Goal: Task Accomplishment & Management: Complete application form

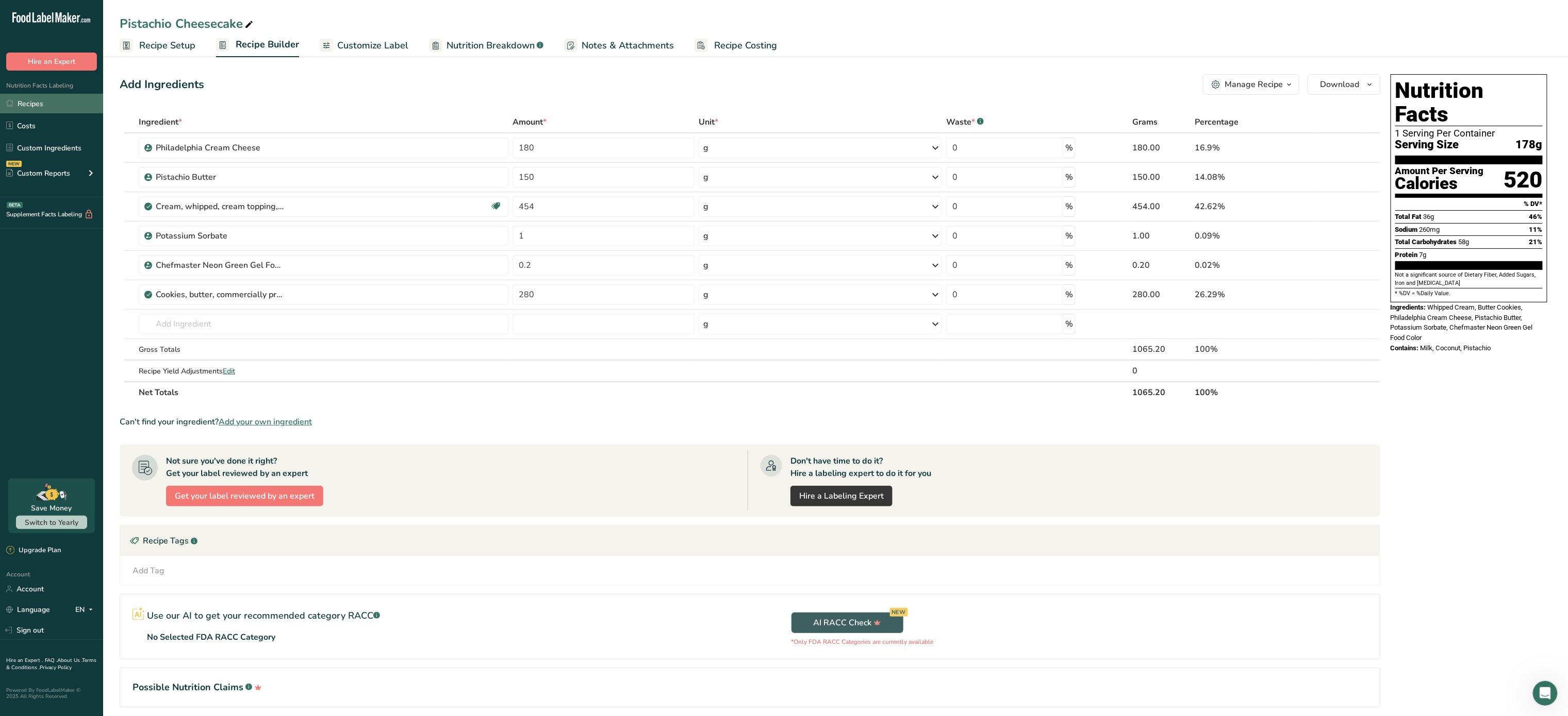
click at [47, 109] on link "Recipes" at bounding box center [51, 104] width 103 height 20
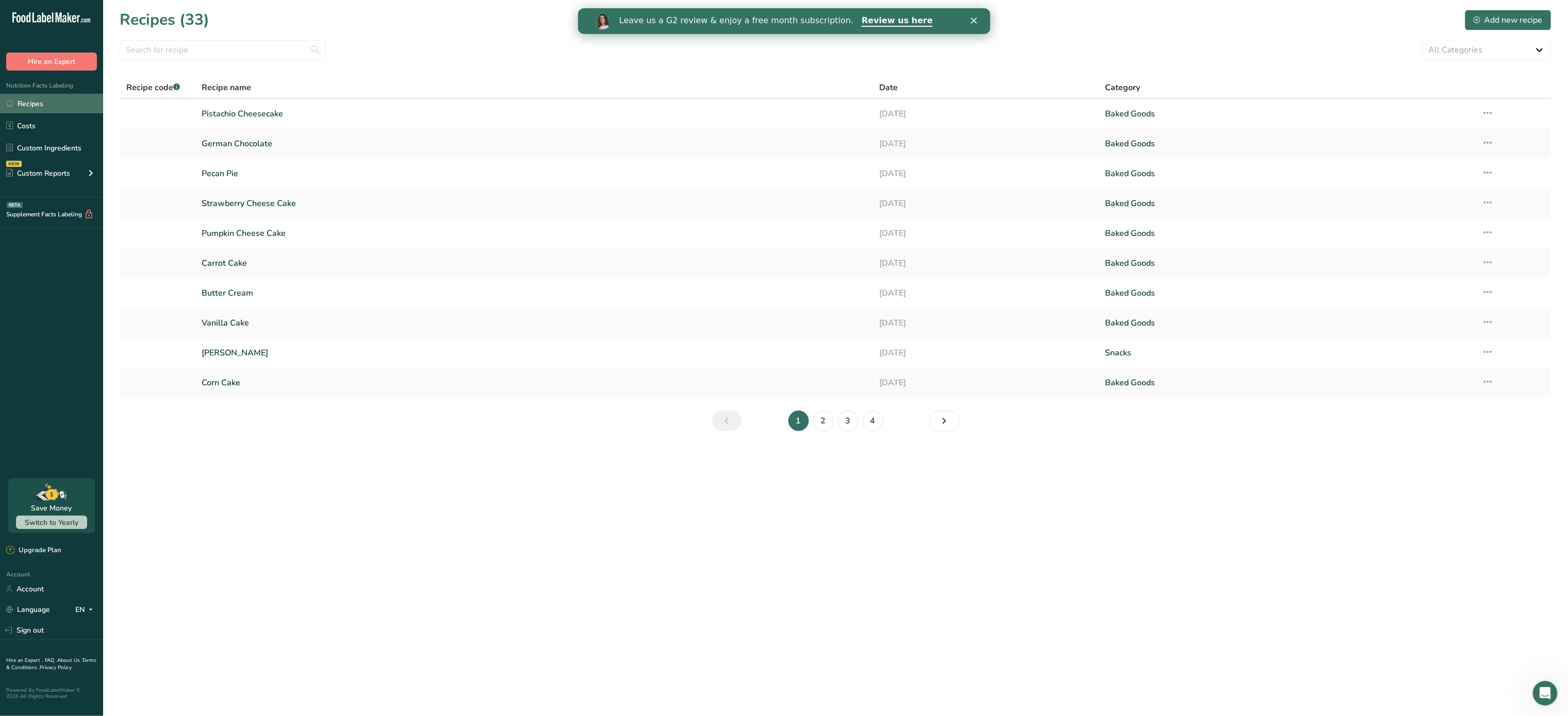
click at [51, 97] on link "Recipes" at bounding box center [51, 104] width 103 height 20
click at [35, 105] on link "Recipes" at bounding box center [51, 104] width 103 height 20
click at [281, 373] on link "Corn Cake" at bounding box center [534, 383] width 665 height 22
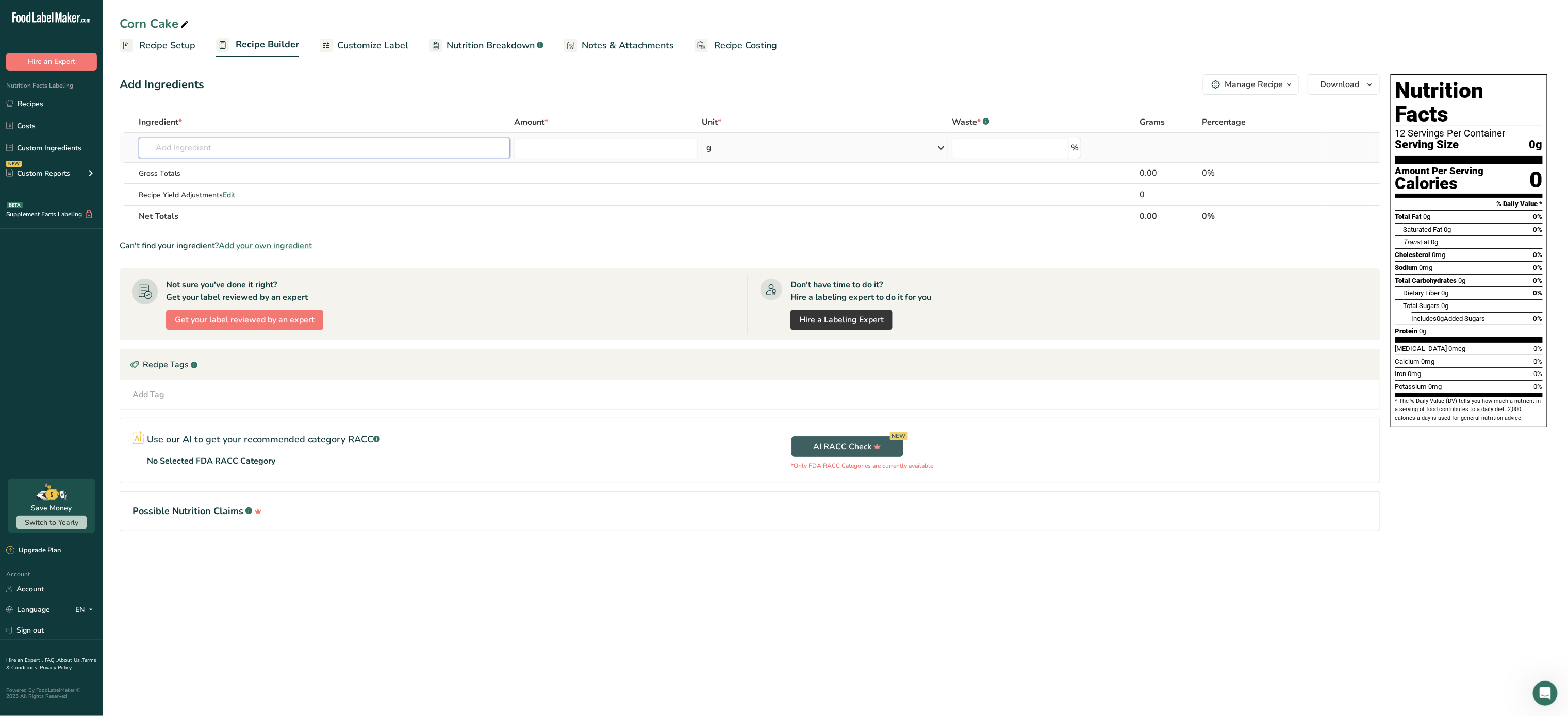
click at [242, 150] on input "text" at bounding box center [324, 147] width 371 height 20
type input "corn ca"
click at [327, 248] on div "See full Results" at bounding box center [324, 253] width 354 height 11
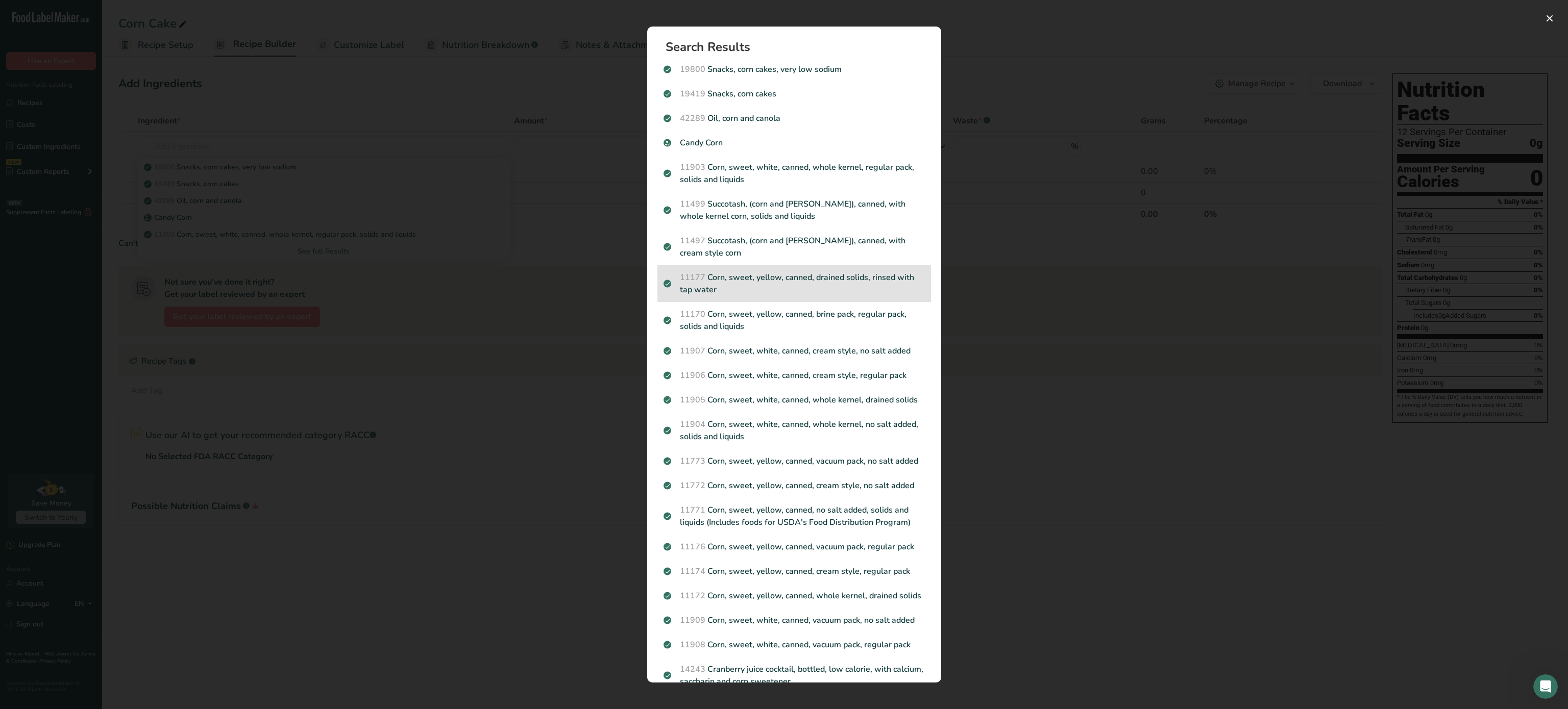
click at [807, 284] on p "11177 Corn, sweet, yellow, canned, drained solids, rinsed with tap water" at bounding box center [794, 284] width 261 height 25
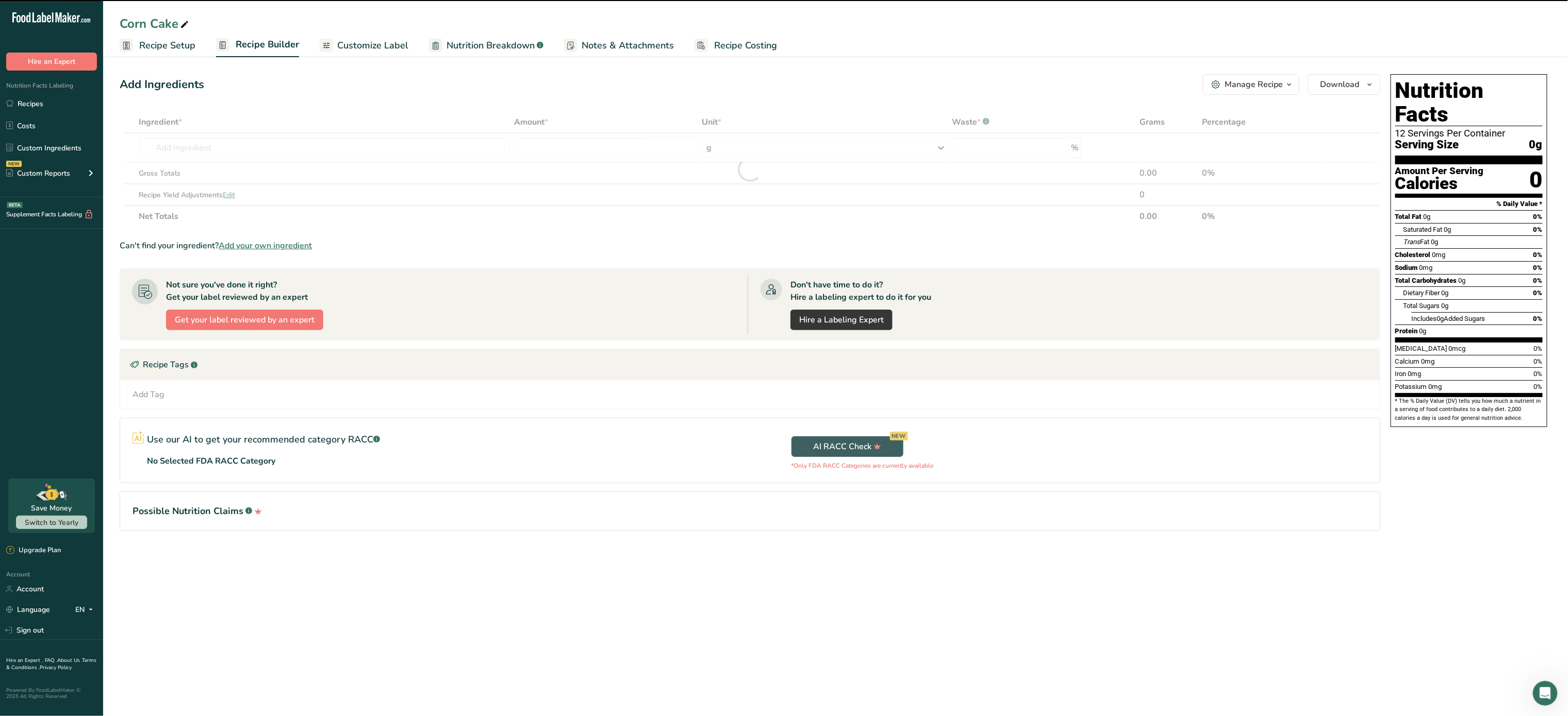
type input "0"
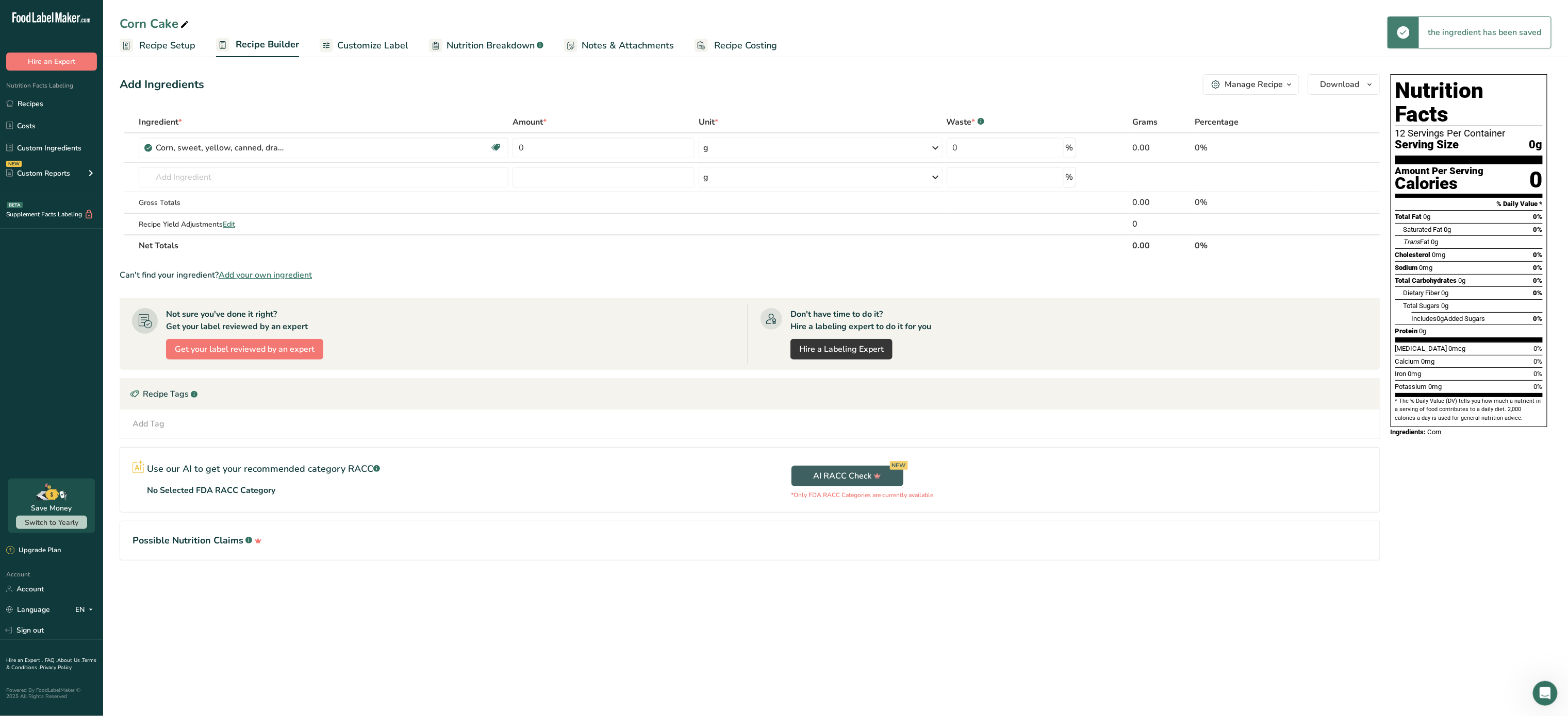
click at [588, 129] on div "Amount *" at bounding box center [603, 122] width 182 height 12
click at [582, 148] on input "0" at bounding box center [603, 147] width 182 height 20
type input "300"
click at [398, 176] on div "Ingredient * Amount * Unit * Waste * .a-a{fill:#347362;}.b-a{fill:#fff;} Grams …" at bounding box center [749, 184] width 1260 height 145
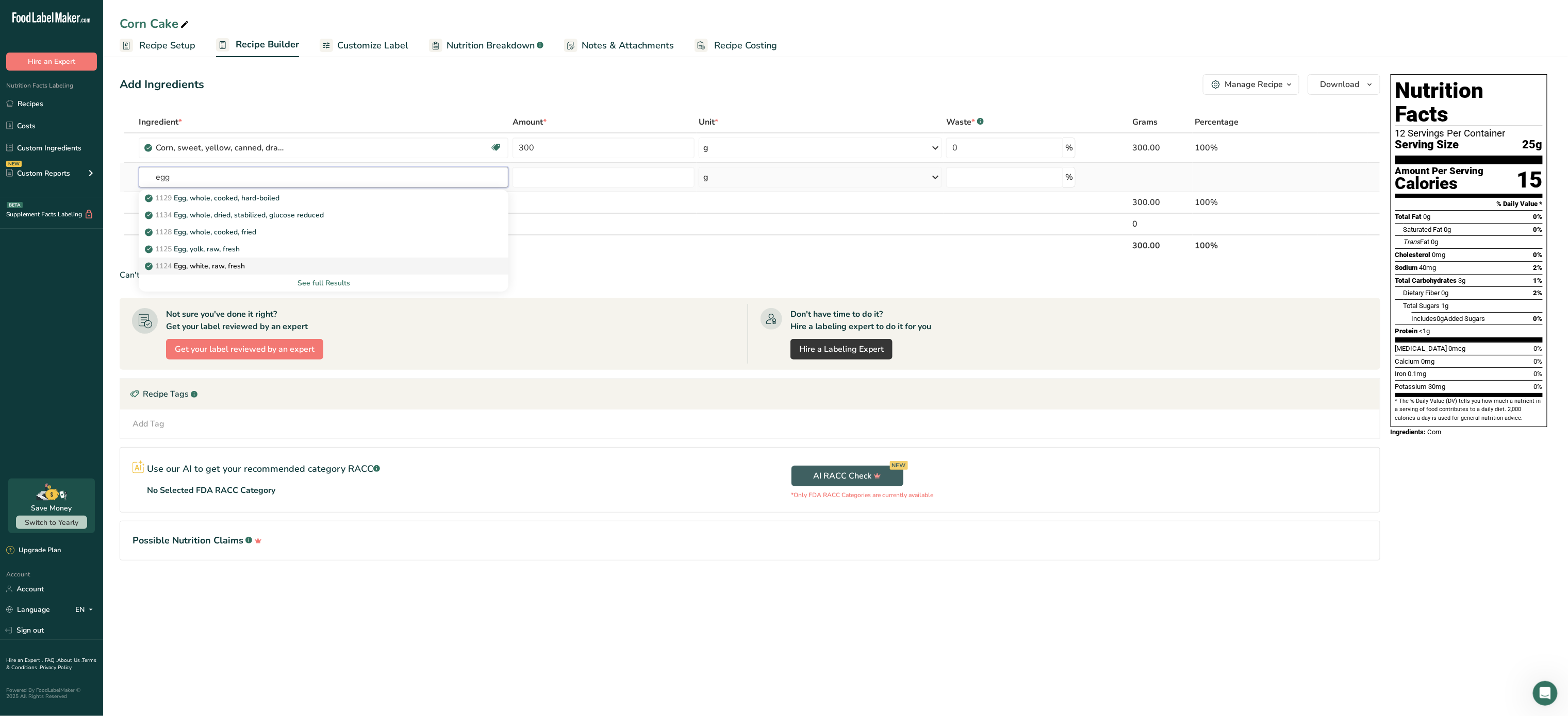
type input "egg"
click at [258, 259] on link "1124 Egg, white, raw, fresh" at bounding box center [323, 266] width 369 height 17
type input "Egg, white, raw, fresh"
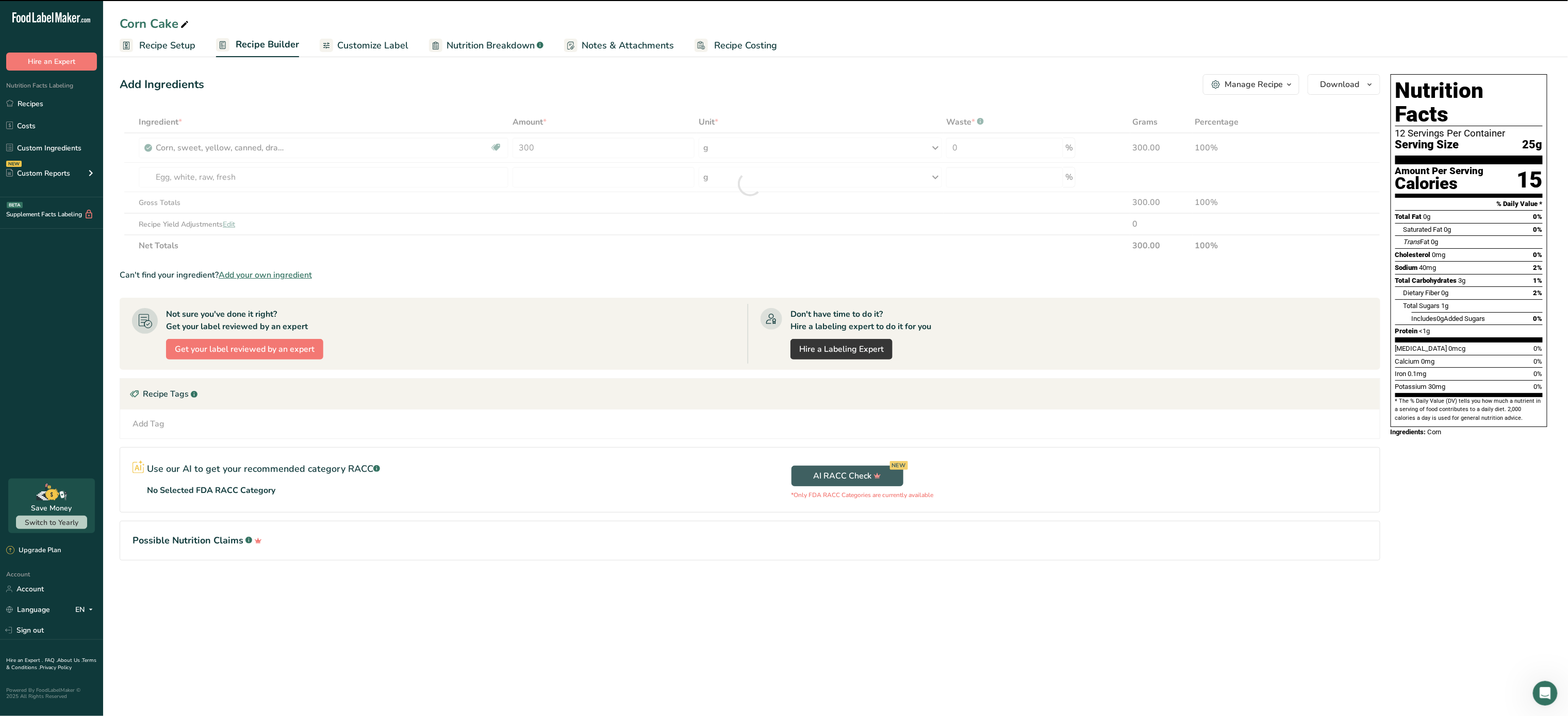
type input "0"
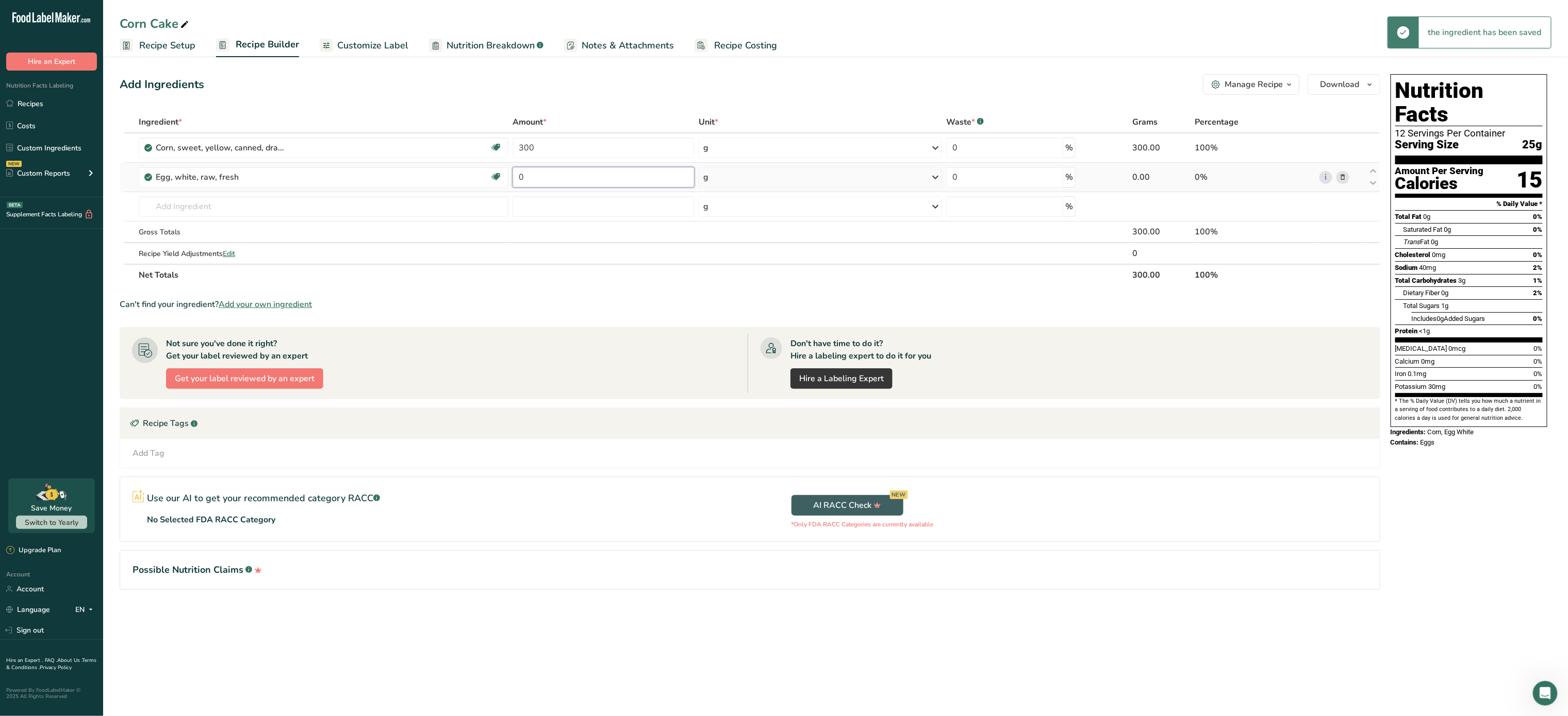
click at [591, 169] on input "0" at bounding box center [603, 177] width 182 height 20
type input "3"
click at [759, 179] on div "Ingredient * Amount * Unit * Waste * .a-a{fill:#347362;}.b-a{fill:#fff;} Grams …" at bounding box center [749, 199] width 1260 height 174
click at [759, 179] on div "g" at bounding box center [819, 177] width 243 height 20
click at [728, 214] on div "1 large" at bounding box center [748, 212] width 87 height 15
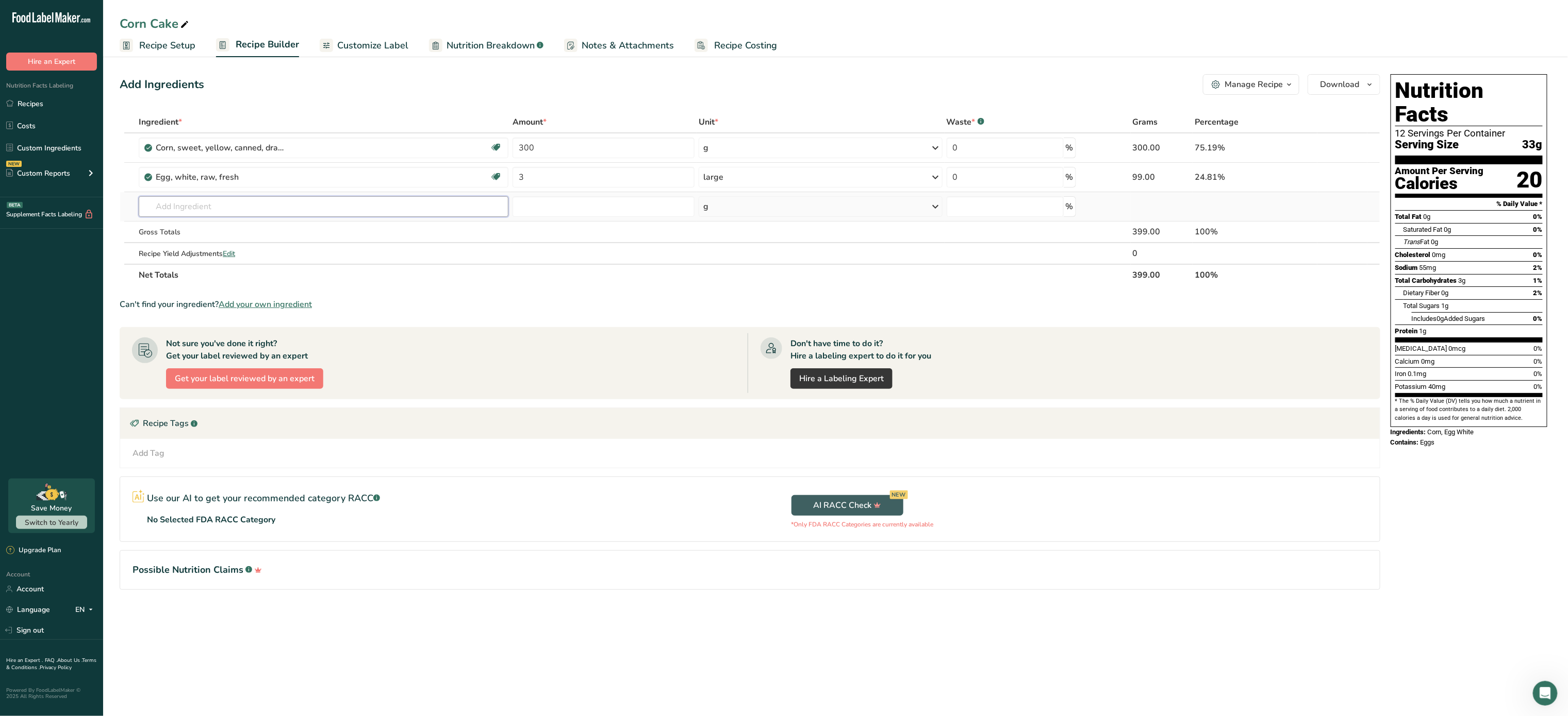
click at [165, 212] on input "text" at bounding box center [323, 206] width 369 height 20
type input "butter"
click at [251, 244] on div "1145 Butter, without salt" at bounding box center [315, 244] width 336 height 11
type input "Butter, without salt"
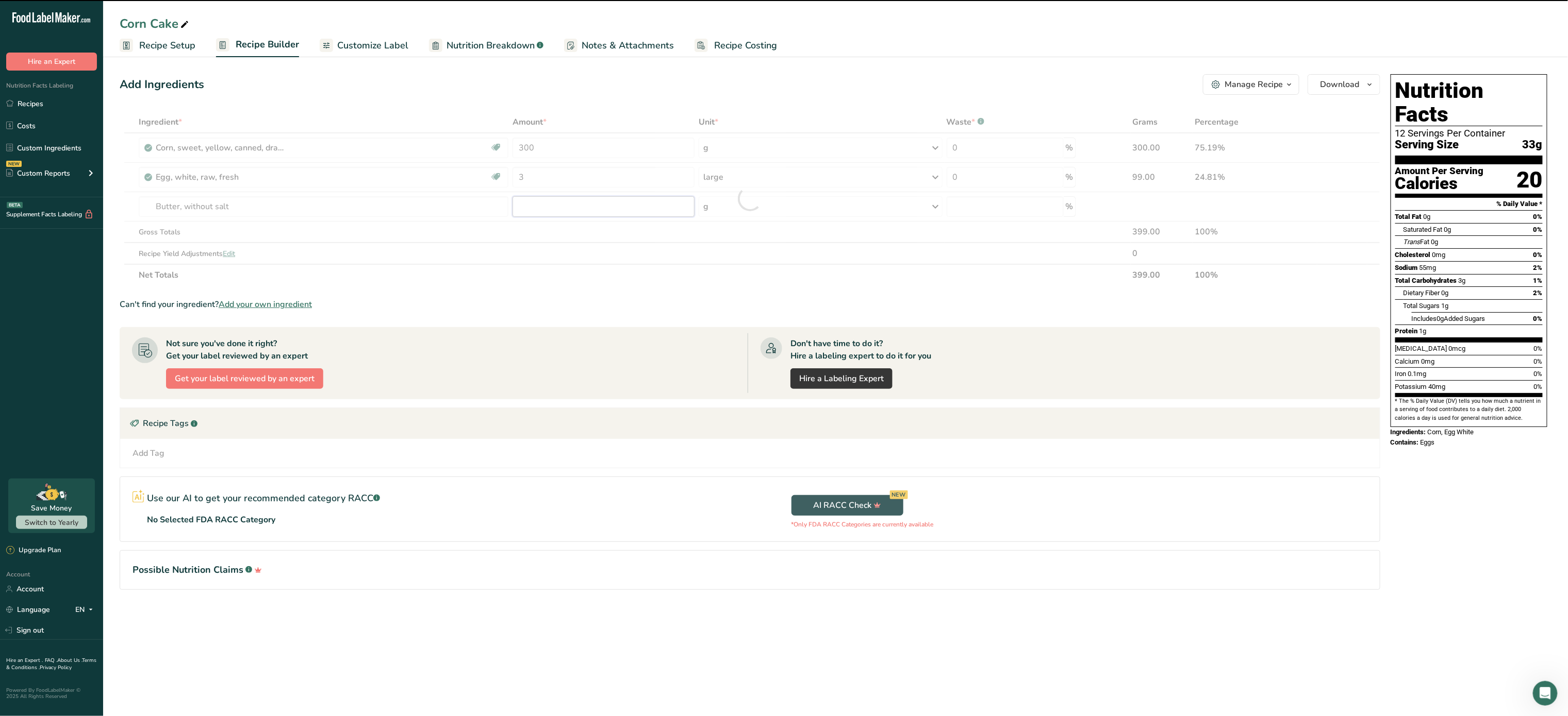
click at [602, 202] on input "number" at bounding box center [603, 206] width 182 height 20
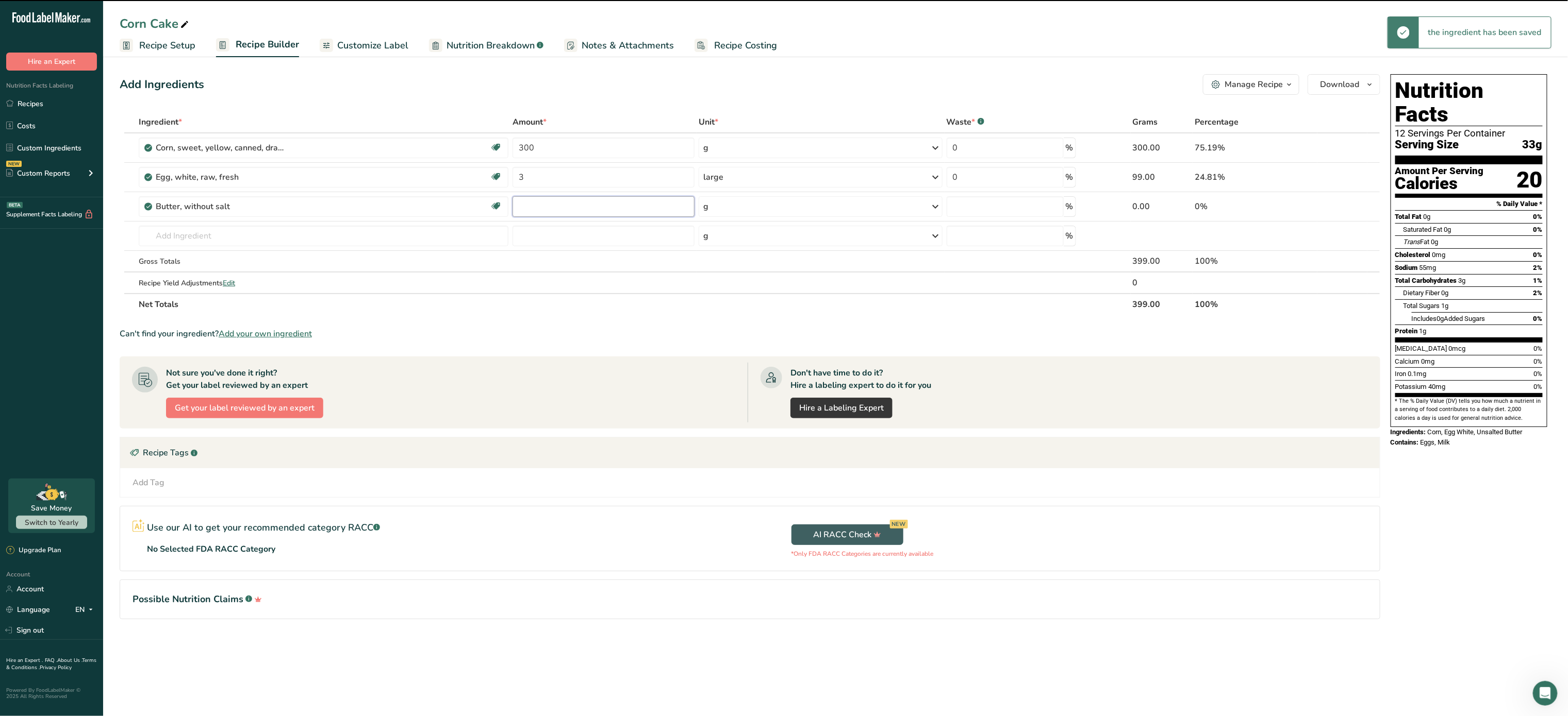
type input "0"
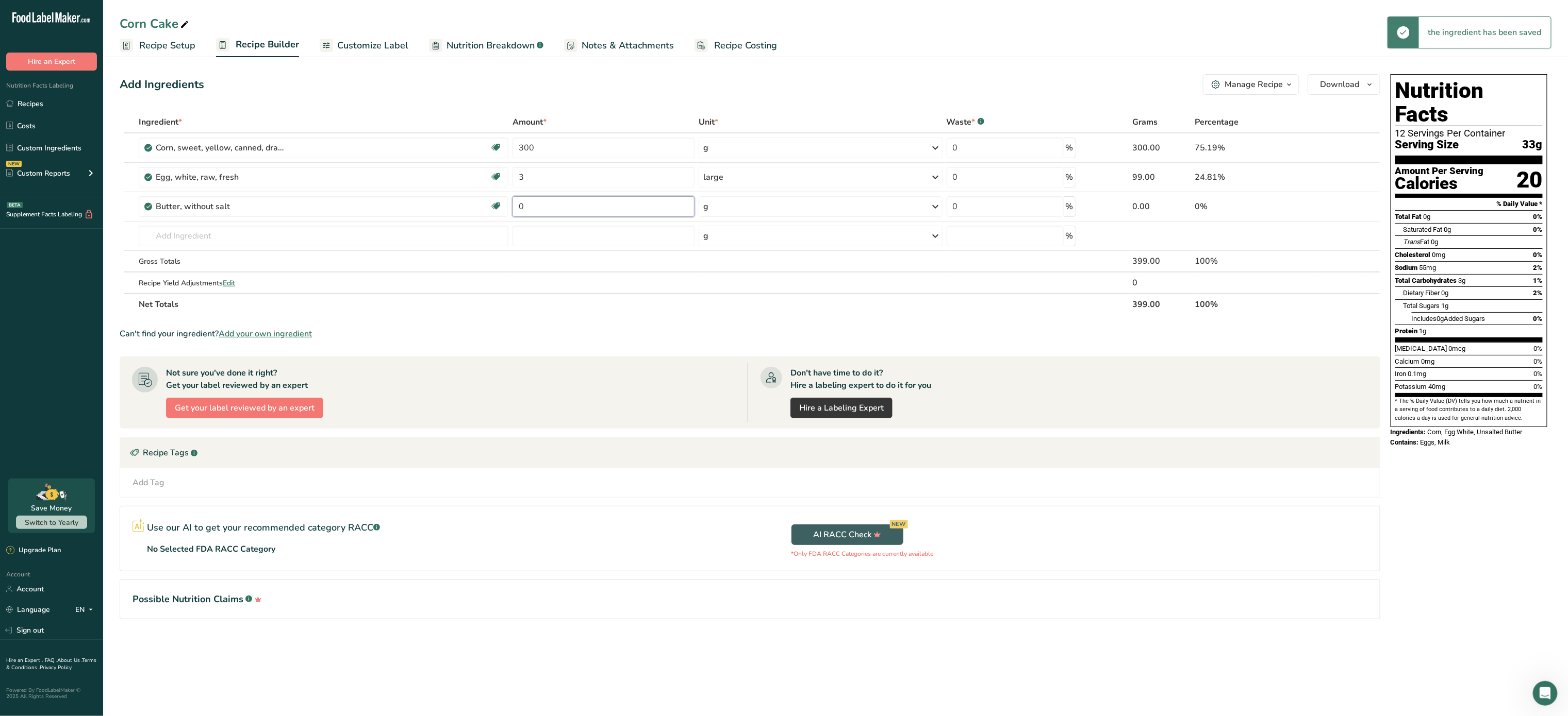
click at [602, 202] on input "0" at bounding box center [603, 206] width 182 height 20
type input "0.5"
click at [849, 205] on div "Ingredient * Amount * Unit * Waste * .a-a{fill:#347362;}.b-a{fill:#fff;} Grams …" at bounding box center [749, 213] width 1260 height 204
click at [936, 207] on icon at bounding box center [935, 206] width 12 height 19
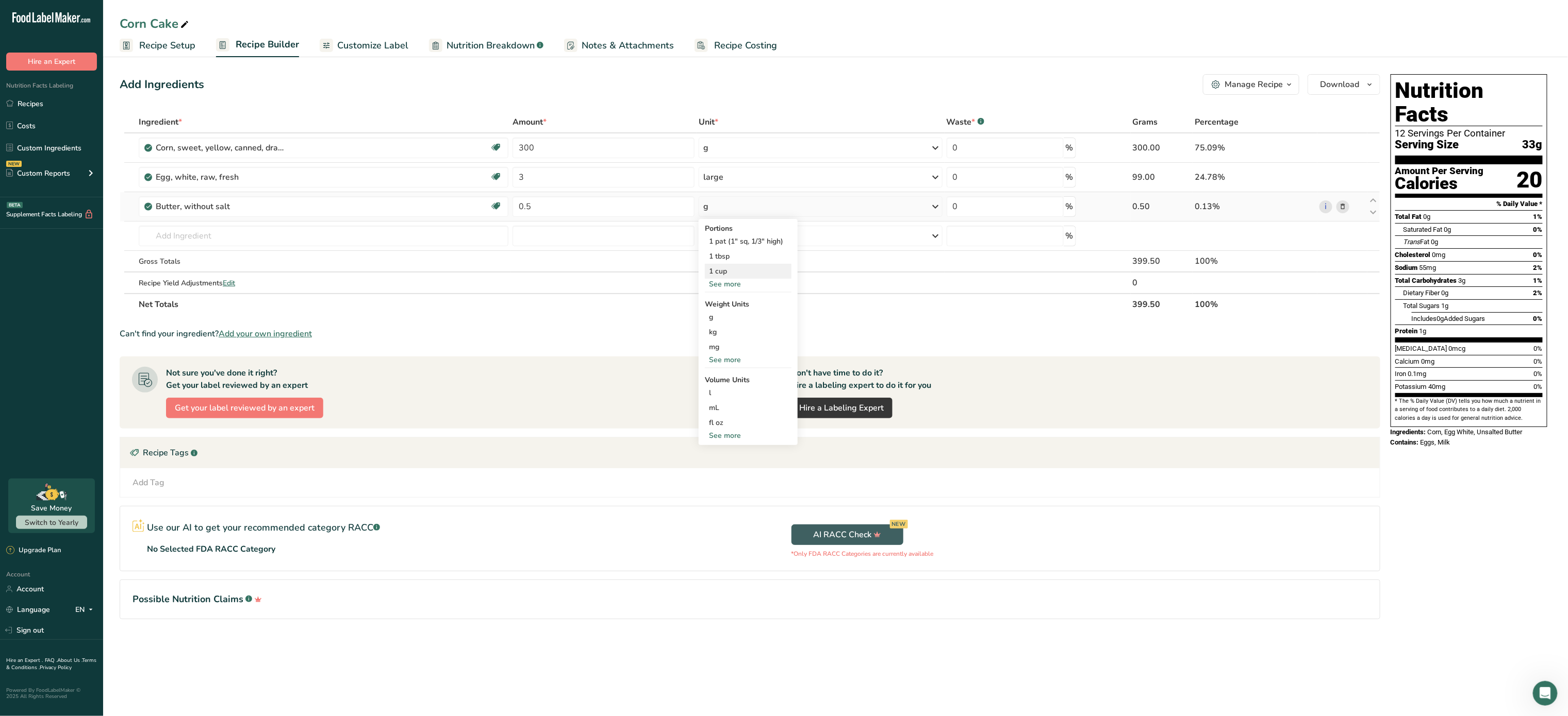
click at [726, 270] on div "1 cup" at bounding box center [748, 272] width 87 height 15
click at [286, 230] on input "text" at bounding box center [323, 235] width 369 height 20
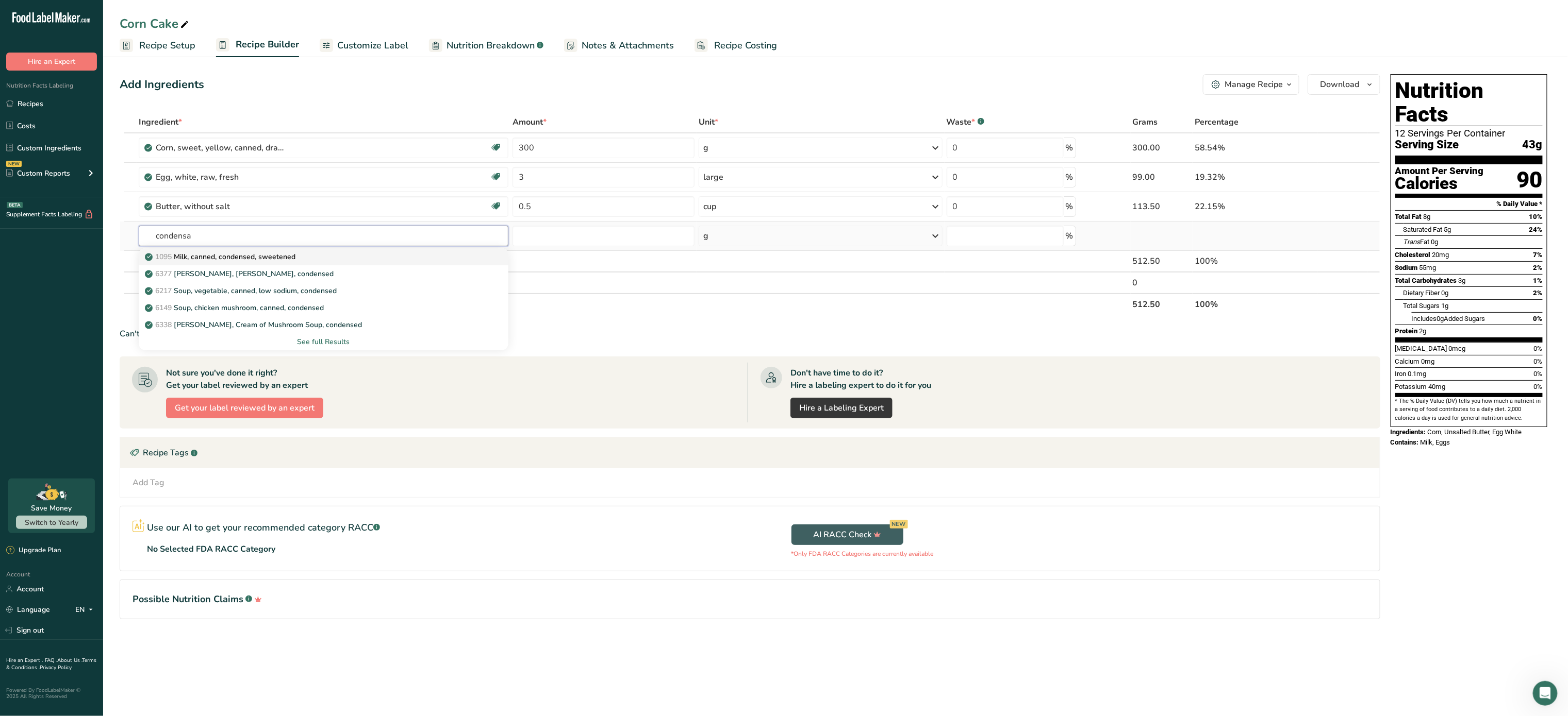
type input "condensa"
click at [257, 256] on p "1095 Milk, canned, condensed, sweetened" at bounding box center [220, 256] width 148 height 11
type input "Milk, canned, condensed, sweetened"
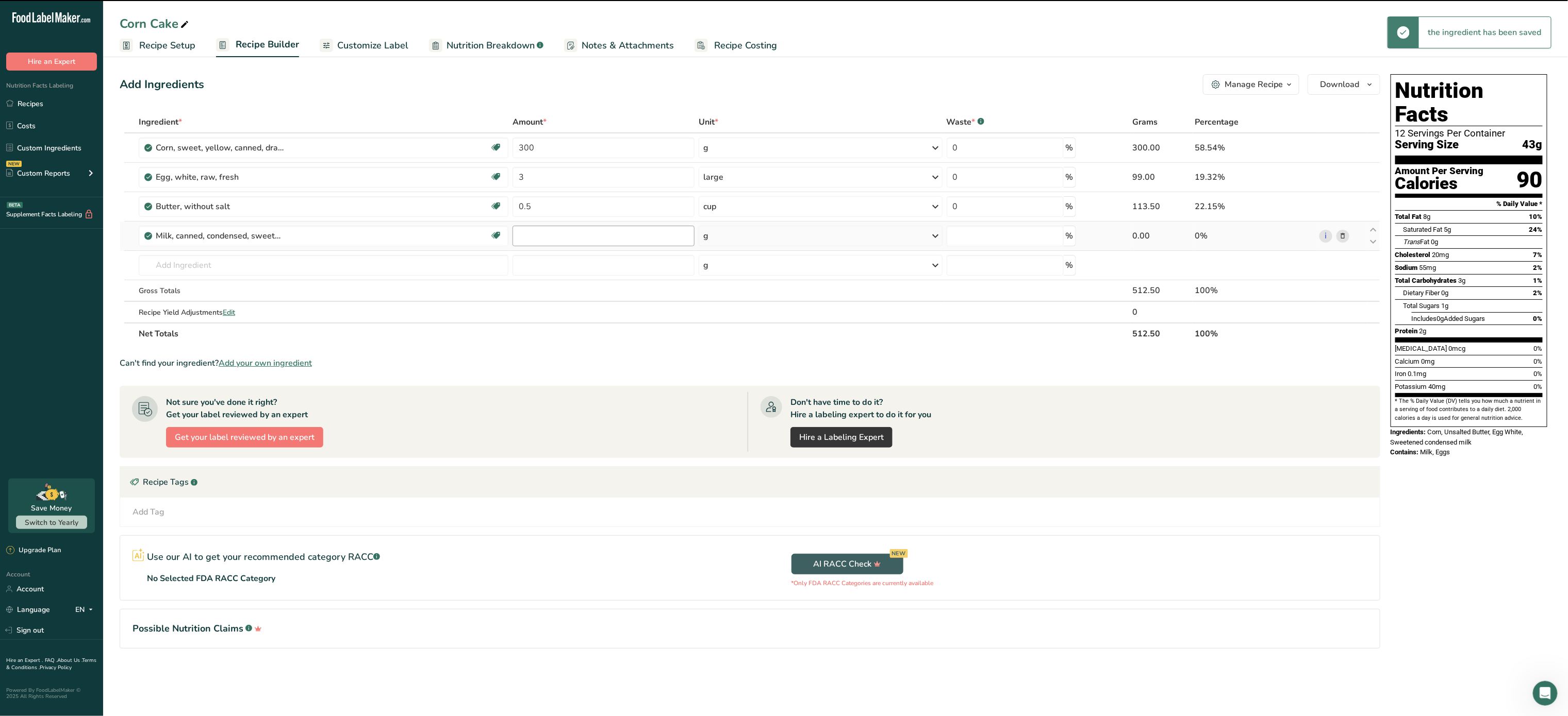
type input "0"
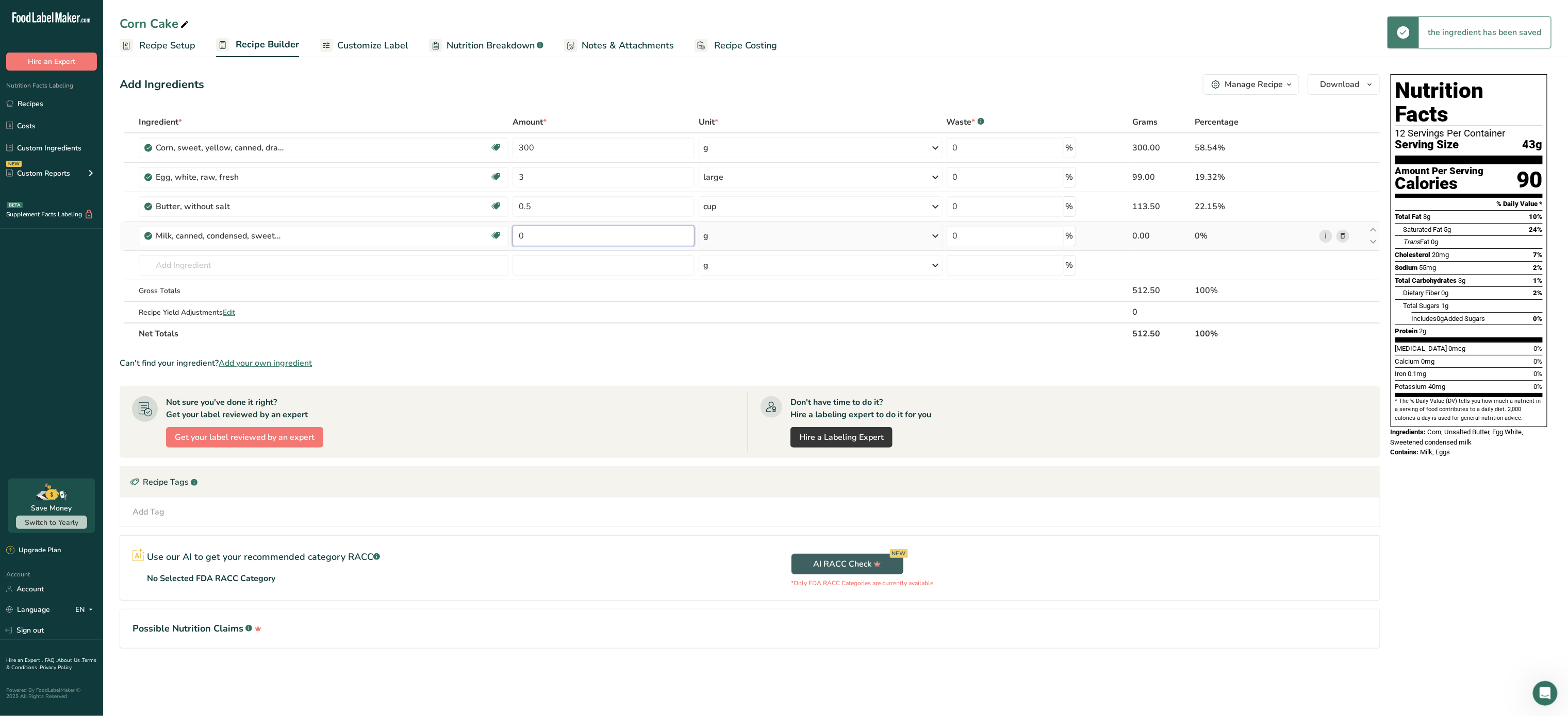
click at [568, 236] on input "0" at bounding box center [603, 235] width 182 height 20
type input "375"
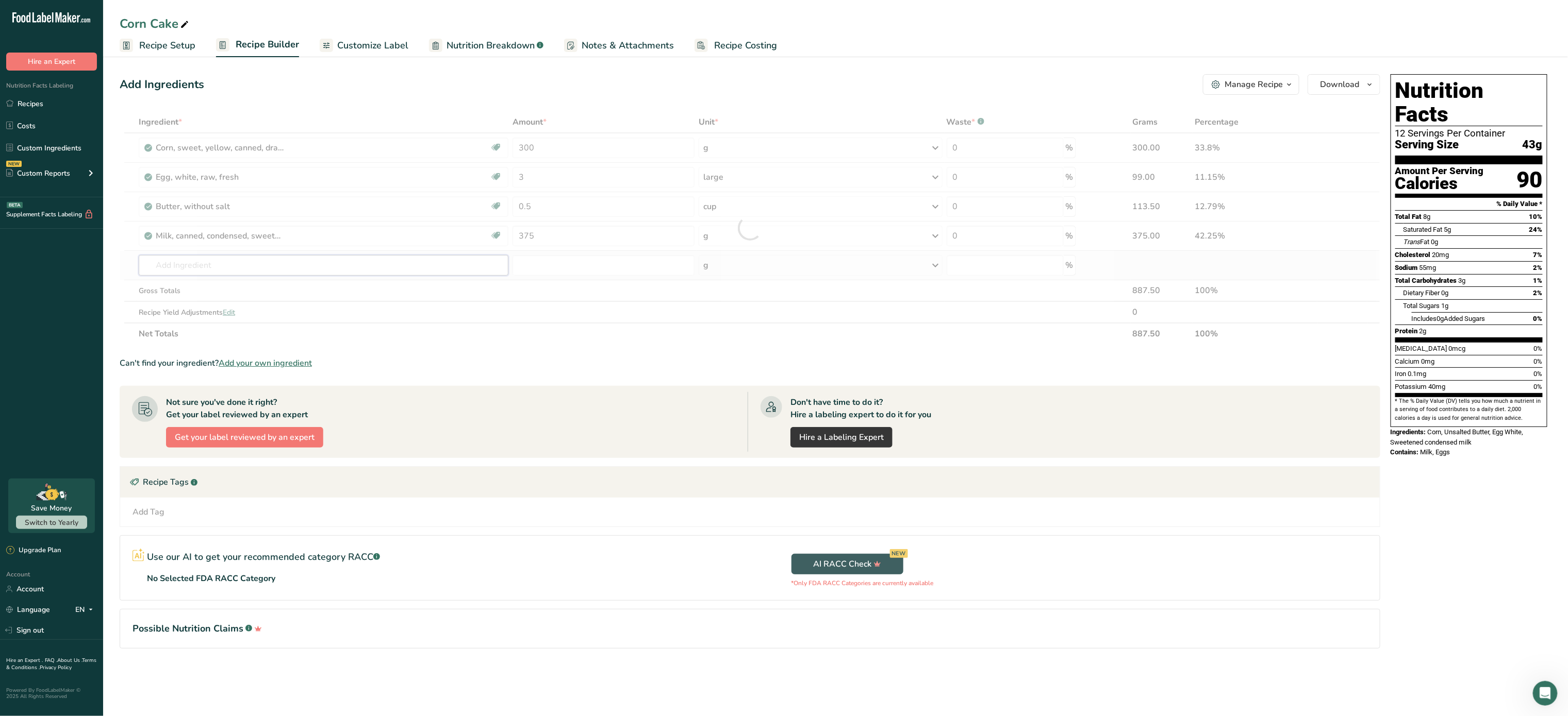
click at [394, 269] on div "Ingredient * Amount * Unit * Waste * .a-a{fill:#347362;}.b-a{fill:#fff;} Grams …" at bounding box center [749, 228] width 1260 height 233
click at [187, 268] on input "text" at bounding box center [323, 265] width 369 height 20
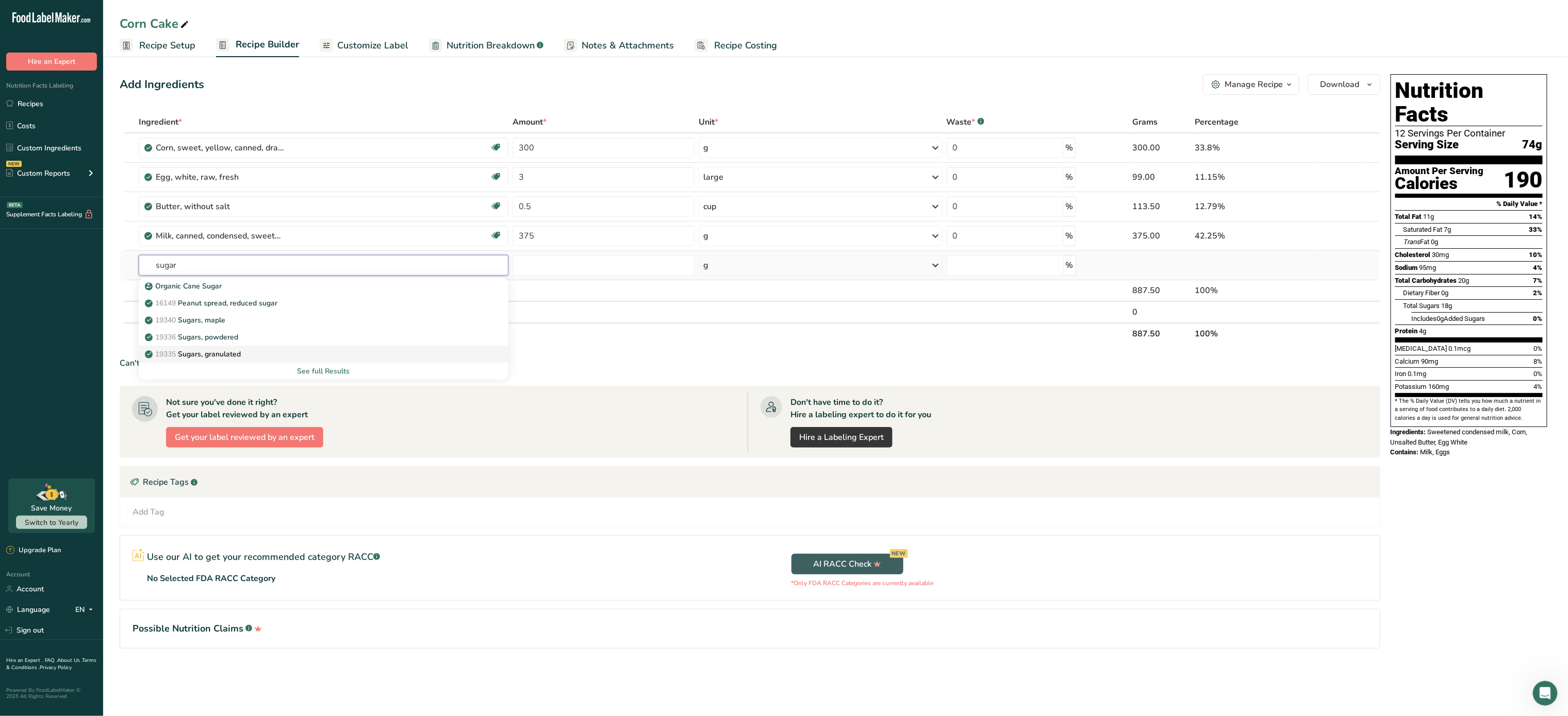
type input "sugar"
click at [226, 351] on p "19335 Sugars, granulated" at bounding box center [193, 354] width 94 height 11
type input "Sugars, granulated"
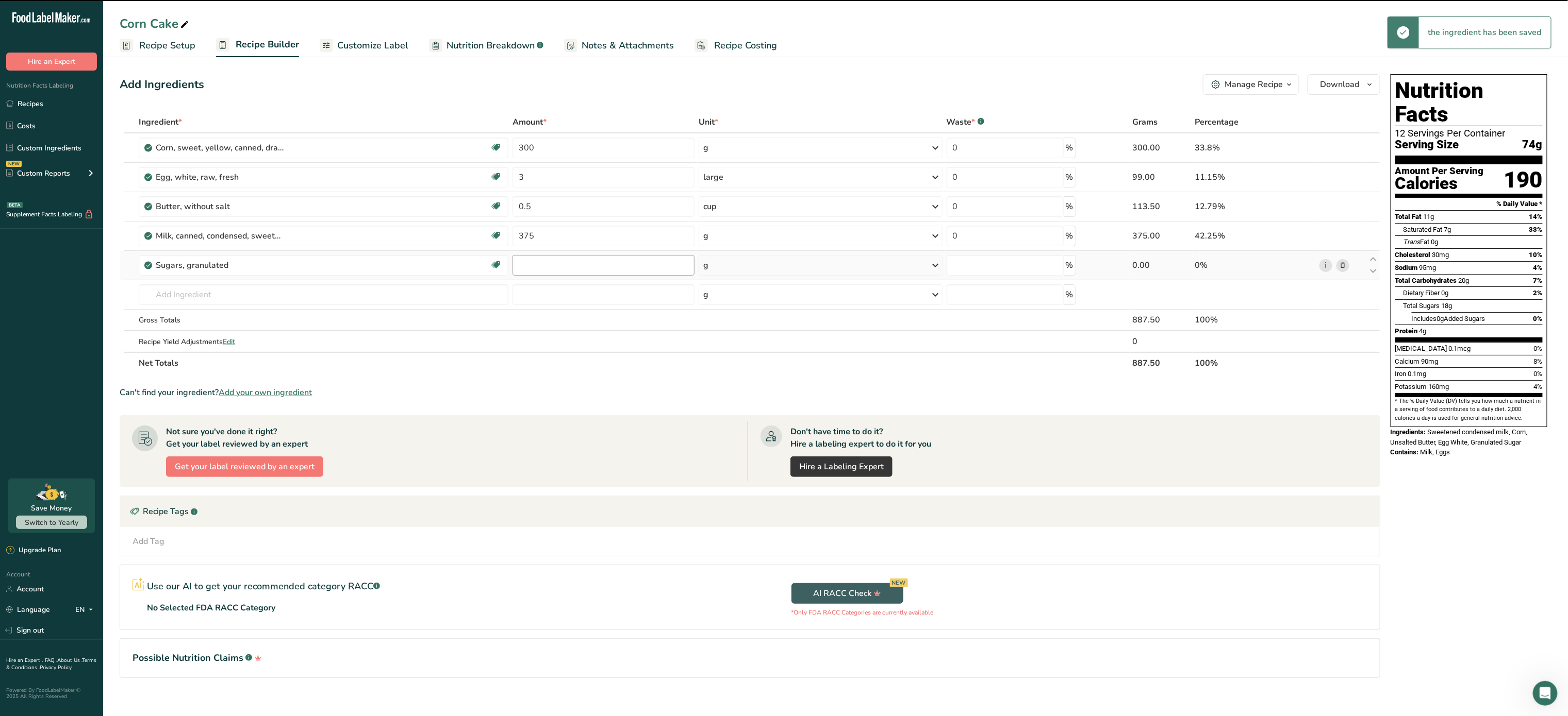
type input "0"
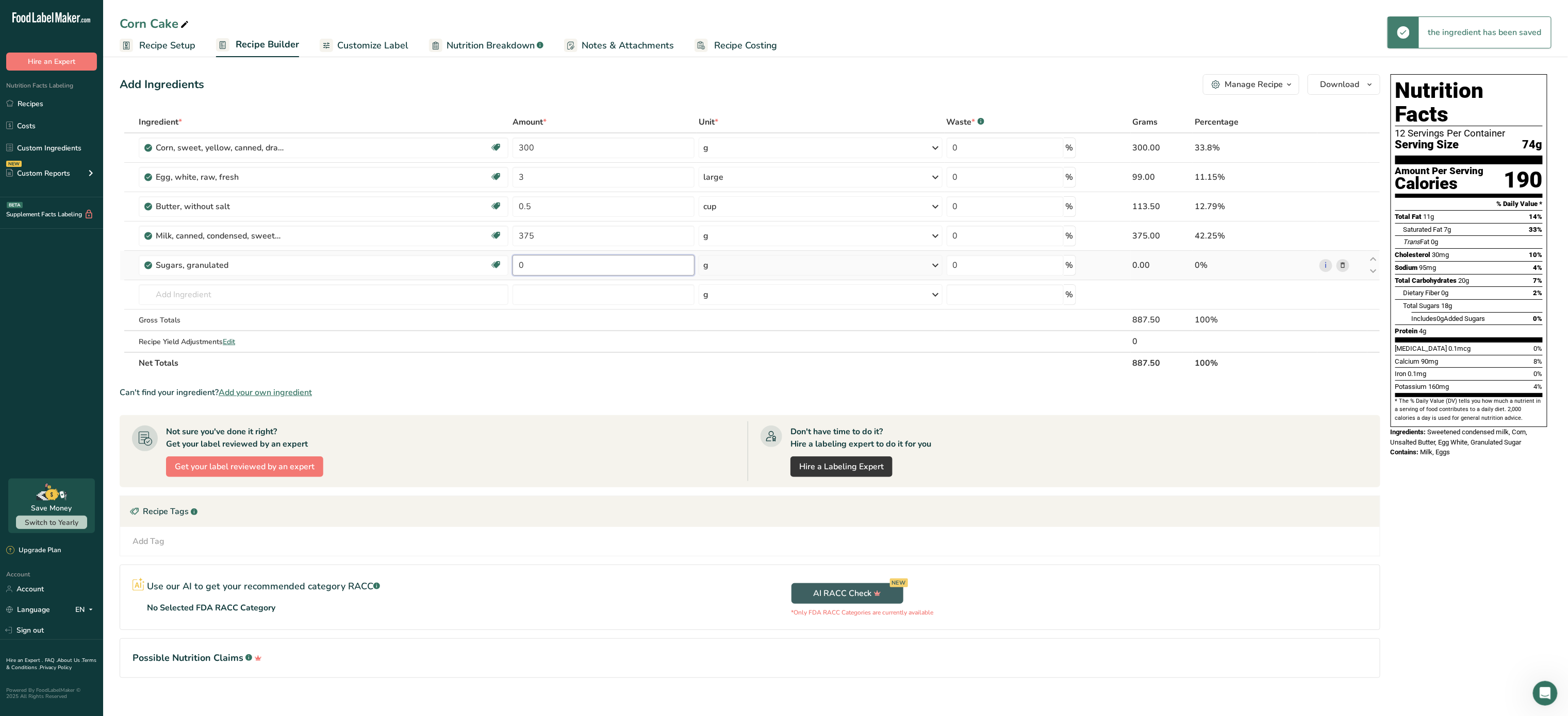
click at [584, 264] on input "0" at bounding box center [603, 265] width 182 height 20
type input "0.5"
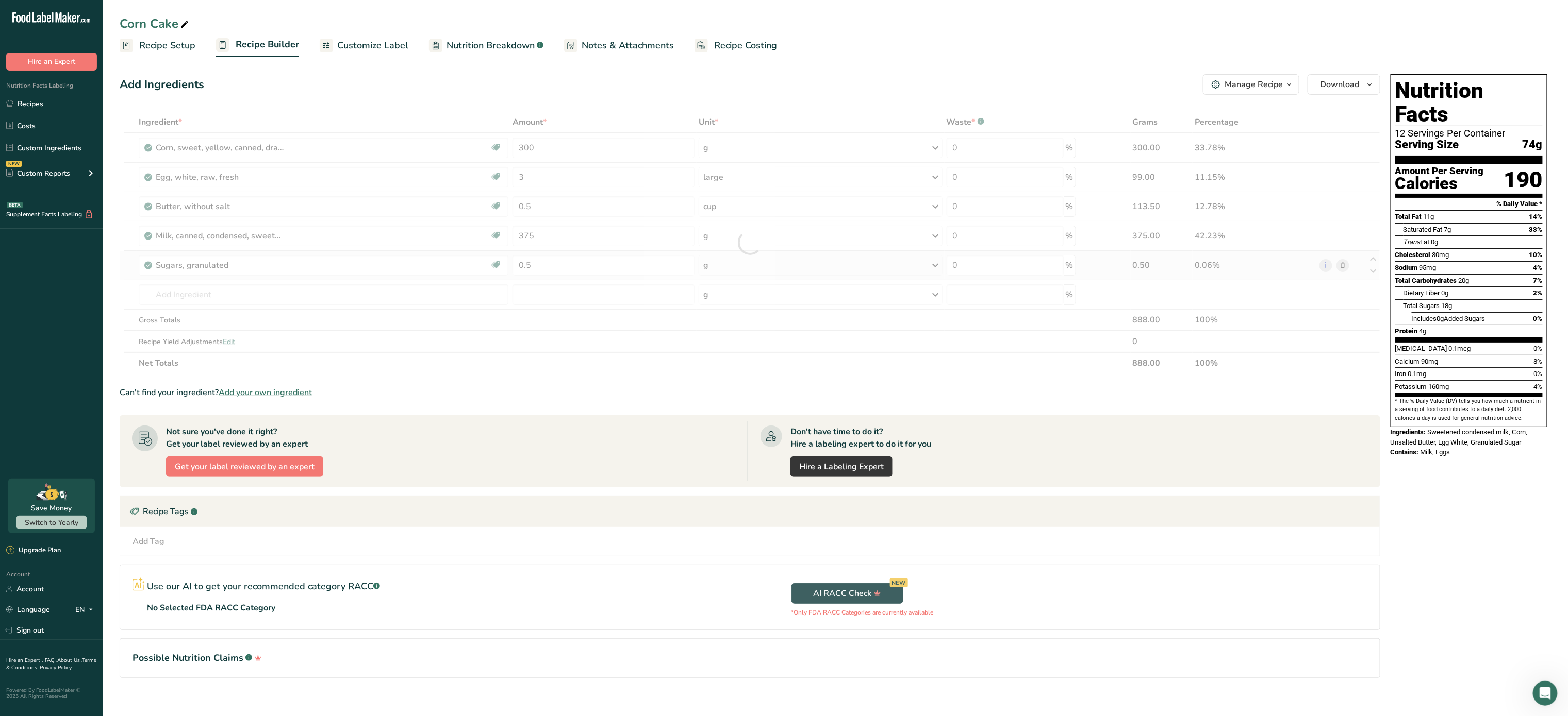
click at [825, 265] on div "Ingredient * Amount * Unit * Waste * .a-a{fill:#347362;}.b-a{fill:#fff;} Grams …" at bounding box center [749, 242] width 1260 height 262
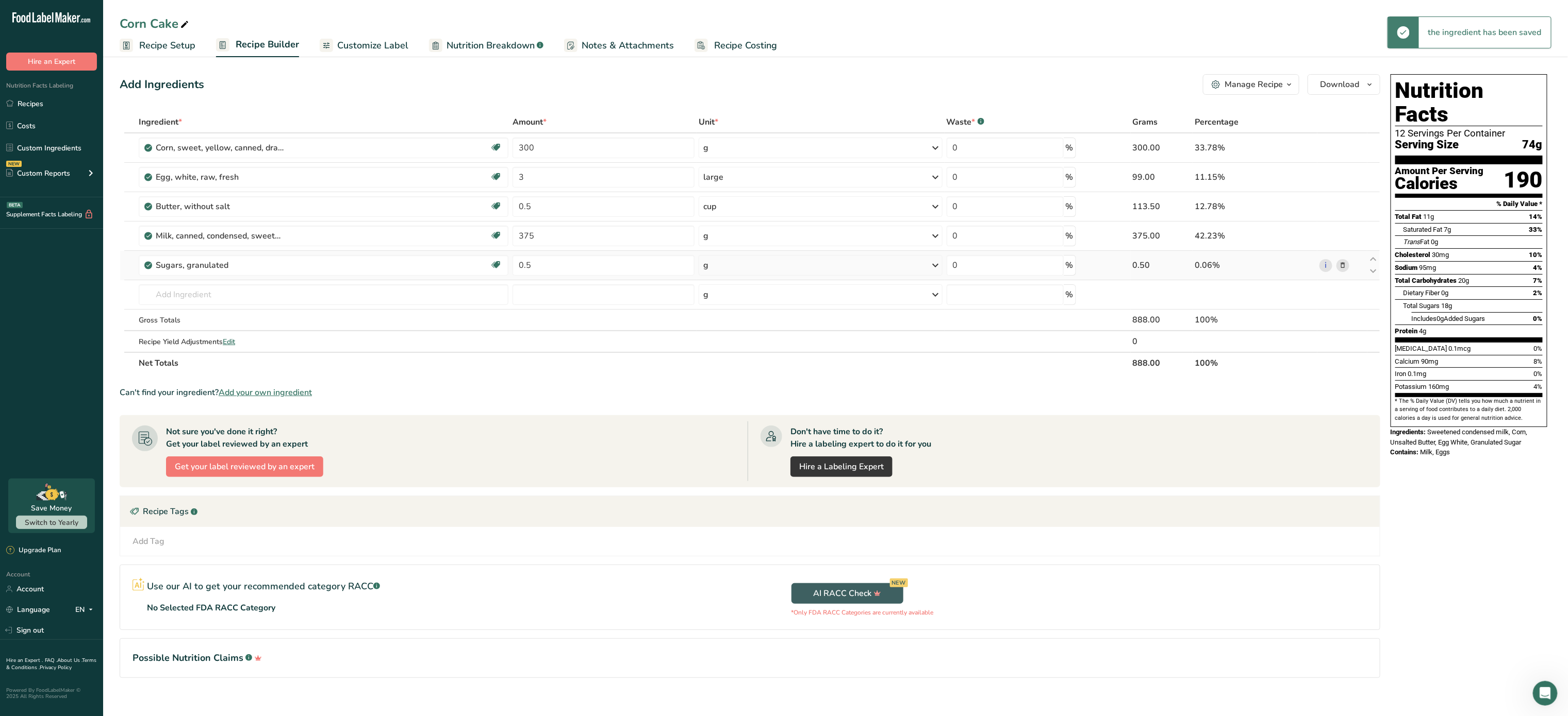
click at [825, 265] on div "g" at bounding box center [820, 265] width 244 height 20
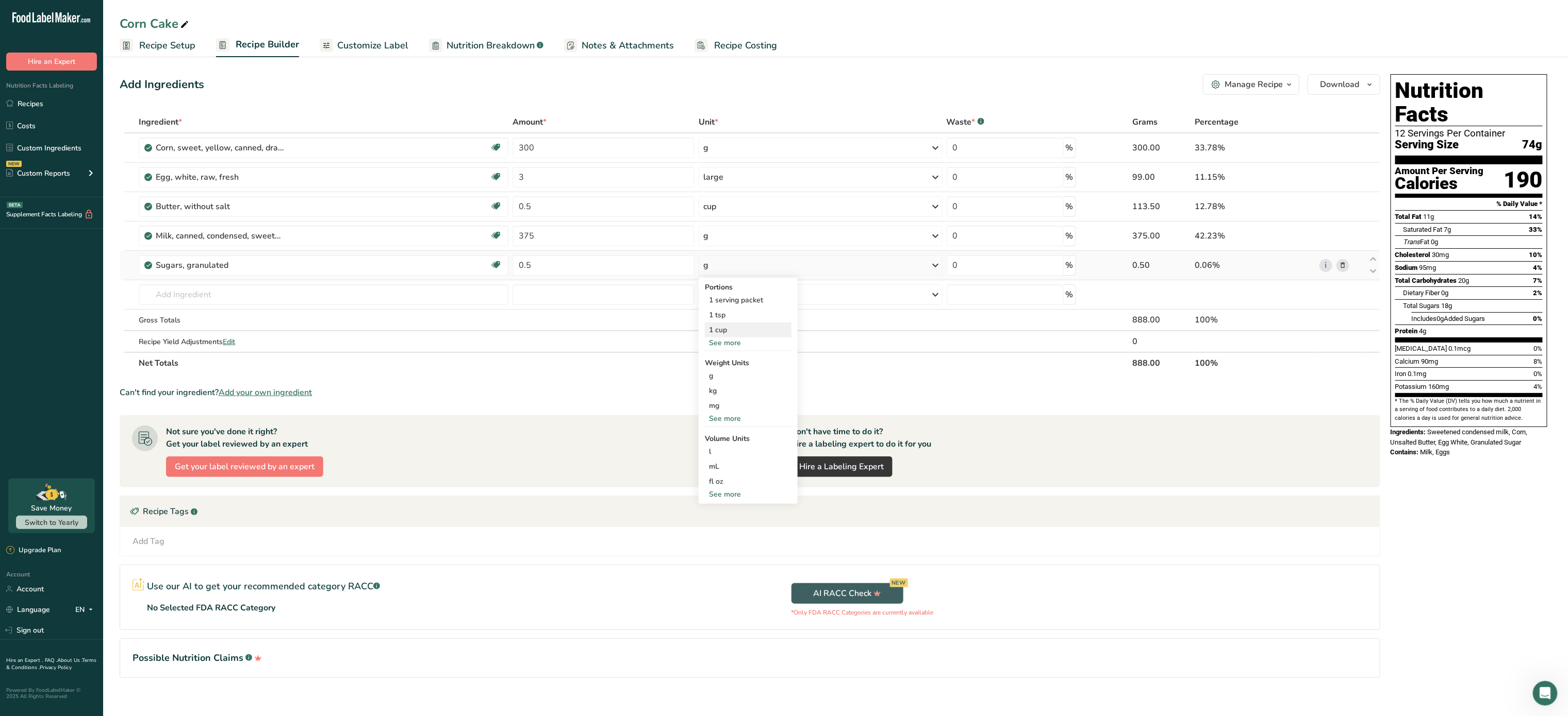
click at [736, 326] on div "1 cup" at bounding box center [748, 330] width 87 height 15
click at [324, 297] on input "text" at bounding box center [323, 294] width 369 height 20
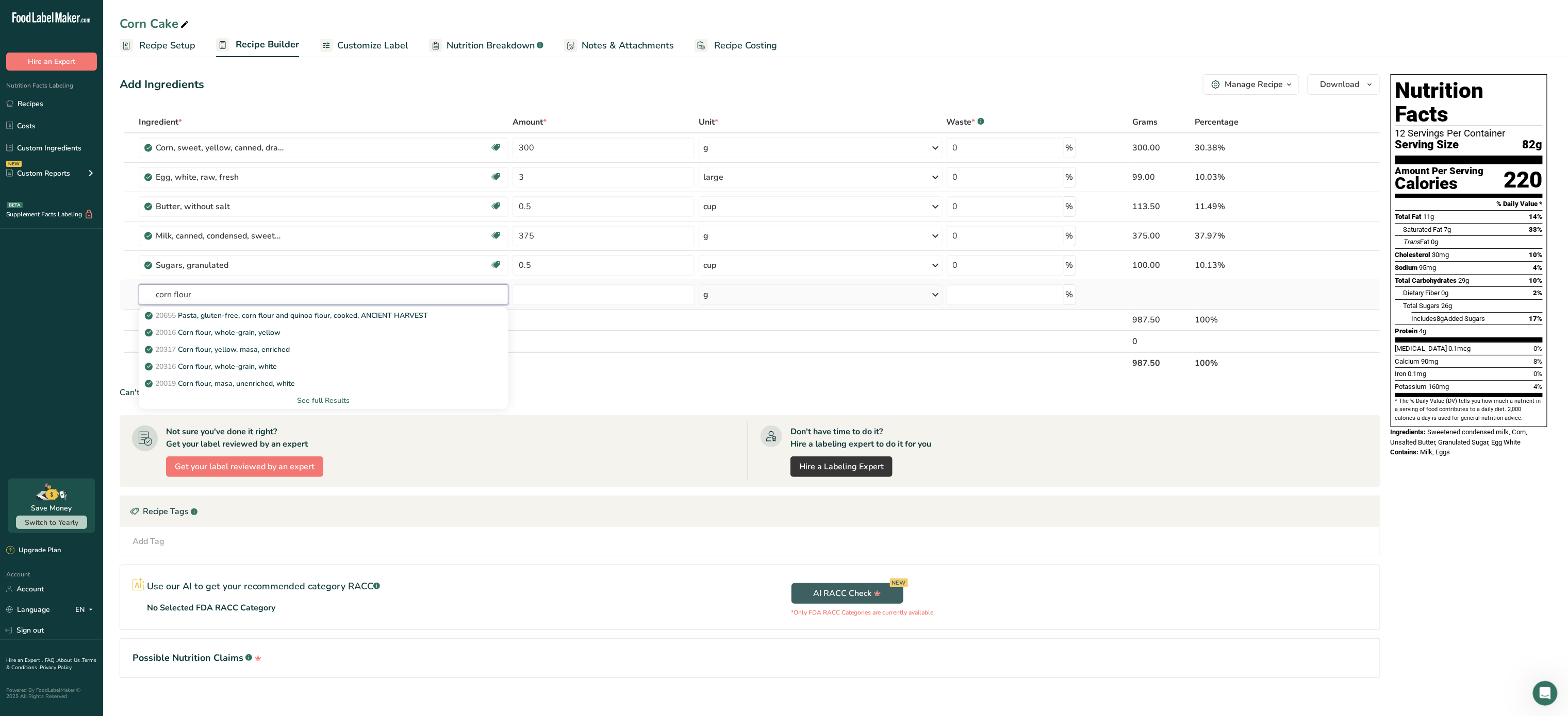
type input "corn flour"
click at [308, 398] on div "See full Results" at bounding box center [323, 401] width 353 height 11
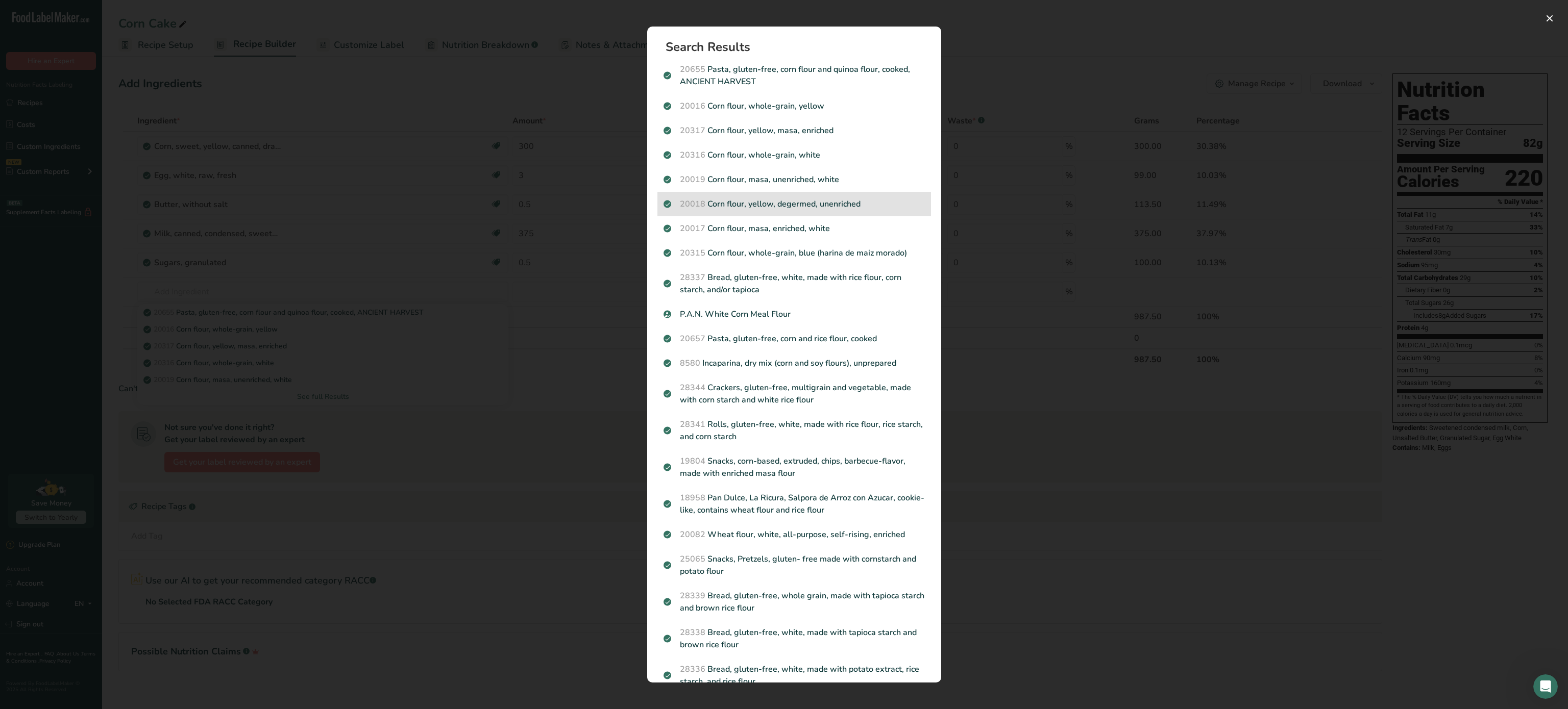
click at [862, 203] on p "20018 Corn flour, yellow, degermed, unenriched" at bounding box center [794, 204] width 261 height 12
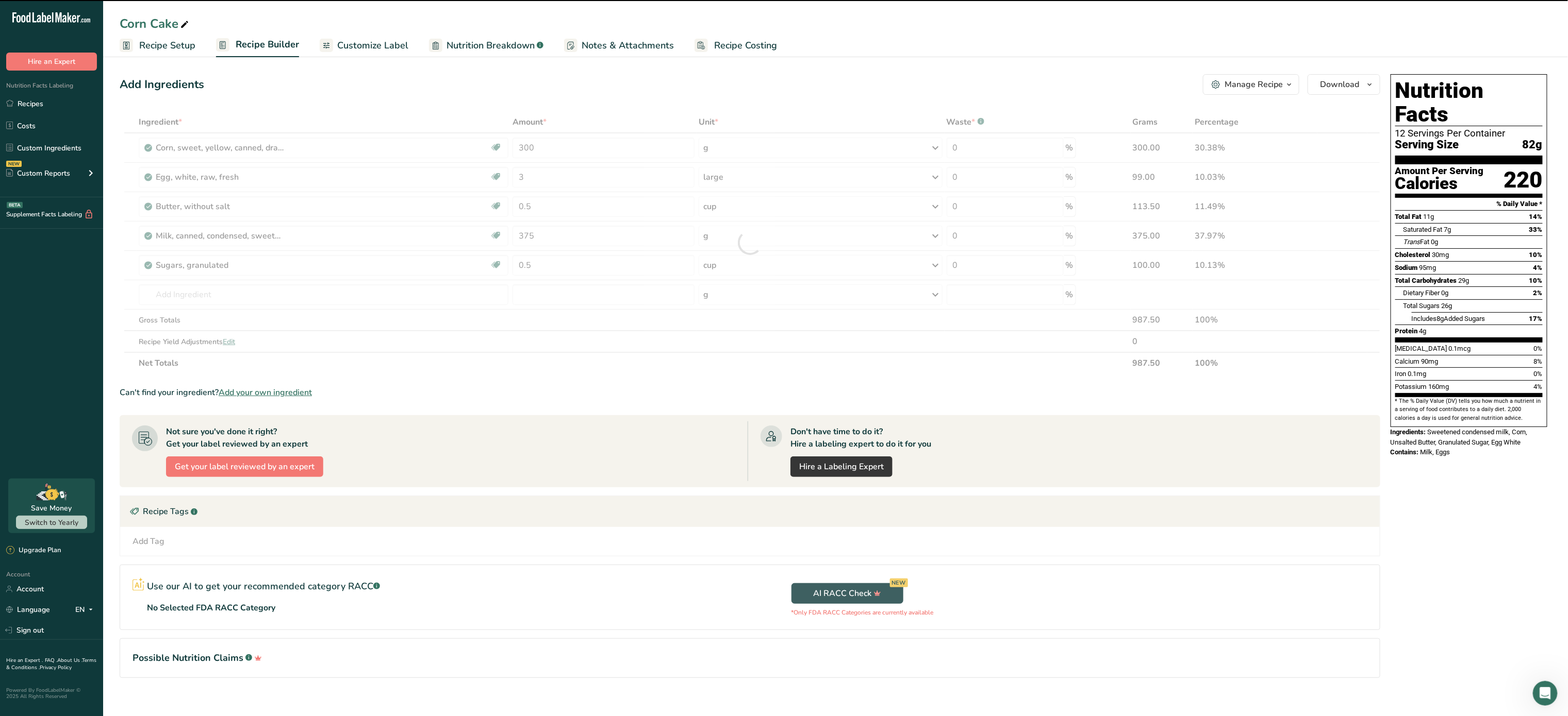
type input "0"
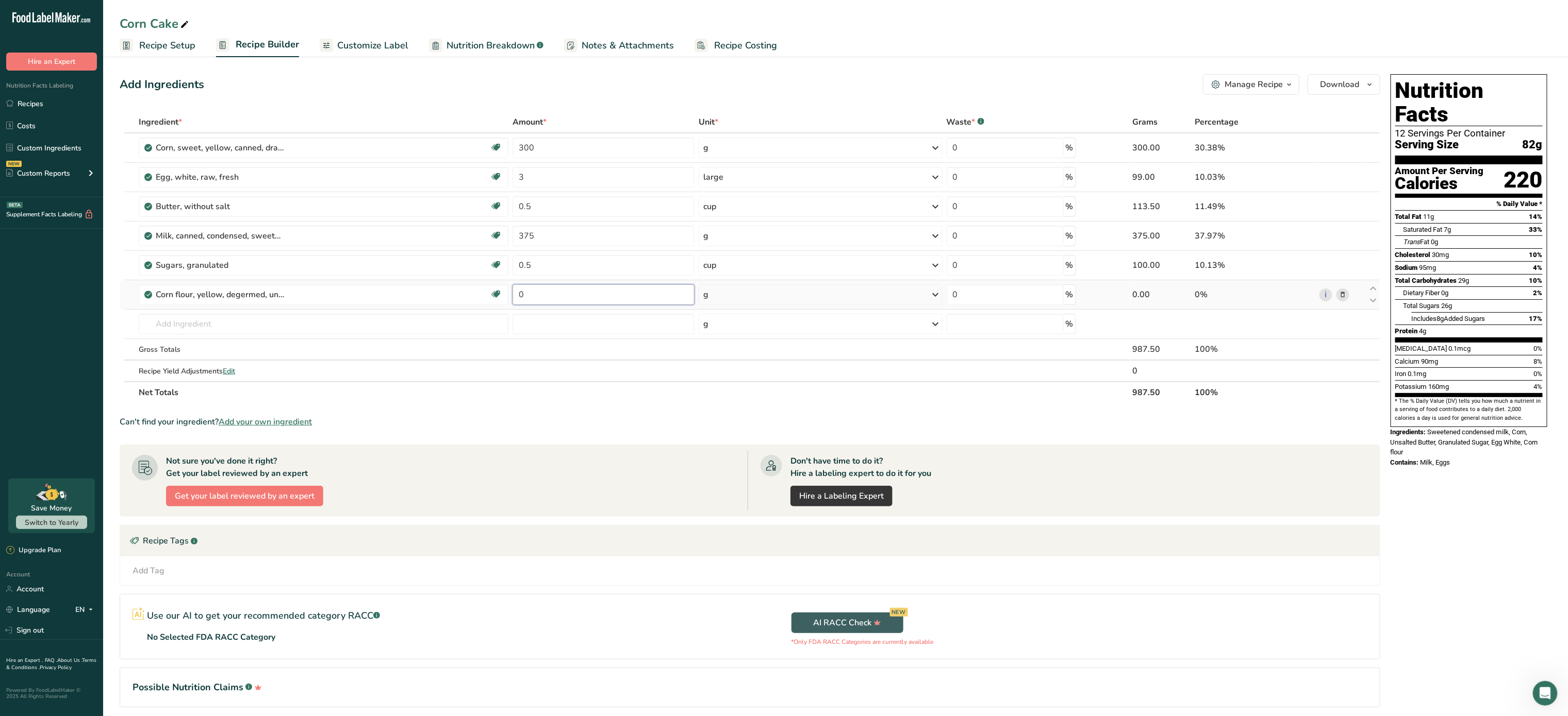
click at [560, 292] on input "0" at bounding box center [603, 294] width 182 height 20
type input "1"
click at [784, 300] on div "Ingredient * Amount * Unit * Waste * .a-a{fill:#347362;}.b-a{fill:#fff;} Grams …" at bounding box center [749, 257] width 1260 height 292
click at [784, 300] on div "g" at bounding box center [820, 294] width 244 height 20
click at [754, 333] on div "1 cup" at bounding box center [748, 329] width 87 height 15
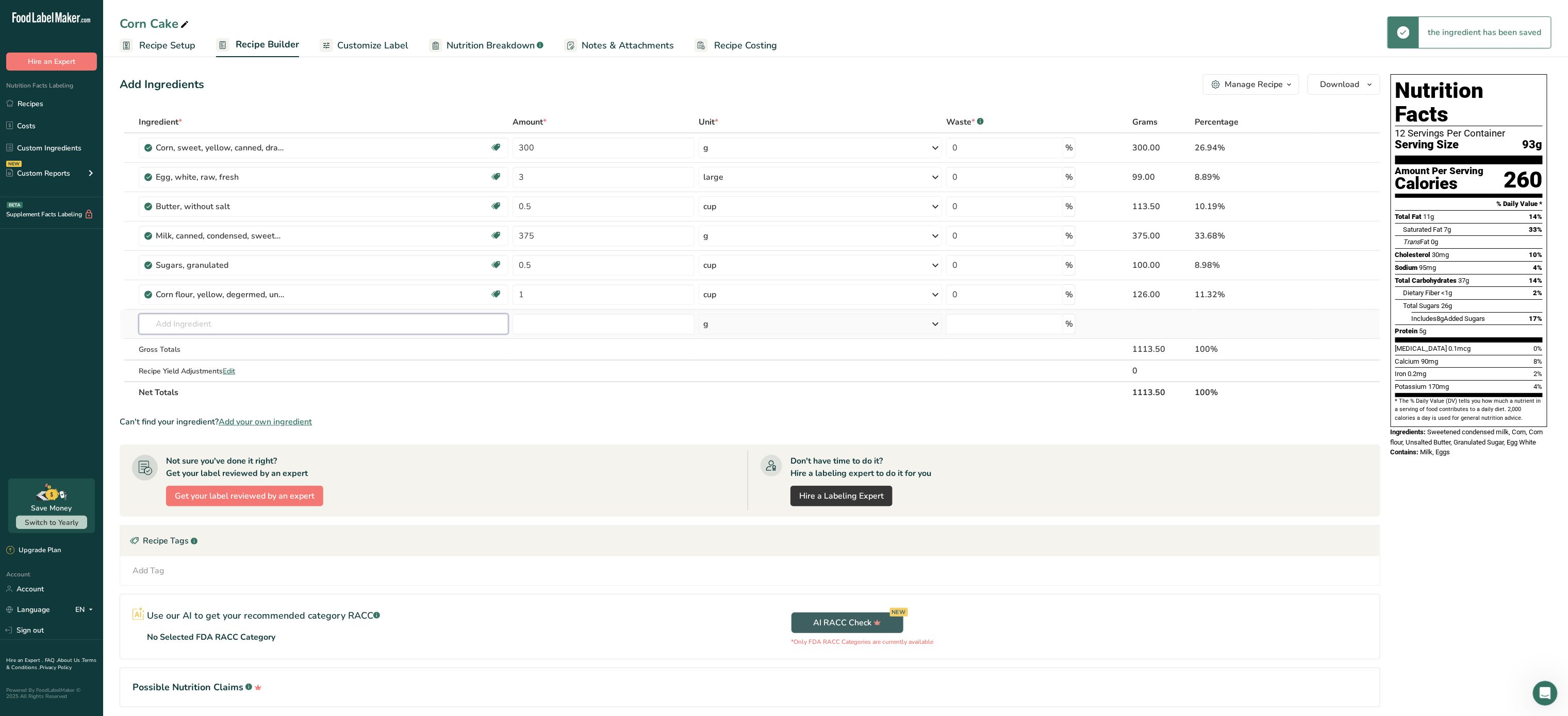
click at [259, 326] on input "text" at bounding box center [323, 323] width 369 height 20
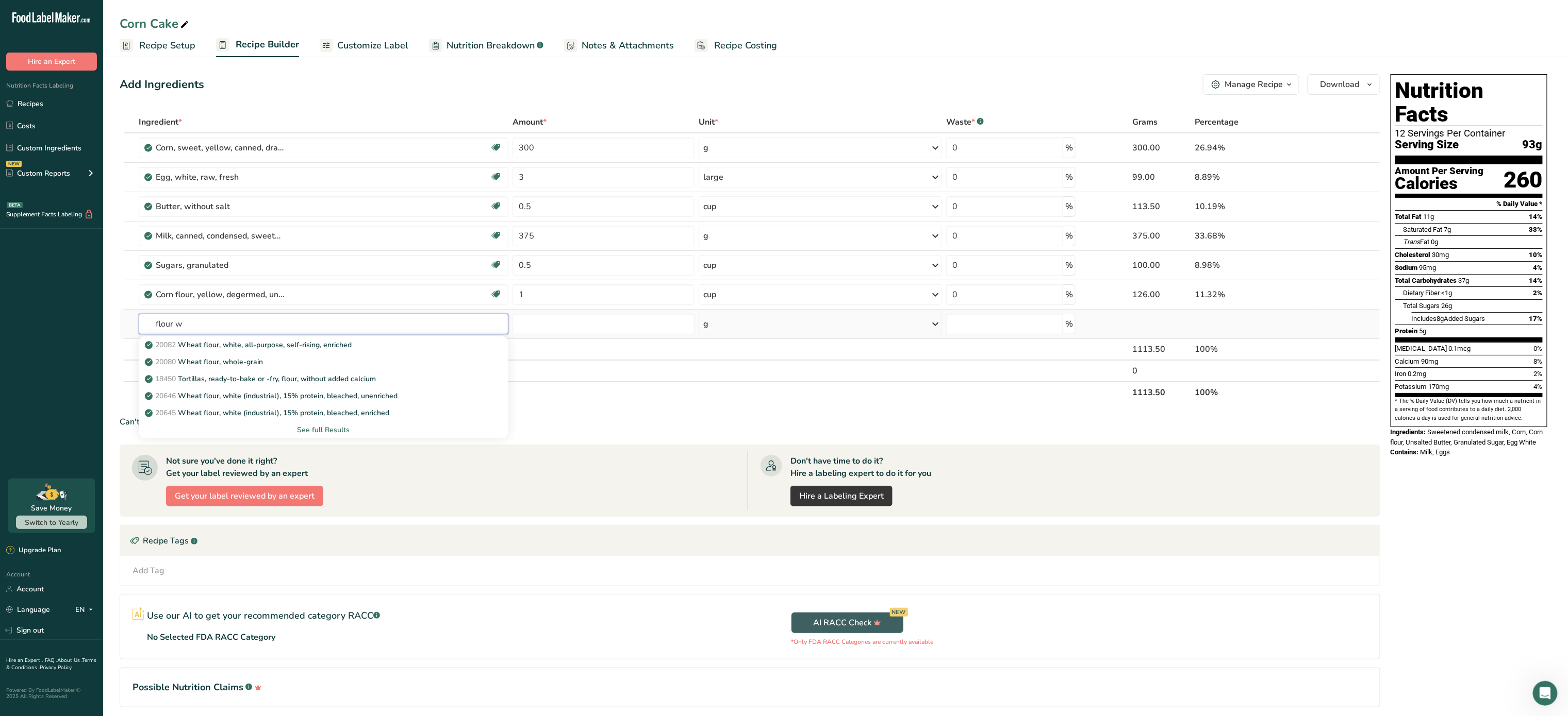
type input "flour w"
click at [312, 428] on div "See full Results" at bounding box center [323, 430] width 353 height 11
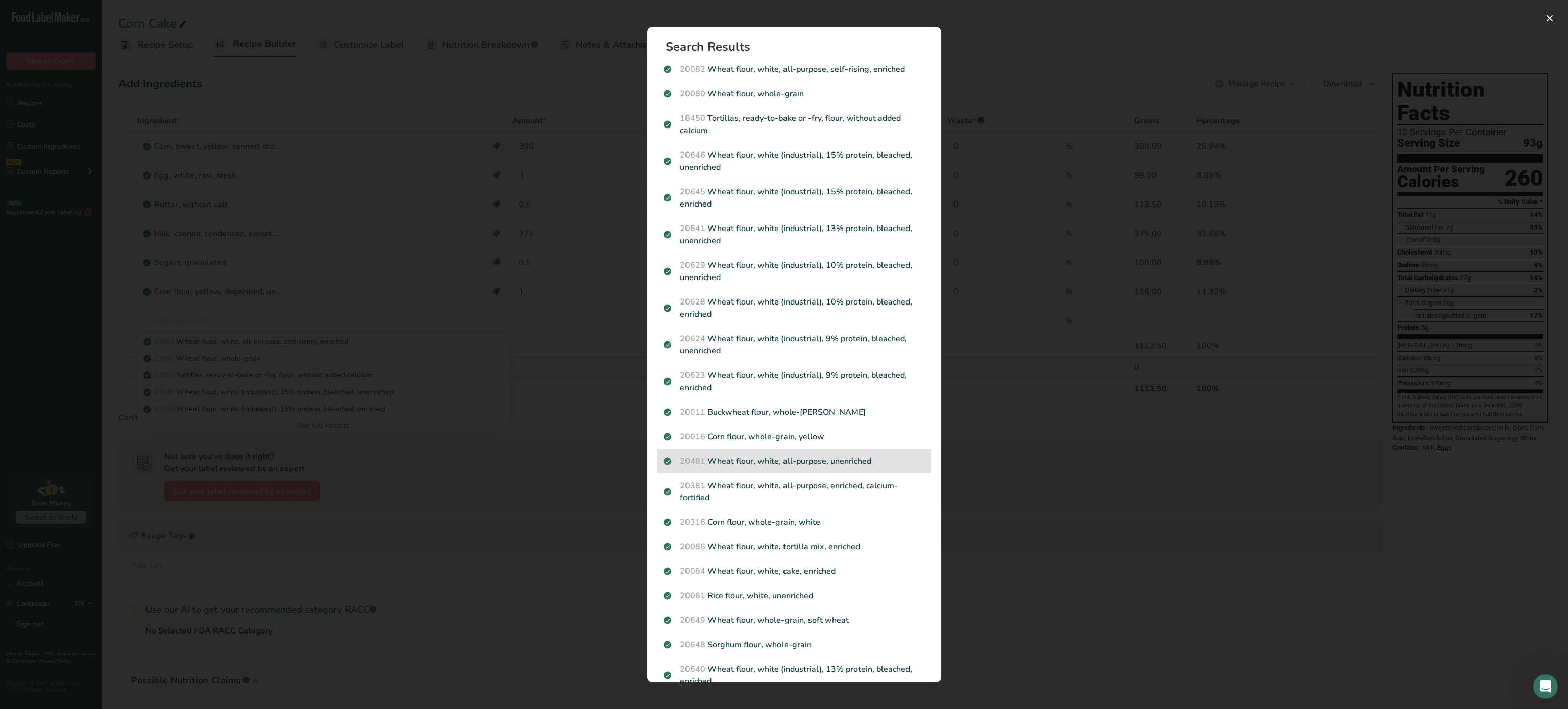
click at [823, 466] on p "20481 Wheat flour, white, all-purpose, unenriched" at bounding box center [794, 461] width 261 height 12
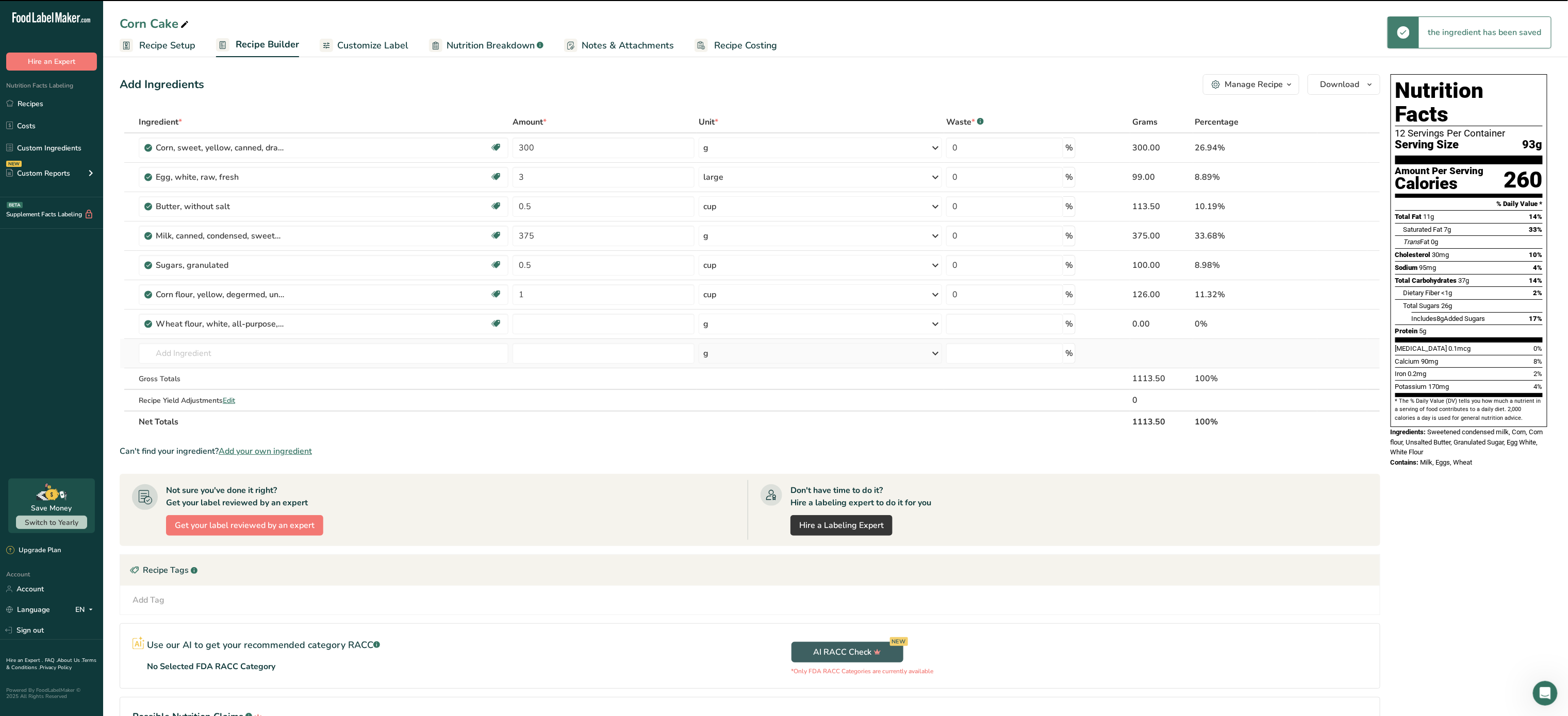
type input "0"
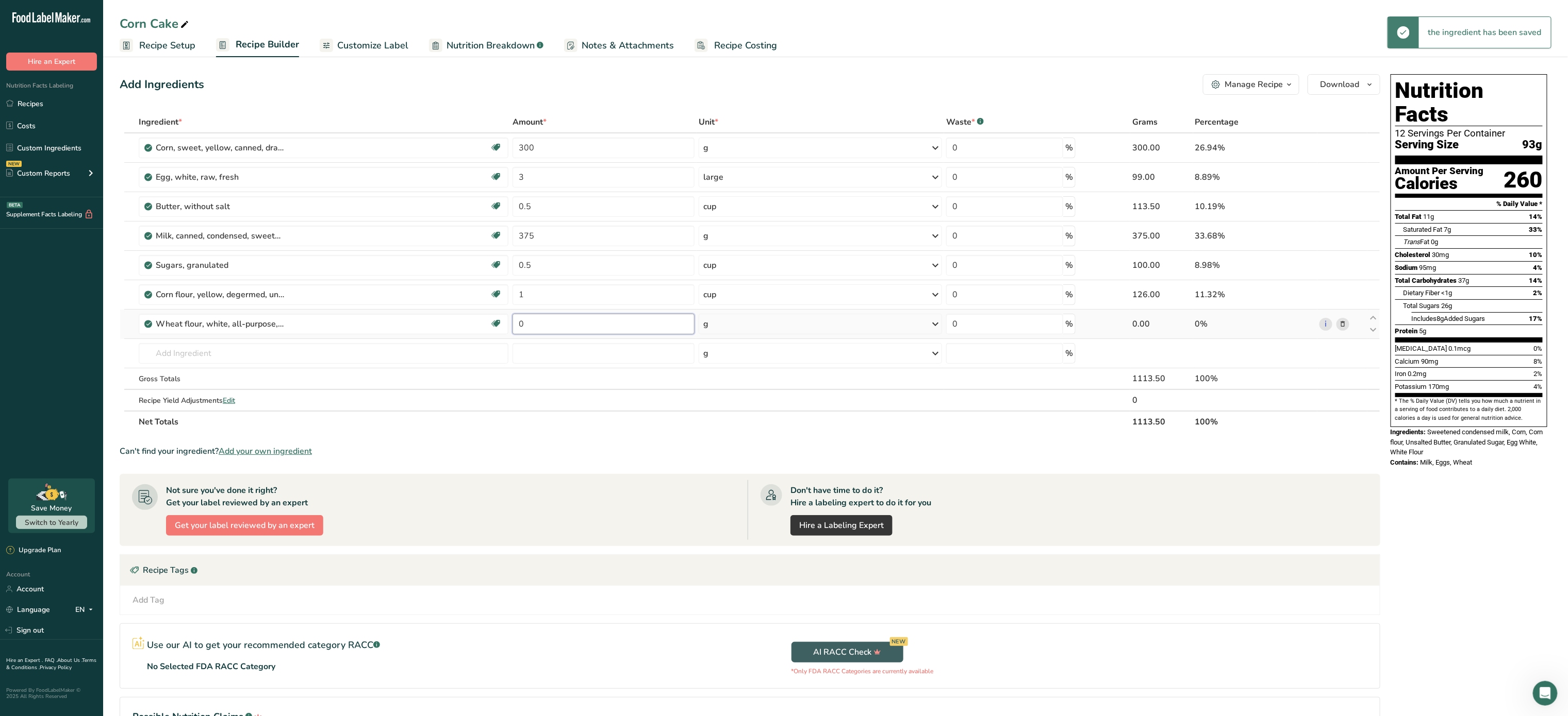
click at [535, 325] on input "0" at bounding box center [603, 323] width 182 height 20
type input "0.5"
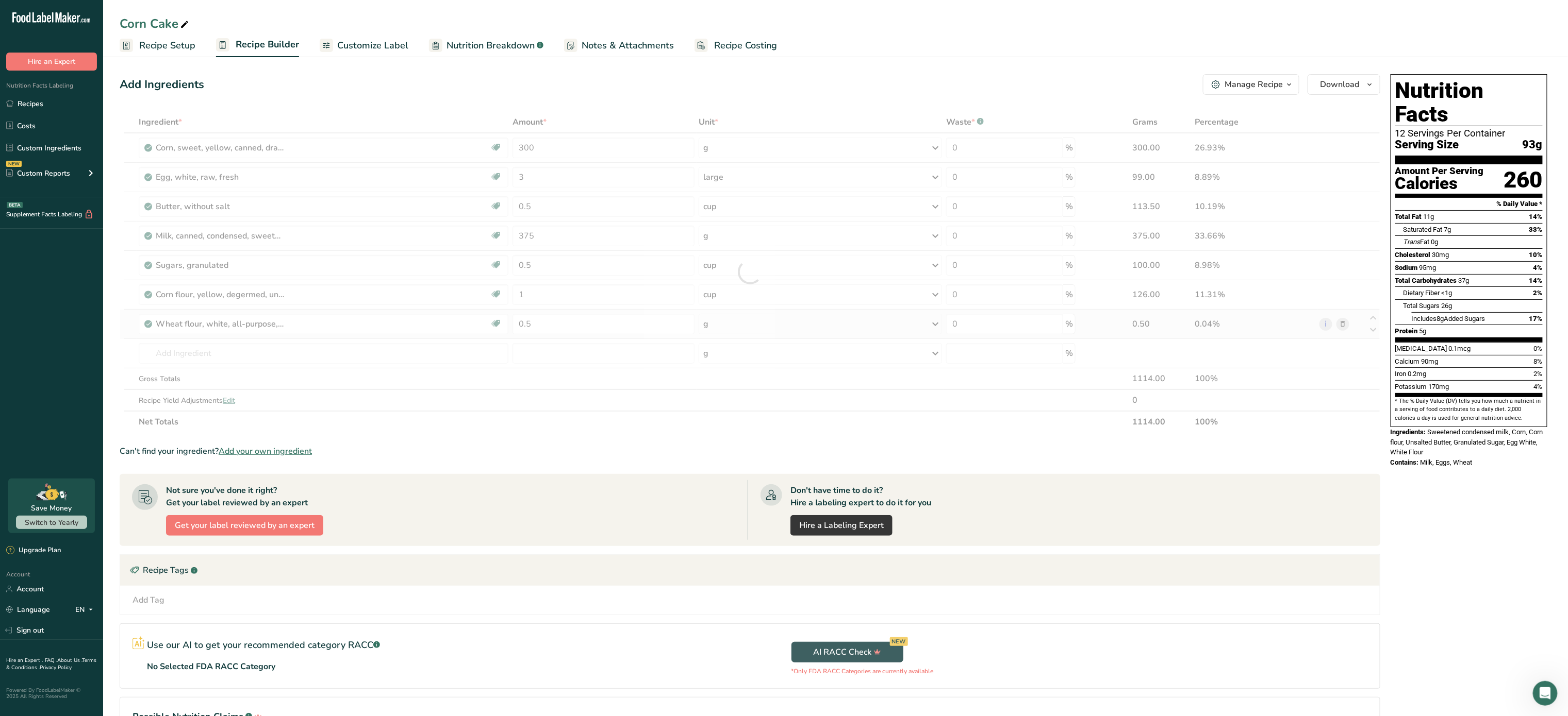
click at [764, 326] on div "Ingredient * Amount * Unit * Waste * .a-a{fill:#347362;}.b-a{fill:#fff;} Grams …" at bounding box center [749, 272] width 1260 height 322
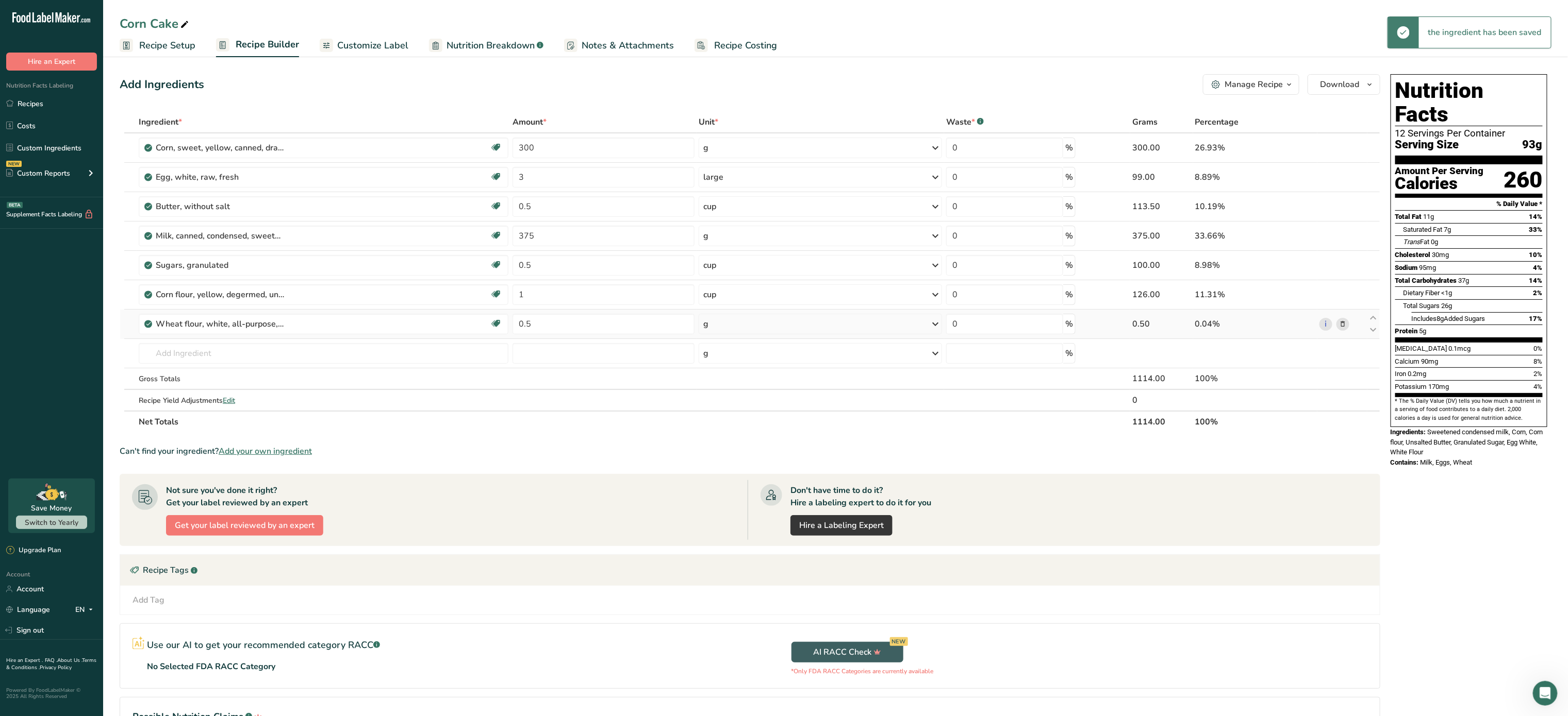
click at [764, 326] on div "g" at bounding box center [820, 323] width 244 height 20
click at [743, 360] on div "1 cup" at bounding box center [748, 359] width 87 height 15
click at [285, 341] on td "20082 Wheat flour, white, all-purpose, self-rising, enriched 20080 Wheat flour,…" at bounding box center [324, 353] width 374 height 29
click at [281, 356] on input "text" at bounding box center [323, 353] width 369 height 20
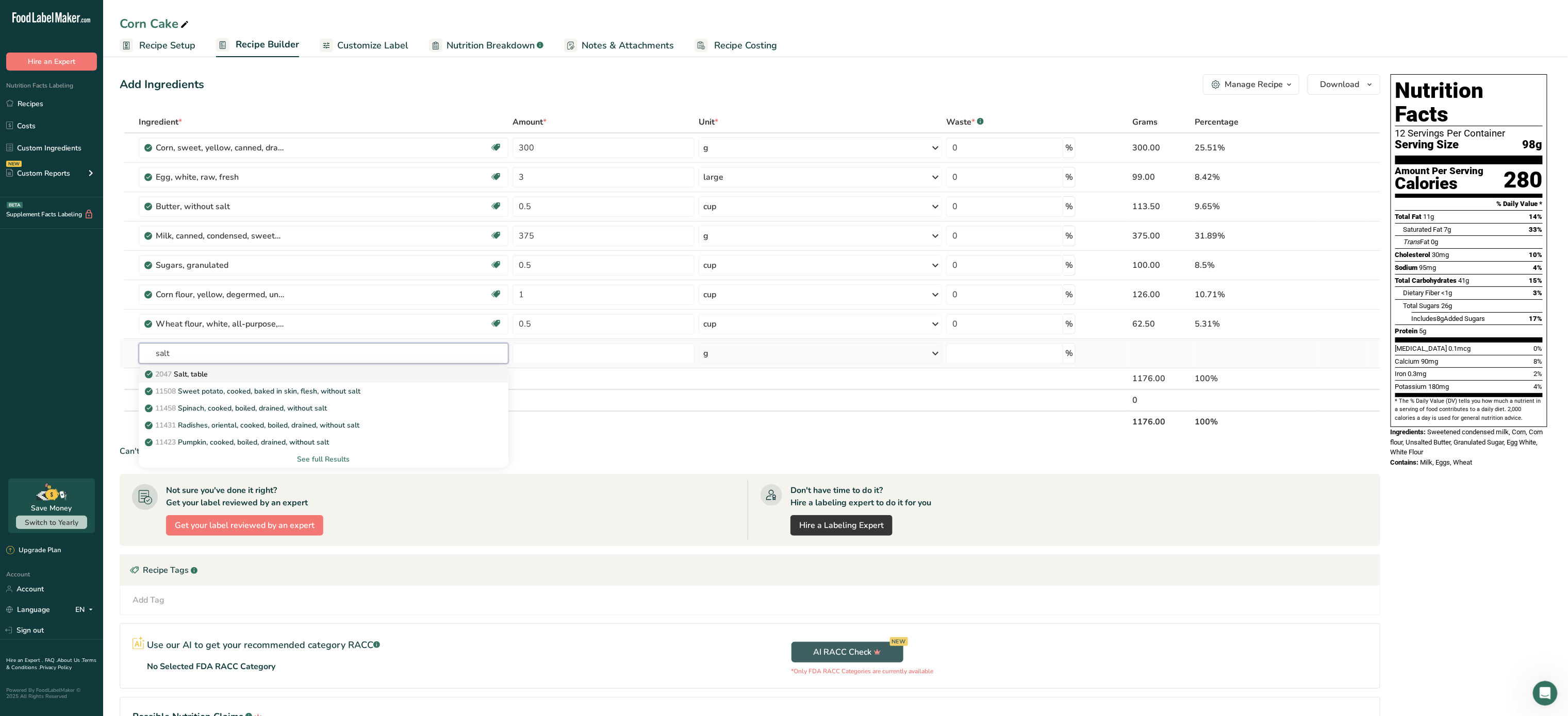
type input "salt"
click at [260, 372] on div "2047 Salt, table" at bounding box center [315, 375] width 336 height 11
type input "Salt, table"
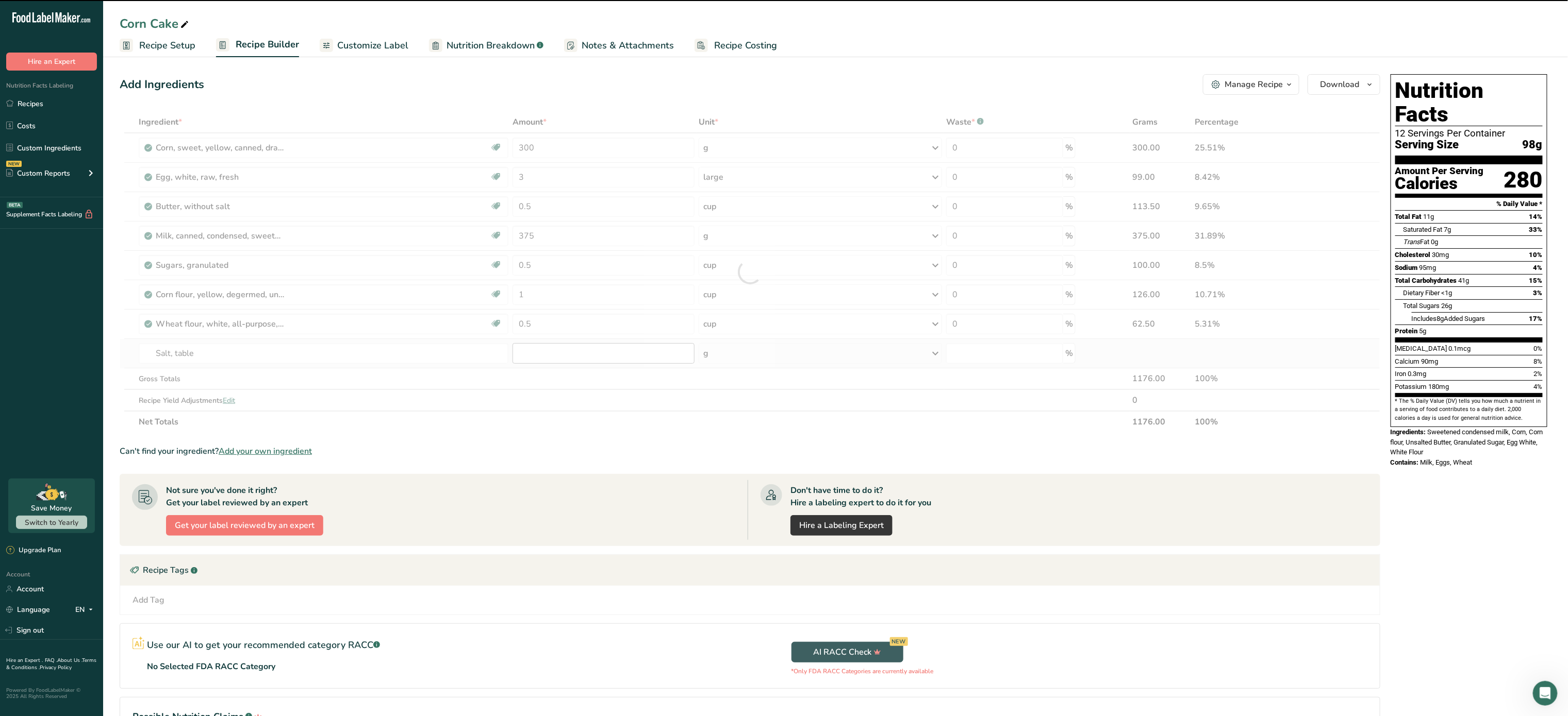
type input "0"
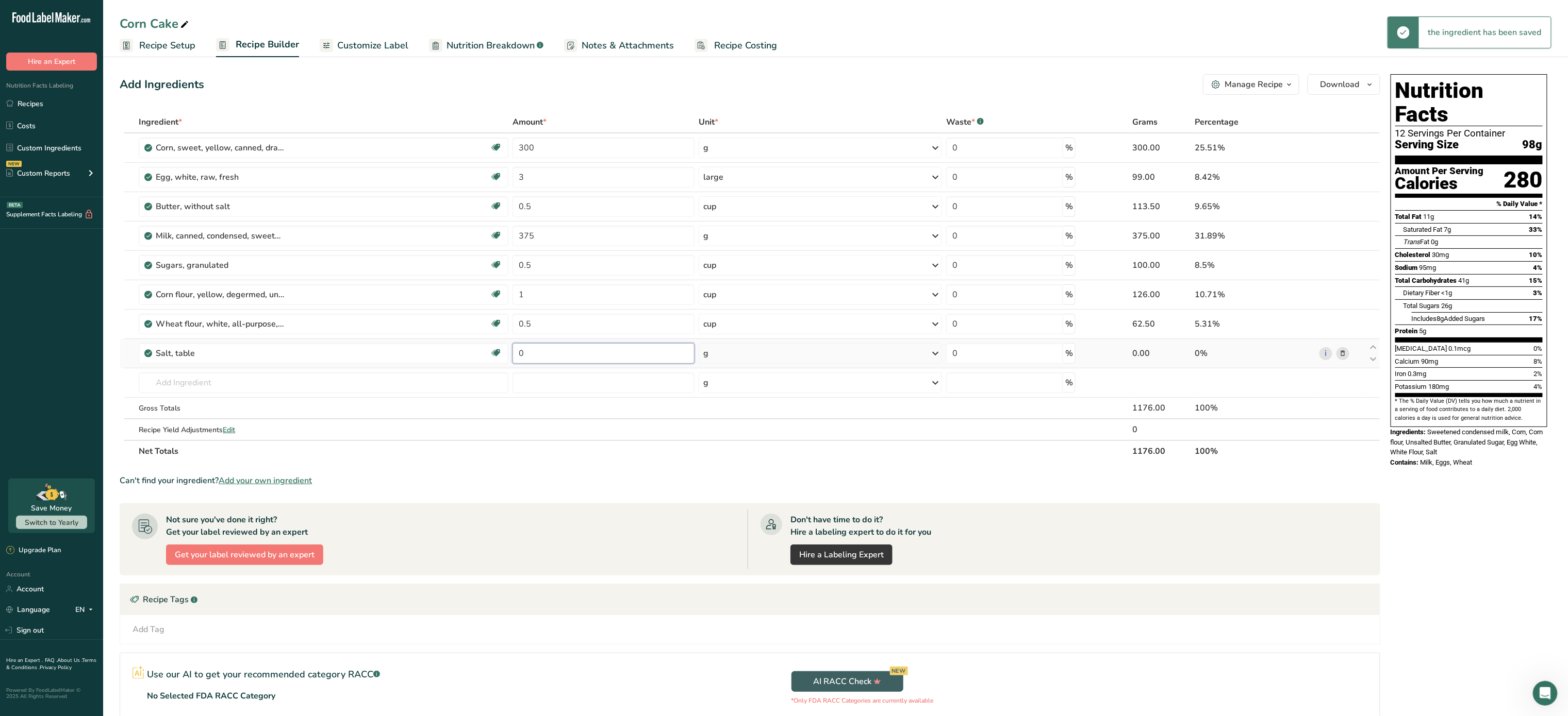
click at [548, 353] on input "0" at bounding box center [603, 353] width 182 height 20
type input "0.01"
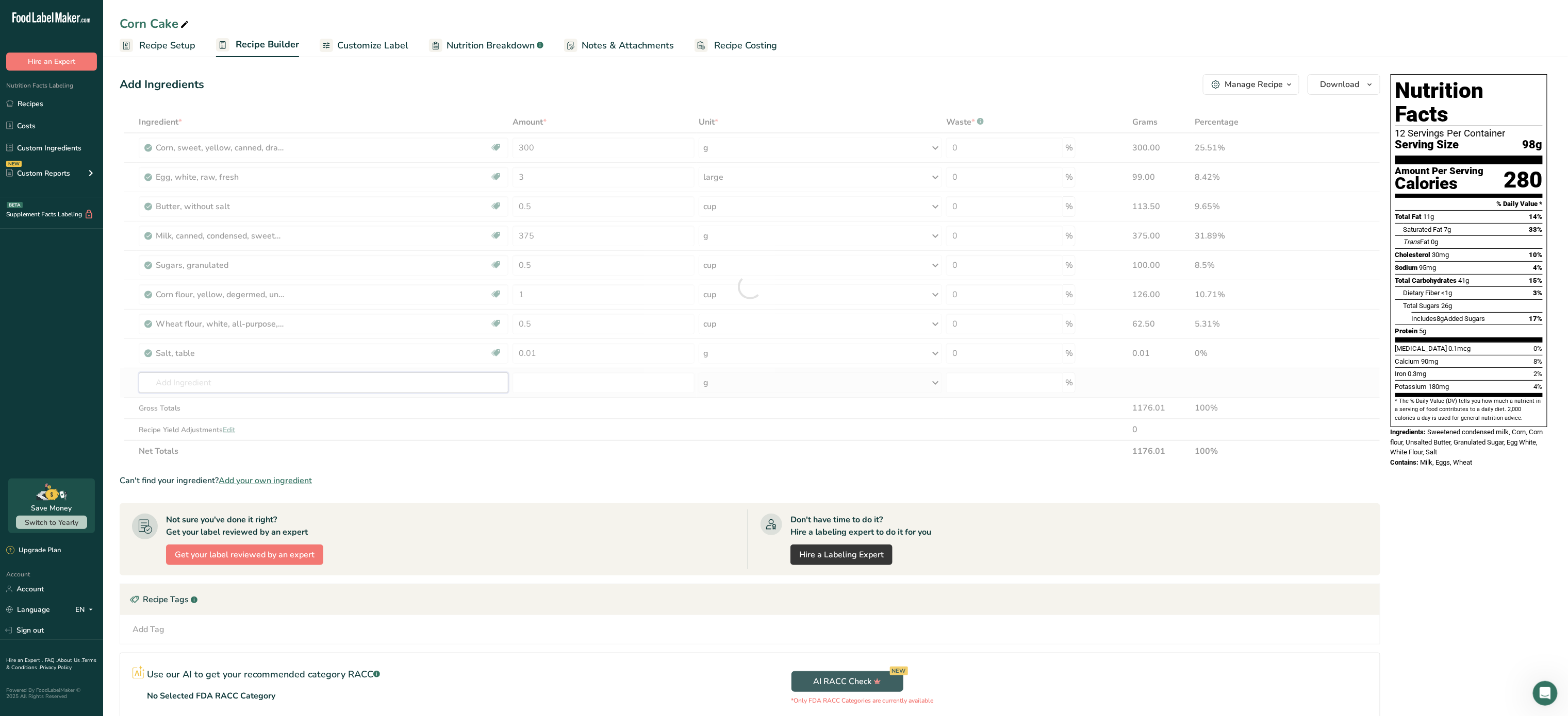
click at [394, 381] on div "Ingredient * Amount * Unit * Waste * .a-a{fill:#347362;}.b-a{fill:#fff;} Grams …" at bounding box center [749, 287] width 1260 height 351
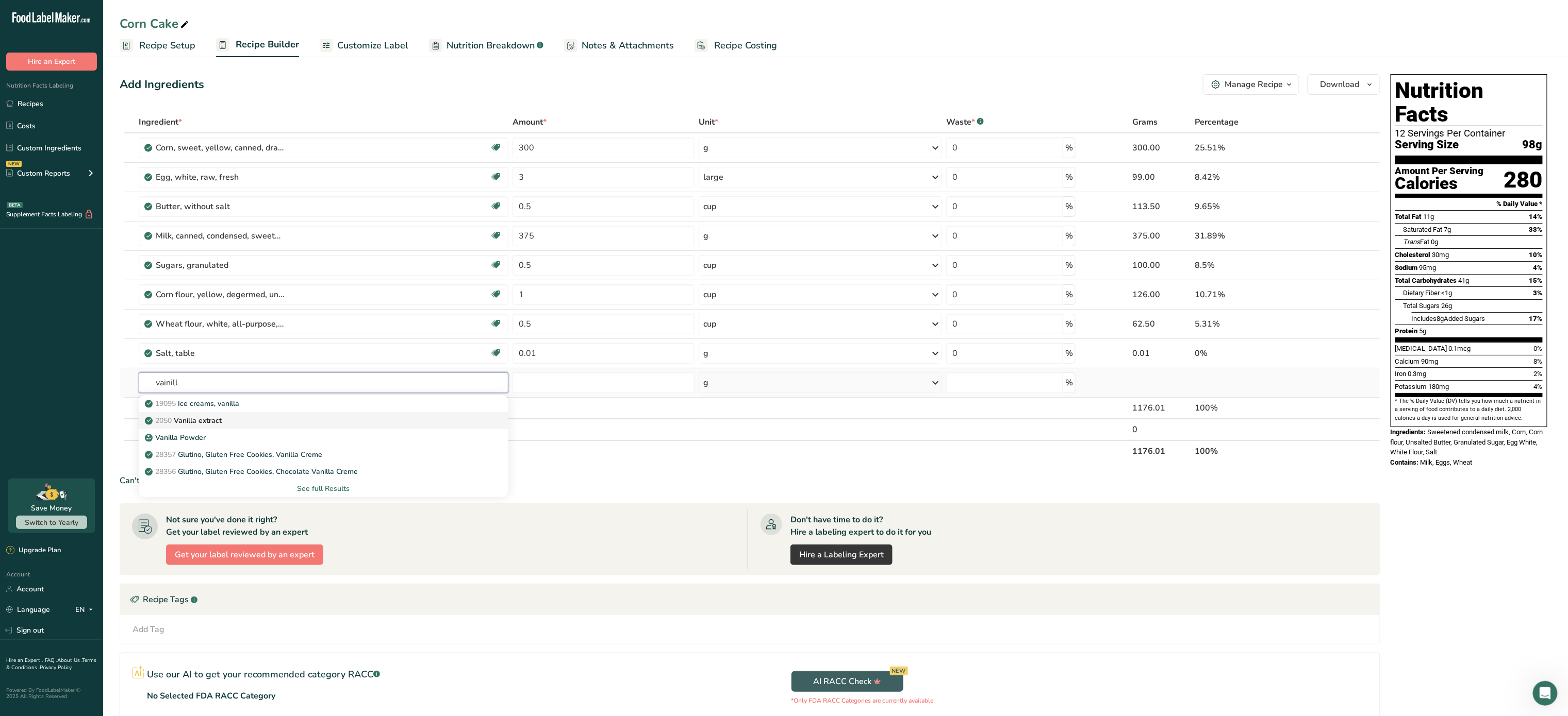
type input "vainill"
click at [268, 420] on div "2050 Vanilla extract" at bounding box center [315, 420] width 336 height 11
type input "Vanilla extract"
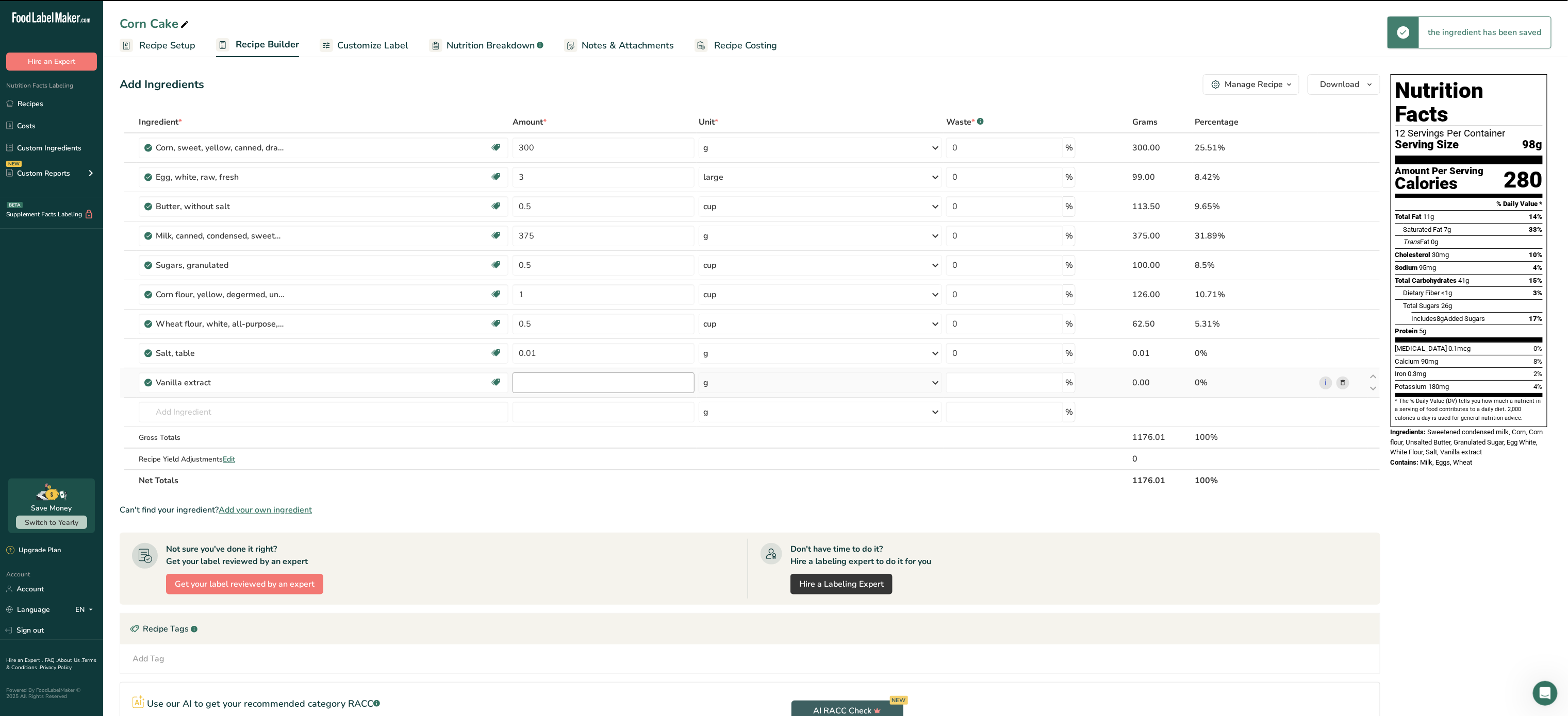
type input "0"
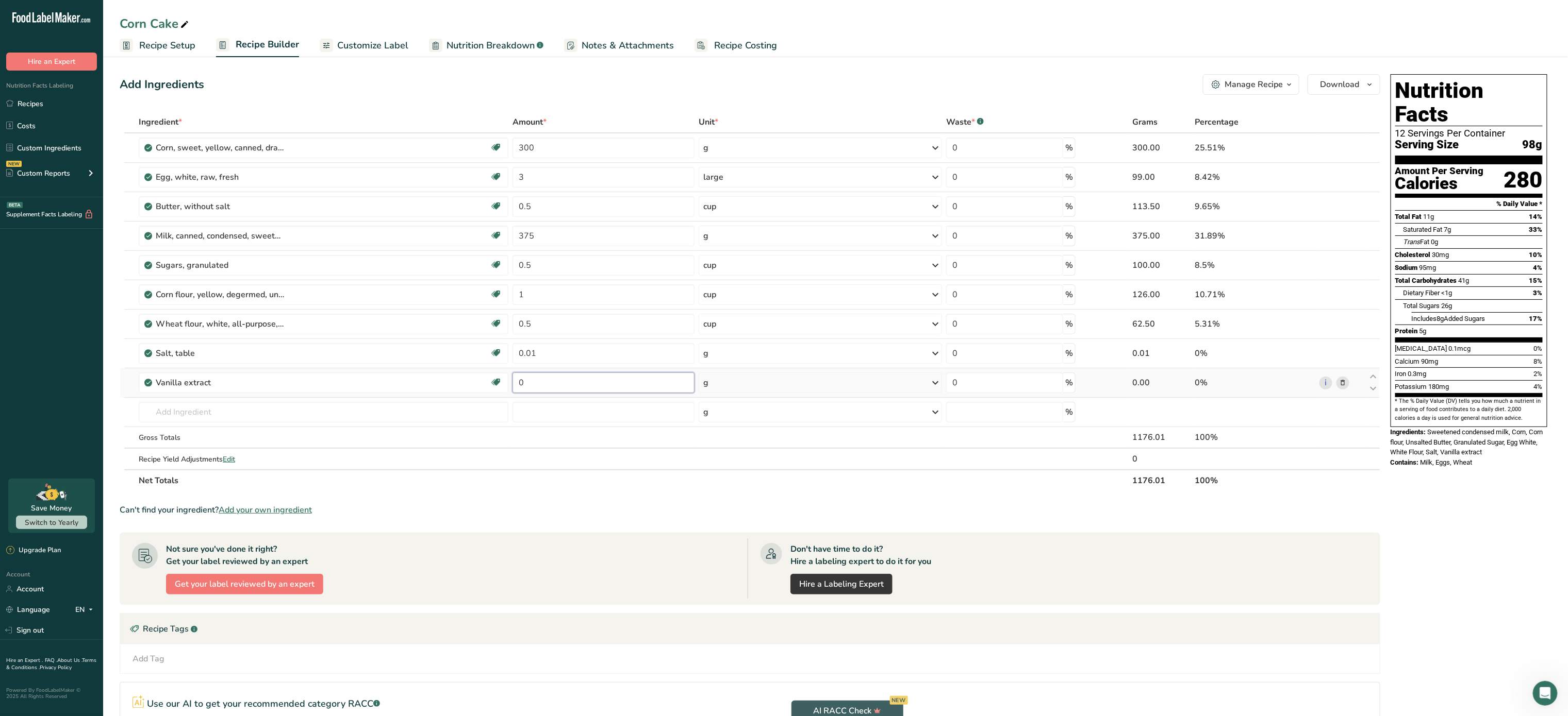
click at [513, 381] on input "0" at bounding box center [603, 382] width 182 height 20
click at [579, 389] on input "0" at bounding box center [603, 382] width 182 height 20
type input "1"
click at [783, 381] on div "Ingredient * Amount * Unit * Waste * .a-a{fill:#347362;}.b-a{fill:#fff;} Grams …" at bounding box center [749, 302] width 1260 height 381
click at [783, 381] on div "g" at bounding box center [820, 382] width 244 height 20
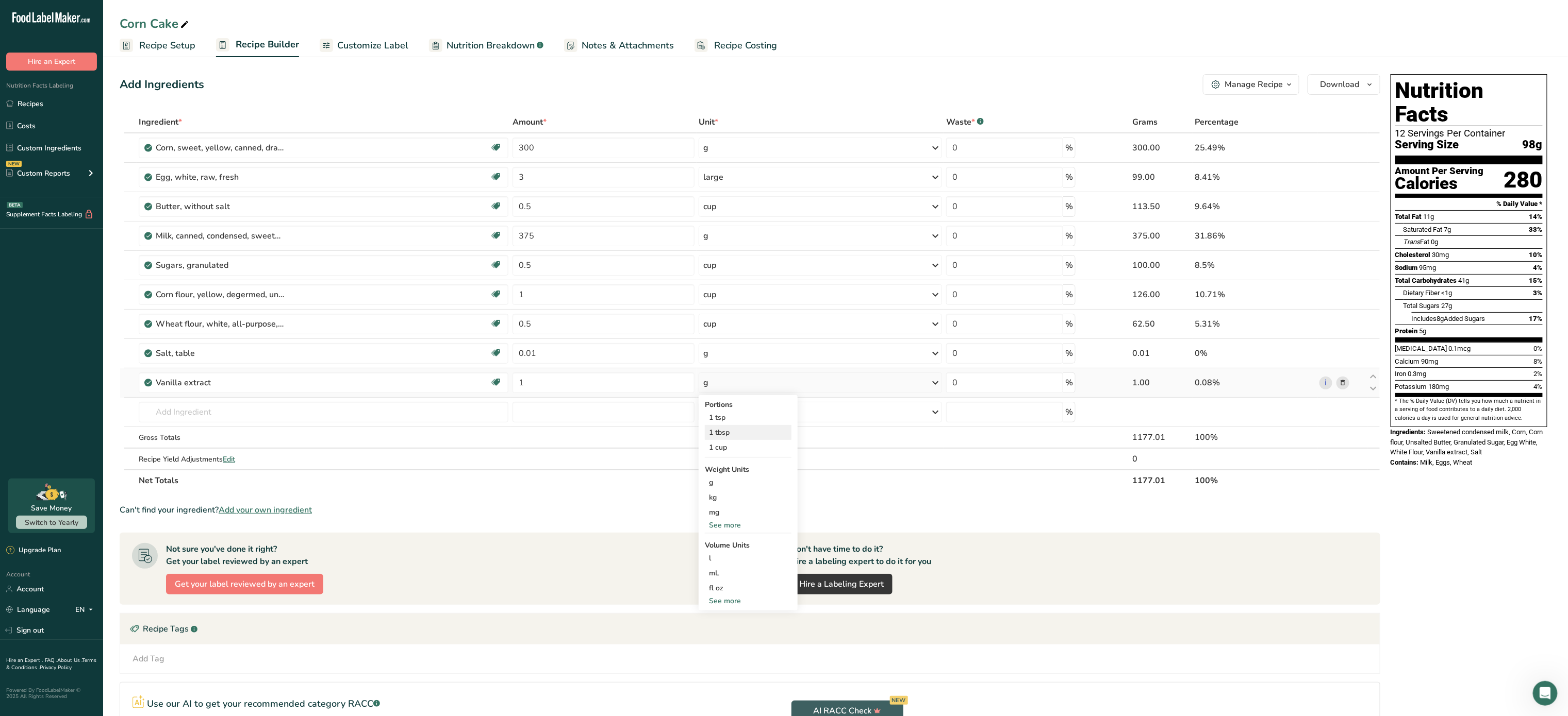
click at [736, 434] on div "1 tbsp" at bounding box center [748, 432] width 87 height 15
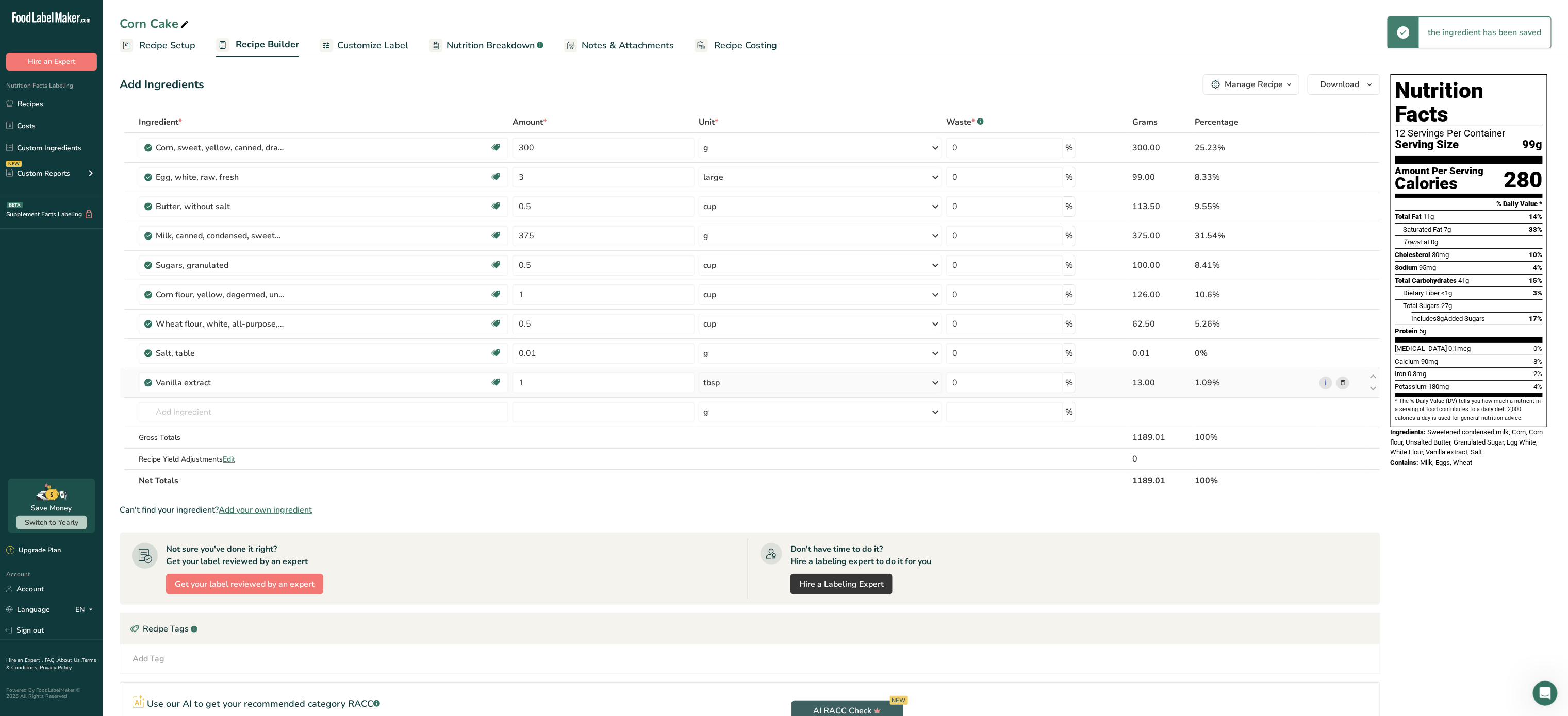
click at [747, 380] on div "tbsp" at bounding box center [820, 382] width 244 height 20
click at [740, 420] on div "1 tsp" at bounding box center [748, 417] width 87 height 15
click at [317, 401] on td "19095 Ice creams, vanilla 2050 Vanilla extract Vanilla Powder 28357 Glutino, Gl…" at bounding box center [324, 412] width 374 height 29
click at [292, 407] on input "text" at bounding box center [323, 411] width 369 height 20
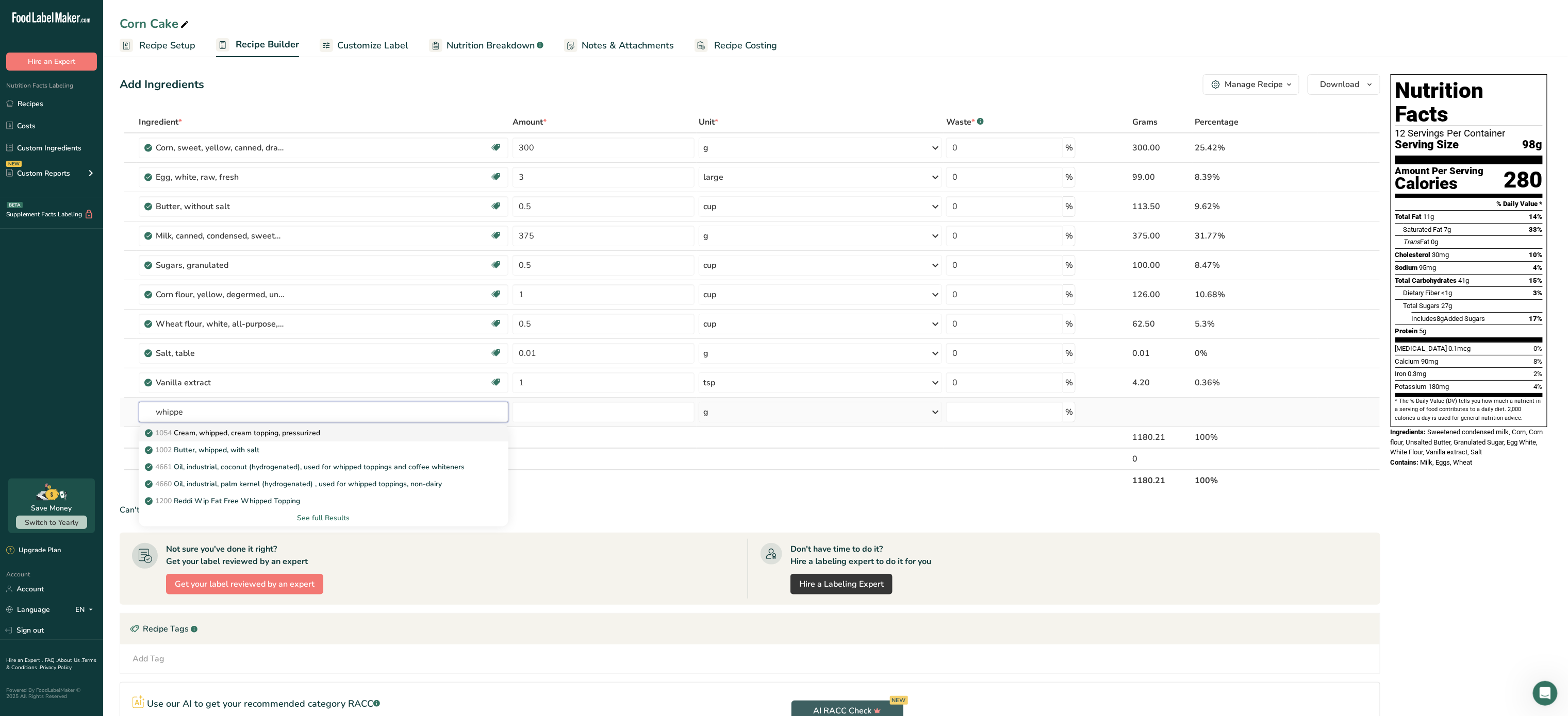
type input "whippe"
click at [267, 432] on p "1054 Cream, whipped, cream topping, pressurized" at bounding box center [233, 433] width 173 height 11
type input "Cream, whipped, cream topping, pressurized"
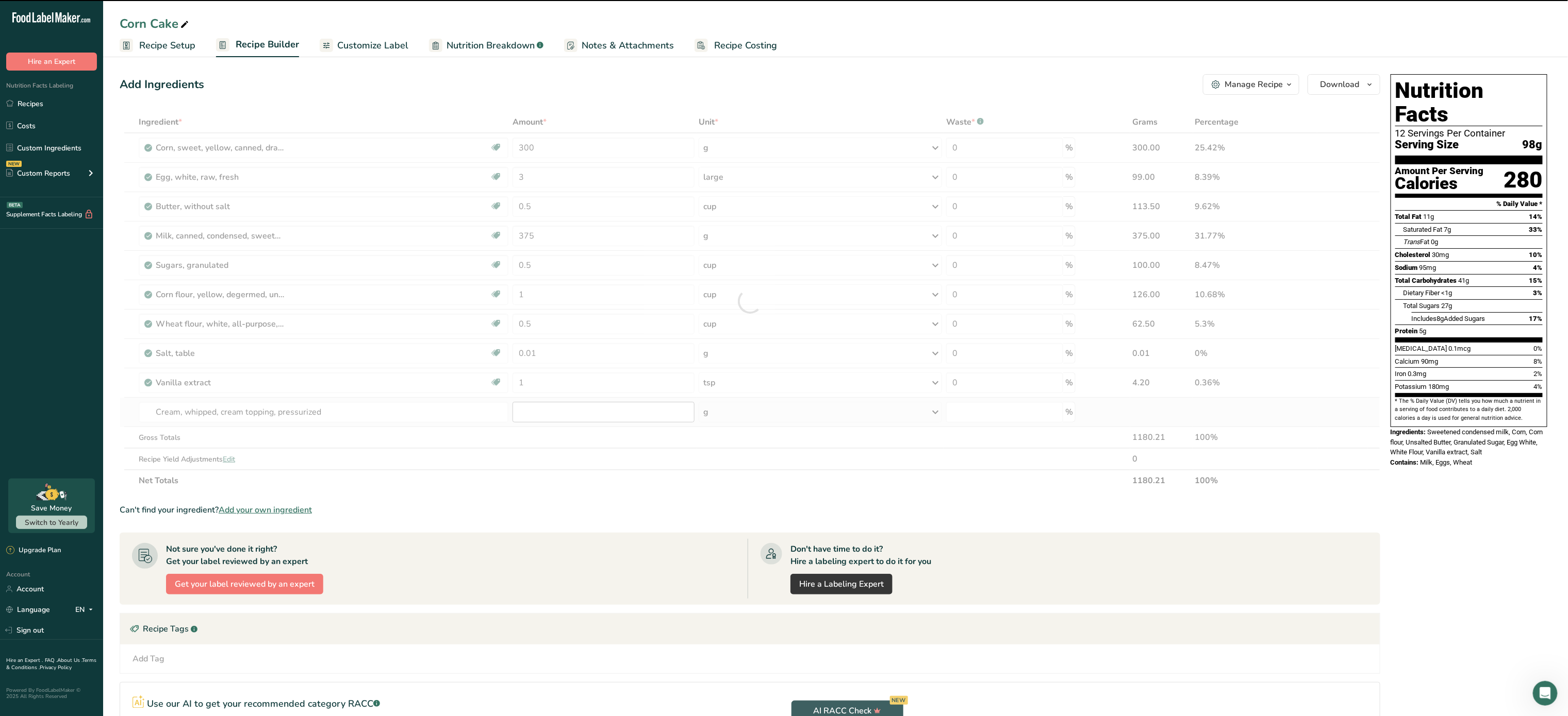
type input "0"
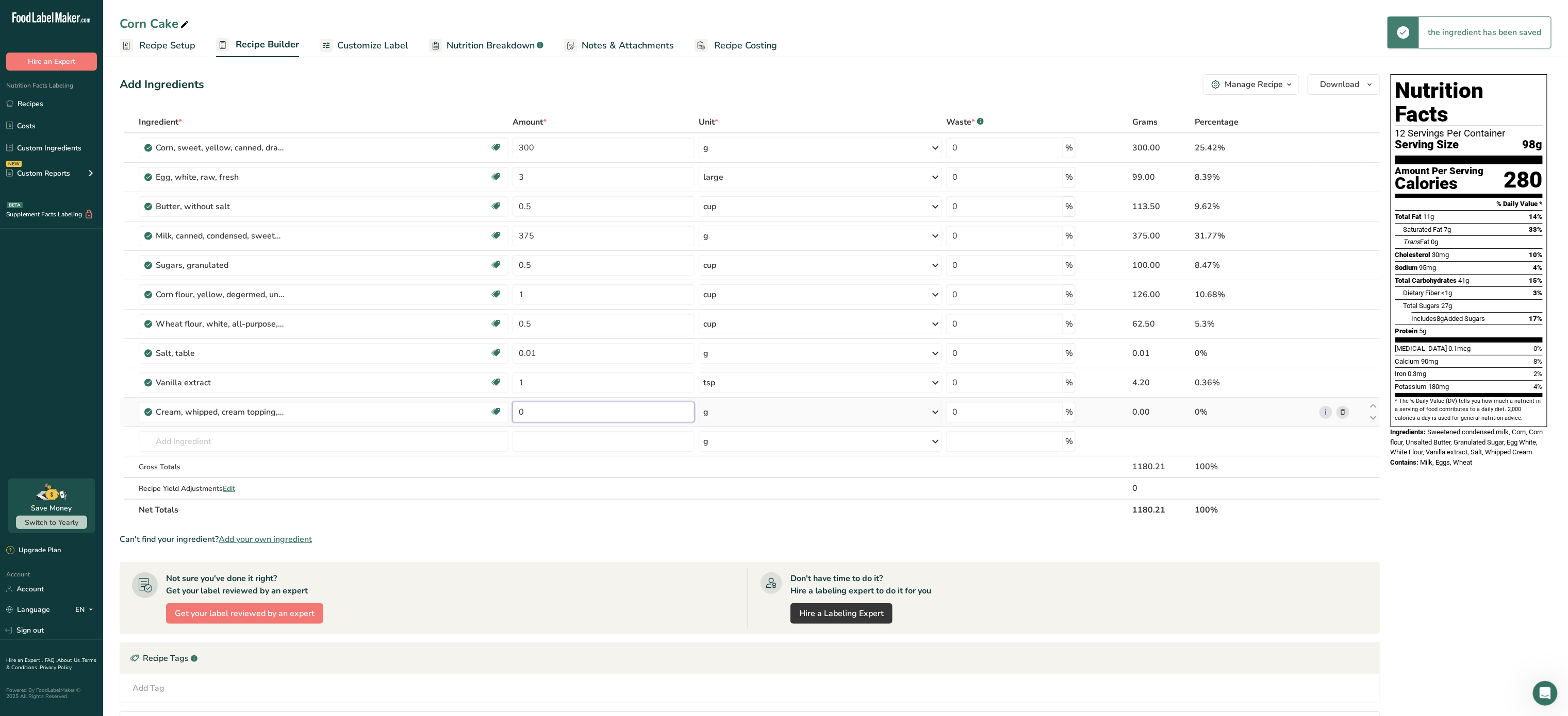
click at [577, 414] on input "0" at bounding box center [603, 411] width 182 height 20
type input "454"
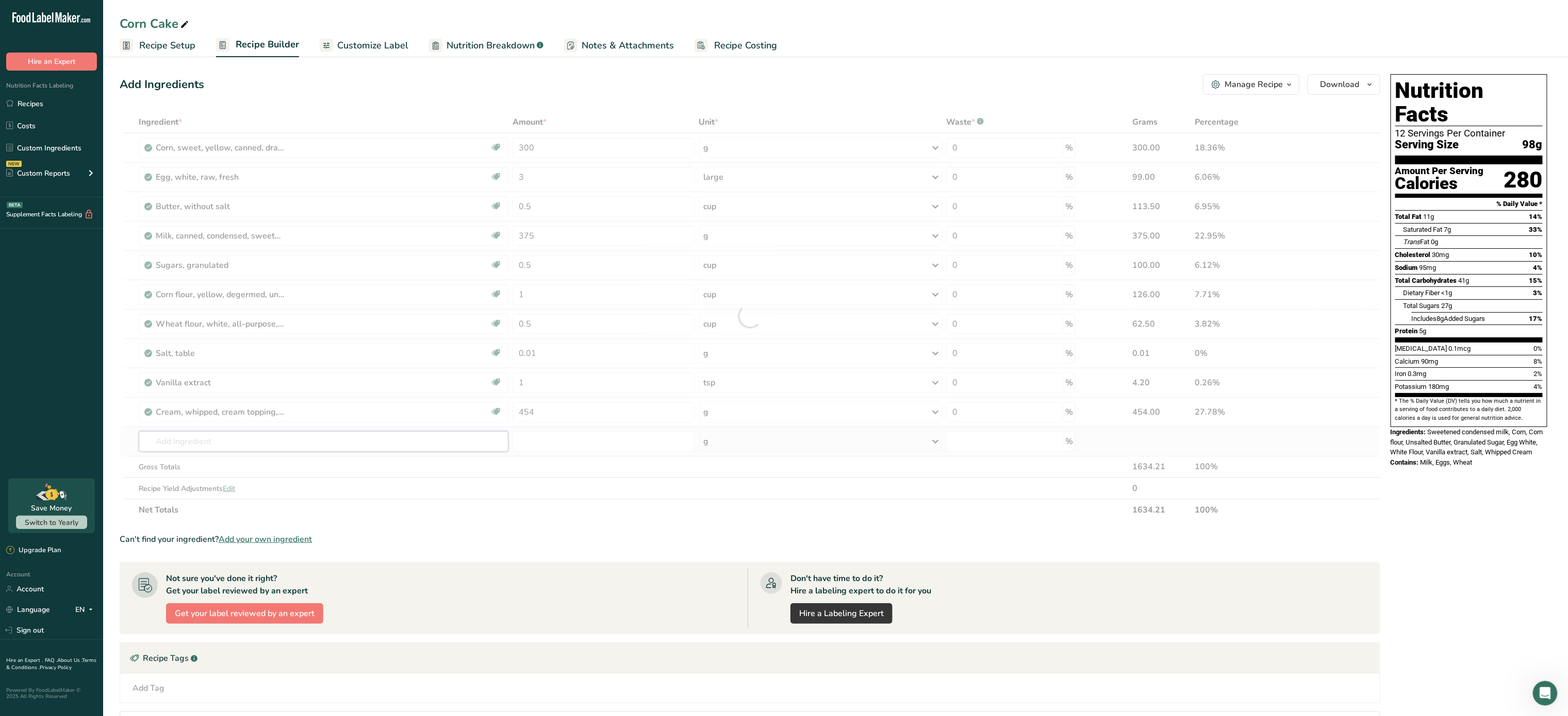
click at [443, 443] on div "Ingredient * Amount * Unit * Waste * .a-a{fill:#347362;}.b-a{fill:#fff;} Grams …" at bounding box center [749, 316] width 1260 height 410
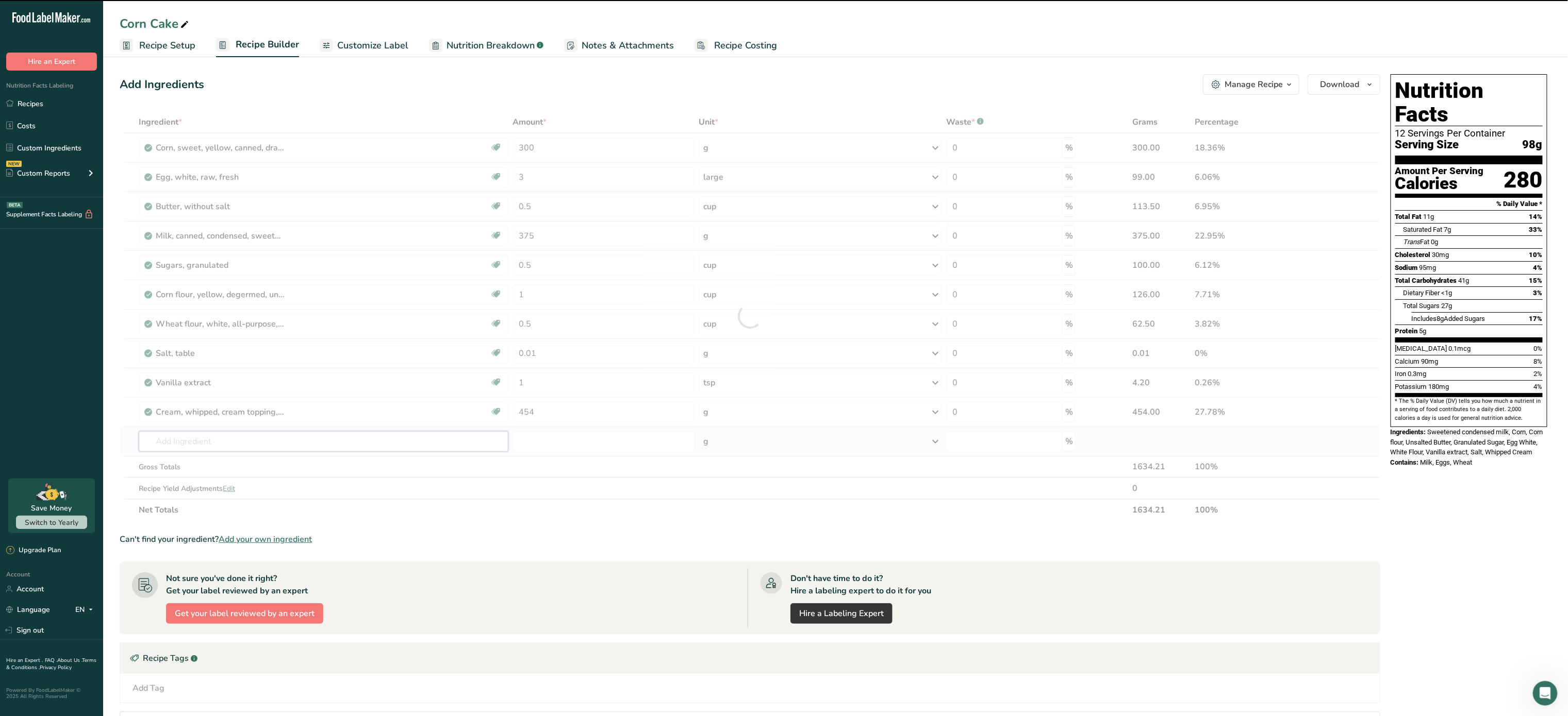
type input "s"
type input "o"
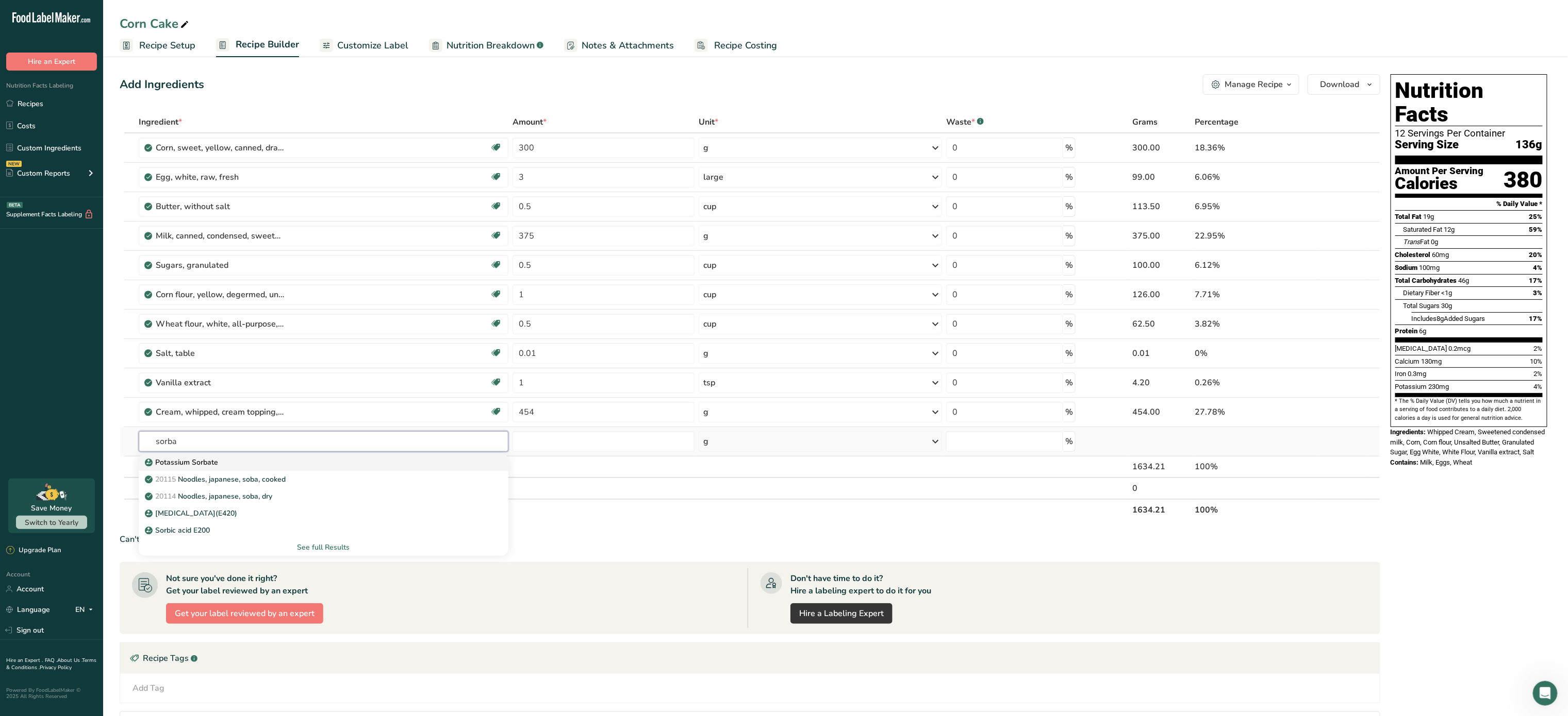
type input "sorba"
click at [254, 468] on div "Potassium Sorbate" at bounding box center [315, 463] width 336 height 11
type input "Potassium Sorbate"
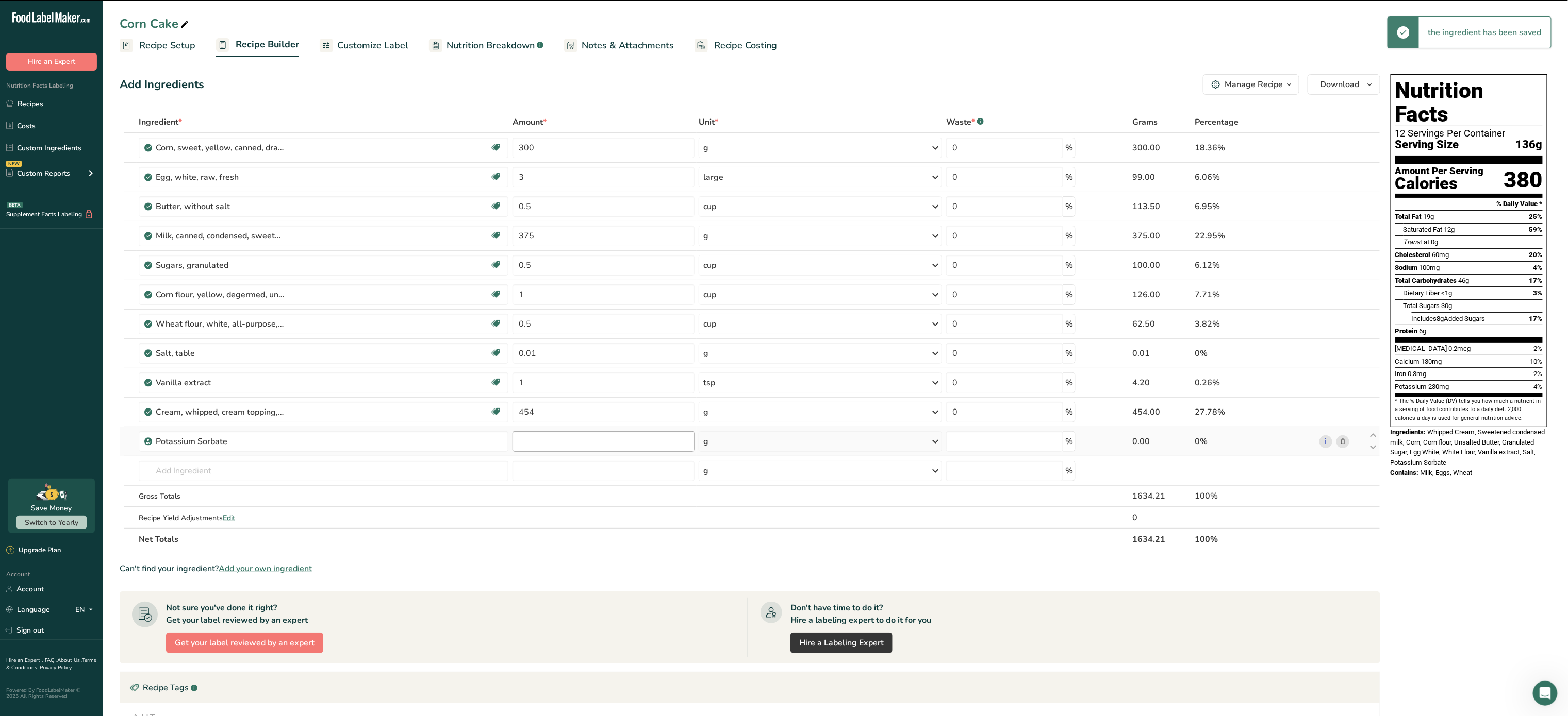
type input "0"
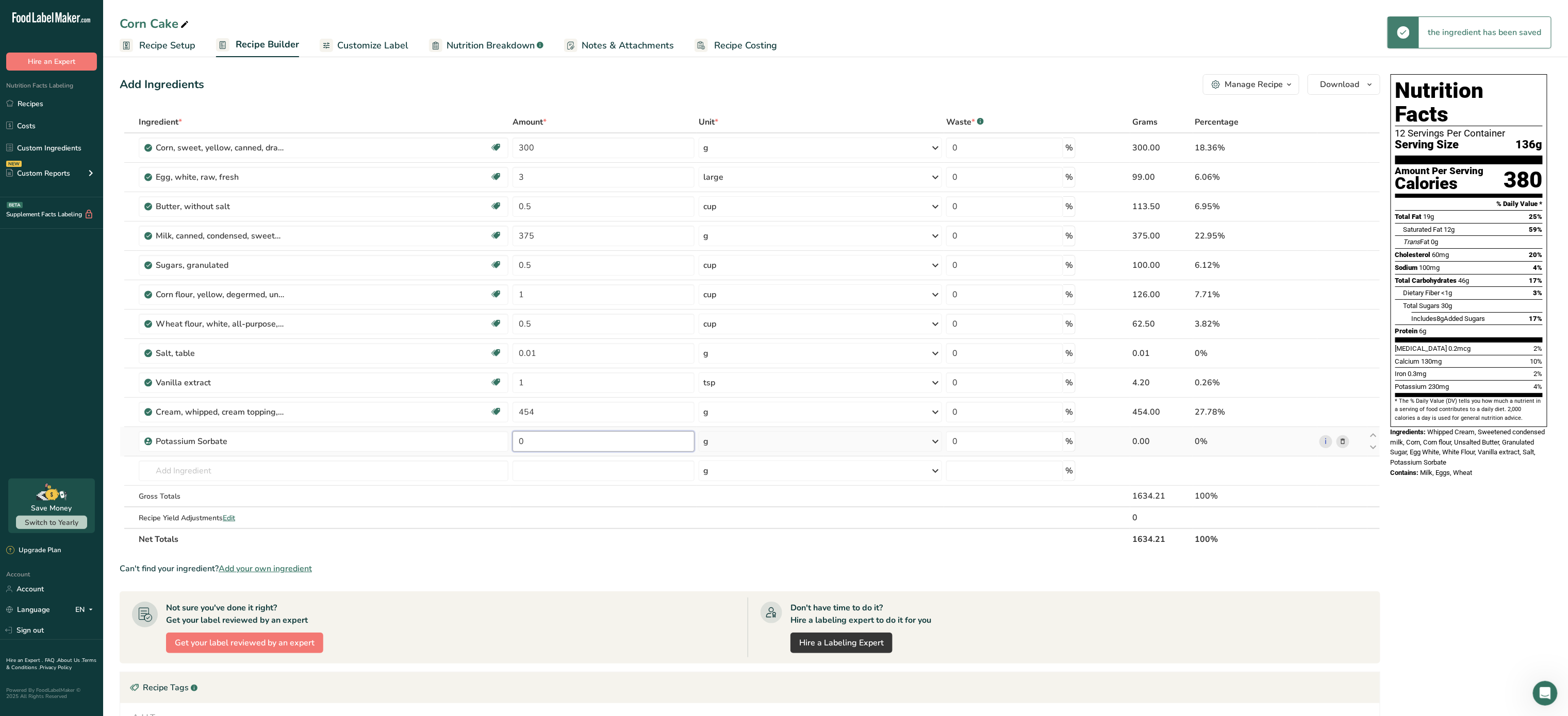
click at [553, 451] on input "0" at bounding box center [603, 441] width 182 height 20
type input "1"
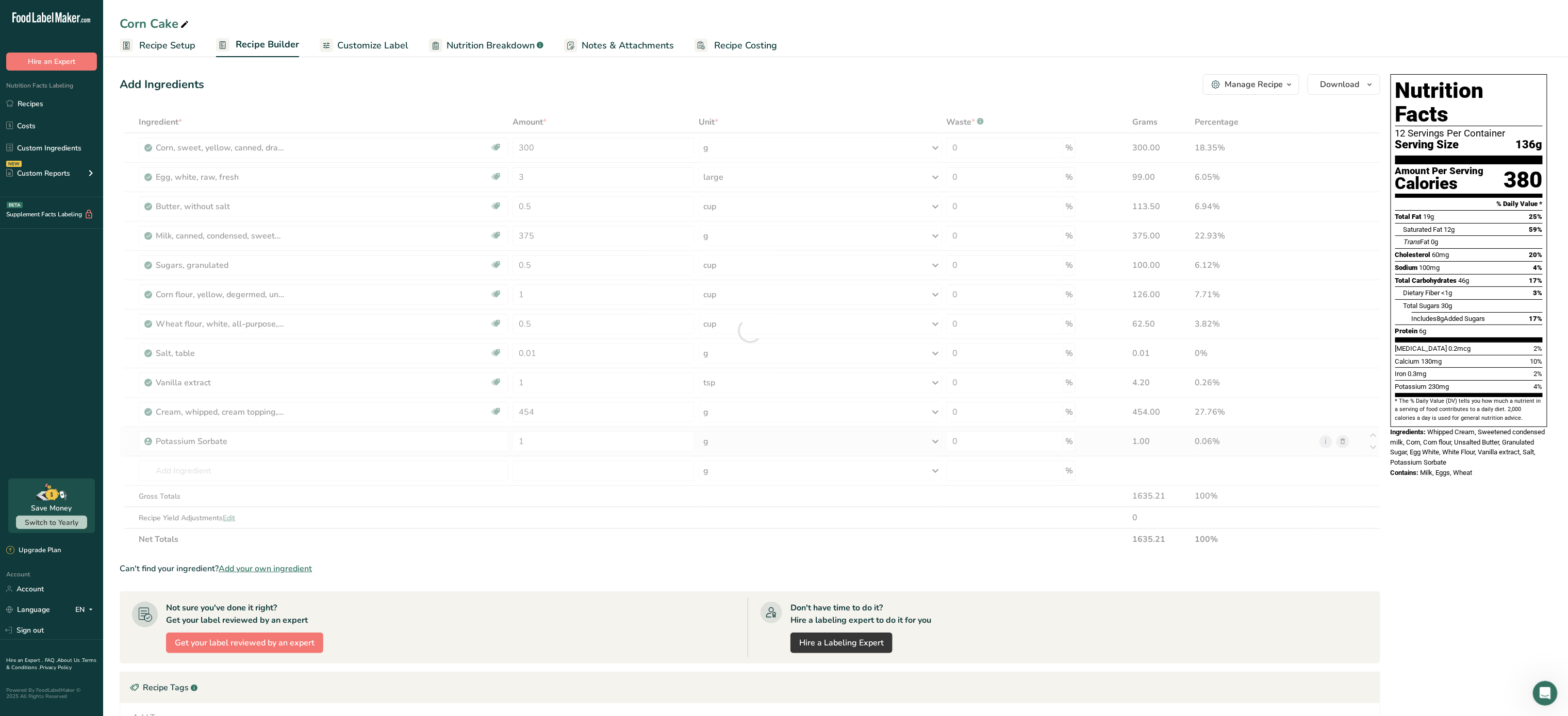
click at [811, 444] on div "Ingredient * Amount * Unit * Waste * .a-a{fill:#347362;}.b-a{fill:#fff;} Grams …" at bounding box center [749, 331] width 1260 height 439
click at [171, 45] on span "Recipe Setup" at bounding box center [167, 45] width 56 height 14
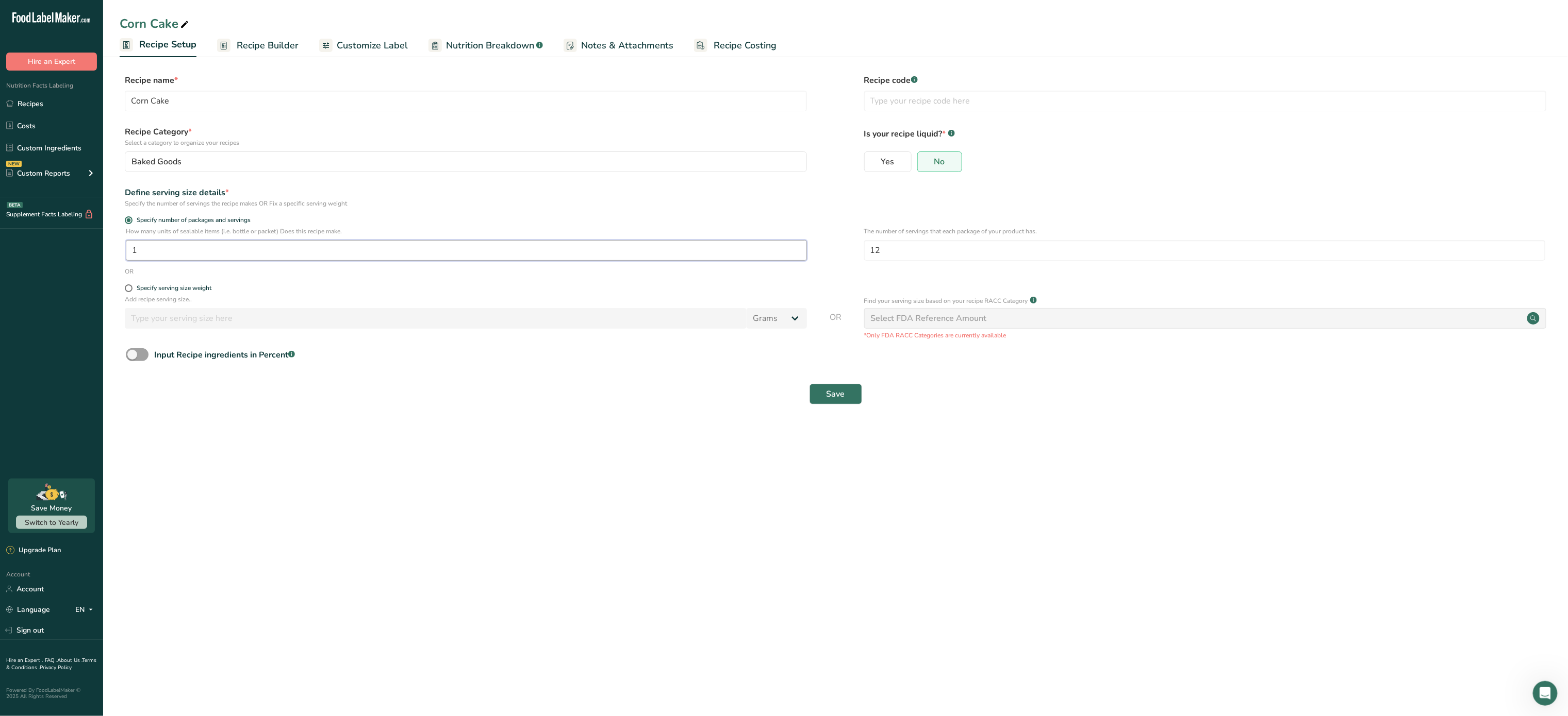
click at [206, 247] on input "1" at bounding box center [466, 250] width 681 height 20
type input "8"
click at [911, 250] on input "12" at bounding box center [1204, 250] width 681 height 20
type input "1"
click at [850, 399] on button "Save" at bounding box center [836, 393] width 53 height 20
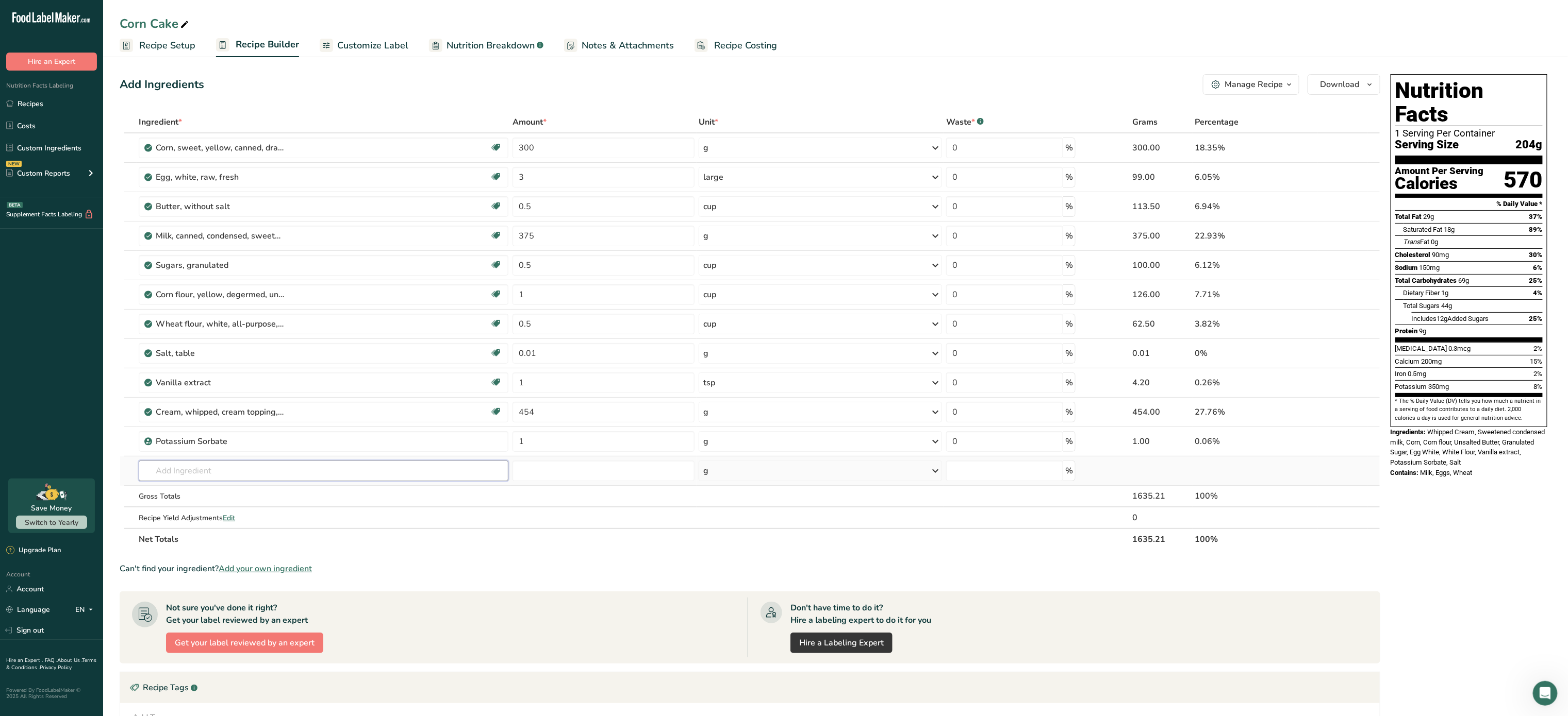
click at [406, 475] on input "text" at bounding box center [323, 471] width 369 height 20
type input "honey"
click at [294, 494] on div "19296 Honey" at bounding box center [315, 492] width 336 height 11
type input "Honey"
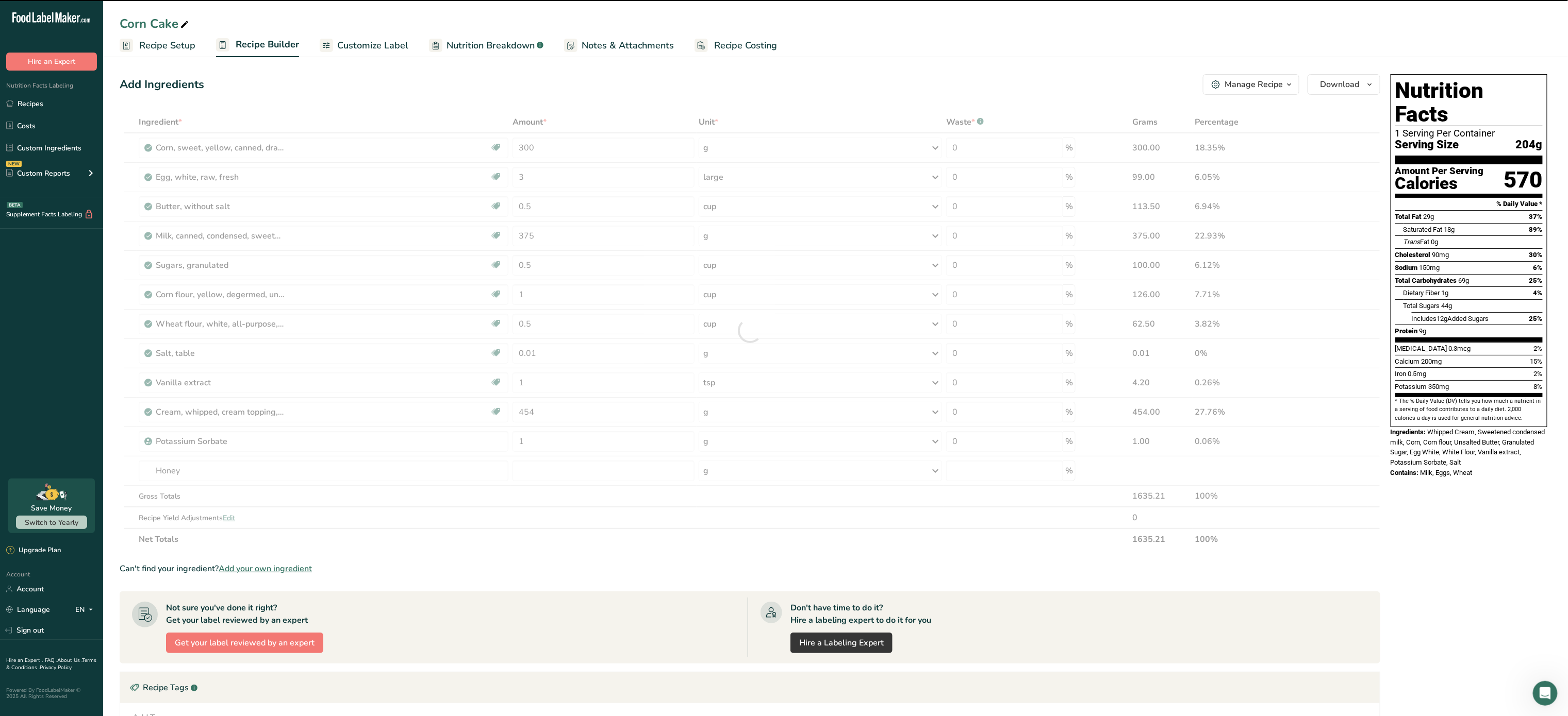
type input "0"
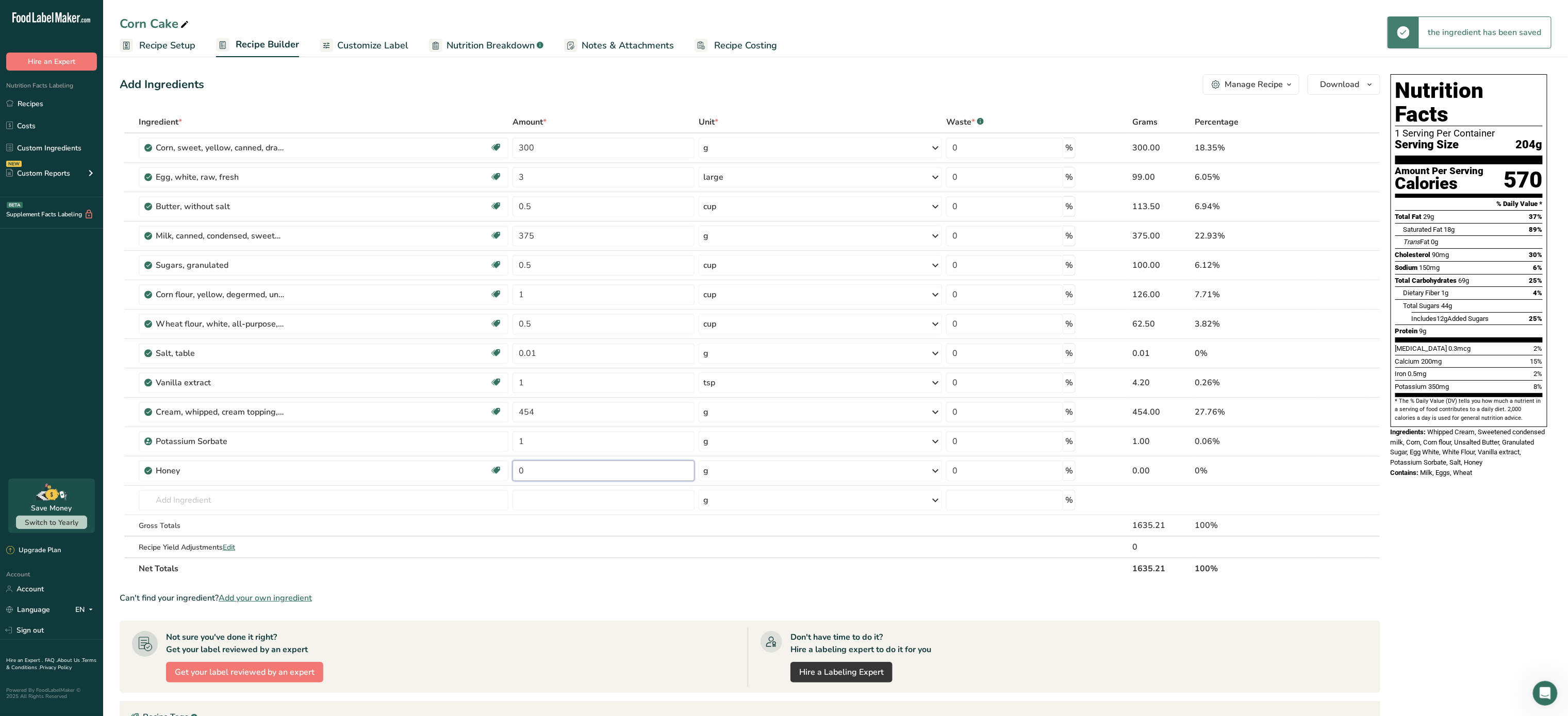
click at [546, 474] on input "0" at bounding box center [603, 471] width 182 height 20
type input "2"
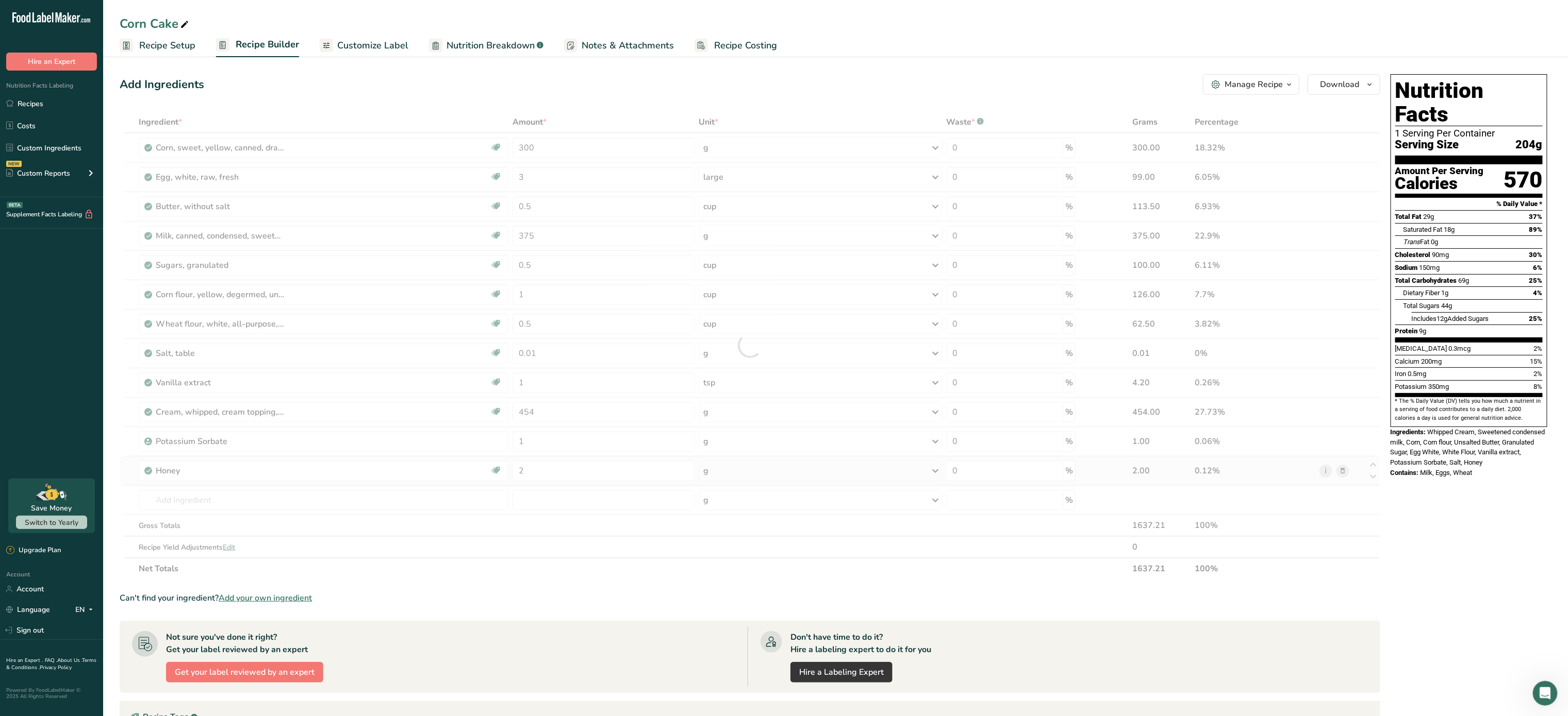
click at [800, 471] on div "Ingredient * Amount * Unit * Waste * .a-a{fill:#347362;}.b-a{fill:#fff;} Grams …" at bounding box center [749, 345] width 1260 height 469
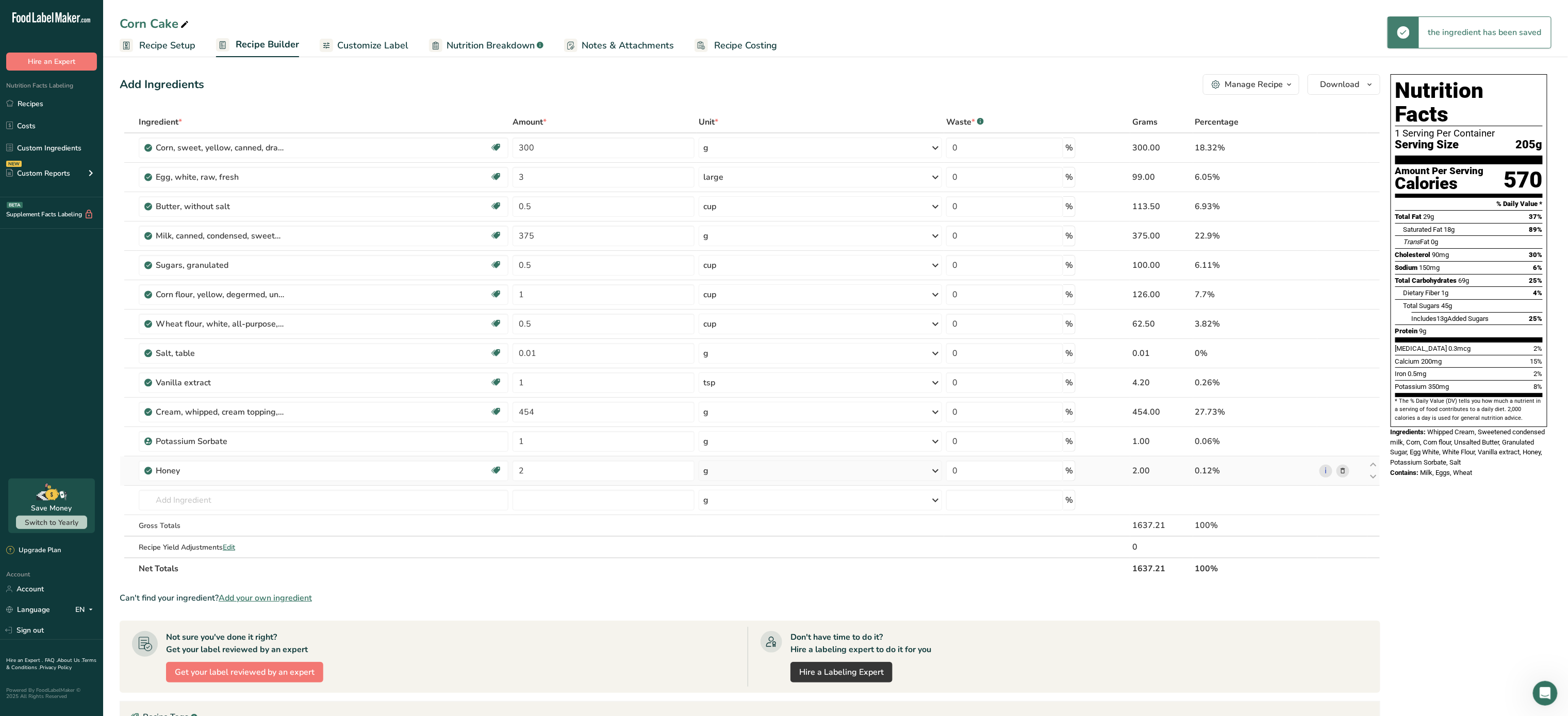
click at [800, 471] on div "g" at bounding box center [820, 471] width 244 height 20
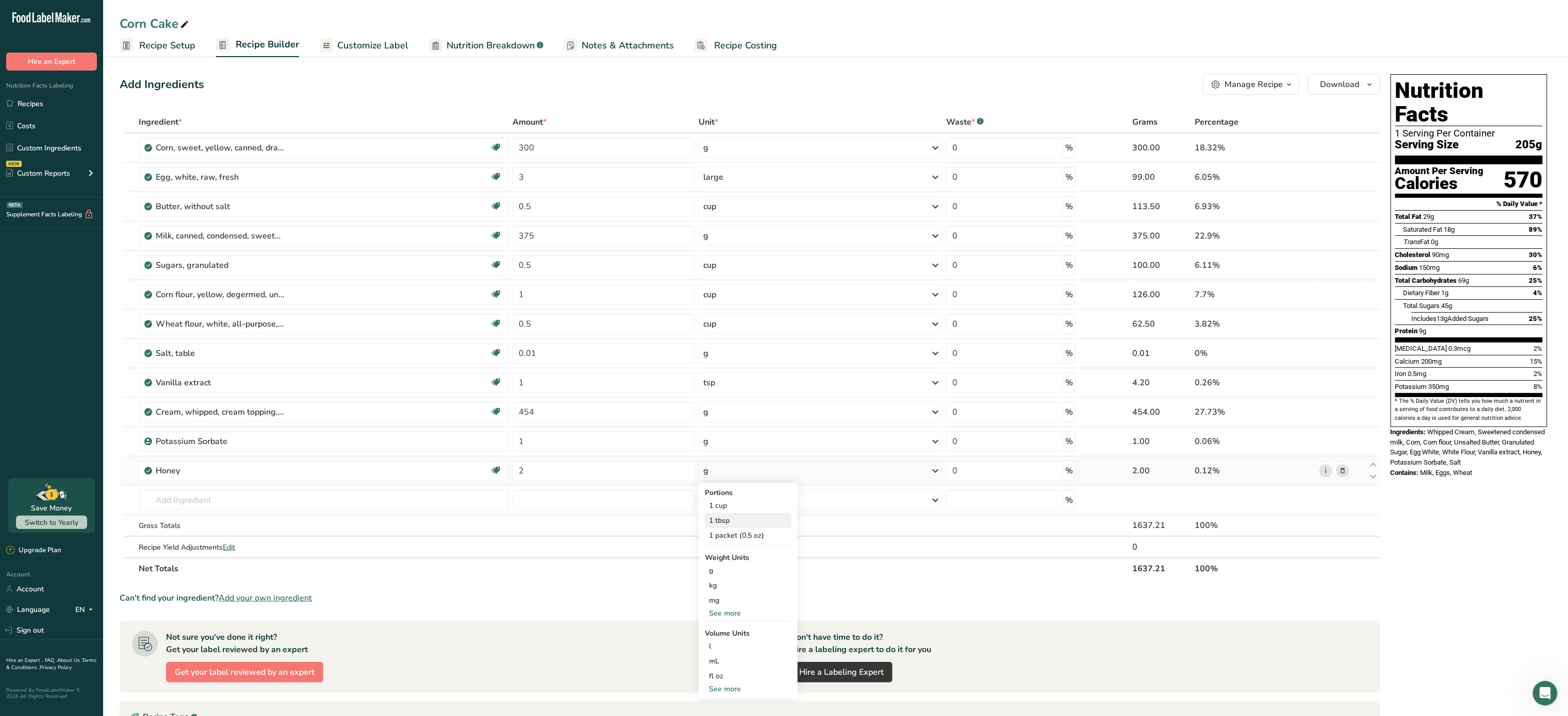
click at [764, 521] on div "1 tbsp" at bounding box center [748, 520] width 87 height 15
click at [1273, 75] on button "Manage Recipe" at bounding box center [1251, 84] width 96 height 20
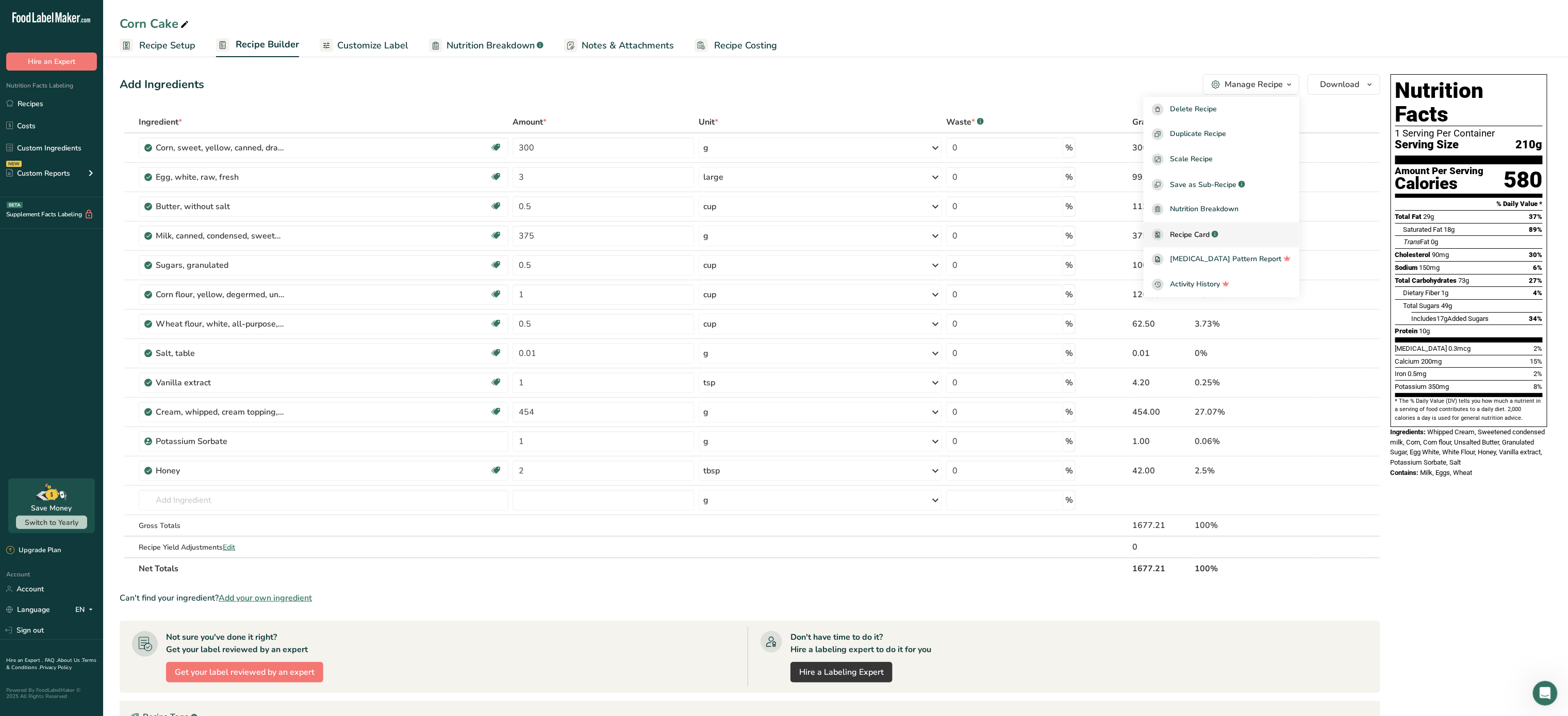
click at [1241, 237] on div "Recipe Card .a-a{fill:#347362;}.b-a{fill:#fff;}" at bounding box center [1221, 235] width 139 height 12
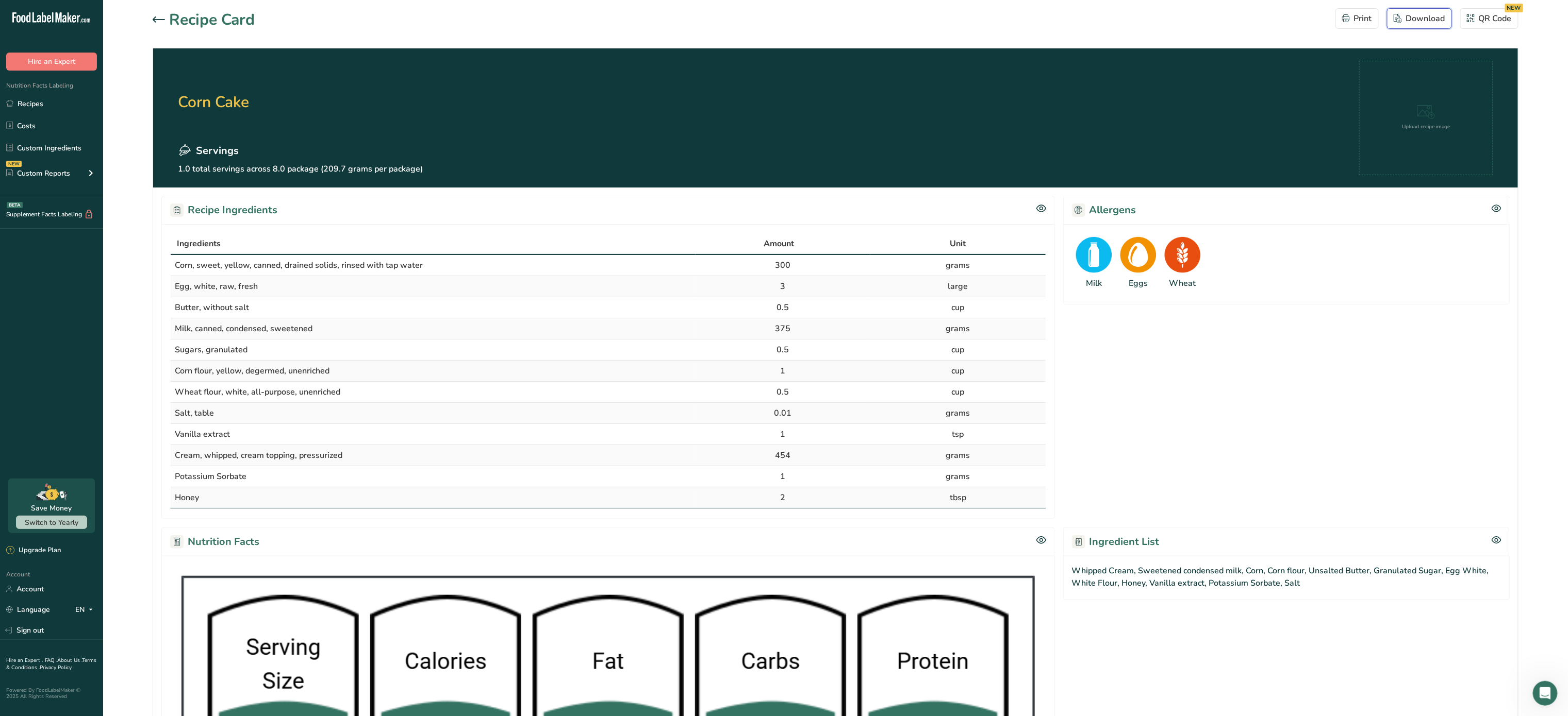
click at [1411, 17] on div "Download" at bounding box center [1419, 18] width 52 height 12
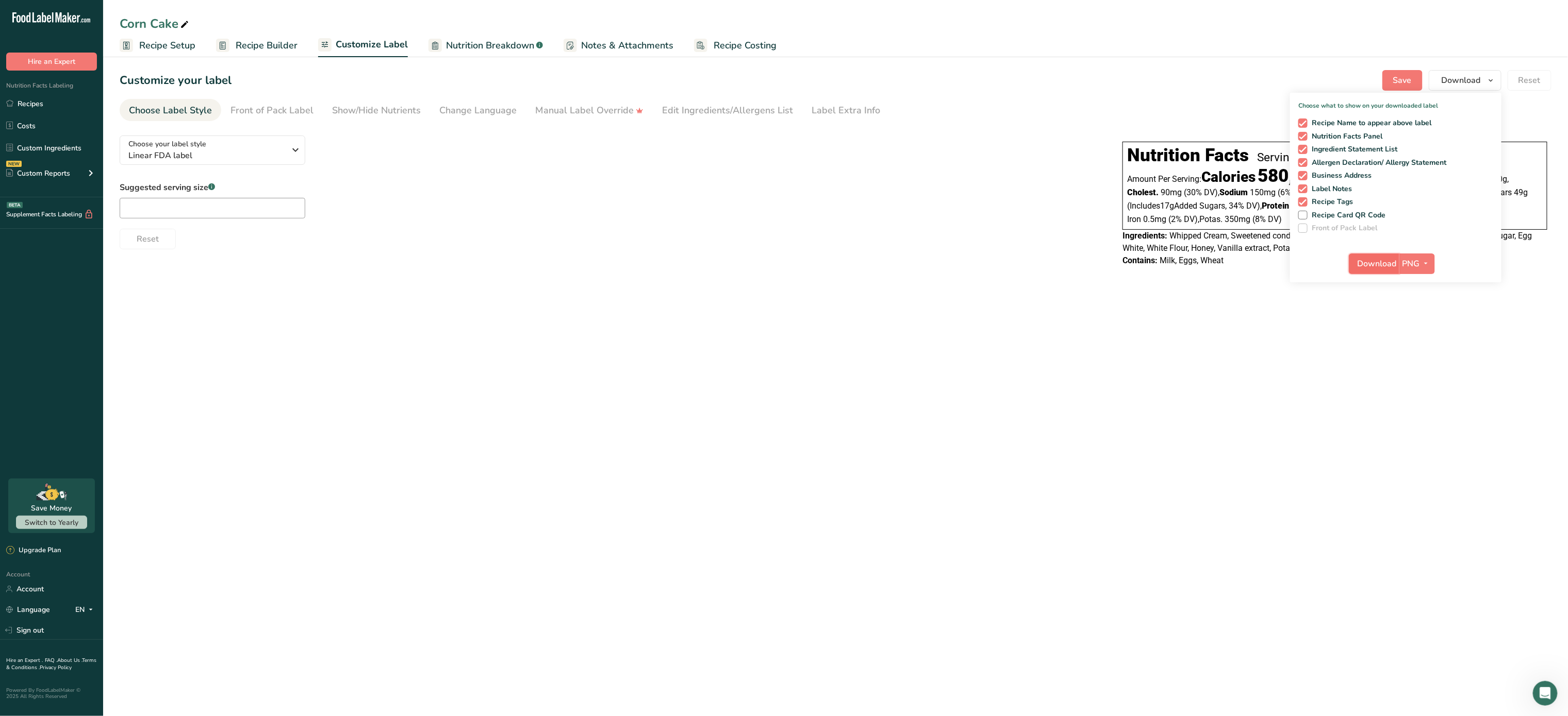
click at [1386, 262] on span "Download" at bounding box center [1377, 264] width 39 height 12
click at [269, 143] on div "Choose your label style Linear FDA label" at bounding box center [207, 150] width 157 height 23
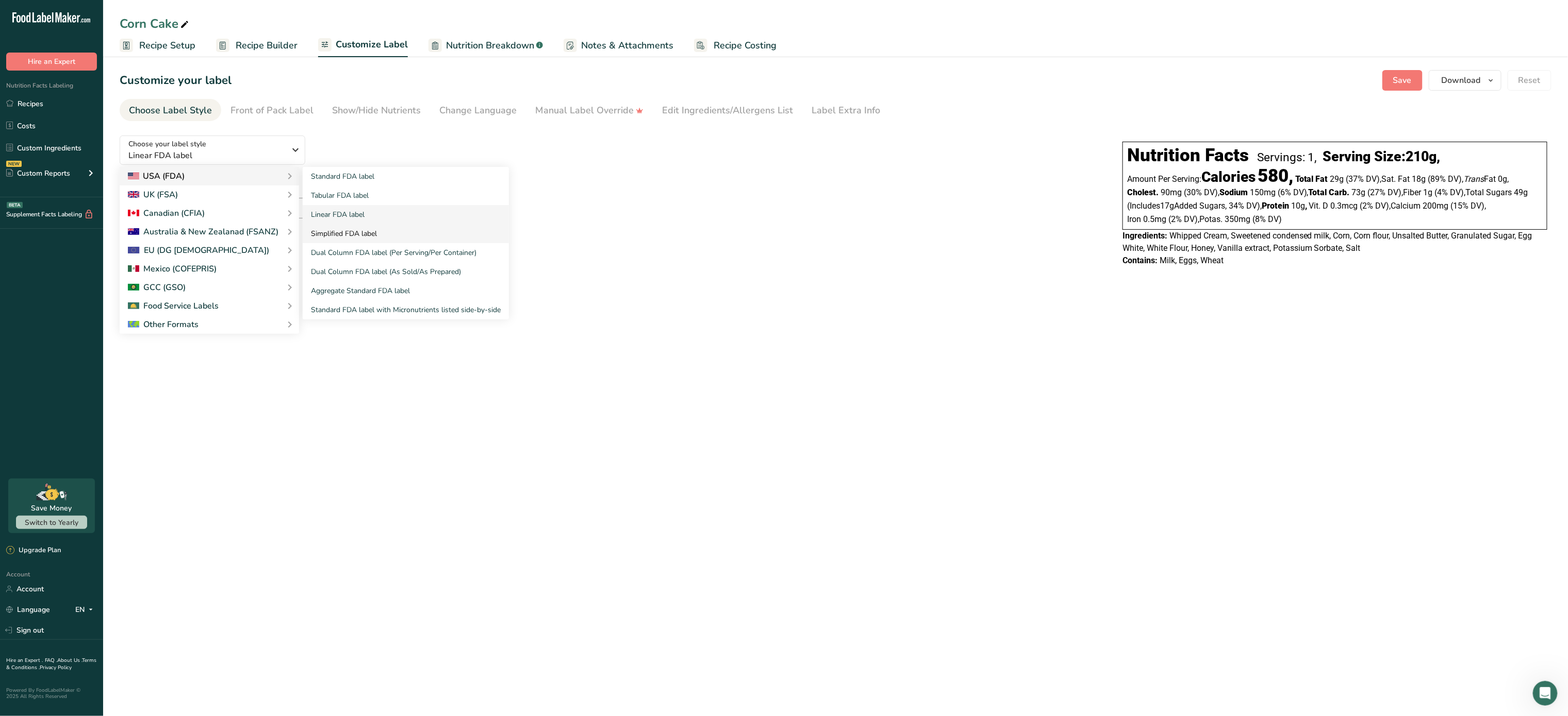
click at [342, 235] on link "Simplified FDA label" at bounding box center [406, 233] width 206 height 19
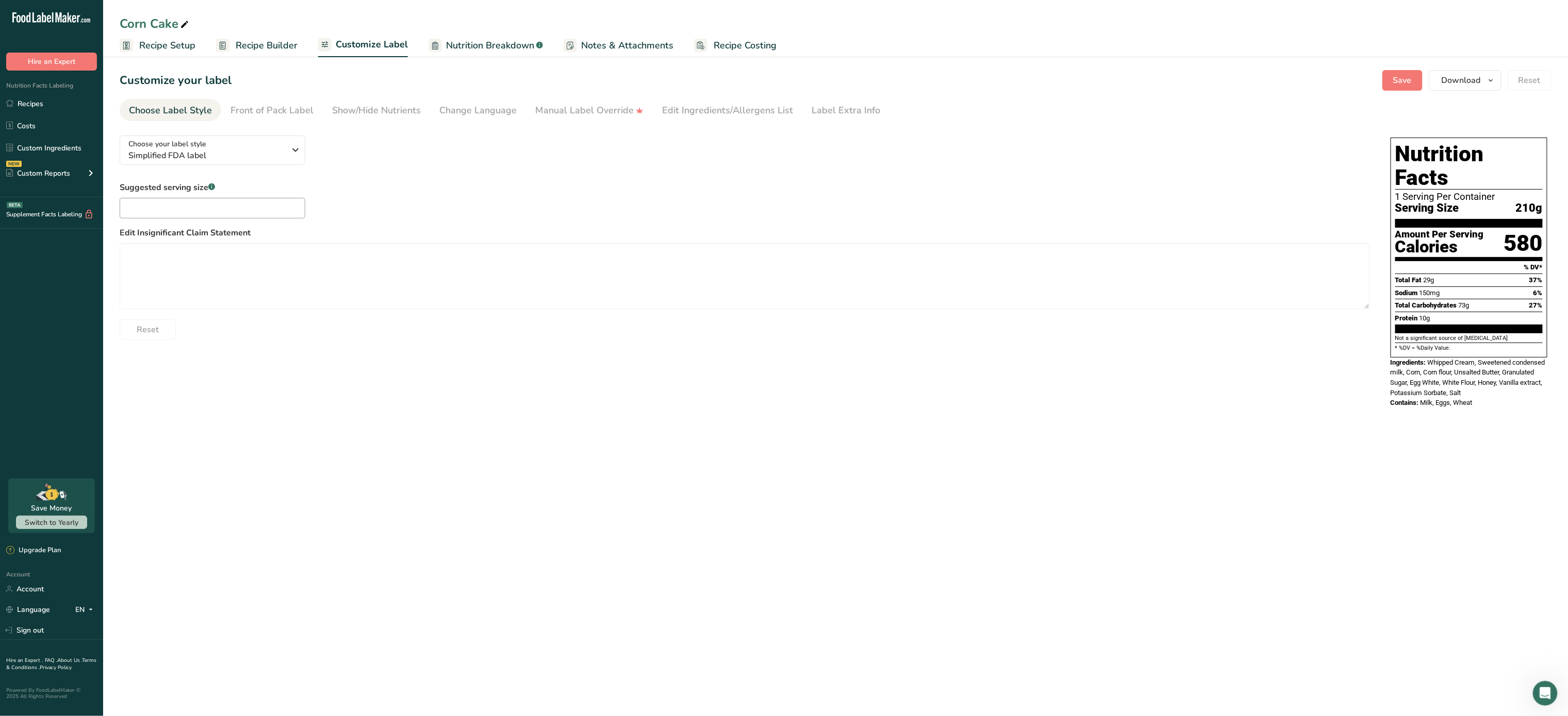
click at [500, 47] on span "Nutrition Breakdown" at bounding box center [490, 45] width 88 height 14
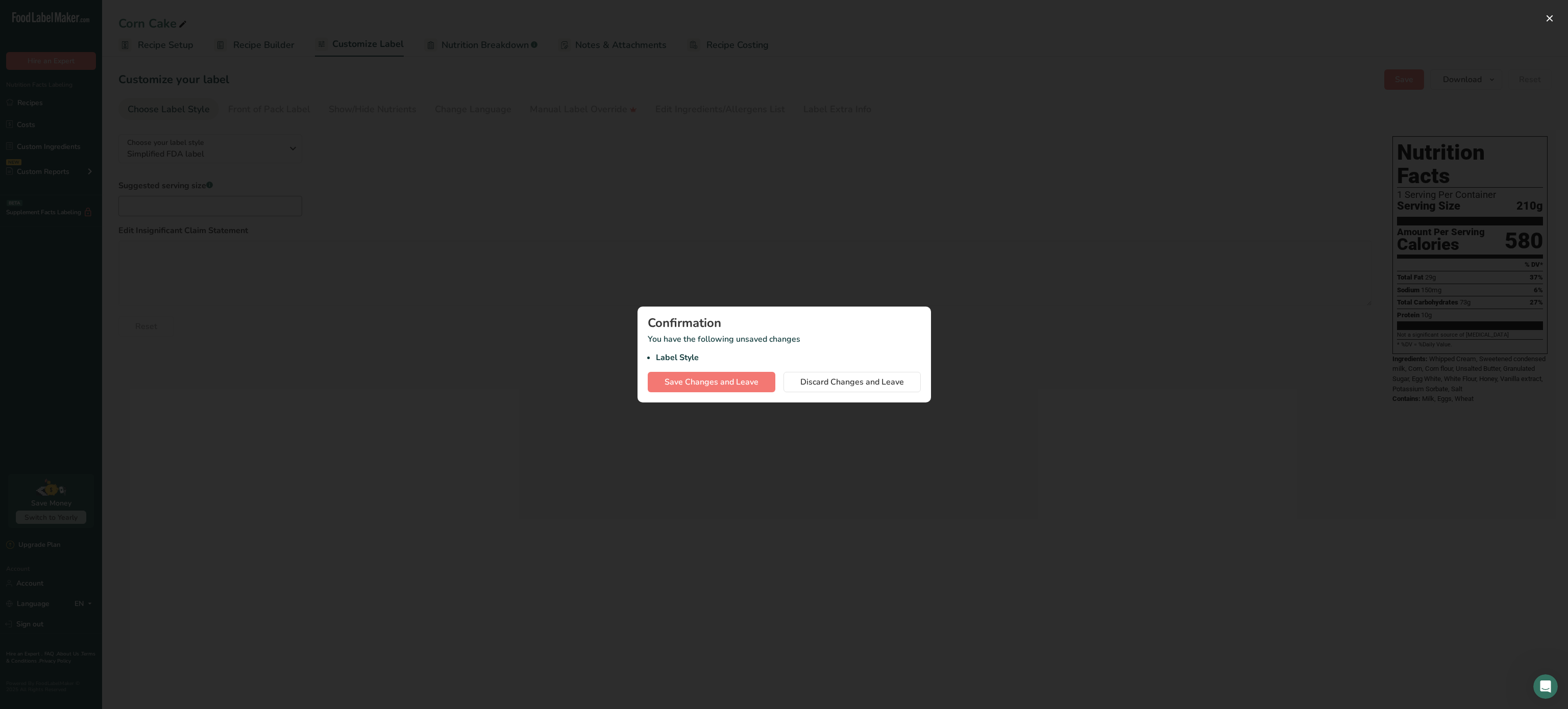
click at [495, 47] on div at bounding box center [784, 354] width 1568 height 709
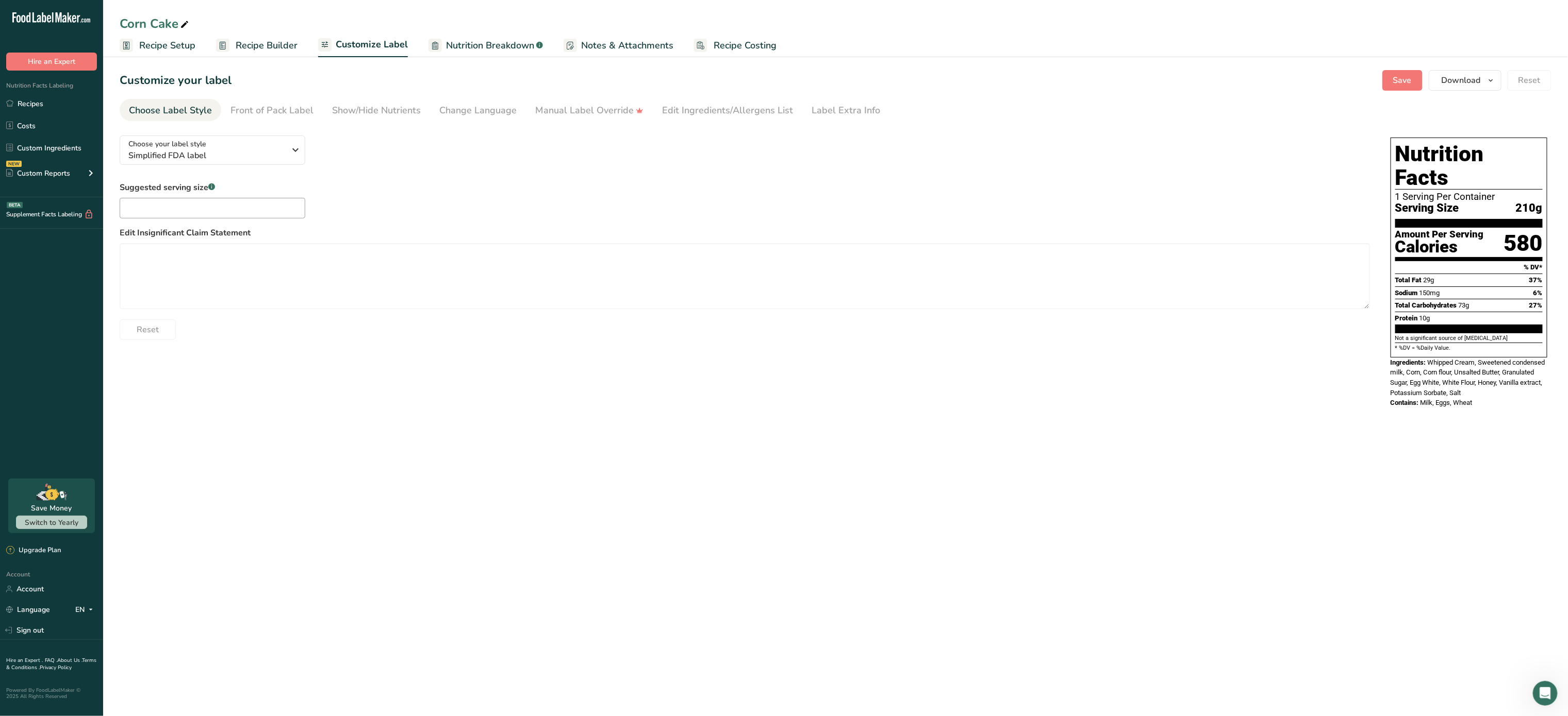
click at [454, 35] on link "Nutrition Breakdown .a-a{fill:#347362;}.b-a{fill:#fff;}" at bounding box center [485, 45] width 114 height 23
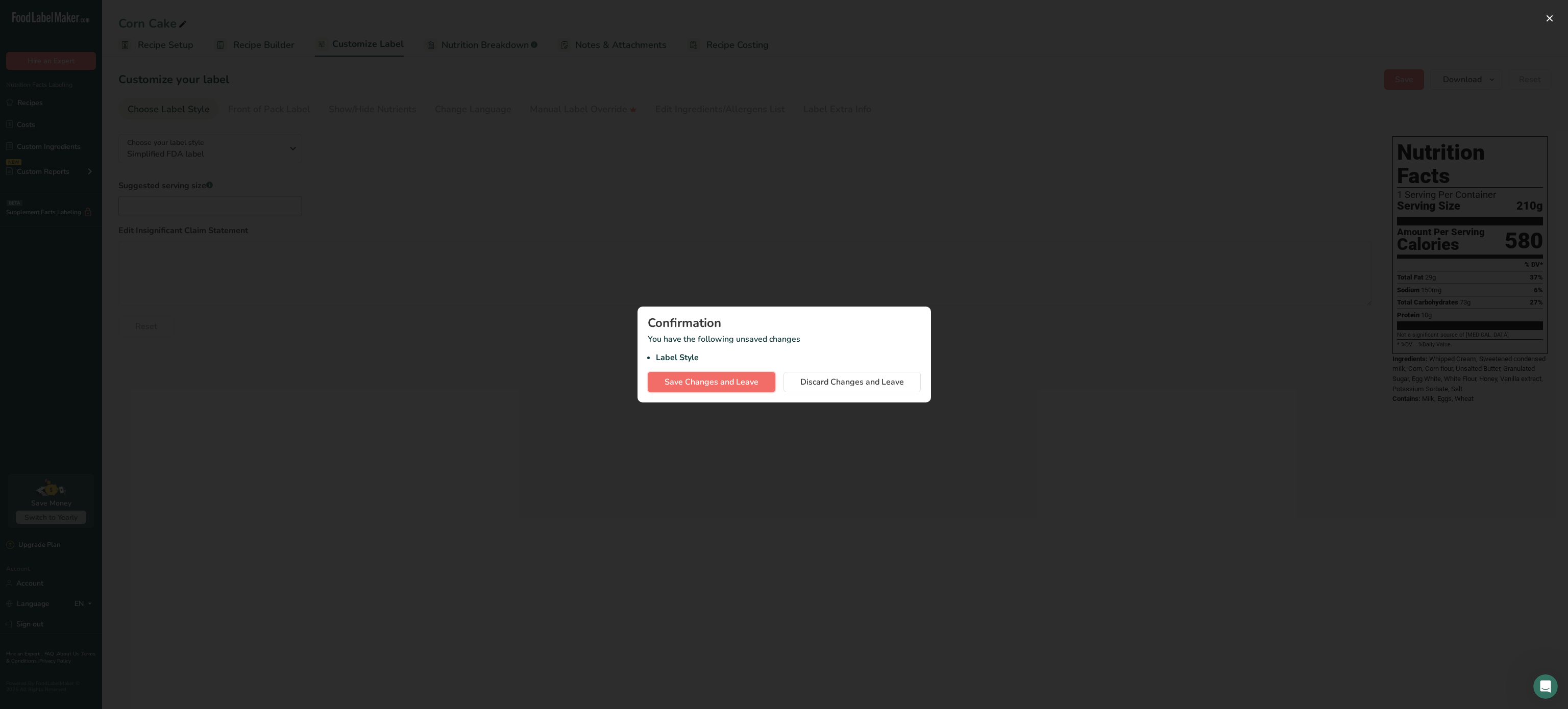
click at [714, 384] on span "Save Changes and Leave" at bounding box center [711, 382] width 94 height 12
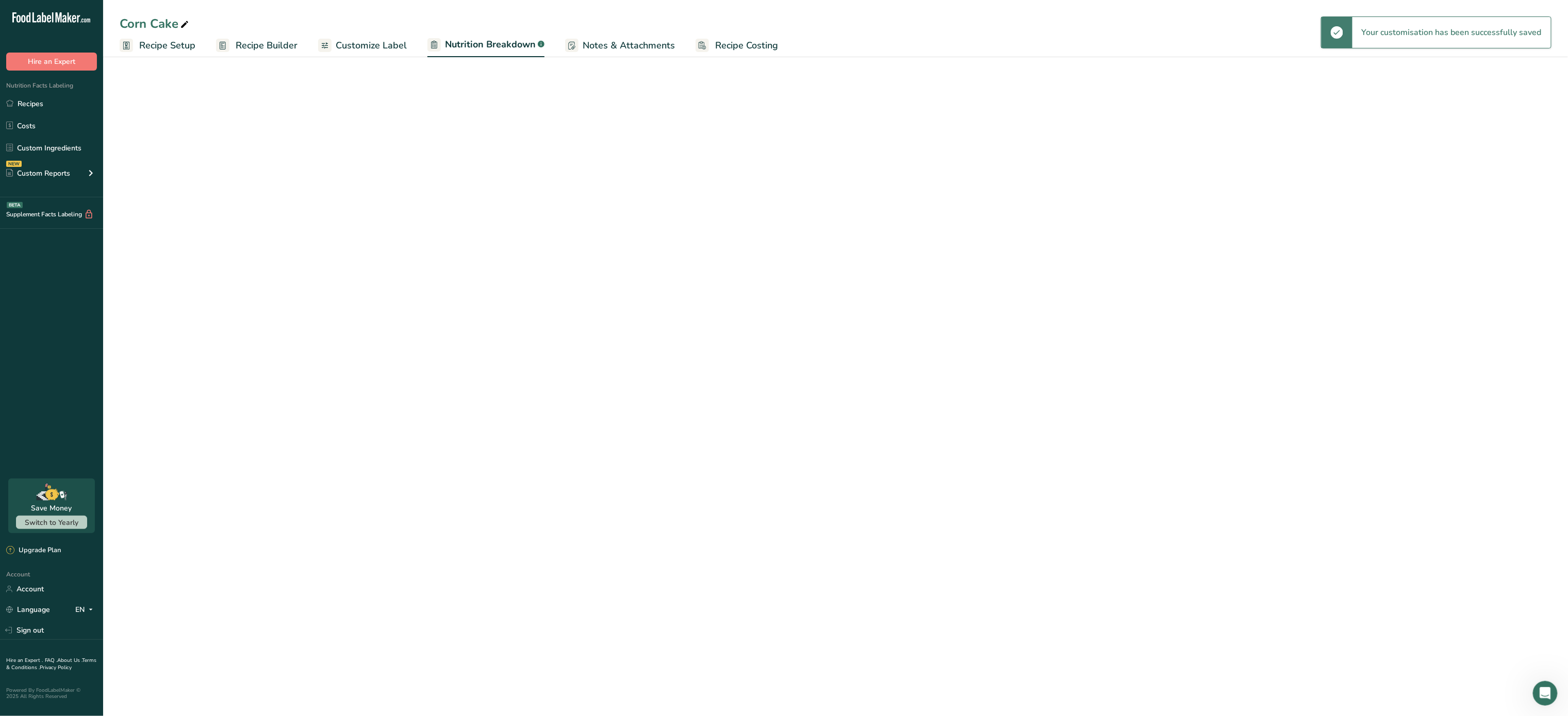
select select "Calories"
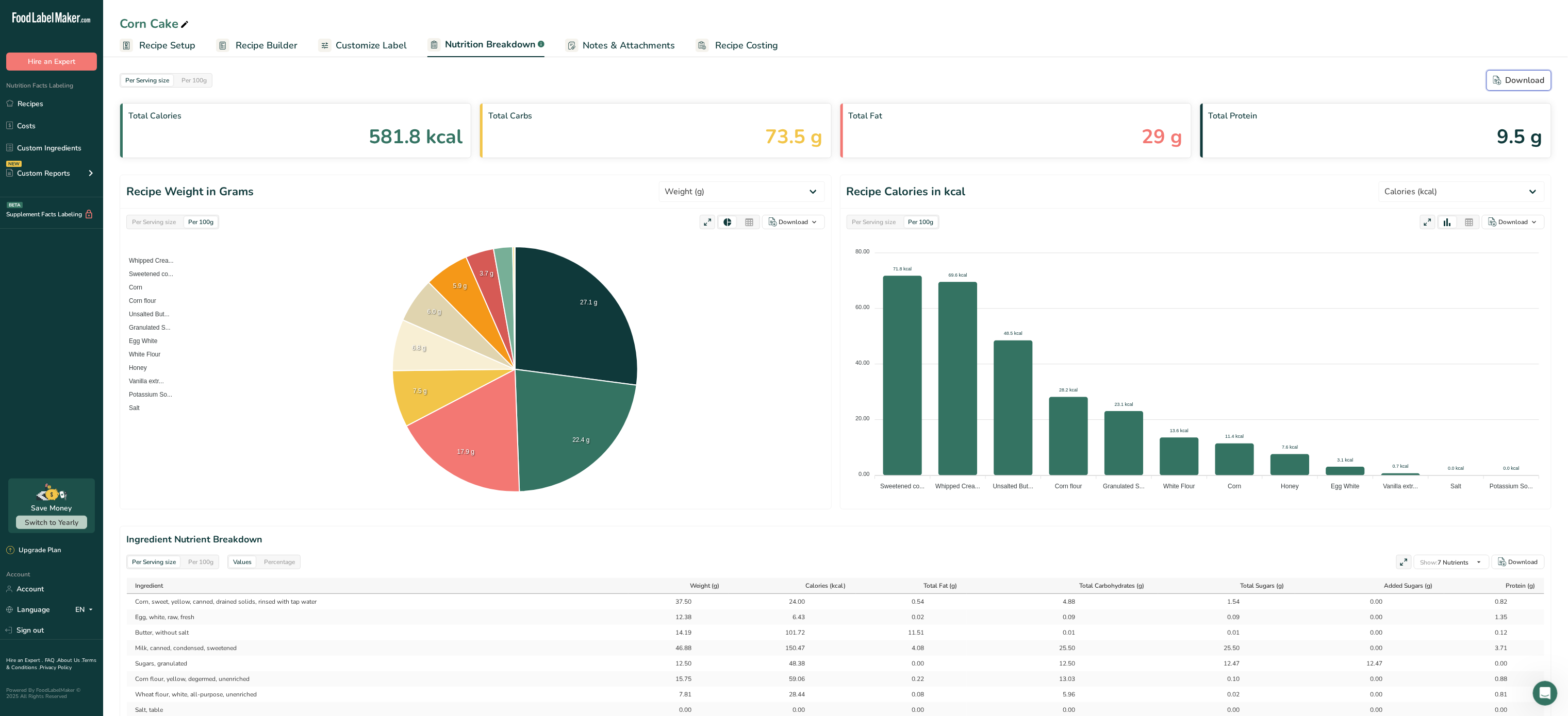
click at [1510, 77] on div "Download" at bounding box center [1518, 80] width 52 height 12
click at [722, 41] on span "Recipe Costing" at bounding box center [746, 45] width 63 height 14
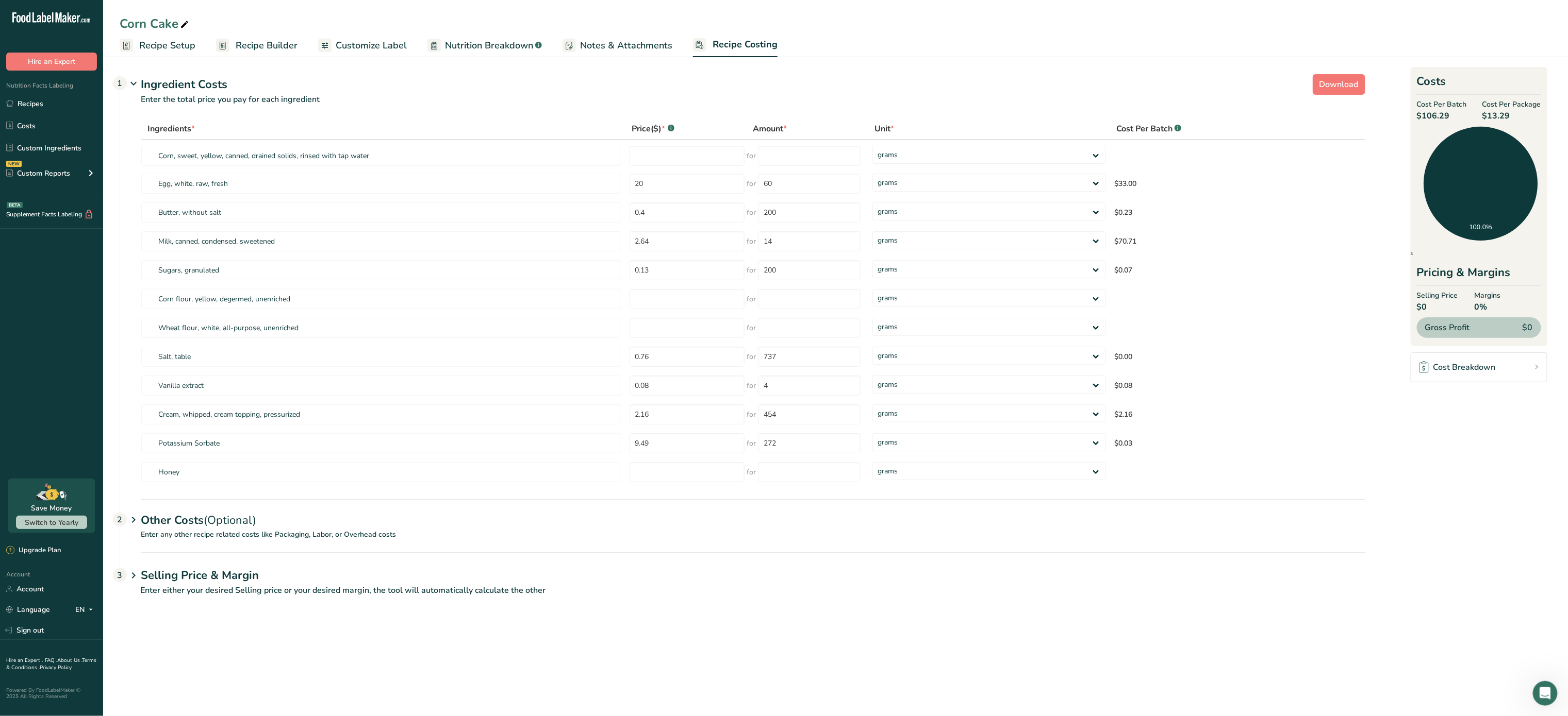
click at [219, 524] on span "(Optional)" at bounding box center [230, 520] width 53 height 16
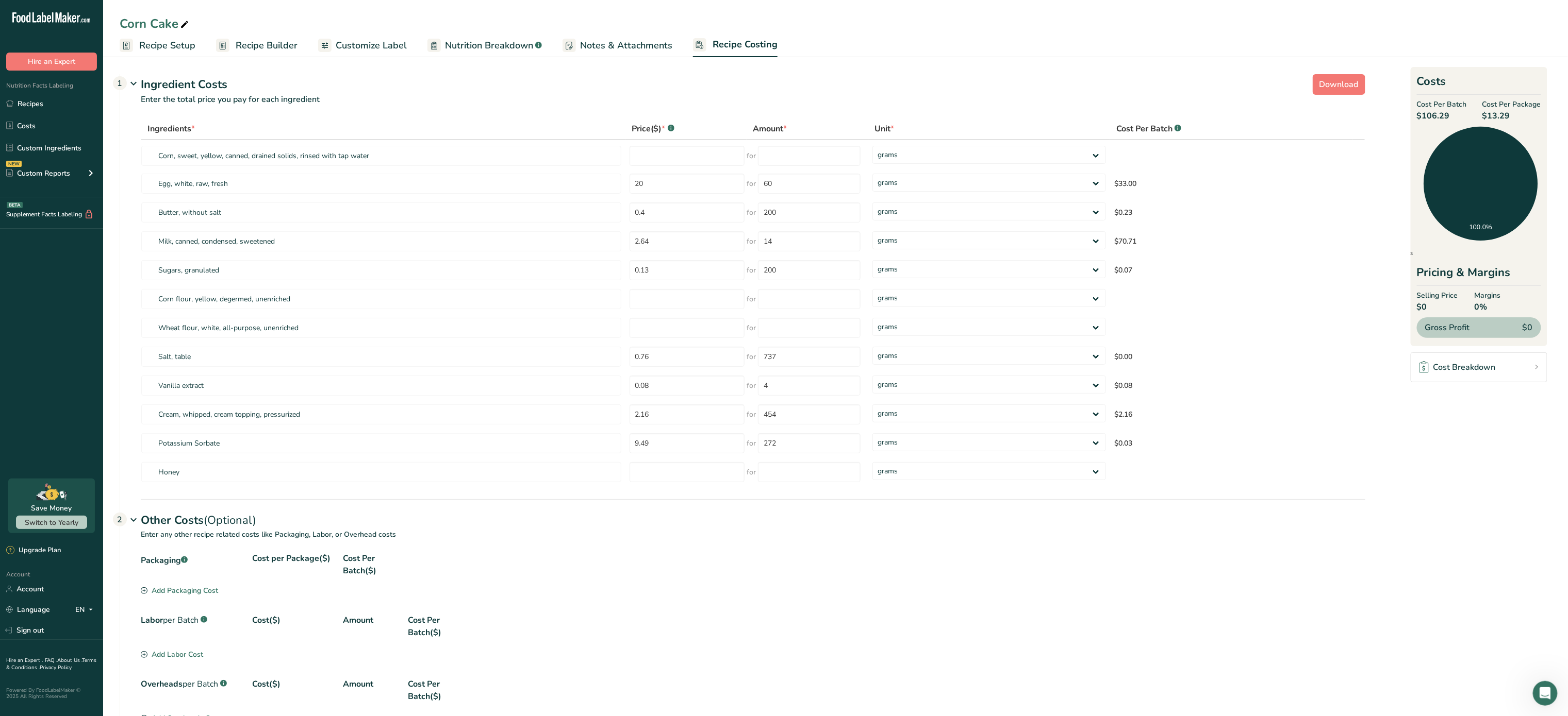
click at [179, 586] on div "Add Packaging Cost" at bounding box center [179, 590] width 77 height 11
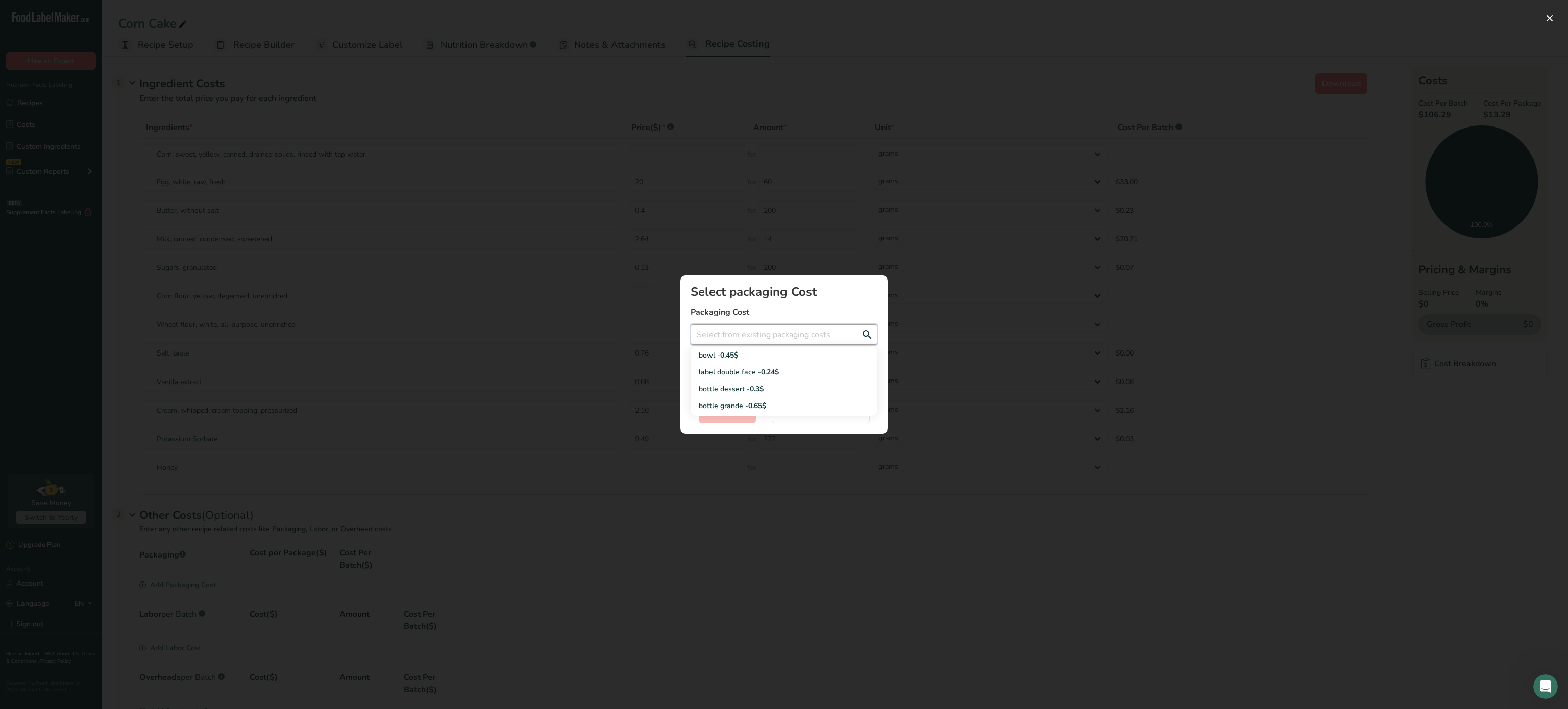
click at [747, 338] on input "Add New Recipe Cost Modal" at bounding box center [784, 334] width 187 height 20
click at [740, 367] on div "label double face - 0.24$" at bounding box center [775, 372] width 154 height 10
type input "label double face - 0.24$"
click at [716, 417] on span "Select" at bounding box center [728, 413] width 24 height 12
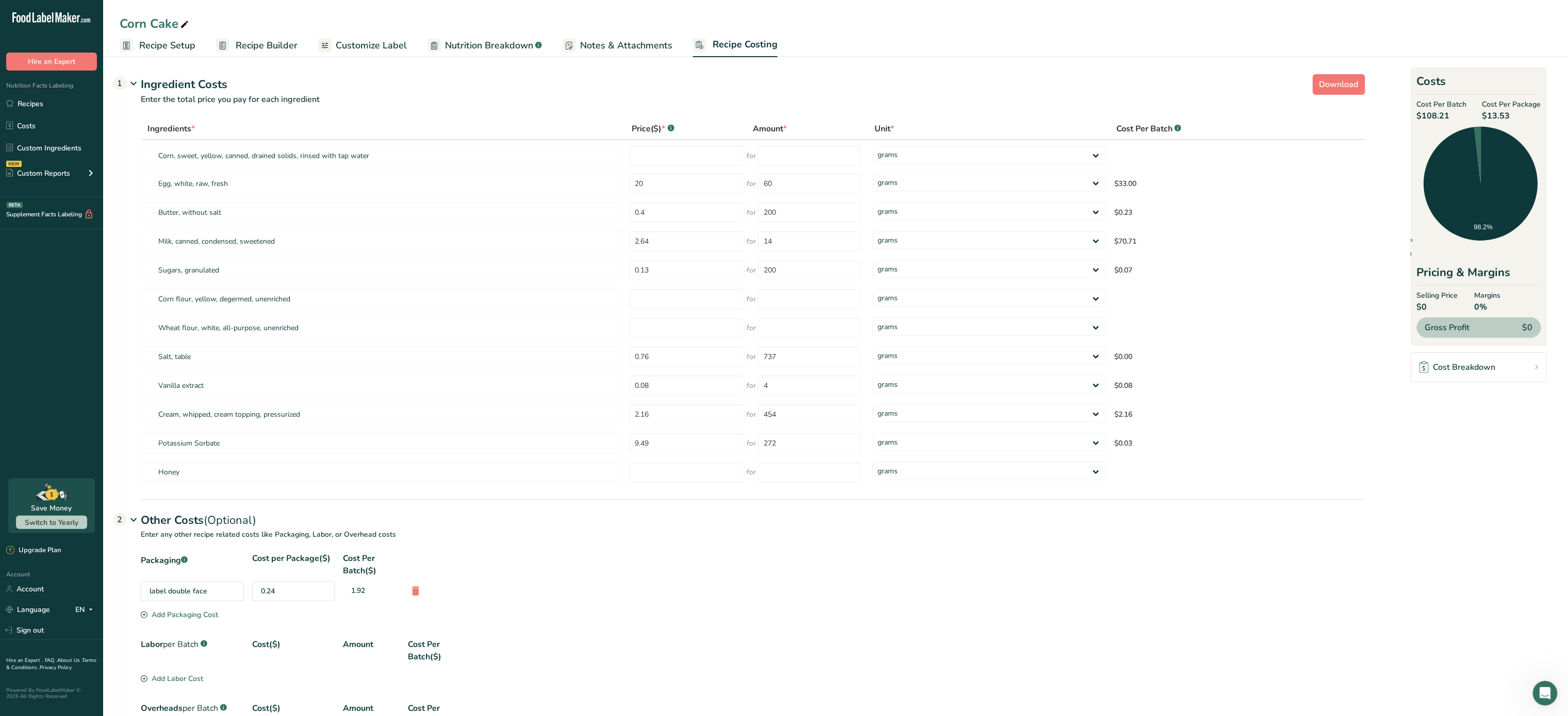
click at [200, 619] on div "Add Packaging Cost" at bounding box center [179, 615] width 77 height 11
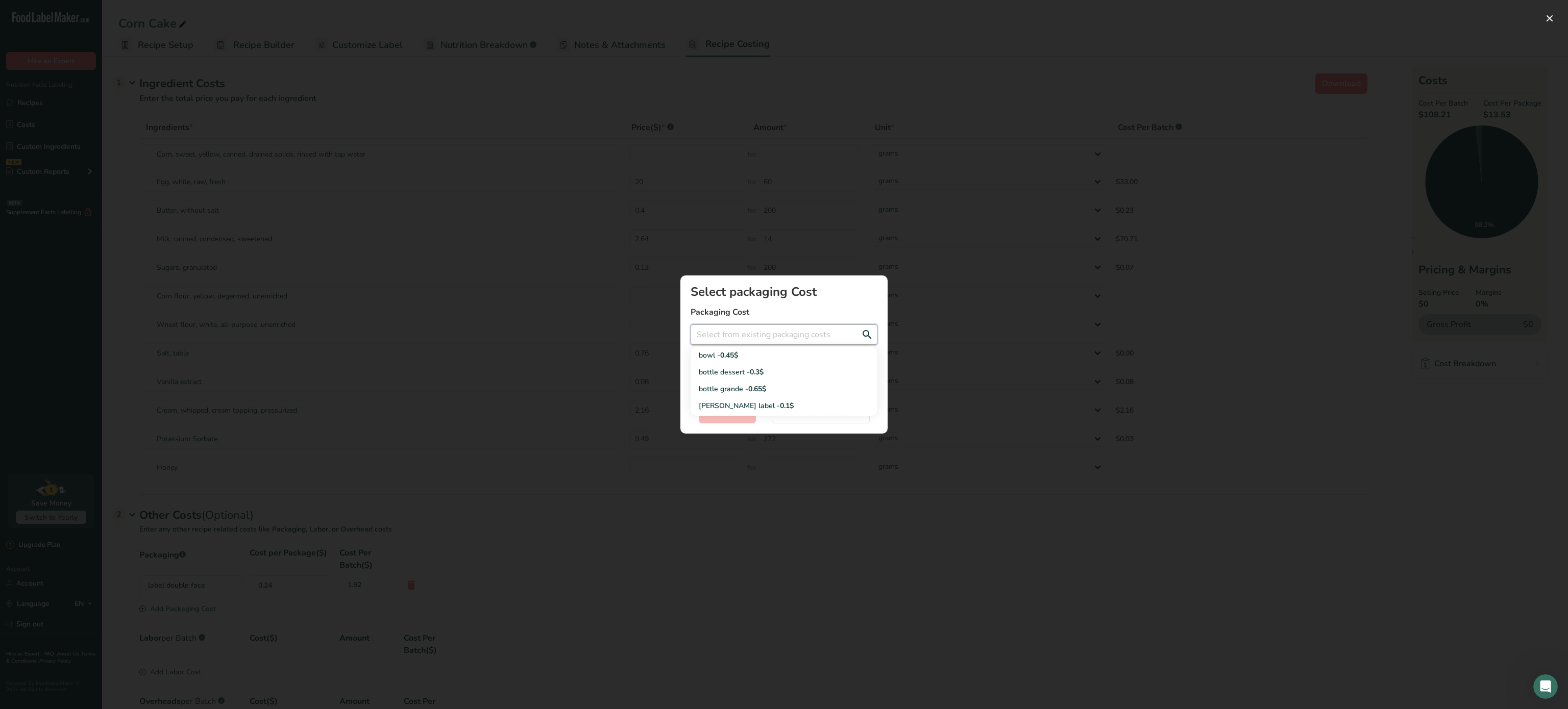
click at [775, 343] on input "Add New Recipe Cost Modal" at bounding box center [784, 334] width 187 height 20
click at [758, 371] on span "0.3$" at bounding box center [757, 372] width 13 height 10
type input "bottle dessert - 0.3$"
click at [729, 416] on span "Select" at bounding box center [728, 413] width 24 height 12
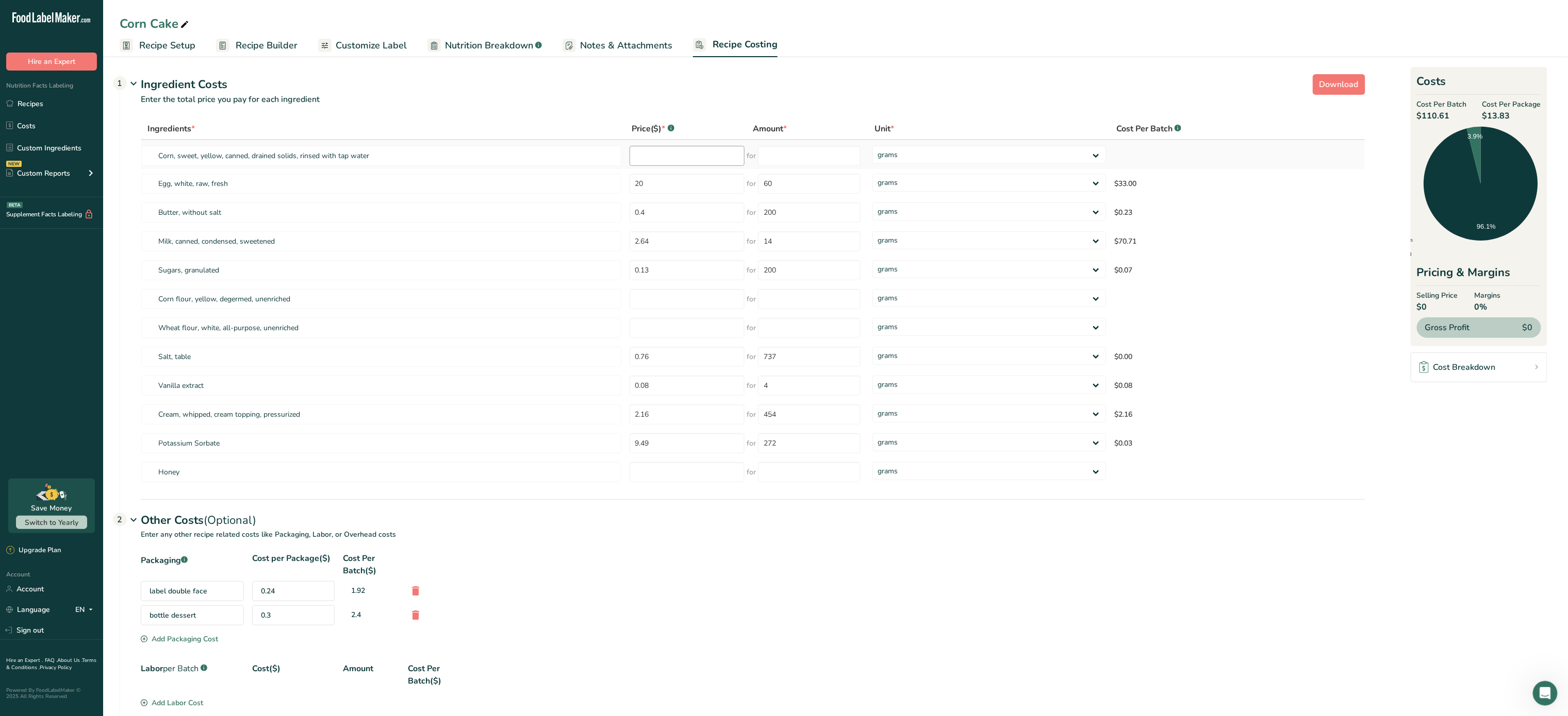
drag, startPoint x: 646, startPoint y: 167, endPoint x: 664, endPoint y: 164, distance: 18.2
click at [664, 164] on td at bounding box center [686, 154] width 122 height 29
click at [664, 164] on input "number" at bounding box center [687, 156] width 115 height 20
type input "7.78"
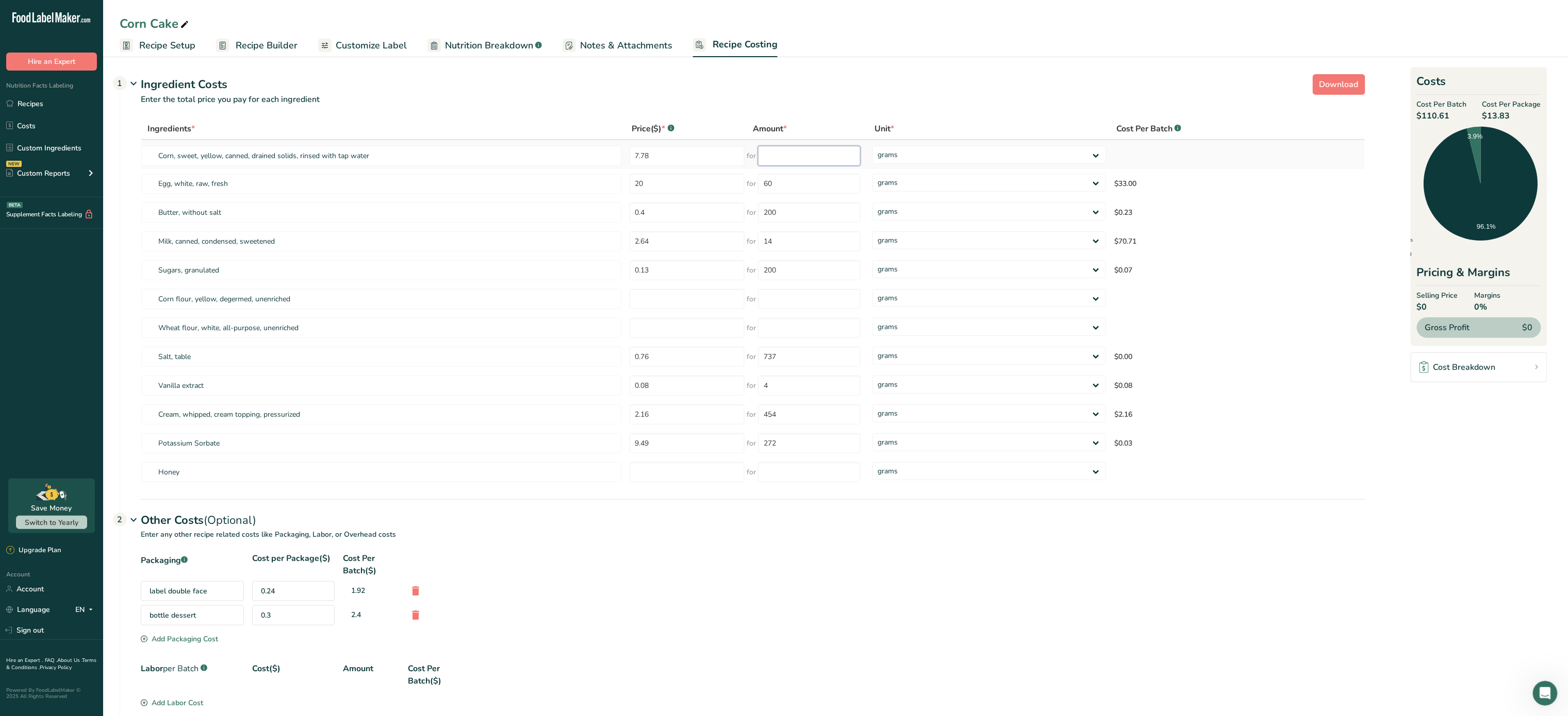
click at [834, 155] on input "number" at bounding box center [809, 156] width 102 height 20
type input "3.5"
click at [1073, 160] on div "Ingredients * Price($) * .a-a{fill:#347362;}.b-a{fill:#fff;} Amount * Unit * Co…" at bounding box center [752, 302] width 1224 height 369
select select "1"
click at [872, 146] on select "grams kg mg mcg lb oz" at bounding box center [989, 155] width 233 height 18
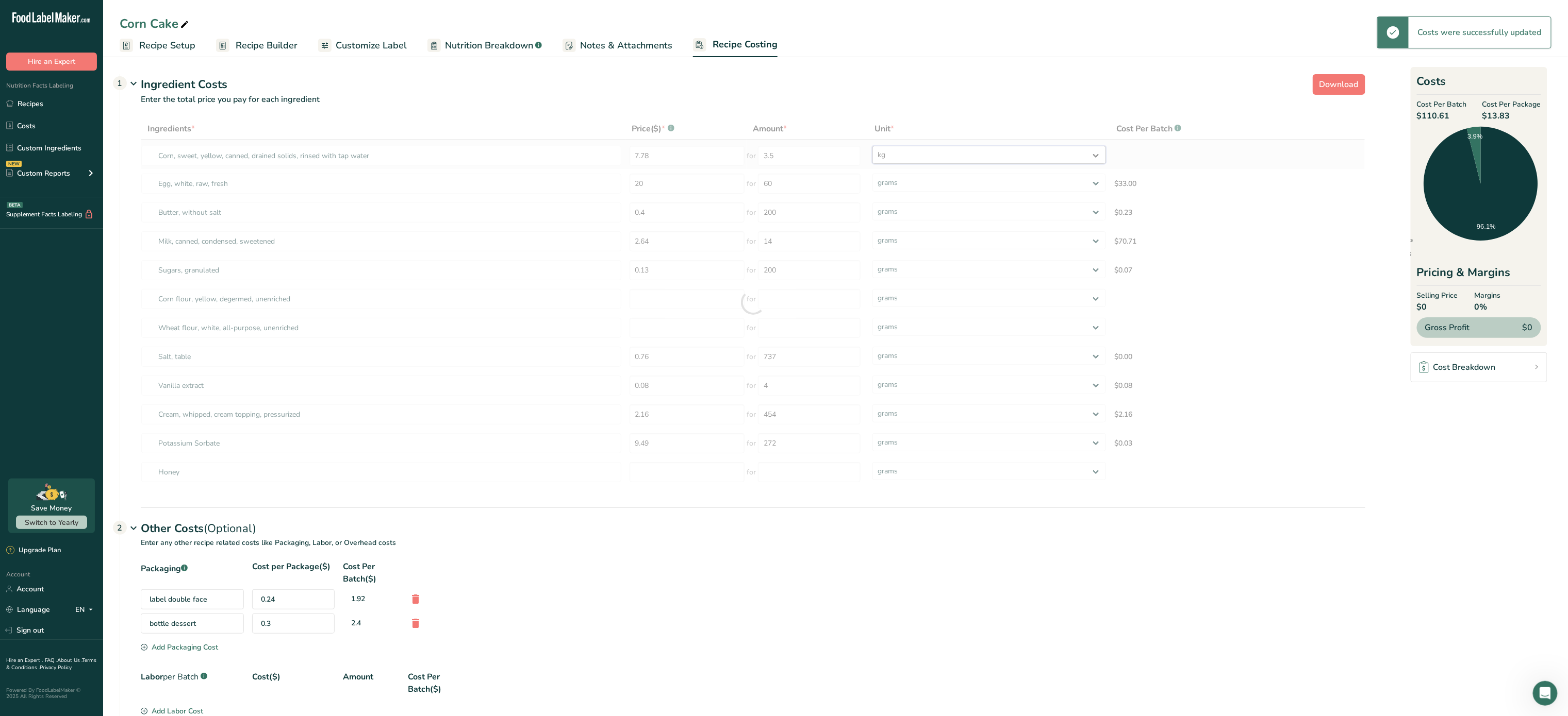
type input "4"
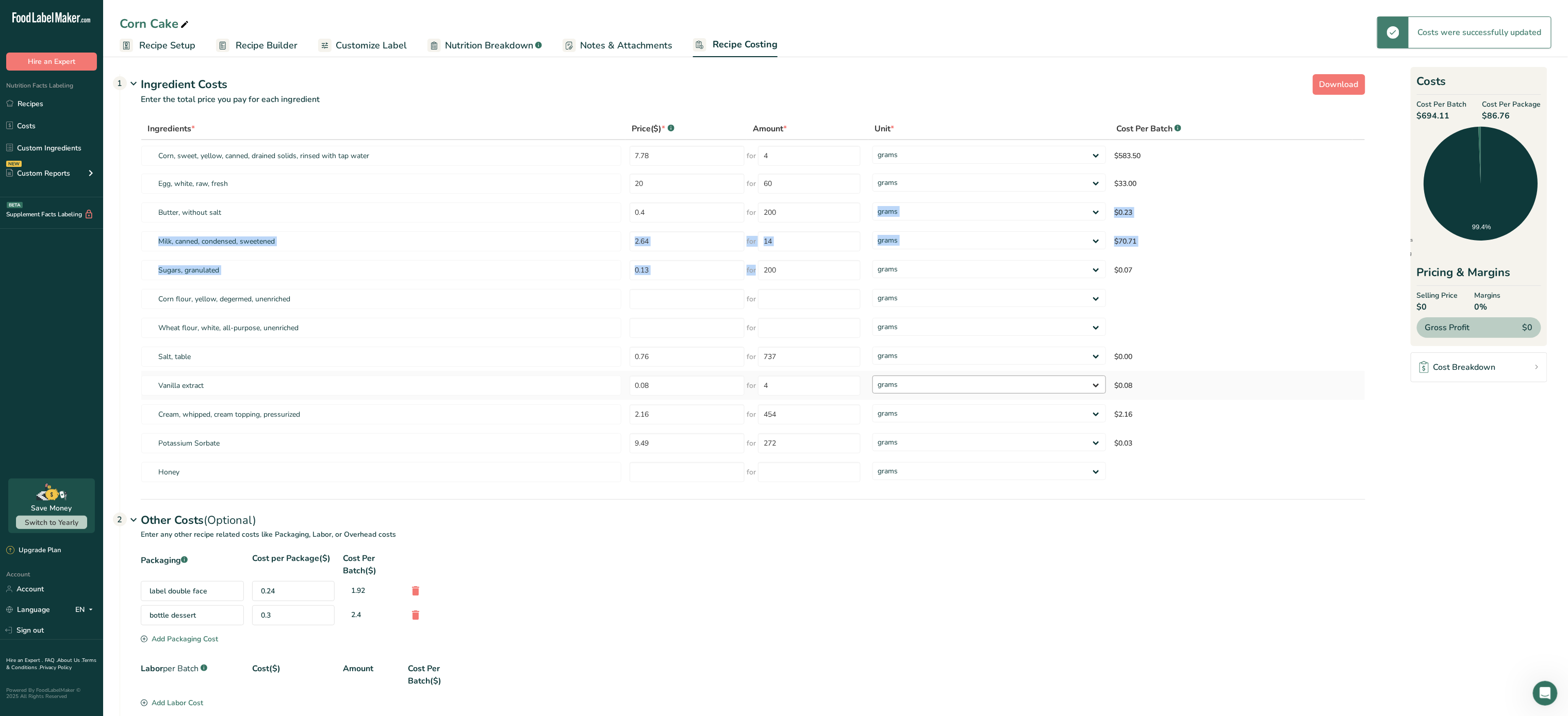
drag, startPoint x: 1071, startPoint y: 162, endPoint x: 928, endPoint y: 378, distance: 259.0
click at [928, 378] on tbody "Corn, sweet, yellow, canned, drained solids, rinsed with tap water 7.78 for 4 g…" at bounding box center [753, 313] width 1223 height 346
select select "1"
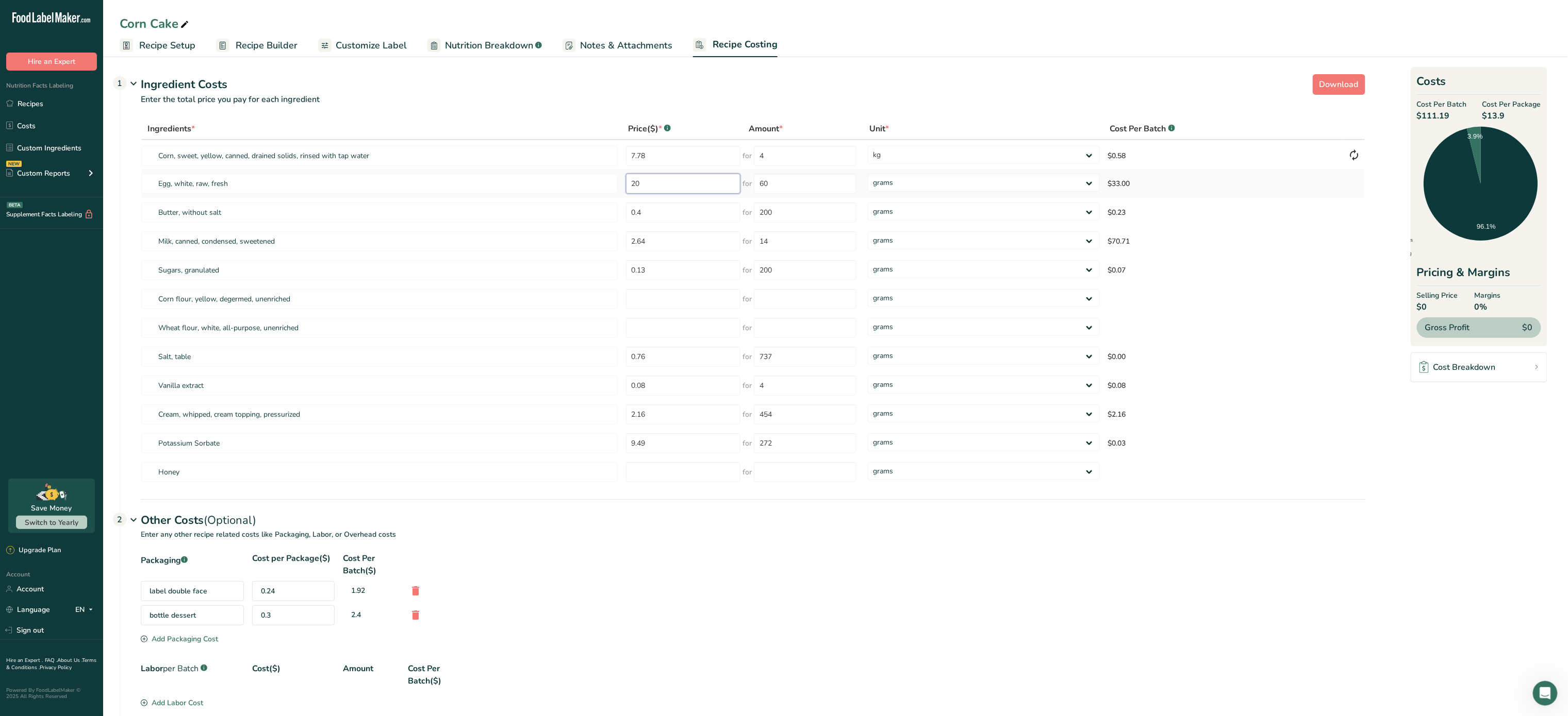
click at [666, 181] on input "20" at bounding box center [683, 184] width 115 height 20
type input "2"
type input "8"
click at [813, 186] on div "Ingredients * Price($) * .a-a{fill:#347362;}.b-a{fill:#fff;} Amount * Unit * Co…" at bounding box center [752, 302] width 1224 height 369
type input "6"
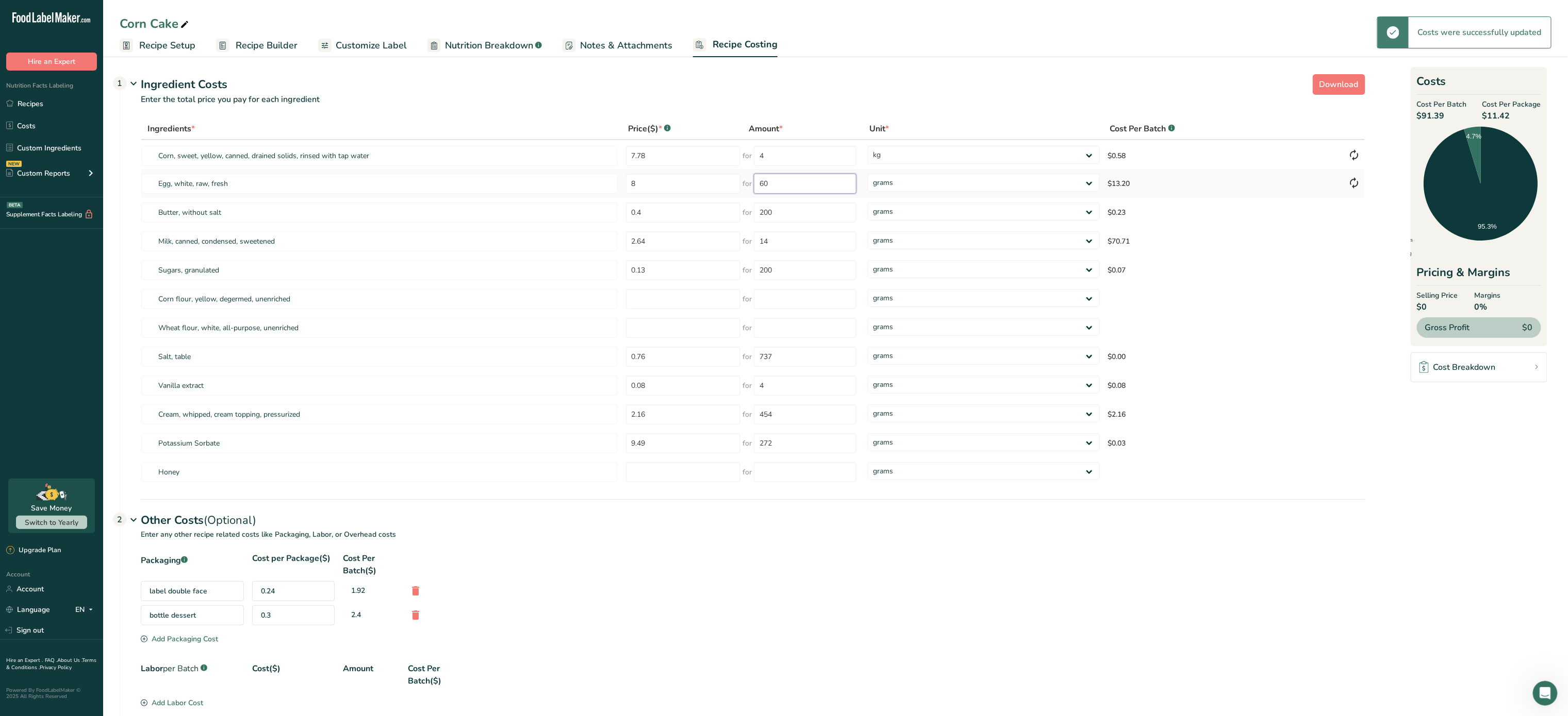
type input "6"
type input "400"
click at [686, 215] on div "Ingredients * Price($) * .a-a{fill:#347362;}.b-a{fill:#fff;} Amount * Unit * Co…" at bounding box center [752, 302] width 1224 height 369
click at [685, 250] on input "2.64" at bounding box center [683, 241] width 115 height 20
click at [704, 284] on td at bounding box center [682, 299] width 121 height 29
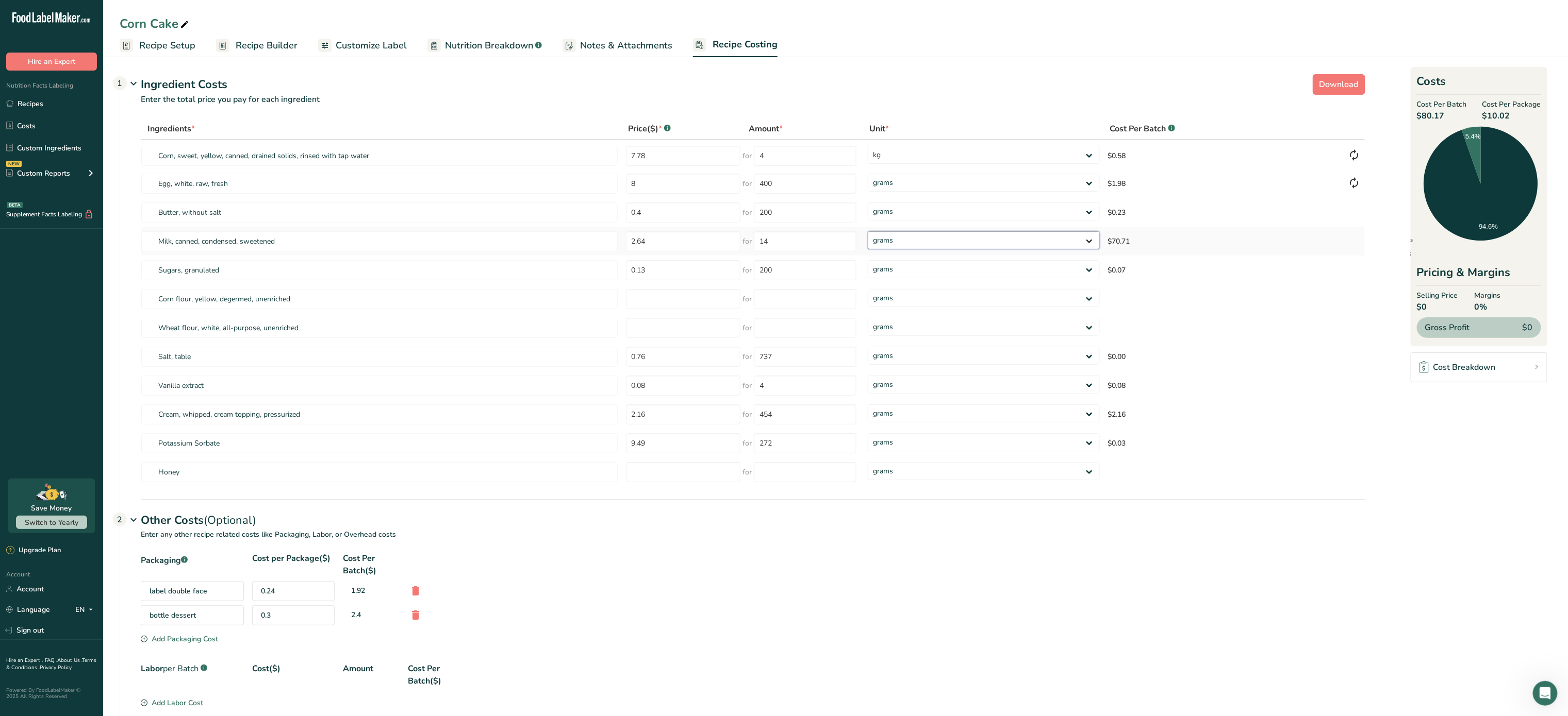
click at [962, 244] on select "grams kg mg mcg lb oz" at bounding box center [983, 241] width 232 height 18
select select "5"
click at [868, 232] on select "grams kg mg mcg lb oz" at bounding box center [983, 241] width 232 height 18
click at [689, 306] on input "number" at bounding box center [683, 299] width 115 height 20
type input "1.98"
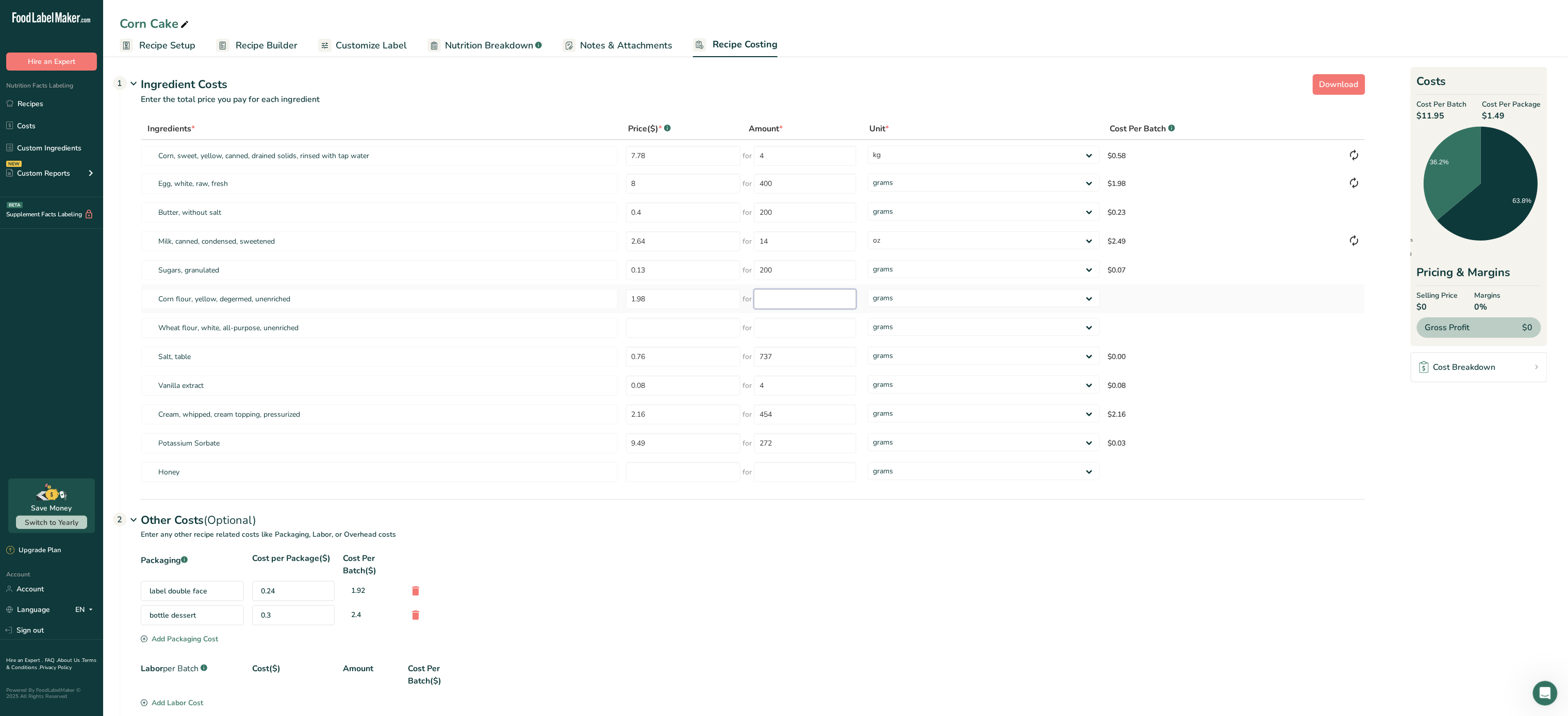
click at [794, 302] on input "number" at bounding box center [805, 299] width 102 height 20
type input "681"
click at [679, 338] on div "Ingredients * Price($) * .a-a{fill:#347362;}.b-a{fill:#fff;} Amount * Unit * Co…" at bounding box center [752, 302] width 1224 height 369
type input "7.96"
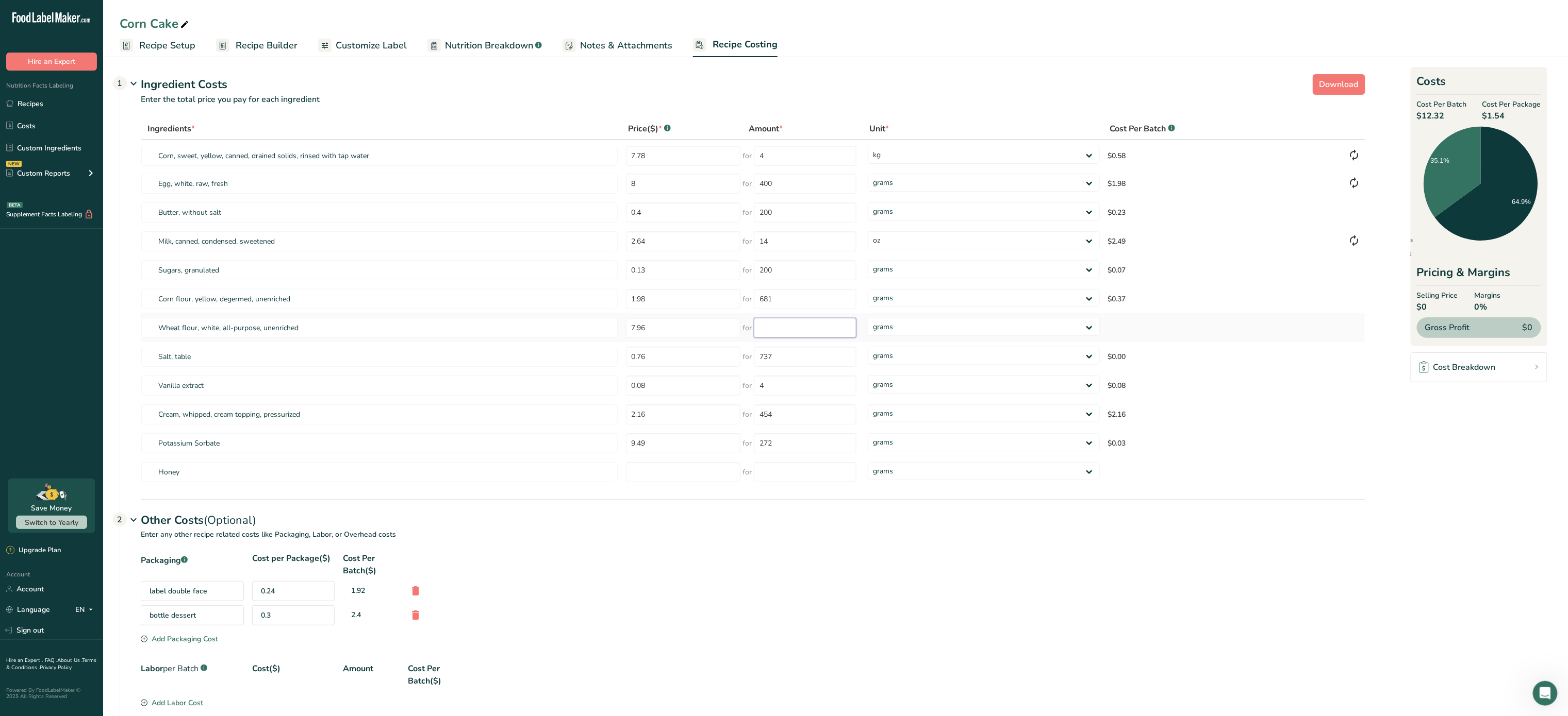
click at [807, 326] on input "number" at bounding box center [805, 328] width 102 height 20
click at [692, 360] on div "Ingredients * Price($) * .a-a{fill:#347362;}.b-a{fill:#fff;} Amount * Unit * Co…" at bounding box center [752, 302] width 1224 height 369
type input "5"
click at [701, 383] on input "0.08" at bounding box center [683, 385] width 115 height 20
click at [798, 353] on input "737" at bounding box center [805, 356] width 102 height 20
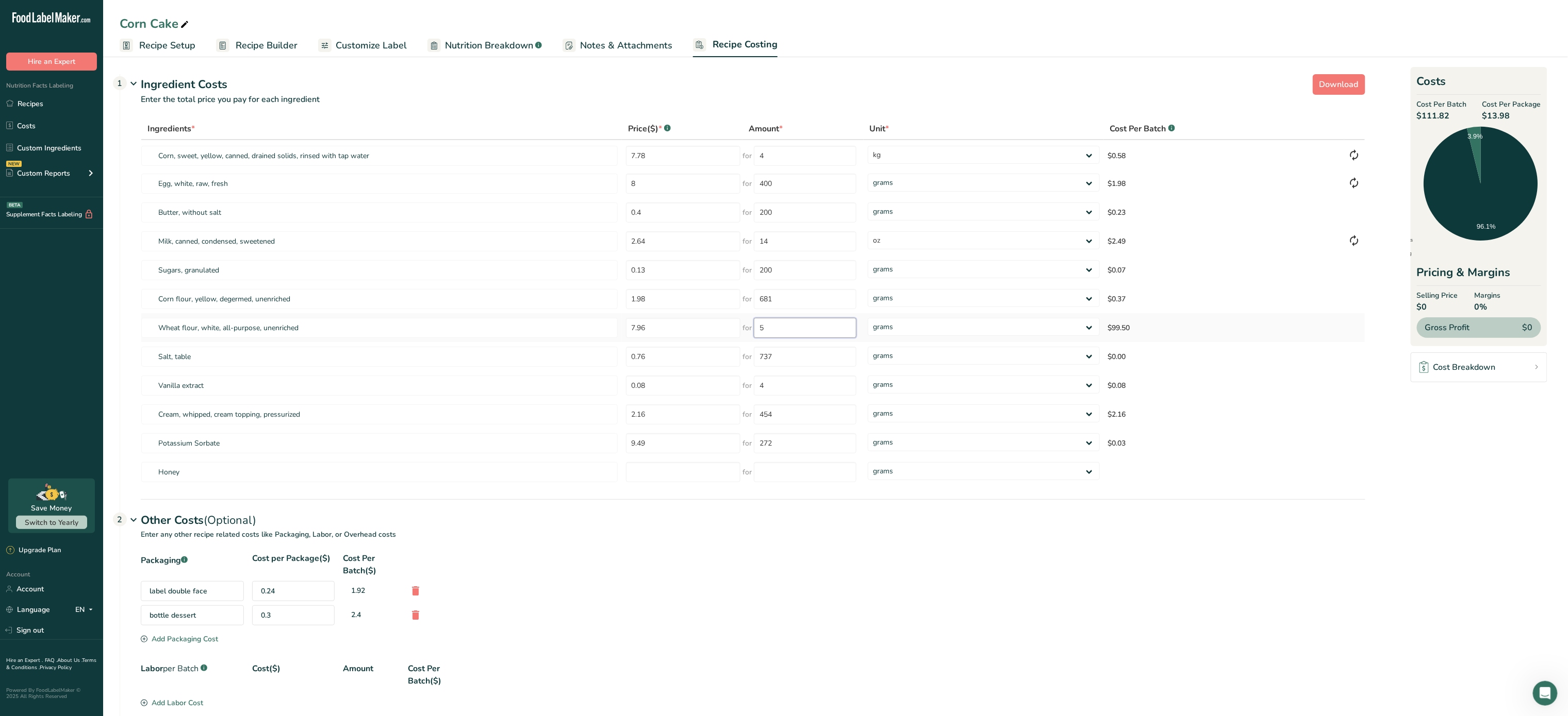
click at [797, 326] on input "5" at bounding box center [805, 328] width 102 height 20
type input "737"
click at [801, 363] on div "Ingredients * Price($) * .a-a{fill:#347362;}.b-a{fill:#fff;} Amount * Unit * Co…" at bounding box center [752, 302] width 1224 height 369
type input "7"
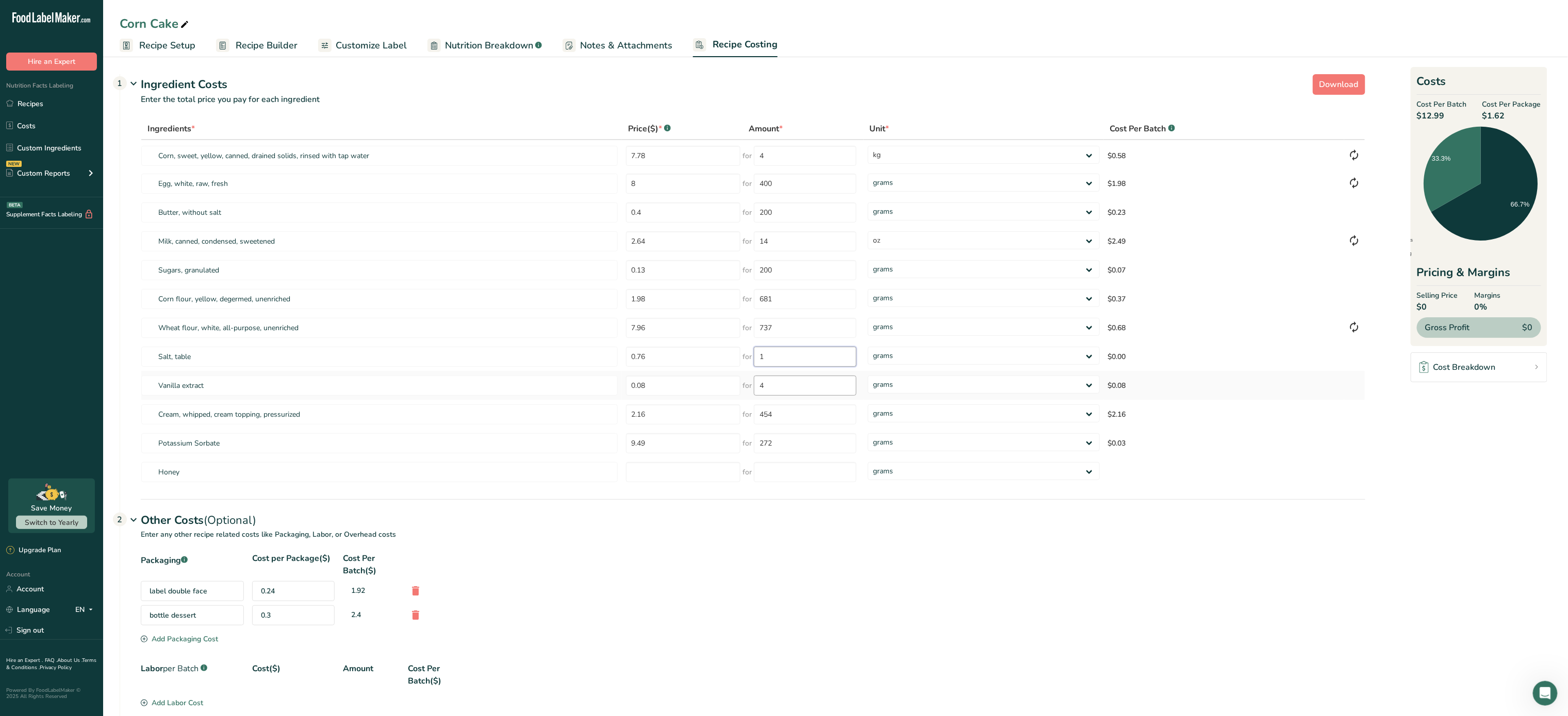
type input "1"
click at [794, 386] on div "Ingredients * Price($) * .a-a{fill:#347362;}.b-a{fill:#fff;} Amount * Unit * Co…" at bounding box center [752, 302] width 1224 height 369
click at [806, 421] on input "454" at bounding box center [805, 414] width 102 height 20
click at [804, 442] on input "272" at bounding box center [805, 443] width 102 height 20
click at [711, 473] on input "number" at bounding box center [683, 472] width 115 height 20
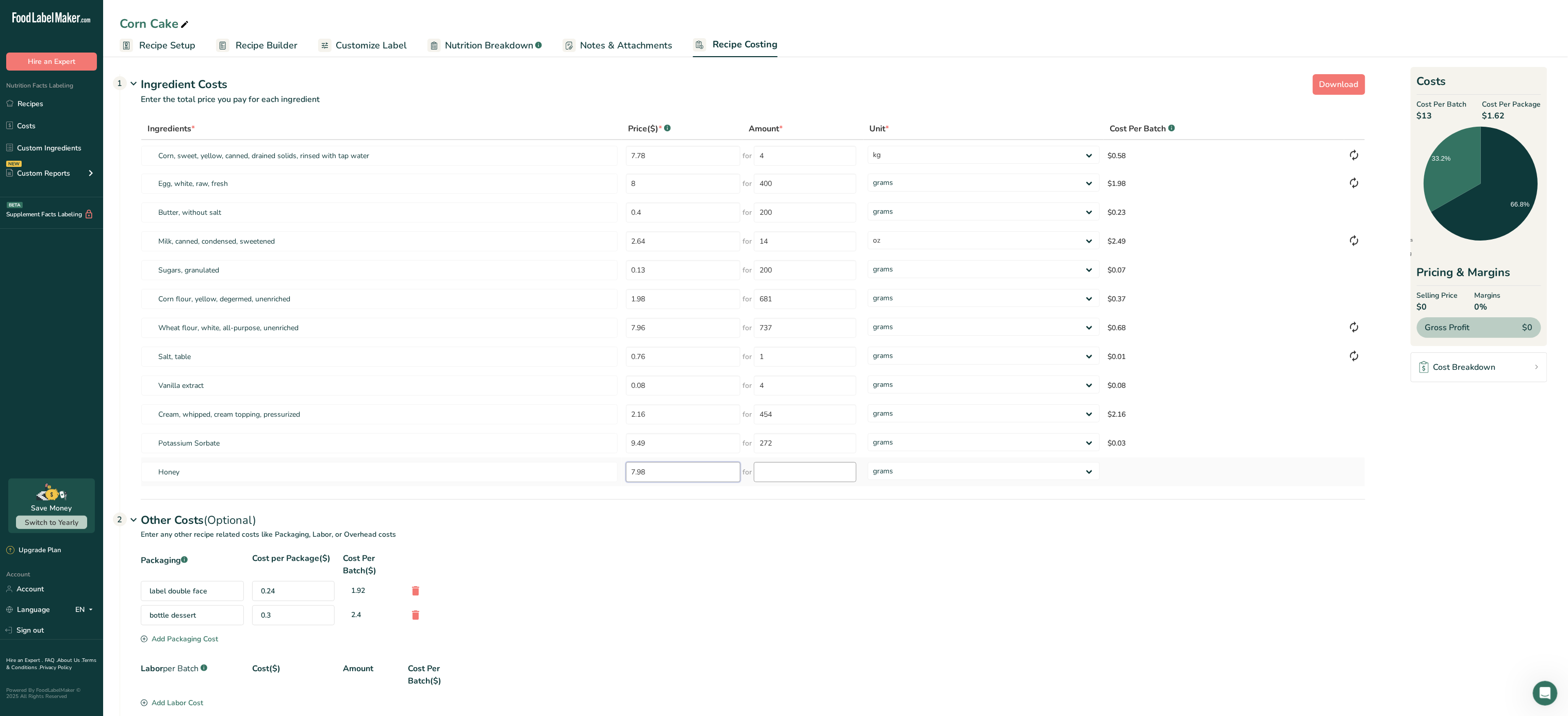
type input "7.98"
click at [819, 471] on input "number" at bounding box center [805, 472] width 102 height 20
type input "1.36"
click at [917, 471] on div "Ingredients * Price($) * .a-a{fill:#347362;}.b-a{fill:#fff;} Amount * Unit * Co…" at bounding box center [752, 302] width 1224 height 369
select select "1"
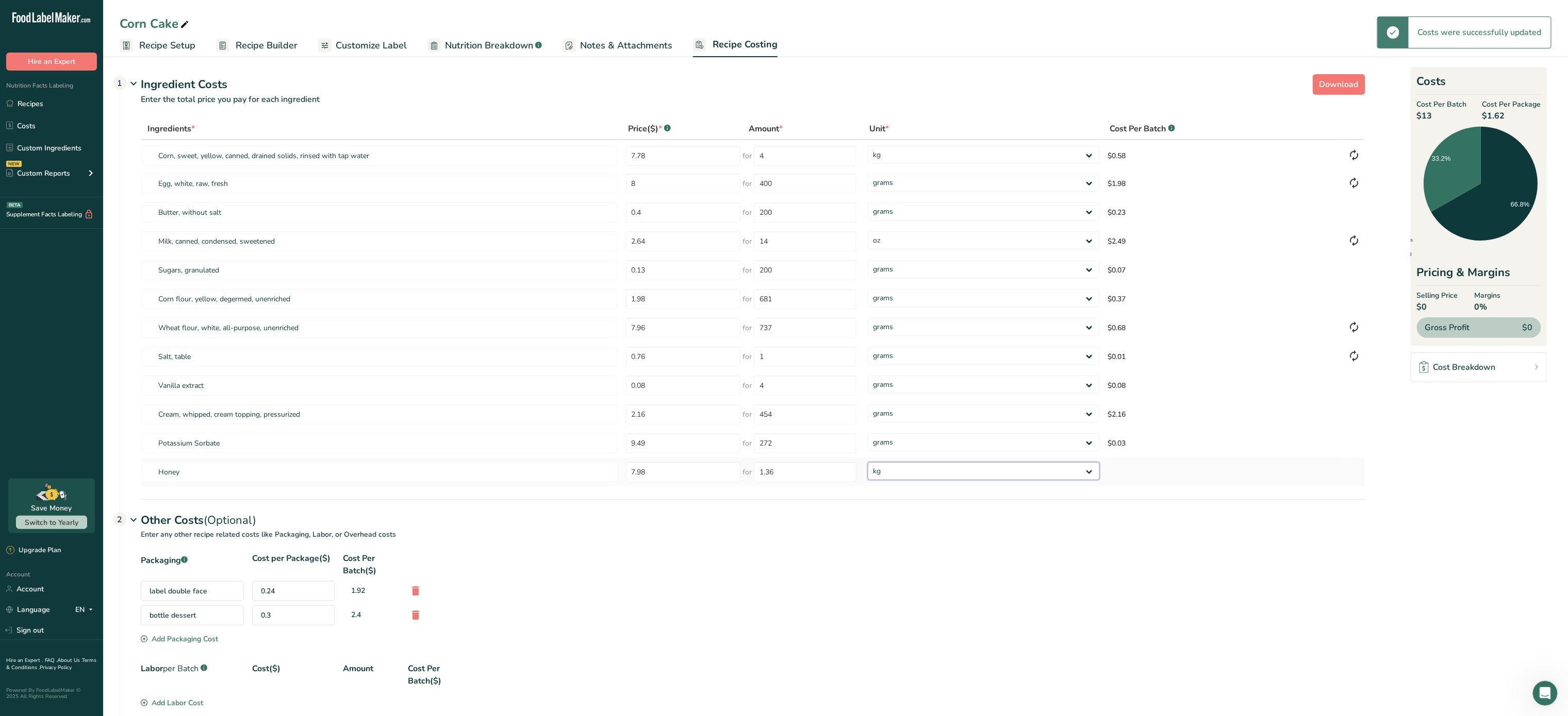
click at [868, 463] on select "grams kg mg mcg lb oz" at bounding box center [983, 472] width 232 height 18
type input "1"
select select "1"
click at [181, 44] on span "Recipe Setup" at bounding box center [167, 45] width 56 height 14
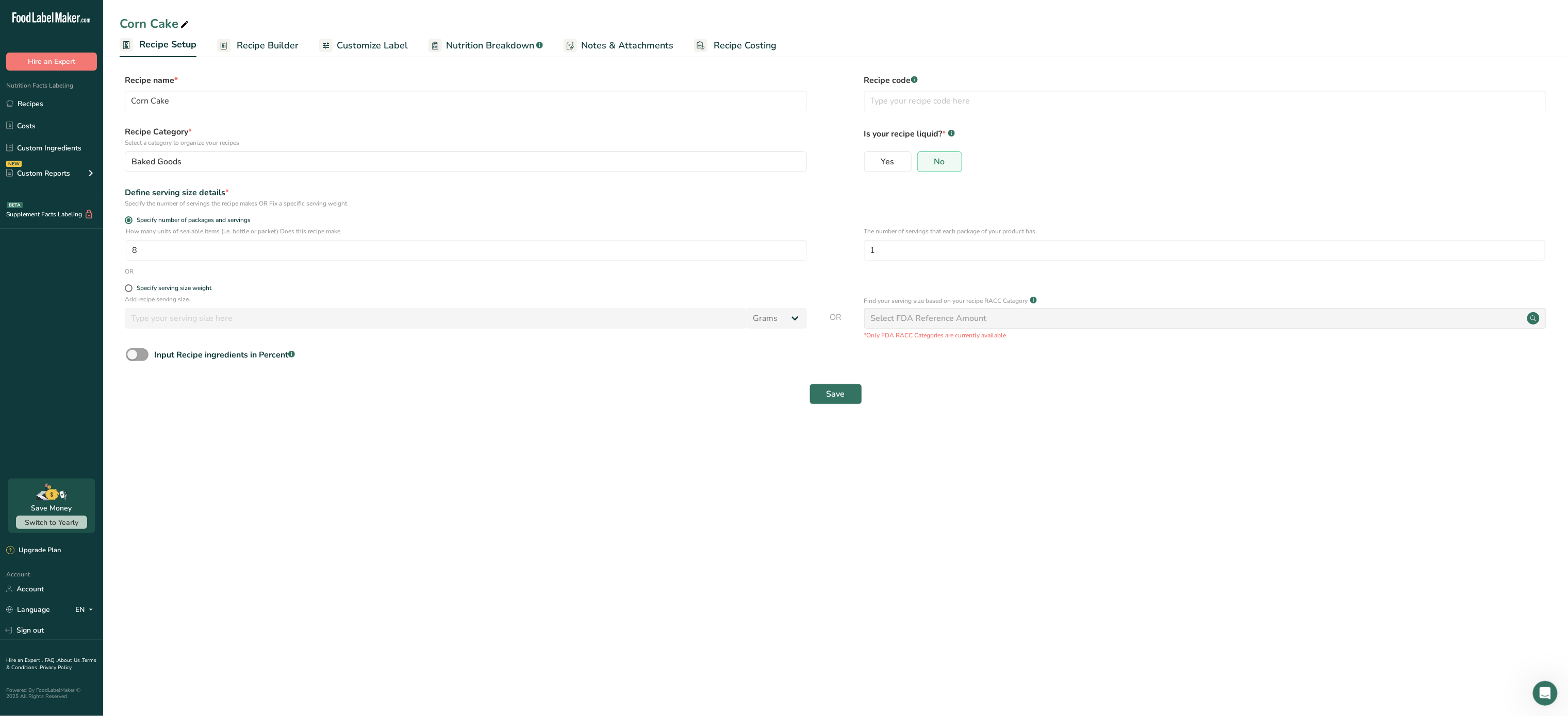
click at [270, 47] on span "Recipe Builder" at bounding box center [267, 45] width 62 height 14
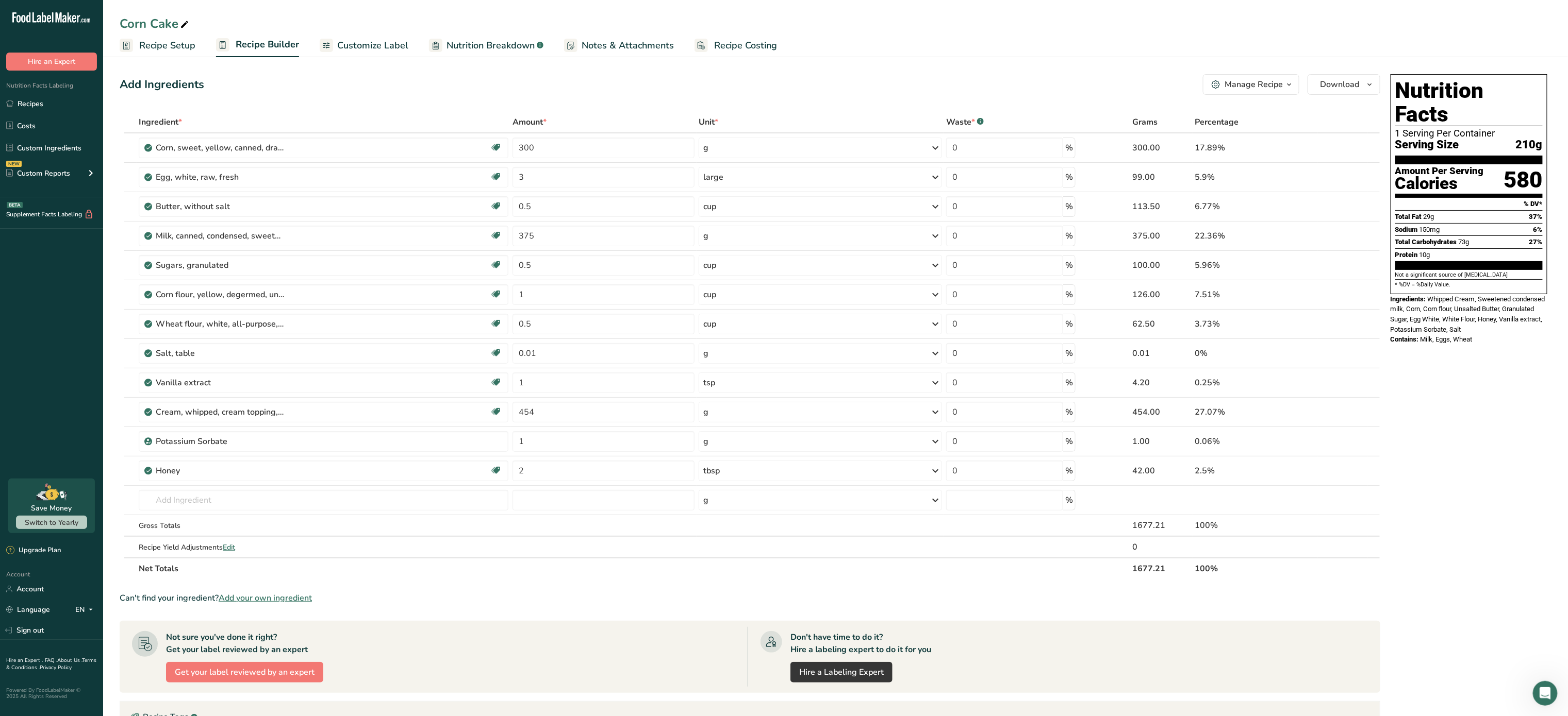
click at [731, 45] on span "Recipe Costing" at bounding box center [746, 45] width 63 height 14
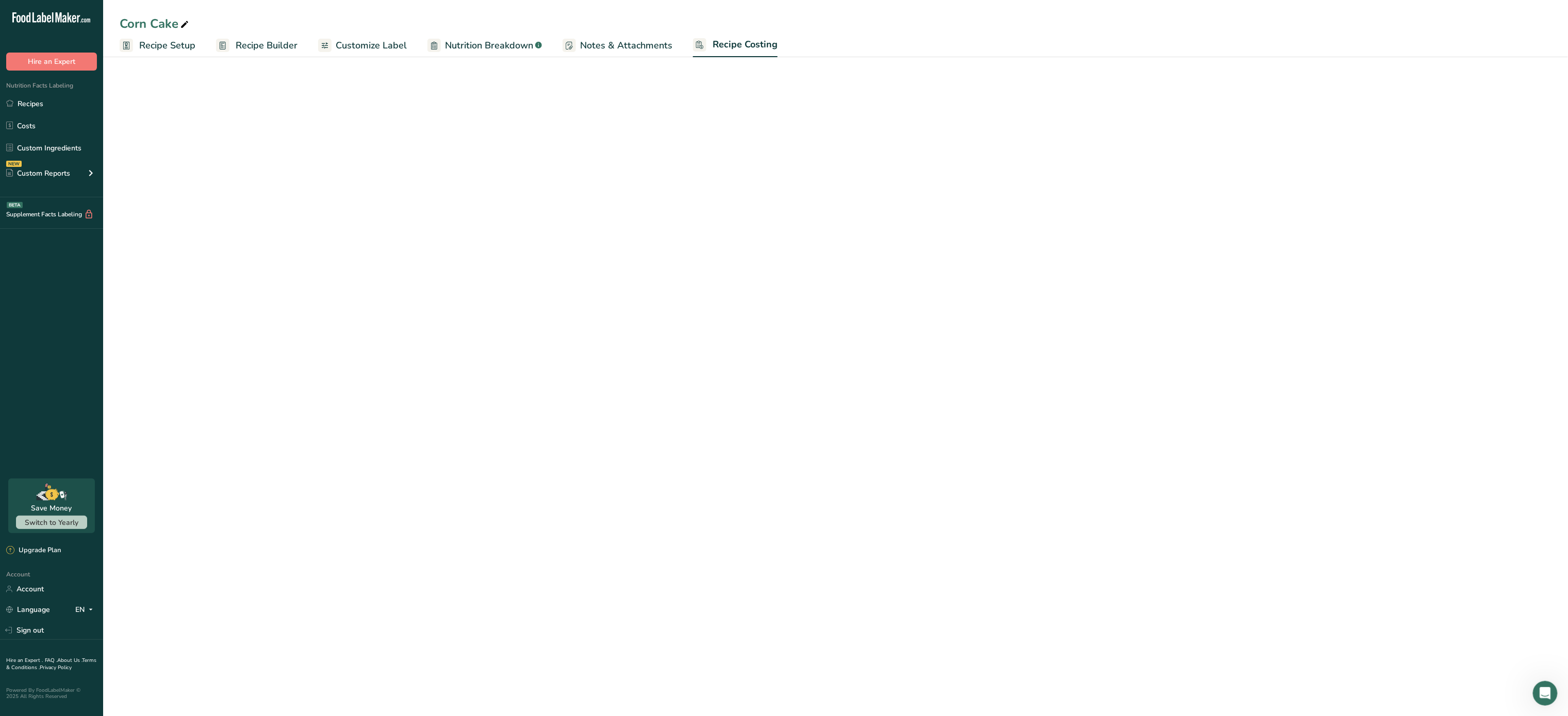
select select "1"
select select "5"
select select "1"
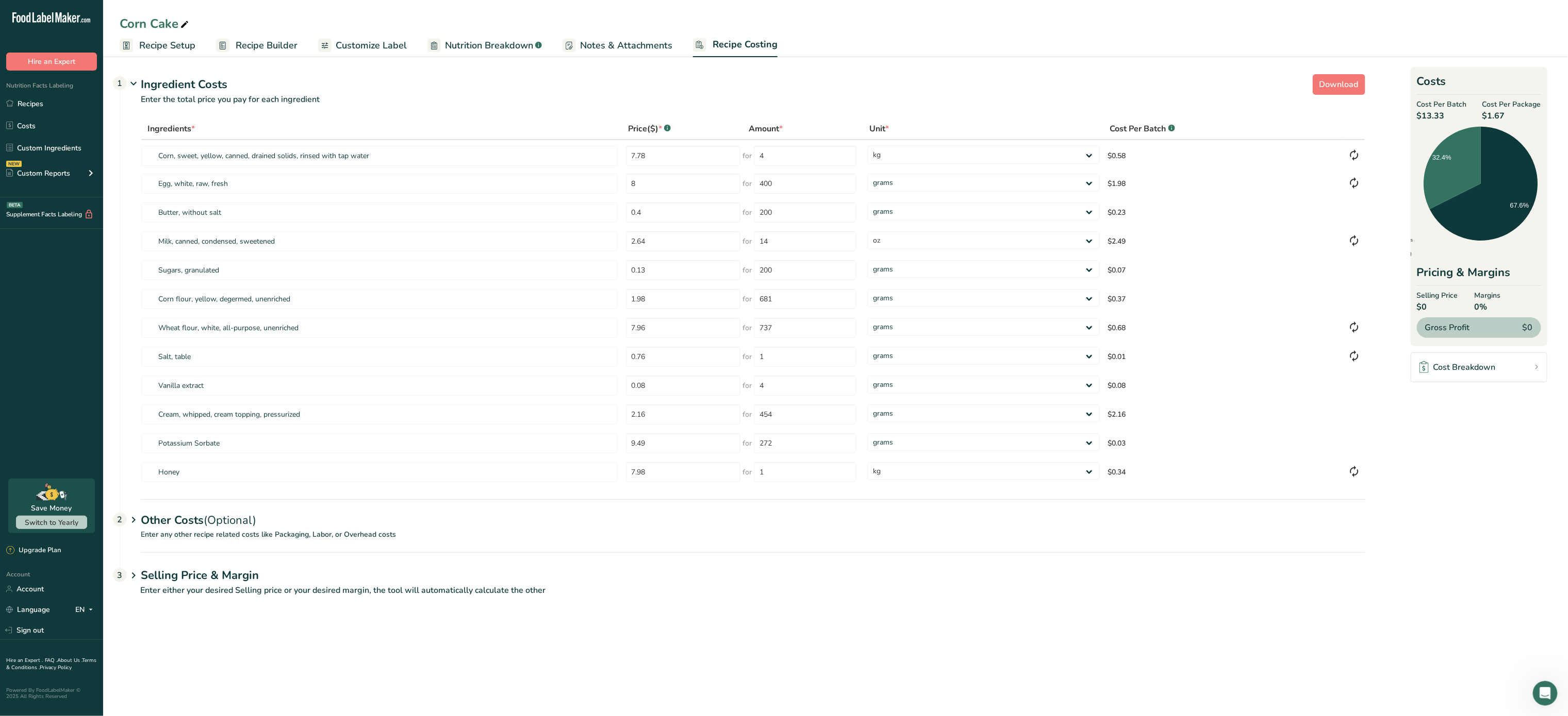
click at [275, 523] on div "Other Costs (Optional) 2" at bounding box center [752, 514] width 1224 height 30
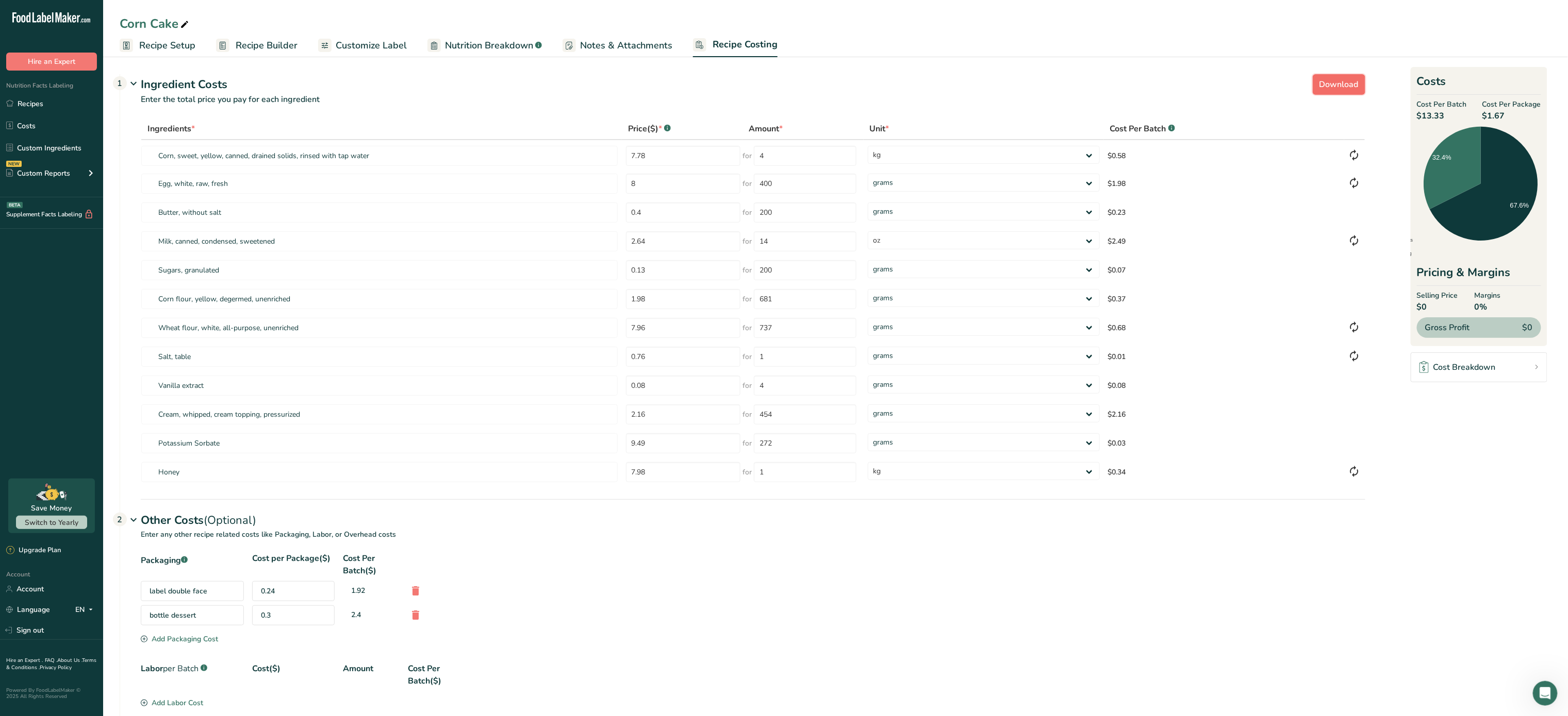
click at [1326, 78] on span "Download" at bounding box center [1339, 84] width 39 height 12
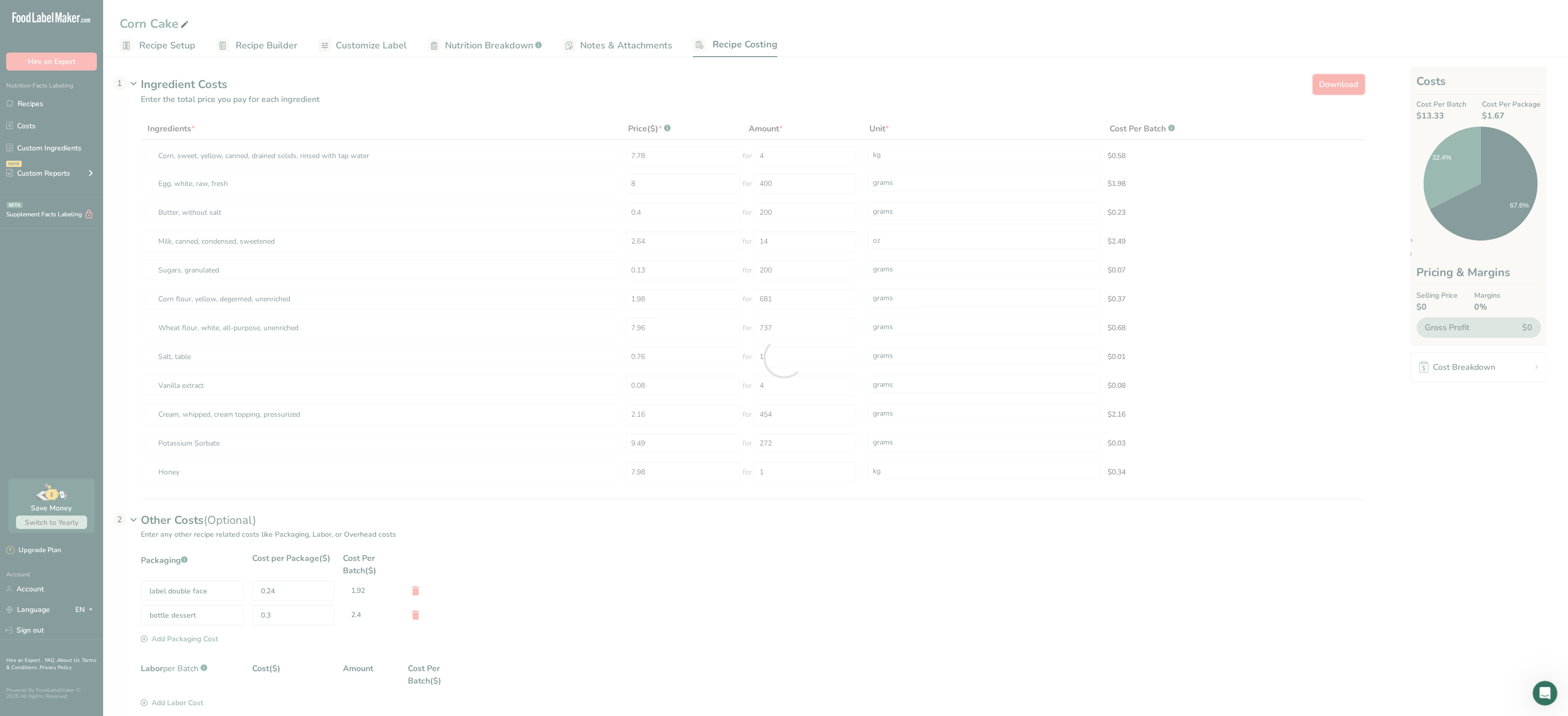
select select "1"
select select "5"
select select "1"
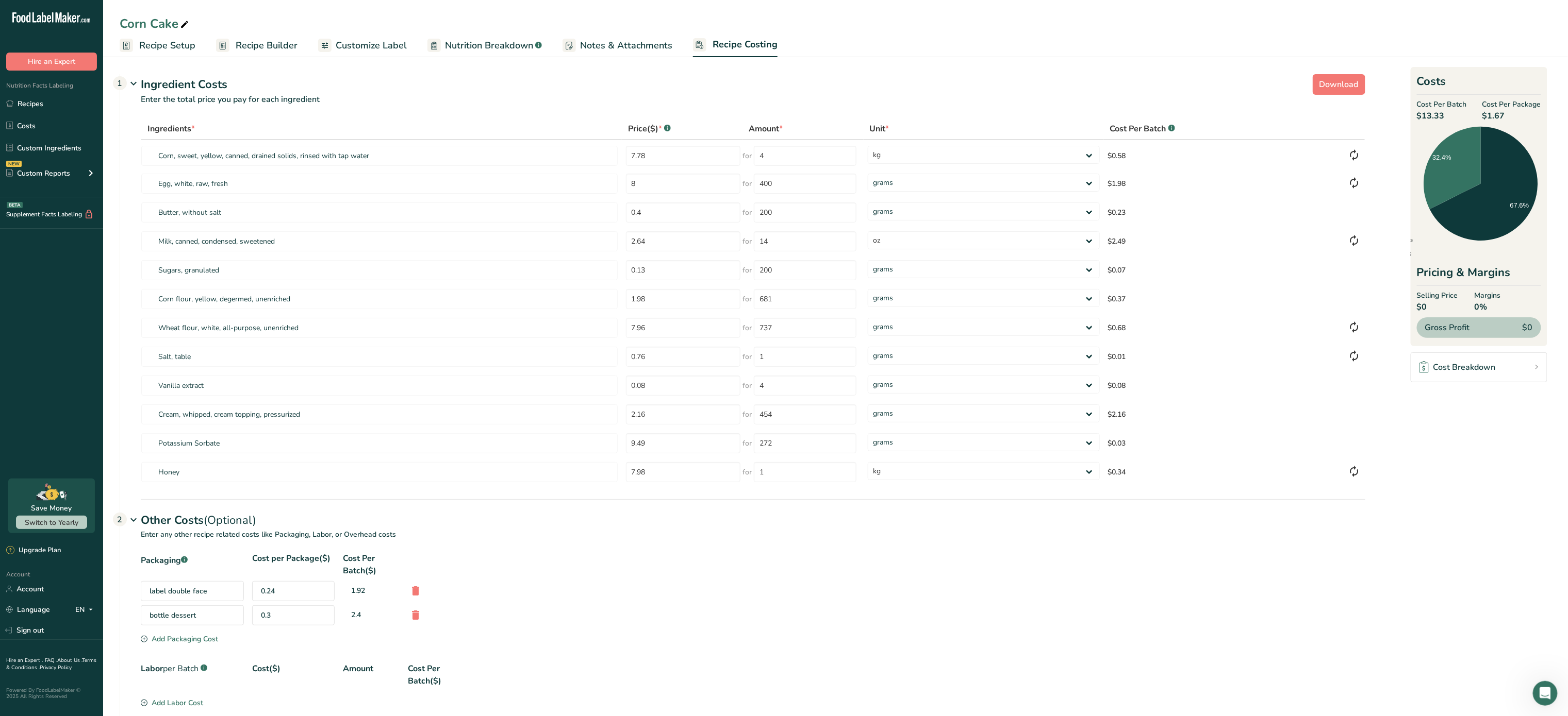
click at [1020, 59] on section "Download Ingredient Costs 1 Enter the total price you pay for each ingredient I…" at bounding box center [835, 465] width 1465 height 823
click at [168, 44] on span "Recipe Setup" at bounding box center [167, 45] width 56 height 14
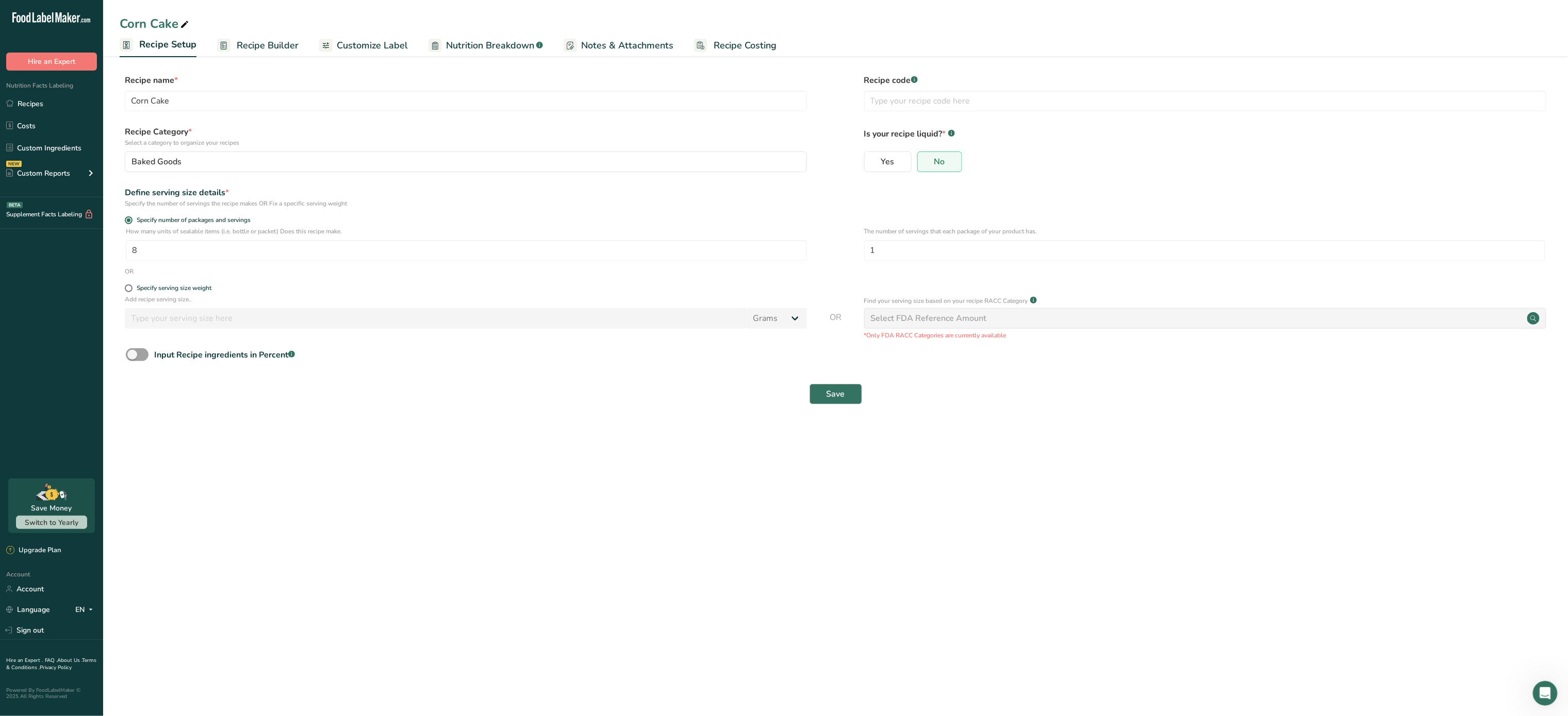
click at [269, 39] on span "Recipe Builder" at bounding box center [267, 45] width 62 height 14
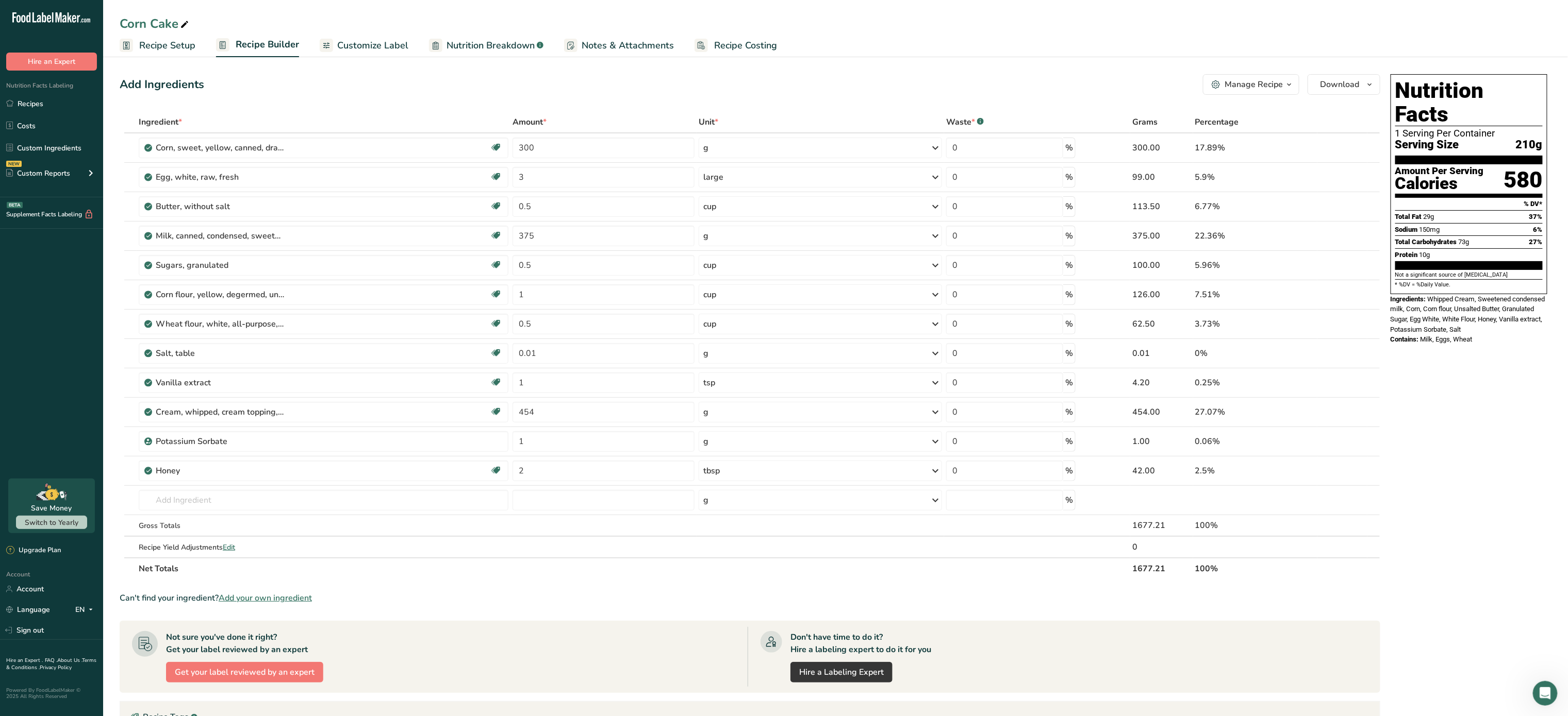
click at [1270, 82] on div "Manage Recipe" at bounding box center [1253, 84] width 58 height 12
click at [1211, 242] on link "Recipe Card .a-a{fill:#347362;}.b-a{fill:#fff;}" at bounding box center [1221, 235] width 156 height 26
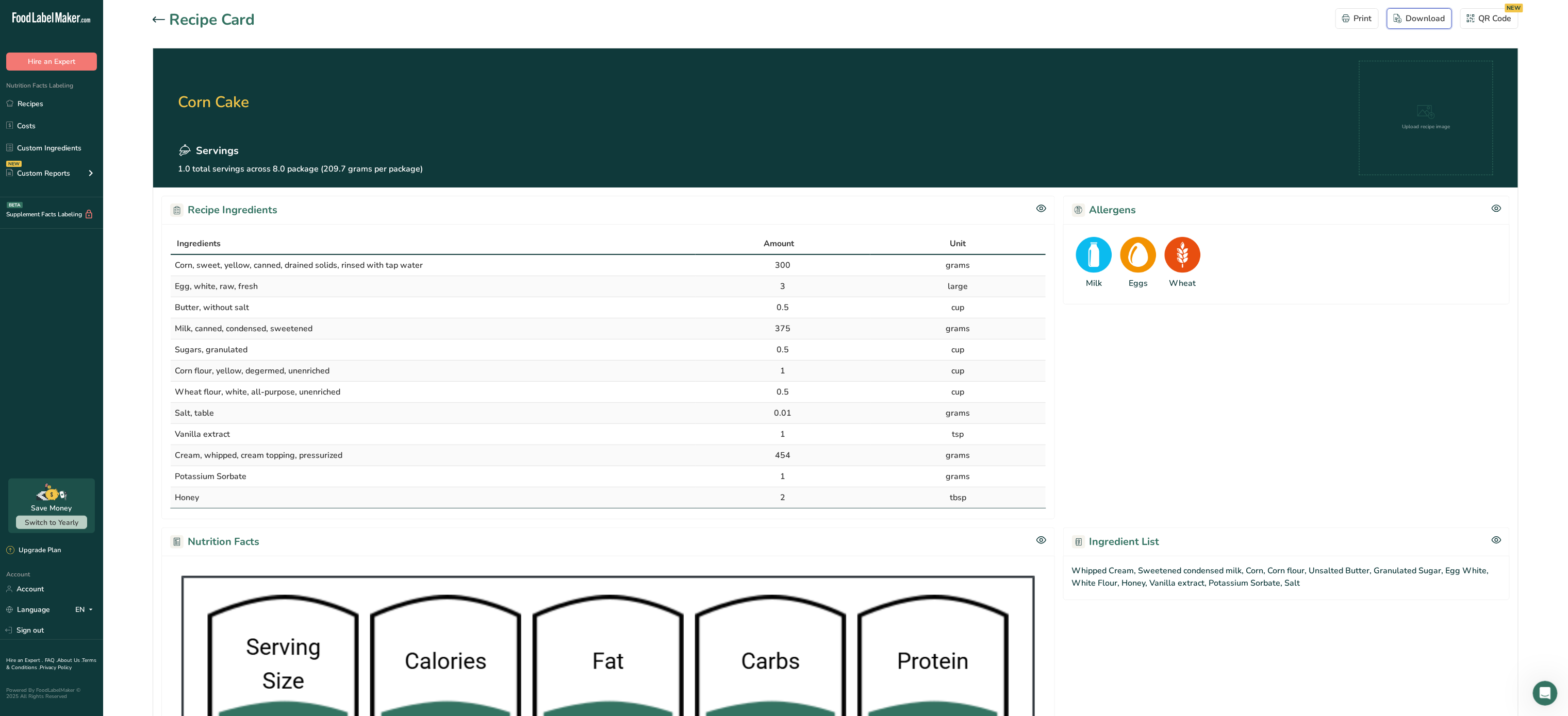
click at [1419, 24] on div "Download" at bounding box center [1419, 18] width 52 height 12
click at [793, 28] on div "Recipe Card Print Download QR Code NEW" at bounding box center [835, 20] width 1366 height 23
click at [160, 6] on section "Recipe Card Print Download QR Code NEW Corn Cake Servings 1.0 total servings ac…" at bounding box center [835, 517] width 1465 height 1035
click at [159, 14] on div at bounding box center [161, 20] width 17 height 12
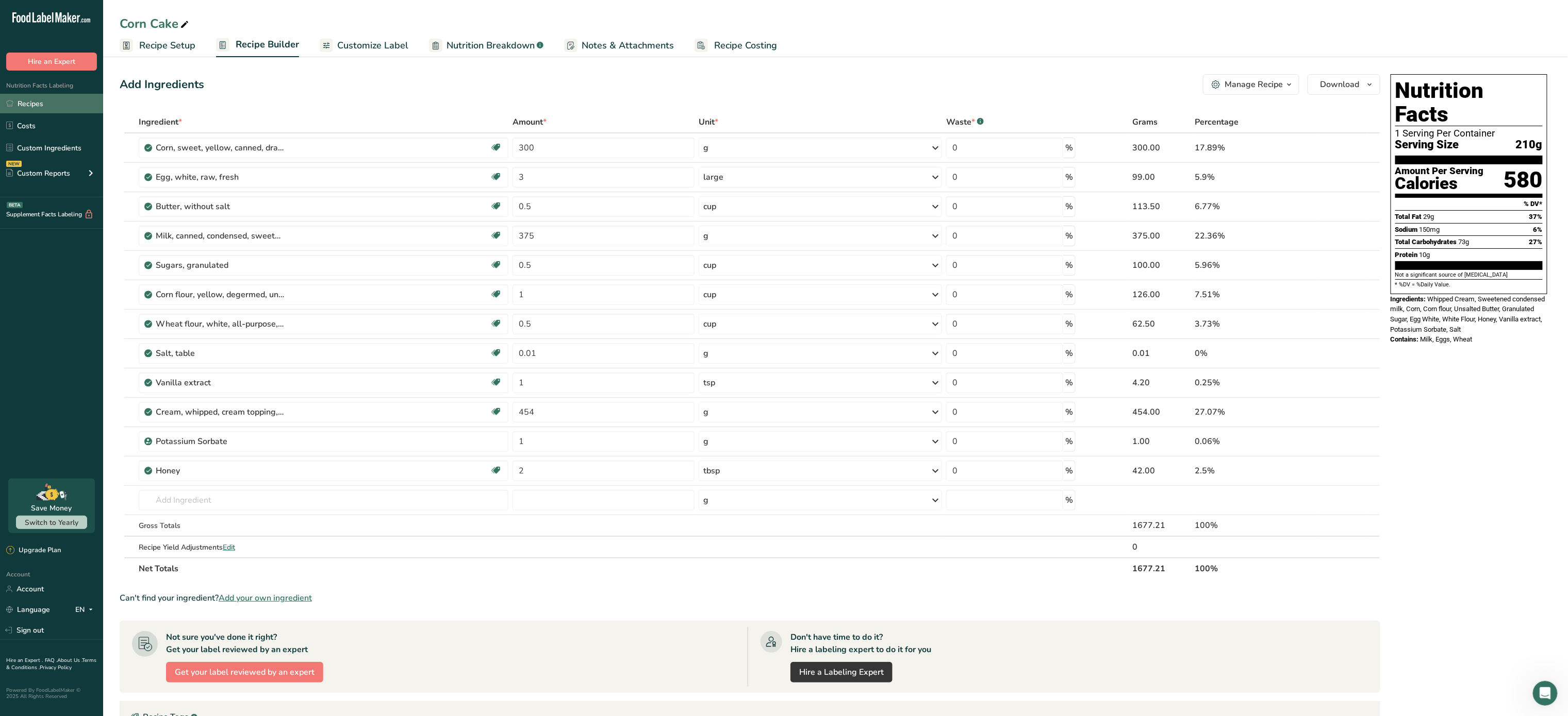
click at [47, 111] on link "Recipes" at bounding box center [51, 104] width 103 height 20
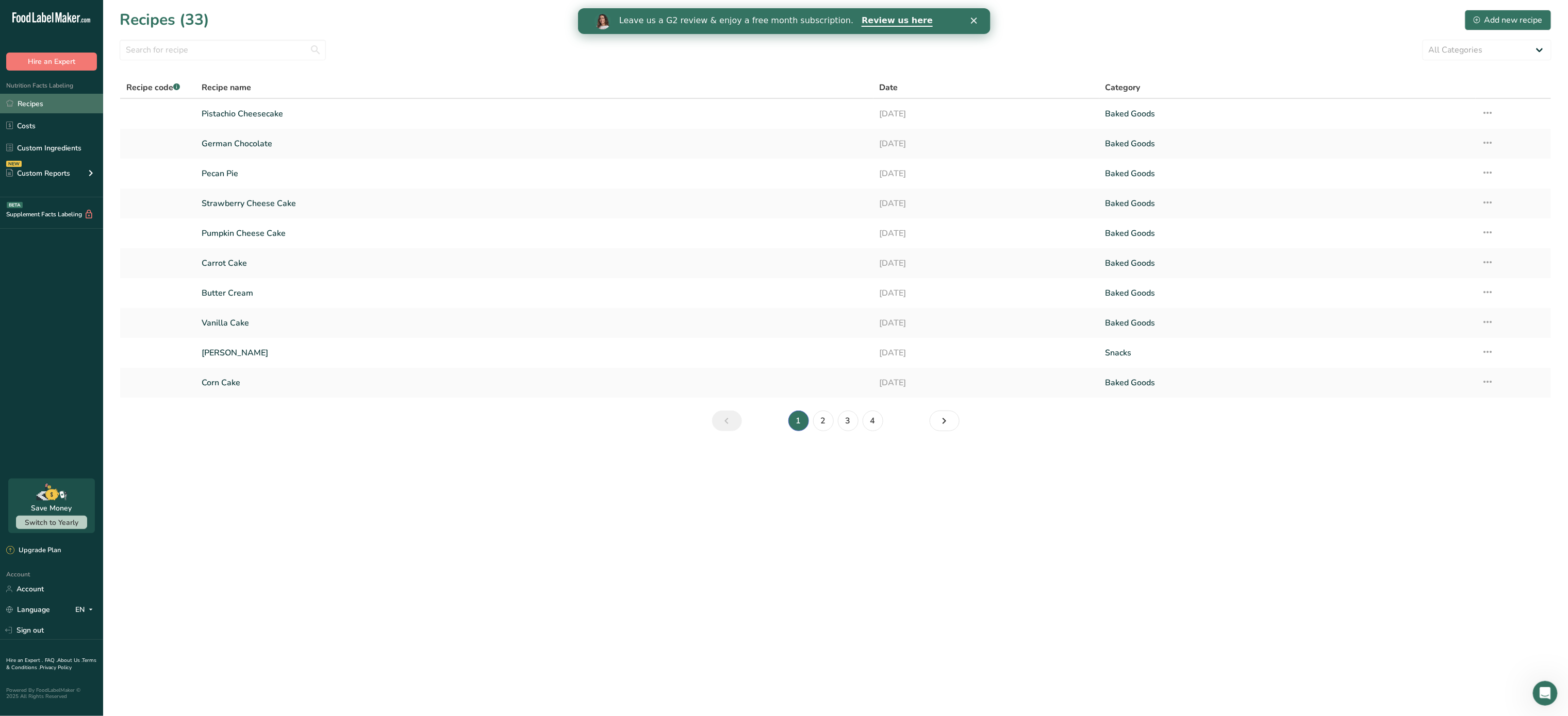
click at [25, 109] on link "Recipes" at bounding box center [51, 104] width 103 height 20
click at [44, 101] on link "Recipes" at bounding box center [51, 104] width 103 height 20
click at [44, 111] on link "Recipes" at bounding box center [51, 104] width 103 height 20
click at [1487, 17] on div "Add new recipe" at bounding box center [1508, 20] width 69 height 12
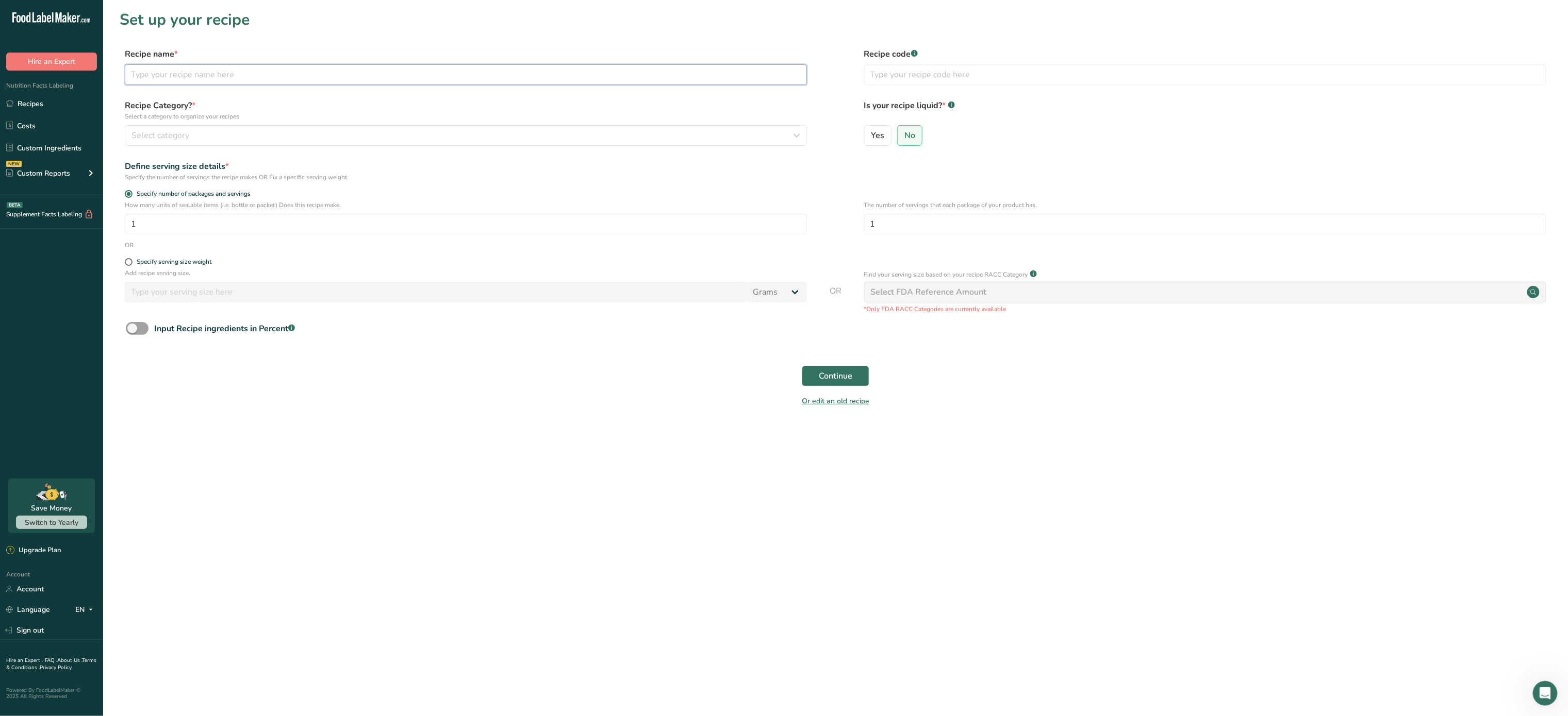
click at [360, 77] on input "text" at bounding box center [466, 74] width 682 height 20
type input "o"
type input "Oreo Cheesecake"
click at [737, 137] on div "Select category" at bounding box center [463, 135] width 662 height 12
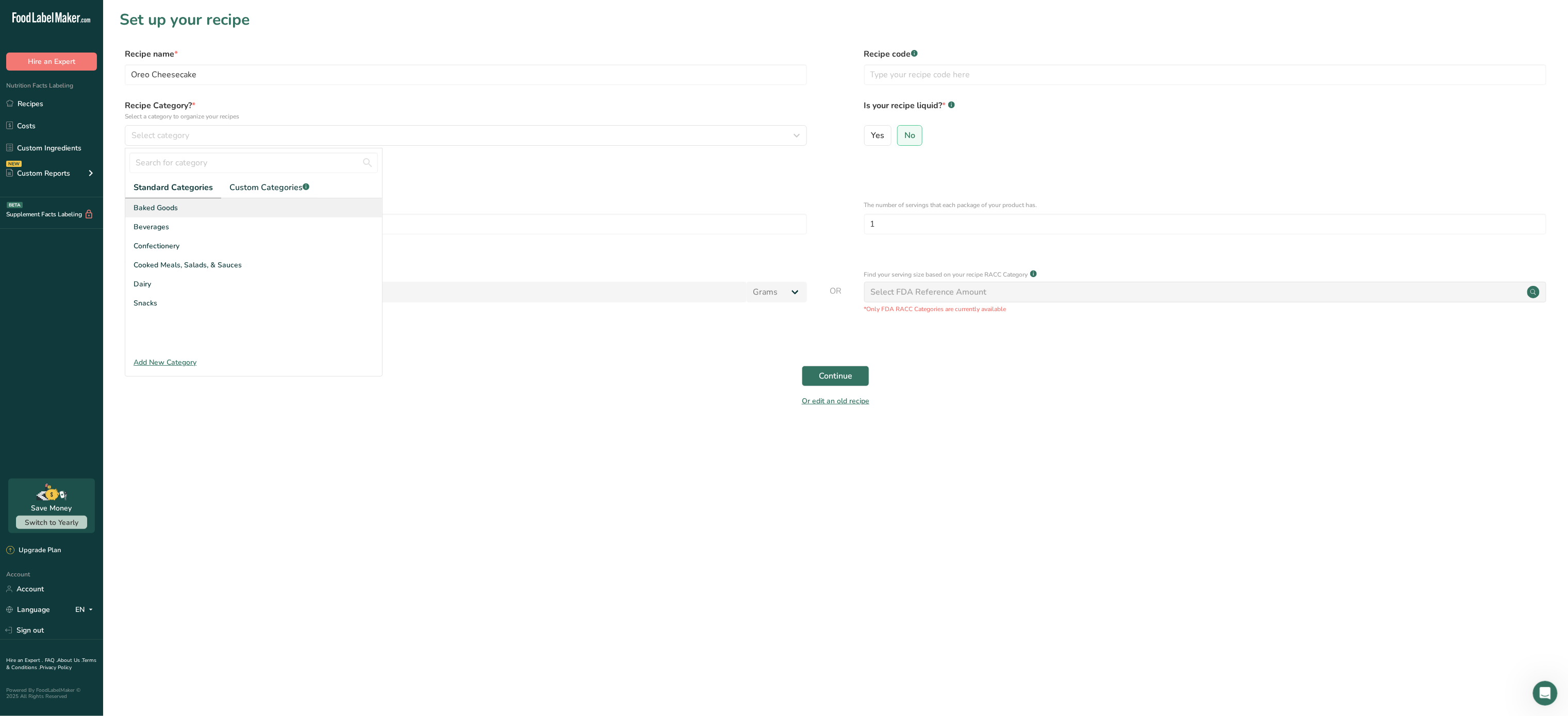
click at [332, 211] on div "Baked Goods" at bounding box center [253, 208] width 257 height 19
click at [289, 232] on input "1" at bounding box center [466, 223] width 682 height 20
type input "6"
click at [901, 229] on input "1" at bounding box center [1205, 223] width 682 height 20
click at [832, 380] on span "Continue" at bounding box center [835, 376] width 34 height 12
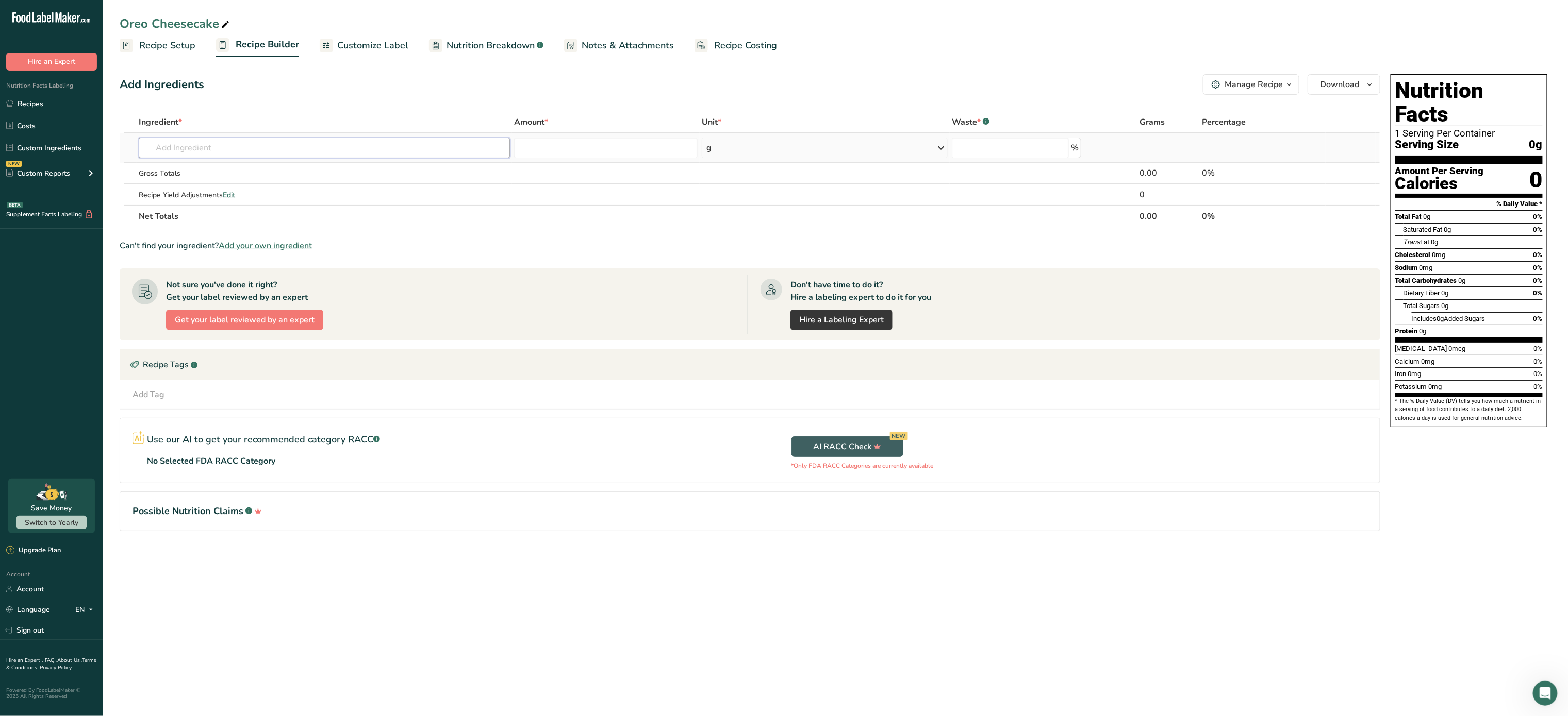
click at [242, 140] on input "text" at bounding box center [324, 147] width 371 height 20
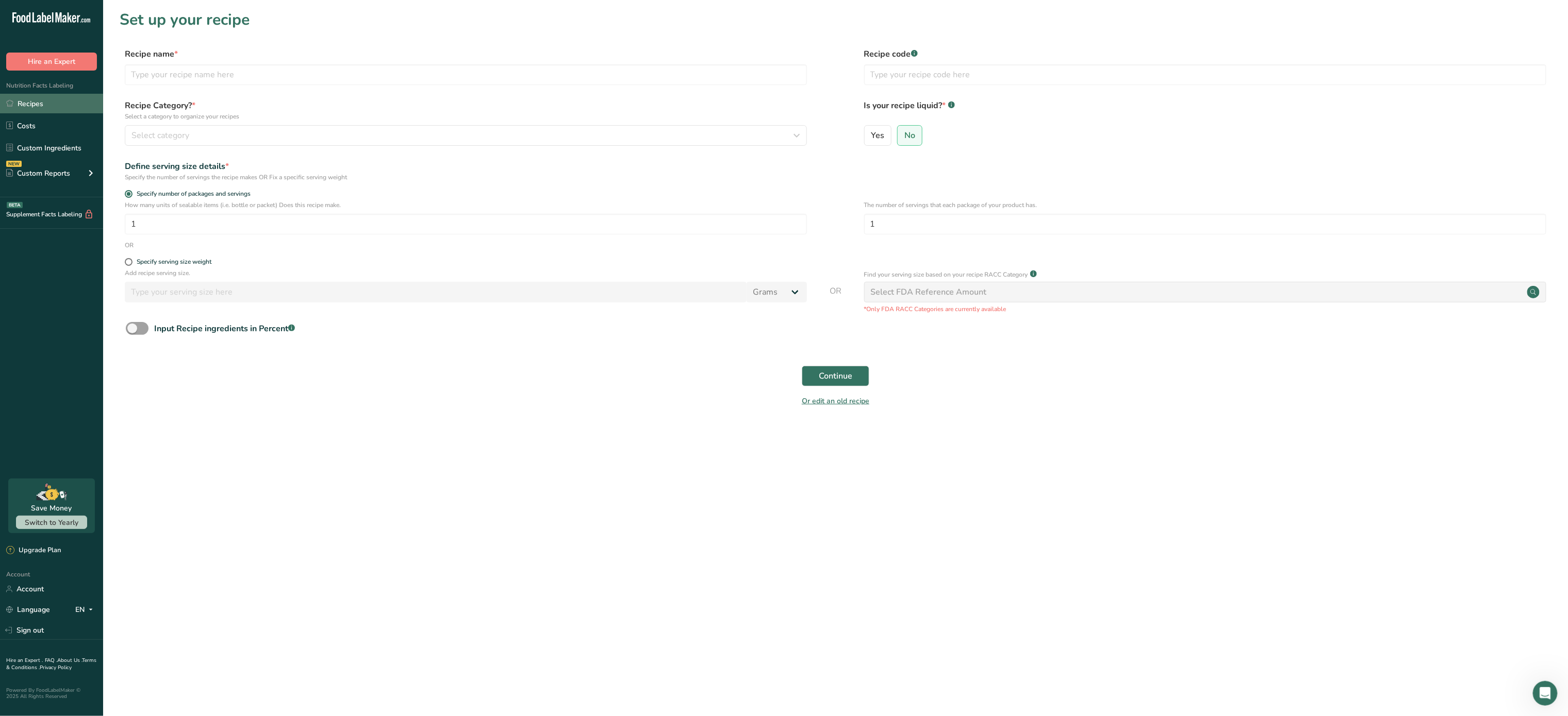
click at [68, 104] on link "Recipes" at bounding box center [51, 104] width 103 height 20
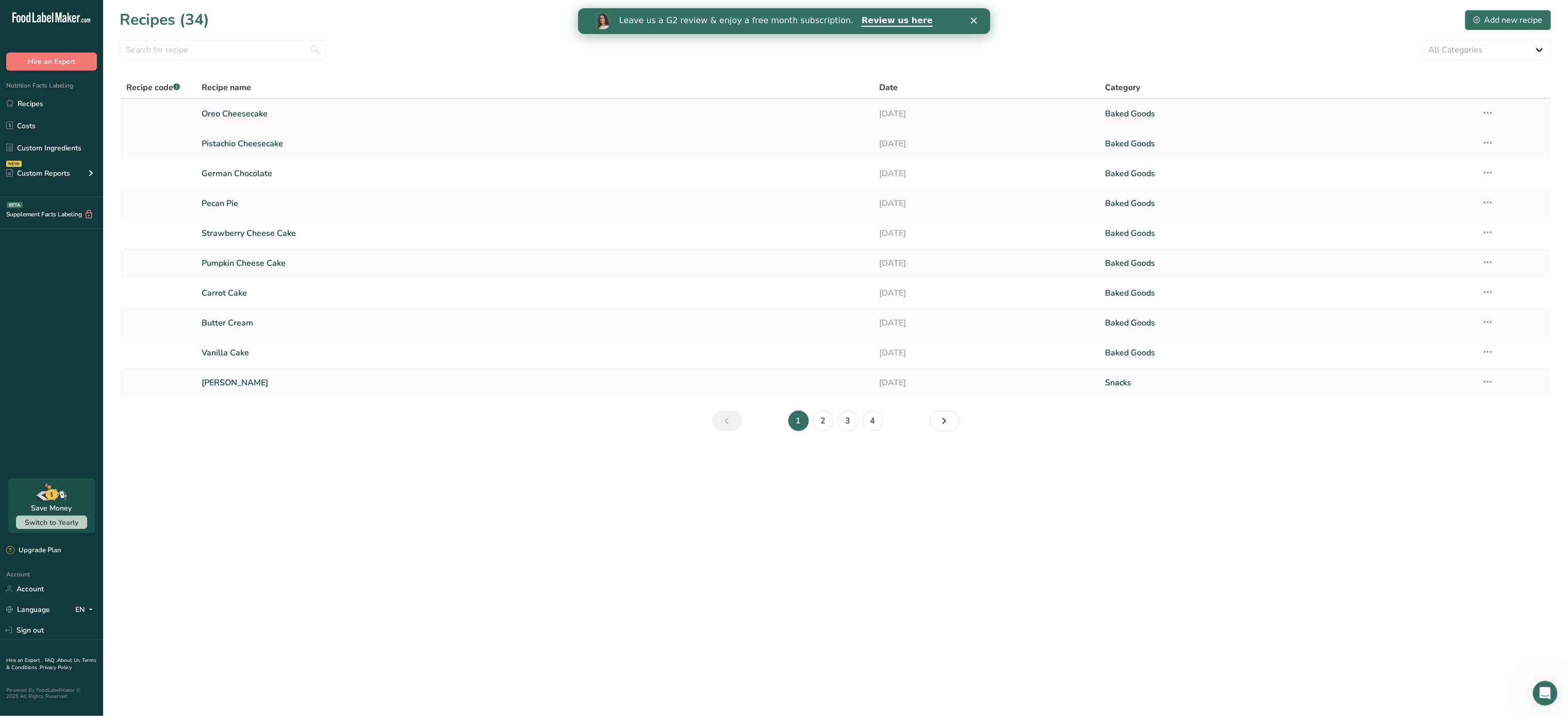
click at [346, 112] on link "Oreo Cheesecake" at bounding box center [534, 114] width 665 height 22
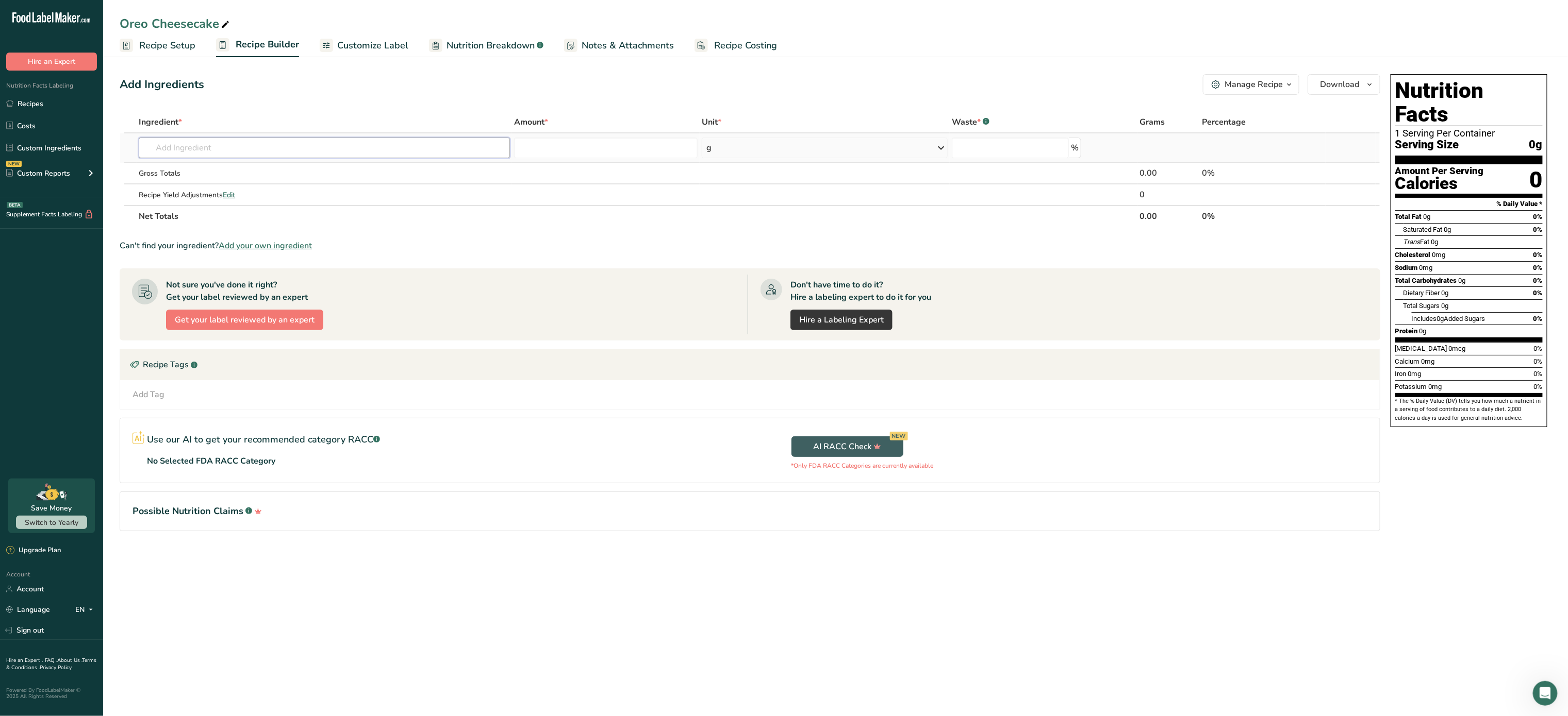
click at [333, 152] on input "text" at bounding box center [324, 147] width 371 height 20
click at [378, 241] on div "Can't find your ingredient? Add your own ingredient" at bounding box center [749, 246] width 1260 height 12
click at [346, 141] on input "text" at bounding box center [324, 147] width 371 height 20
type input "oreo"
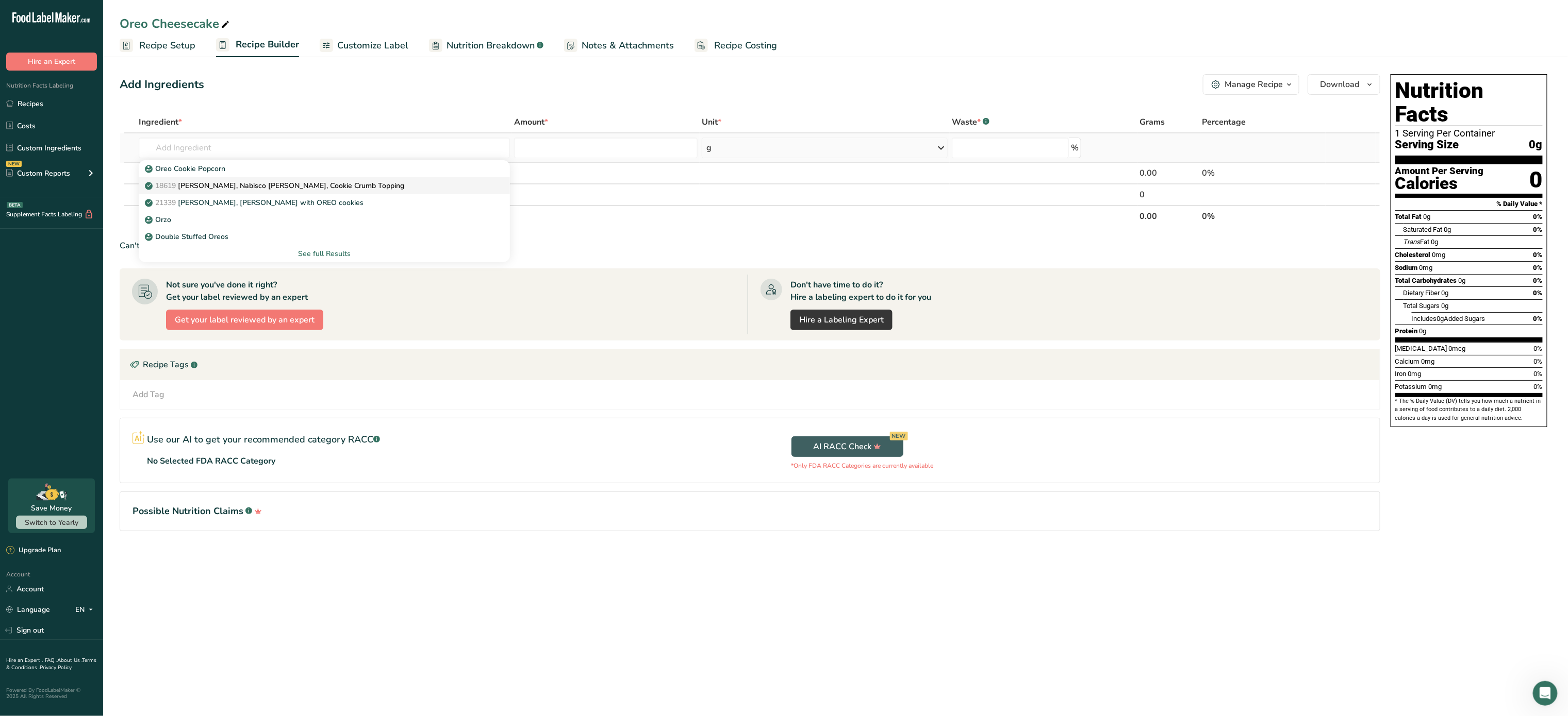
click at [278, 187] on p "18619 Nabisco, Nabisco Oreo Crunchies, Cookie Crumb Topping" at bounding box center [275, 186] width 257 height 11
type input "Nabisco, Nabisco Oreo Crunchies, Cookie Crumb Topping"
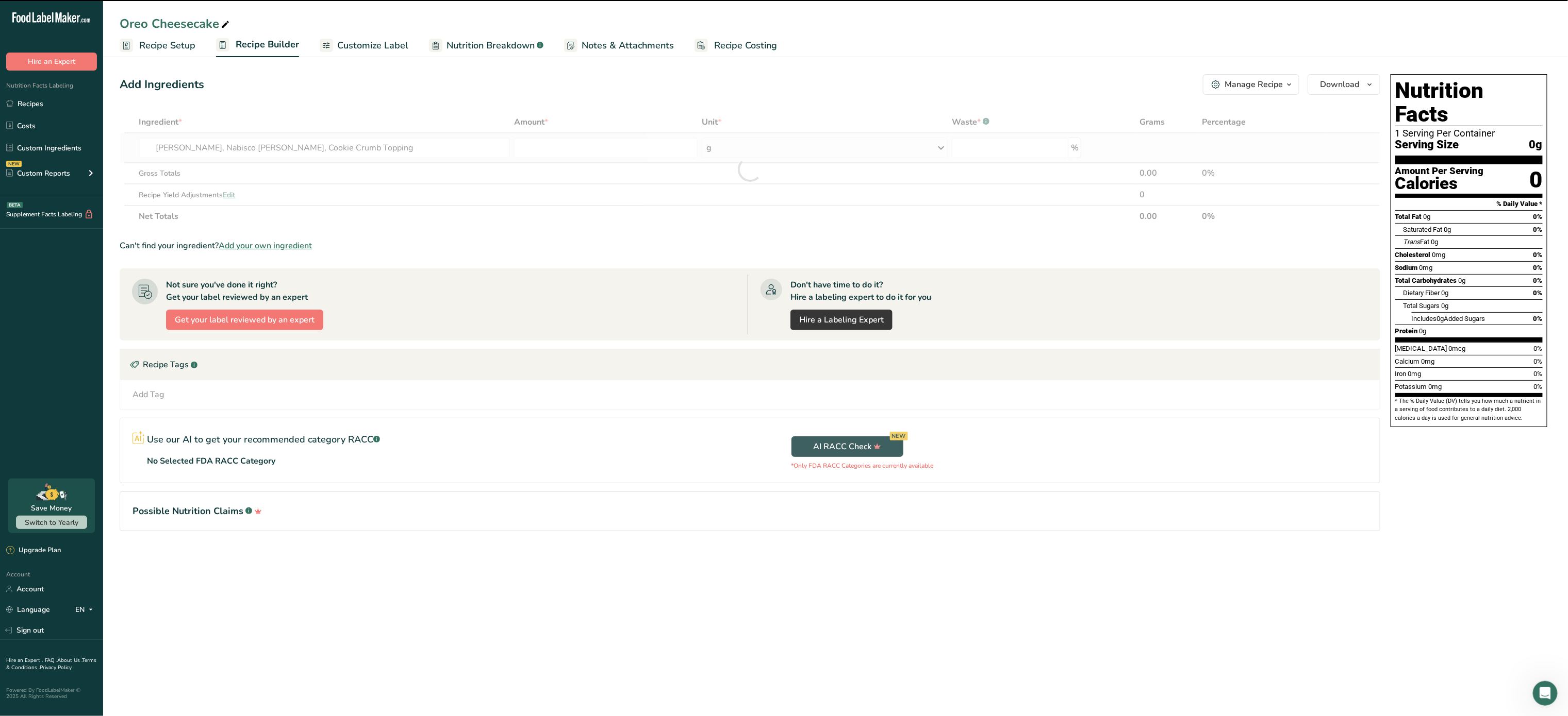
type input "0"
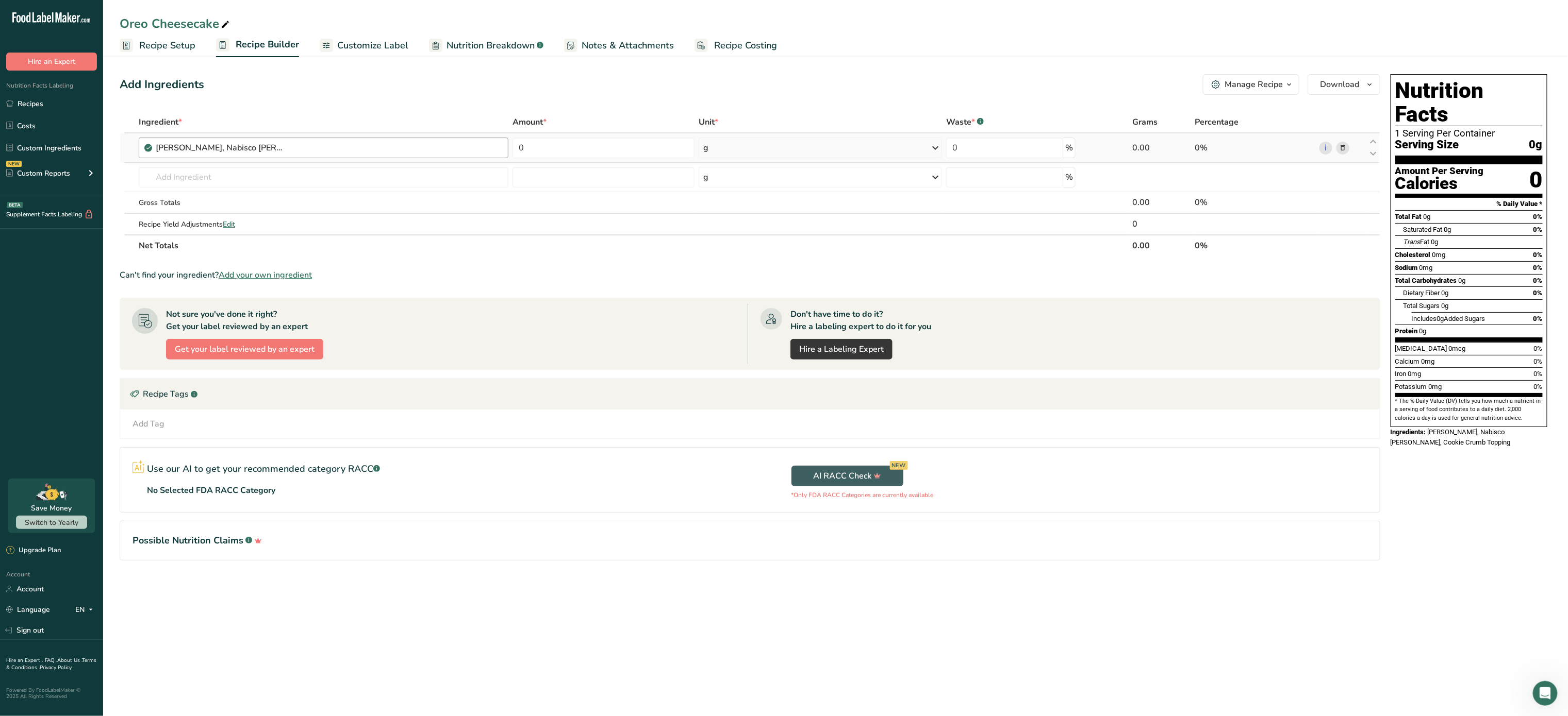
click at [310, 147] on div "Nabisco, Nabisco Oreo Crunchies, Cookie Crumb Topping" at bounding box center [329, 147] width 346 height 12
click at [275, 148] on div "Nabisco, Nabisco Oreo Crunchies, Cookie Crumb Topping" at bounding box center [220, 147] width 129 height 12
click at [1345, 145] on icon at bounding box center [1342, 148] width 8 height 11
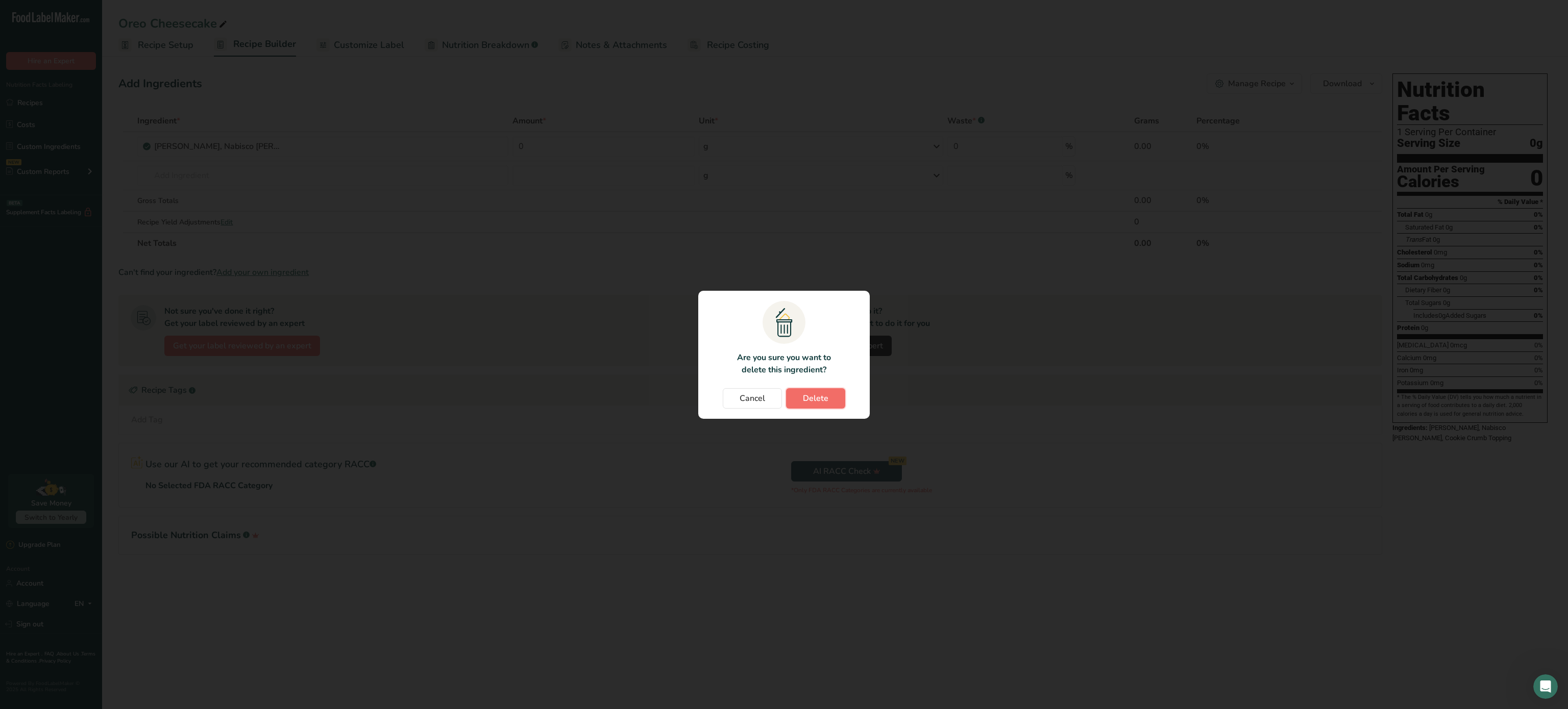
click at [819, 391] on button "Delete" at bounding box center [815, 398] width 59 height 20
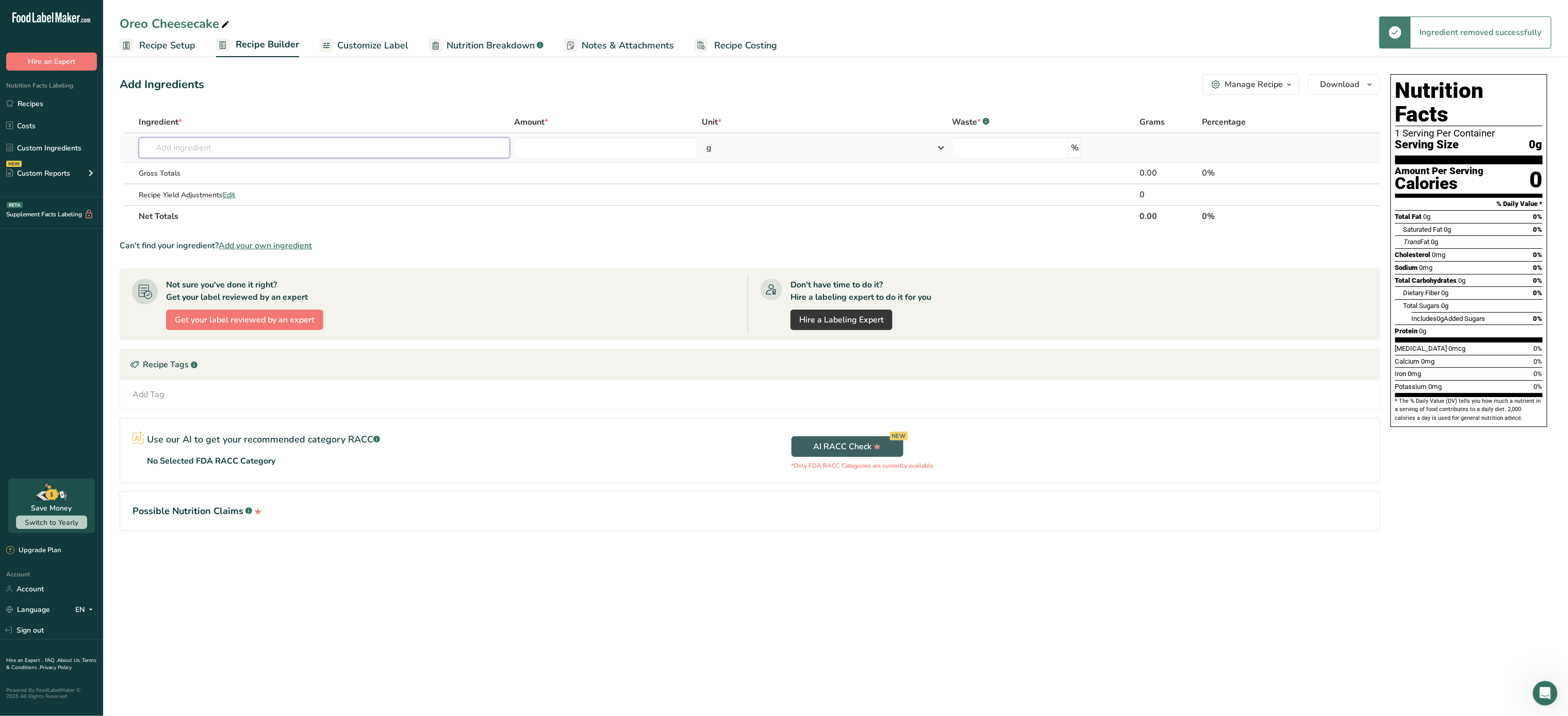
click at [263, 151] on input "text" at bounding box center [324, 147] width 371 height 20
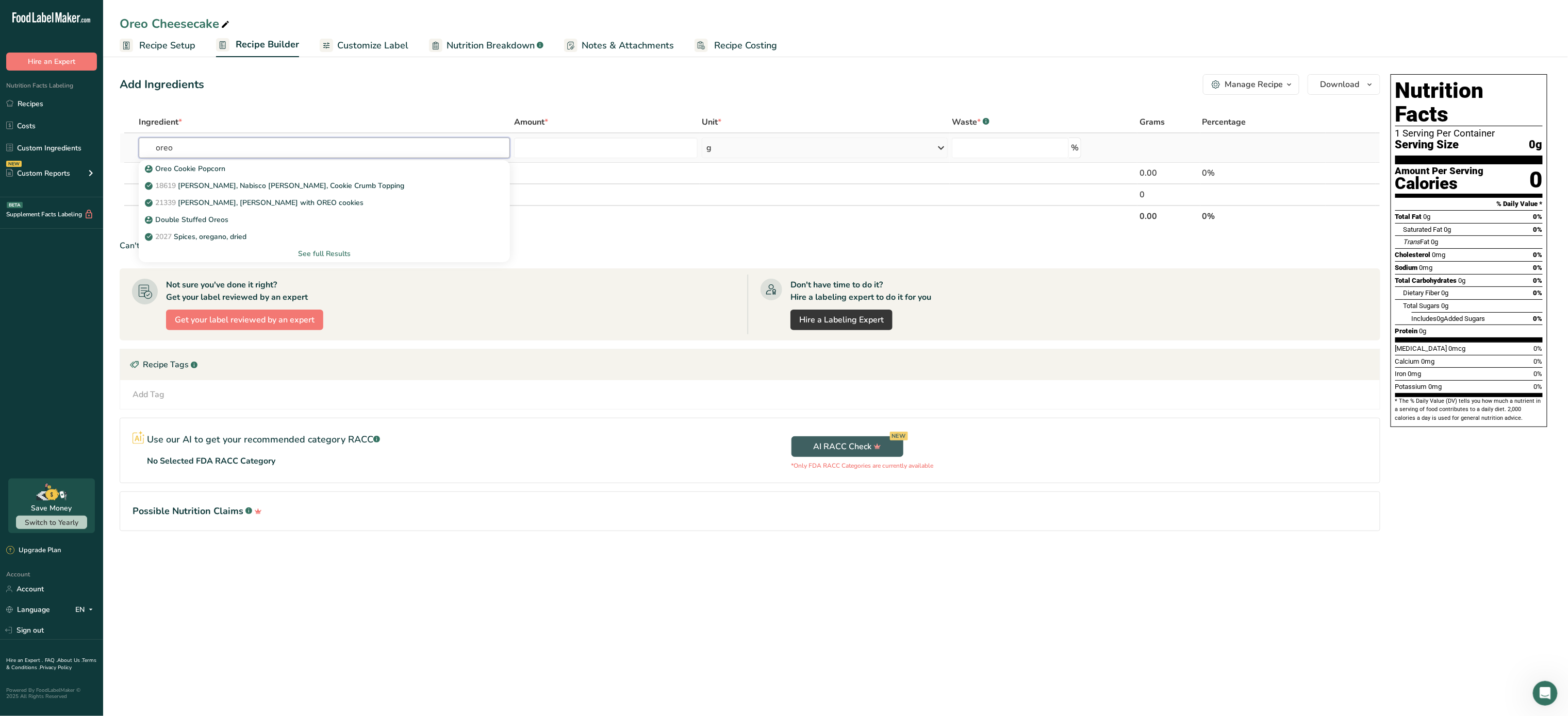
type input "oreo"
click at [338, 253] on div "See full Results" at bounding box center [324, 253] width 354 height 11
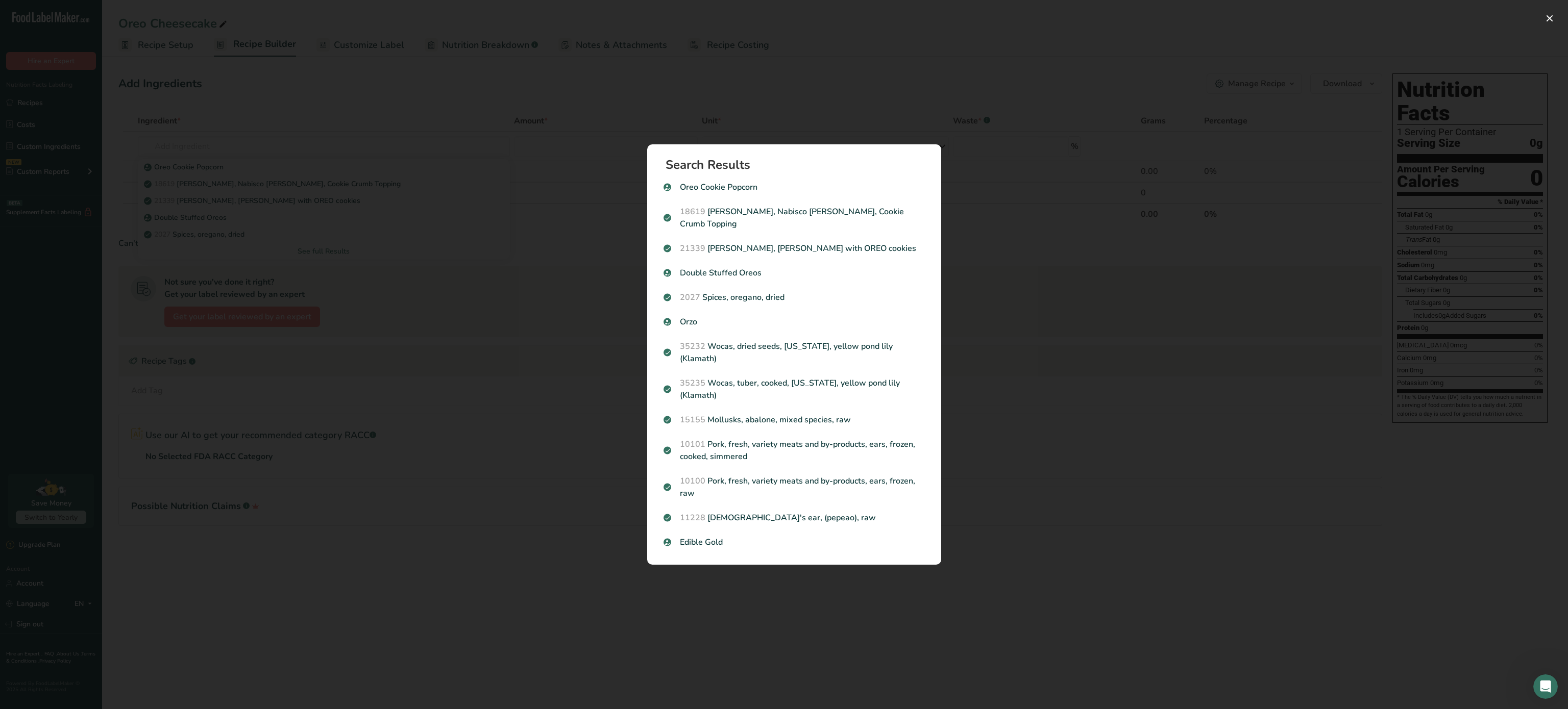
click at [518, 532] on div "Search results modal" at bounding box center [784, 354] width 1568 height 709
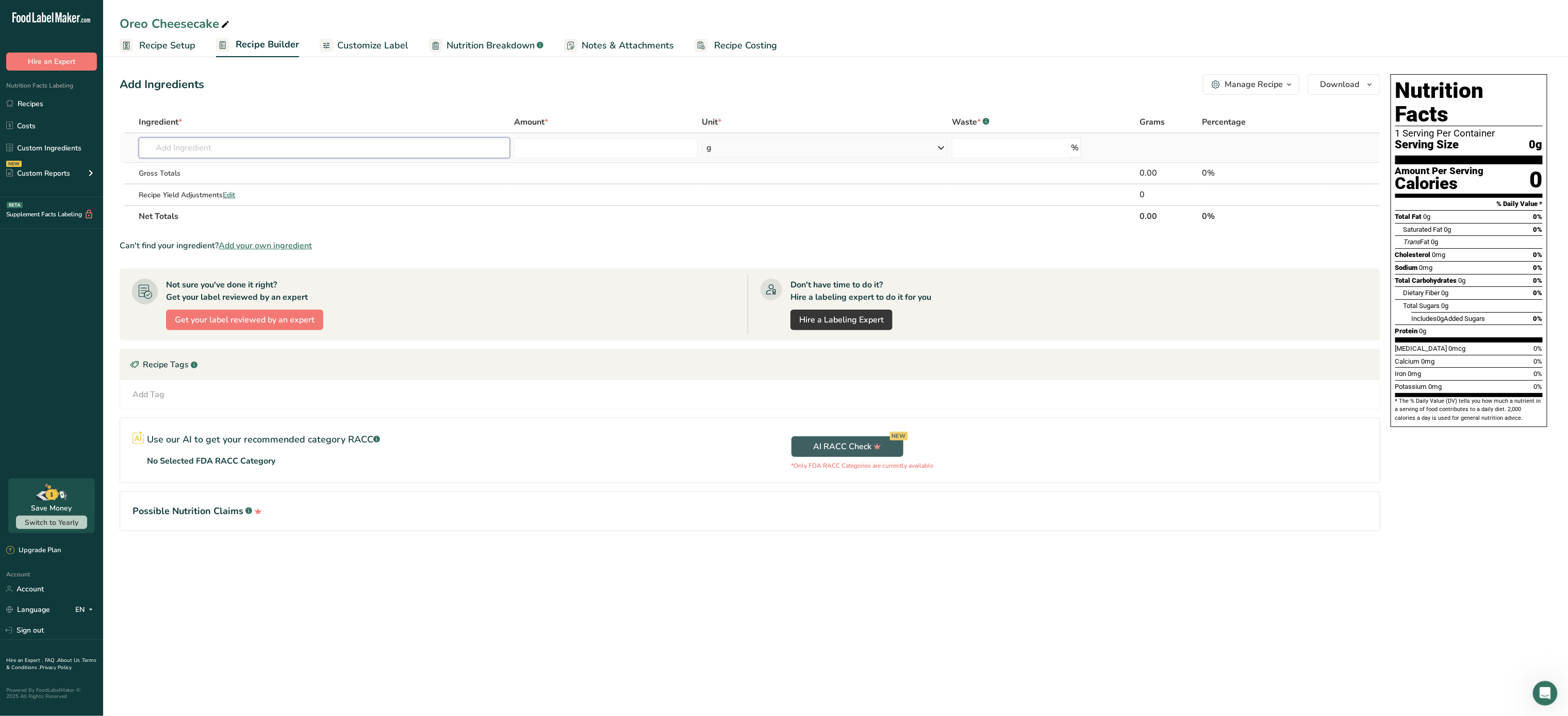
click at [299, 149] on input "text" at bounding box center [324, 147] width 371 height 20
click at [317, 148] on input "text" at bounding box center [324, 147] width 371 height 20
type input "oreo"
click at [322, 258] on div "See full Results" at bounding box center [324, 253] width 354 height 11
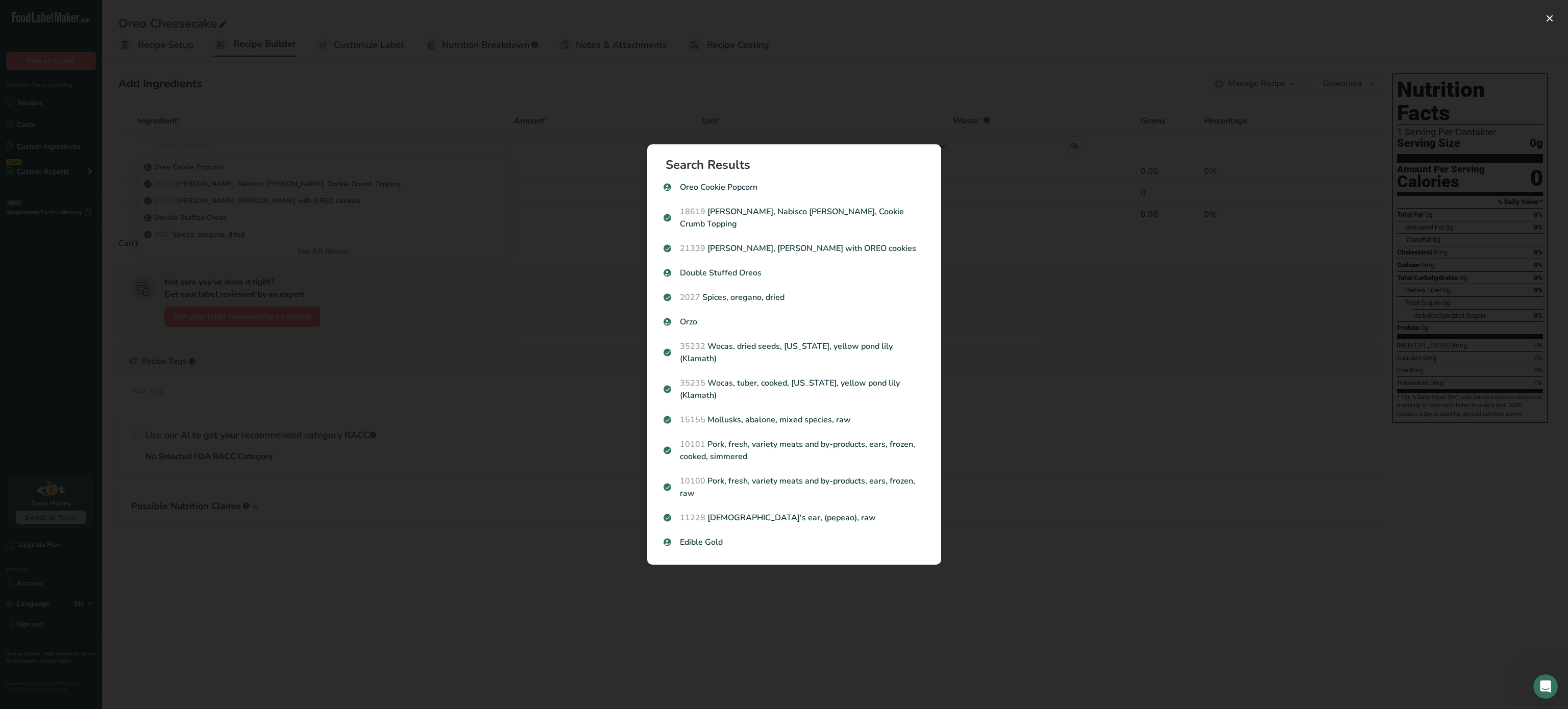
click at [521, 283] on div "Search results modal" at bounding box center [784, 354] width 1568 height 709
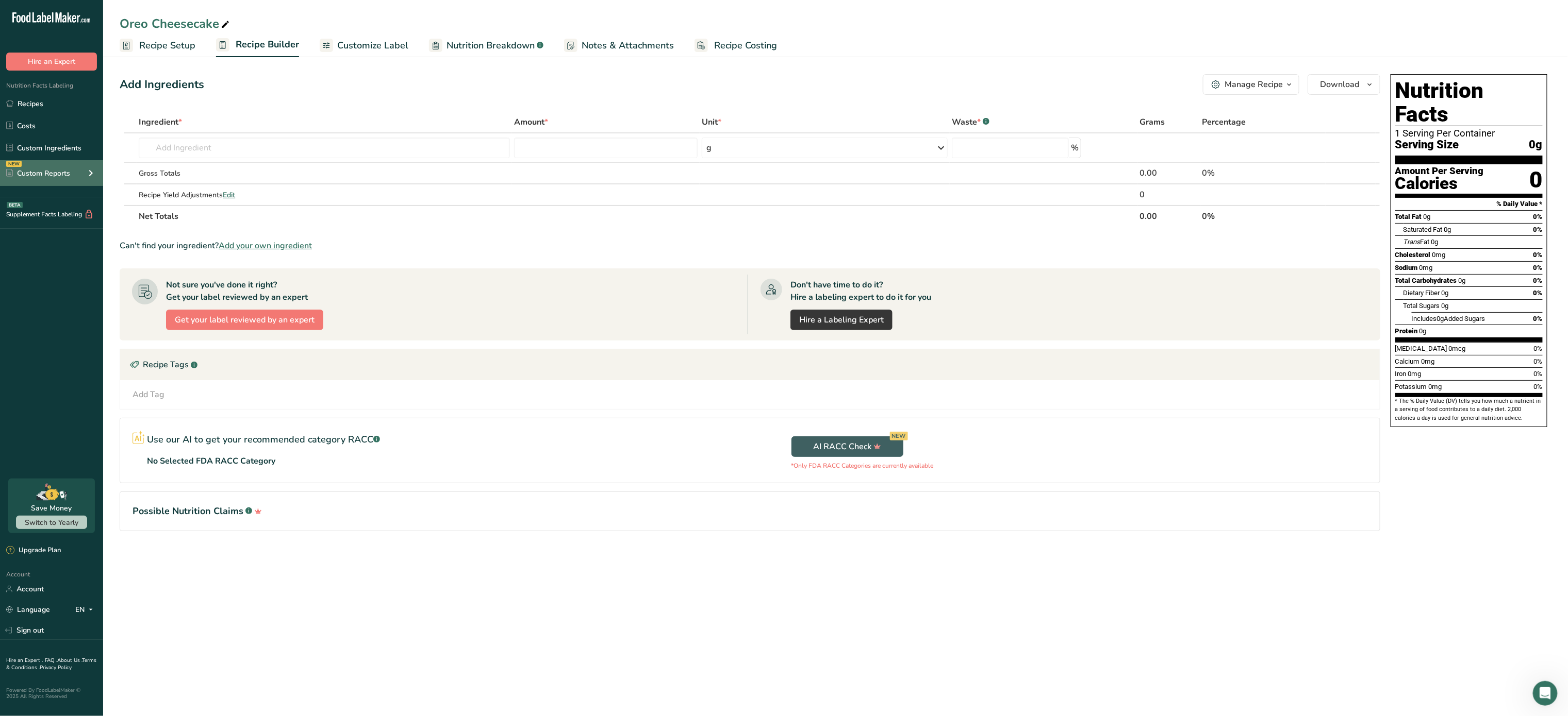
click at [48, 170] on div "Custom Reports" at bounding box center [38, 173] width 64 height 11
click at [38, 217] on link "Ingredient Comparison NEW" at bounding box center [51, 220] width 103 height 23
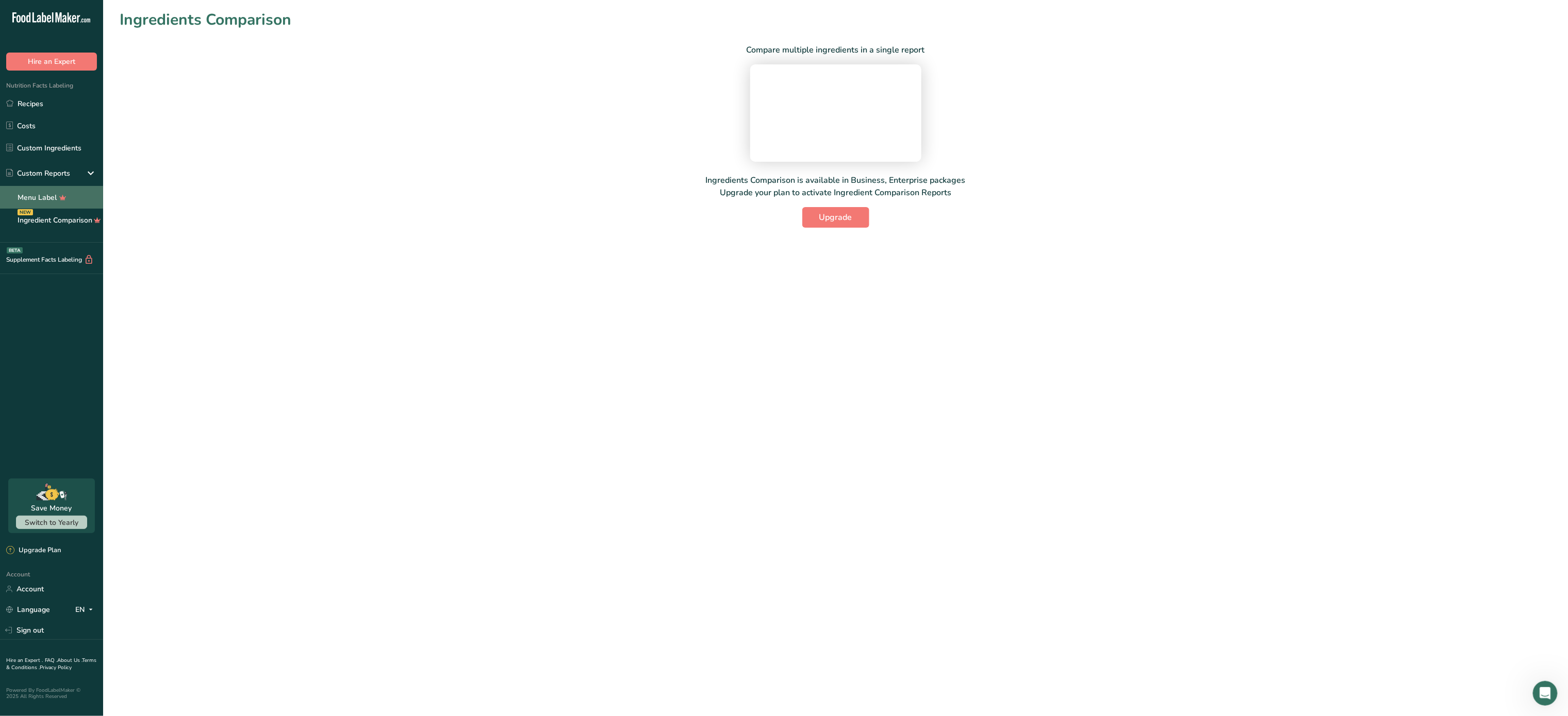
click at [41, 190] on link "Menu Label" at bounding box center [51, 197] width 103 height 23
click at [61, 178] on div "Custom Reports" at bounding box center [38, 173] width 64 height 11
click at [29, 148] on link "Custom Ingredients" at bounding box center [51, 148] width 103 height 20
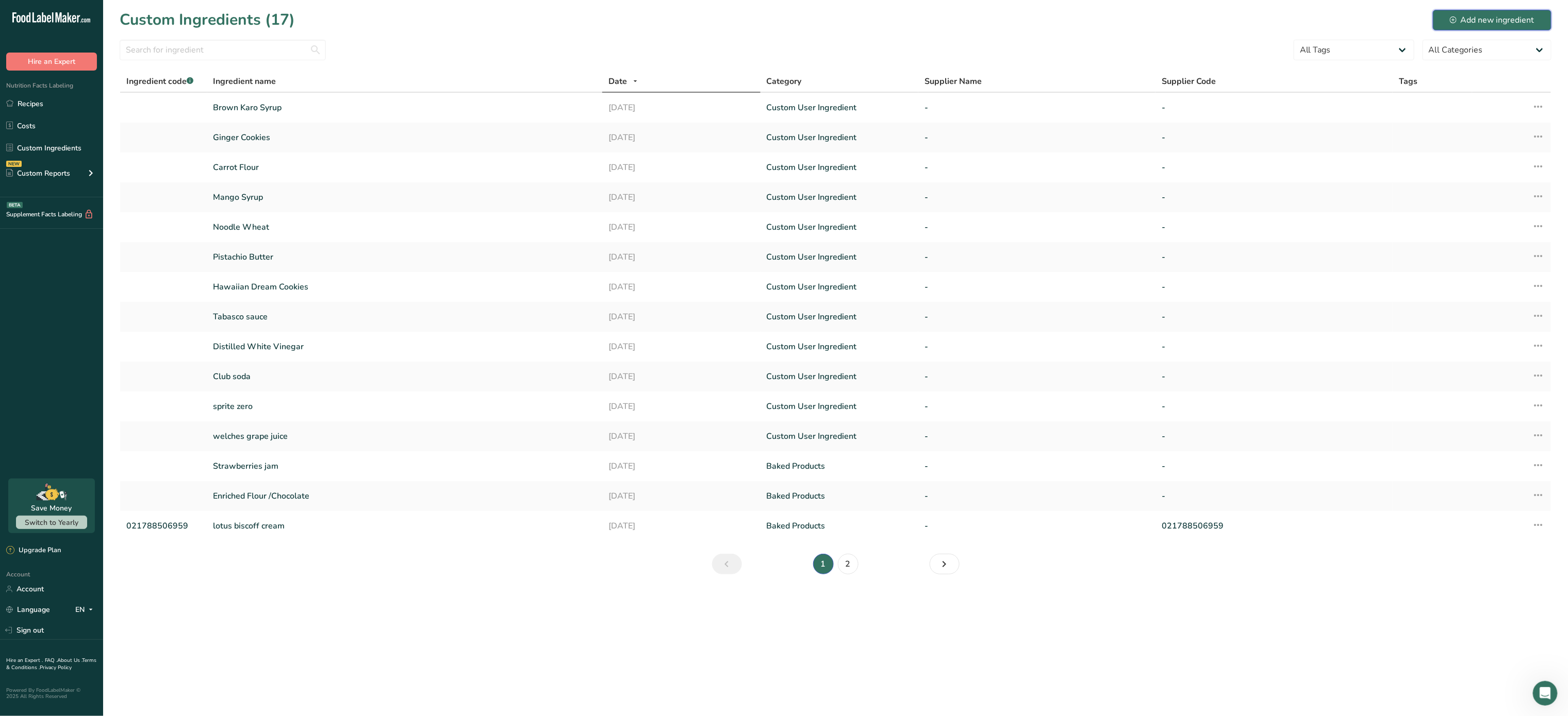
click at [1469, 23] on div "Add new ingredient" at bounding box center [1492, 20] width 84 height 12
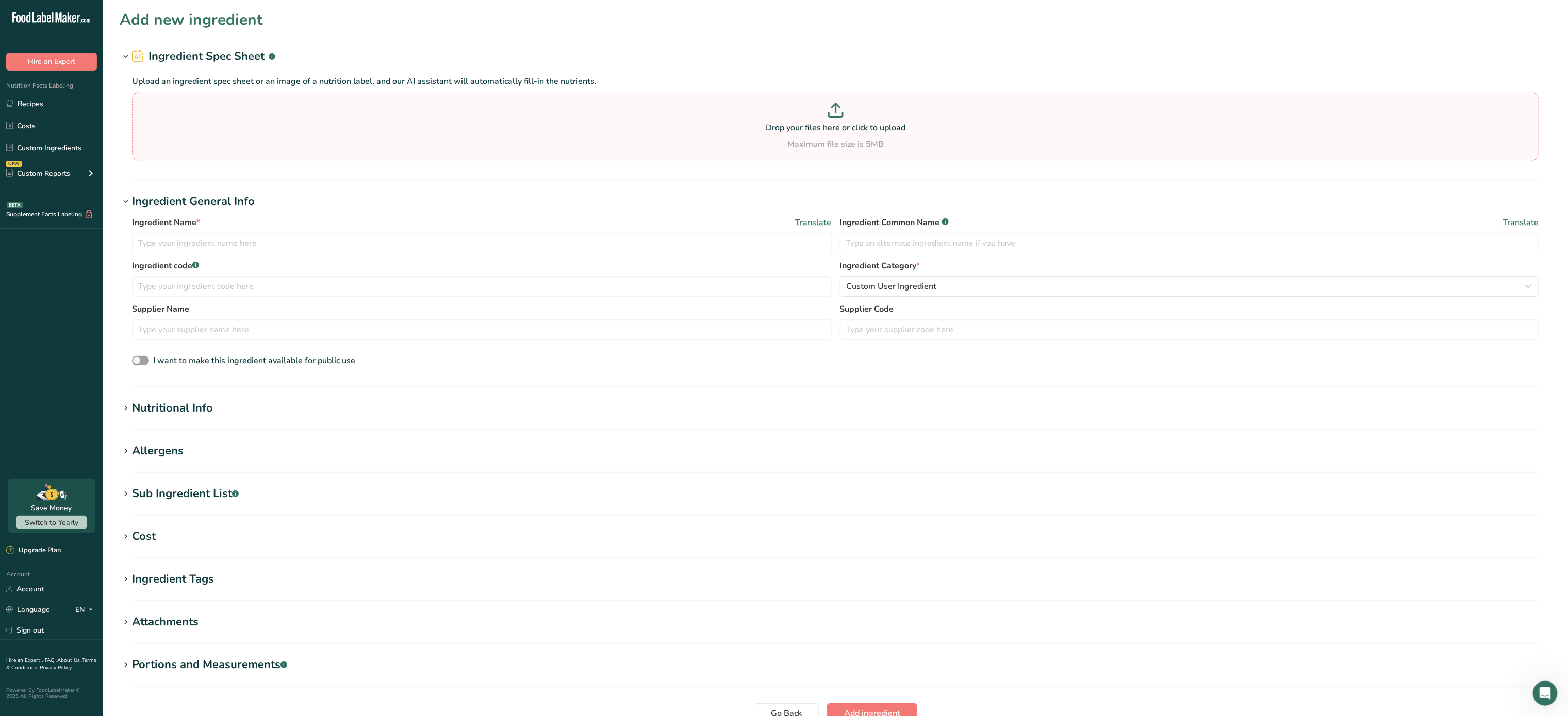
click at [836, 119] on p at bounding box center [835, 111] width 1402 height 19
click at [836, 119] on input "Drop your files here or click to upload Maximum file size is 5MB" at bounding box center [835, 126] width 1407 height 69
type input "C:\fakepath\unnamed (6).png"
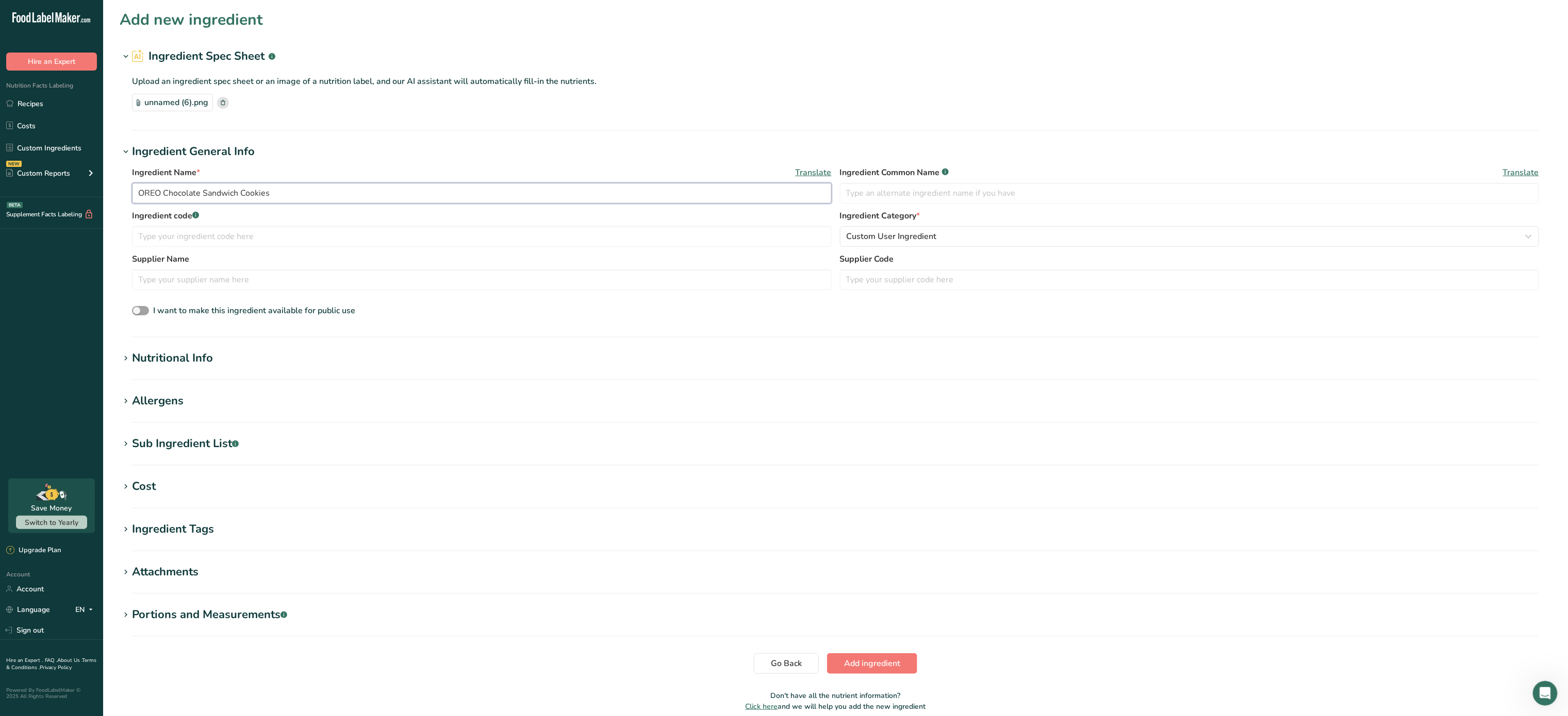
click at [242, 194] on input "OREO Chocolate Sandwich Cookies" at bounding box center [482, 193] width 700 height 20
type input "Oreo Cookies"
click at [861, 666] on span "Add ingredient" at bounding box center [872, 663] width 56 height 12
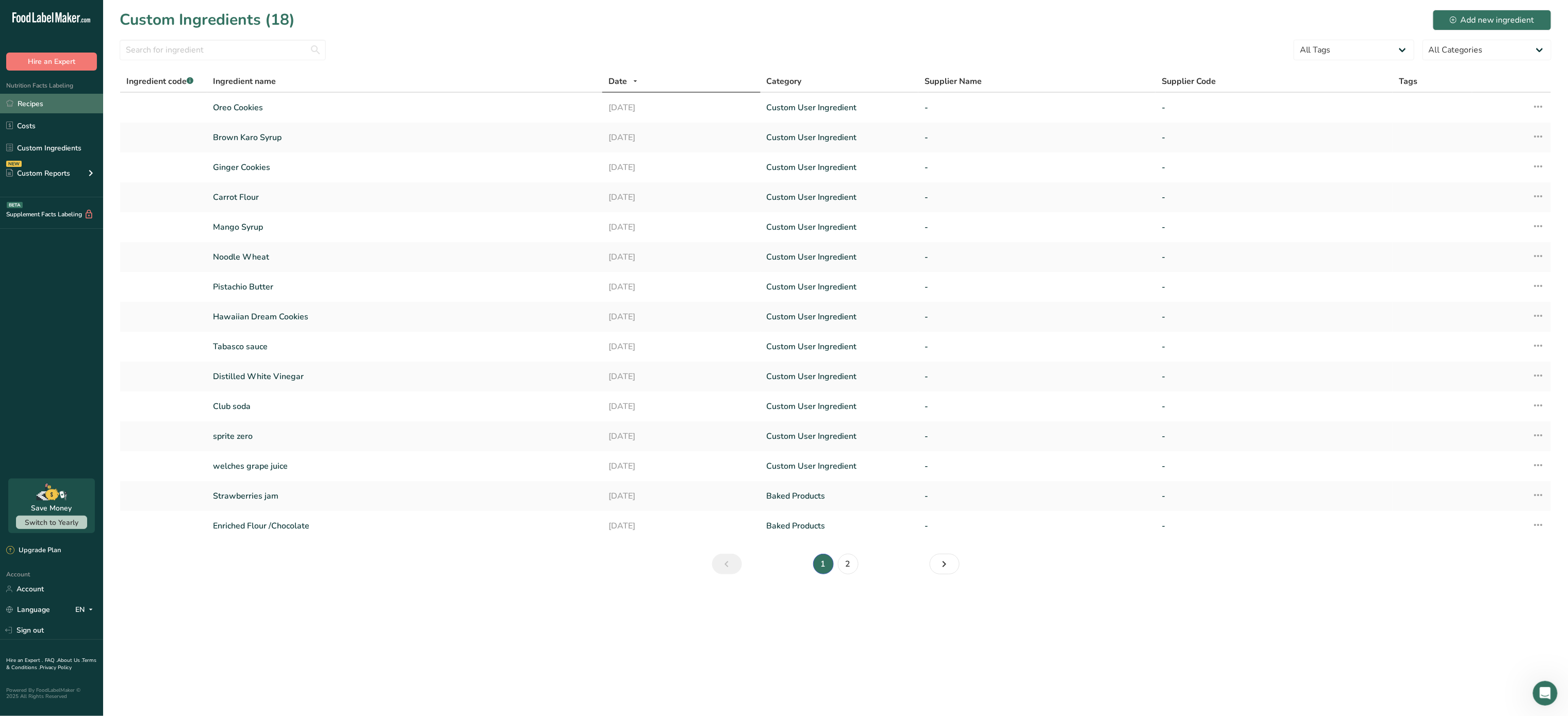
click at [53, 104] on link "Recipes" at bounding box center [51, 104] width 103 height 20
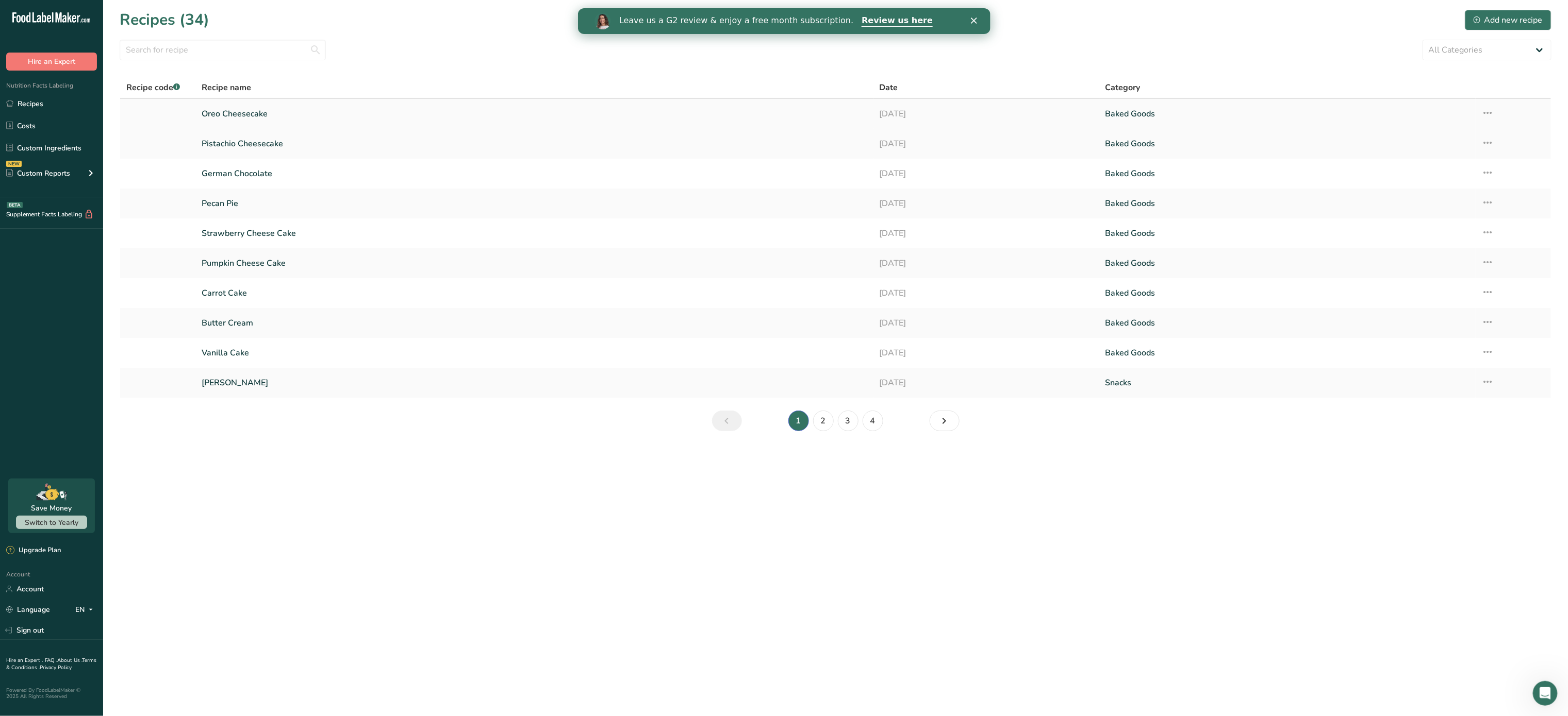
click at [268, 114] on link "Oreo Cheesecake" at bounding box center [534, 114] width 665 height 22
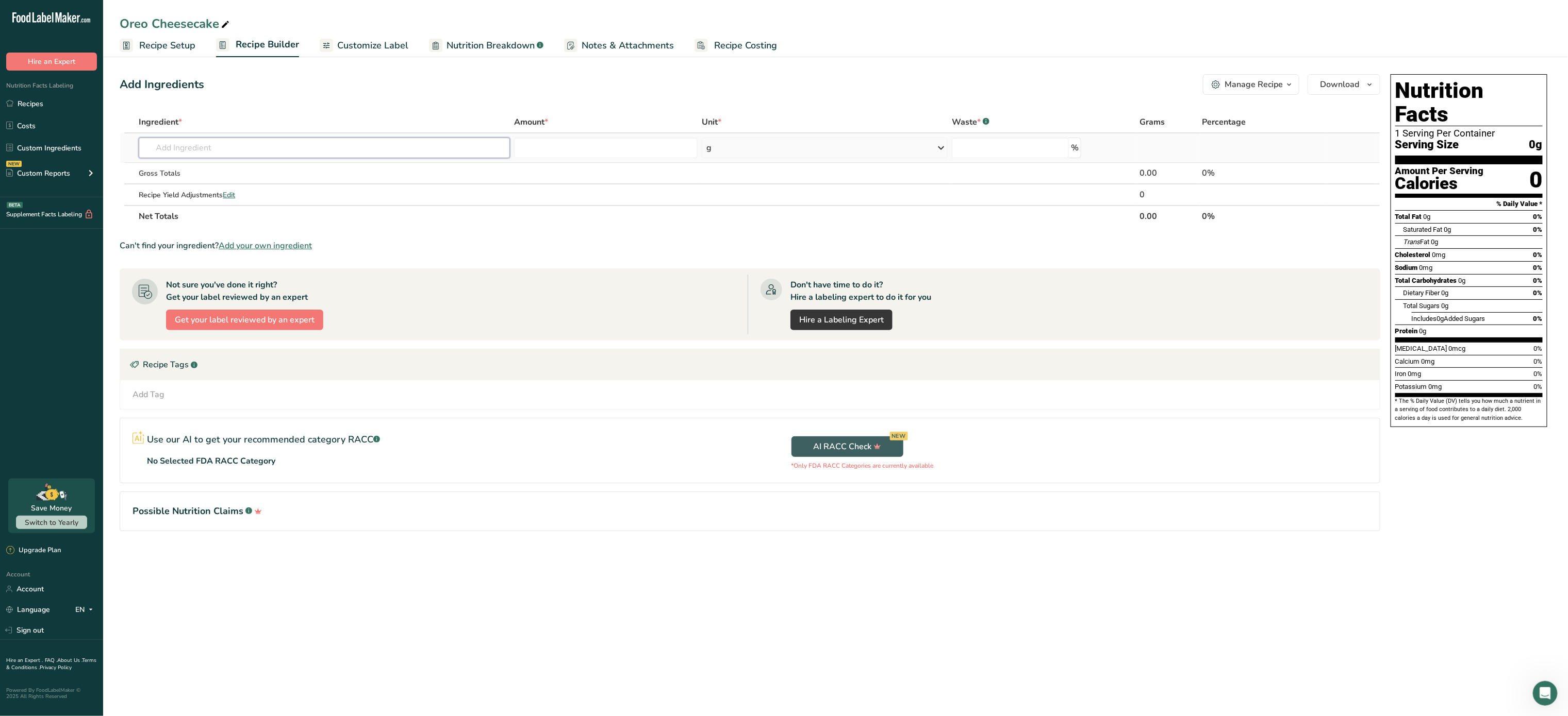
click at [199, 147] on input "text" at bounding box center [324, 147] width 371 height 20
type input "oreo cookies"
click at [171, 182] on p "Oreo Cookies" at bounding box center [173, 186] width 53 height 11
type input "Oreo Cookies"
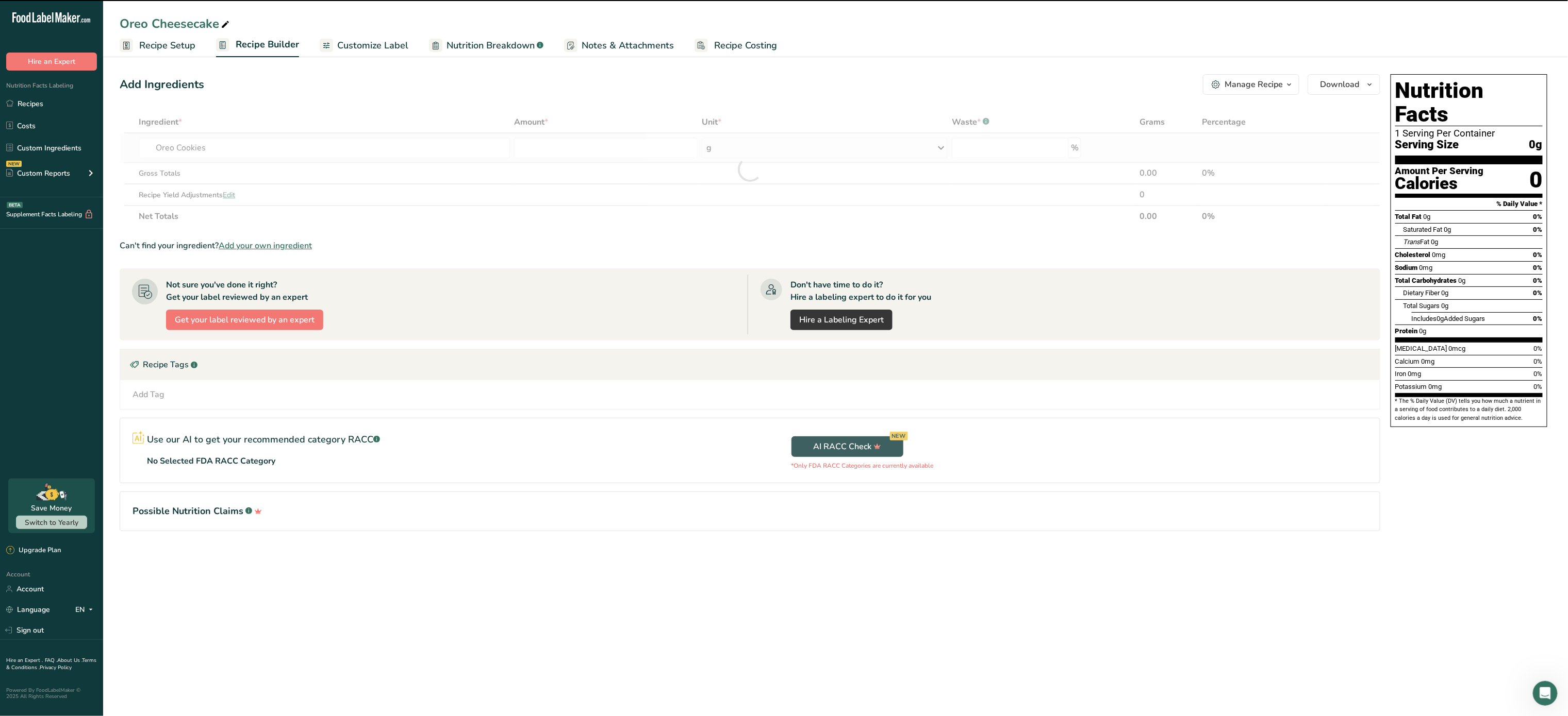
type input "0"
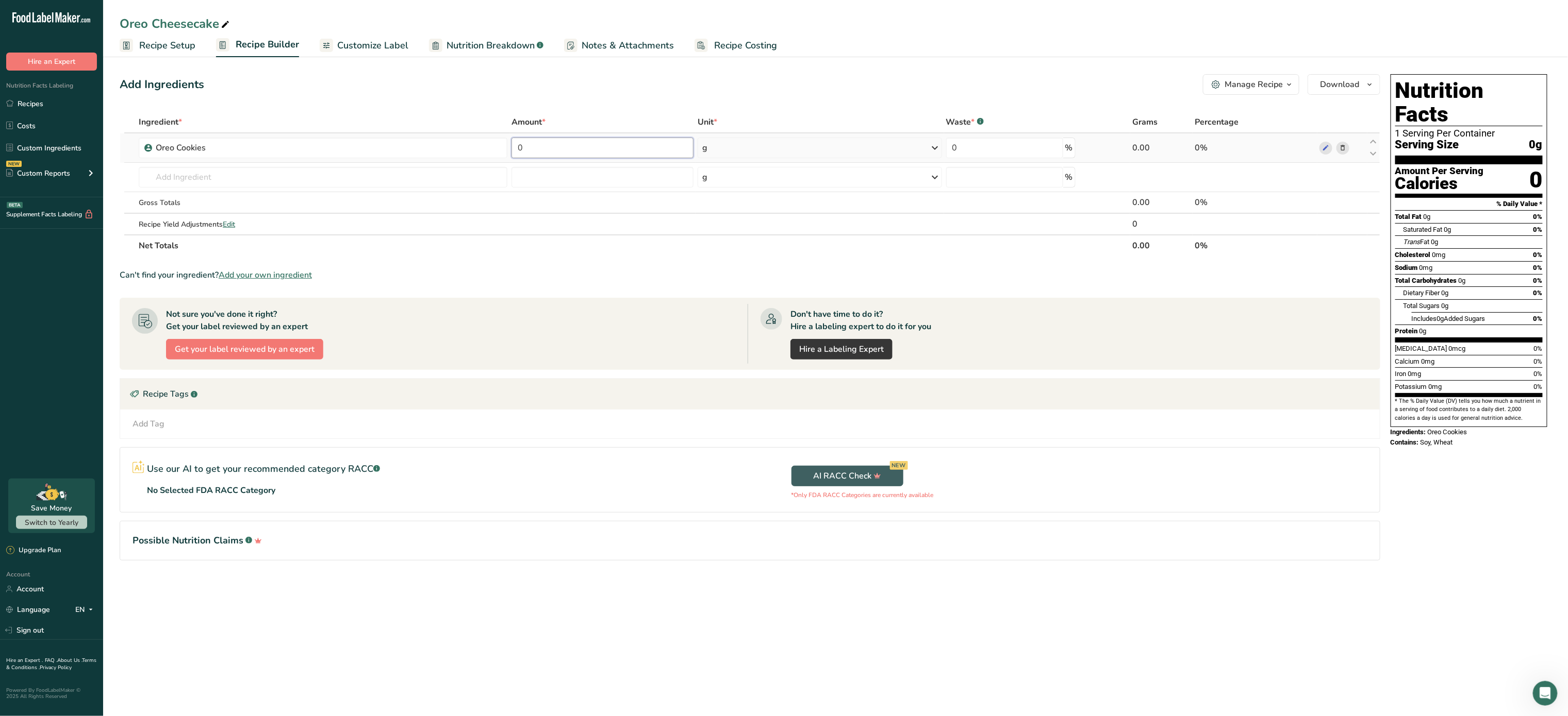
click at [606, 153] on input "0" at bounding box center [603, 147] width 182 height 20
click at [405, 181] on div "Ingredient * Amount * Unit * Waste * .a-a{fill:#347362;}.b-a{fill:#fff;} Grams …" at bounding box center [749, 184] width 1260 height 145
click at [611, 143] on input "200" at bounding box center [603, 147] width 182 height 20
type input "250"
click at [423, 184] on div "Ingredient * Amount * Unit * Waste * .a-a{fill:#347362;}.b-a{fill:#fff;} Grams …" at bounding box center [749, 184] width 1260 height 145
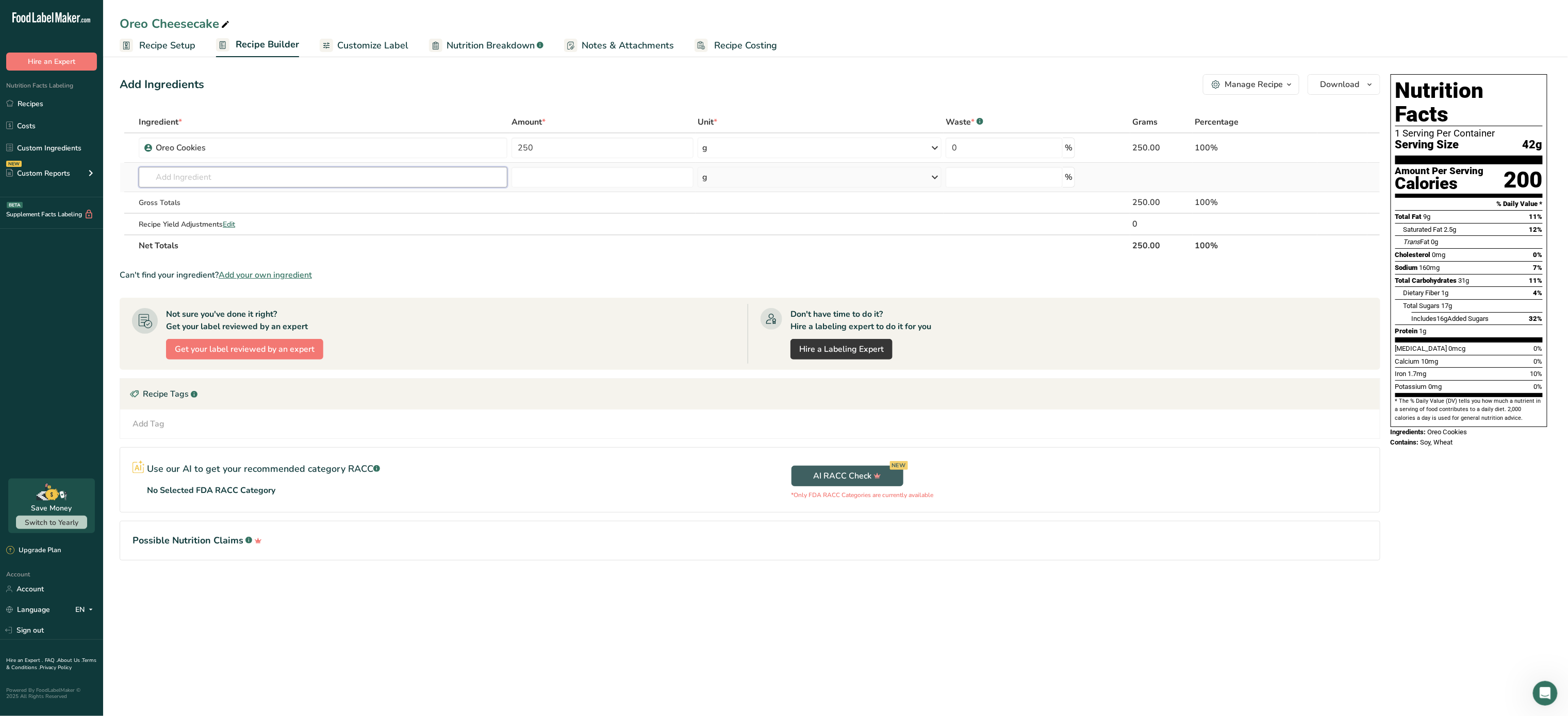
click at [315, 183] on input "text" at bounding box center [323, 177] width 369 height 20
type input "2"
type input "philadelfia"
click at [282, 201] on div "Philadelphia Cream Cheese" at bounding box center [315, 198] width 336 height 11
type input "Philadelphia Cream Cheese"
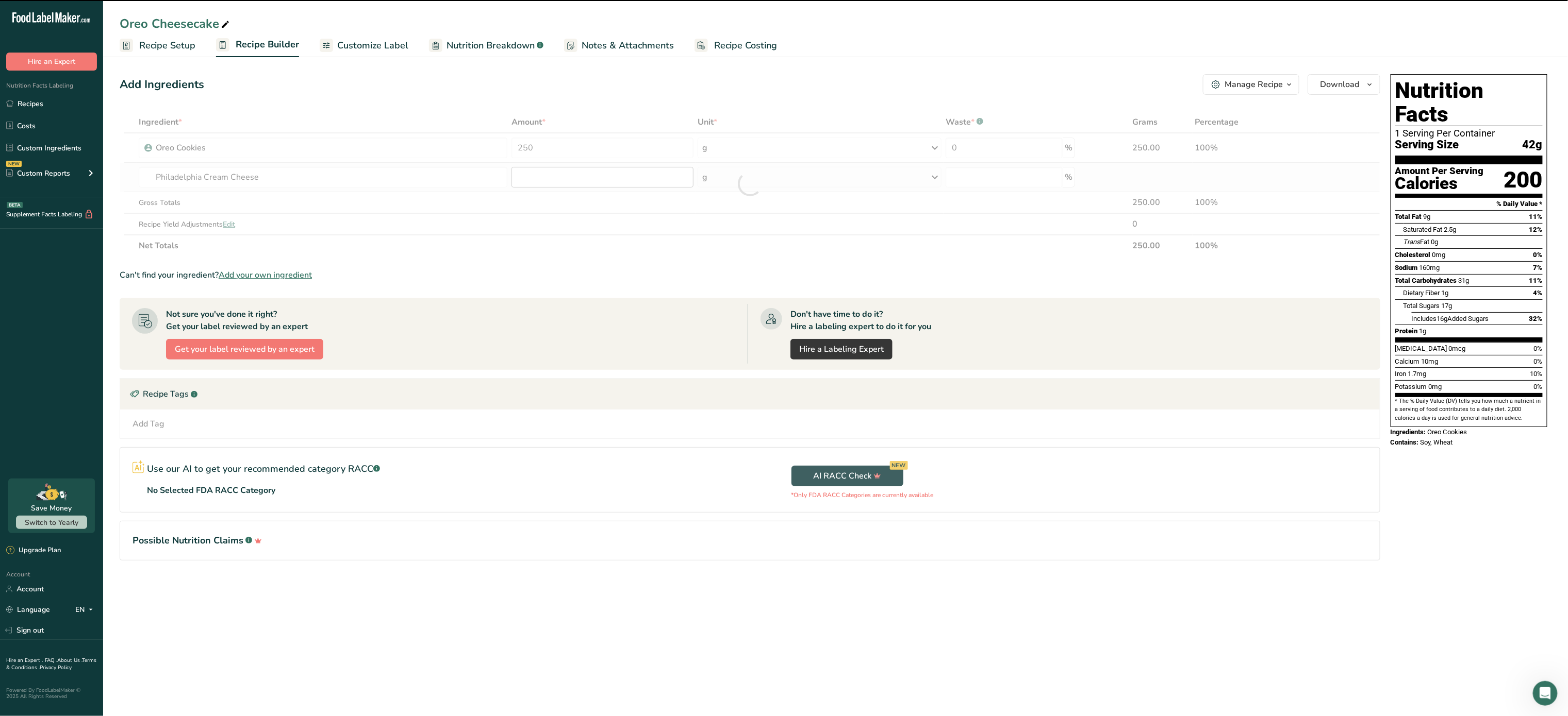
type input "0"
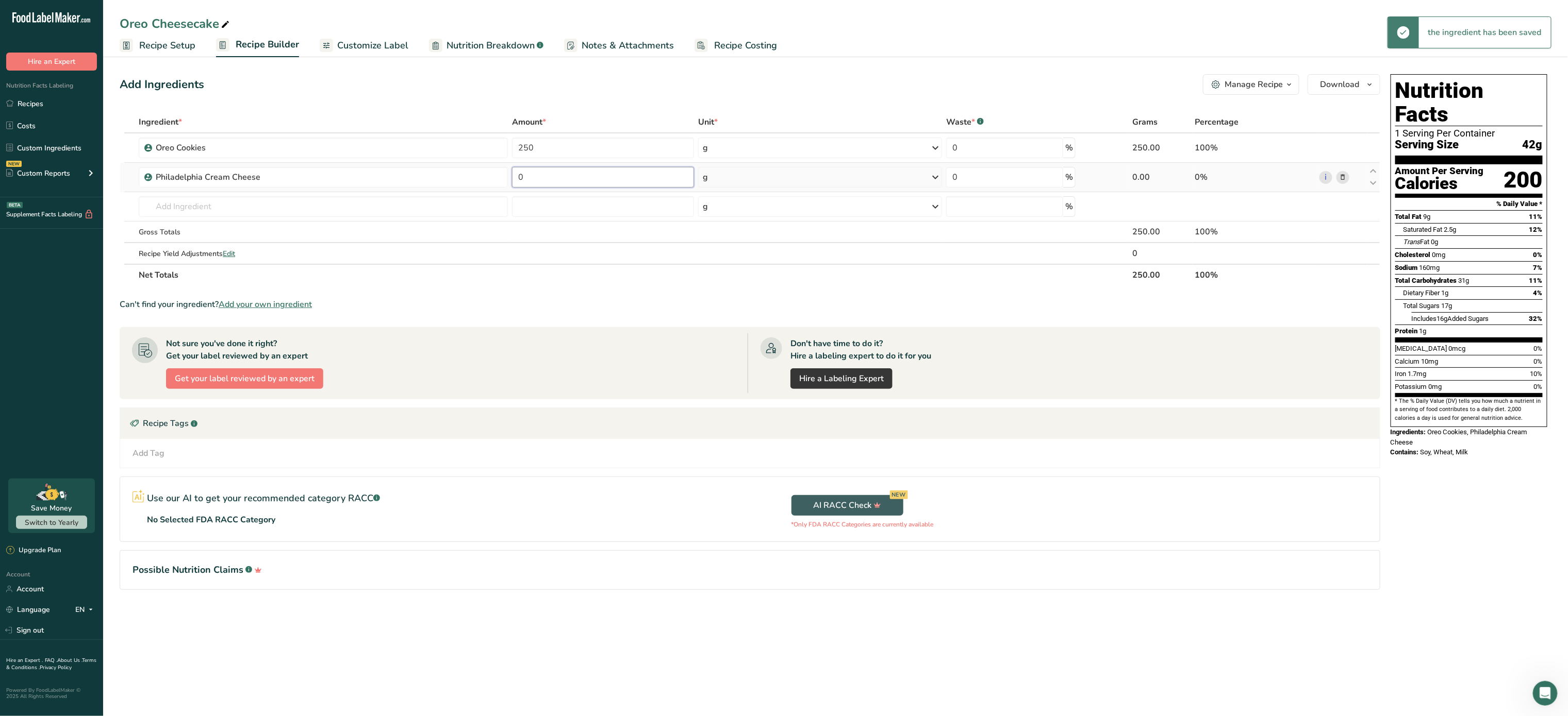
click at [590, 175] on input "0" at bounding box center [603, 177] width 182 height 20
type input "250"
click at [321, 214] on div "Ingredient * Amount * Unit * Waste * .a-a{fill:#347362;}.b-a{fill:#fff;} Grams …" at bounding box center [749, 199] width 1260 height 174
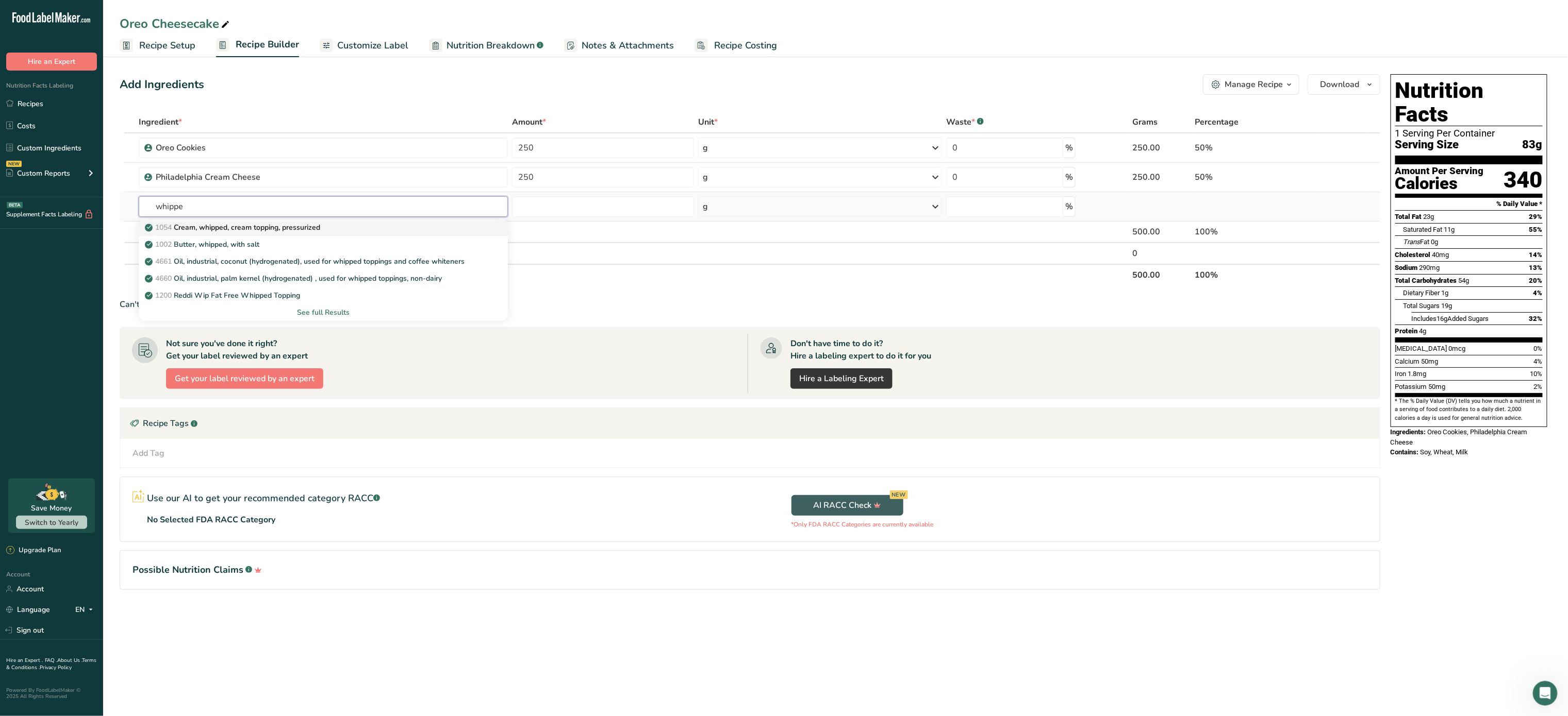
type input "whippe"
click at [297, 223] on p "1054 Cream, whipped, cream topping, pressurized" at bounding box center [233, 227] width 173 height 11
type input "Cream, whipped, cream topping, pressurized"
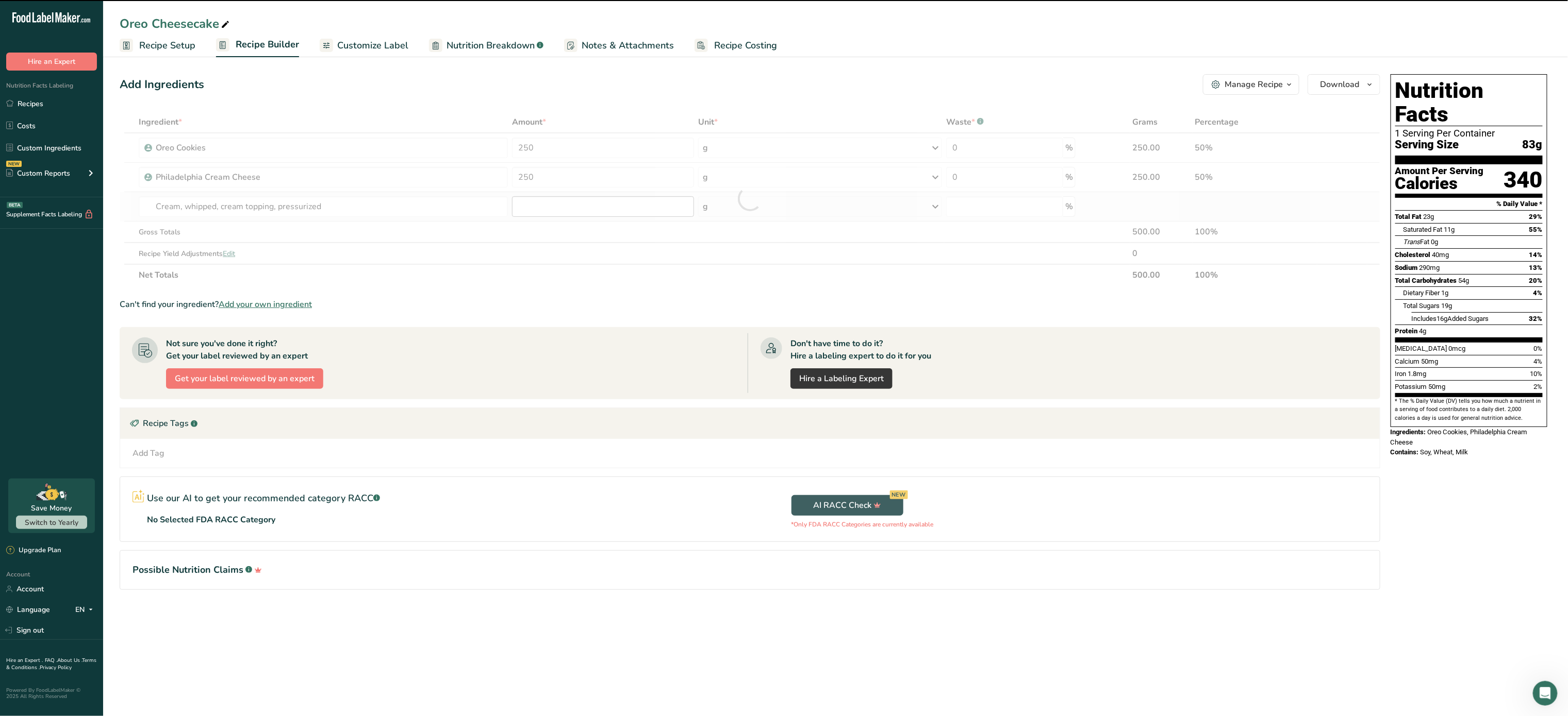
type input "0"
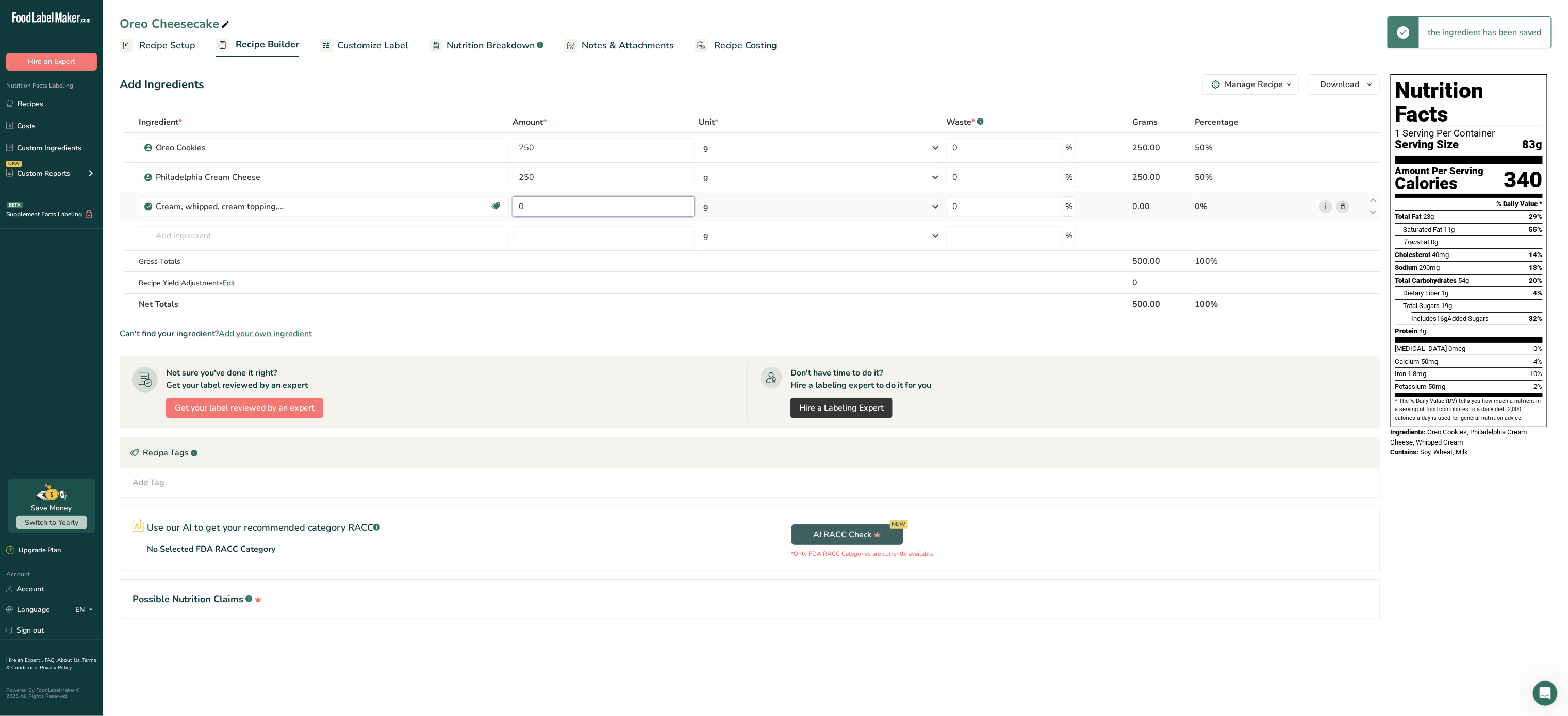
click at [591, 207] on input "0" at bounding box center [603, 206] width 182 height 20
type input "454"
click at [329, 230] on div "Ingredient * Amount * Unit * Waste * .a-a{fill:#347362;}.b-a{fill:#fff;} Grams …" at bounding box center [749, 213] width 1260 height 204
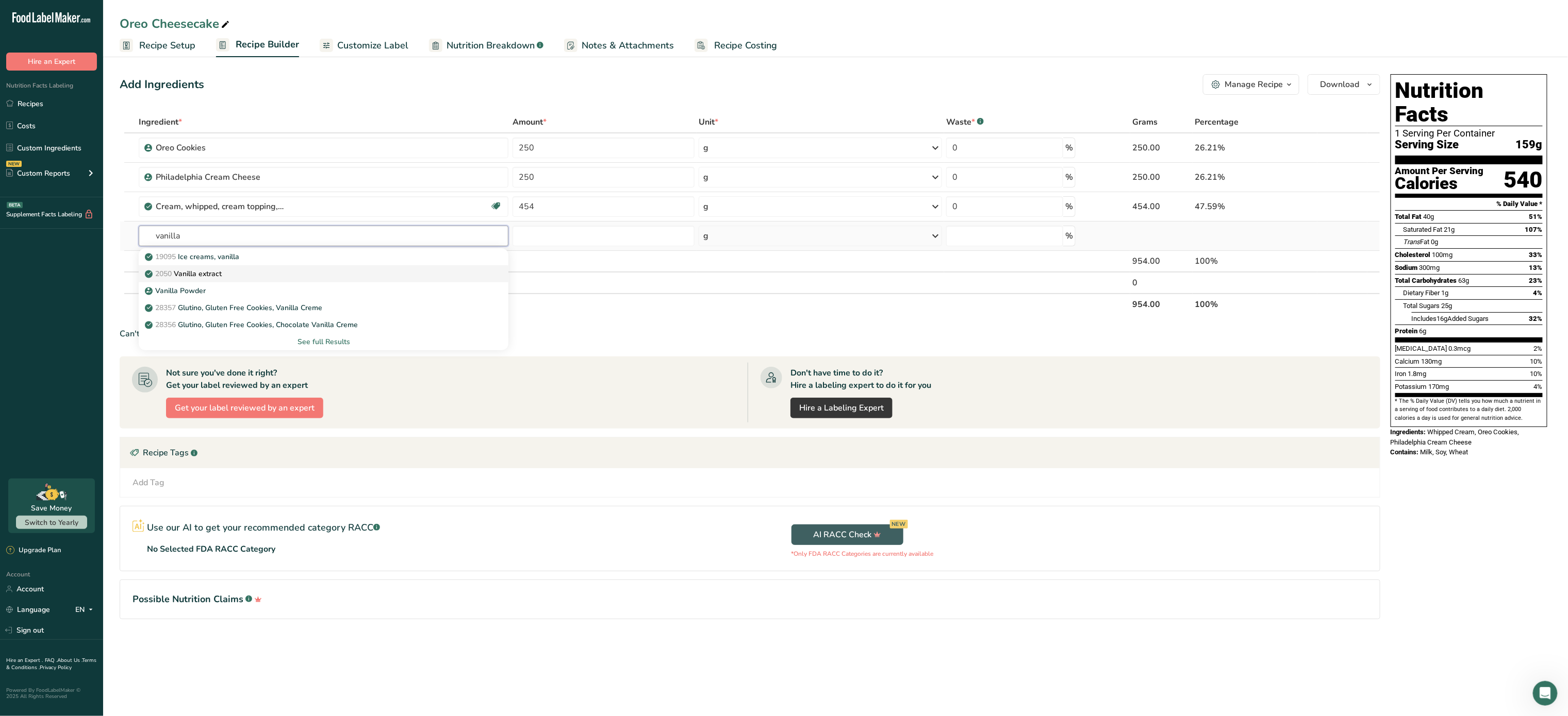
type input "vanilla"
click at [272, 275] on div "2050 Vanilla extract" at bounding box center [315, 274] width 336 height 11
type input "Vanilla extract"
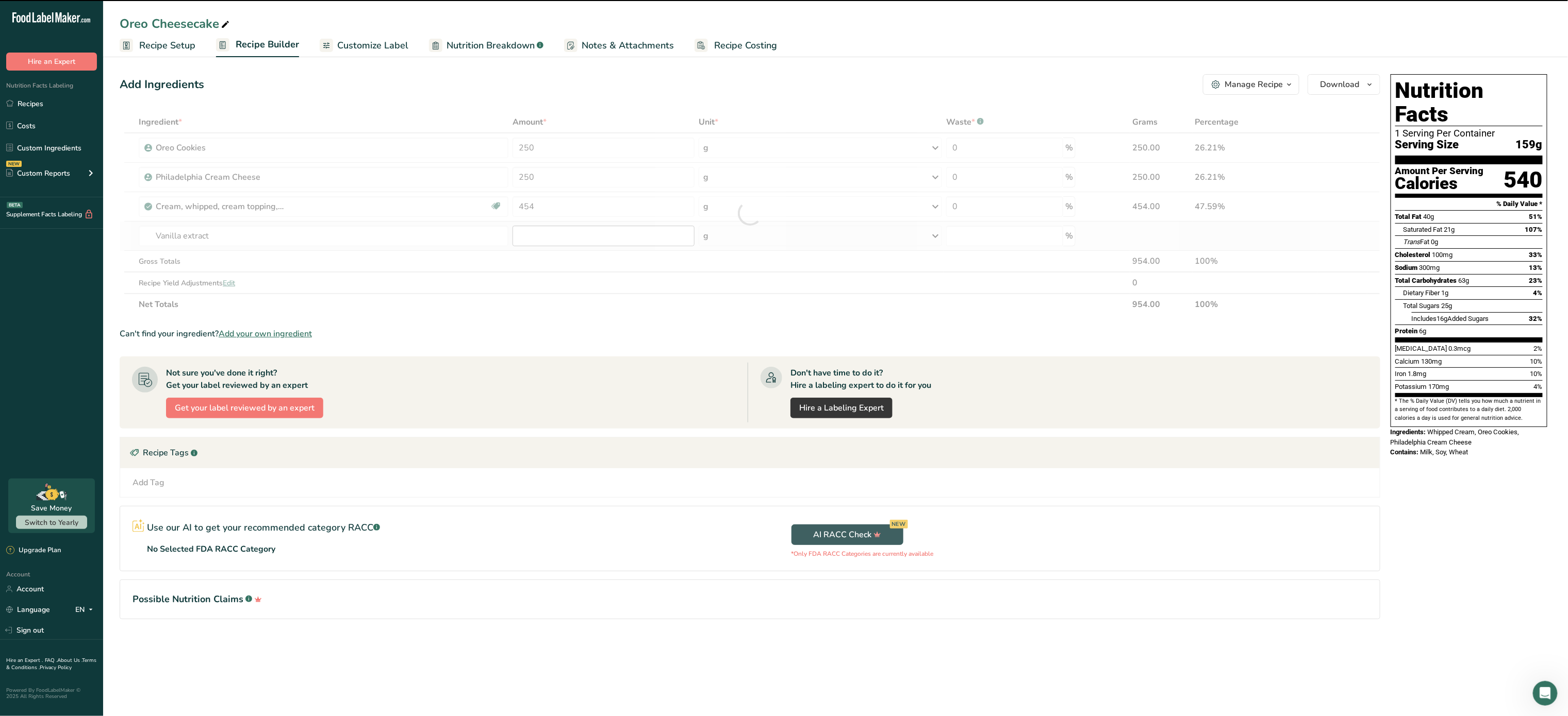
type input "0"
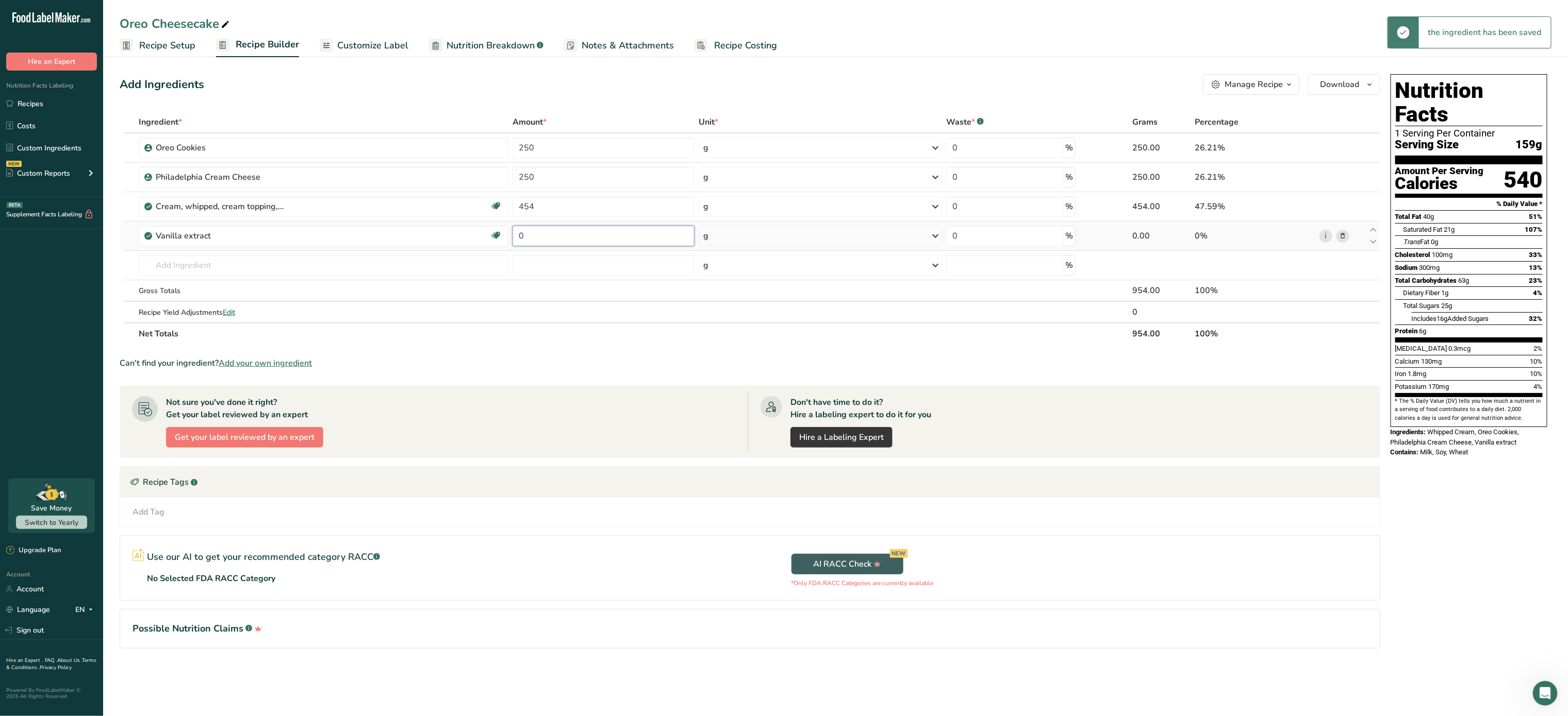
click at [561, 247] on input "0" at bounding box center [603, 235] width 182 height 20
type input "1"
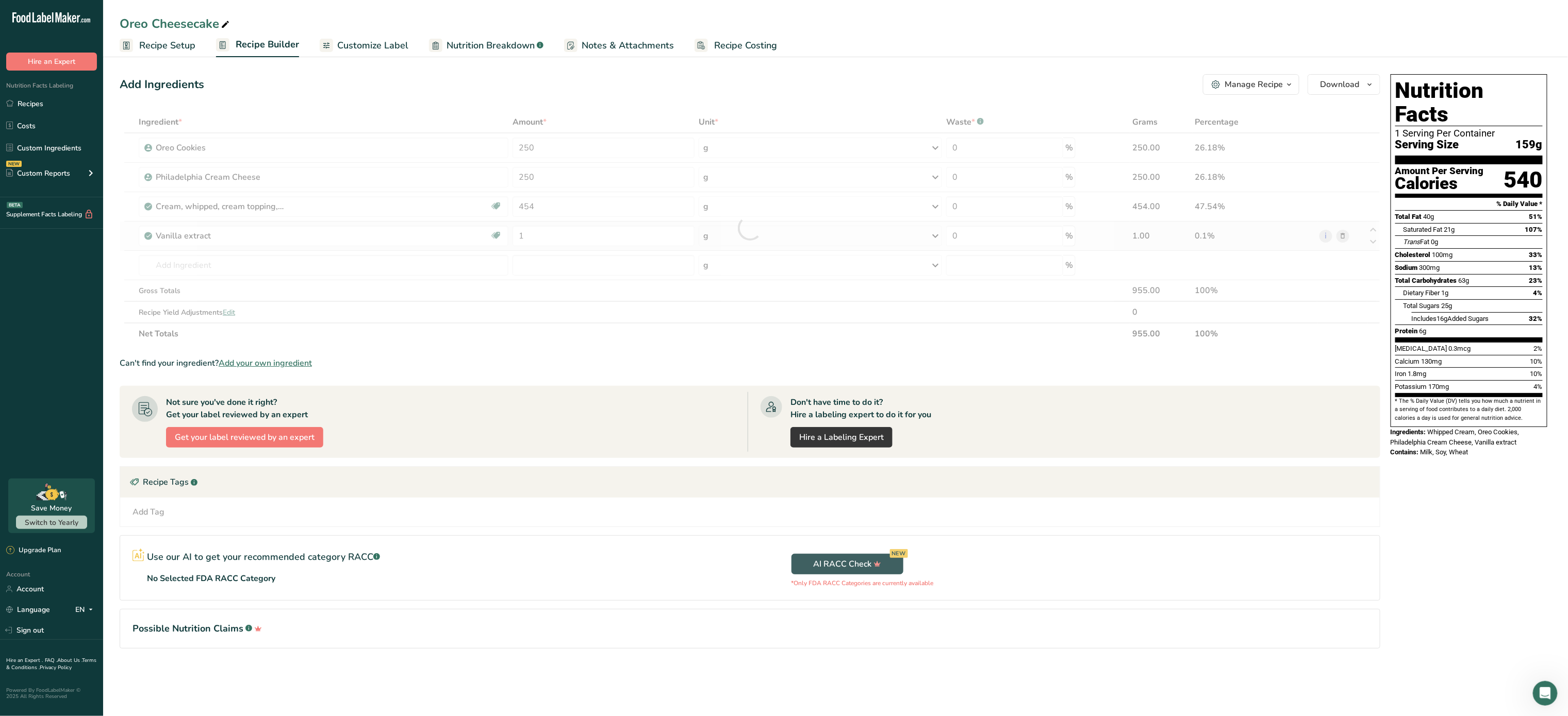
click at [807, 230] on div "Ingredient * Amount * Unit * Waste * .a-a{fill:#347362;}.b-a{fill:#fff;} Grams …" at bounding box center [749, 228] width 1260 height 233
click at [807, 230] on div "g" at bounding box center [819, 235] width 243 height 20
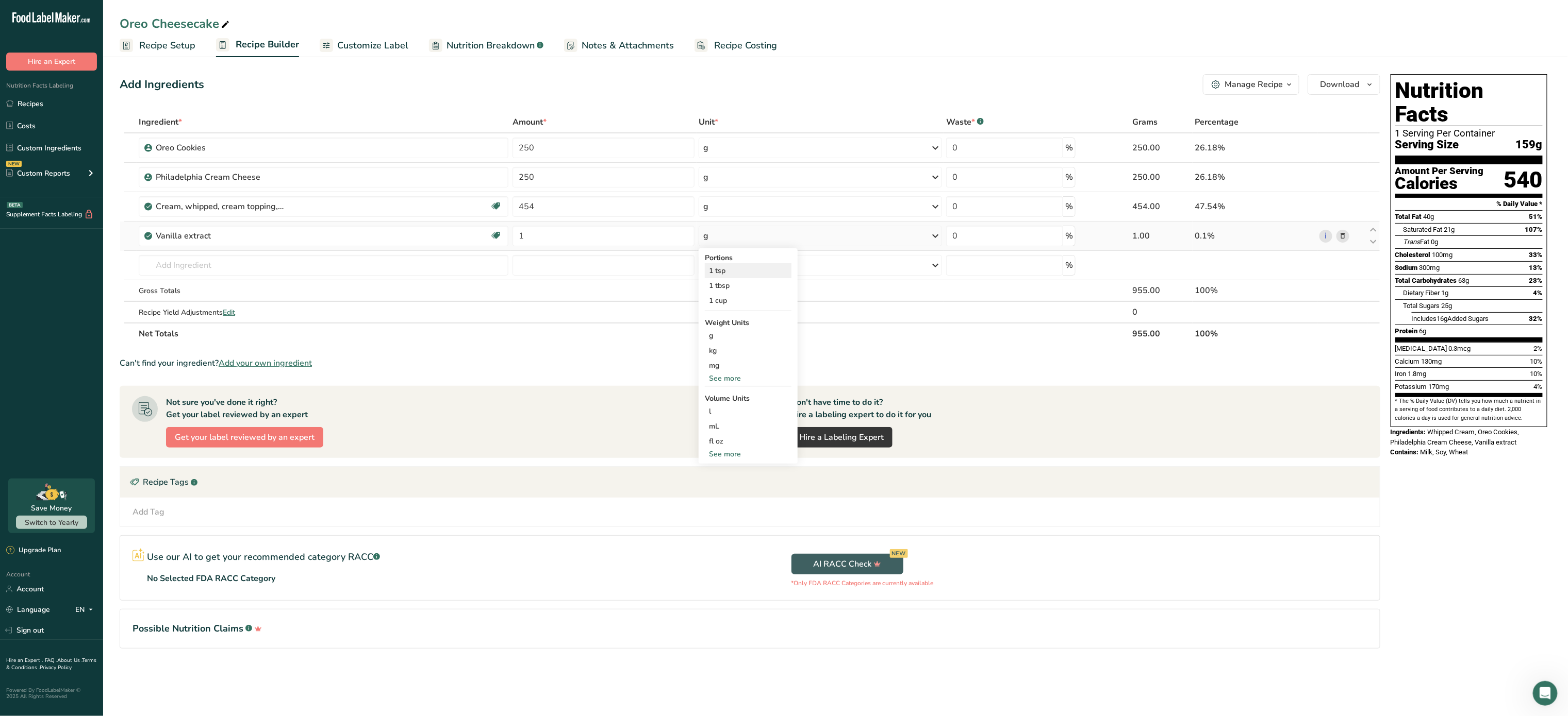
click at [747, 266] on div "1 tsp" at bounding box center [748, 271] width 87 height 15
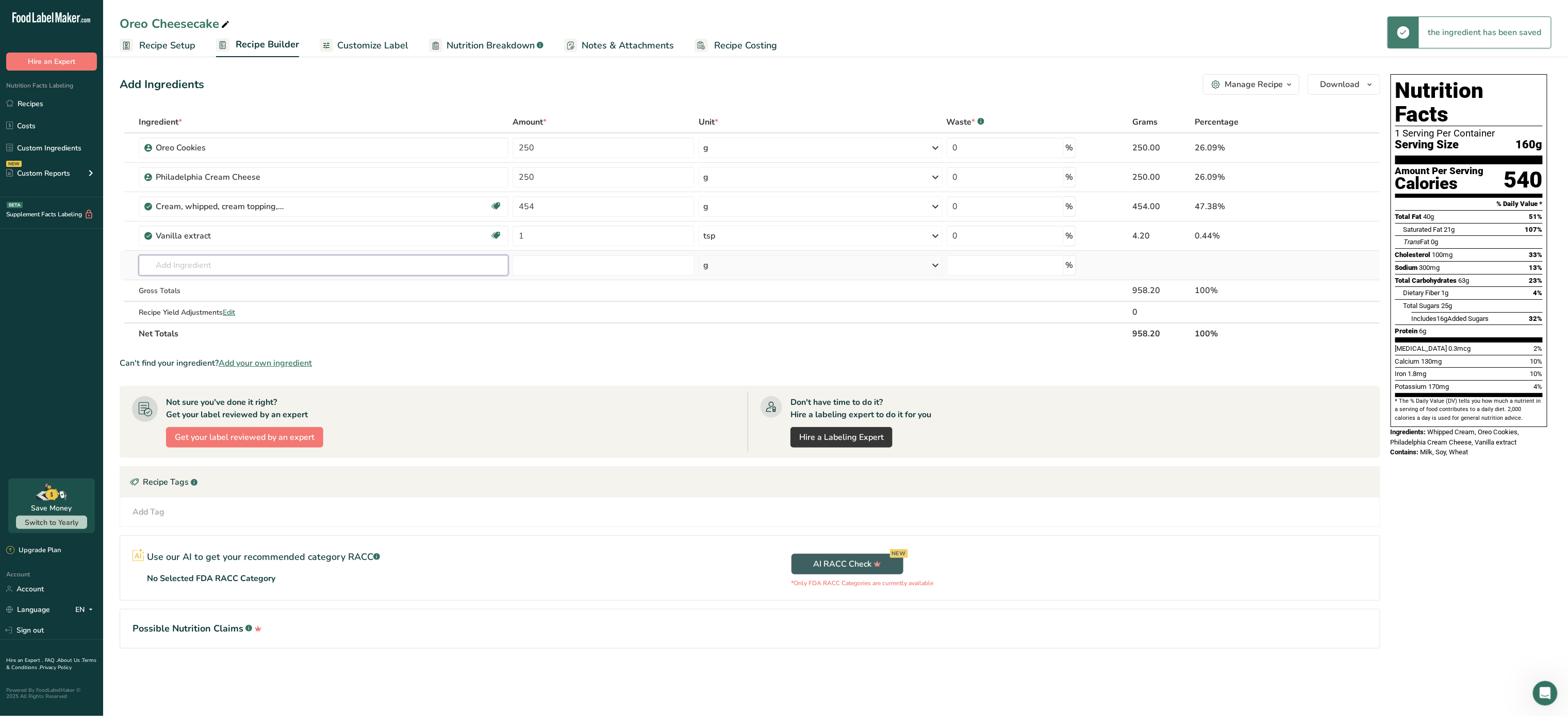
click at [279, 259] on input "text" at bounding box center [323, 265] width 369 height 20
type input "sorbato"
click at [229, 286] on div "Potassium Sorbate" at bounding box center [315, 286] width 336 height 11
type input "Potassium Sorbate"
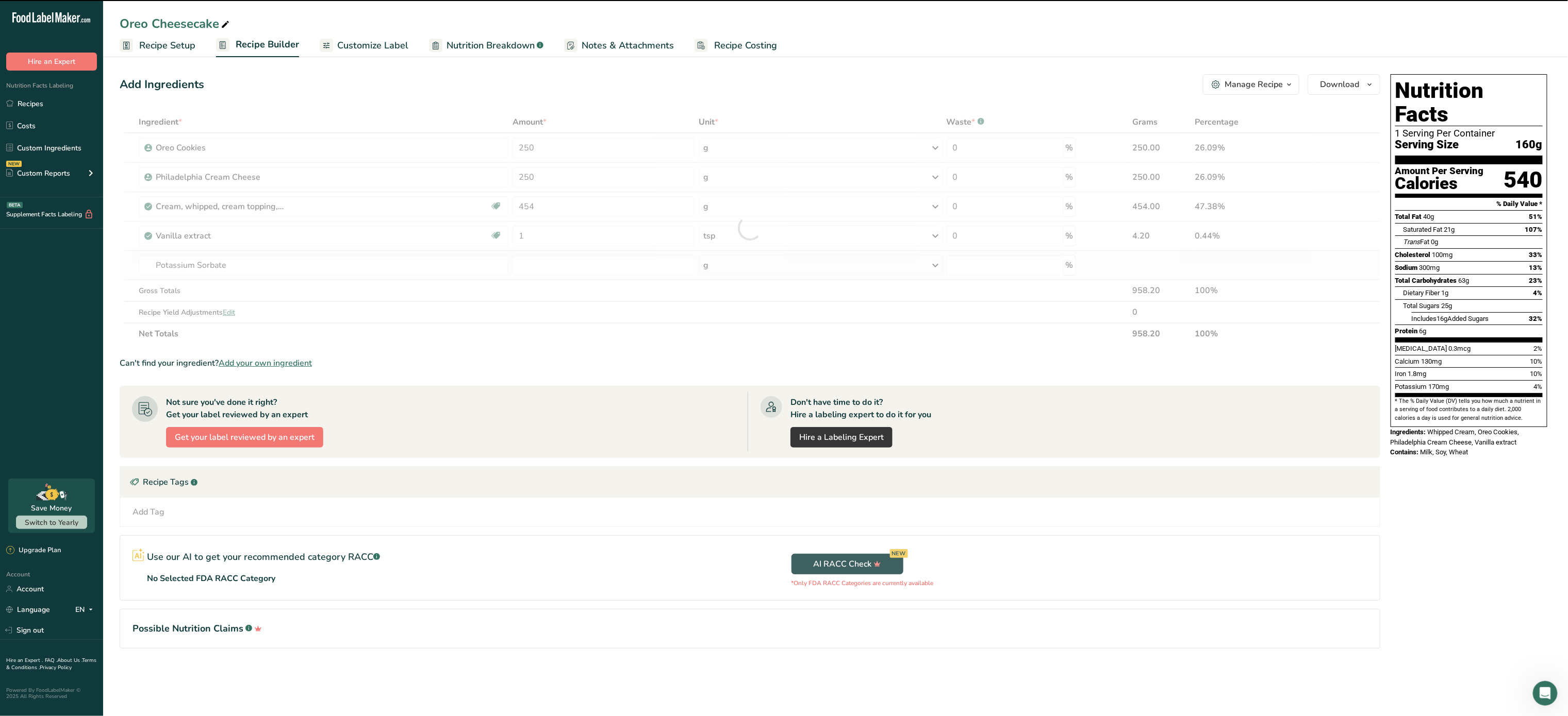
type input "0"
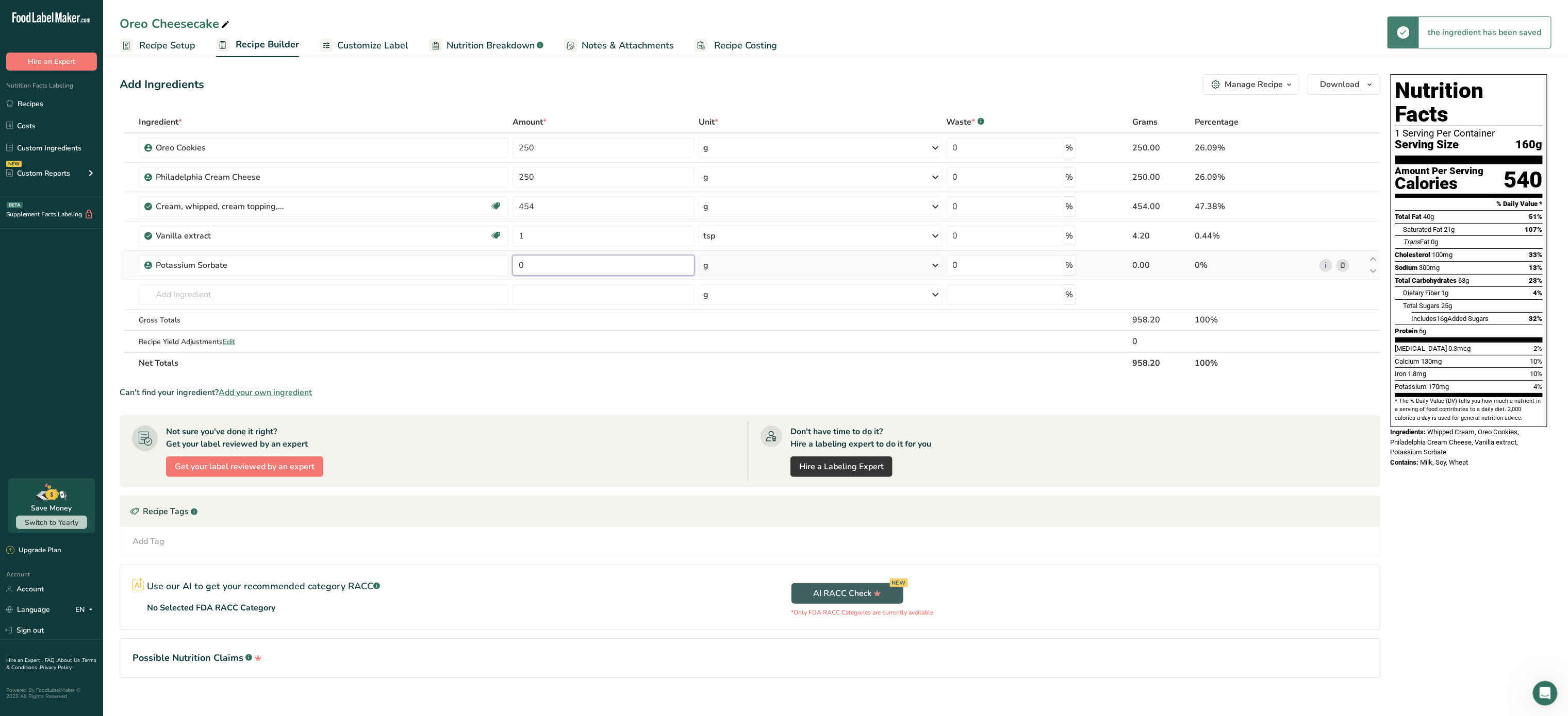
click at [557, 273] on input "0" at bounding box center [603, 265] width 182 height 20
type input "1"
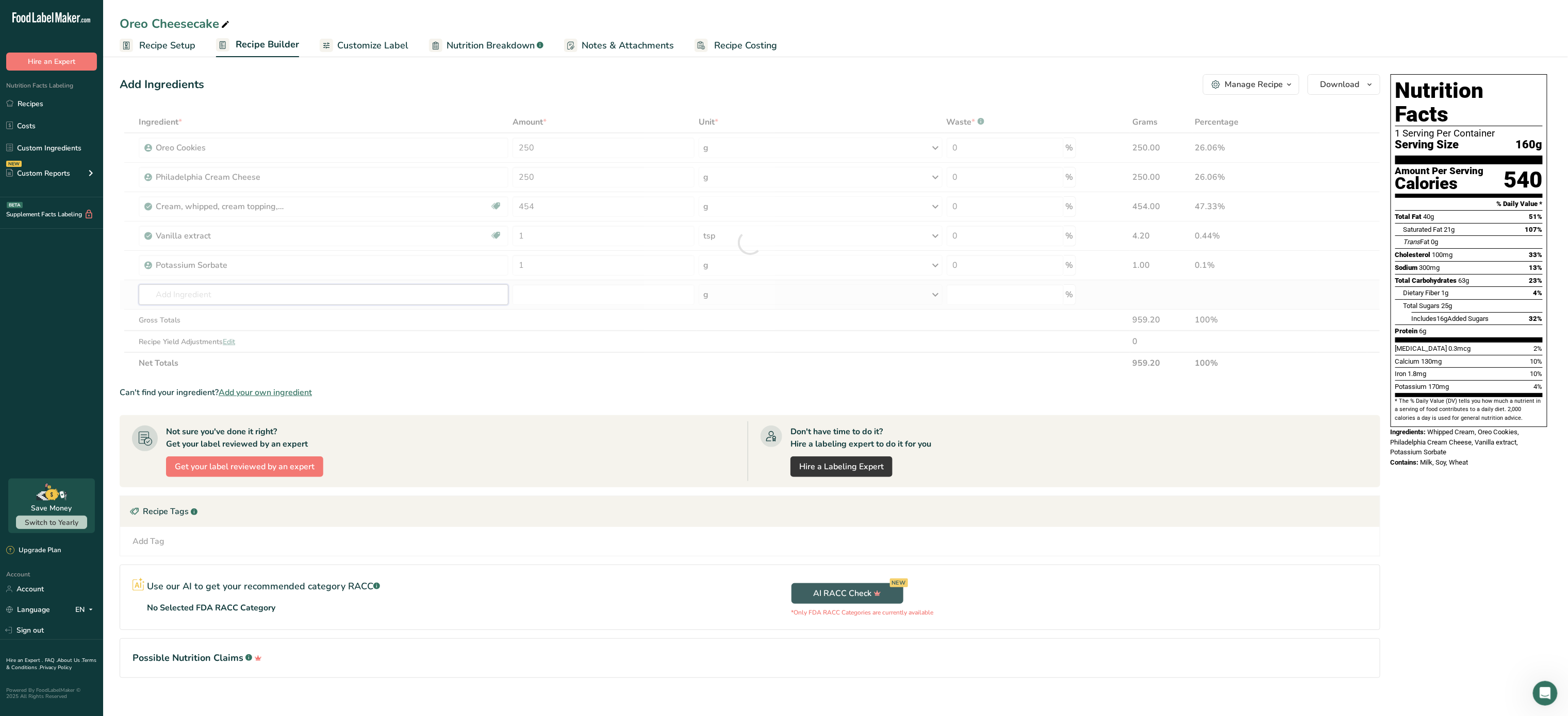
click at [345, 303] on div "Ingredient * Amount * Unit * Waste * .a-a{fill:#347362;}.b-a{fill:#fff;} Grams …" at bounding box center [749, 242] width 1260 height 262
click at [175, 38] on span "Recipe Setup" at bounding box center [167, 45] width 56 height 14
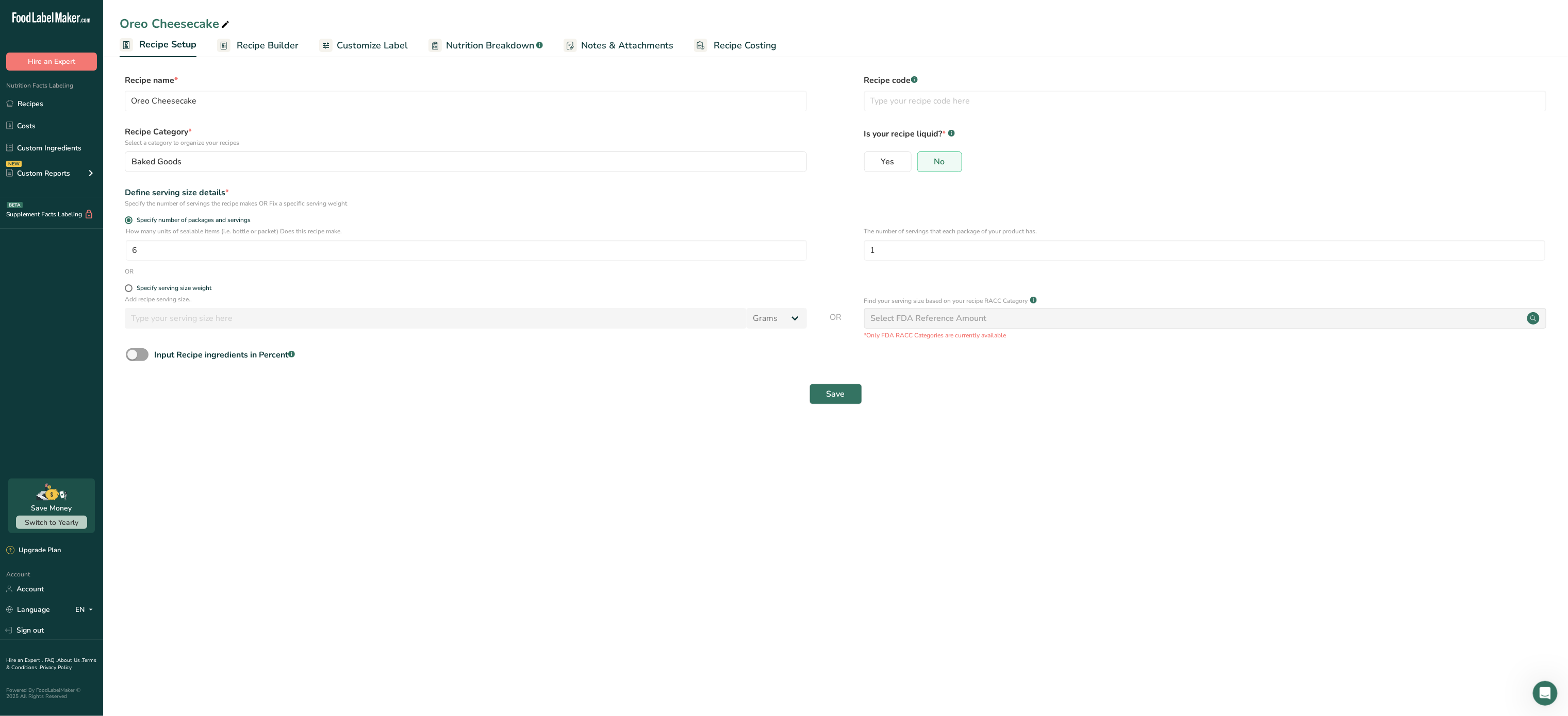
click at [245, 47] on span "Recipe Builder" at bounding box center [267, 45] width 62 height 14
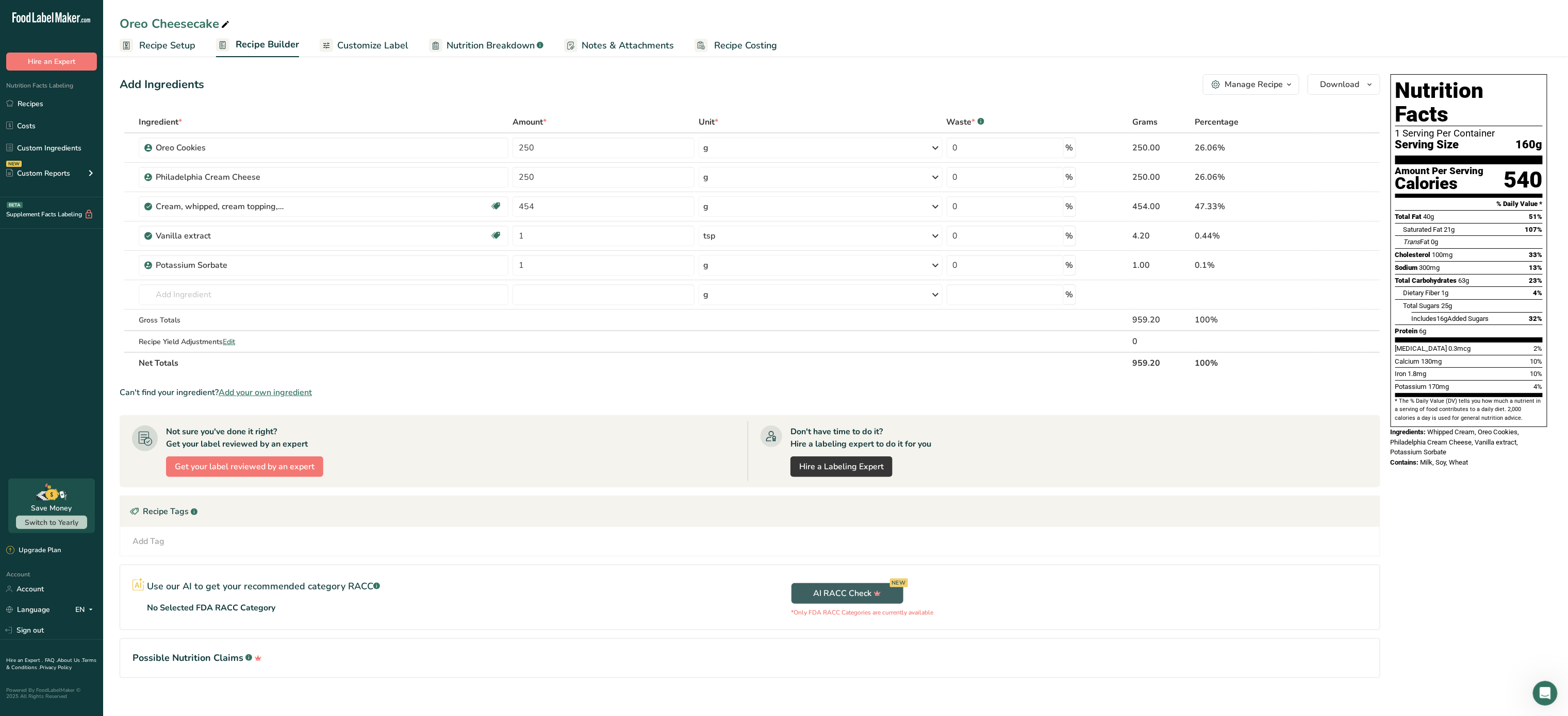
click at [1345, 59] on section "Add Ingredients Manage Recipe Delete Recipe Duplicate Recipe Scale Recipe Save …" at bounding box center [835, 390] width 1465 height 674
click at [1328, 86] on span "Download" at bounding box center [1340, 84] width 39 height 12
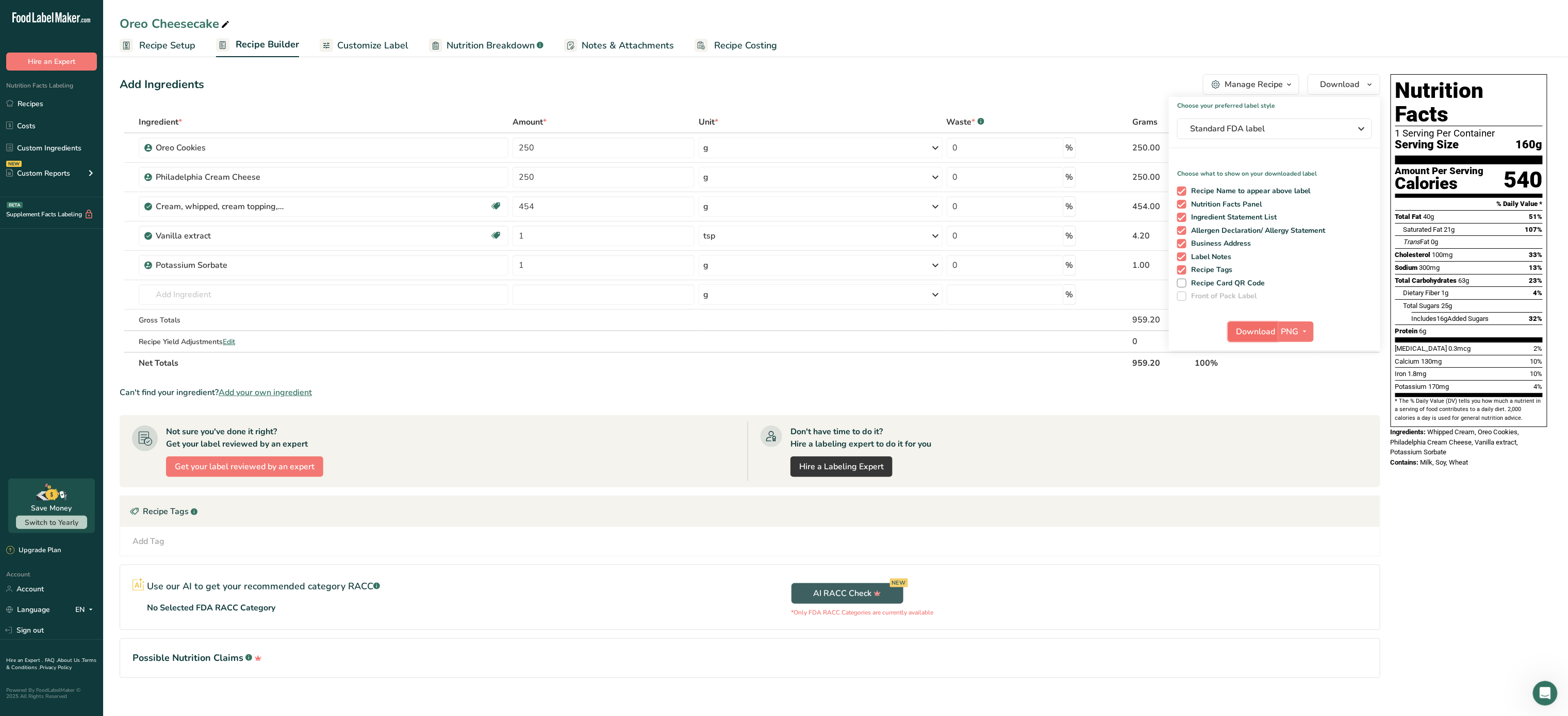
click at [1268, 326] on span "Download" at bounding box center [1256, 332] width 39 height 12
click at [1072, 17] on div "Oreo Cheesecake" at bounding box center [835, 23] width 1465 height 19
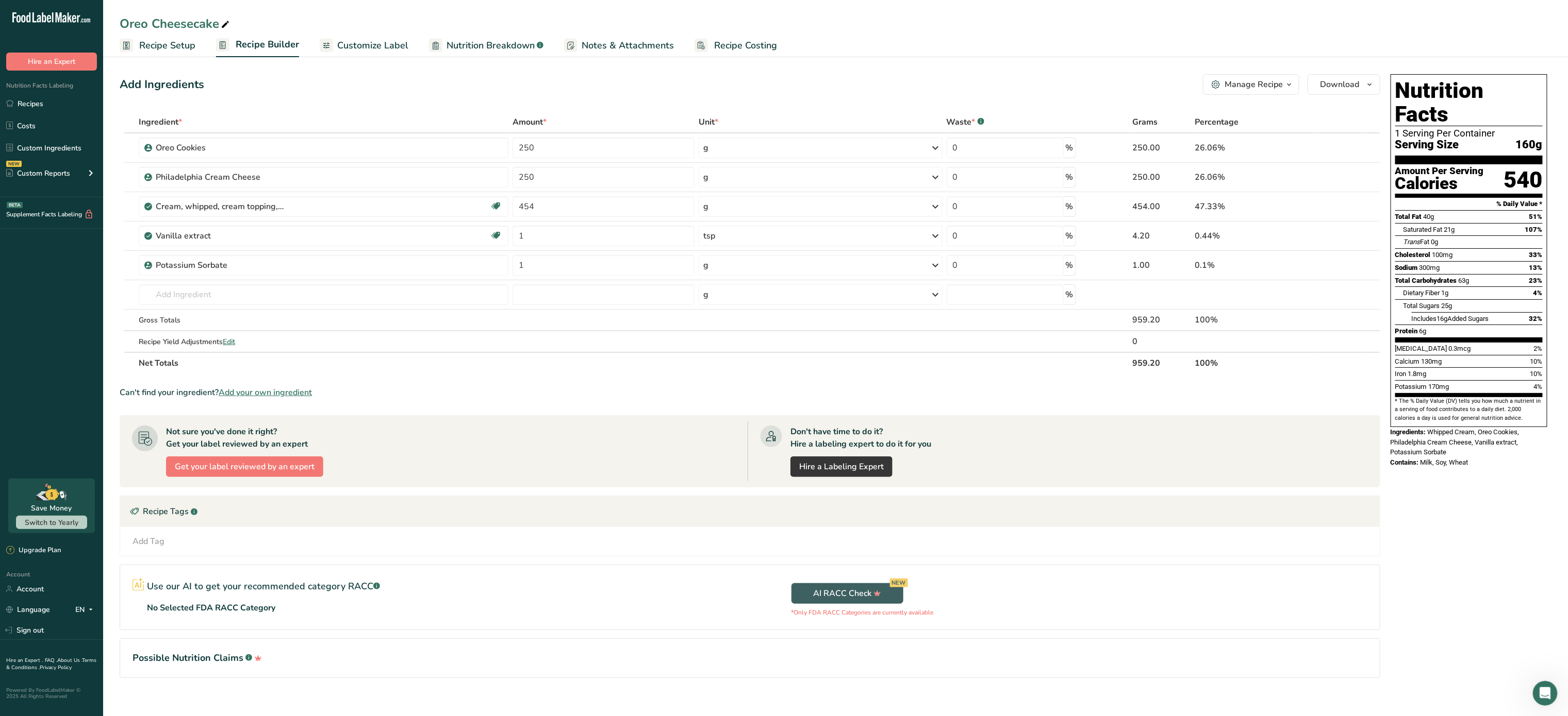
click at [1242, 94] on button "Manage Recipe" at bounding box center [1251, 84] width 96 height 20
click at [1209, 240] on span "Recipe Card" at bounding box center [1190, 235] width 40 height 11
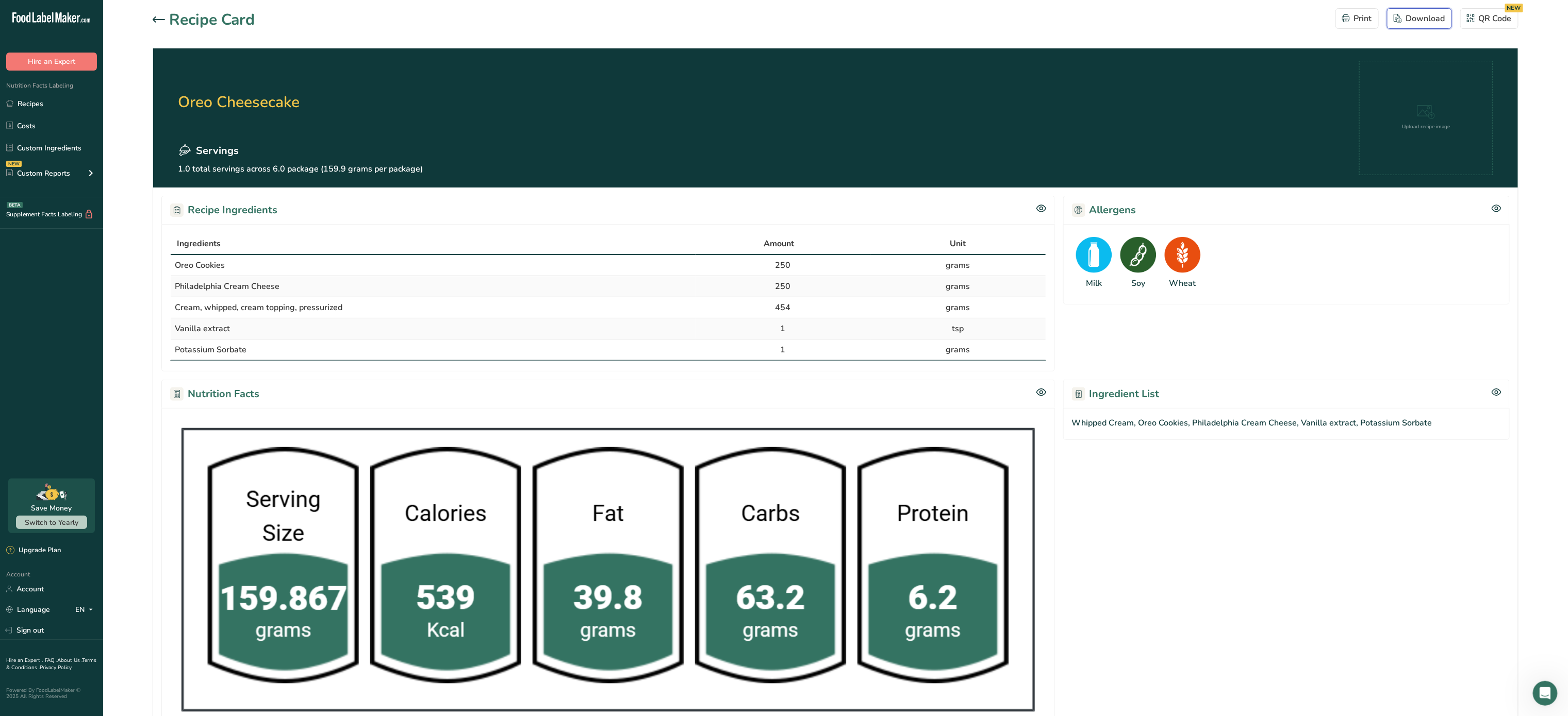
click at [1425, 17] on div "Download" at bounding box center [1419, 18] width 52 height 12
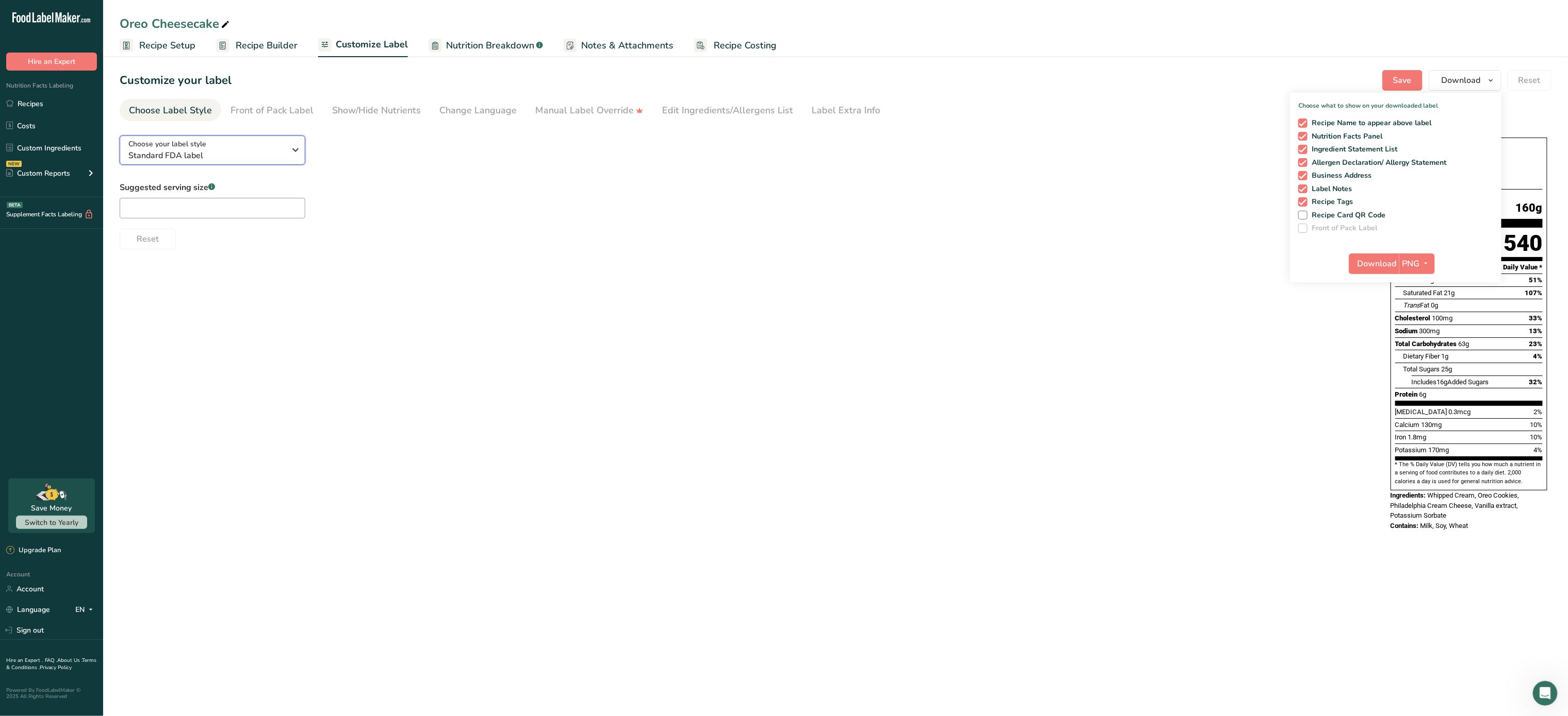
click at [289, 161] on div "Choose your label style Standard FDA label" at bounding box center [211, 150] width 165 height 23
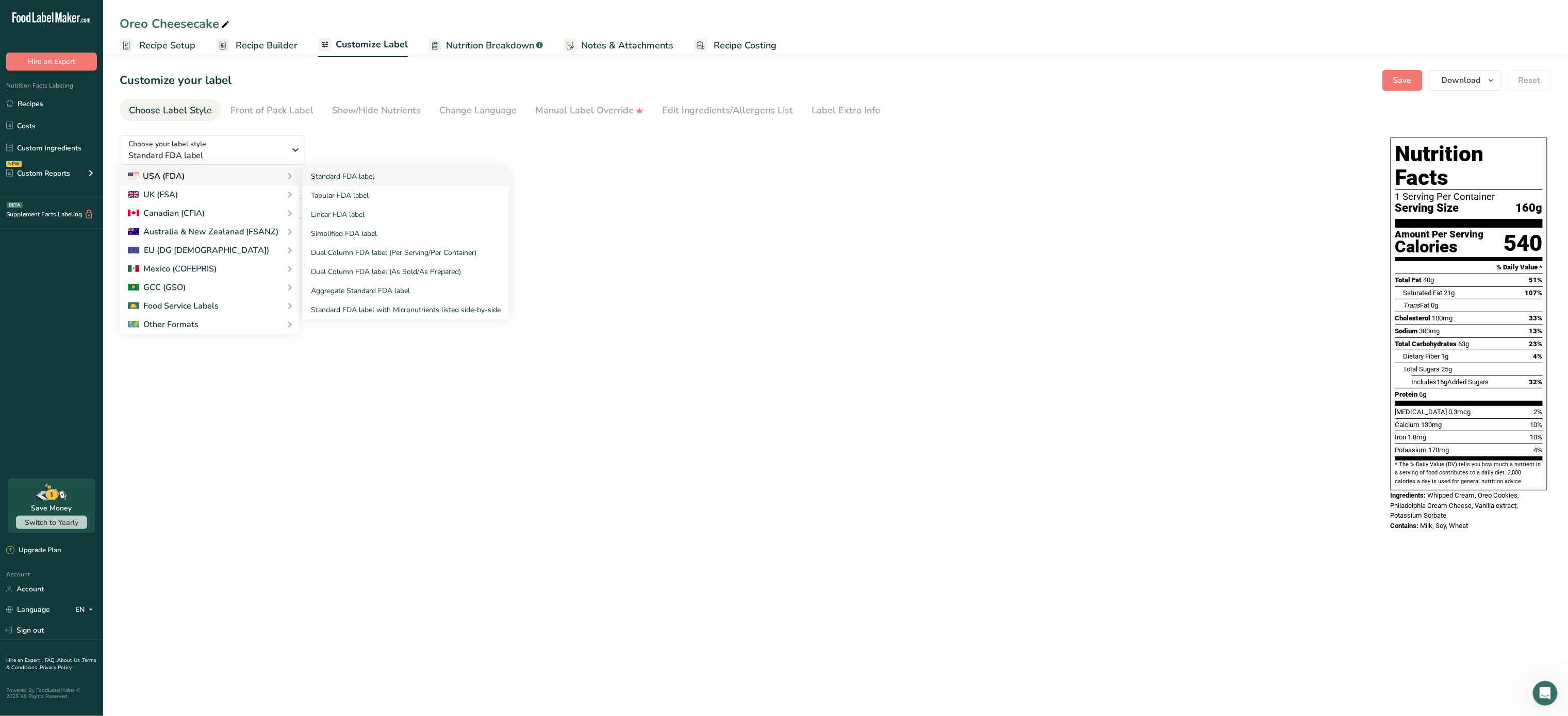
click at [292, 174] on div "Standard FDA label Tabular FDA label Linear FDA label Simplified FDA label Dual…" at bounding box center [400, 243] width 219 height 153
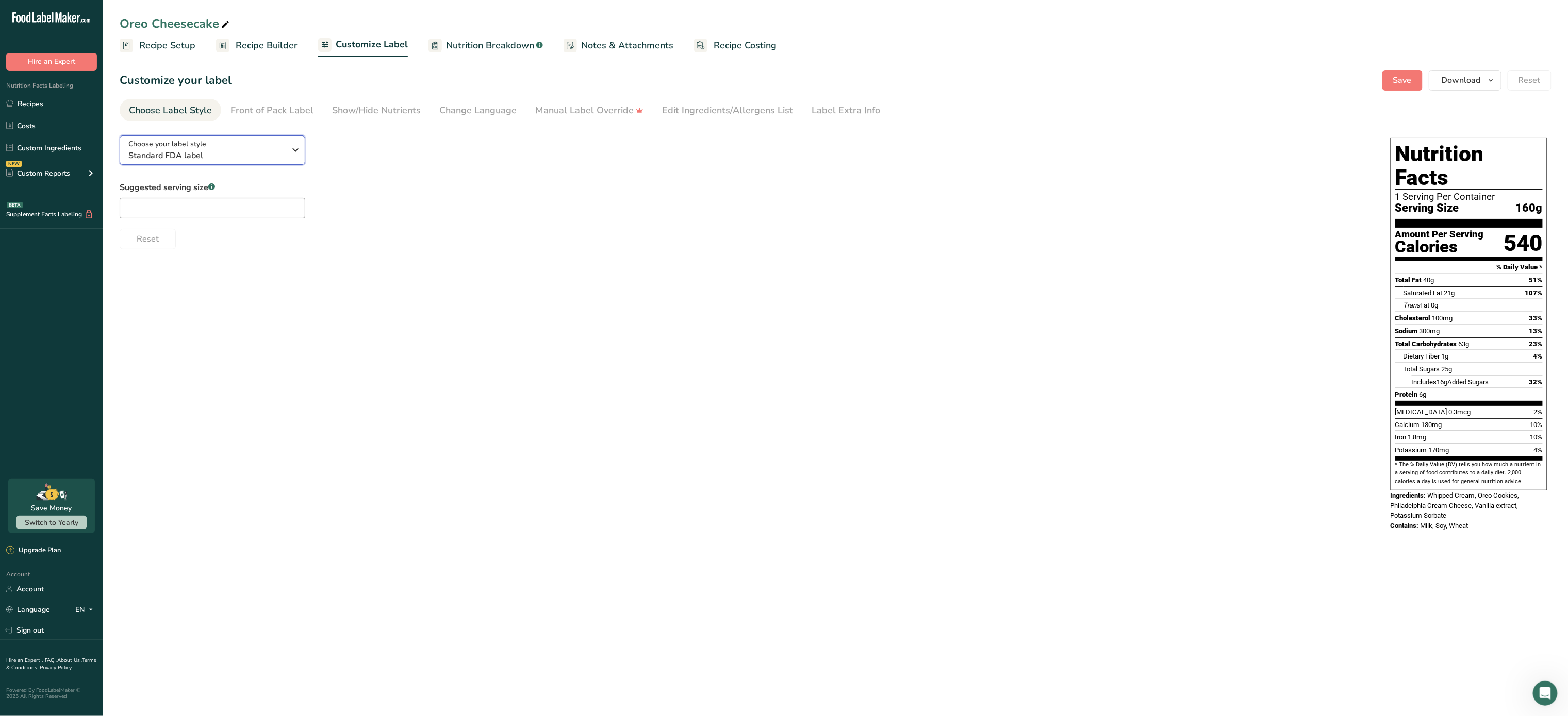
click at [290, 155] on icon "button" at bounding box center [296, 150] width 12 height 19
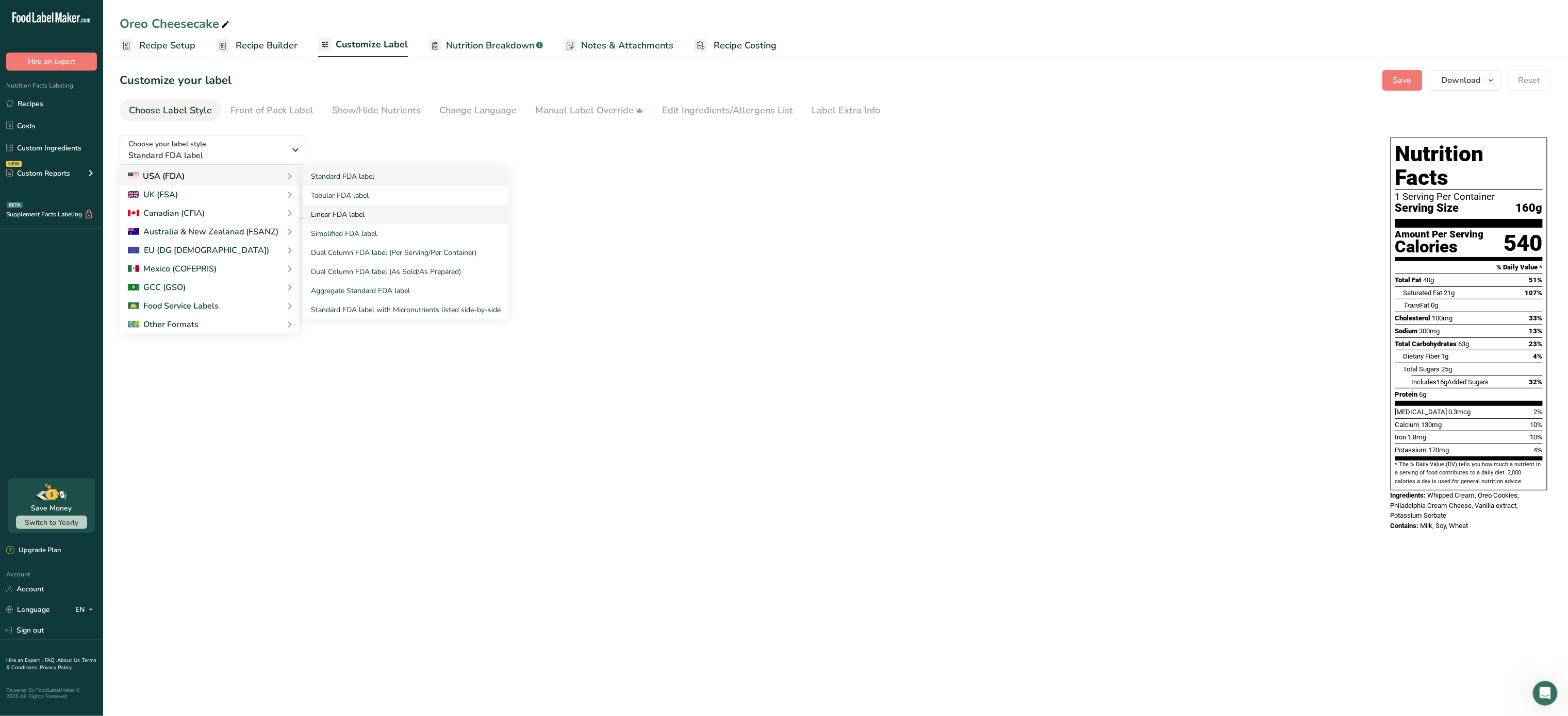
click at [387, 220] on link "Linear FDA label" at bounding box center [406, 214] width 206 height 19
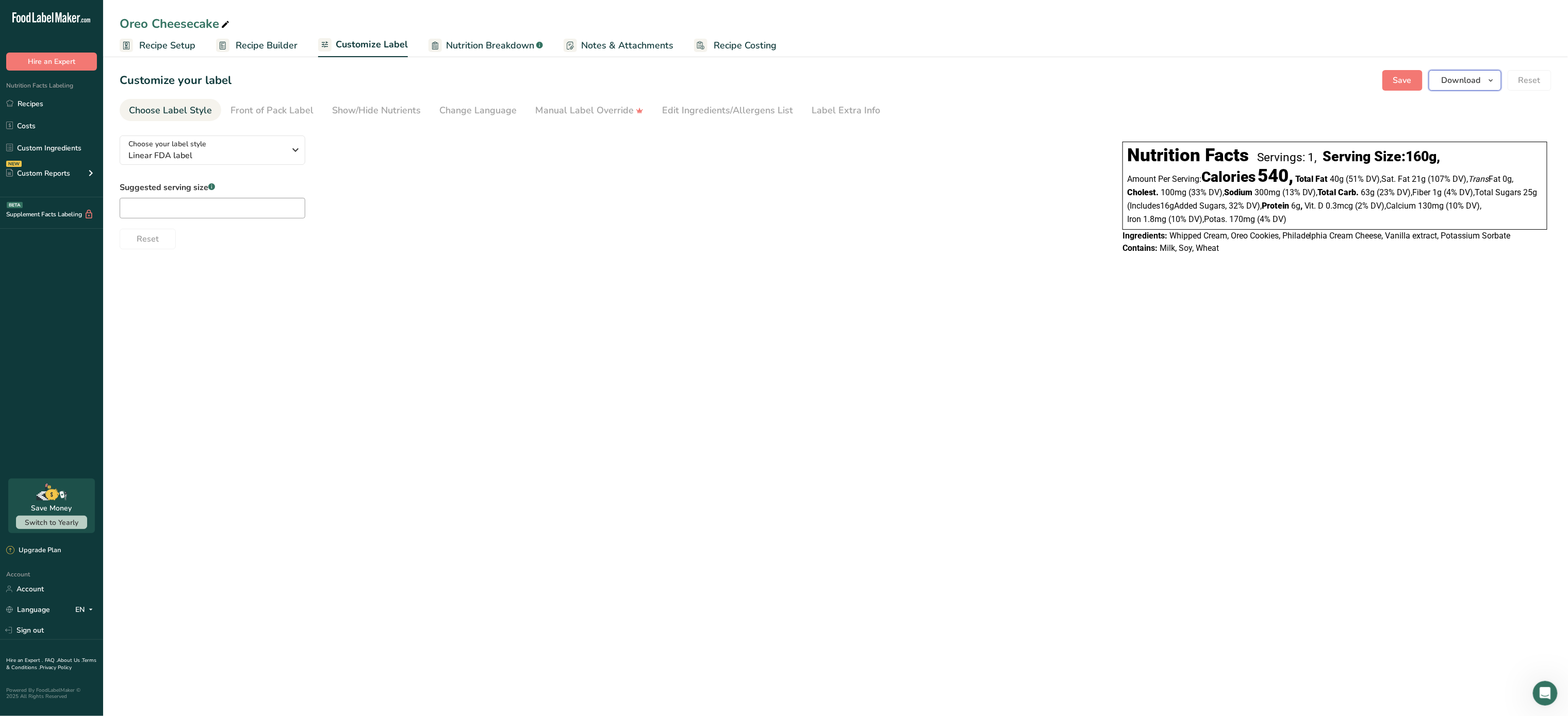
click at [1472, 89] on button "Download" at bounding box center [1465, 80] width 73 height 20
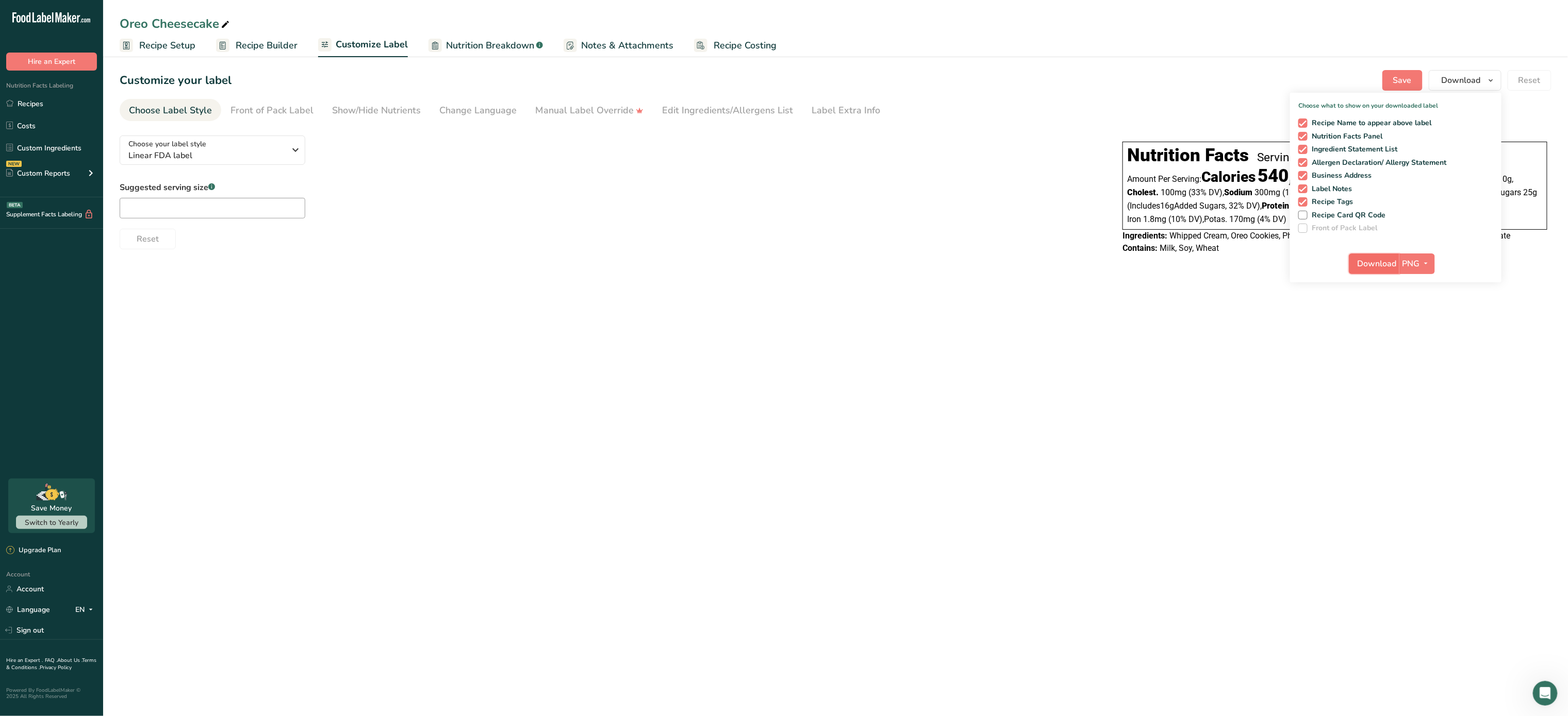
click at [1381, 260] on span "Download" at bounding box center [1377, 264] width 39 height 12
click at [285, 157] on span "Linear FDA label" at bounding box center [207, 156] width 157 height 12
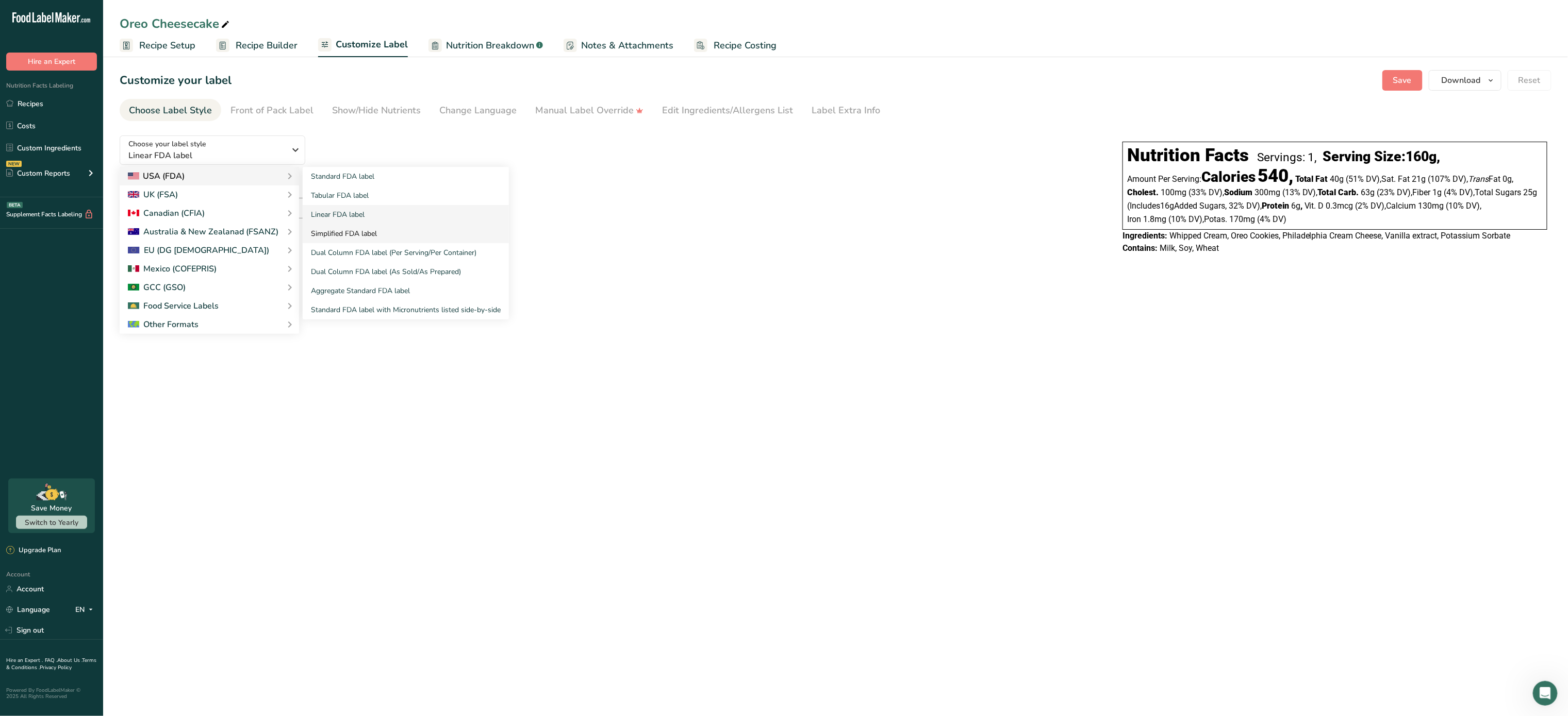
click at [371, 241] on link "Simplified FDA label" at bounding box center [406, 233] width 206 height 19
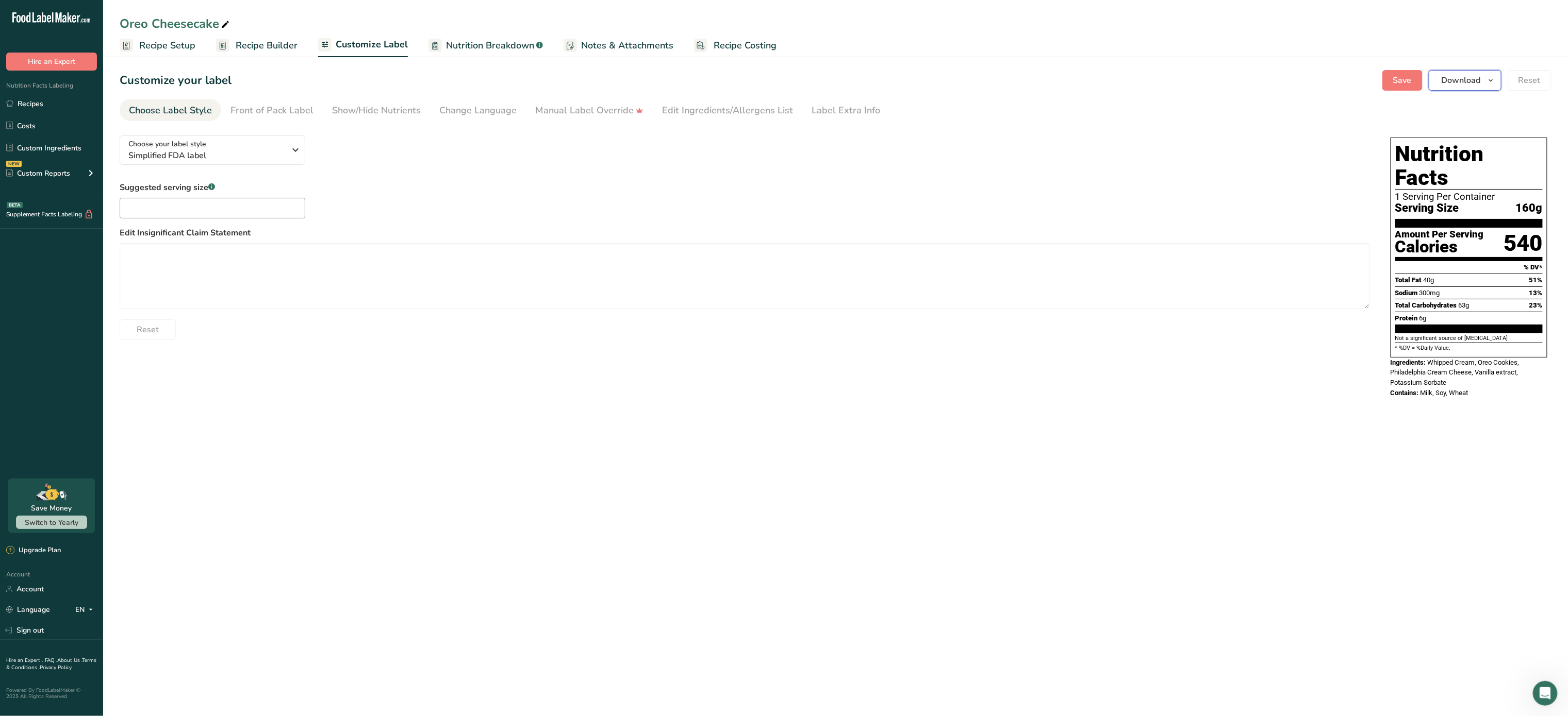
click at [1461, 84] on span "Download" at bounding box center [1461, 80] width 39 height 12
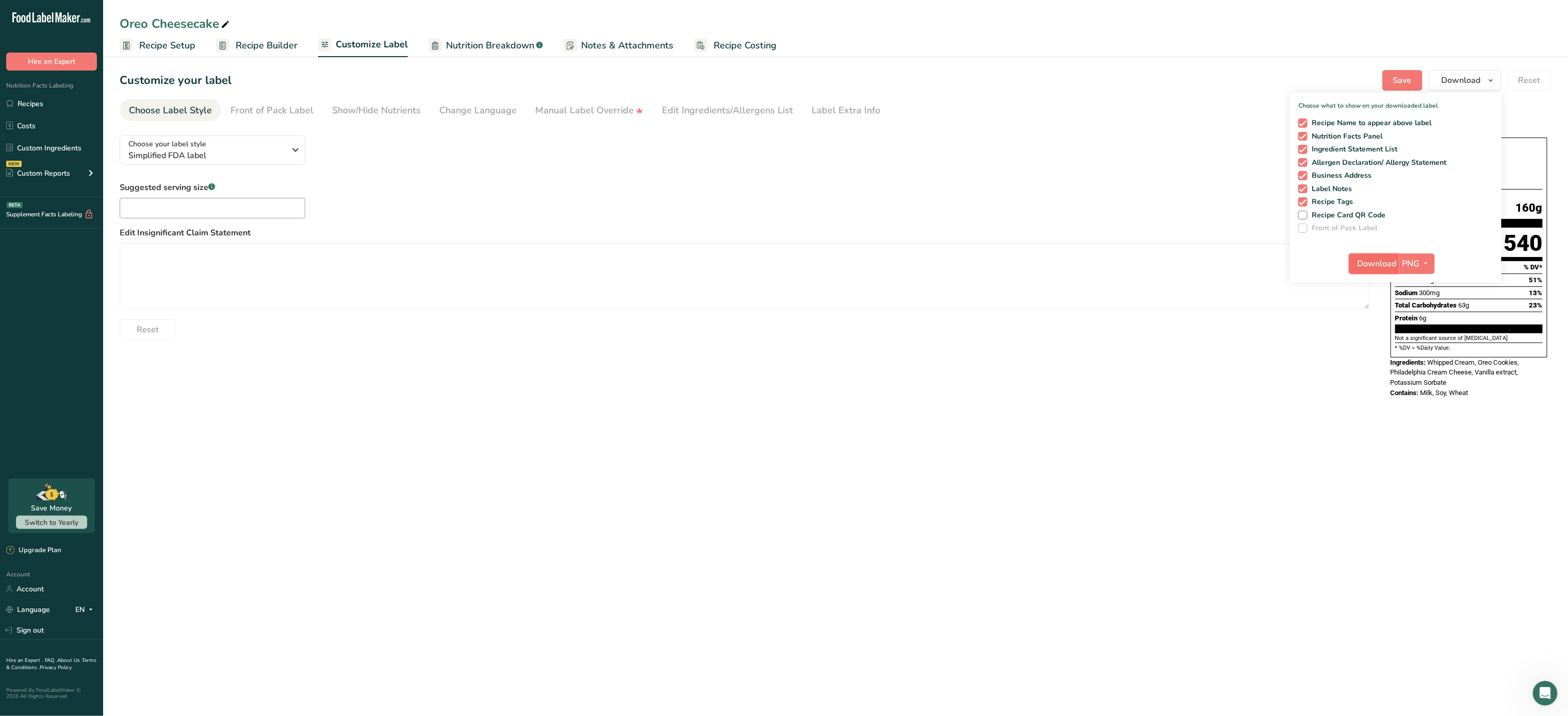
click at [1386, 263] on span "Download" at bounding box center [1377, 264] width 39 height 12
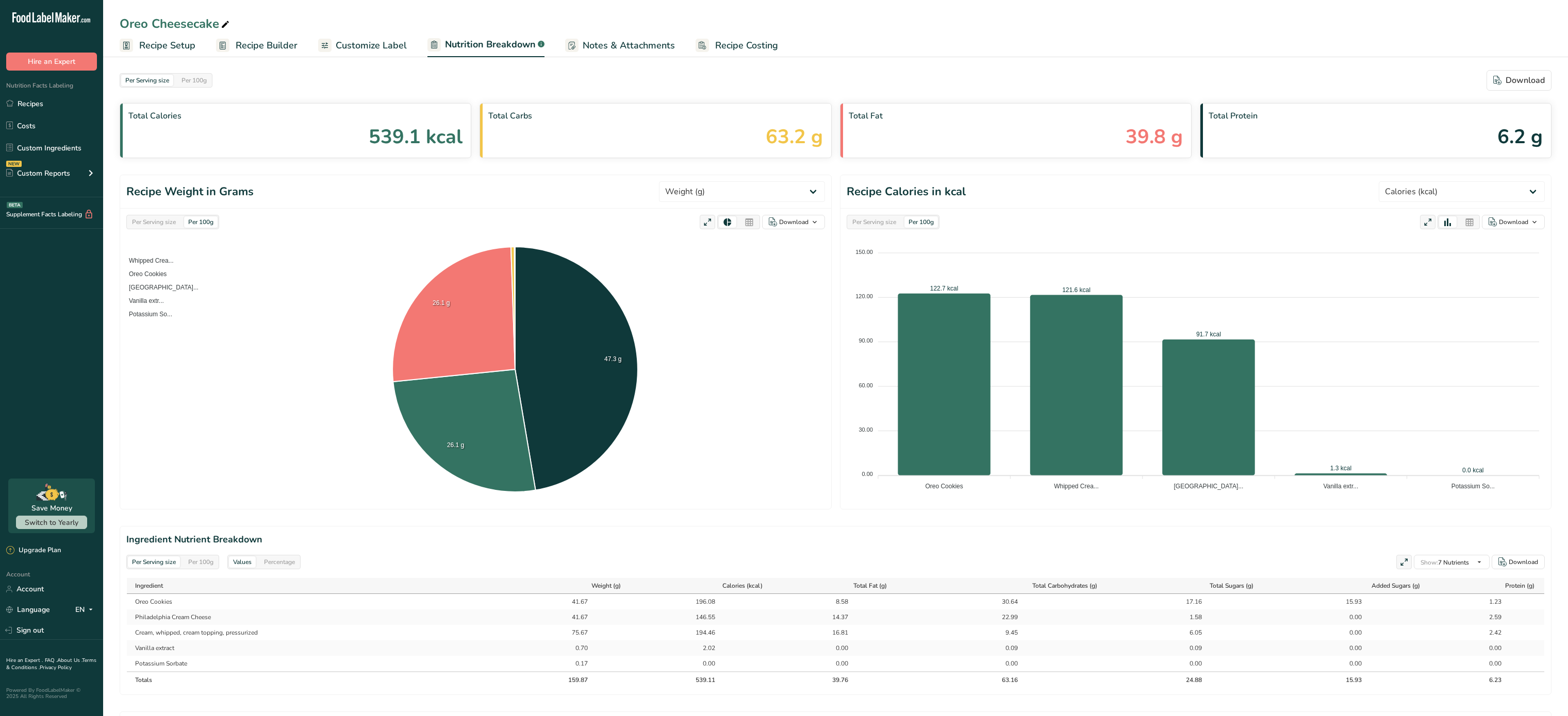
select select "Calories"
click at [1537, 74] on div "Download" at bounding box center [1518, 80] width 52 height 12
click at [605, 47] on span "Notes & Attachments" at bounding box center [628, 45] width 93 height 14
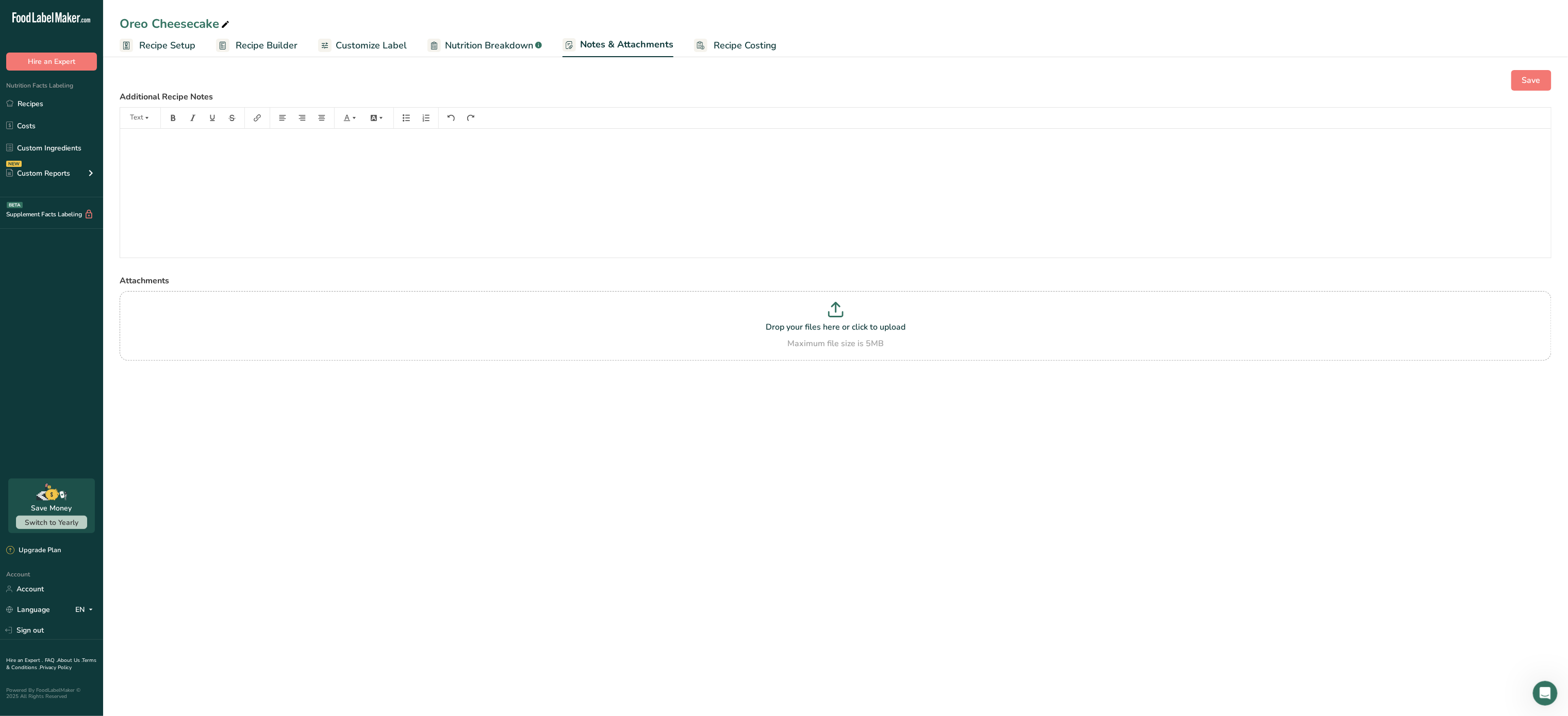
click at [749, 38] on span "Recipe Costing" at bounding box center [745, 45] width 63 height 14
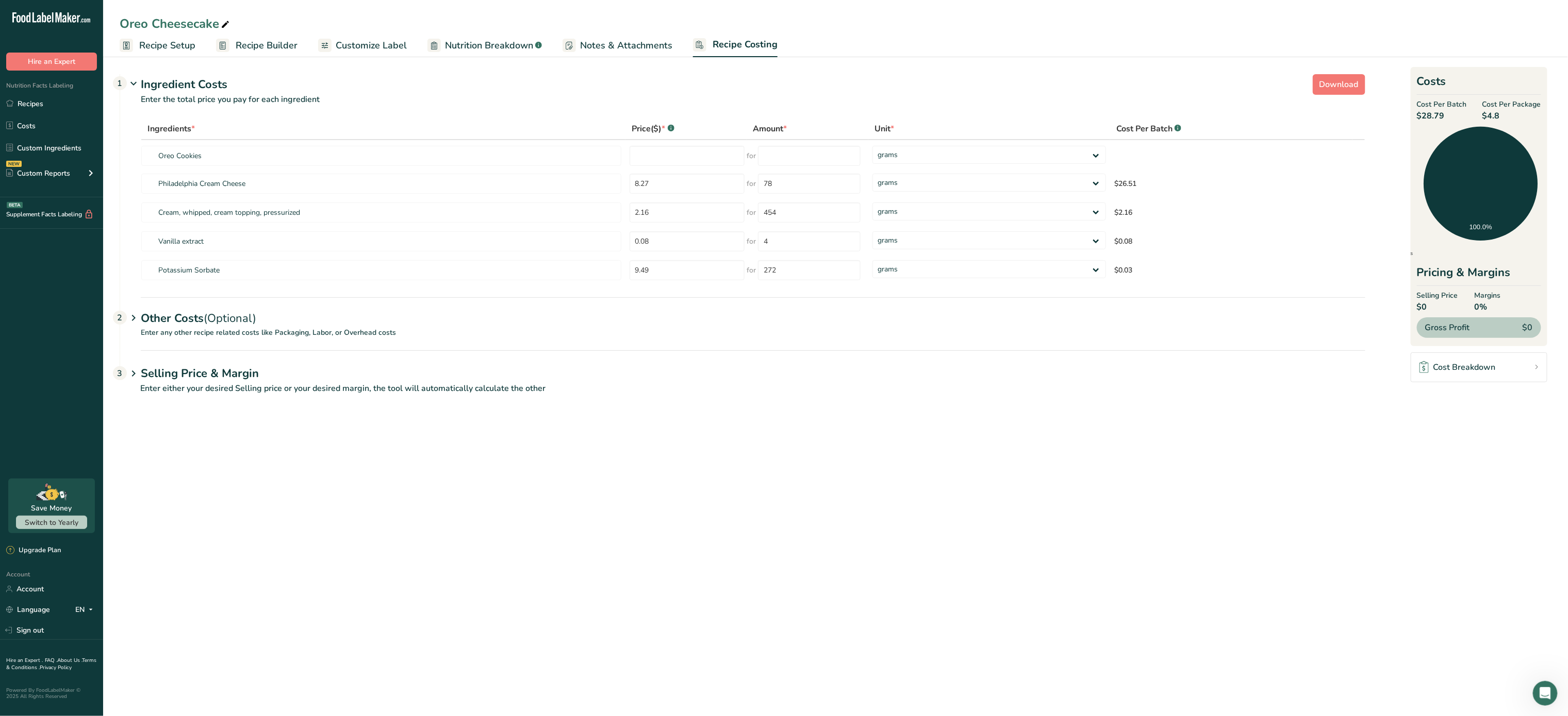
click at [242, 328] on p "Enter any other recipe related costs like Packaging, Labor, or Overhead costs" at bounding box center [743, 338] width 1245 height 23
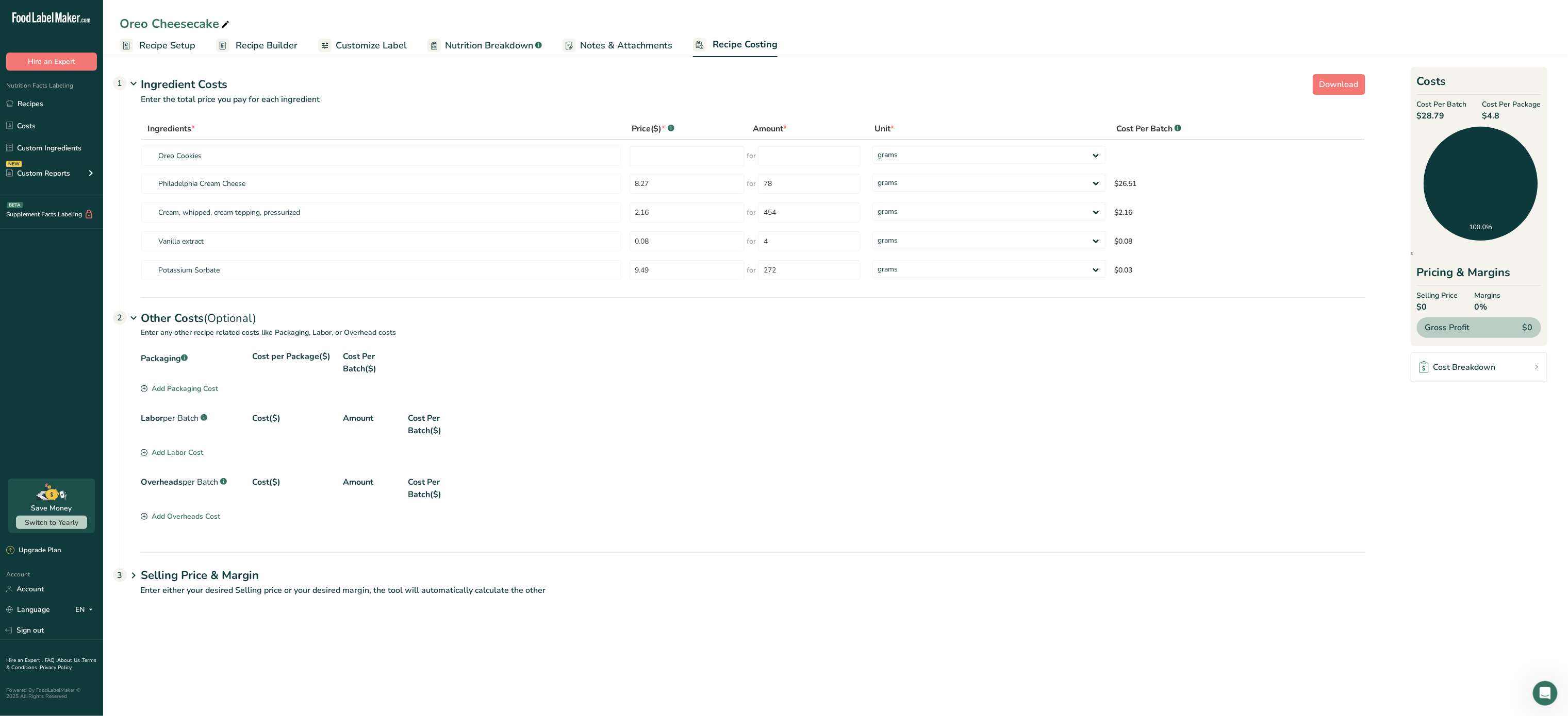
click at [174, 389] on div "Add Packaging Cost" at bounding box center [179, 389] width 77 height 11
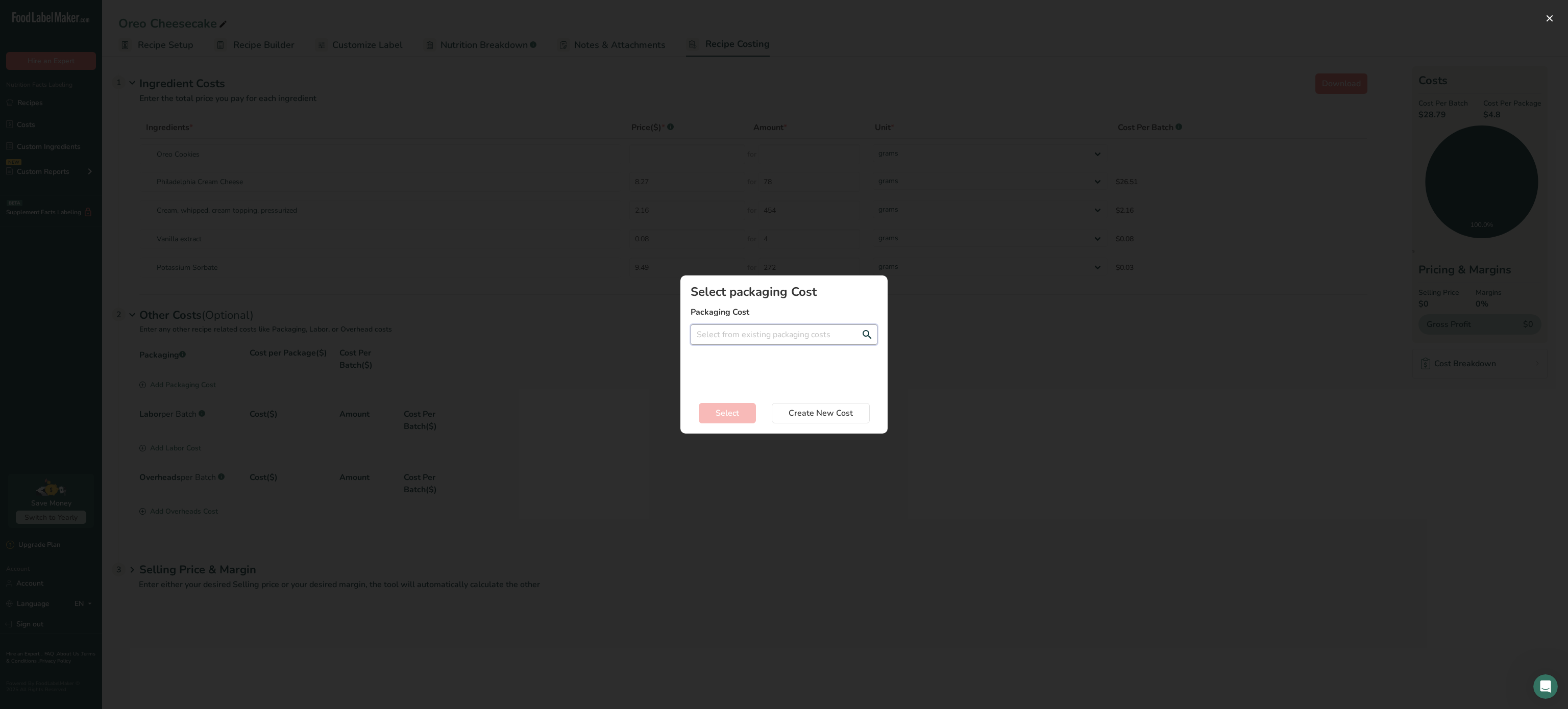
click at [717, 338] on input "Add New Recipe Cost Modal" at bounding box center [784, 334] width 187 height 20
click at [723, 370] on div "label double face - 0.24$" at bounding box center [775, 372] width 154 height 10
type input "label double face - 0.24$"
click at [725, 416] on span "Select" at bounding box center [728, 413] width 24 height 12
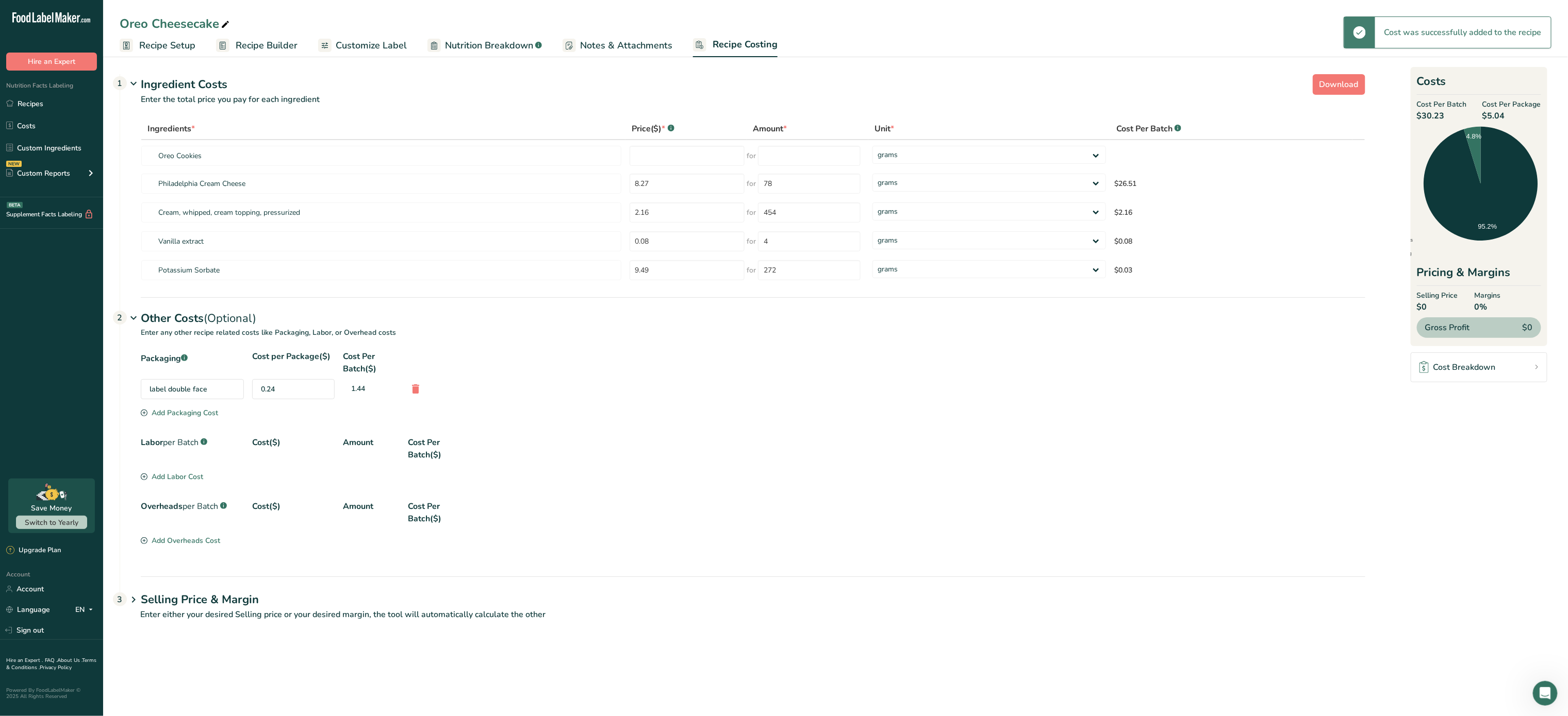
click at [186, 409] on div "Add Packaging Cost" at bounding box center [179, 413] width 77 height 11
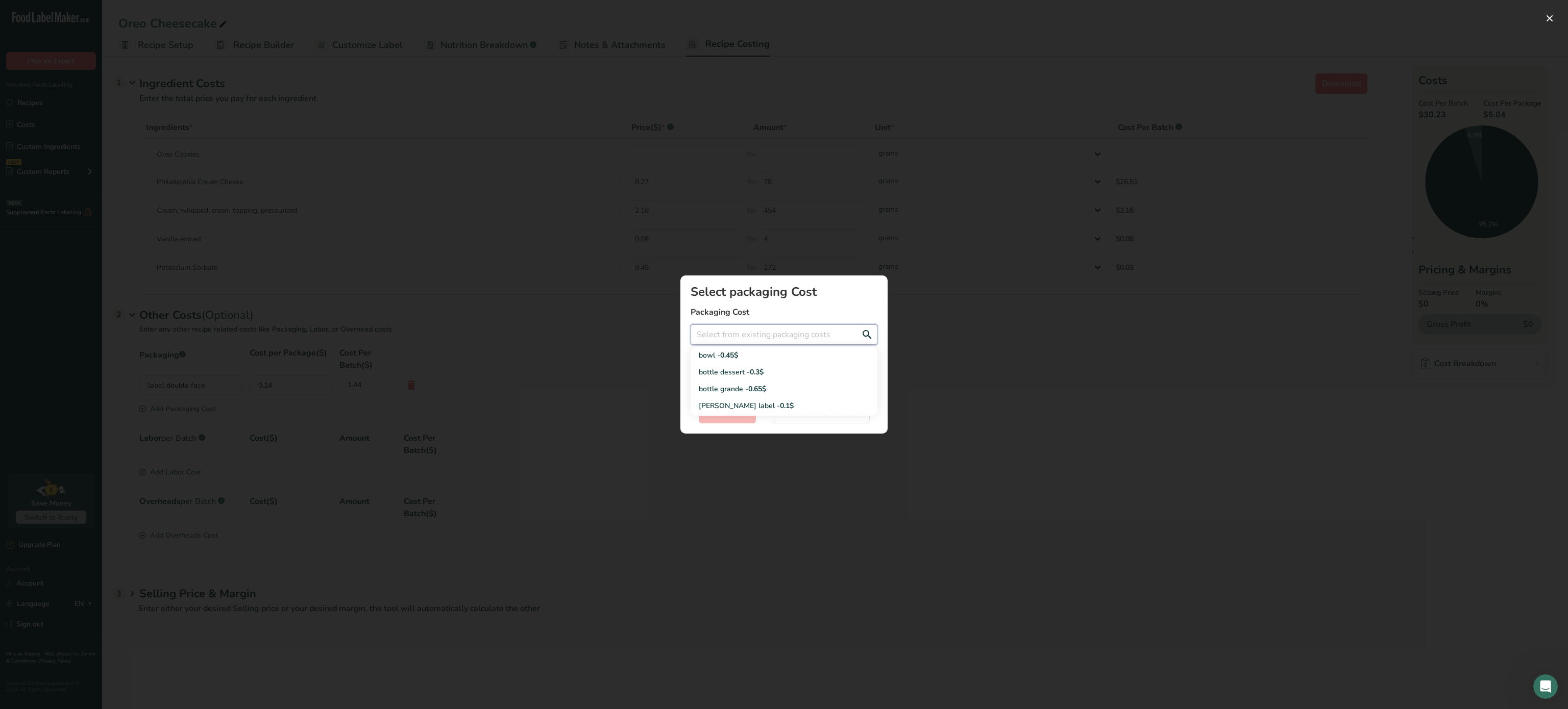
click at [750, 340] on input "Add New Recipe Cost Modal" at bounding box center [784, 334] width 187 height 20
click at [727, 379] on link "bottle dessert - 0.3$" at bounding box center [784, 372] width 187 height 17
type input "bottle dessert - 0.3$"
click at [725, 411] on span "Select" at bounding box center [728, 413] width 24 height 12
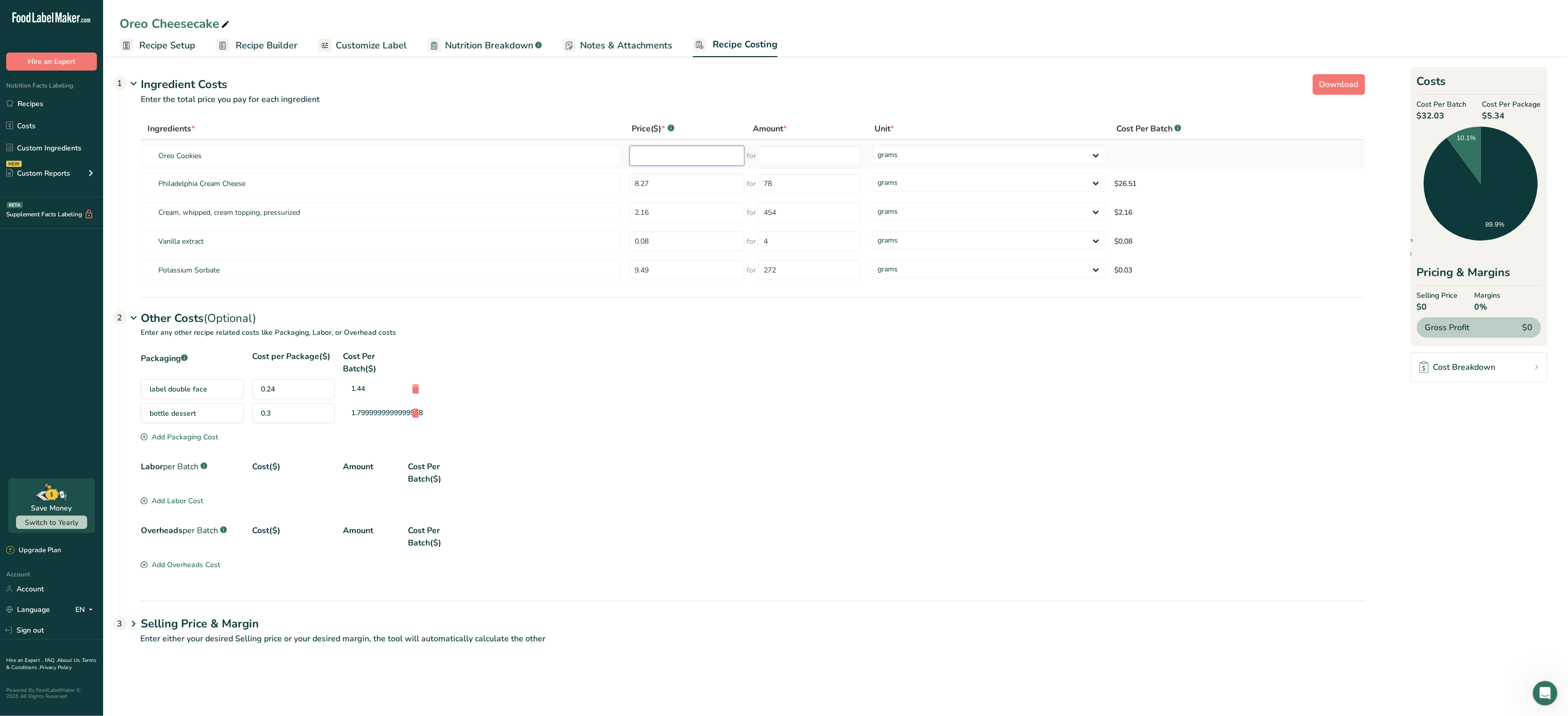
click at [693, 153] on input "number" at bounding box center [687, 156] width 115 height 20
type input "3.96"
click at [834, 155] on input "number" at bounding box center [809, 156] width 102 height 20
click at [806, 184] on input "78" at bounding box center [809, 184] width 102 height 20
type input "7"
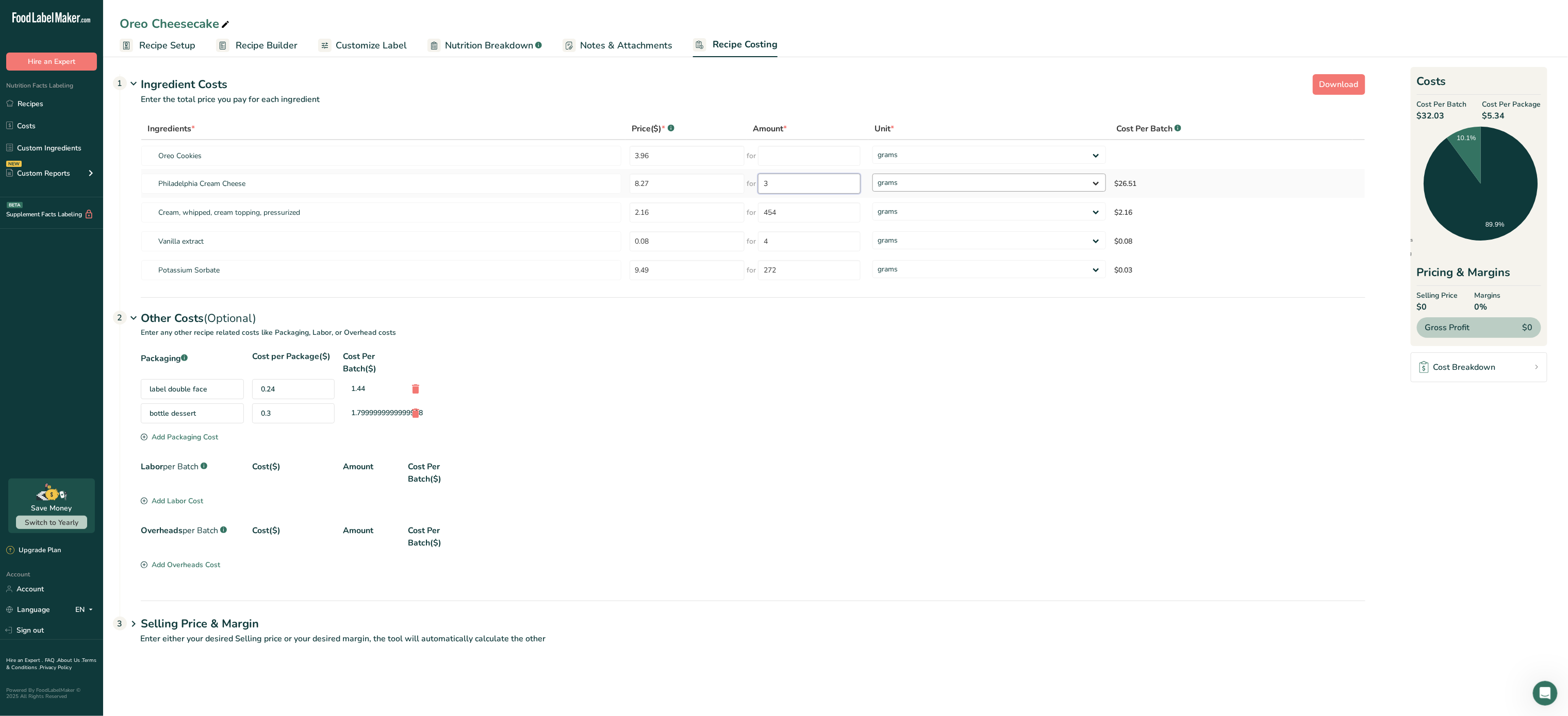
type input "3"
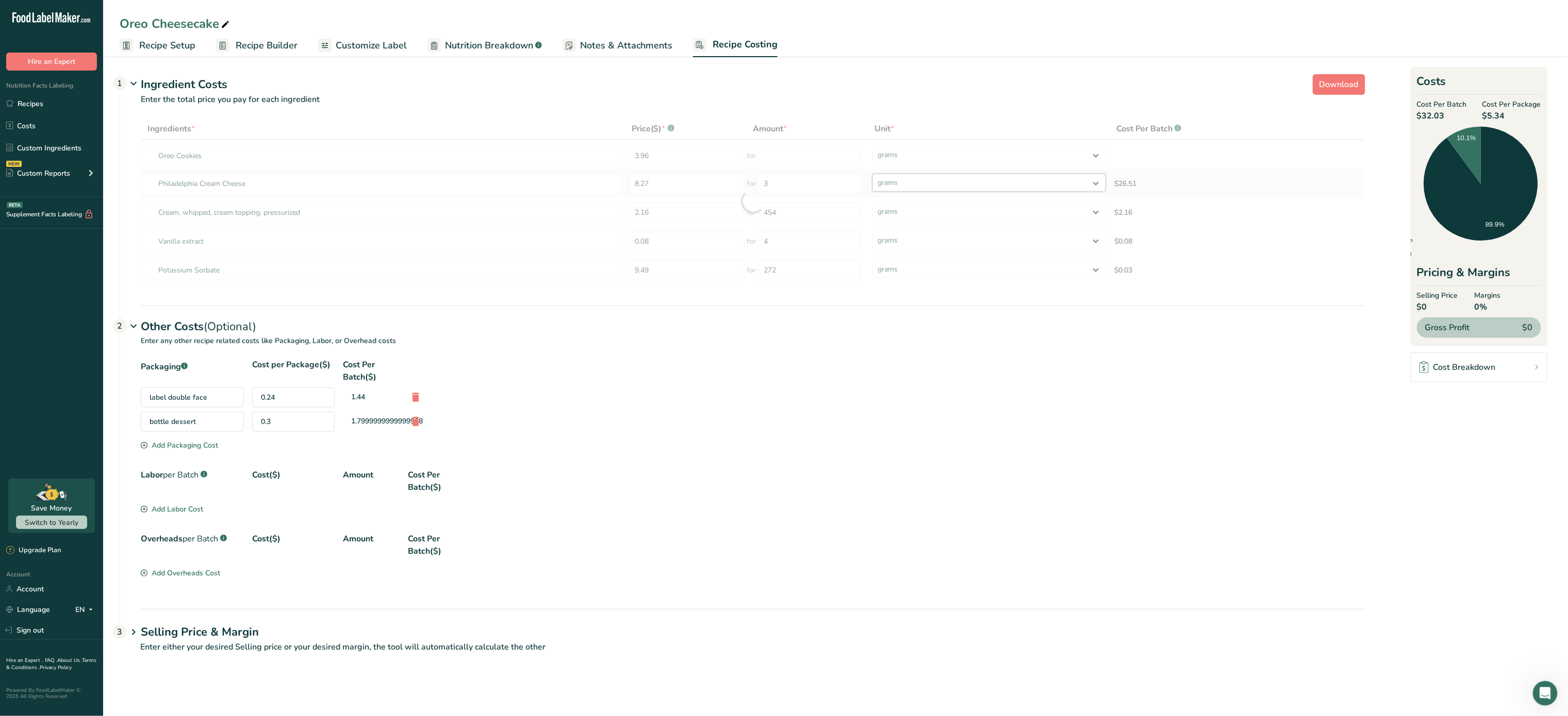
click at [946, 177] on div "Ingredients * Price($) * .a-a{fill:#347362;}.b-a{fill:#fff;} Amount * Unit * Co…" at bounding box center [752, 202] width 1224 height 167
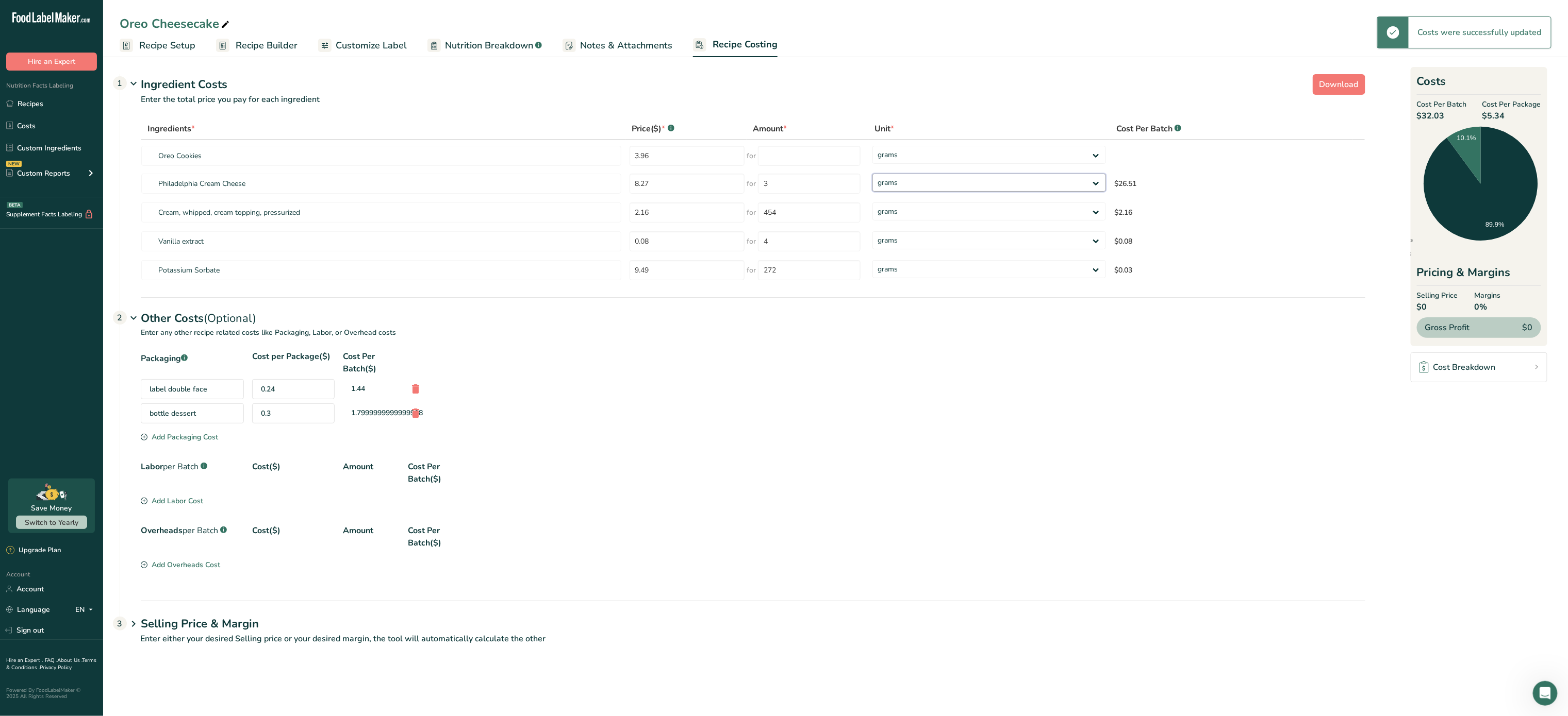
select select "12"
click at [872, 174] on select "grams kg mg mcg lb oz" at bounding box center [989, 183] width 233 height 18
click at [686, 162] on input "number" at bounding box center [683, 156] width 115 height 20
type input "3.96"
click at [782, 156] on input "number" at bounding box center [805, 156] width 102 height 20
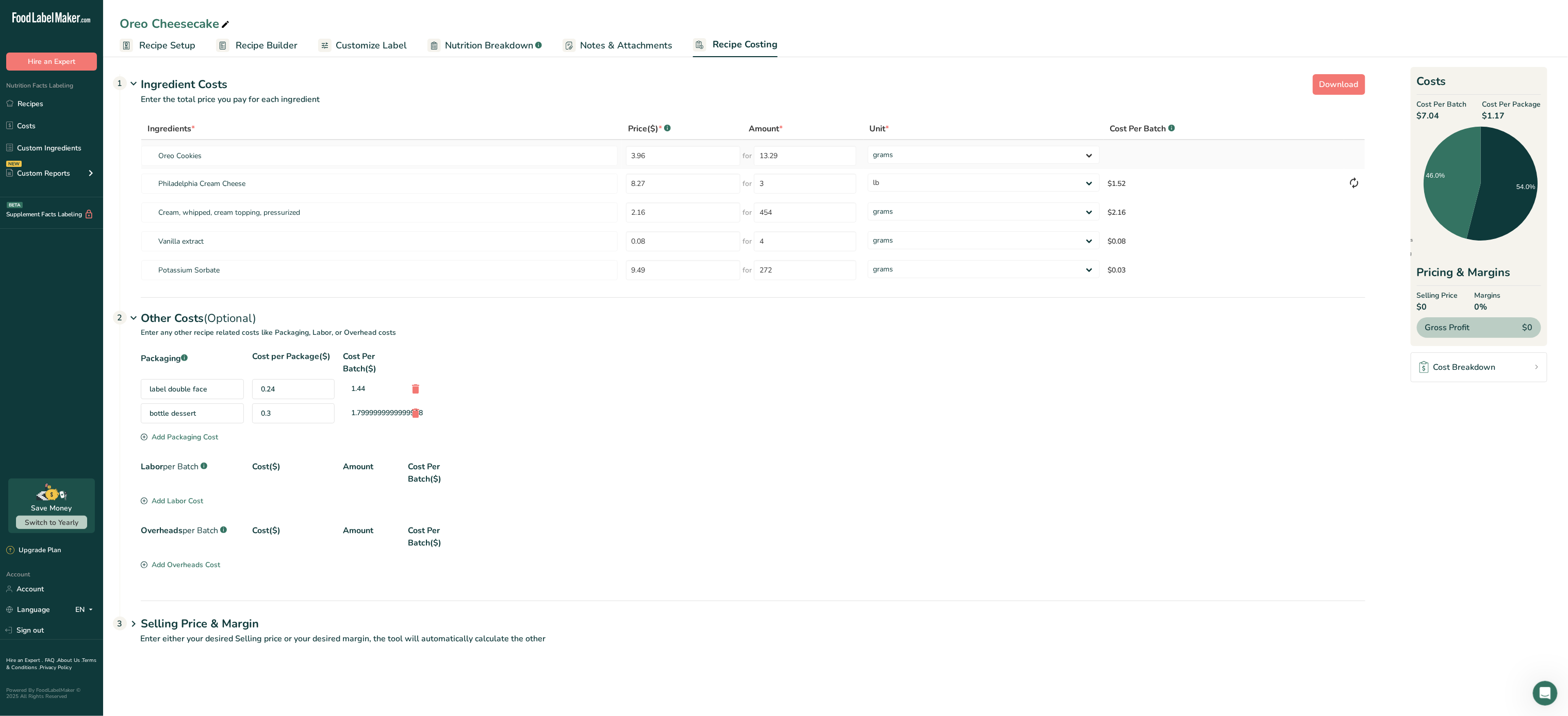
click at [903, 164] on div "Ingredients * Price($) * .a-a{fill:#347362;}.b-a{fill:#fff;} Amount * Unit * Co…" at bounding box center [752, 202] width 1224 height 167
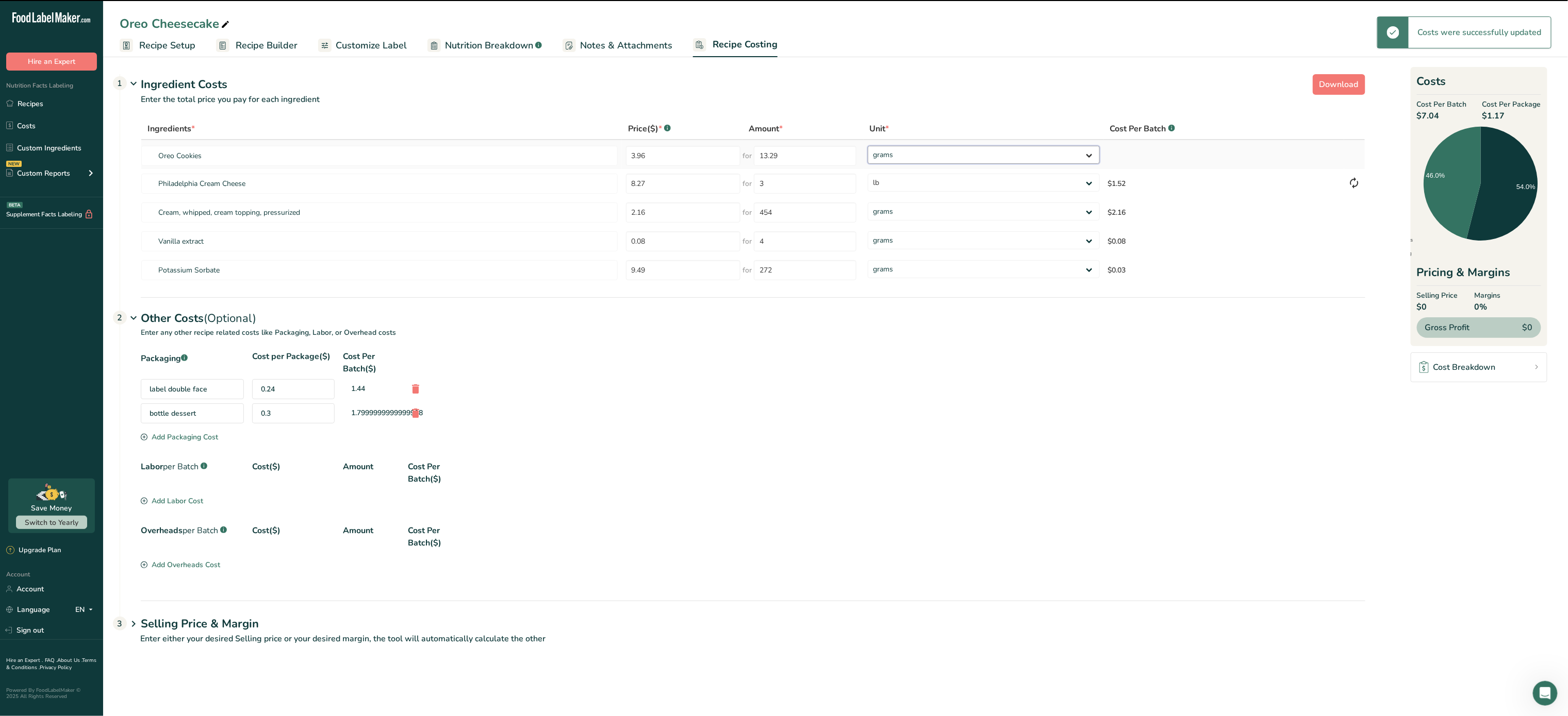
click at [913, 157] on select "grams kg mg mcg lb oz" at bounding box center [983, 155] width 232 height 18
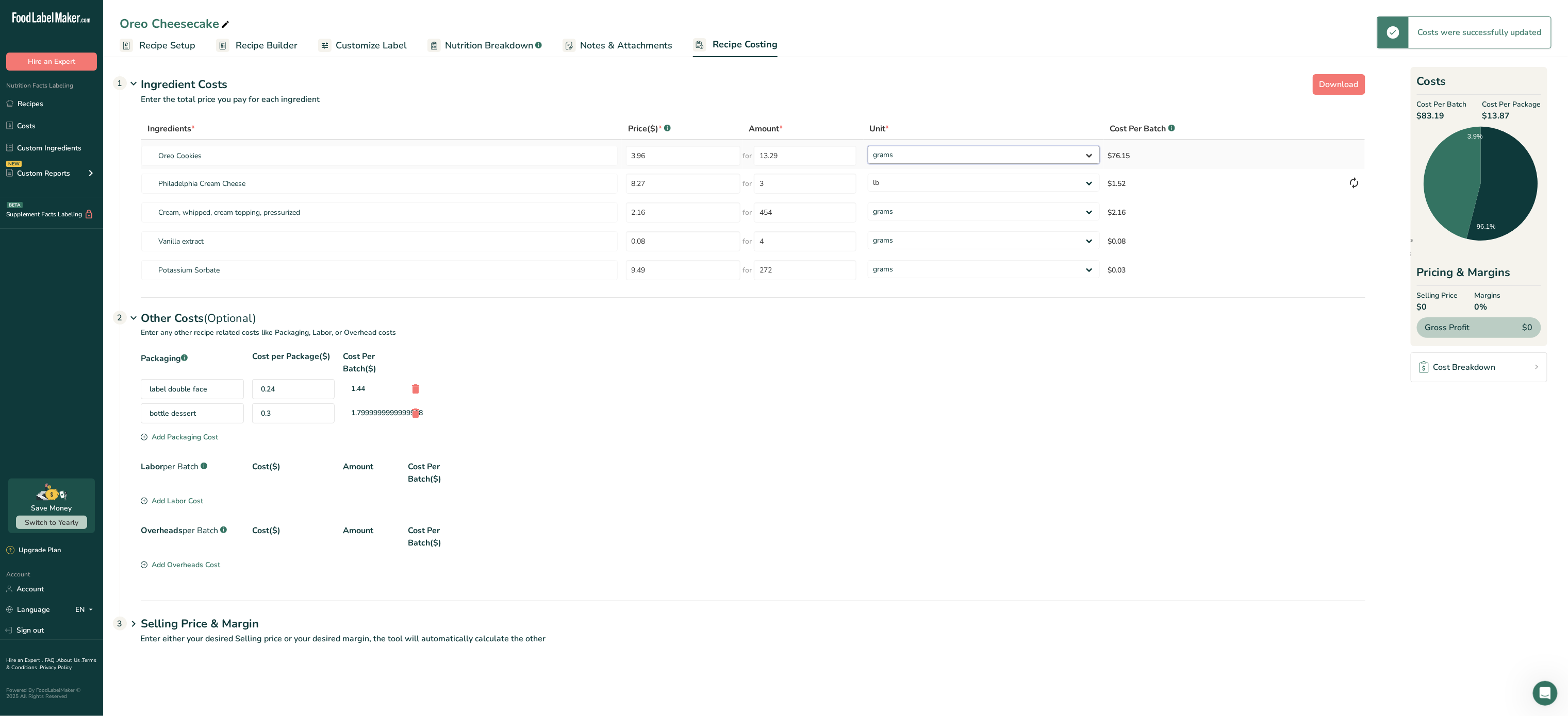
type input "13"
select select "5"
click at [868, 146] on select "grams kg mg mcg lb oz" at bounding box center [983, 155] width 232 height 18
click at [1332, 82] on span "Download" at bounding box center [1339, 84] width 39 height 12
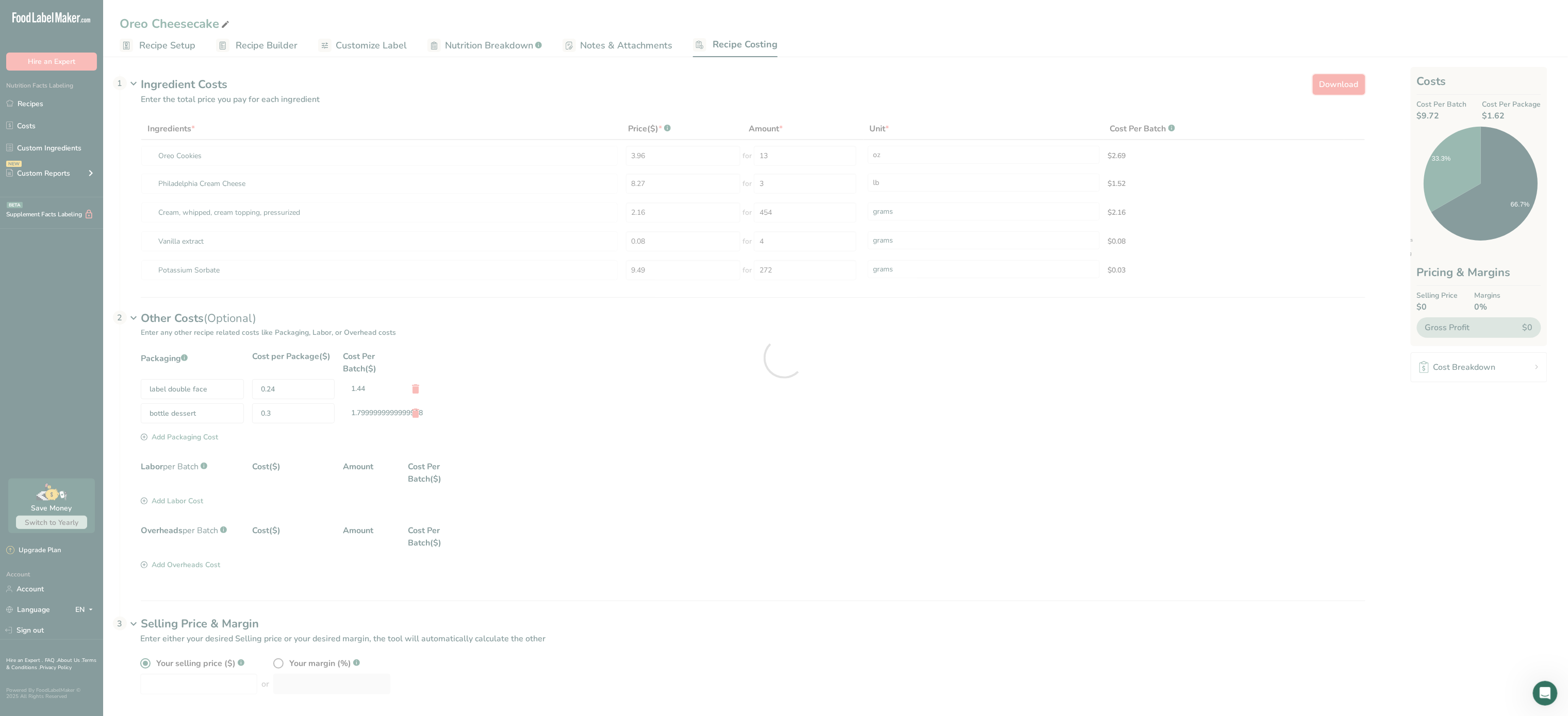
select select "5"
select select "12"
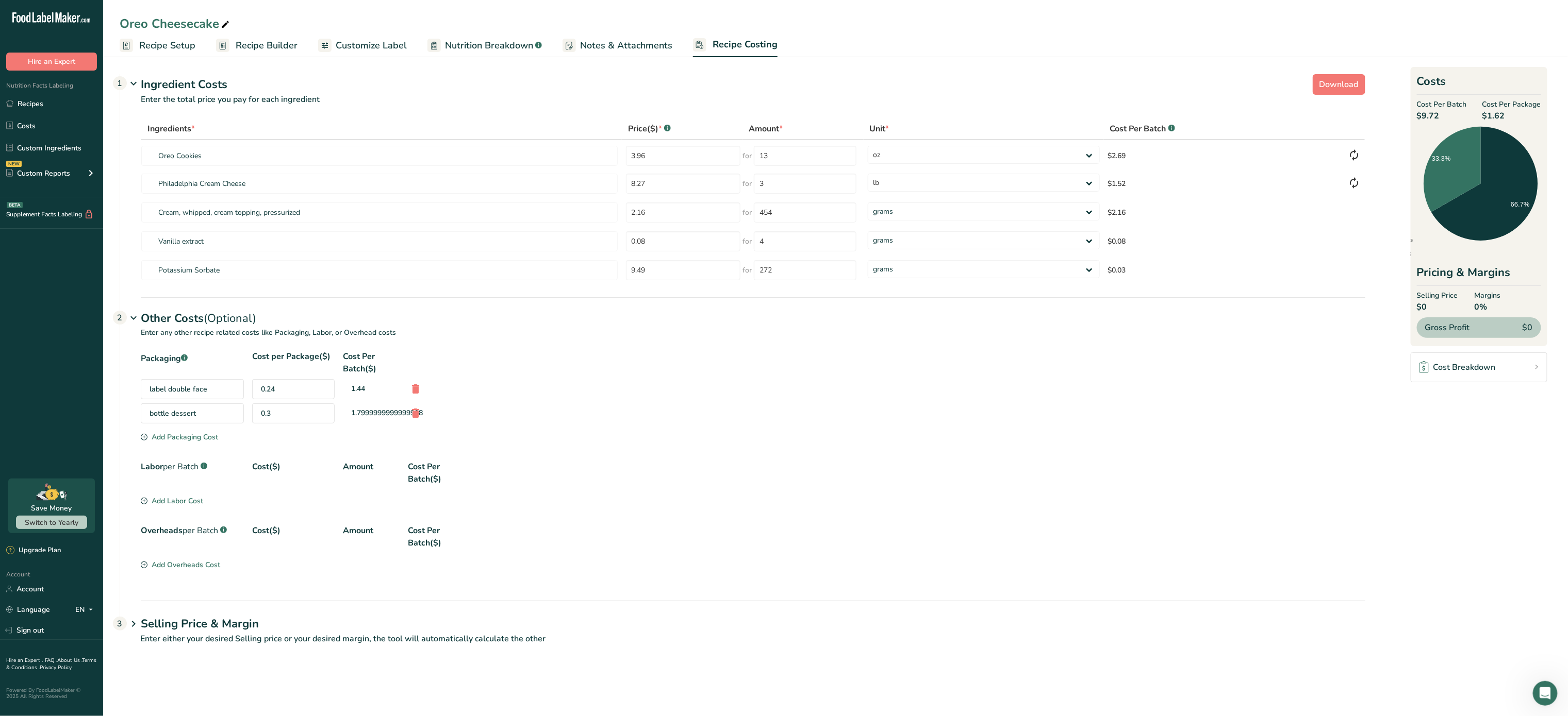
click at [841, 335] on p "Enter any other recipe related costs like Packaging, Labor, or Overhead costs" at bounding box center [743, 338] width 1245 height 23
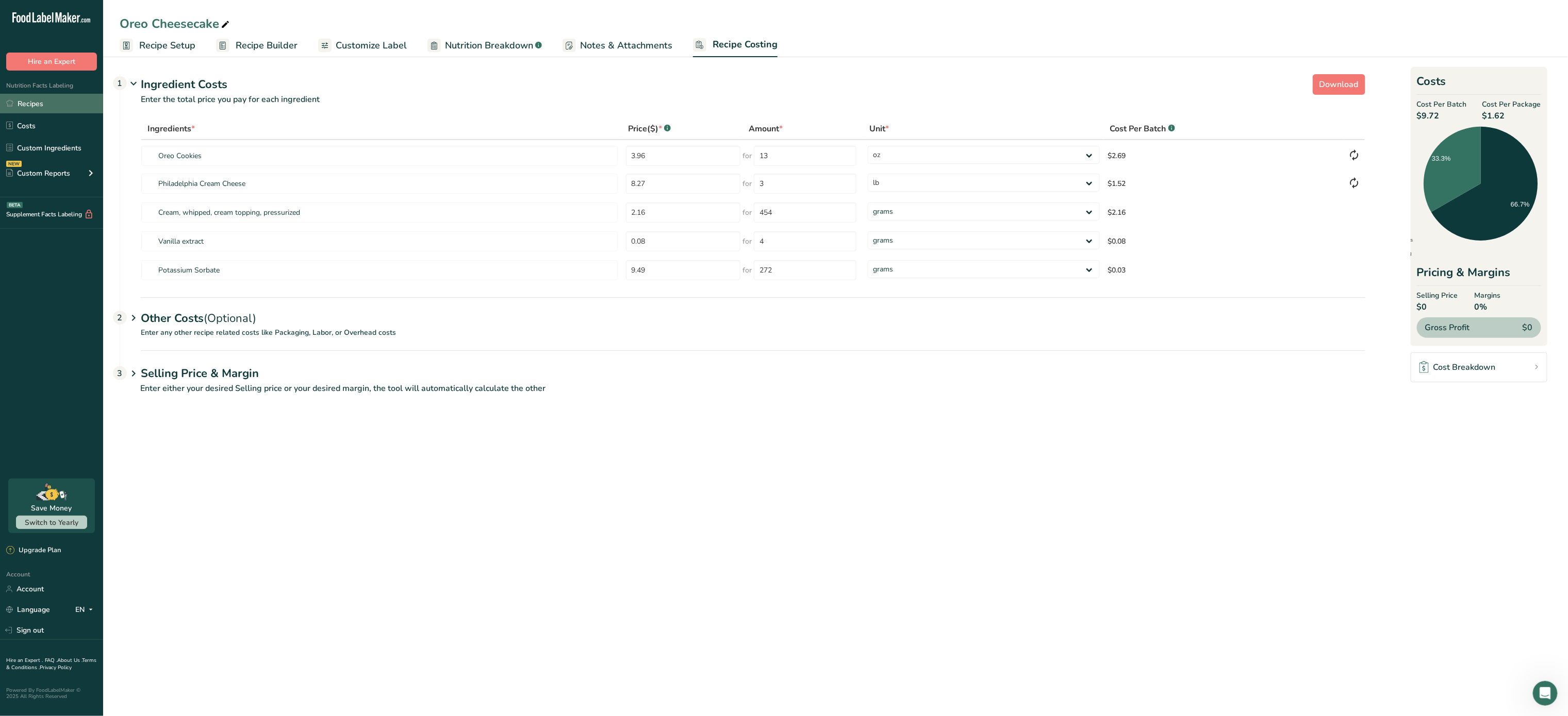
click at [39, 102] on link "Recipes" at bounding box center [51, 104] width 103 height 20
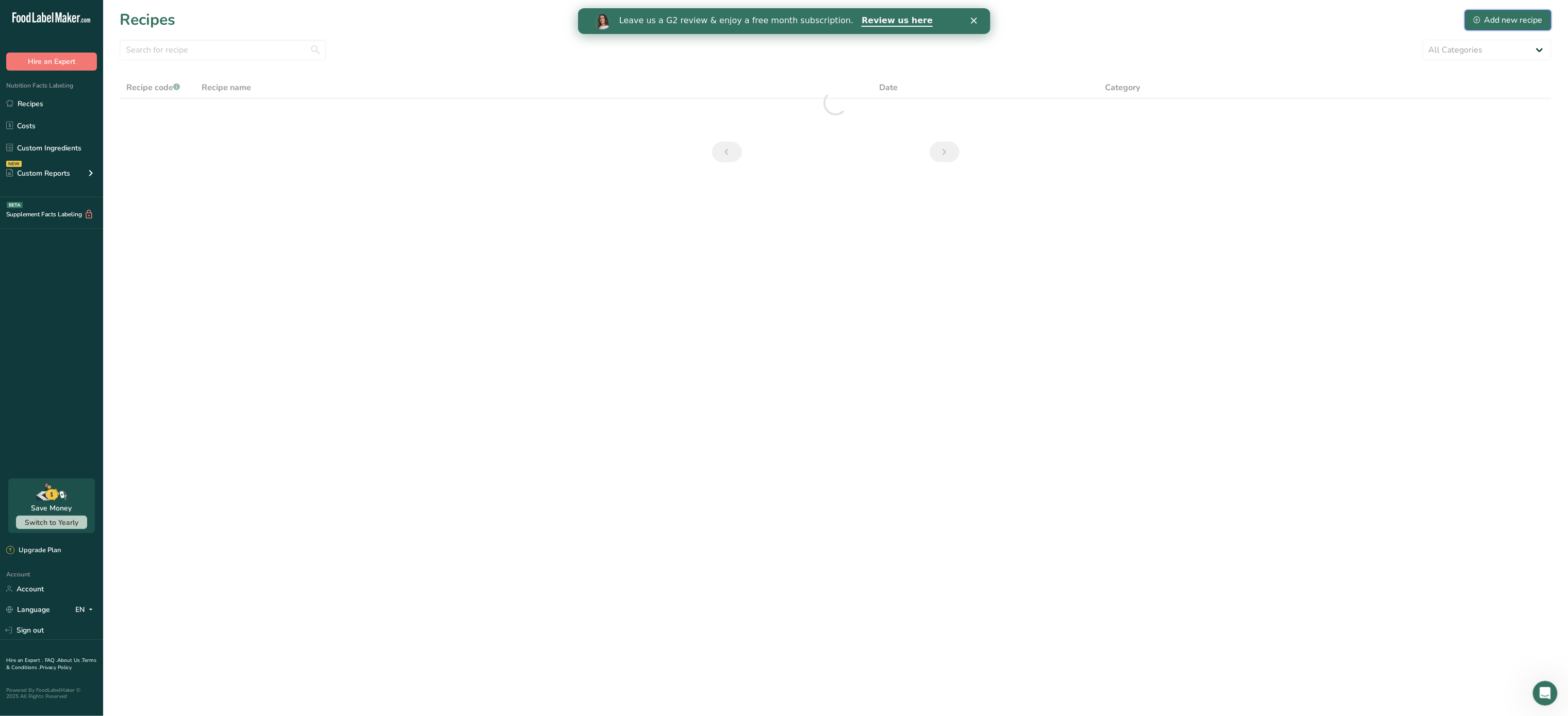
click at [1507, 16] on div "Add new recipe" at bounding box center [1508, 20] width 69 height 12
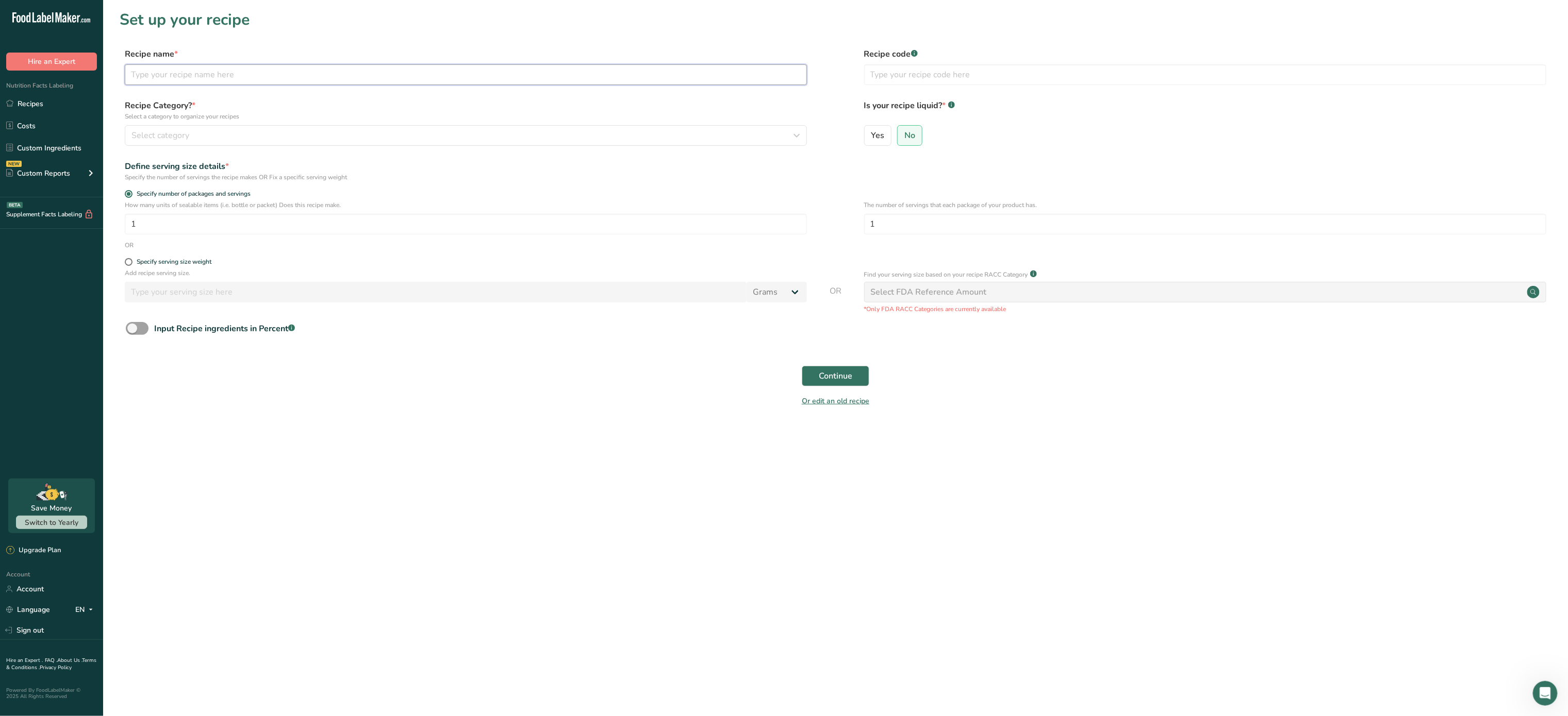
click at [403, 71] on input "text" at bounding box center [466, 74] width 682 height 20
type input "n"
type input "Nutella Cheesecake."
click at [199, 134] on div "Select category" at bounding box center [463, 135] width 662 height 12
click at [181, 212] on div "Baked Goods" at bounding box center [253, 208] width 257 height 19
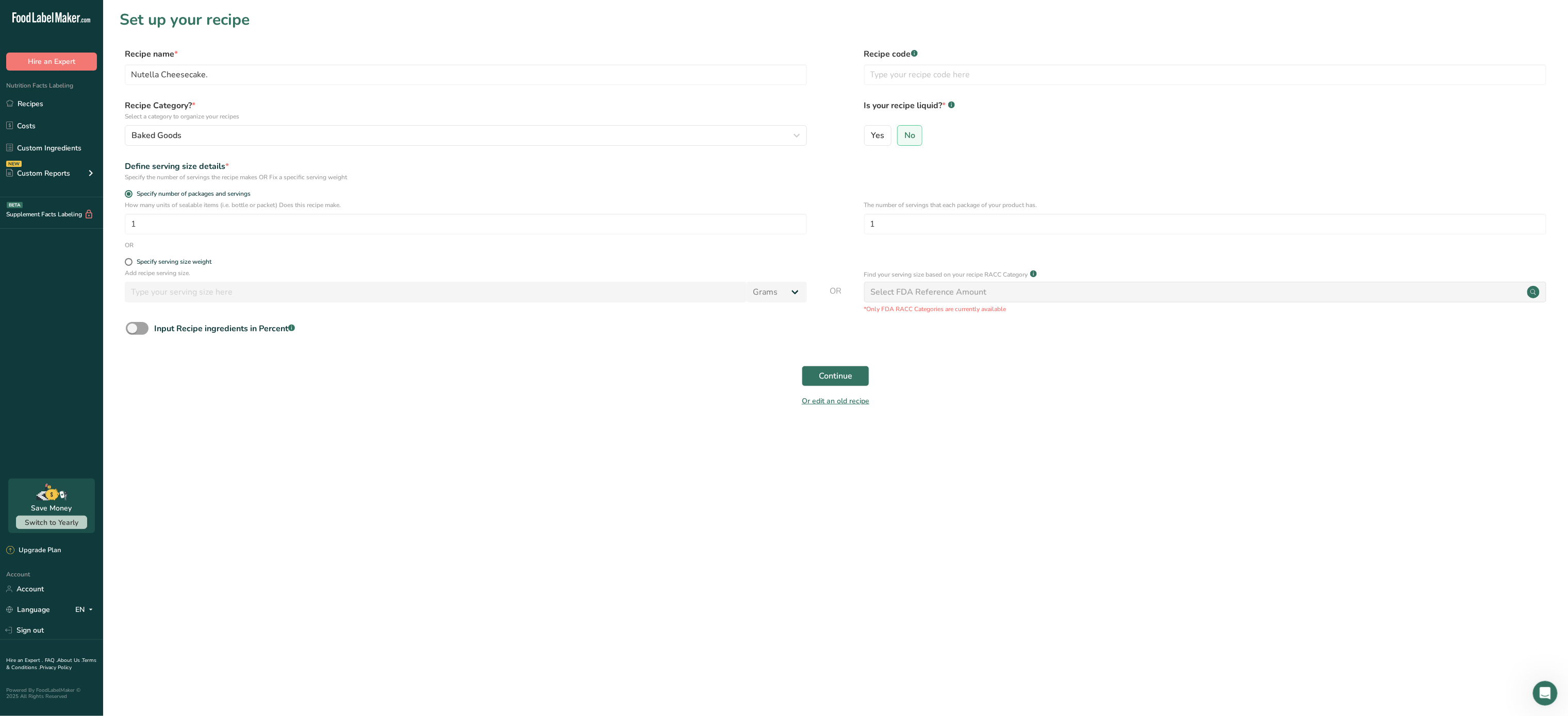
click at [726, 329] on div "Input Recipe ingredients in Percent .a-a{fill:#347362;}.b-a{fill:#fff;}" at bounding box center [835, 332] width 1432 height 21
click at [417, 230] on input "1" at bounding box center [466, 223] width 682 height 20
type input "6"
click at [942, 222] on input "1" at bounding box center [1205, 223] width 682 height 20
click at [842, 373] on span "Continue" at bounding box center [835, 376] width 34 height 12
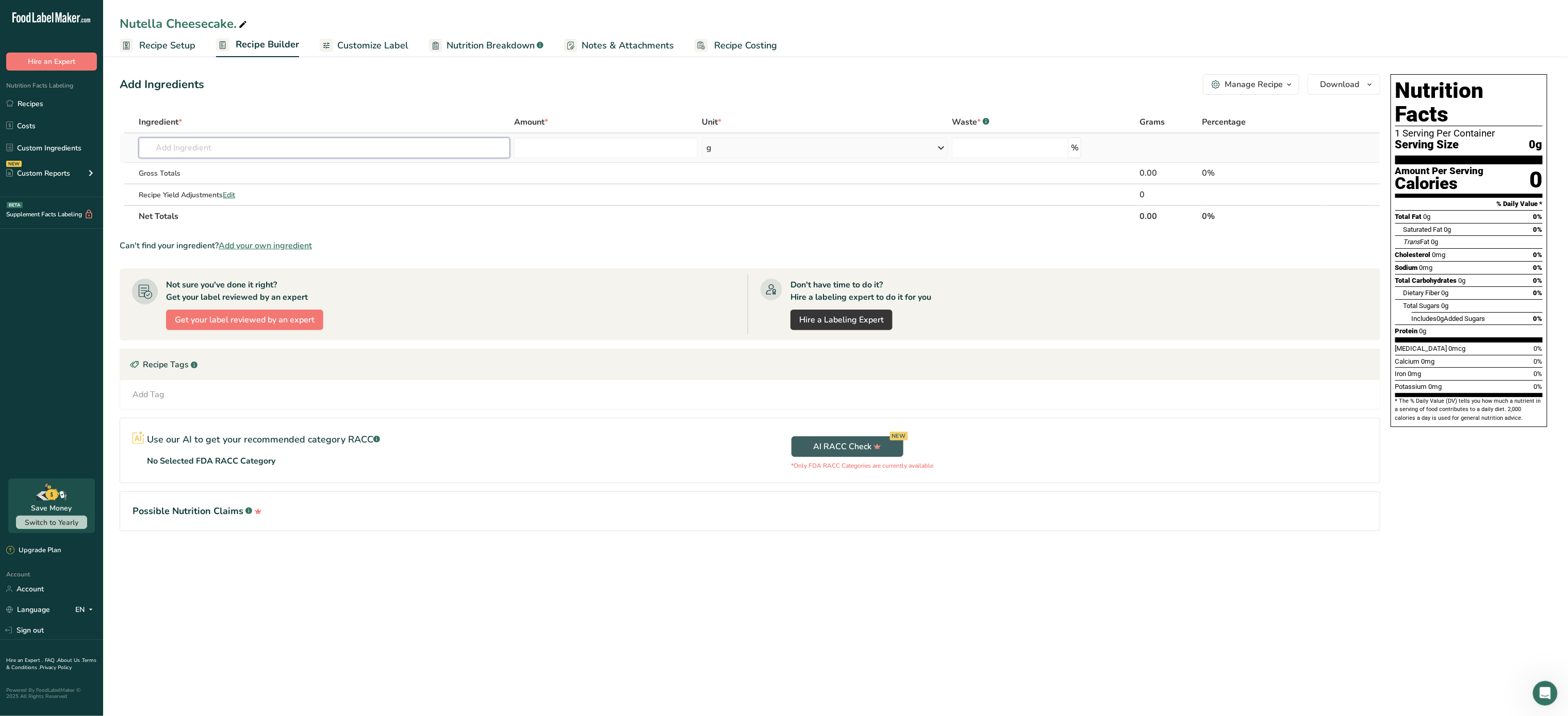
click at [324, 156] on input "text" at bounding box center [324, 147] width 371 height 20
type input "philadel"
click at [260, 167] on div "Philadelphia Cream Cheese" at bounding box center [315, 168] width 338 height 11
type input "Philadelphia Cream Cheese"
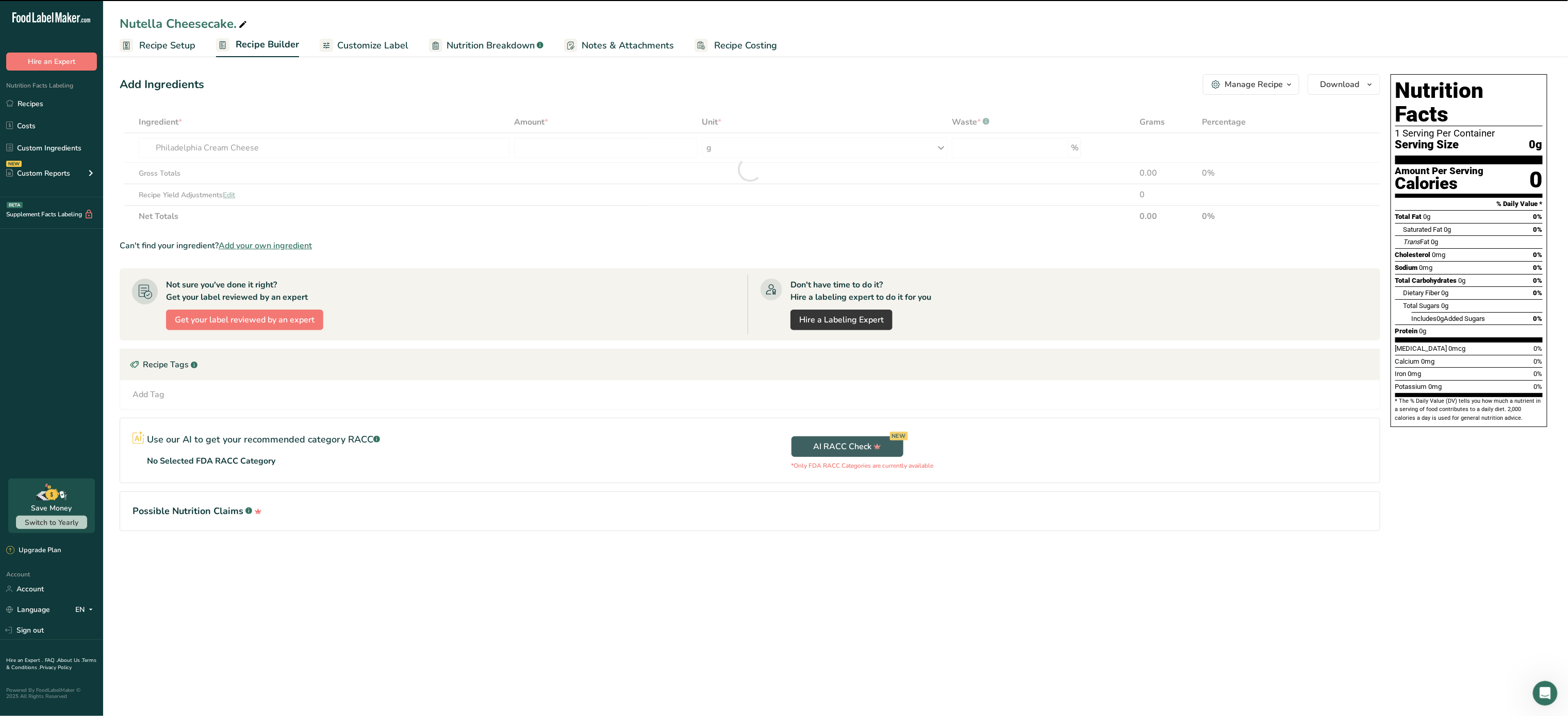
type input "0"
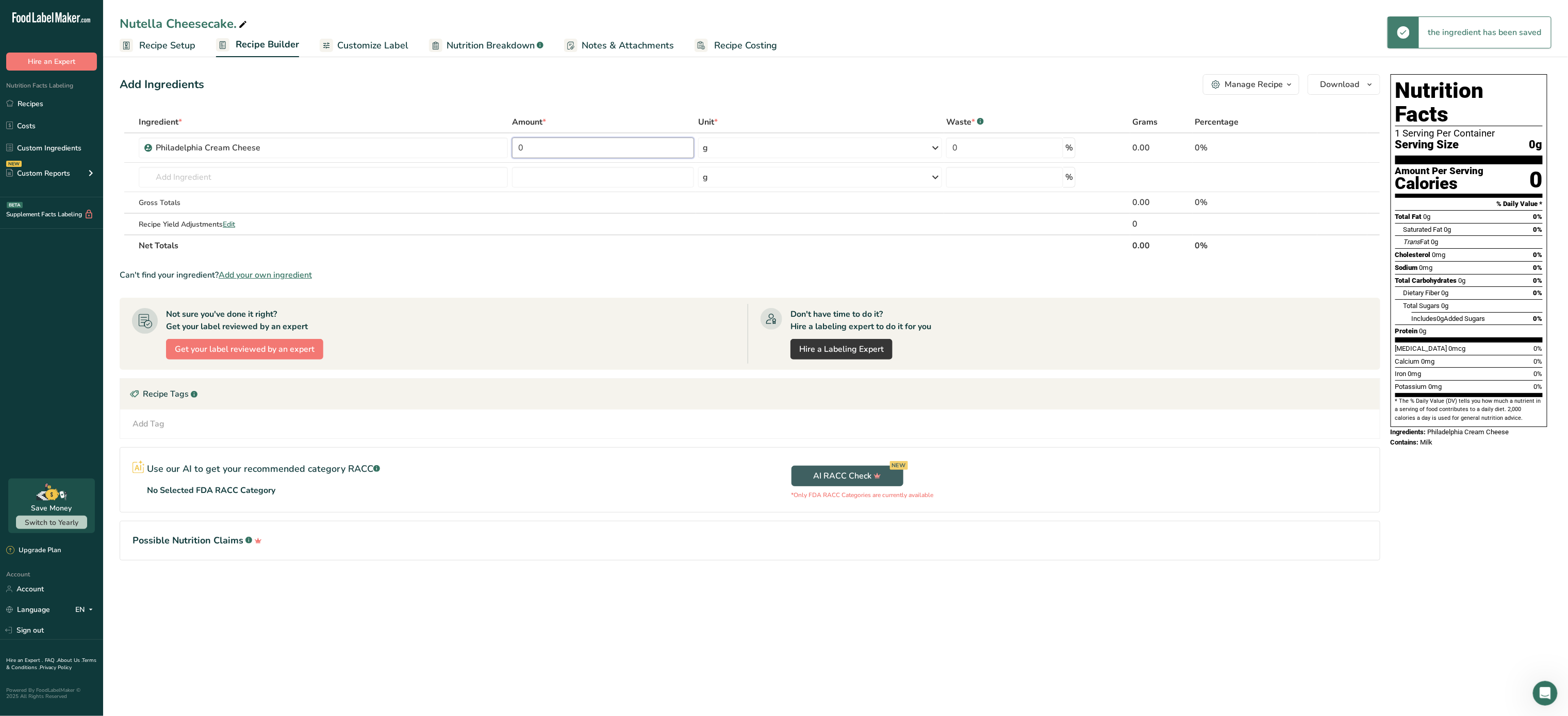
click at [553, 153] on input "0" at bounding box center [603, 147] width 182 height 20
type input "250"
click at [386, 177] on div "Ingredient * Amount * Unit * Waste * .a-a{fill:#347362;}.b-a{fill:#fff;} Grams …" at bounding box center [749, 184] width 1260 height 145
type input "4"
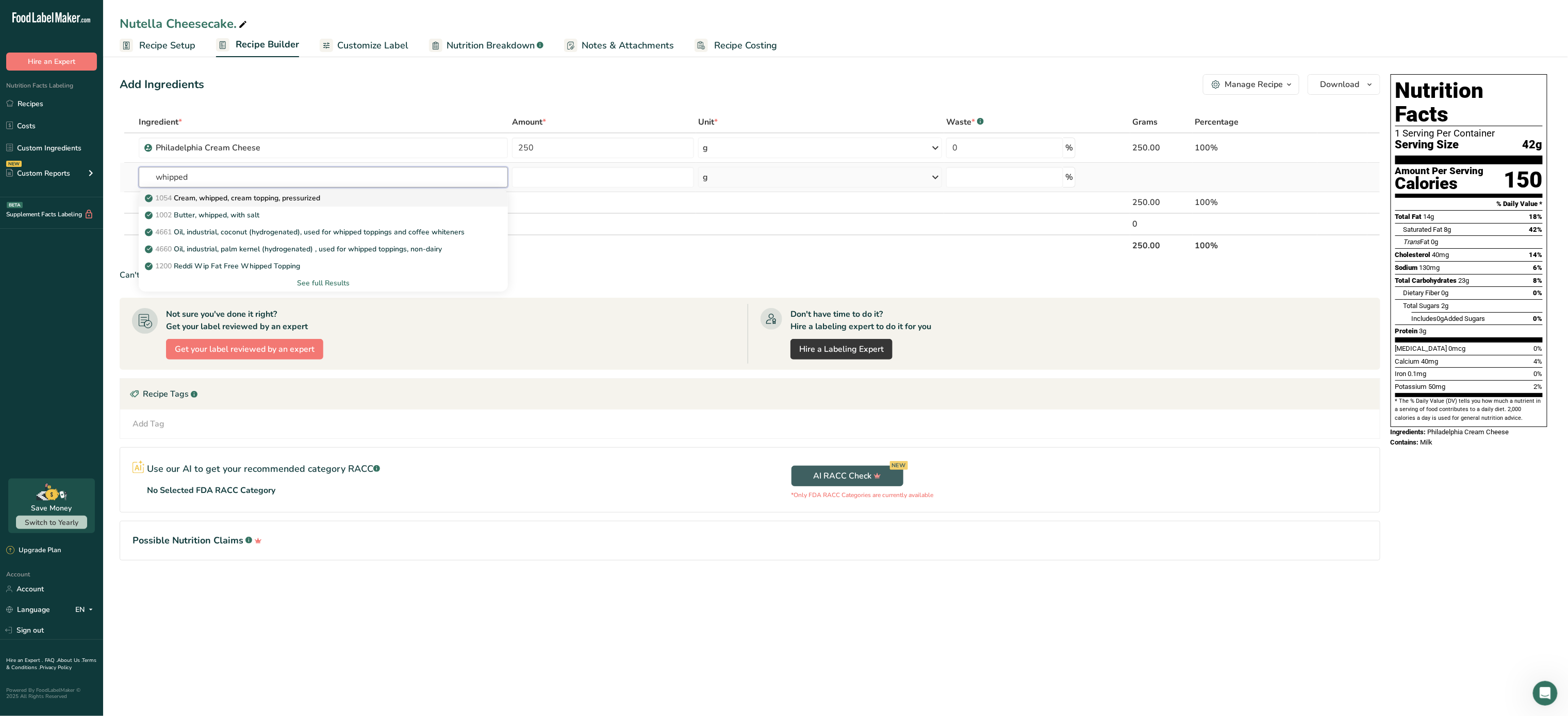
type input "whipped"
click at [330, 196] on div "1054 Cream, whipped, cream topping, pressurized" at bounding box center [315, 198] width 336 height 11
type input "Cream, whipped, cream topping, pressurized"
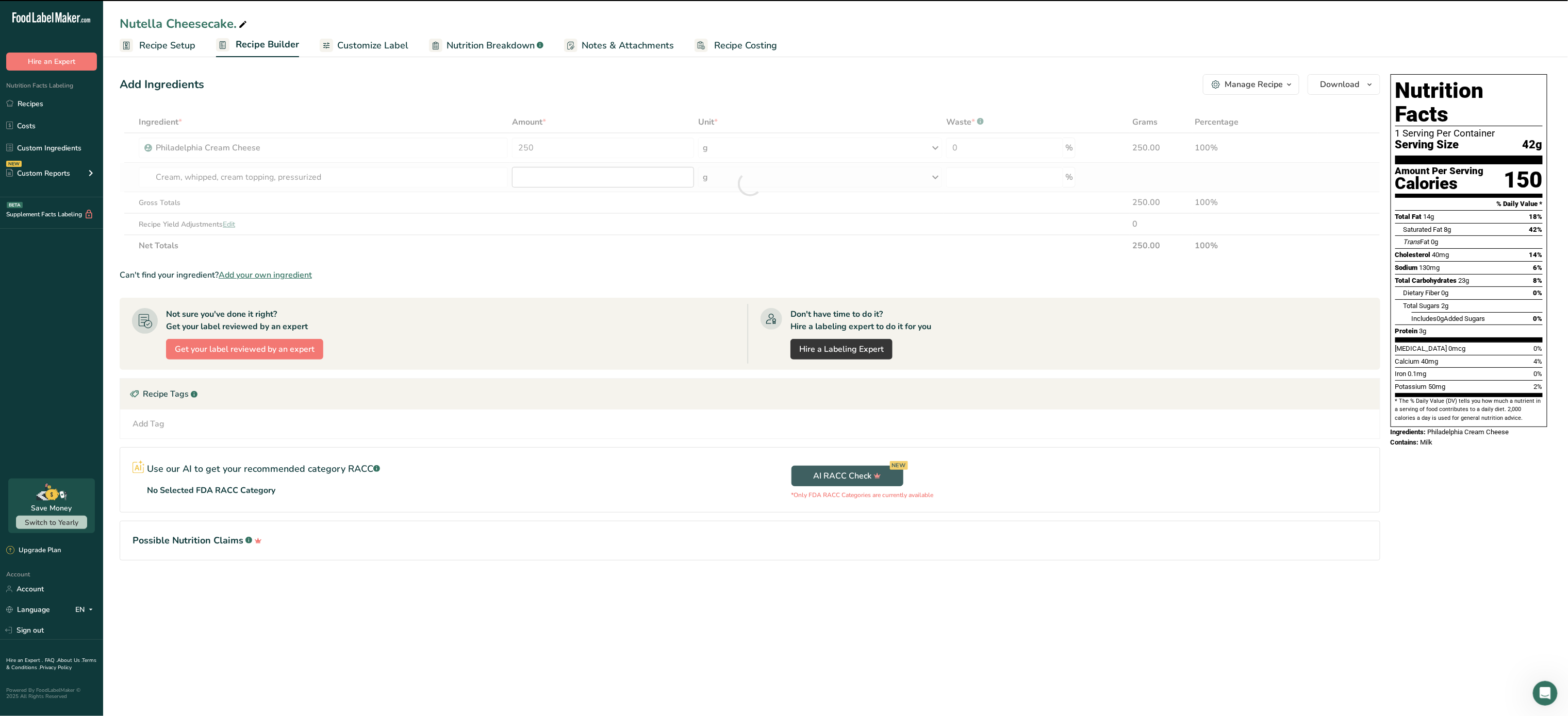
type input "0"
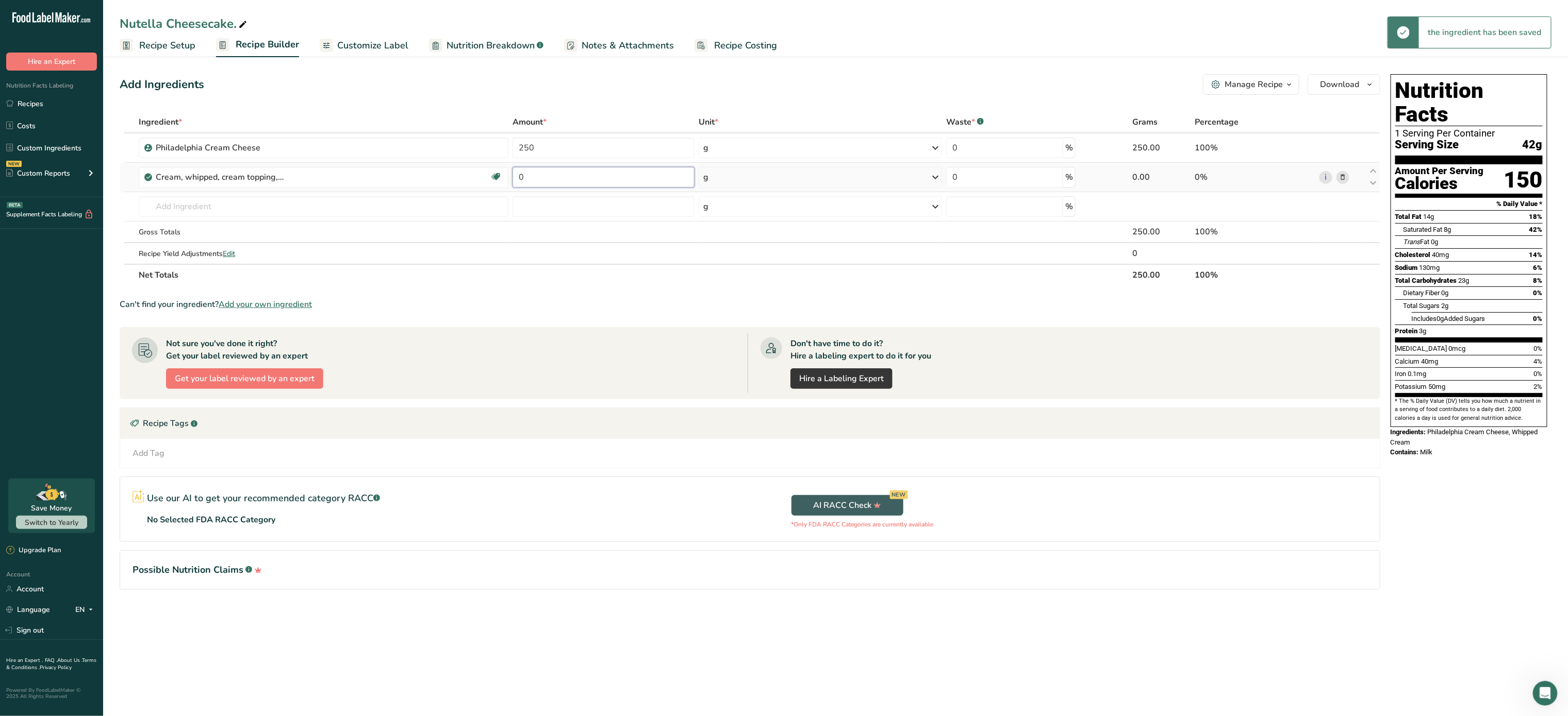
click at [552, 172] on input "0" at bounding box center [603, 177] width 182 height 20
type input "454"
click at [427, 212] on div "Ingredient * Amount * Unit * Waste * .a-a{fill:#347362;}.b-a{fill:#fff;} Grams …" at bounding box center [749, 199] width 1260 height 174
type input "nutella"
click at [314, 240] on div "Add your own ingredient" at bounding box center [323, 244] width 353 height 11
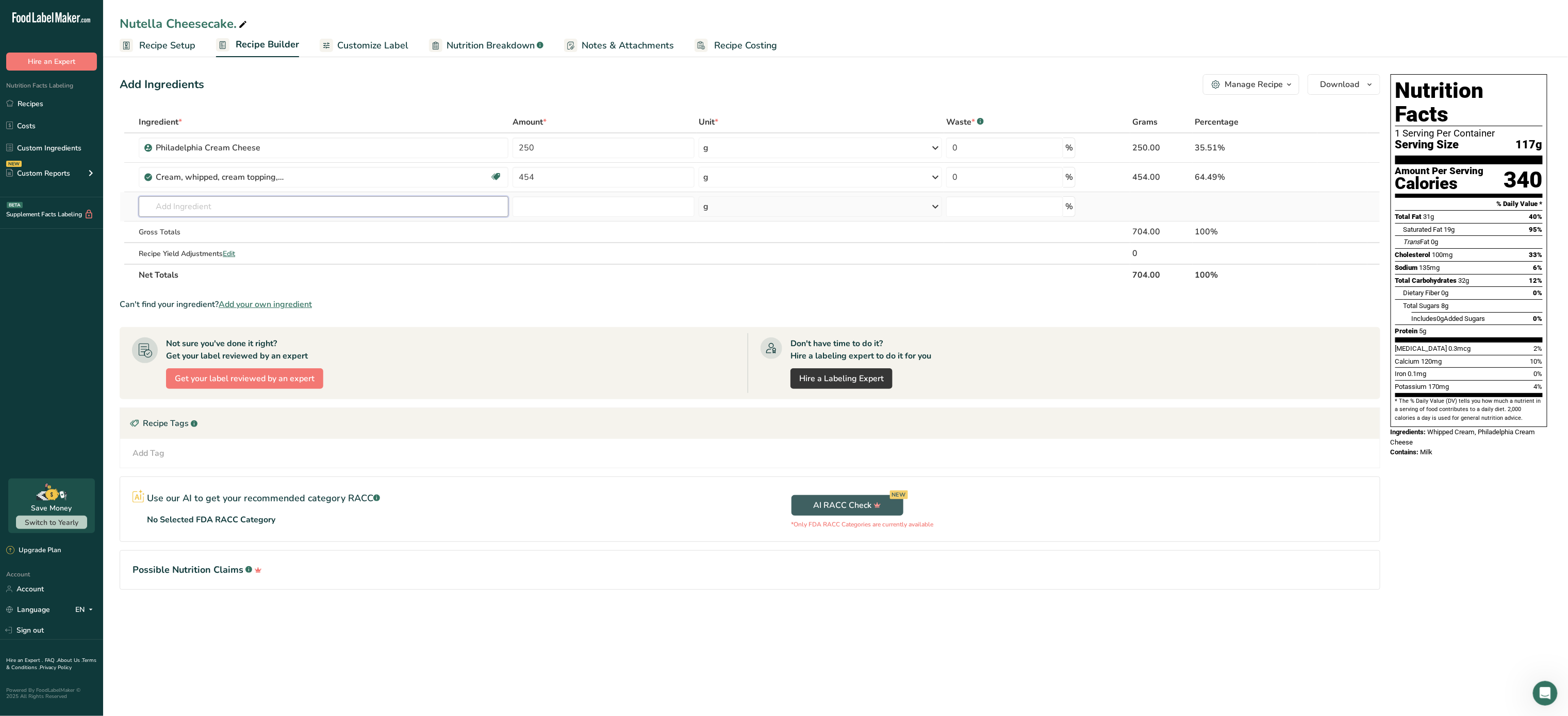
click at [281, 209] on input "text" at bounding box center [323, 206] width 369 height 20
drag, startPoint x: 281, startPoint y: 209, endPoint x: 305, endPoint y: 193, distance: 28.8
click at [305, 193] on td "niy Almond flour 1211 Milk, whole, 3.25% milkfat, without added vitamin A and […" at bounding box center [324, 207] width 374 height 29
type input "nutella"
click at [212, 225] on div "Nutella" at bounding box center [315, 227] width 336 height 11
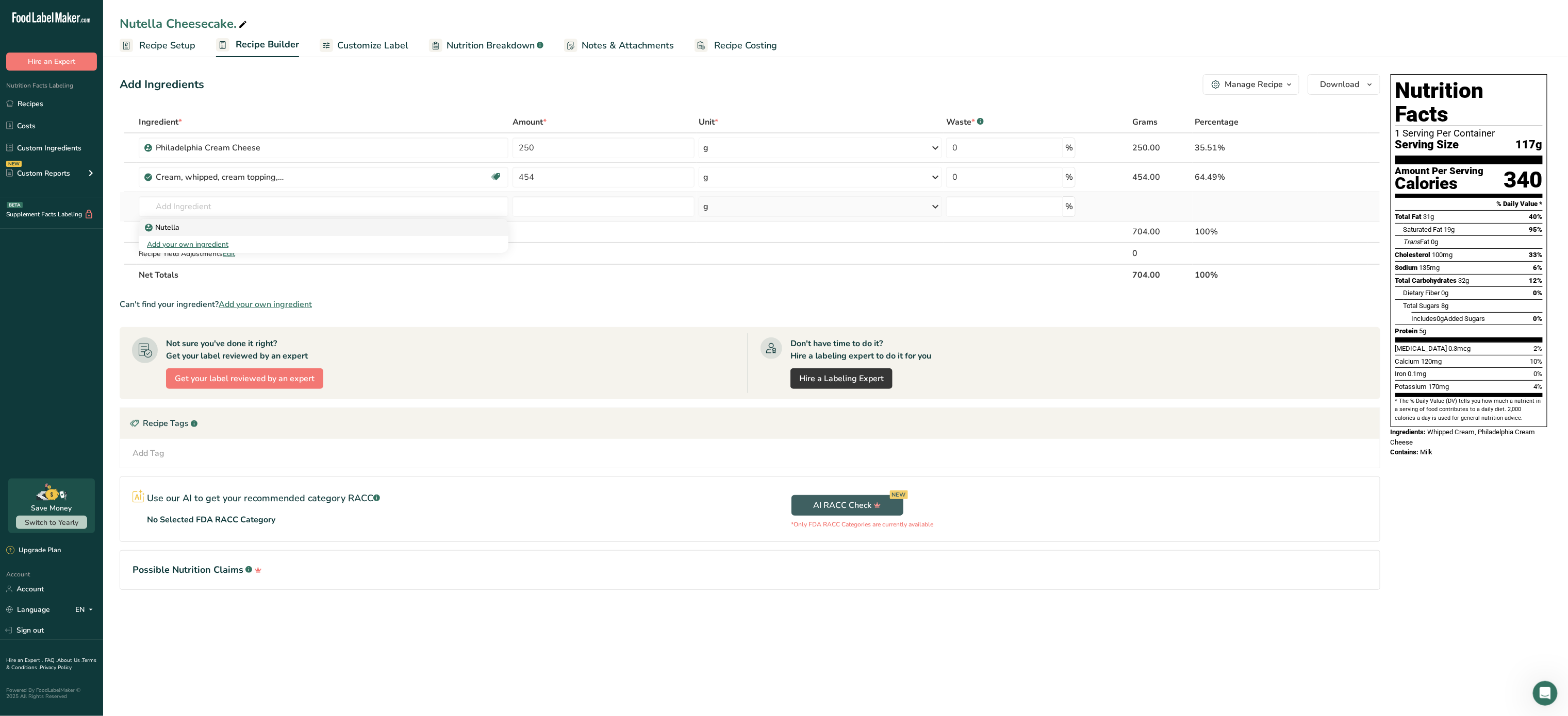
type input "Nutella"
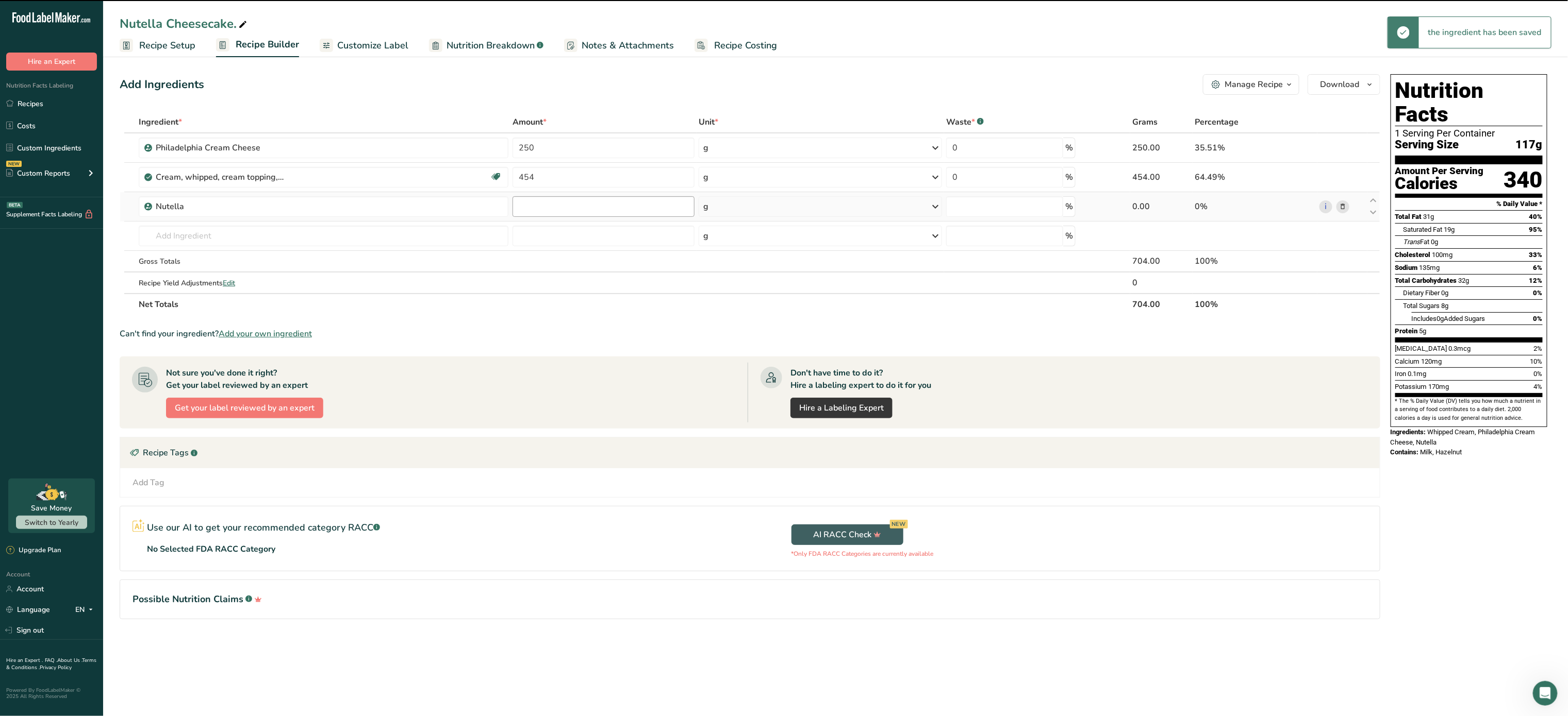
type input "0"
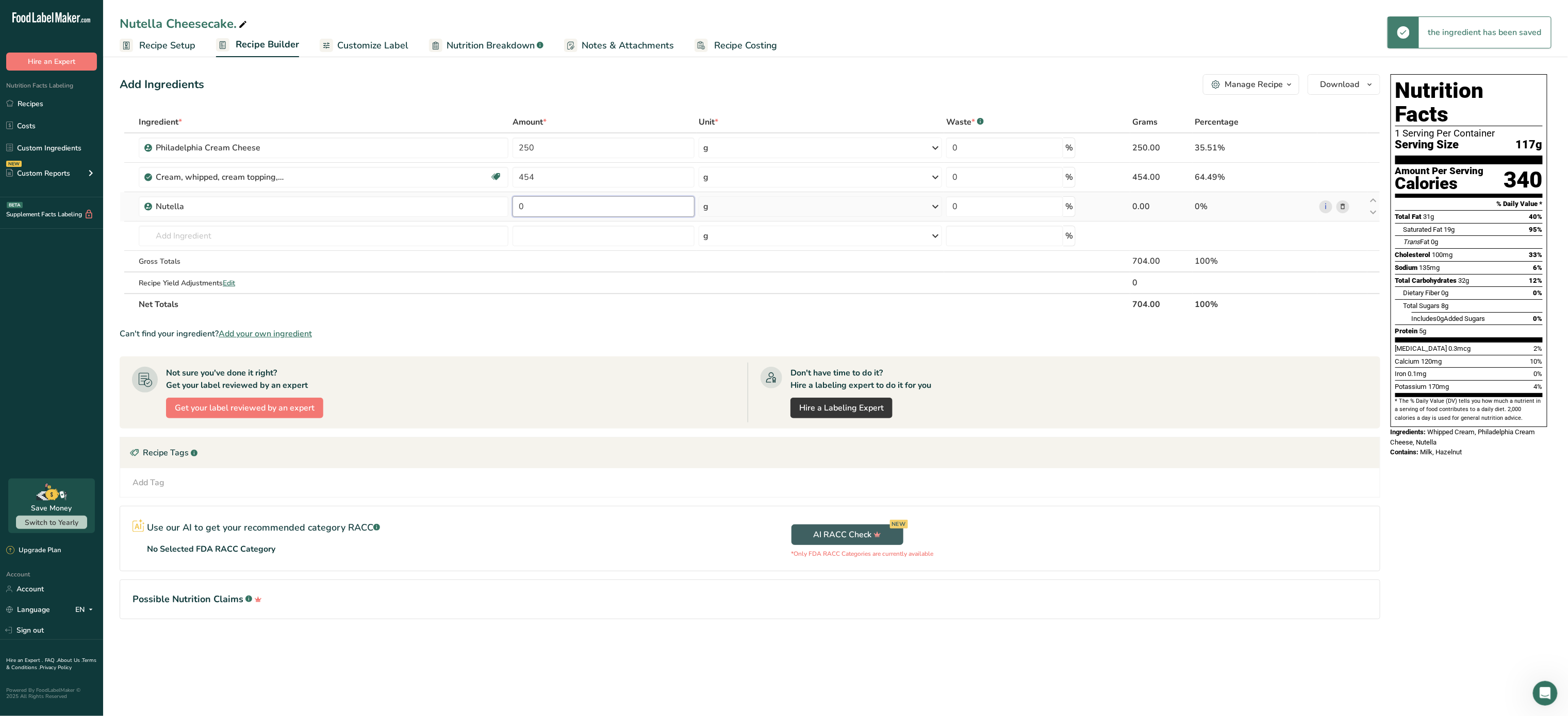
click at [582, 202] on input "0" at bounding box center [603, 206] width 182 height 20
type input "200"
click at [449, 235] on div "Ingredient * Amount * Unit * Waste * .a-a{fill:#347362;}.b-a{fill:#fff;} Grams …" at bounding box center [749, 213] width 1260 height 204
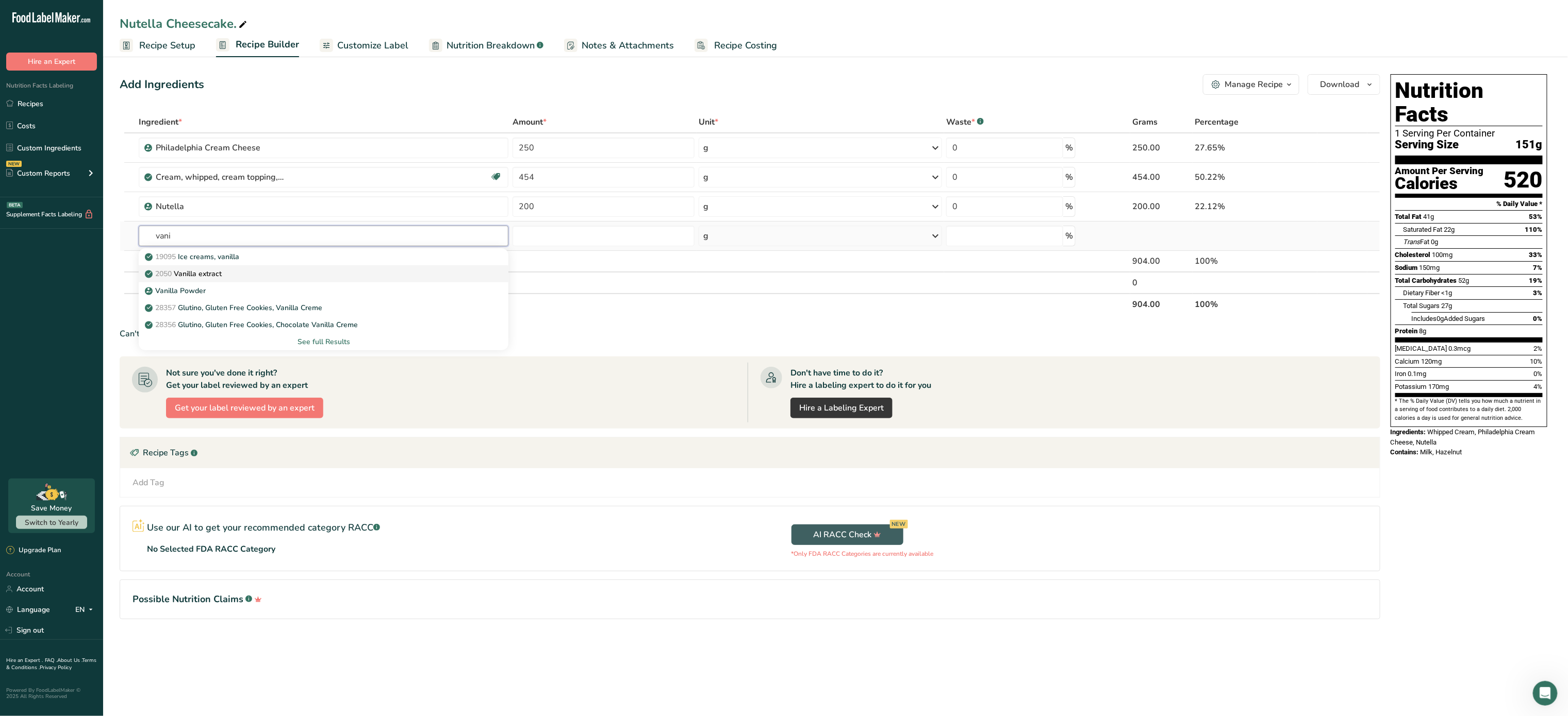
type input "vani"
click at [328, 277] on div "2050 Vanilla extract" at bounding box center [315, 274] width 336 height 11
type input "Vanilla extract"
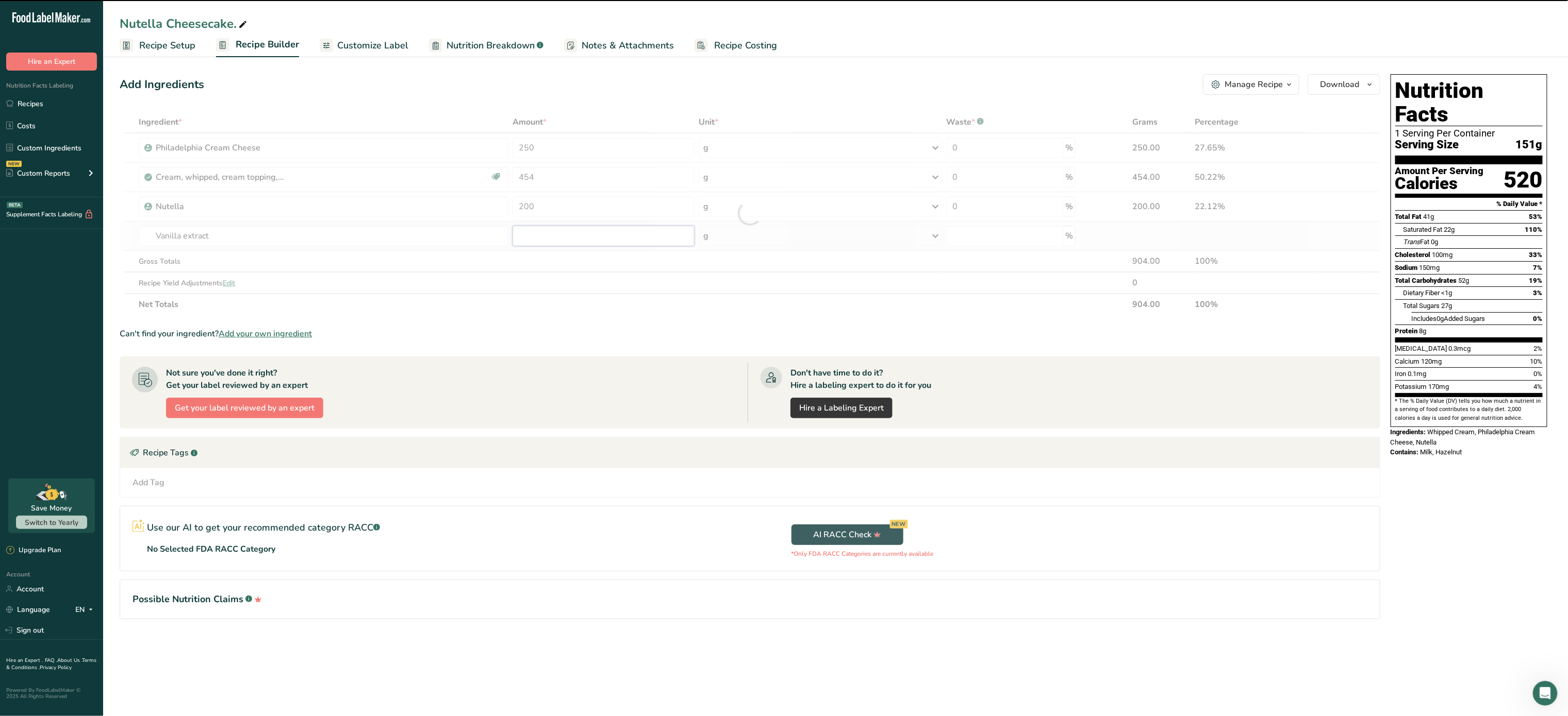
click at [539, 236] on input "number" at bounding box center [603, 235] width 182 height 20
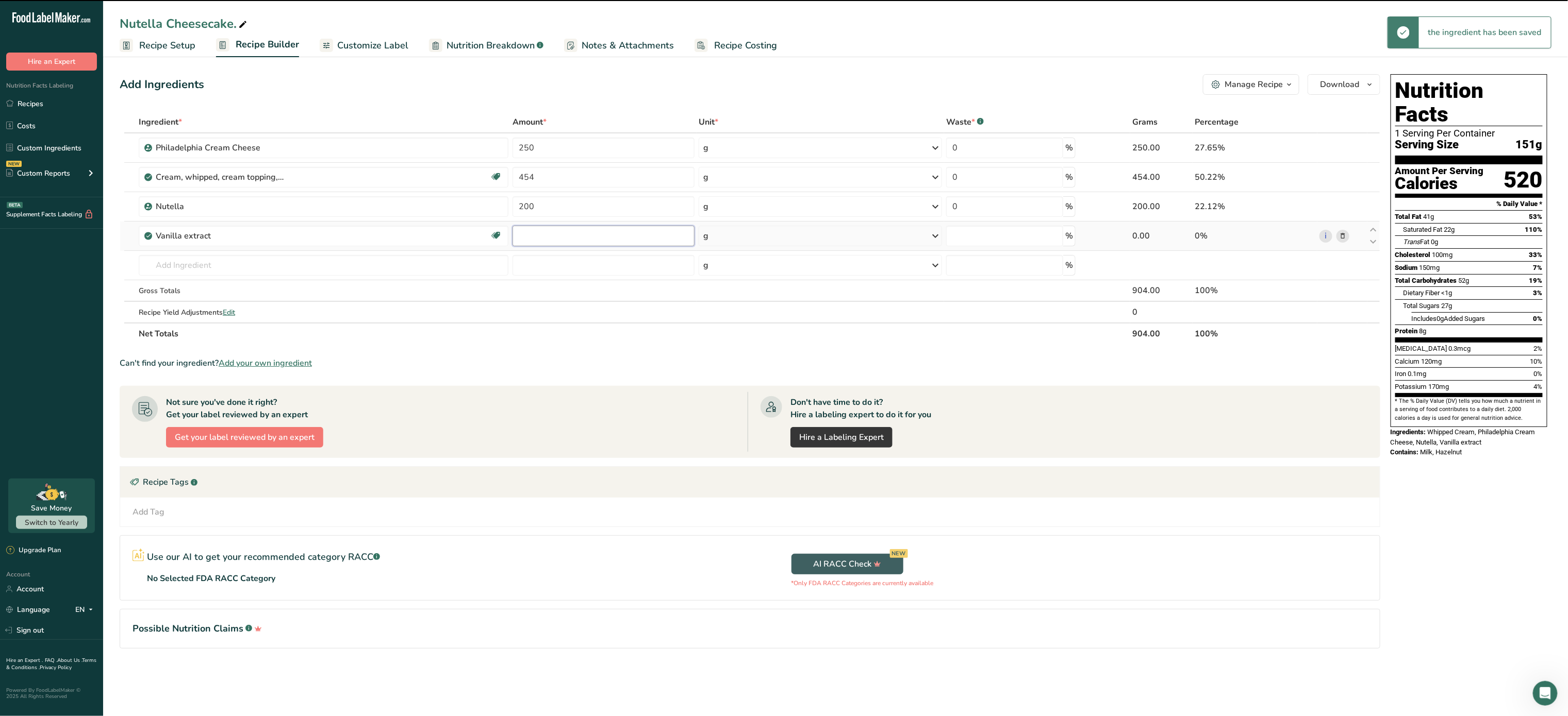
type input "0"
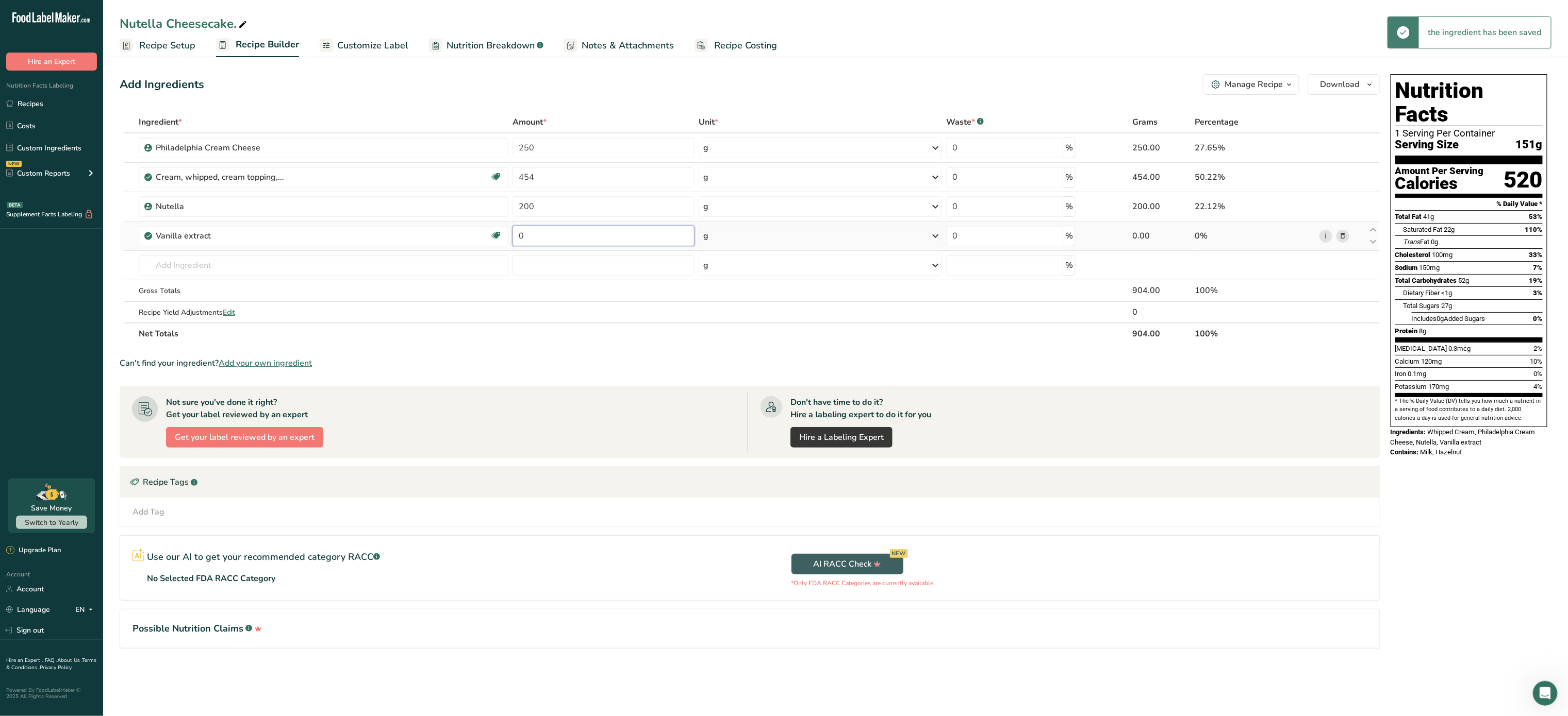
click at [542, 244] on input "0" at bounding box center [603, 235] width 182 height 20
type input "1"
click at [797, 248] on div "Ingredient * Amount * Unit * Waste * .a-a{fill:#347362;}.b-a{fill:#fff;} Grams …" at bounding box center [749, 228] width 1260 height 233
click at [782, 235] on div "g" at bounding box center [819, 235] width 243 height 20
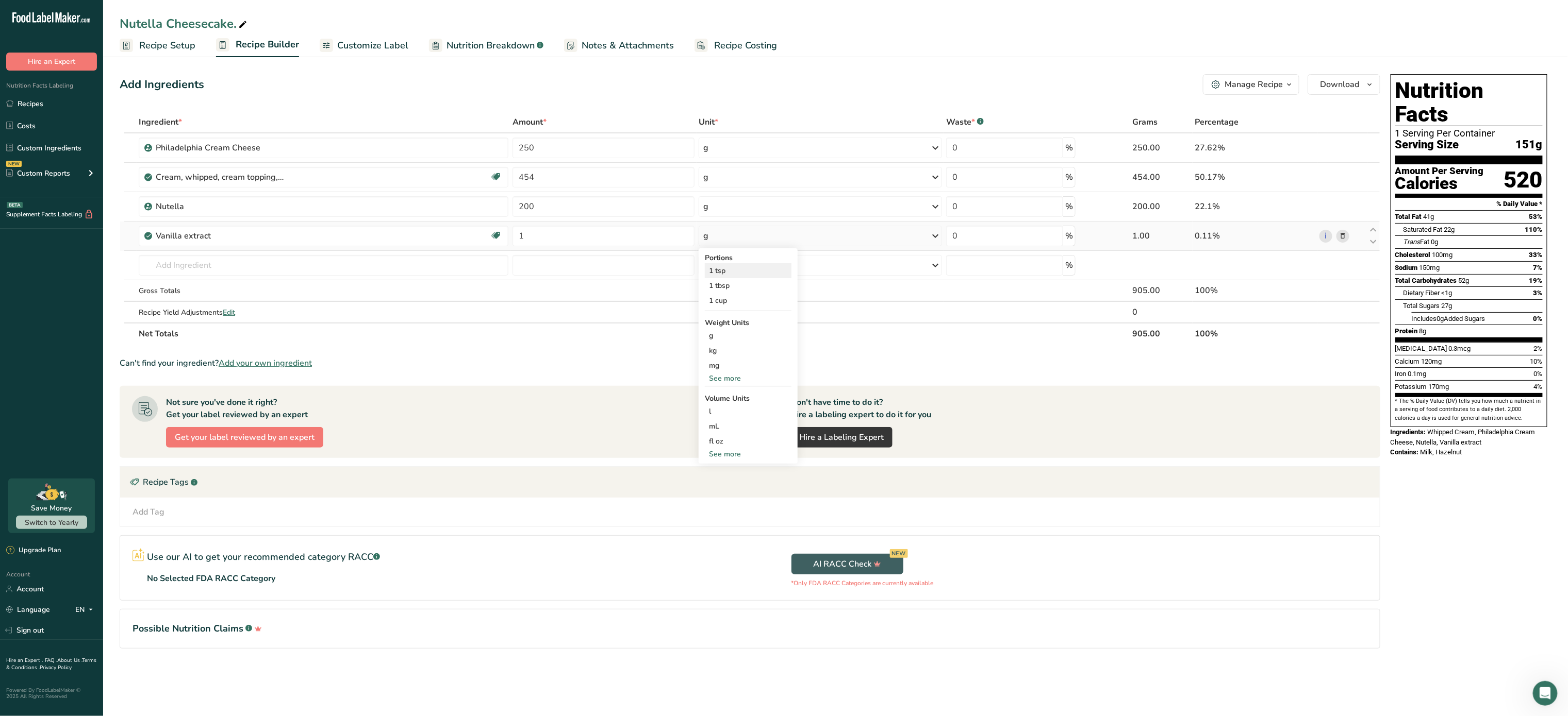
click at [754, 272] on div "1 tsp" at bounding box center [748, 271] width 87 height 15
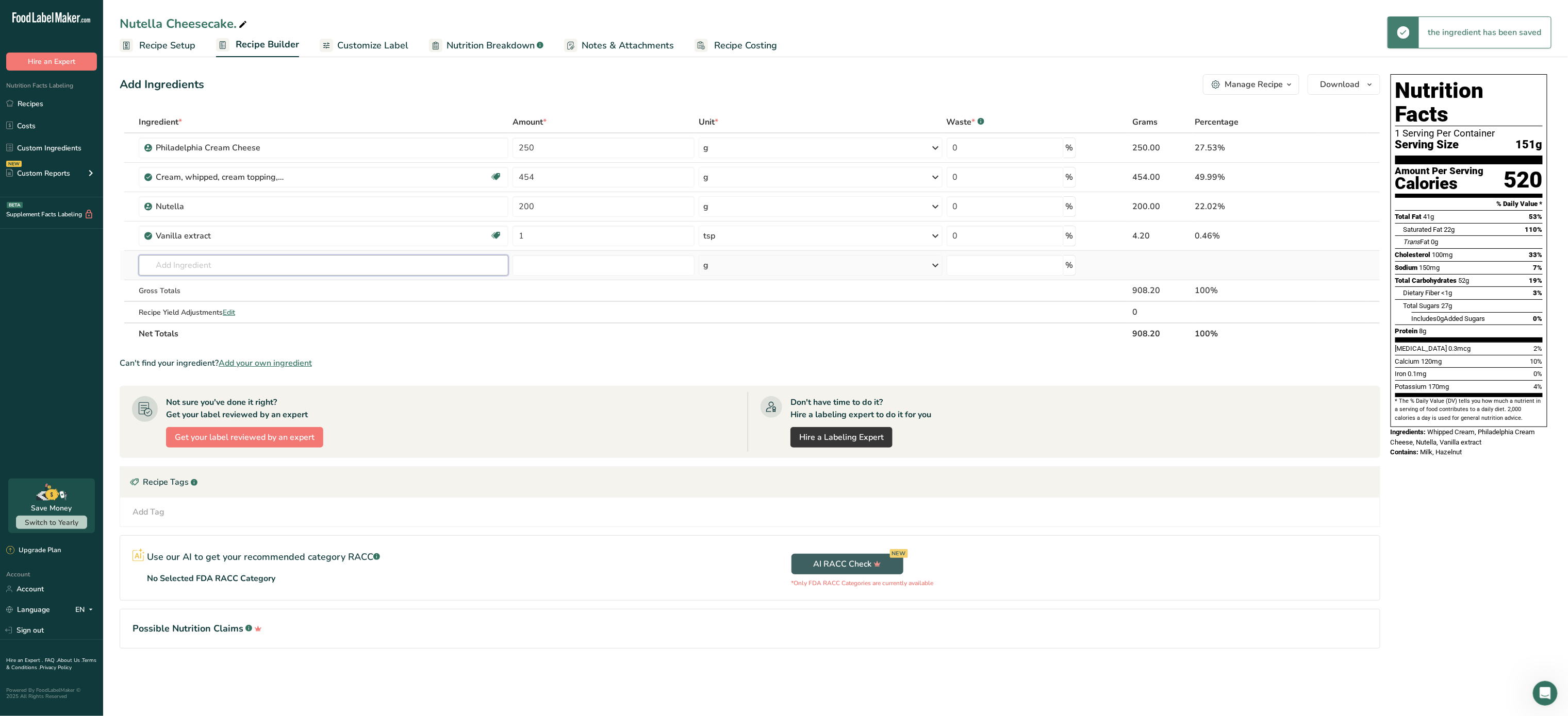
click at [196, 267] on input "text" at bounding box center [323, 265] width 369 height 20
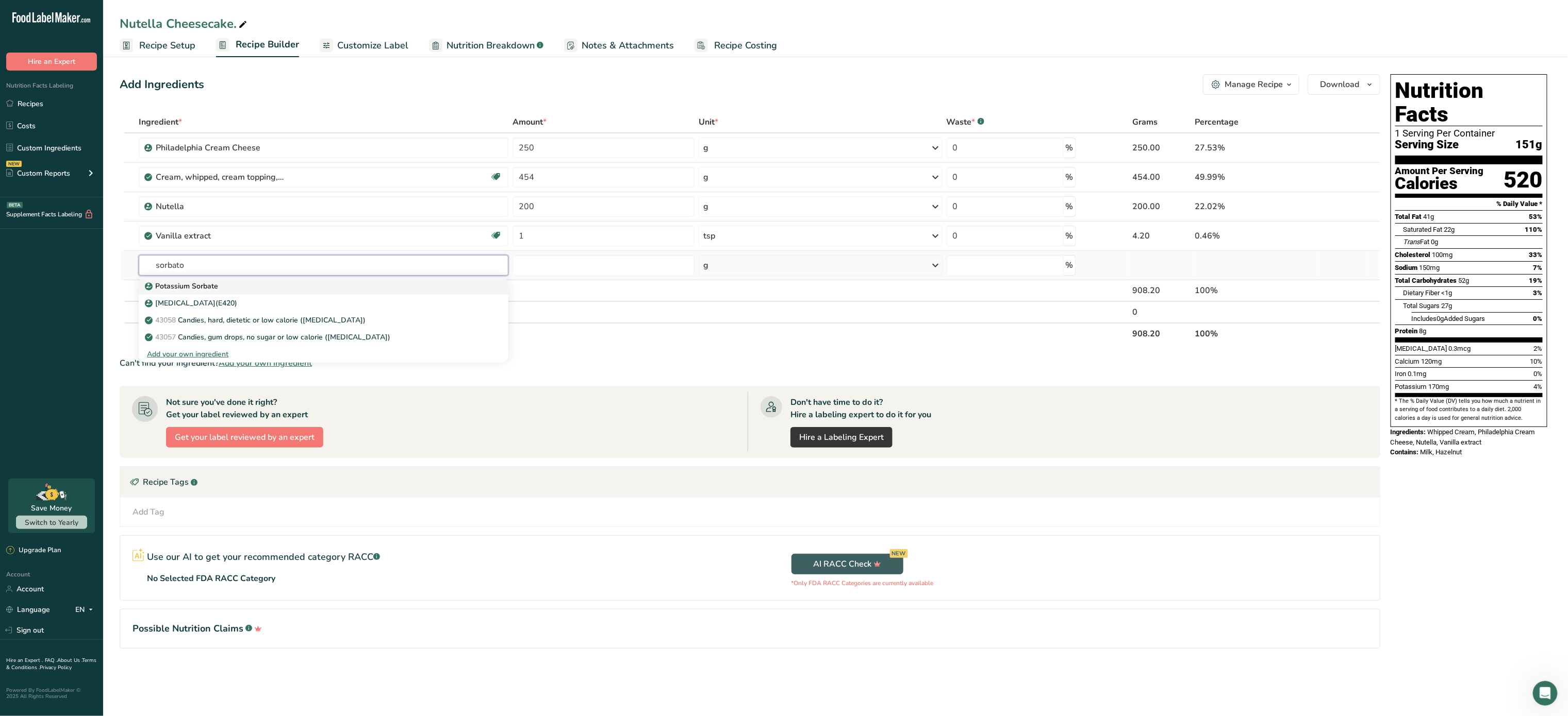
type input "sorbato"
click at [215, 287] on p "Potassium Sorbate" at bounding box center [182, 286] width 71 height 11
type input "Potassium Sorbate"
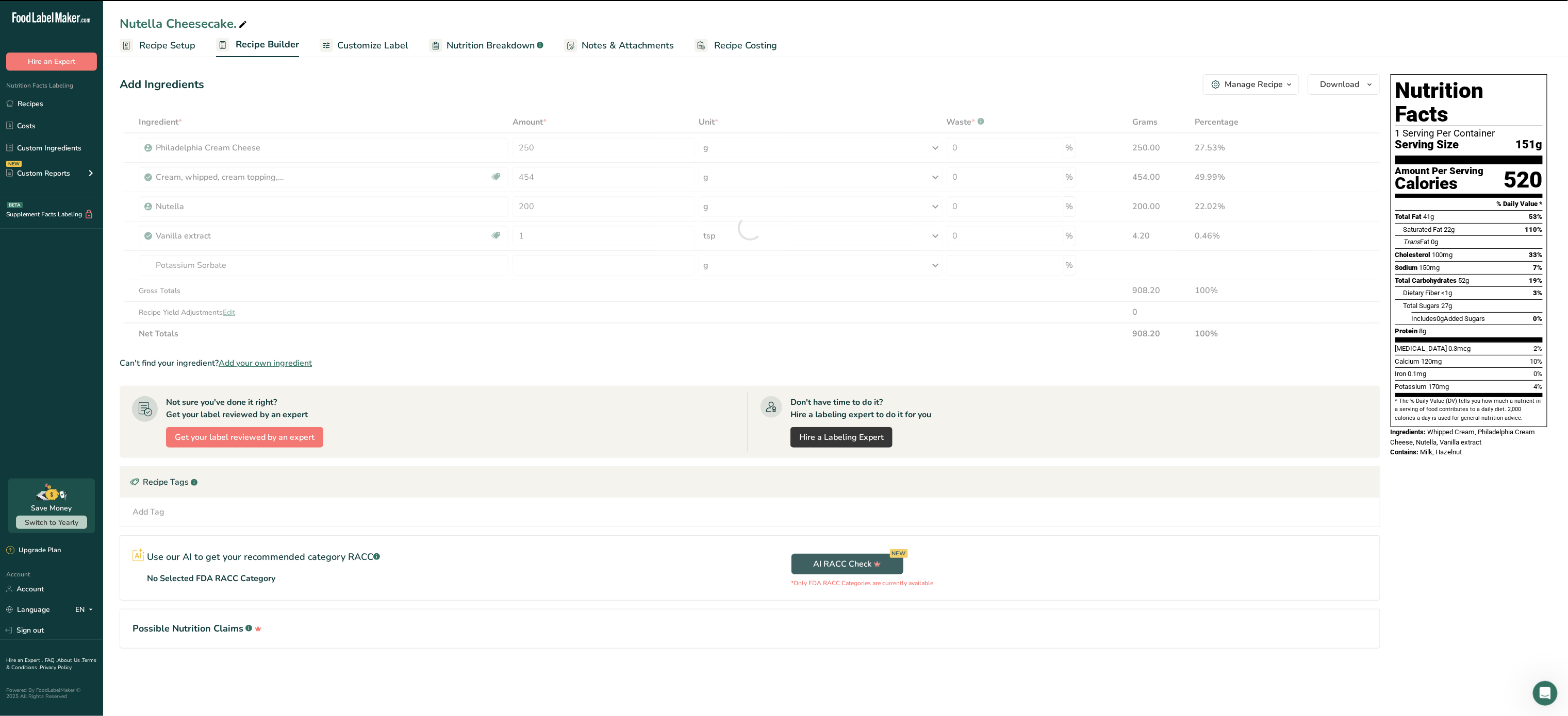
type input "0"
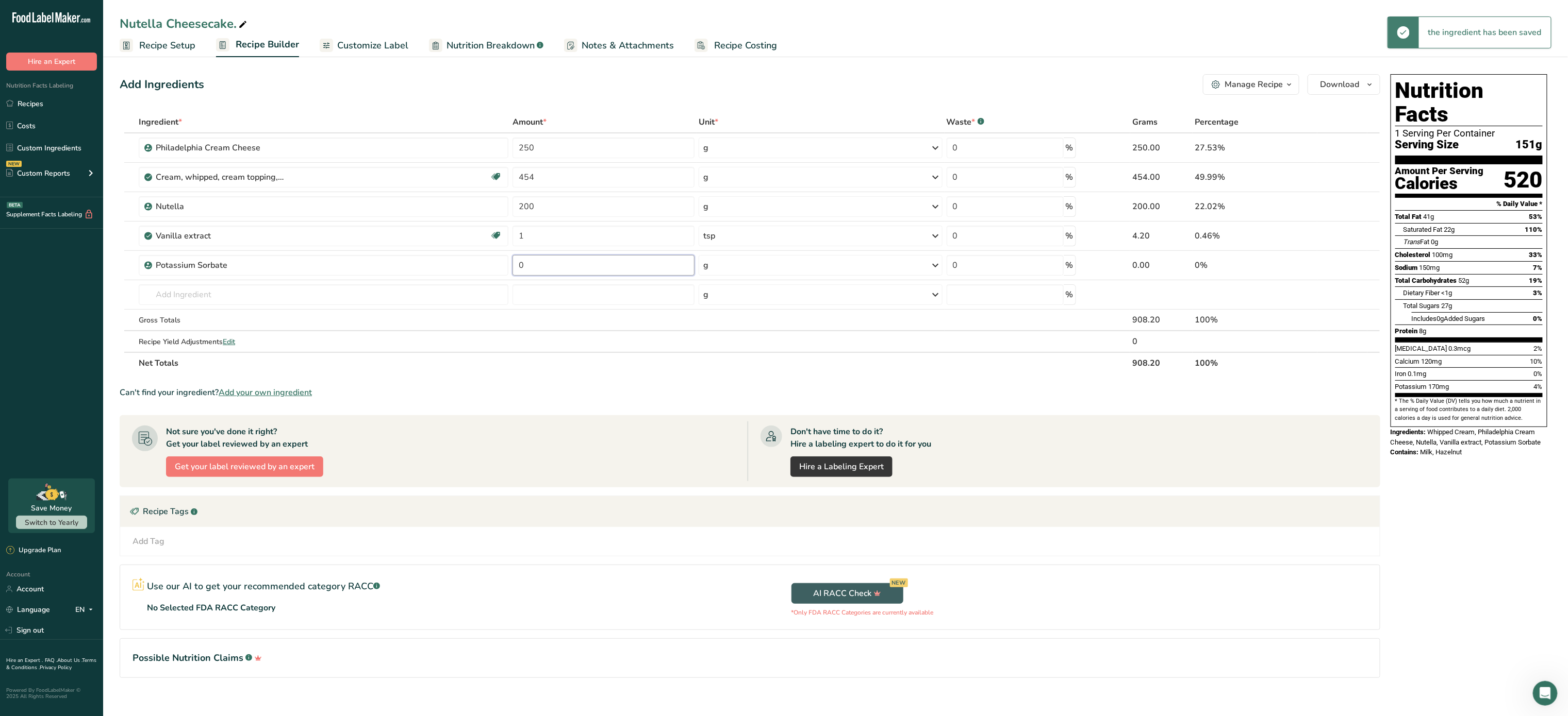
click at [571, 265] on input "0" at bounding box center [603, 265] width 182 height 20
type input "1"
click at [400, 290] on div "Ingredient * Amount * Unit * Waste * .a-a{fill:#347362;}.b-a{fill:#fff;} Grams …" at bounding box center [749, 242] width 1260 height 262
click at [196, 302] on input "text" at bounding box center [323, 294] width 369 height 20
click at [71, 147] on link "Custom Ingredients" at bounding box center [51, 148] width 103 height 20
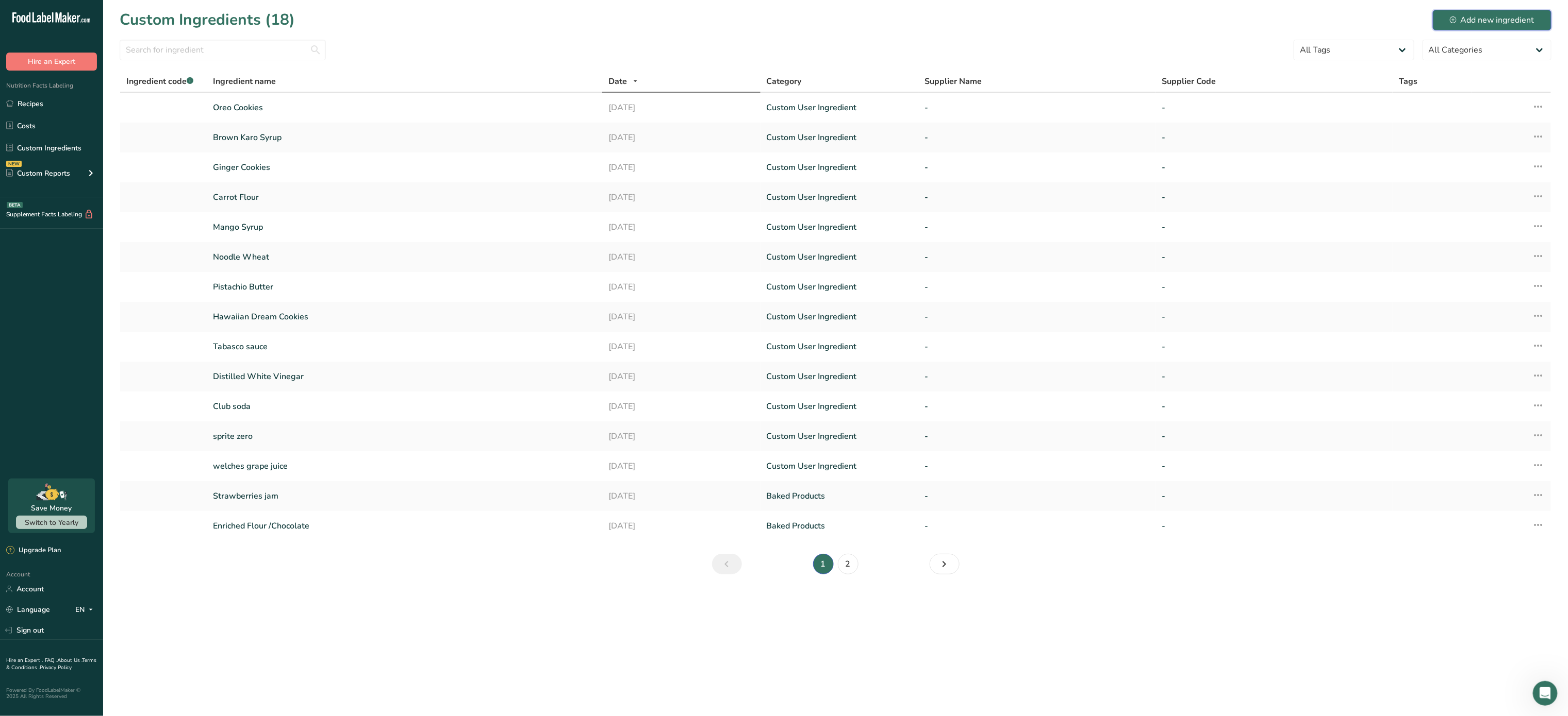
click at [1472, 24] on div "Add new ingredient" at bounding box center [1492, 20] width 84 height 12
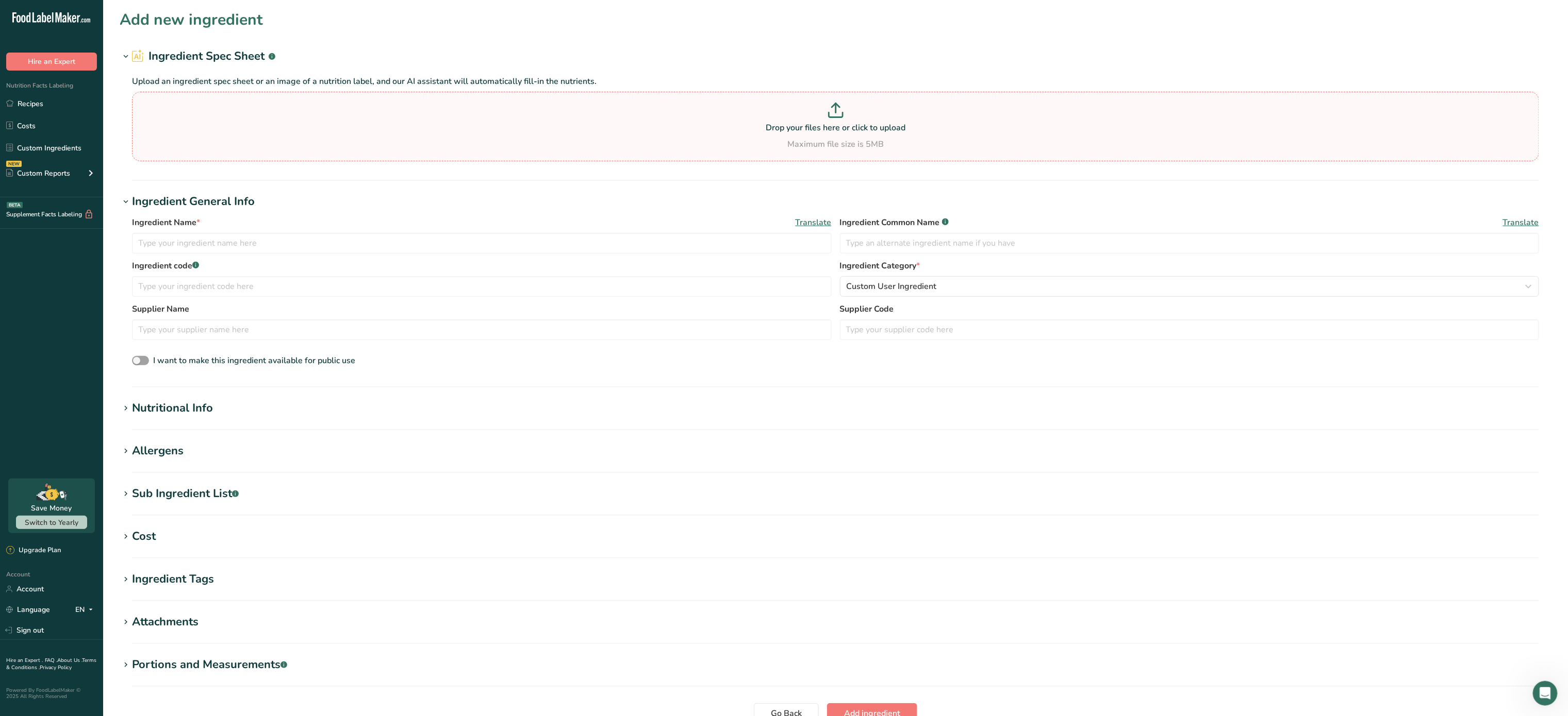
click at [849, 131] on p "Drop your files here or click to upload" at bounding box center [835, 128] width 1402 height 12
click at [849, 131] on input "Drop your files here or click to upload Maximum file size is 5MB" at bounding box center [835, 126] width 1407 height 69
type input "C:\fakepath\IMG_9055.PNG"
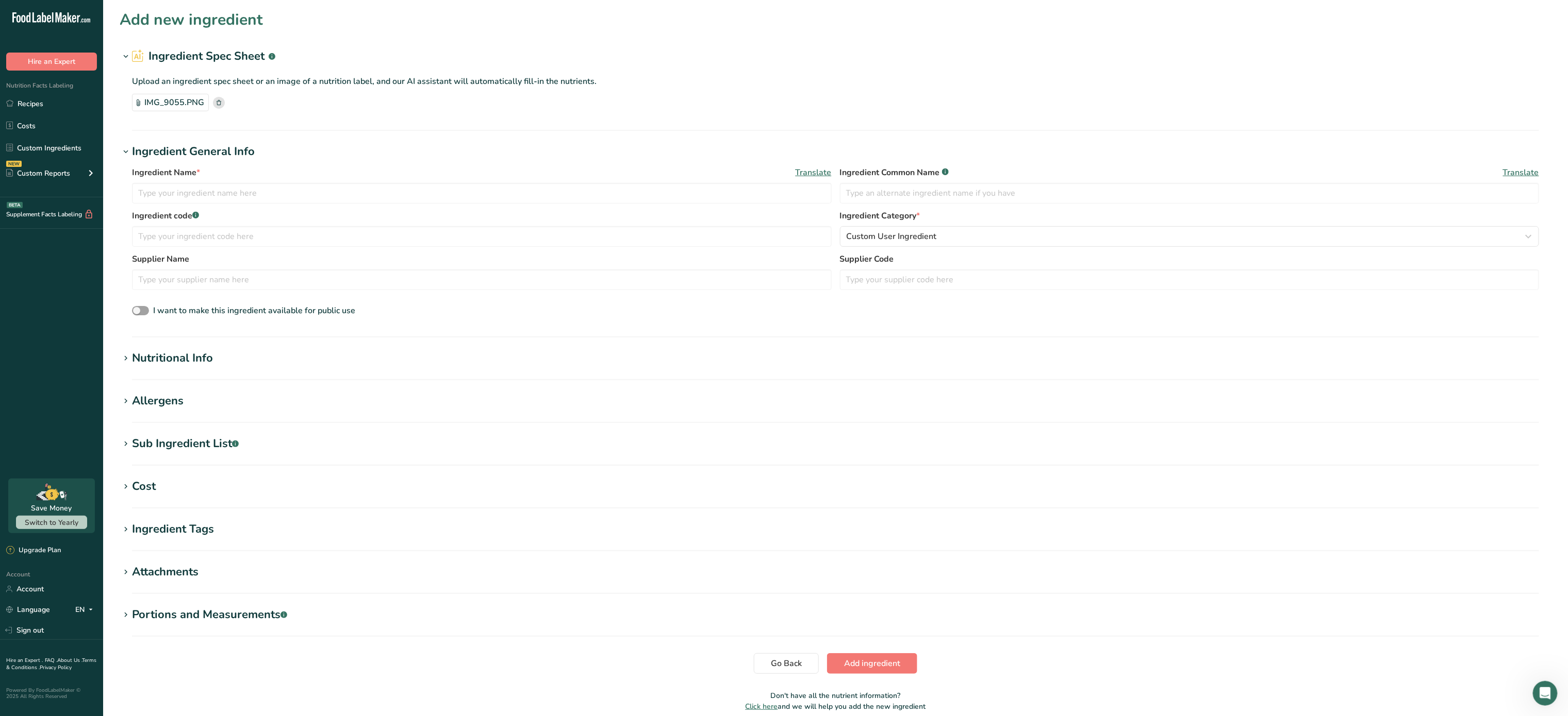
click at [290, 353] on h1 "Nutritional Info" at bounding box center [835, 358] width 1432 height 17
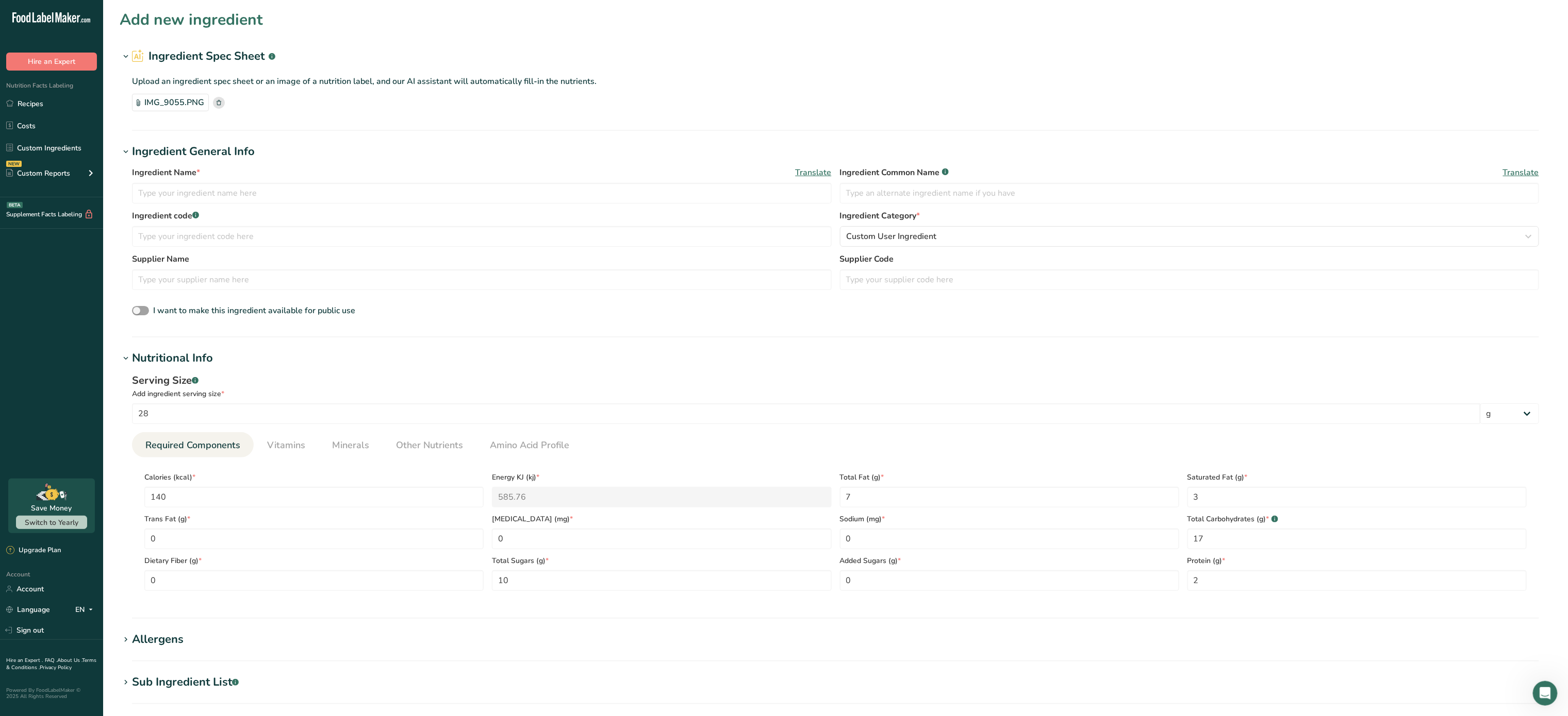
click at [171, 656] on section "Allergens Add any known allergens associated with your ingredient Soy Tree Nuts…" at bounding box center [835, 646] width 1432 height 30
click at [171, 632] on div "Allergens" at bounding box center [157, 639] width 52 height 17
click at [358, 187] on input "text" at bounding box center [482, 193] width 700 height 20
type input "n"
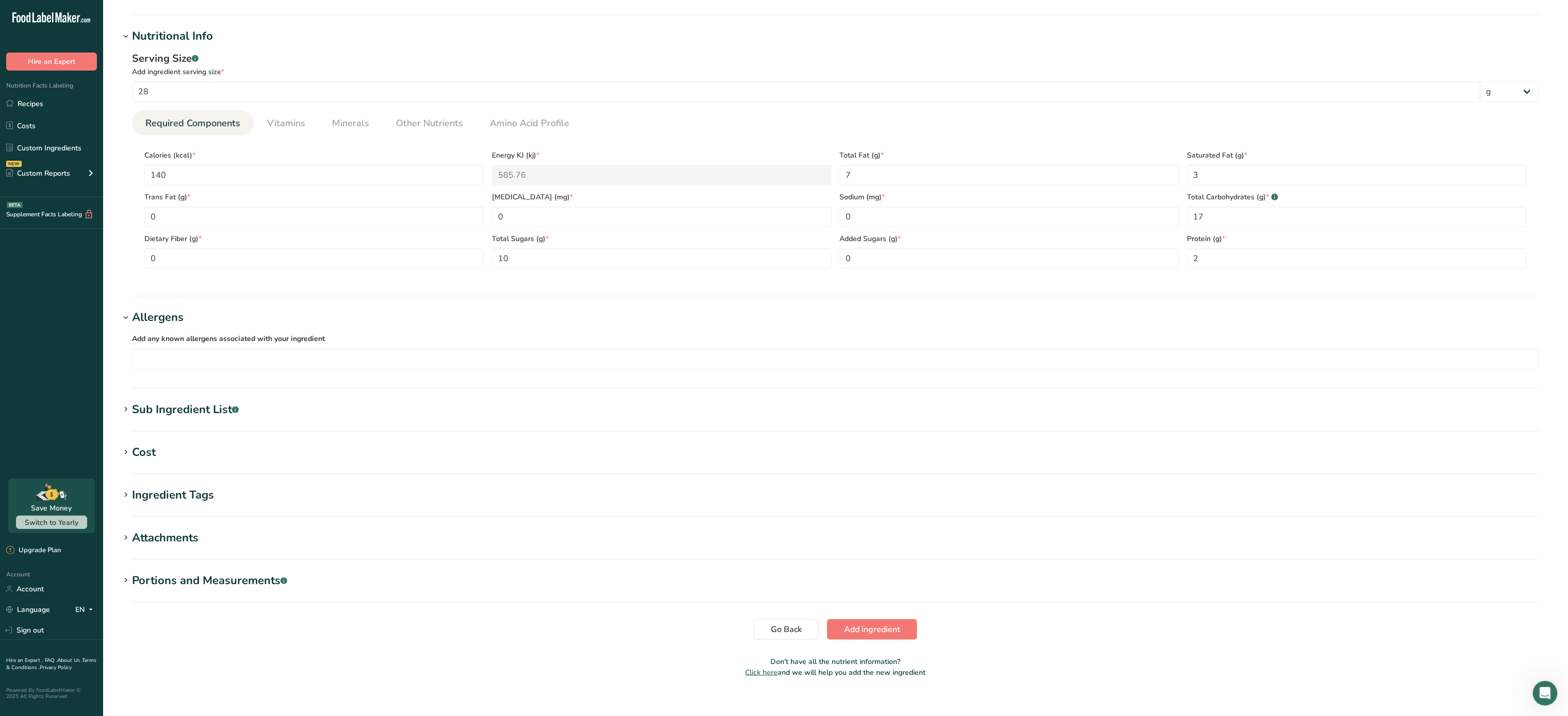
scroll to position [335, 0]
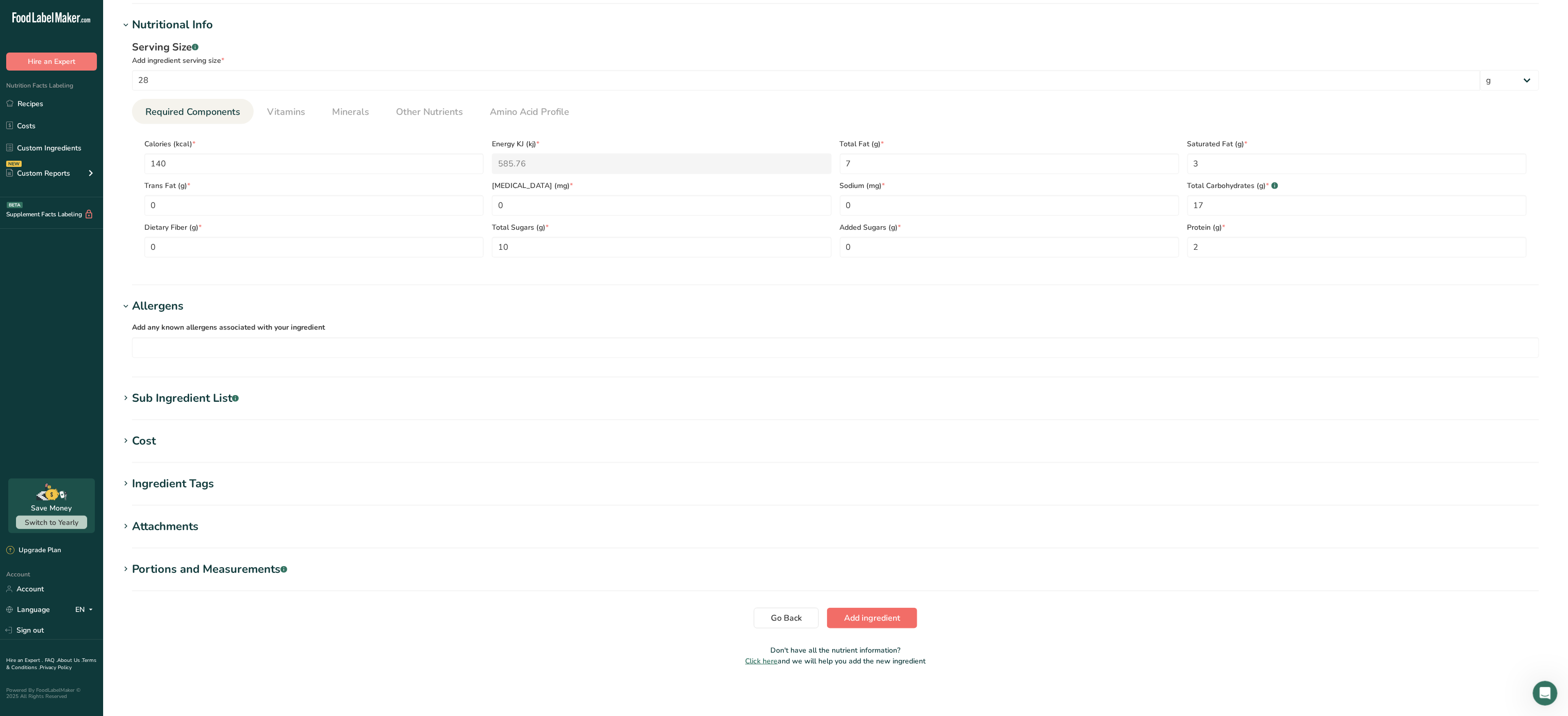
type input "Nutella Biscuits"
click at [887, 609] on button "Add ingredient" at bounding box center [872, 618] width 90 height 20
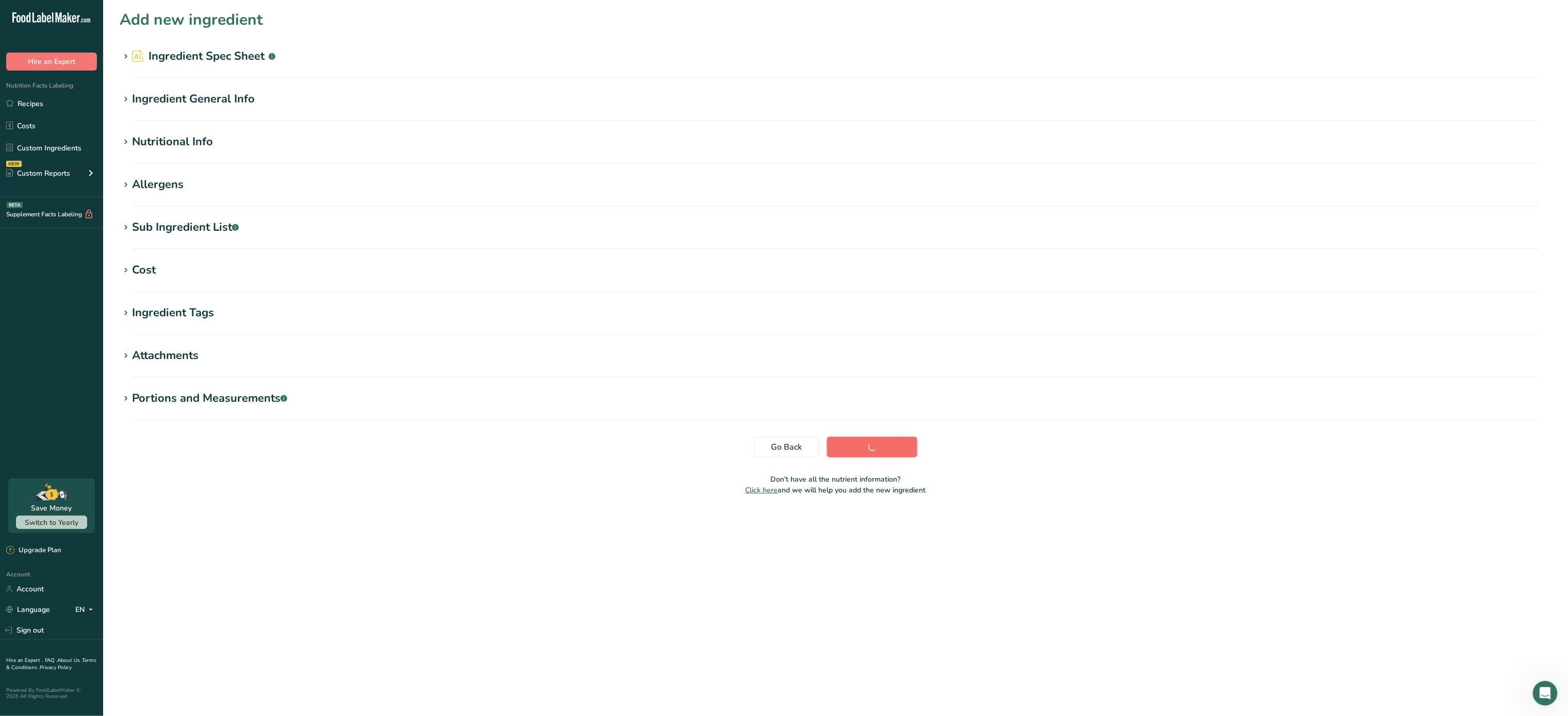
scroll to position [0, 0]
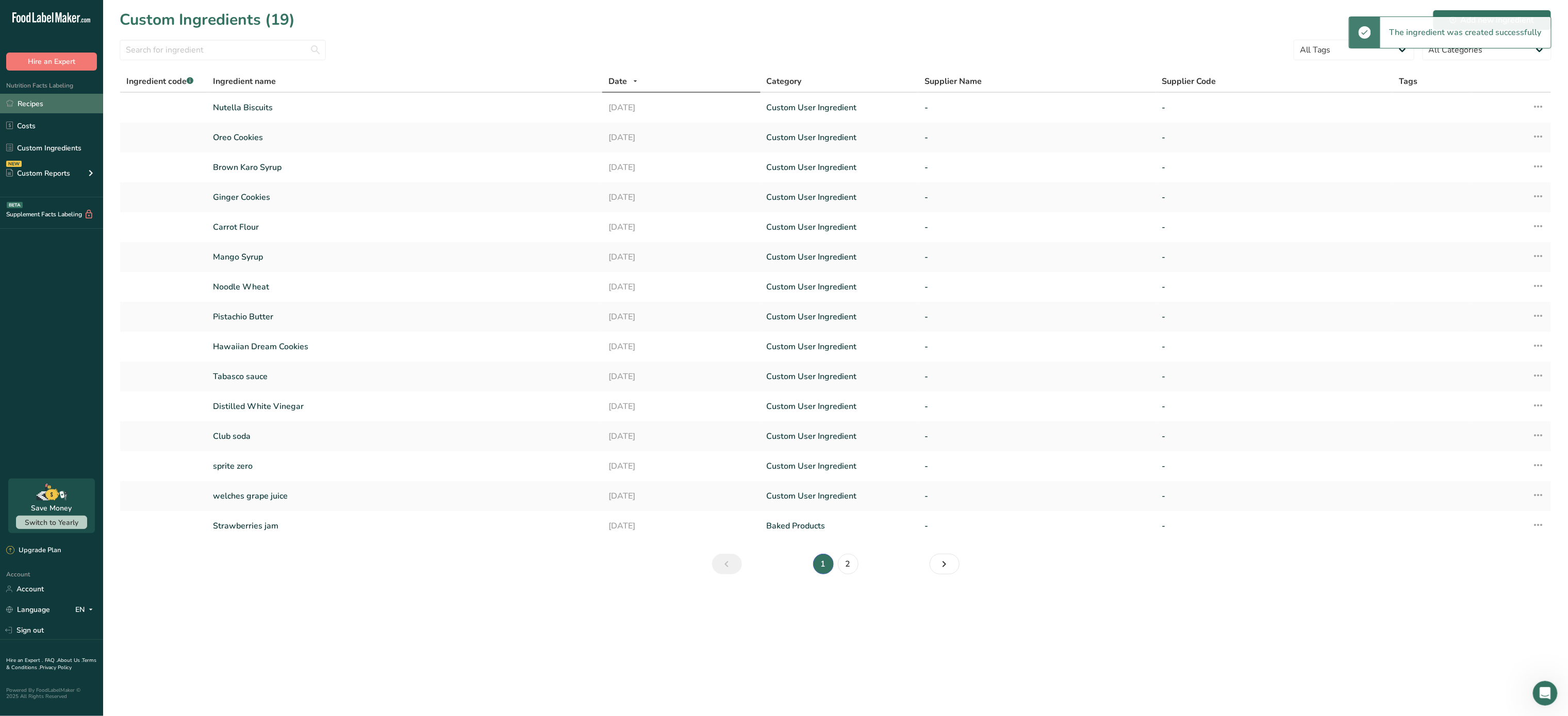
click at [51, 107] on link "Recipes" at bounding box center [51, 104] width 103 height 20
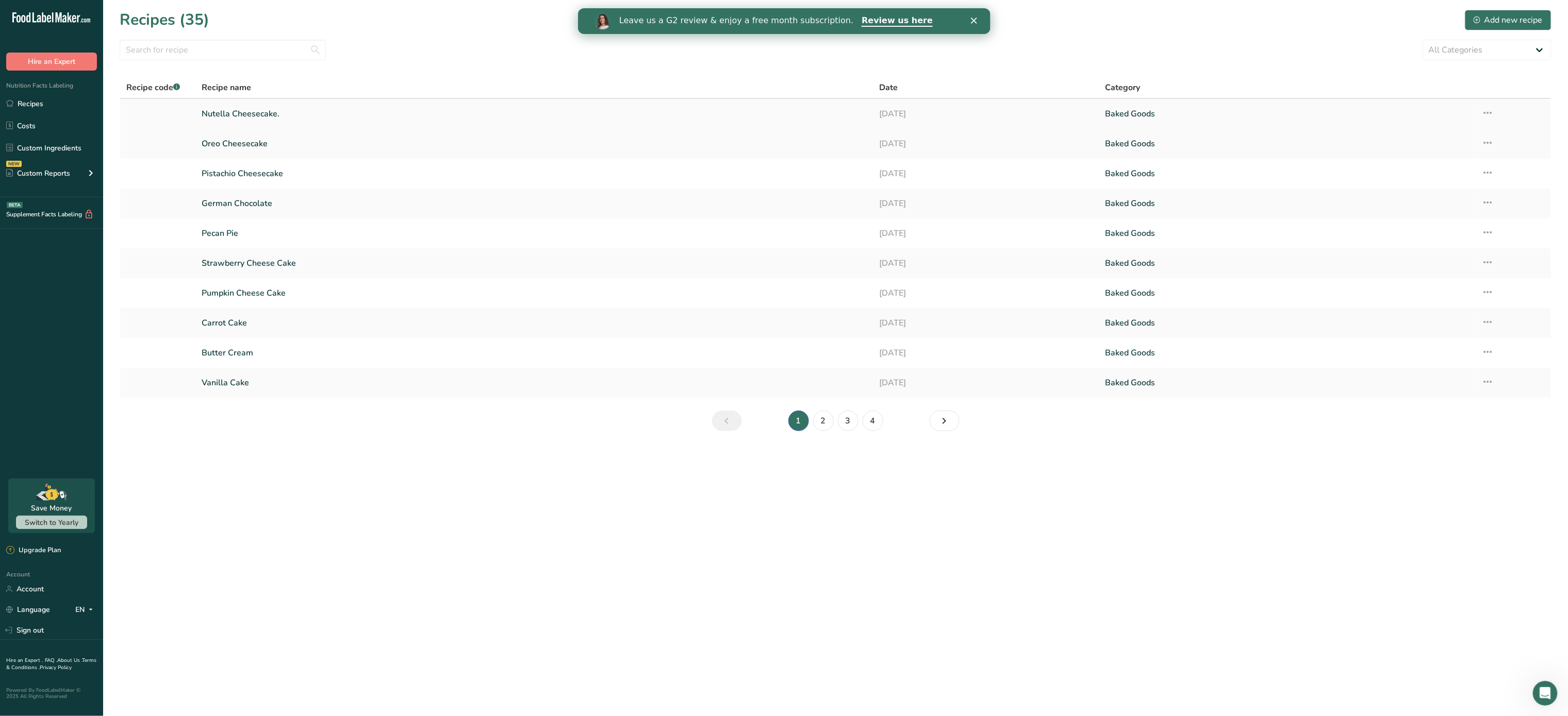
click at [282, 117] on link "Nutella Cheesecake." at bounding box center [534, 114] width 665 height 22
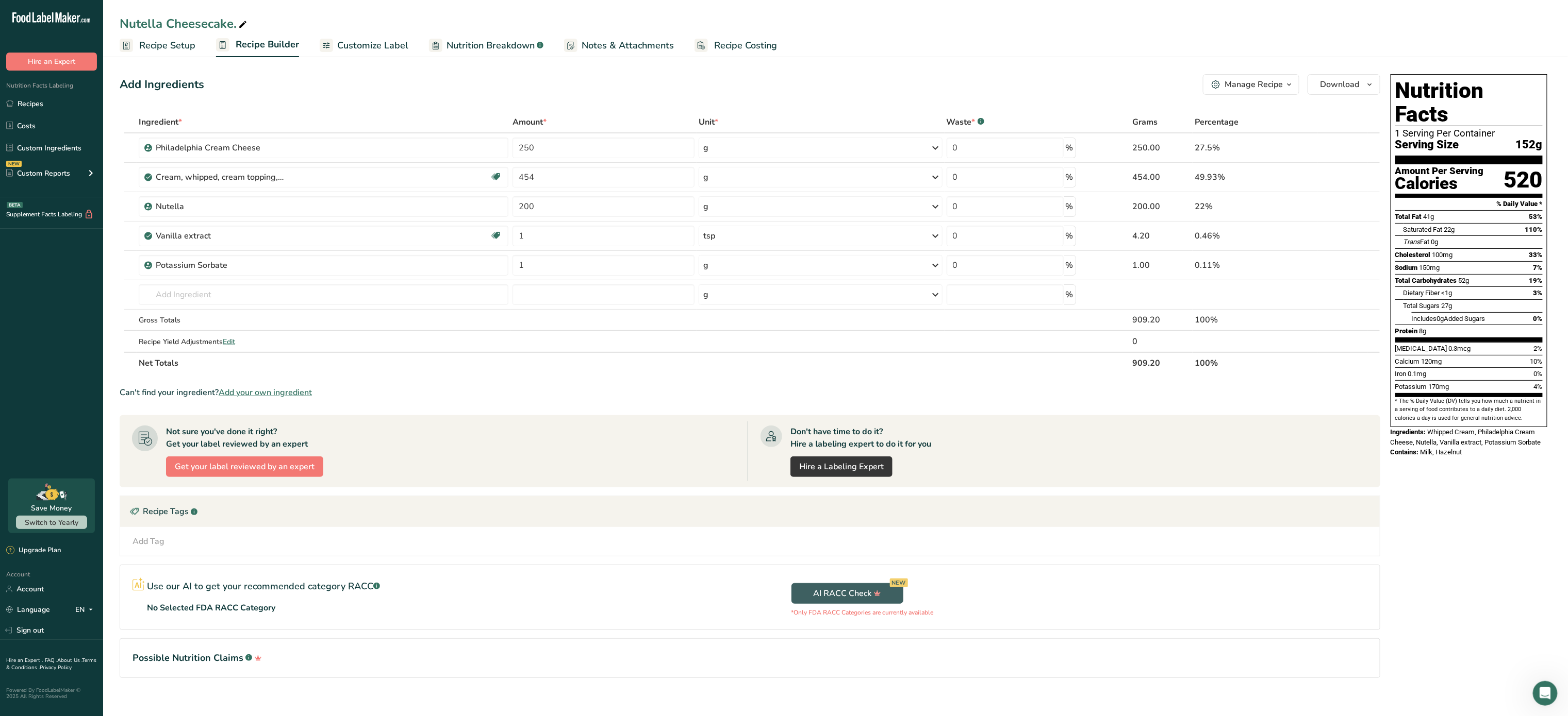
click at [241, 24] on icon at bounding box center [243, 24] width 9 height 14
type input "Nutella Cheesecake"
click at [51, 111] on link "Recipes" at bounding box center [51, 104] width 103 height 20
click at [292, 302] on input "text" at bounding box center [323, 294] width 369 height 20
type input "nutella"
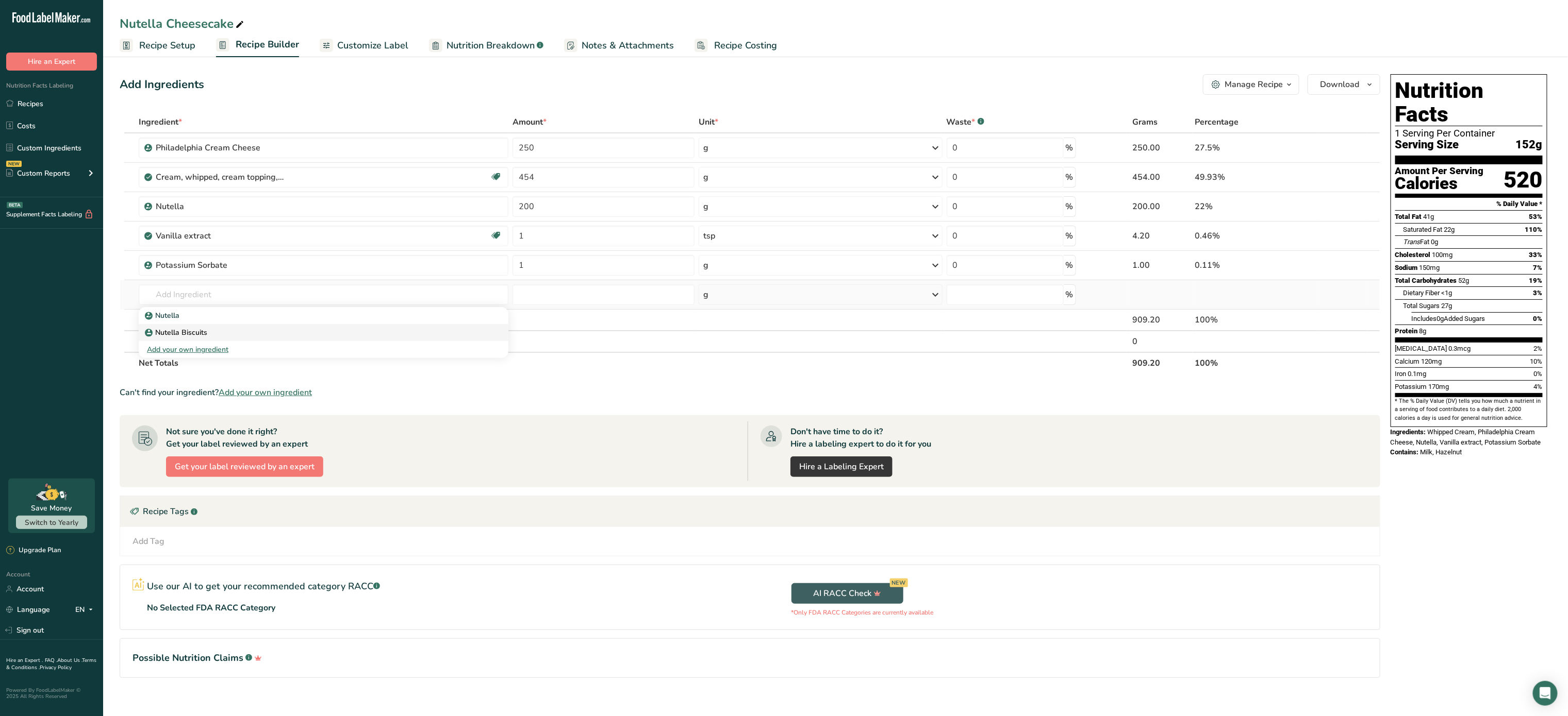
click at [226, 331] on div "Nutella Biscuits" at bounding box center [315, 332] width 336 height 11
type input "Nutella Biscuits"
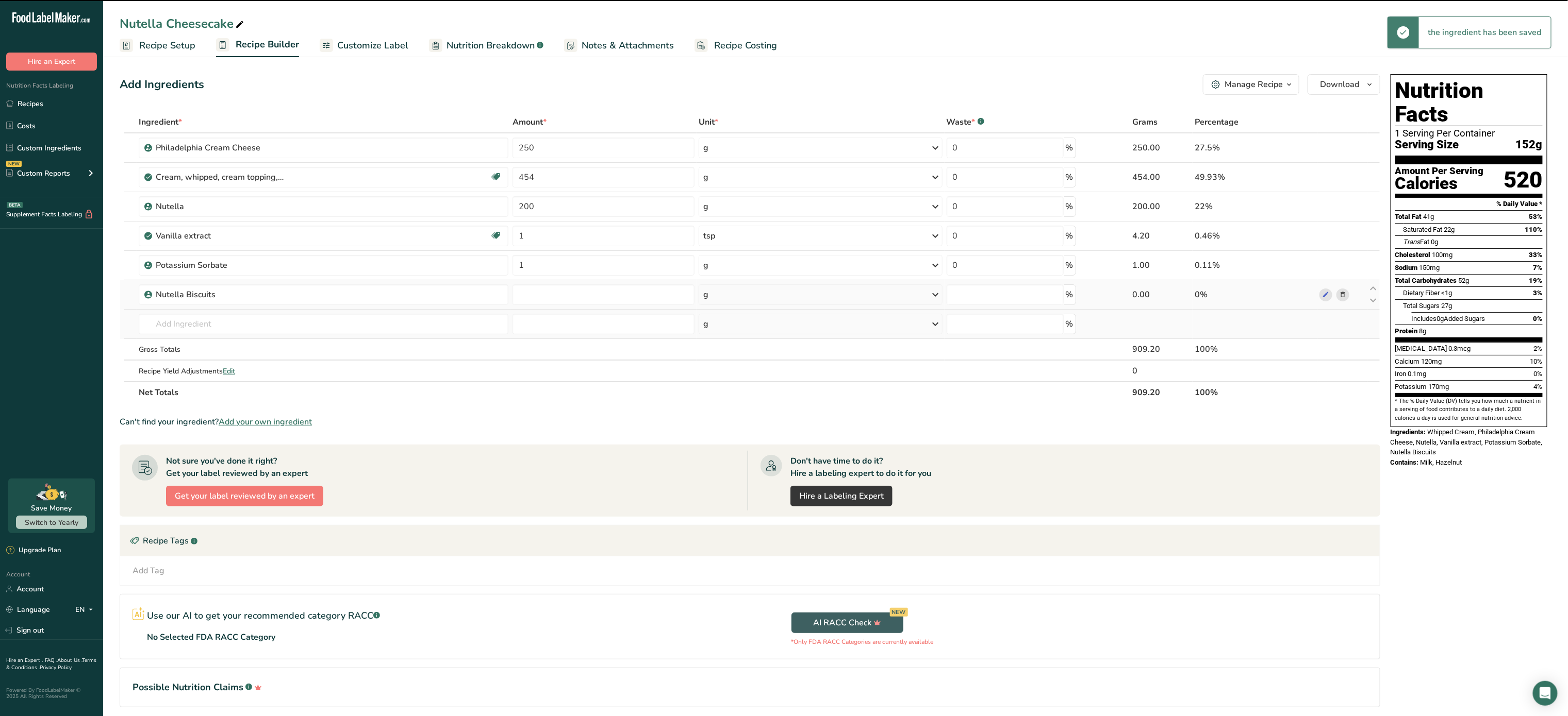
type input "0"
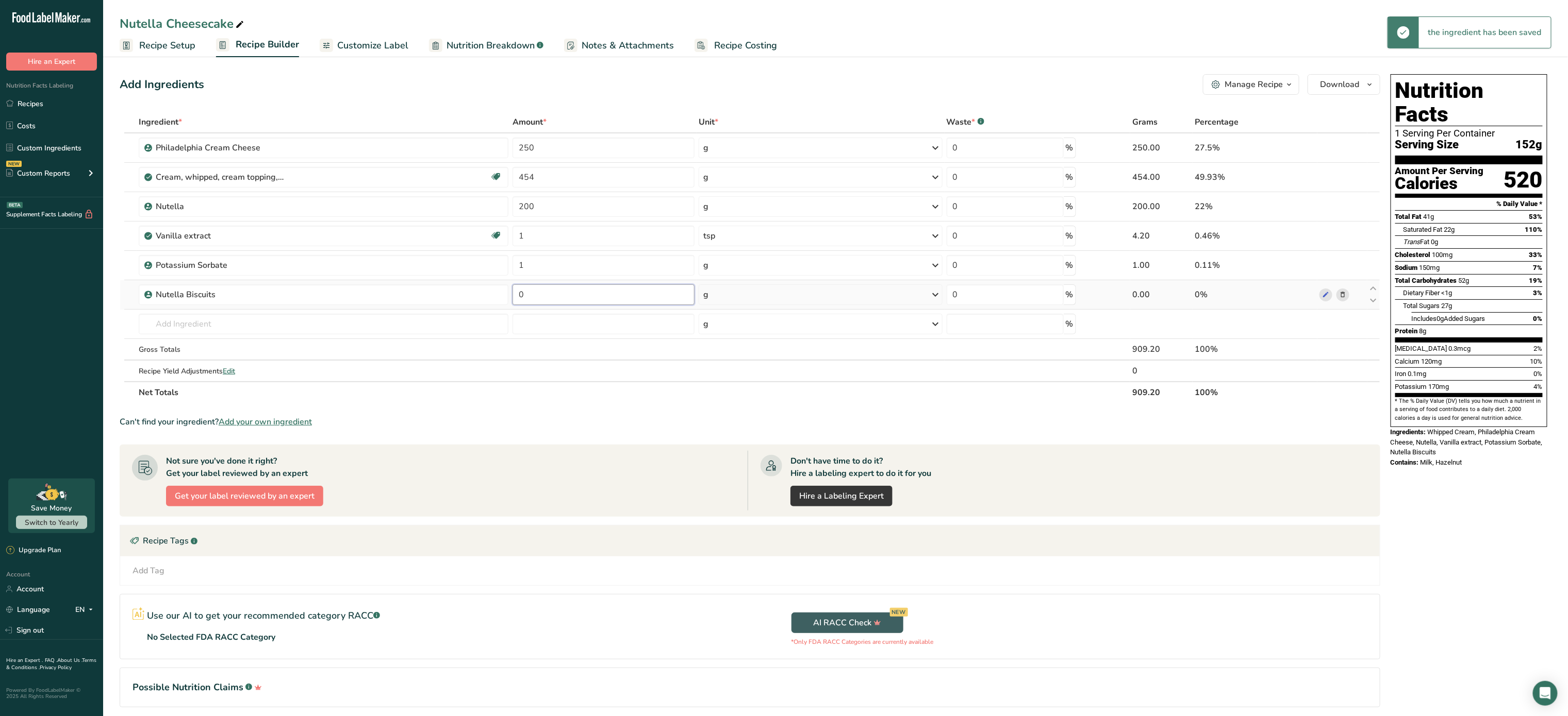
click at [585, 299] on input "0" at bounding box center [603, 294] width 182 height 20
type input "200"
click at [470, 325] on div "Ingredient * Amount * Unit * Waste * .a-a{fill:#347362;}.b-a{fill:#fff;} Grams …" at bounding box center [749, 257] width 1260 height 292
click at [1276, 80] on div "Manage Recipe" at bounding box center [1253, 84] width 58 height 12
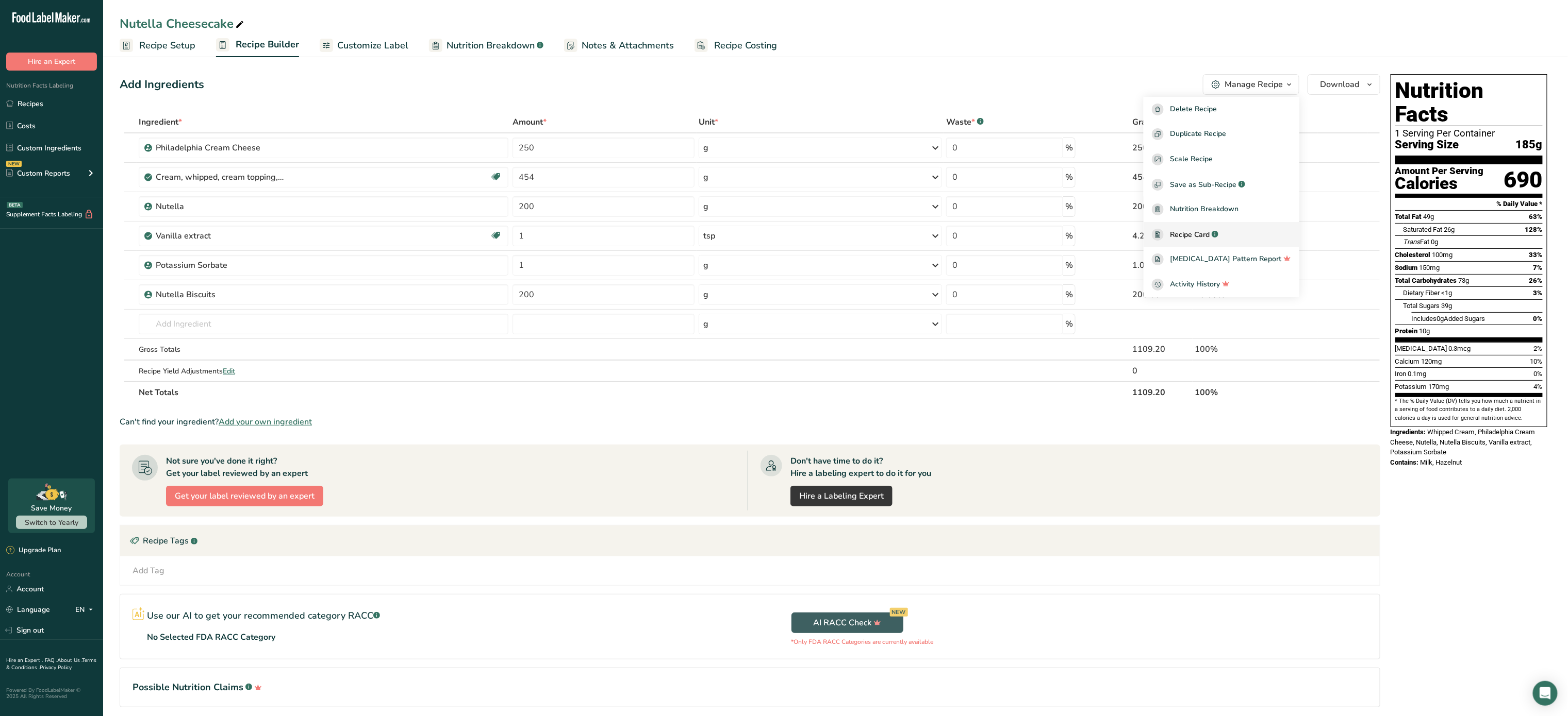
click at [1209, 238] on span "Recipe Card" at bounding box center [1190, 235] width 40 height 11
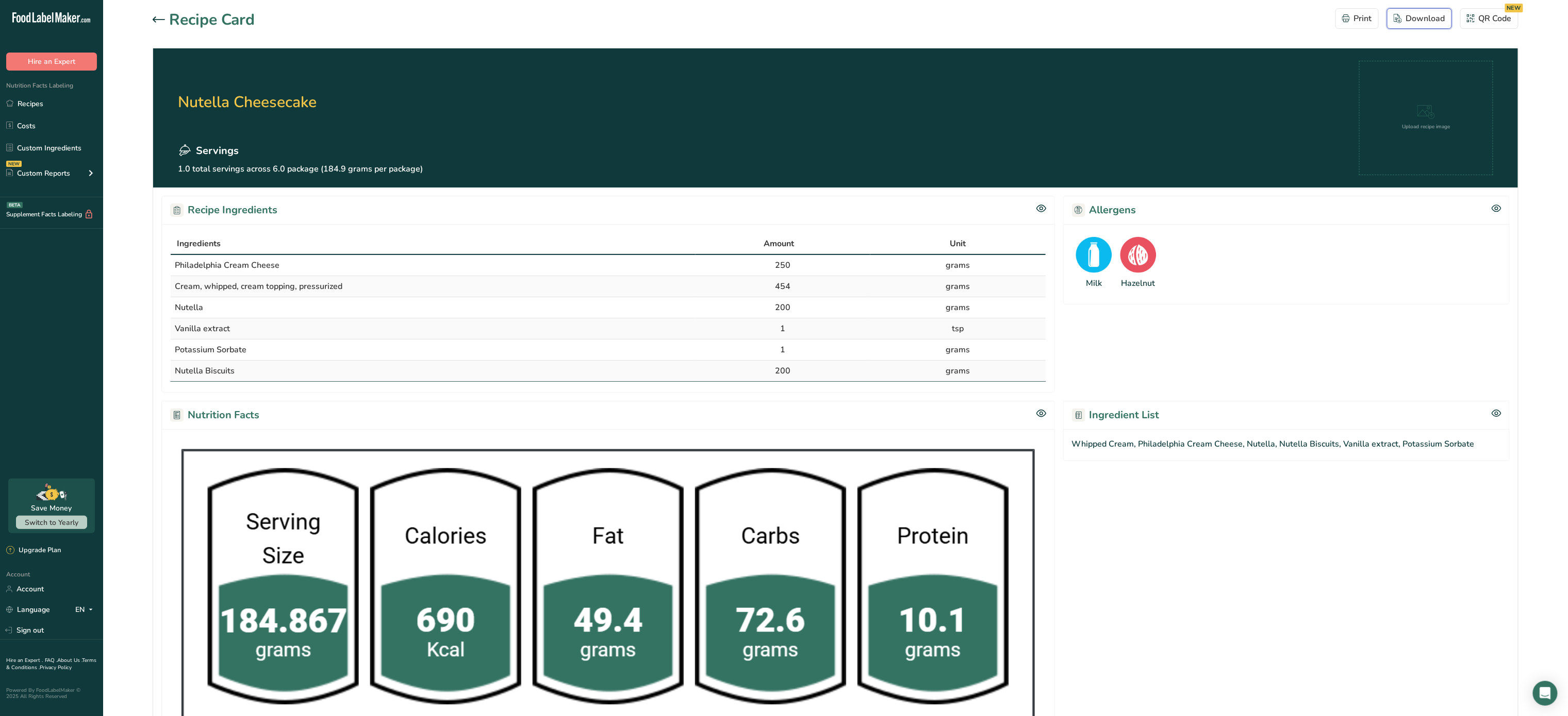
click at [1406, 20] on div "Download" at bounding box center [1419, 18] width 52 height 12
click at [1052, 8] on div "Recipe Card Print Download QR Code NEW" at bounding box center [835, 20] width 1366 height 23
click at [164, 24] on div at bounding box center [161, 20] width 17 height 12
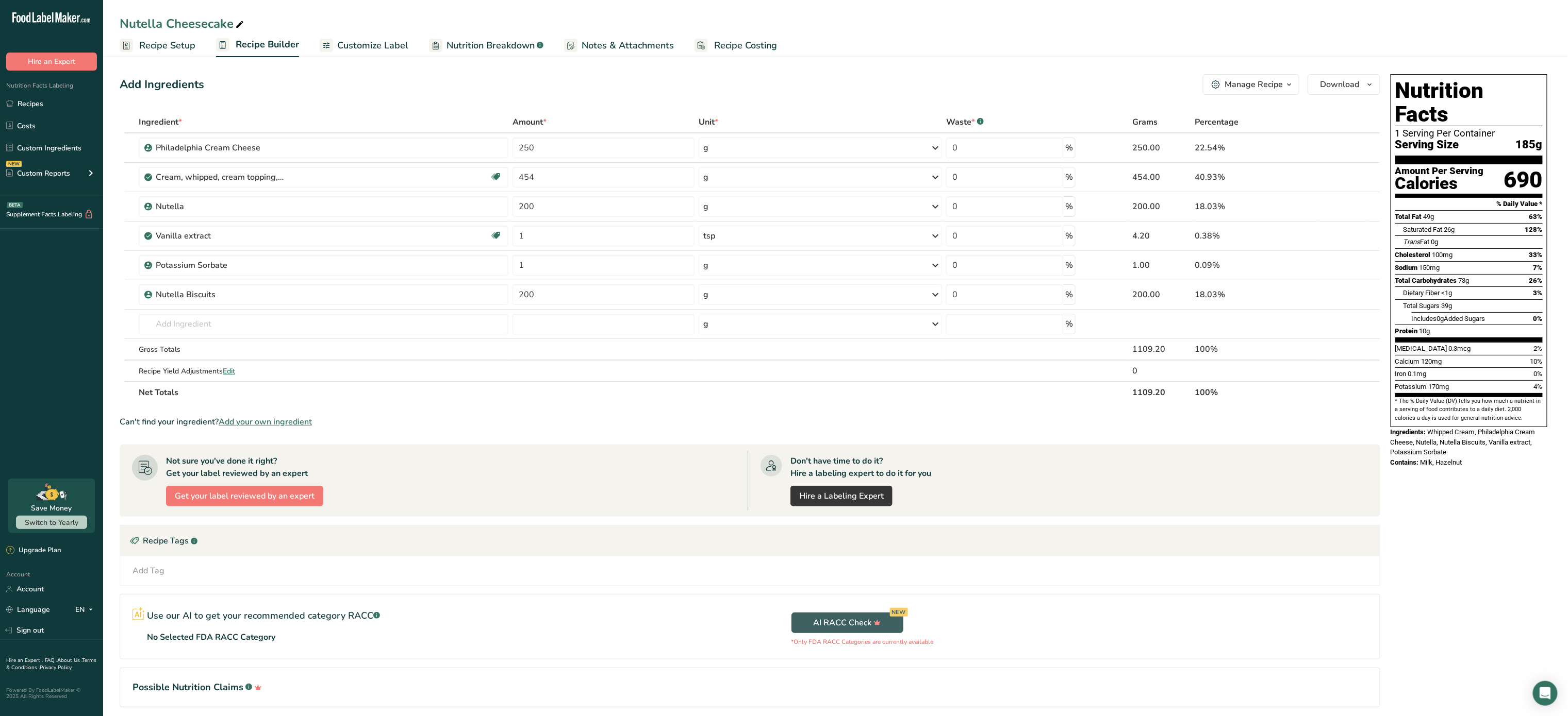
click at [348, 44] on span "Customize Label" at bounding box center [372, 45] width 71 height 14
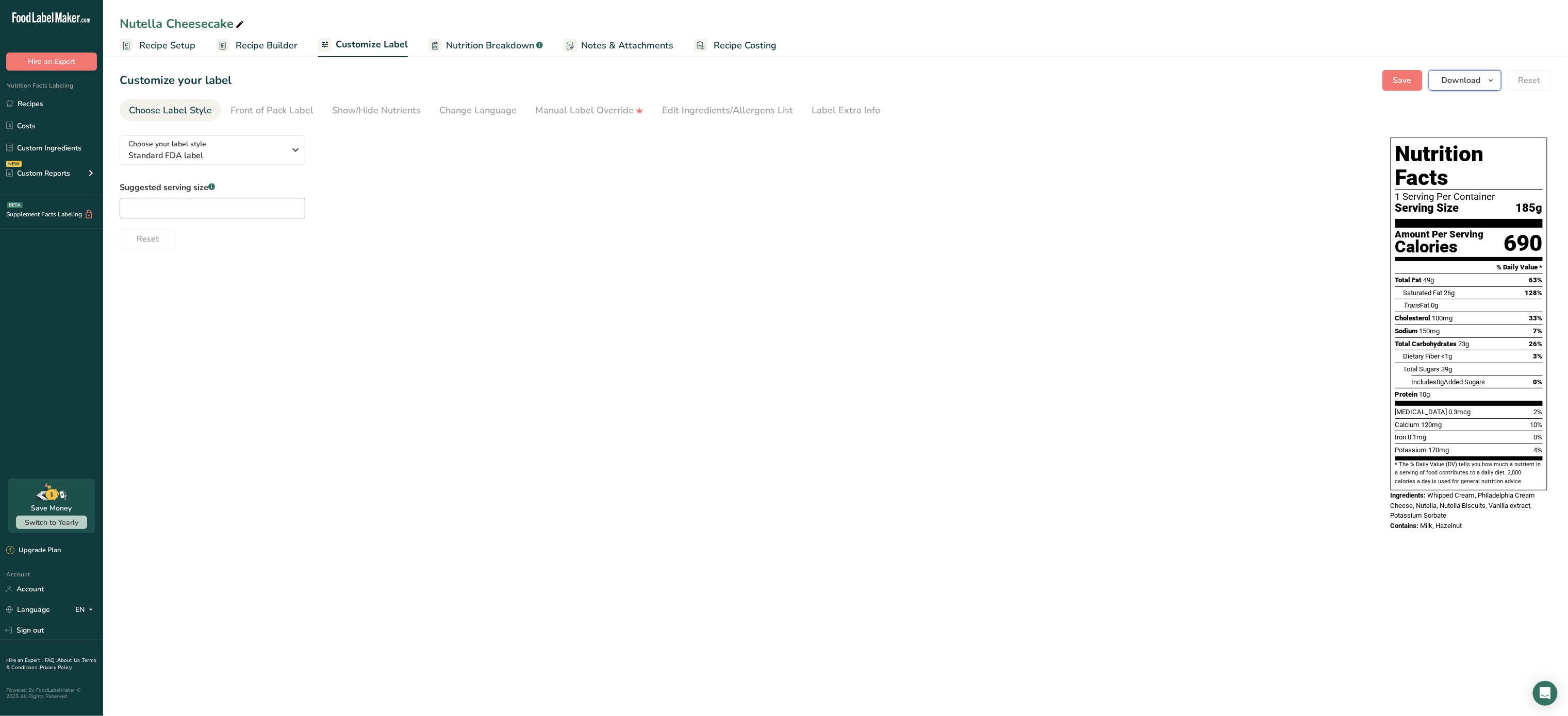
click at [1460, 84] on span "Download" at bounding box center [1461, 80] width 39 height 12
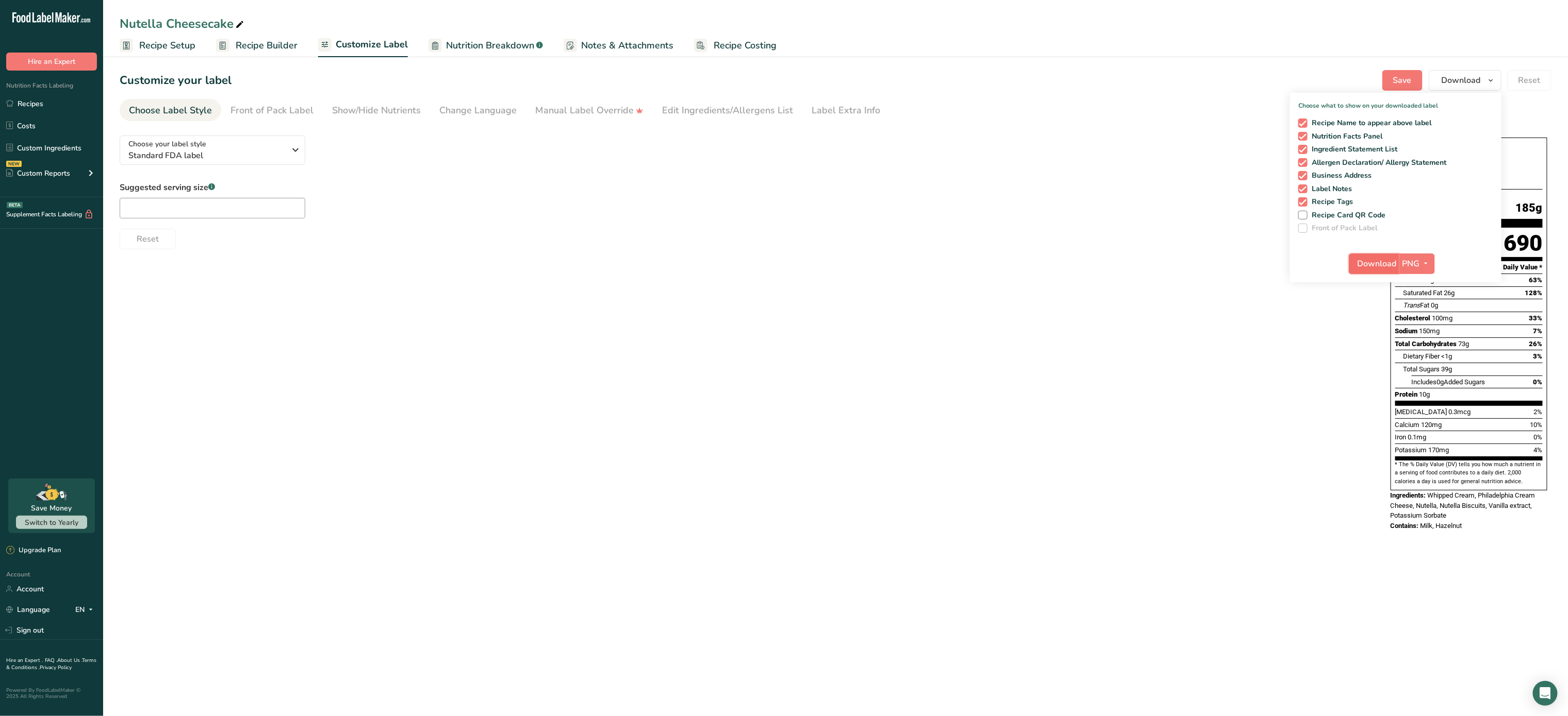
click at [1389, 262] on span "Download" at bounding box center [1377, 264] width 39 height 12
click at [723, 268] on div "Choose your label style Standard FDA label USA (FDA) Standard FDA label Tabular…" at bounding box center [835, 334] width 1432 height 414
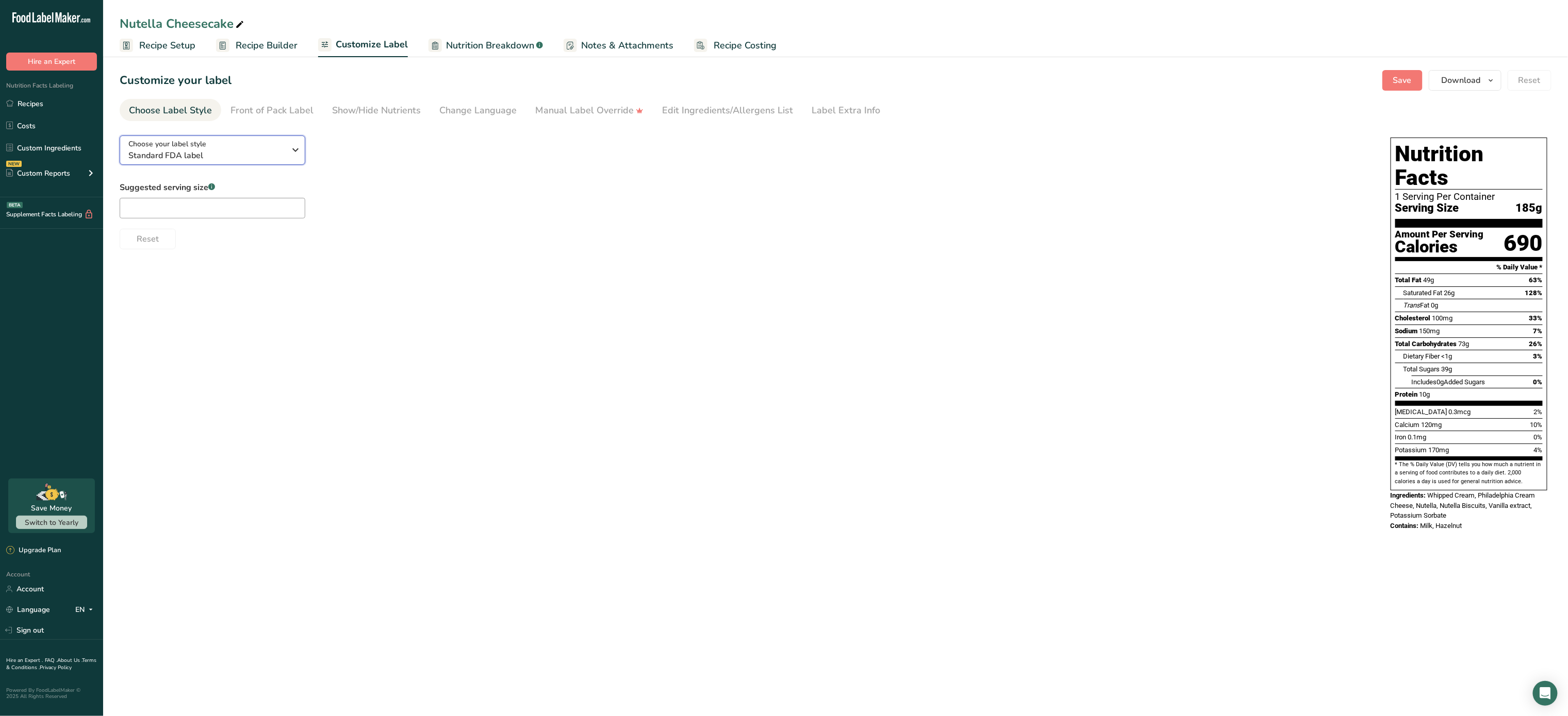
click at [295, 147] on icon "button" at bounding box center [296, 150] width 12 height 19
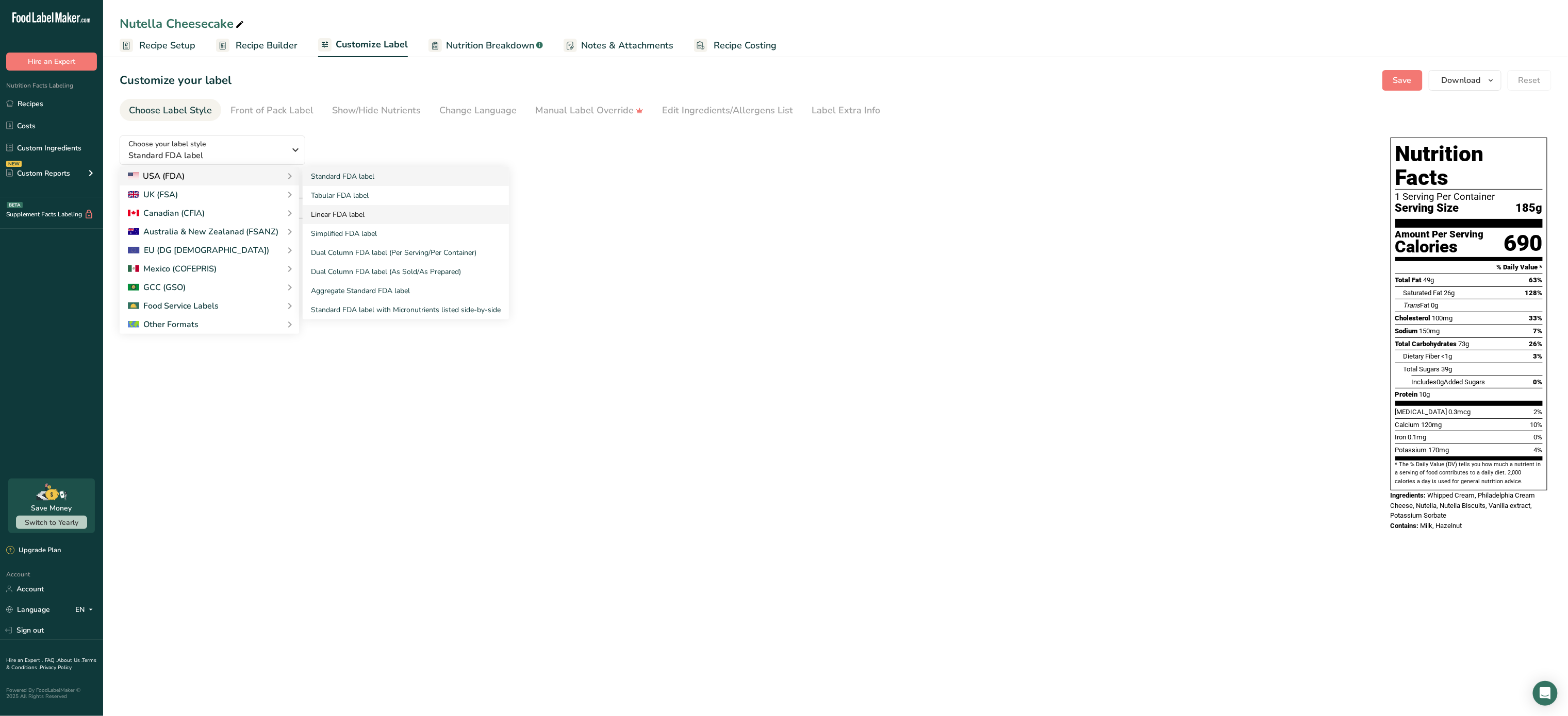
click at [348, 214] on link "Linear FDA label" at bounding box center [406, 214] width 206 height 19
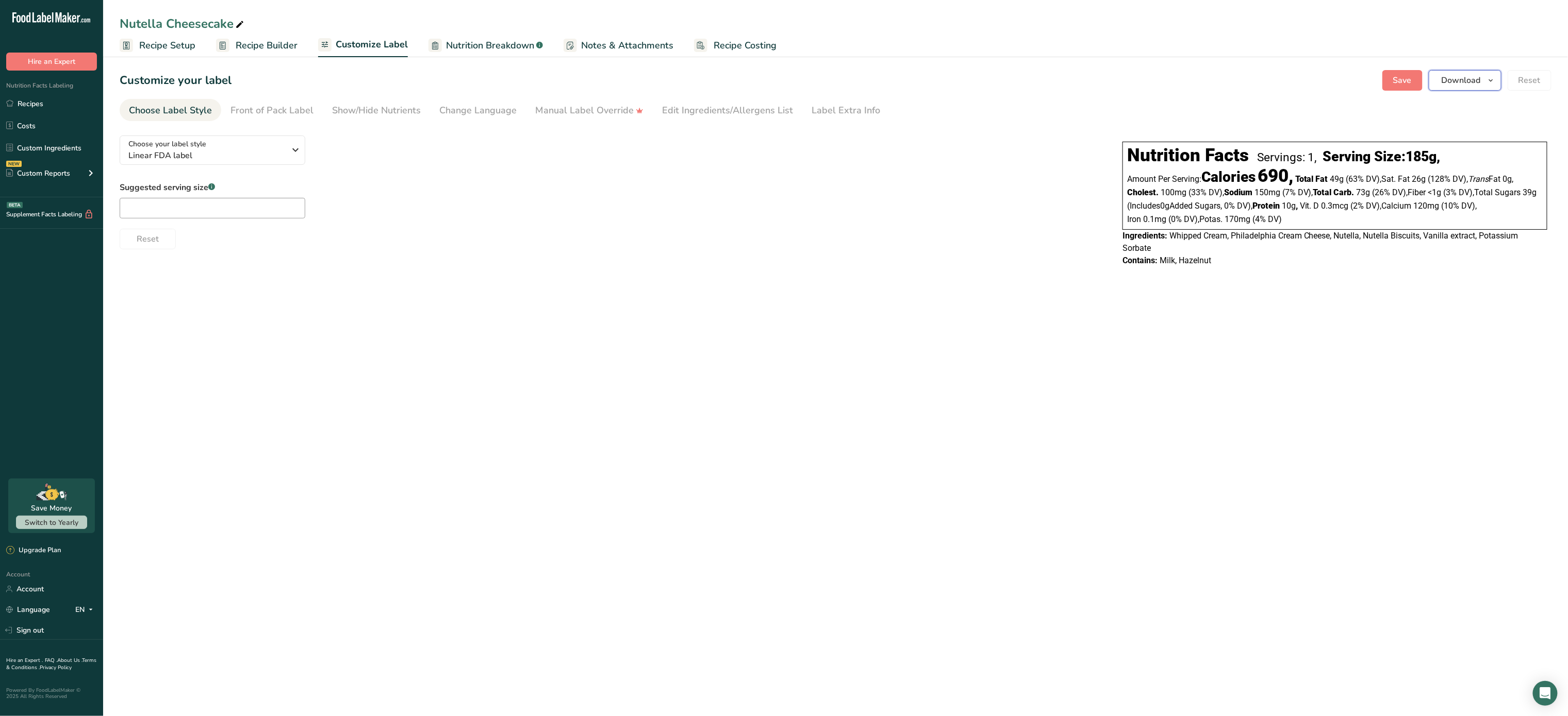
click at [1470, 89] on button "Download" at bounding box center [1465, 80] width 73 height 20
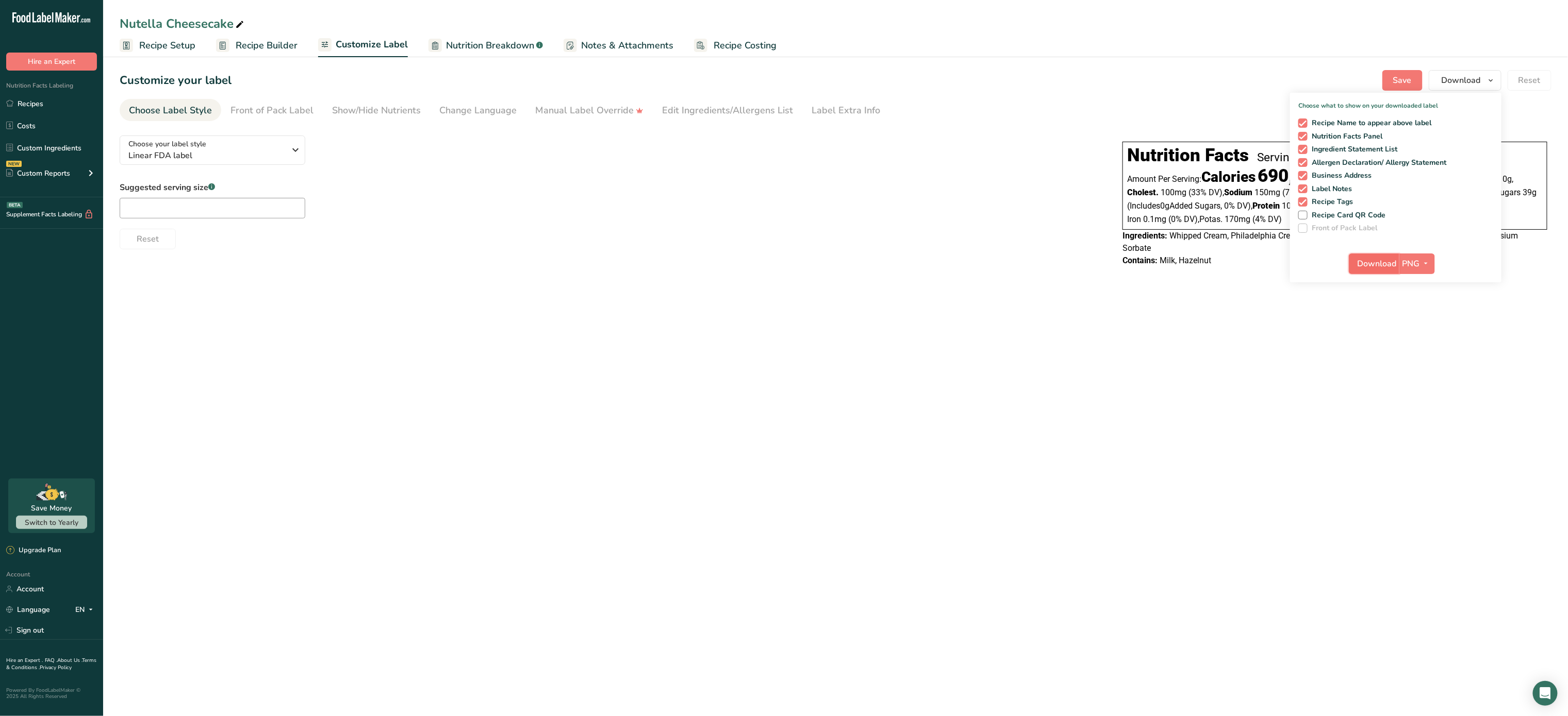
click at [1380, 258] on span "Download" at bounding box center [1377, 264] width 39 height 12
click at [287, 147] on div "Choose your label style Linear FDA label" at bounding box center [211, 150] width 165 height 23
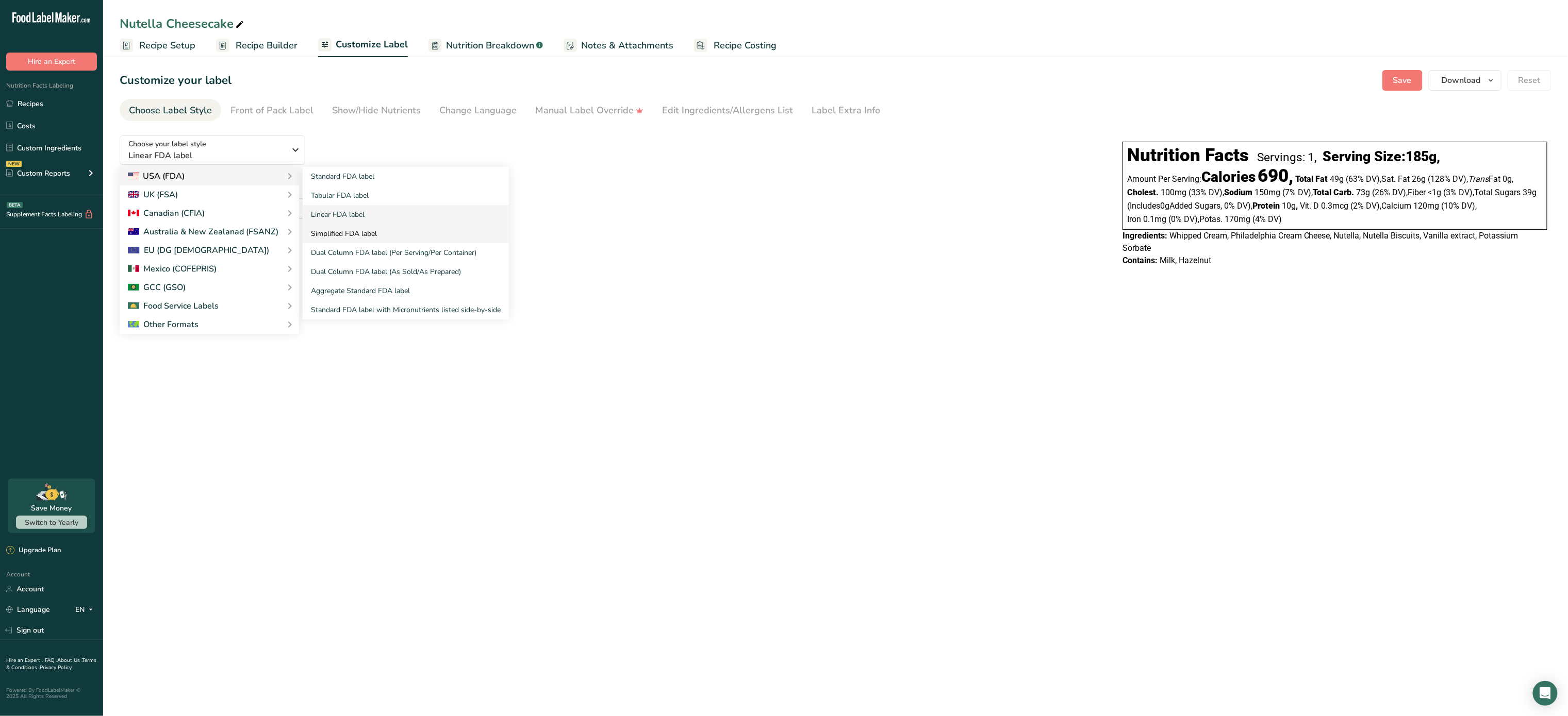
click at [361, 232] on link "Simplified FDA label" at bounding box center [406, 233] width 206 height 19
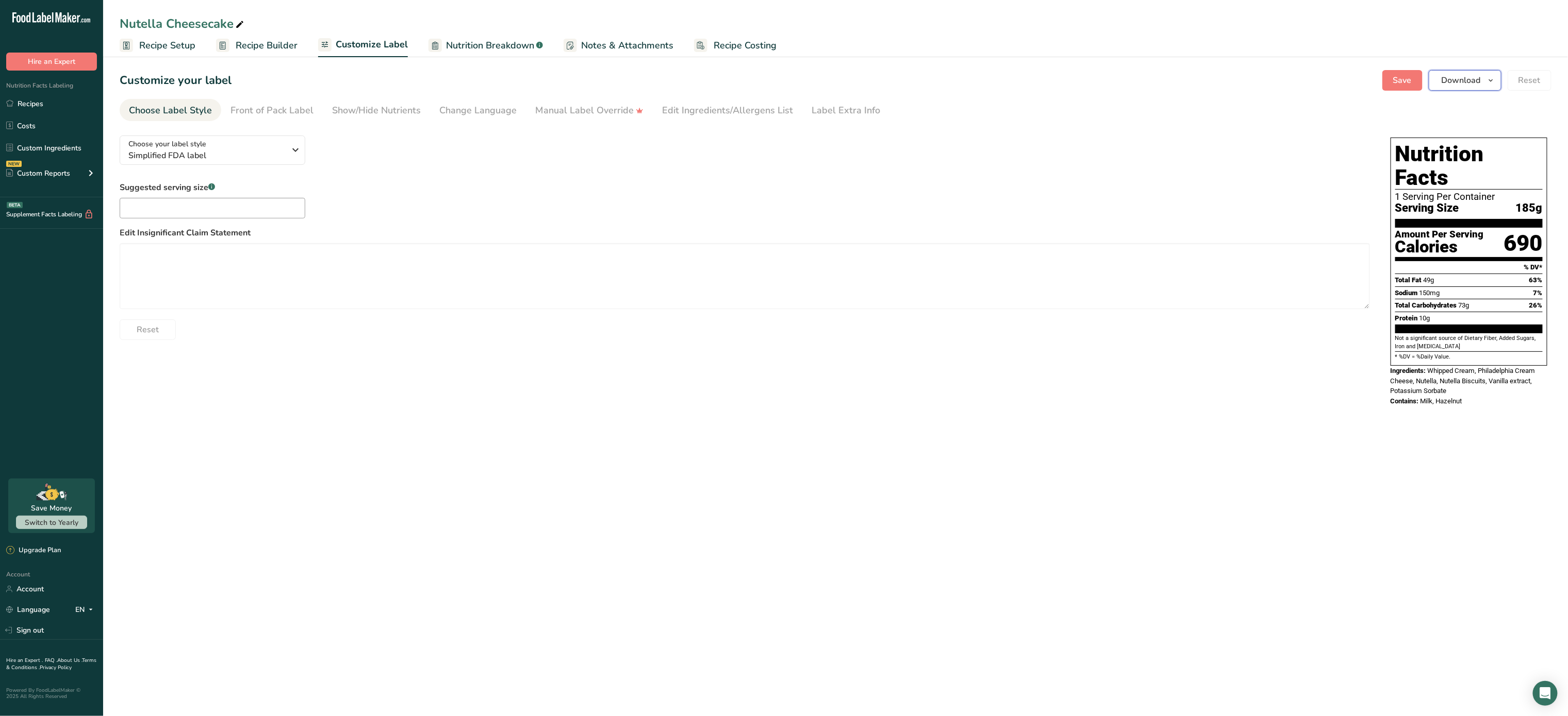
click at [1472, 81] on span "Download" at bounding box center [1461, 80] width 39 height 12
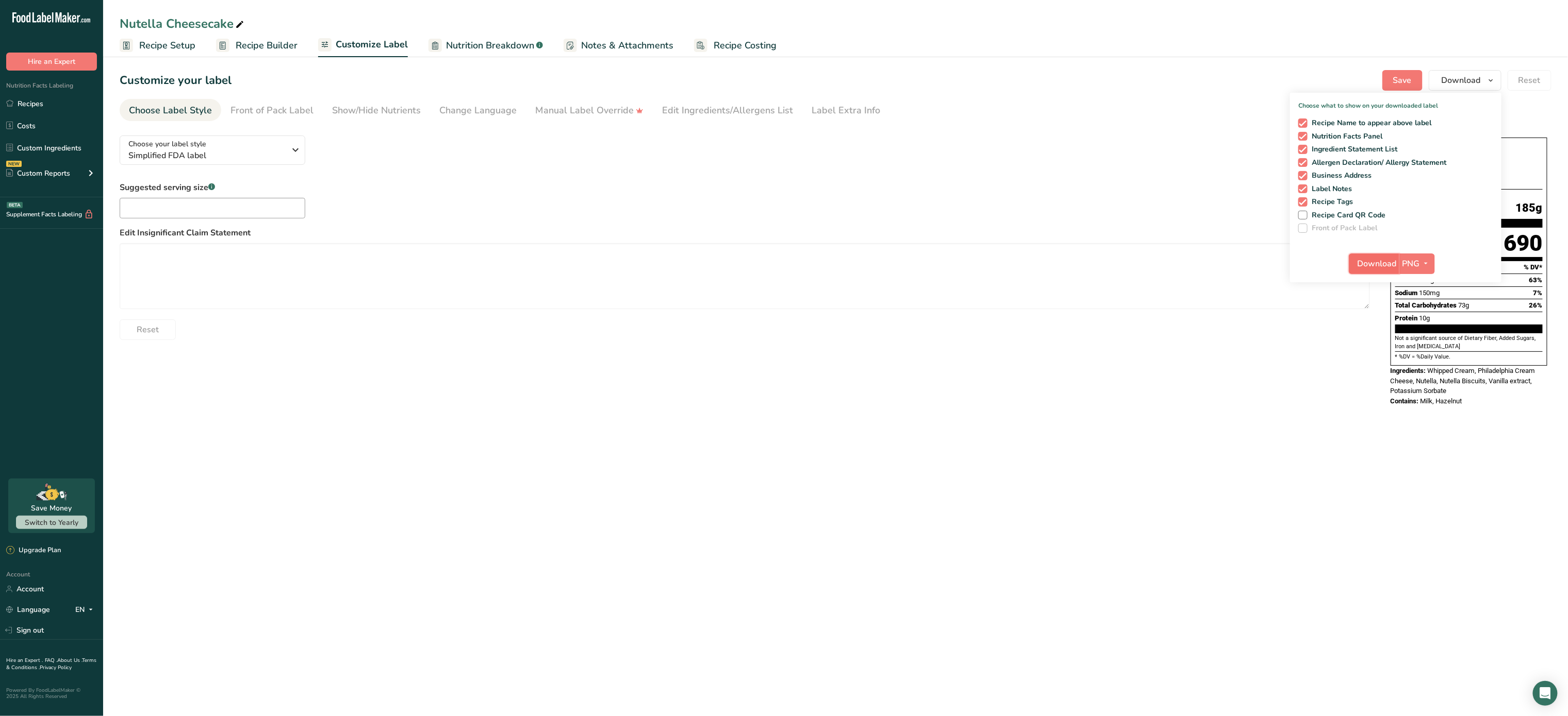
click at [1387, 267] on span "Download" at bounding box center [1377, 264] width 39 height 12
click at [1047, 453] on main "Nutella Cheesecake Recipe Setup Recipe Builder Customize Label Nutrition Breakd…" at bounding box center [784, 358] width 1568 height 716
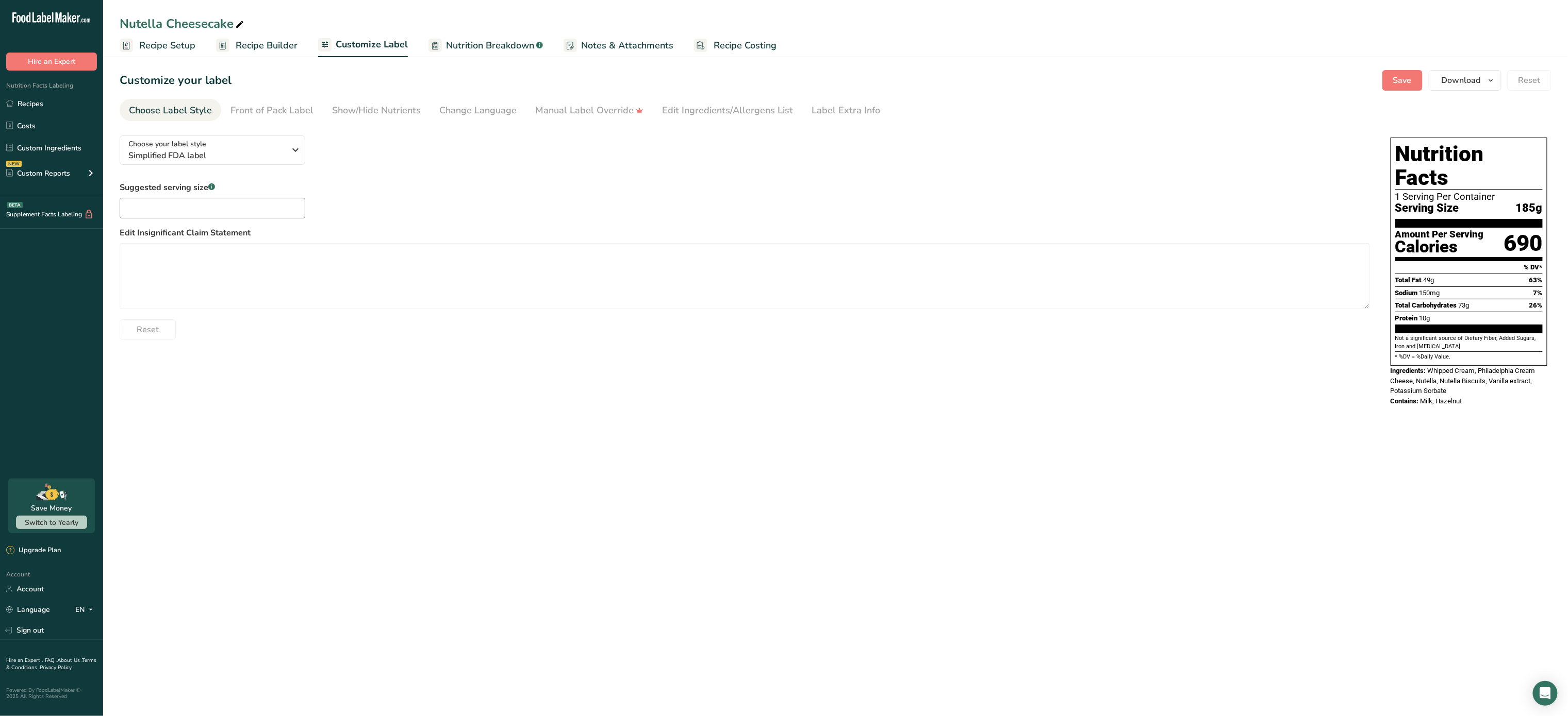
click at [513, 38] on span "Nutrition Breakdown" at bounding box center [490, 45] width 88 height 14
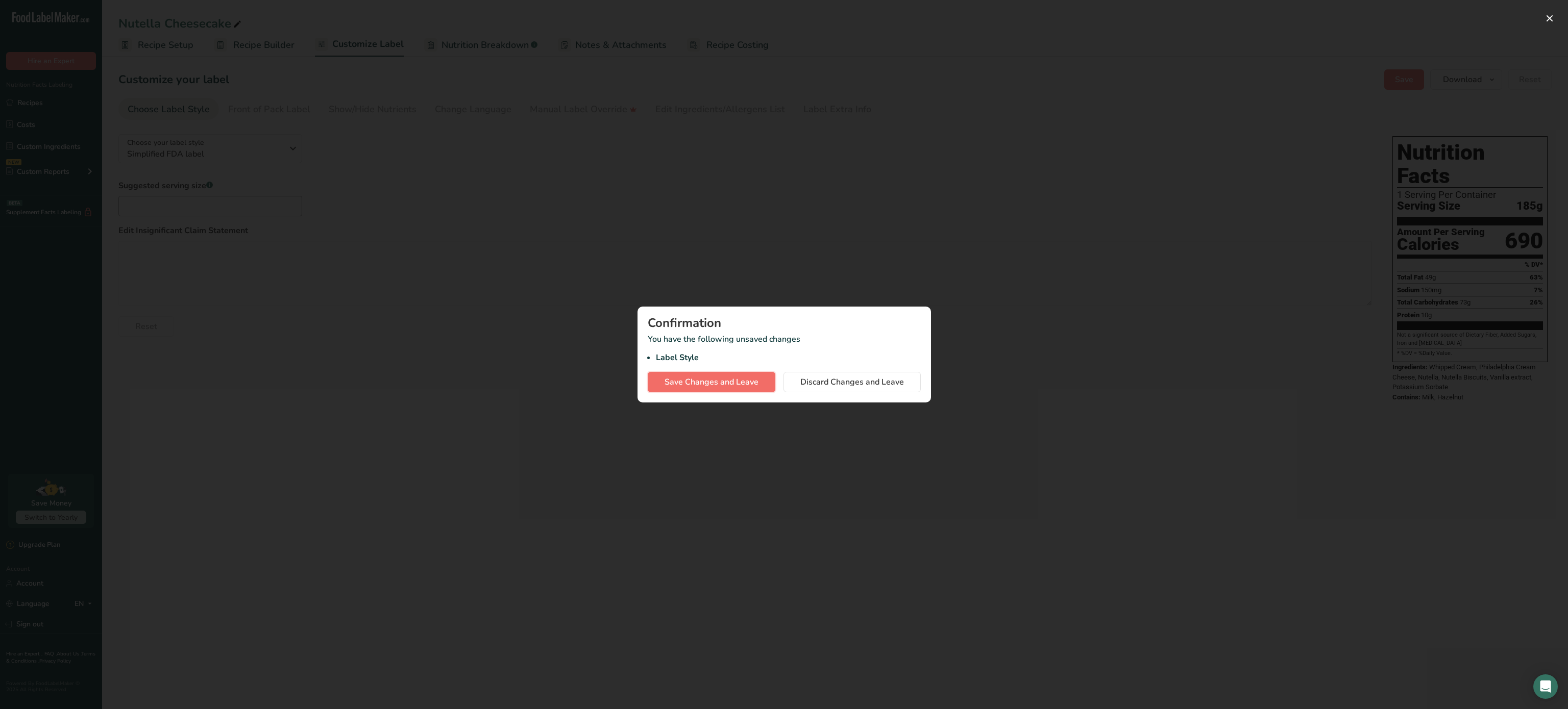
click at [737, 386] on span "Save Changes and Leave" at bounding box center [711, 382] width 94 height 12
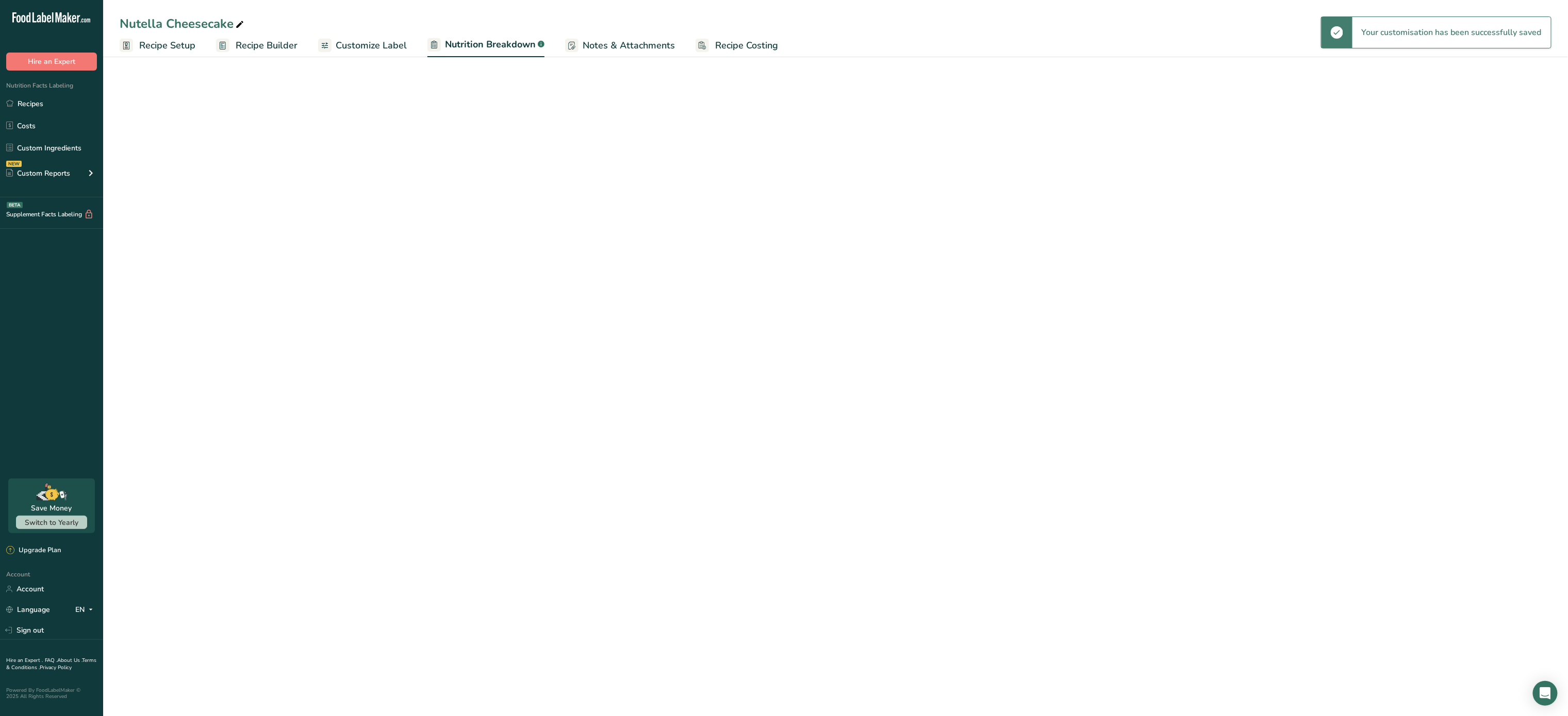
select select "Calories"
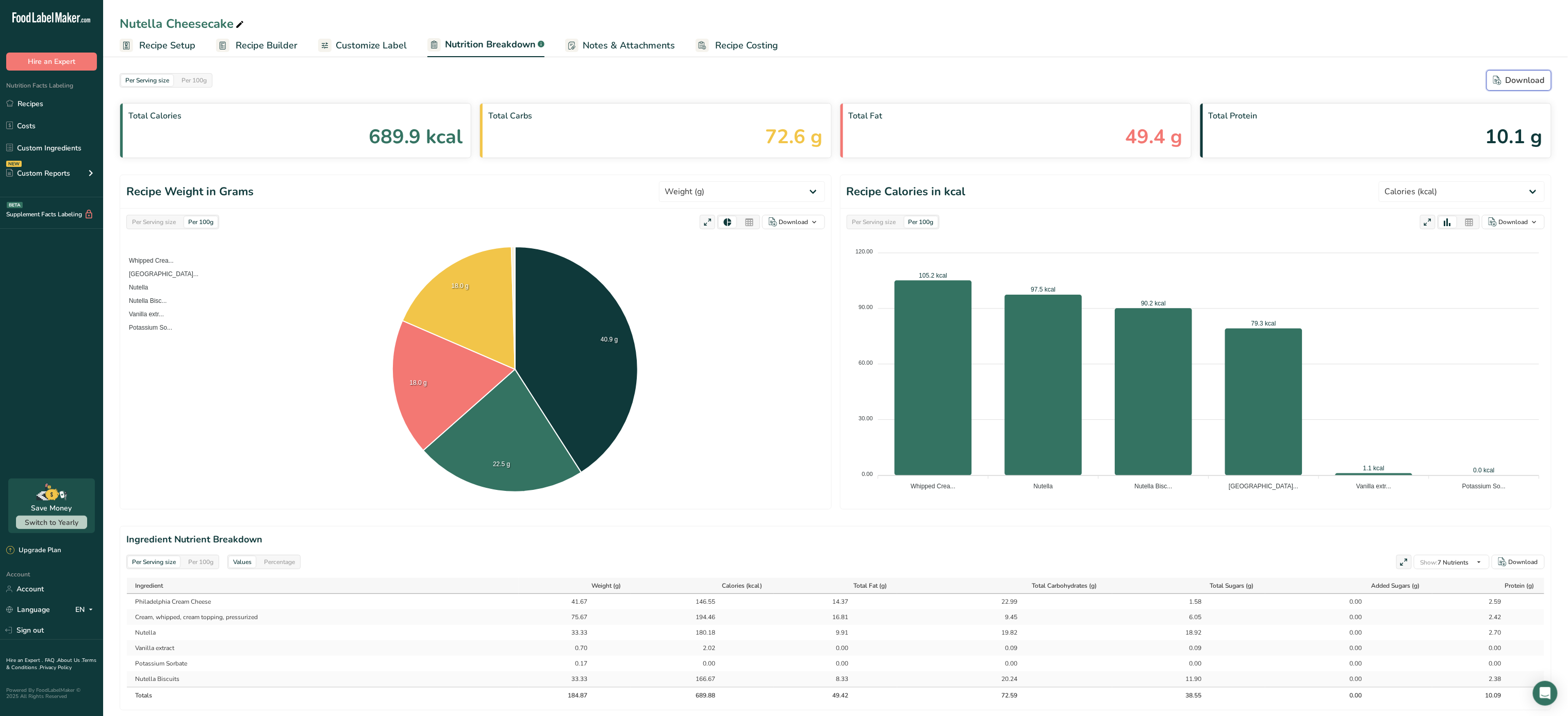
click at [1507, 82] on div "Download" at bounding box center [1518, 80] width 52 height 12
click at [601, 45] on span "Notes & Attachments" at bounding box center [628, 45] width 93 height 14
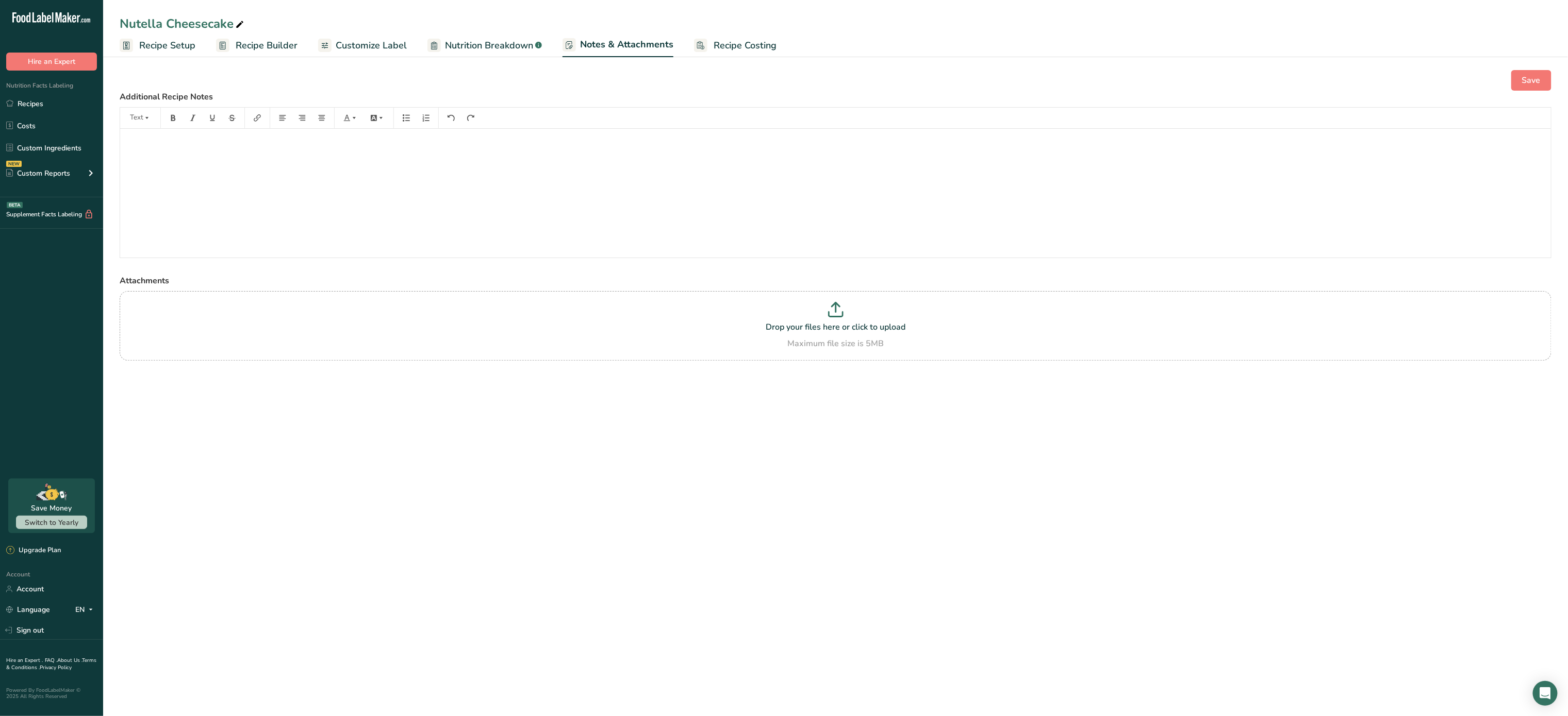
click at [744, 48] on span "Recipe Costing" at bounding box center [745, 45] width 63 height 14
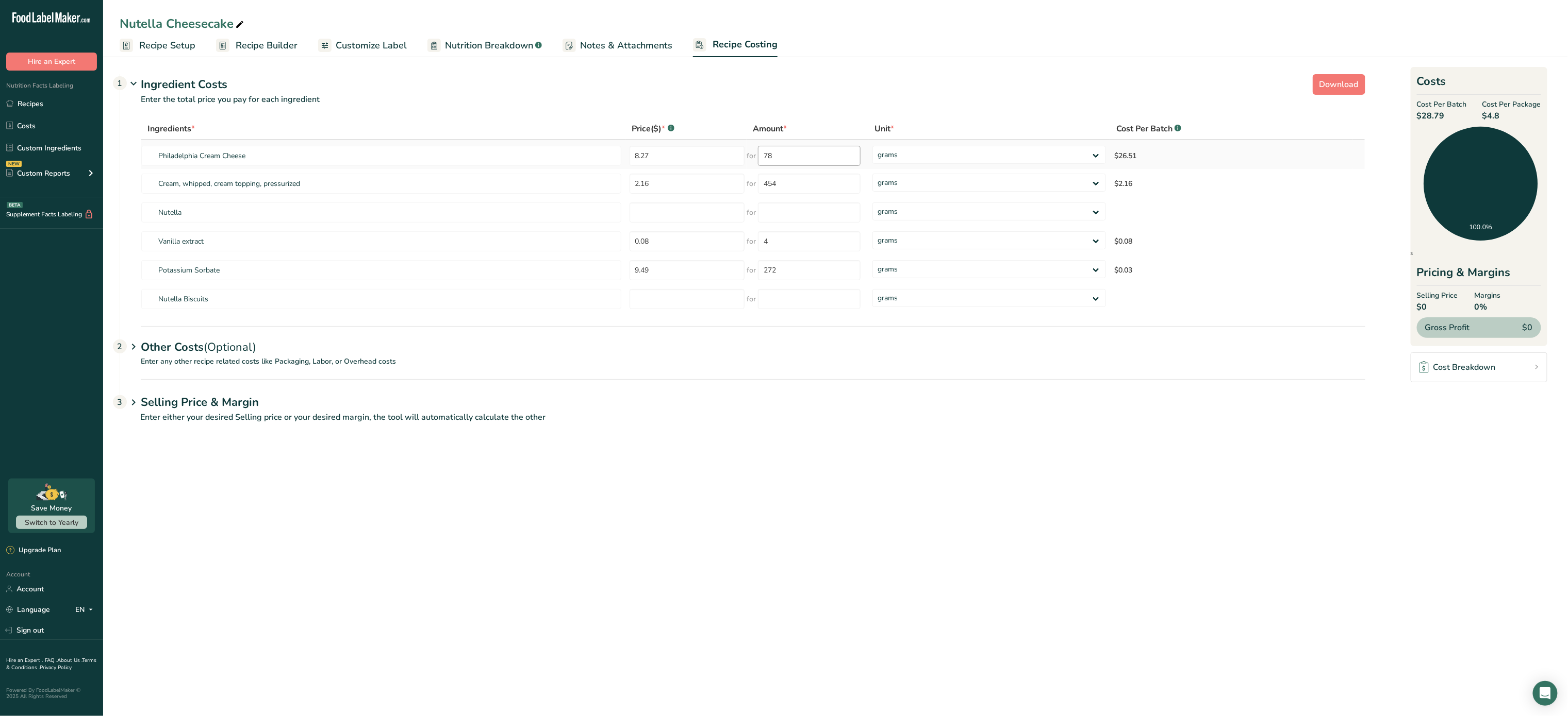
drag, startPoint x: 865, startPoint y: 159, endPoint x: 816, endPoint y: 156, distance: 49.1
click at [816, 156] on td "for 78" at bounding box center [807, 154] width 121 height 29
click at [816, 156] on input "78" at bounding box center [809, 156] width 102 height 20
type input "7"
type input "3"
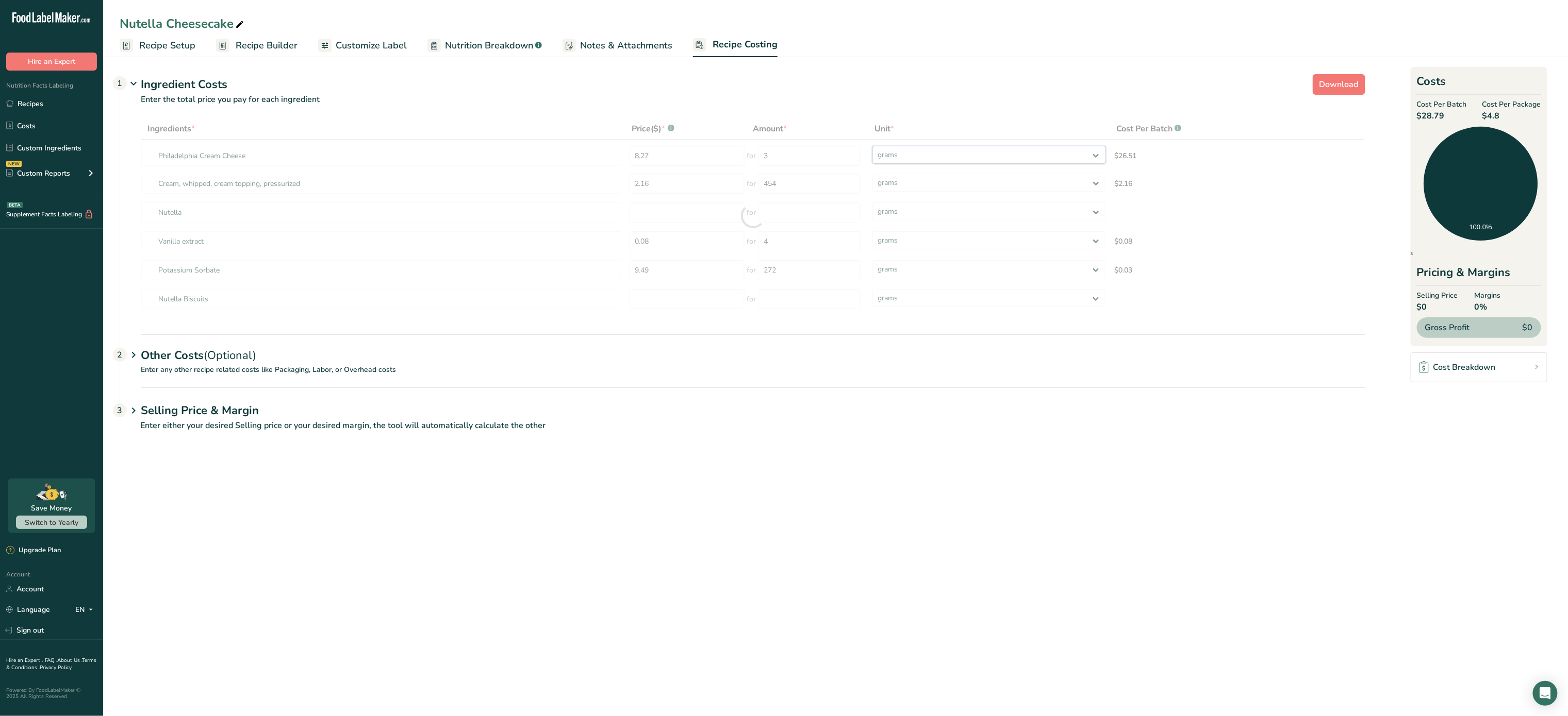
click at [971, 162] on div "Ingredients * Price($) * .a-a{fill:#347362;}.b-a{fill:#fff;} Amount * Unit * Co…" at bounding box center [752, 216] width 1224 height 196
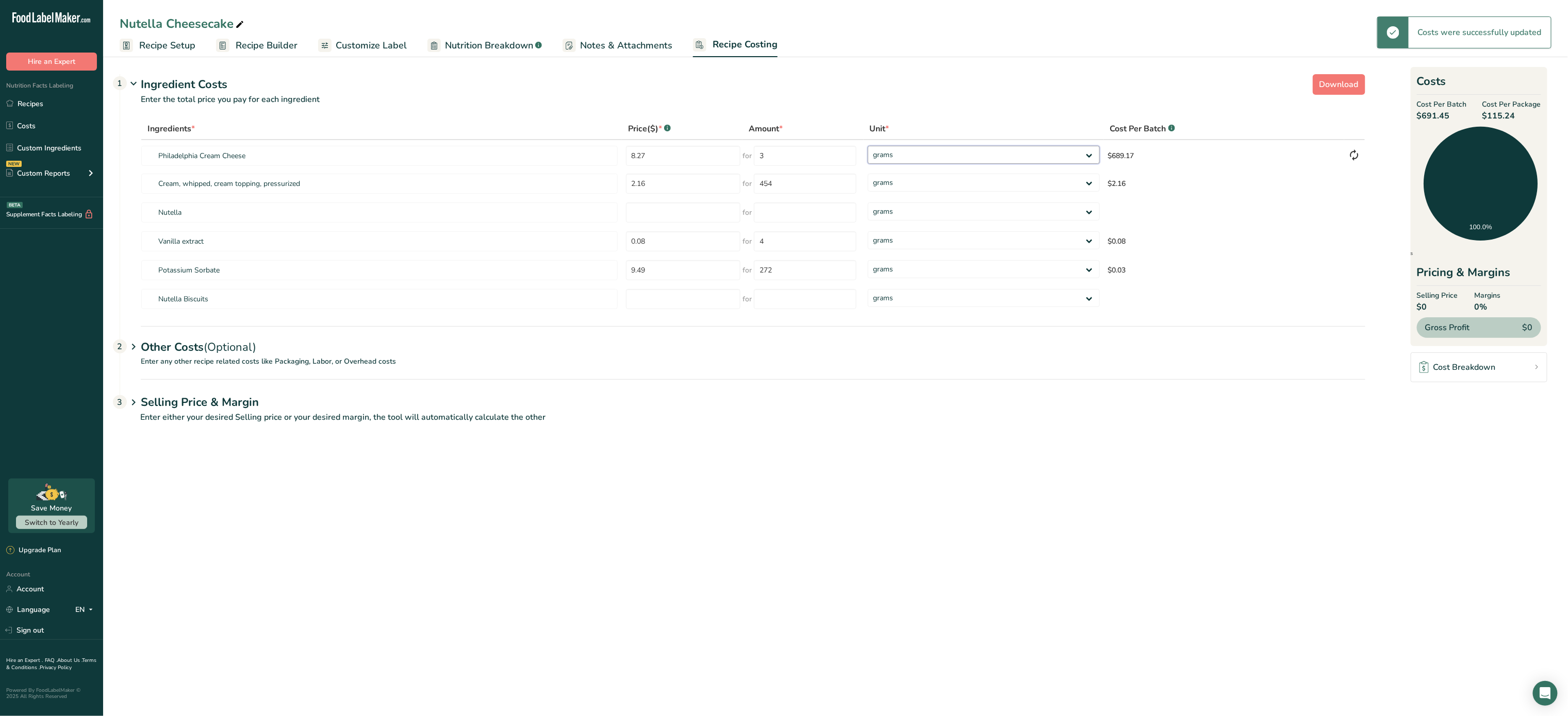
select select "12"
click at [868, 146] on select "grams kg mg mcg lb oz" at bounding box center [983, 155] width 232 height 18
click at [674, 210] on input "number" at bounding box center [683, 212] width 115 height 20
click at [663, 300] on input "number" at bounding box center [683, 299] width 115 height 20
type input "5.77"
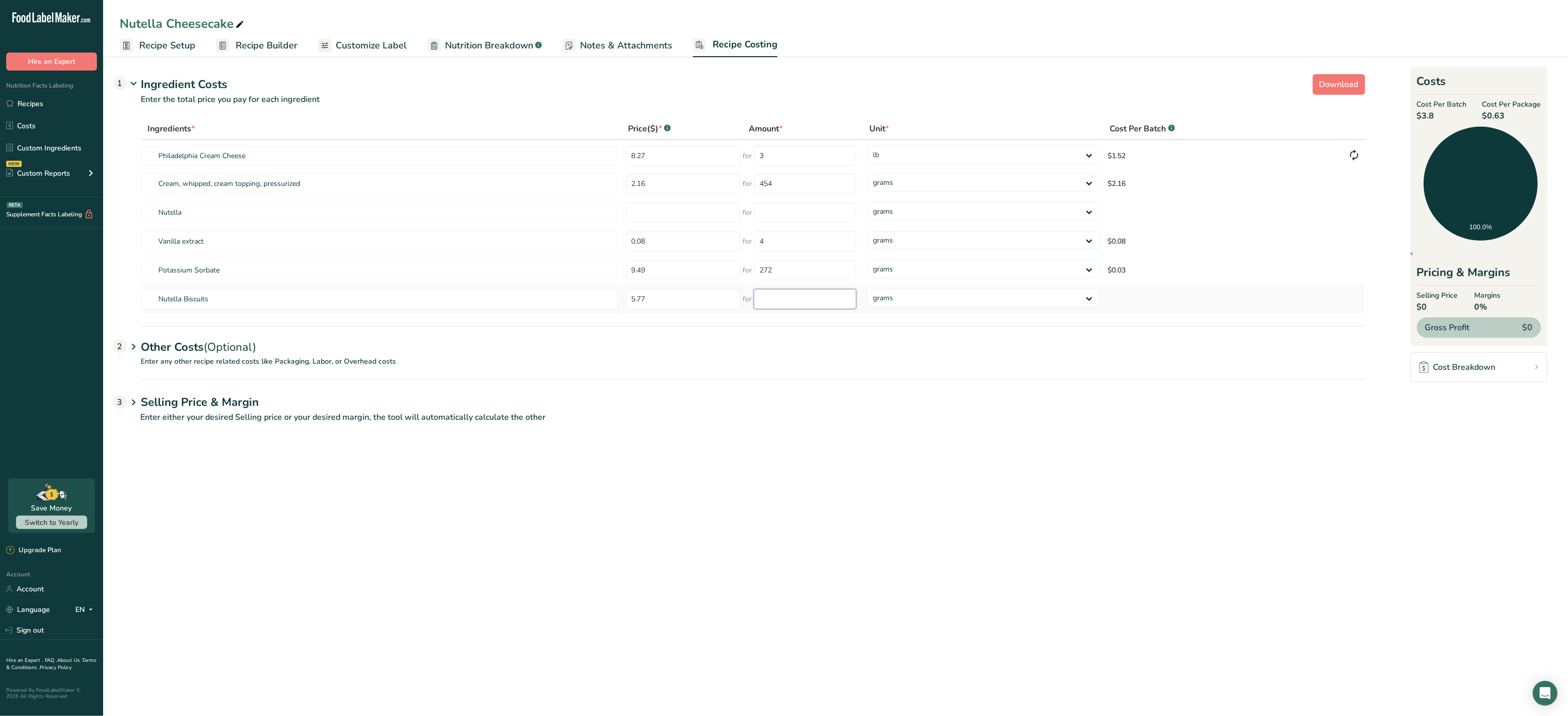
click at [801, 292] on input "number" at bounding box center [805, 299] width 102 height 20
type input "9.7"
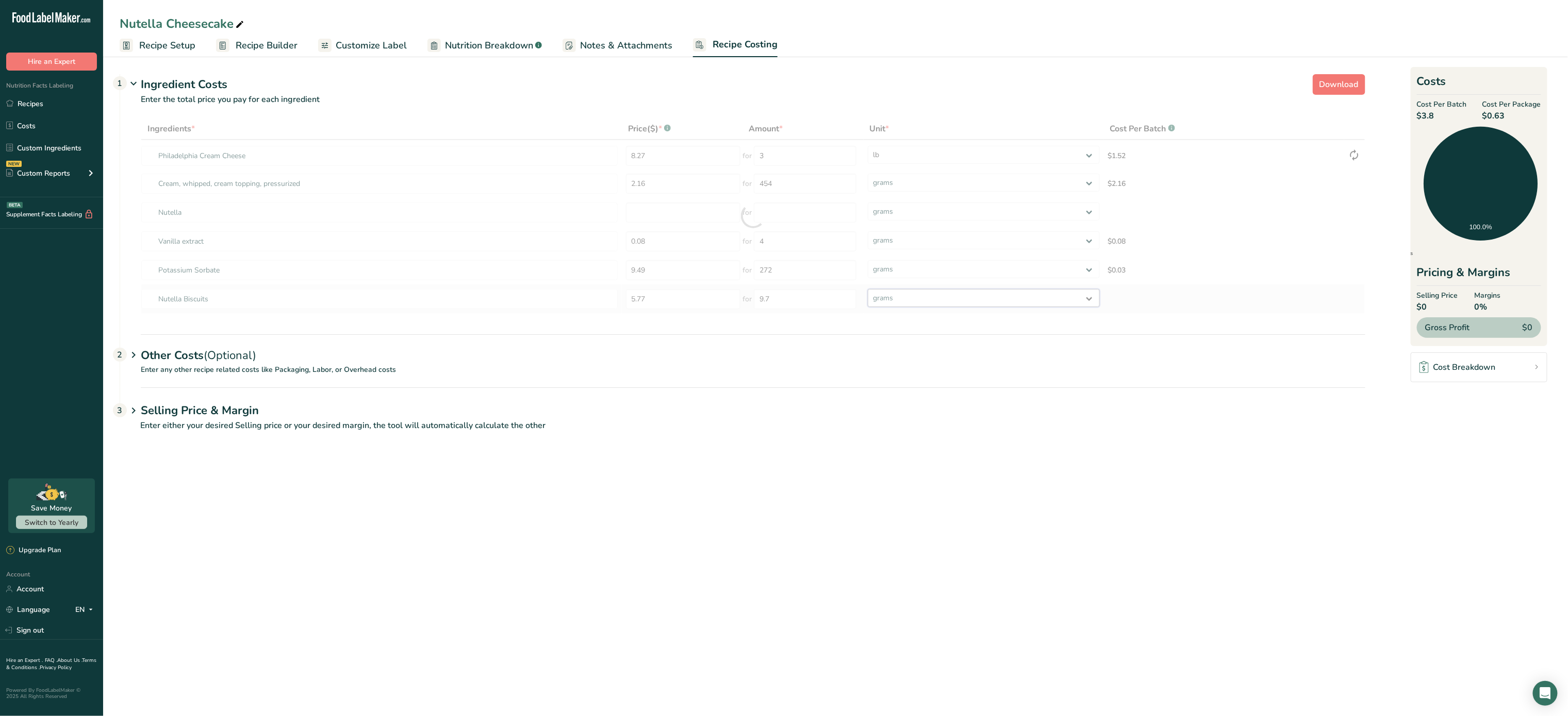
click at [892, 296] on div "Ingredients * Price($) * .a-a{fill:#347362;}.b-a{fill:#fff;} Amount * Unit * Co…" at bounding box center [752, 216] width 1224 height 196
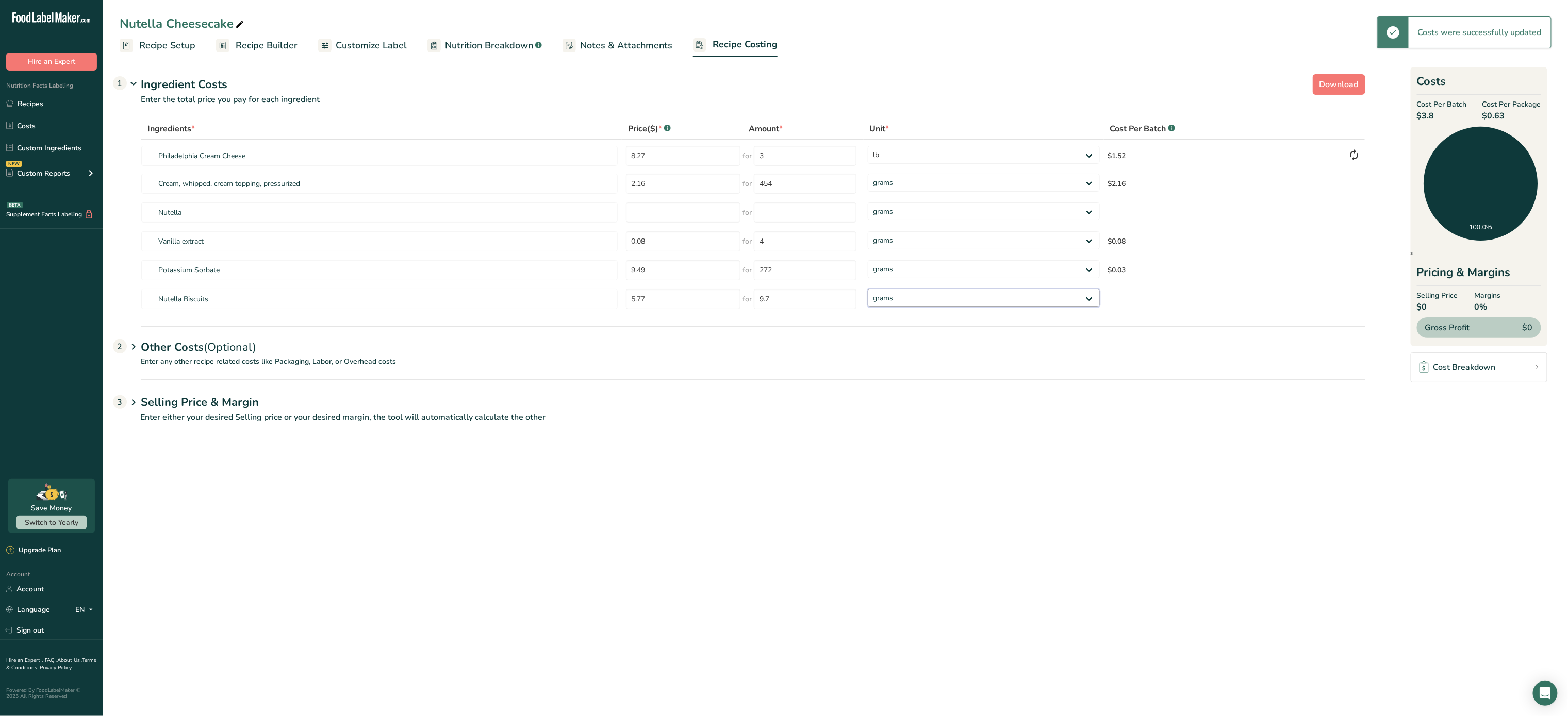
select select "5"
click at [868, 289] on select "grams kg mg mcg lb oz" at bounding box center [983, 298] width 232 height 18
type input "10"
select select "5"
click at [653, 210] on input "number" at bounding box center [683, 212] width 115 height 20
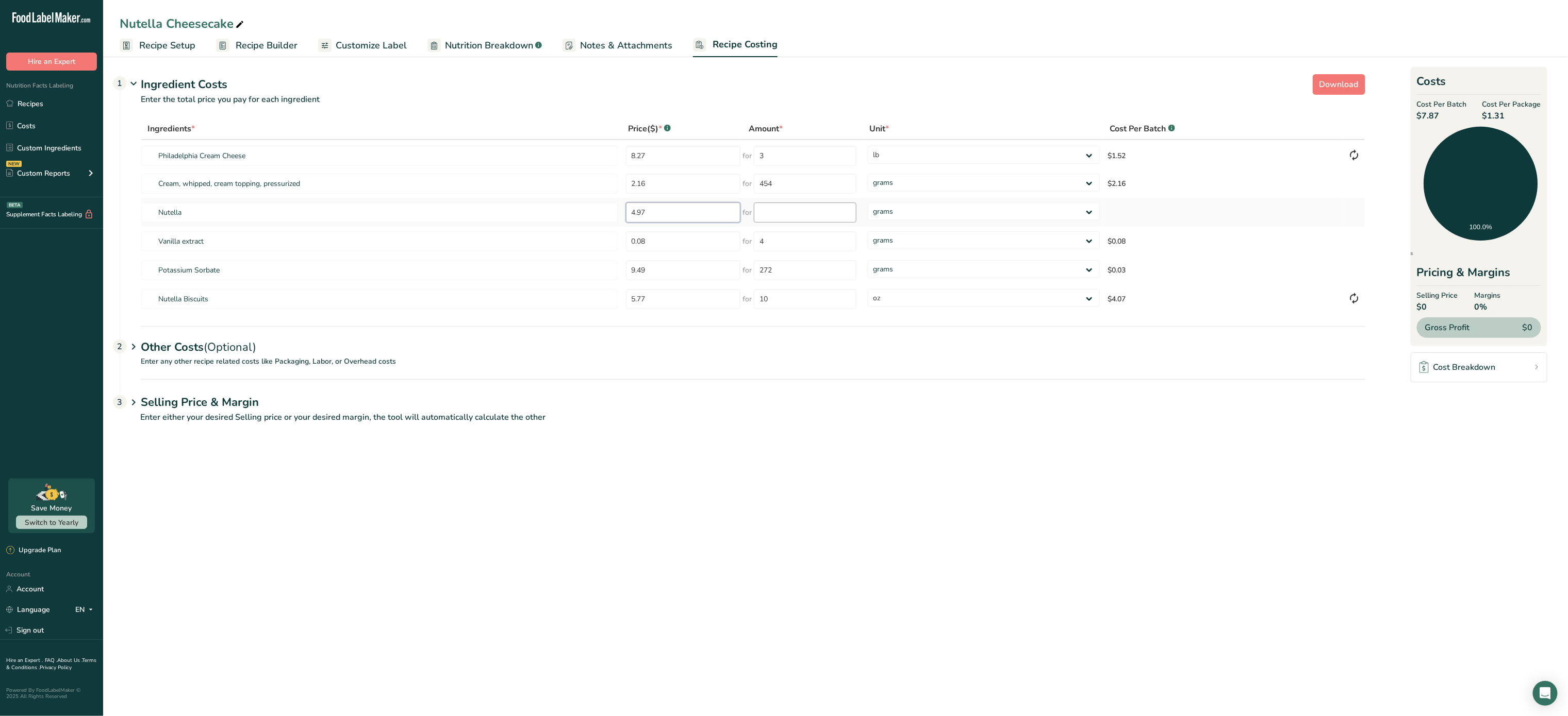
type input "4.97"
click at [810, 222] on input "number" at bounding box center [805, 212] width 102 height 20
type input "13"
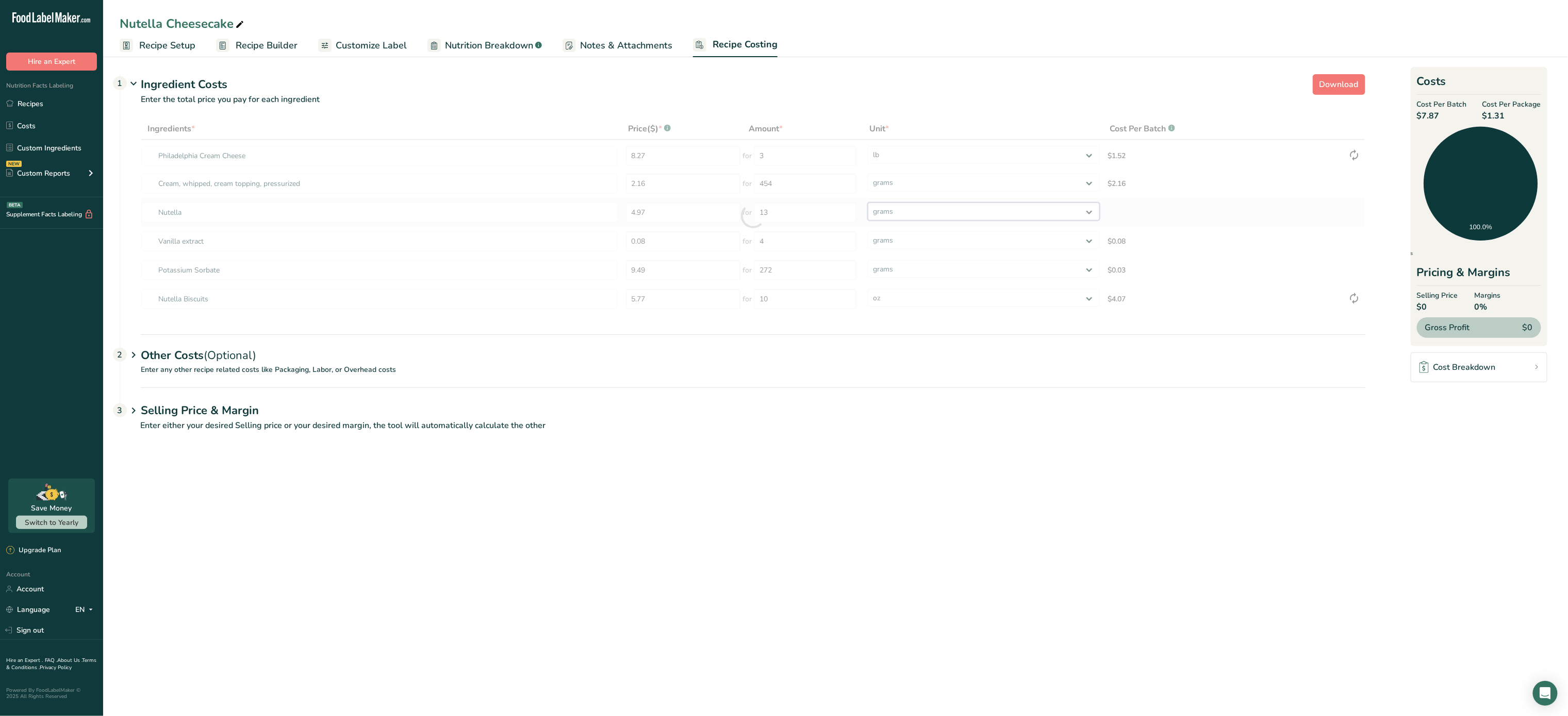
click at [907, 214] on div "Ingredients * Price($) * .a-a{fill:#347362;}.b-a{fill:#fff;} Amount * Unit * Co…" at bounding box center [752, 216] width 1224 height 196
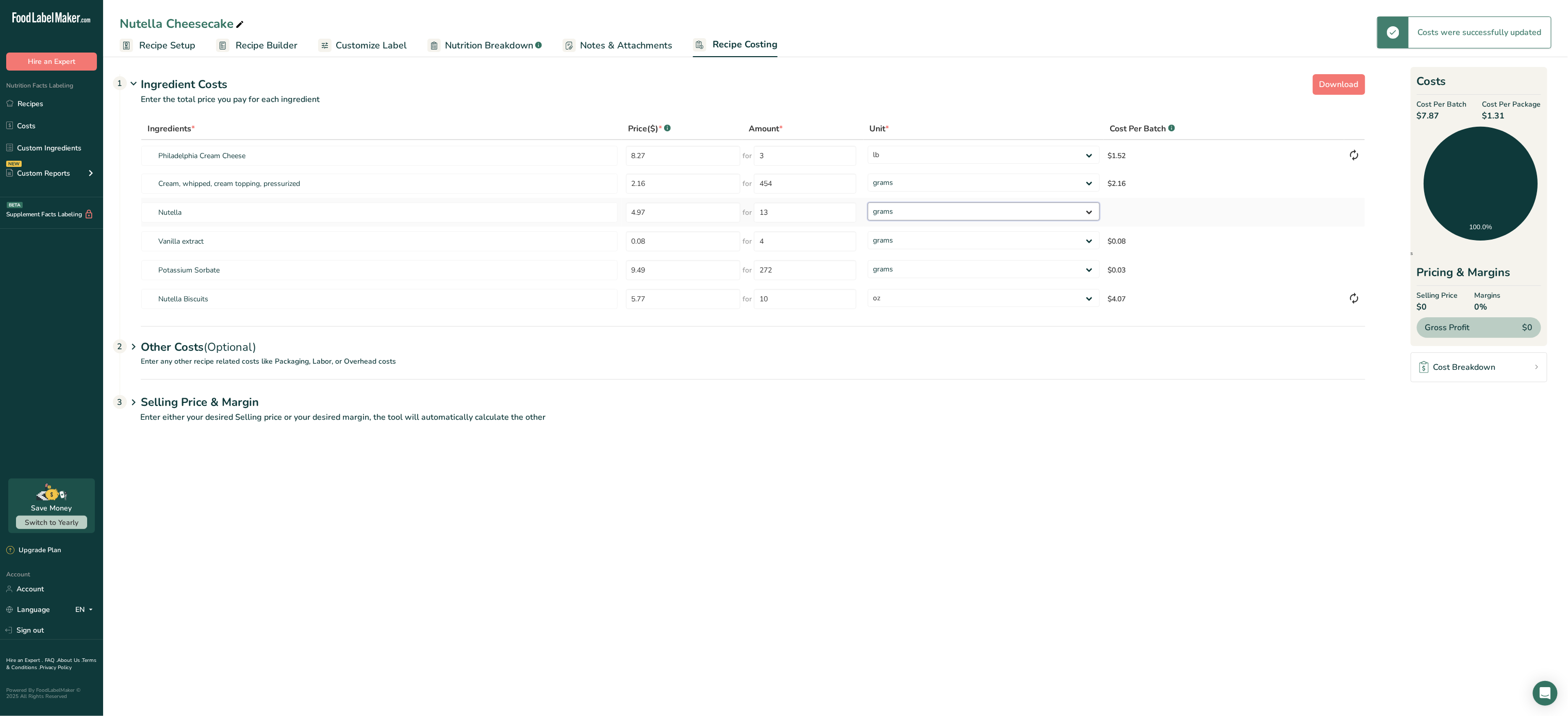
select select "5"
click at [868, 202] on select "grams kg mg mcg lb oz" at bounding box center [983, 211] width 232 height 18
select select "5"
click at [194, 355] on div "Other Costs (Optional) 2" at bounding box center [752, 341] width 1224 height 30
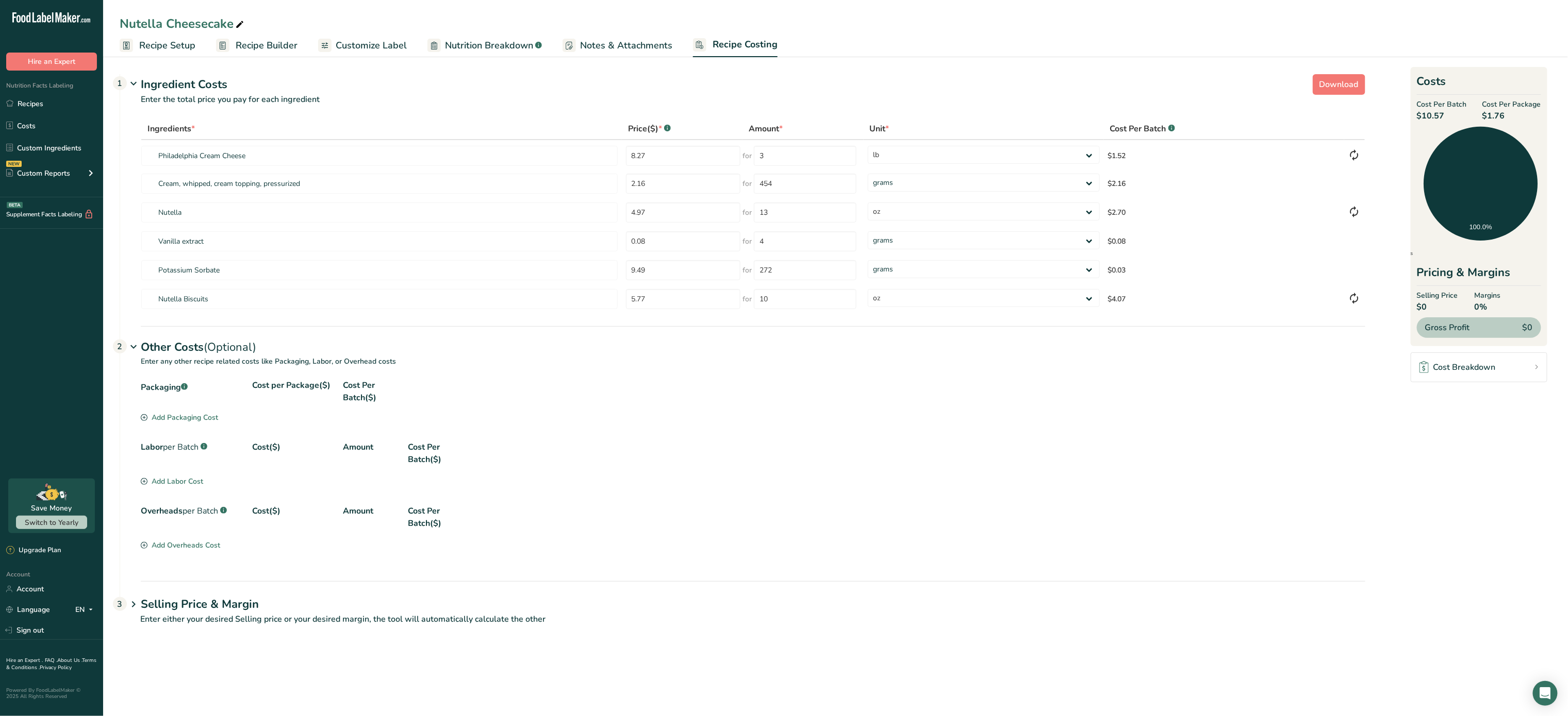
click at [182, 424] on section "Packaging .a-a{fill:#347362;}.b-a{fill:#fff;} Cost per Package($) Cost Per Batc…" at bounding box center [752, 402] width 1224 height 45
click at [209, 418] on div "Add Packaging Cost" at bounding box center [179, 417] width 77 height 11
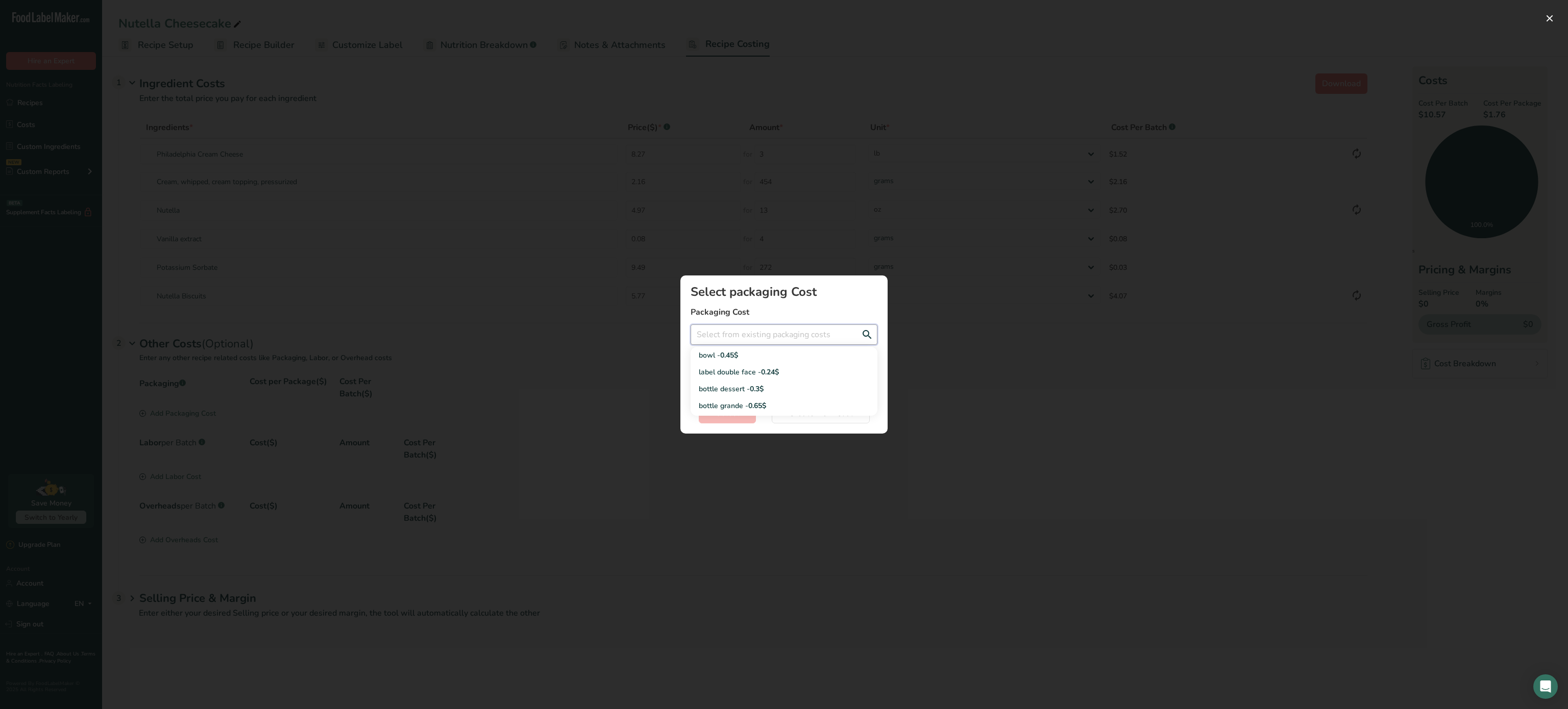
click at [753, 328] on input "Add New Recipe Cost Modal" at bounding box center [784, 334] width 187 height 20
click at [769, 376] on span "0.24$" at bounding box center [770, 372] width 18 height 10
type input "label double face - 0.24$"
click at [727, 410] on span "Select" at bounding box center [728, 413] width 24 height 12
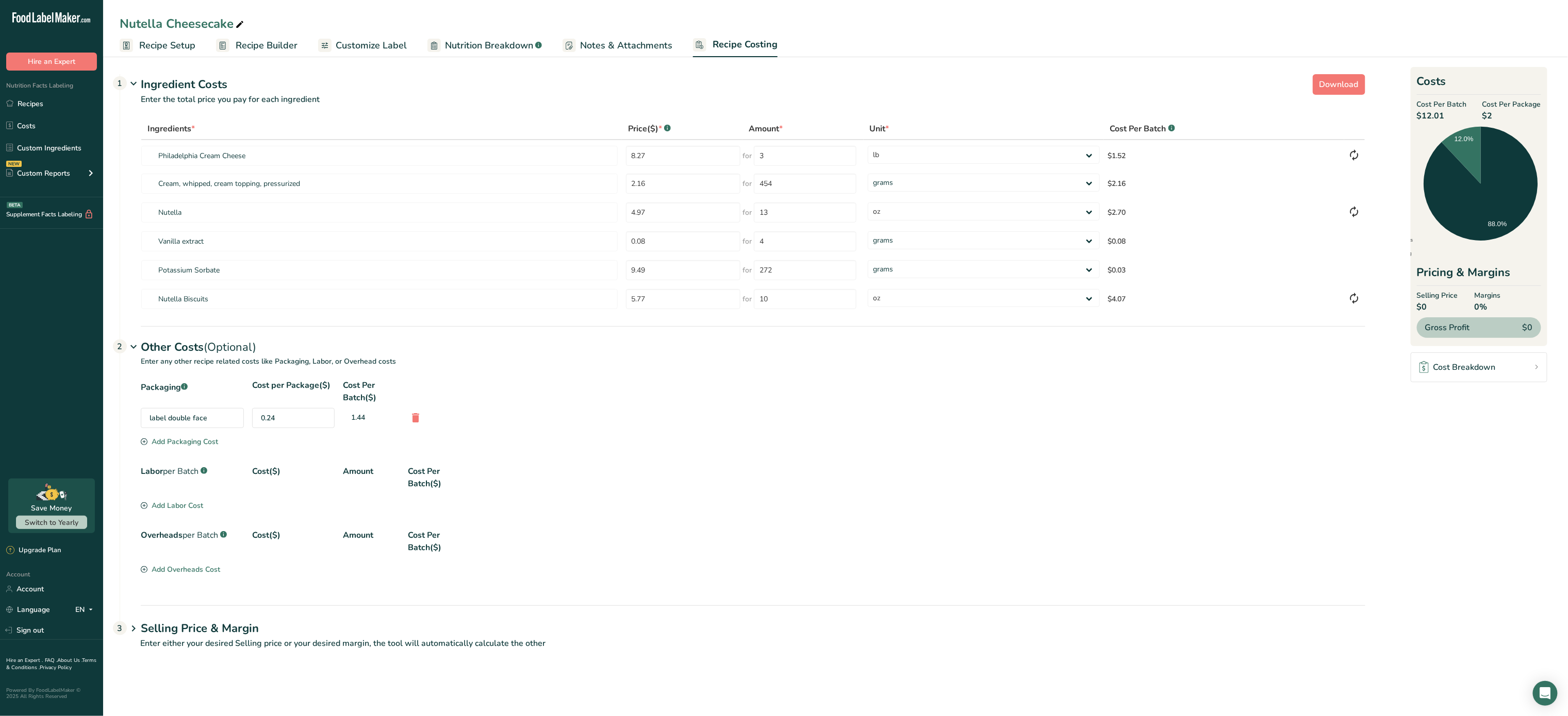
click at [192, 444] on div "Add Packaging Cost" at bounding box center [179, 441] width 77 height 11
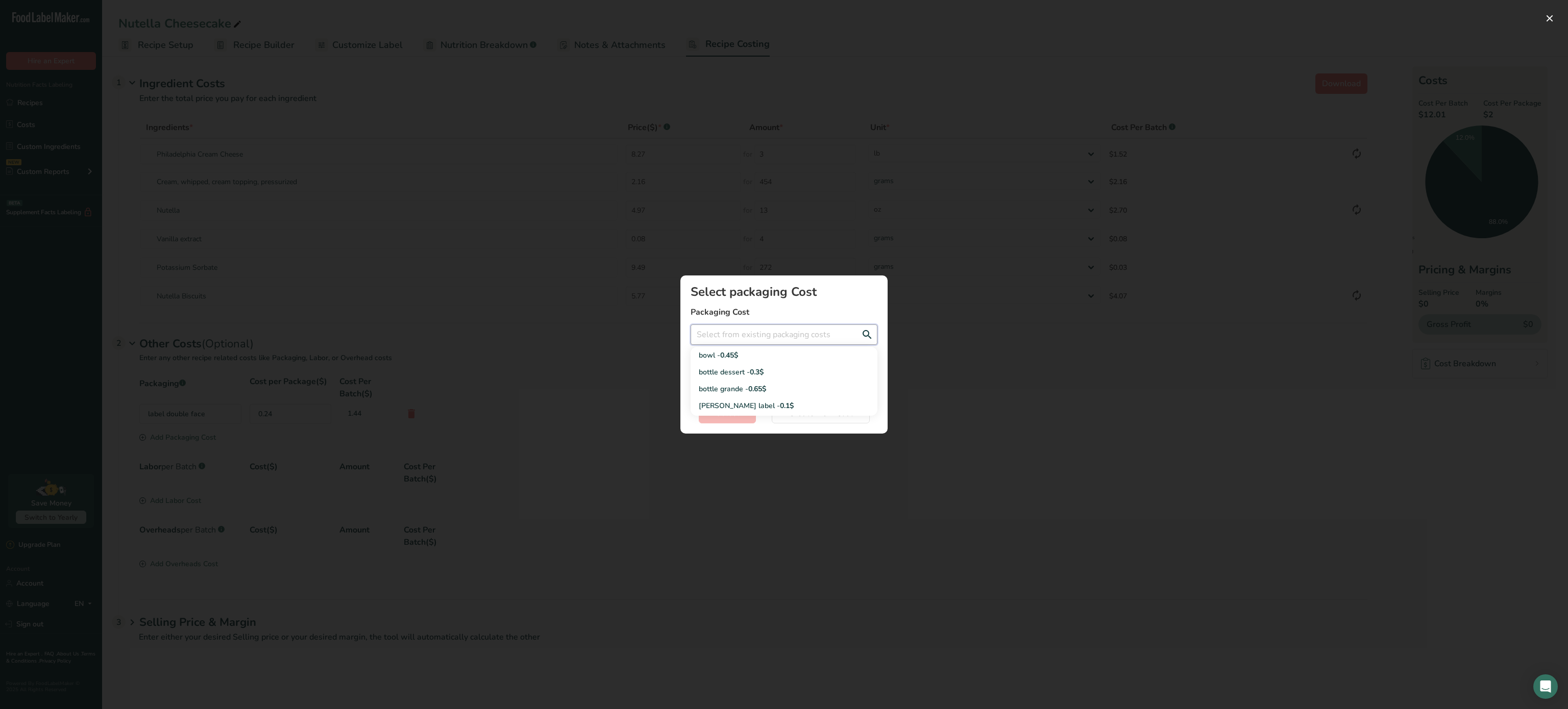
click at [764, 334] on input "Add New Recipe Cost Modal" at bounding box center [784, 334] width 187 height 20
click at [747, 375] on div "bottle dessert - 0.3$" at bounding box center [775, 372] width 154 height 10
type input "bottle dessert - 0.3$"
click at [729, 421] on button "Select" at bounding box center [727, 413] width 57 height 20
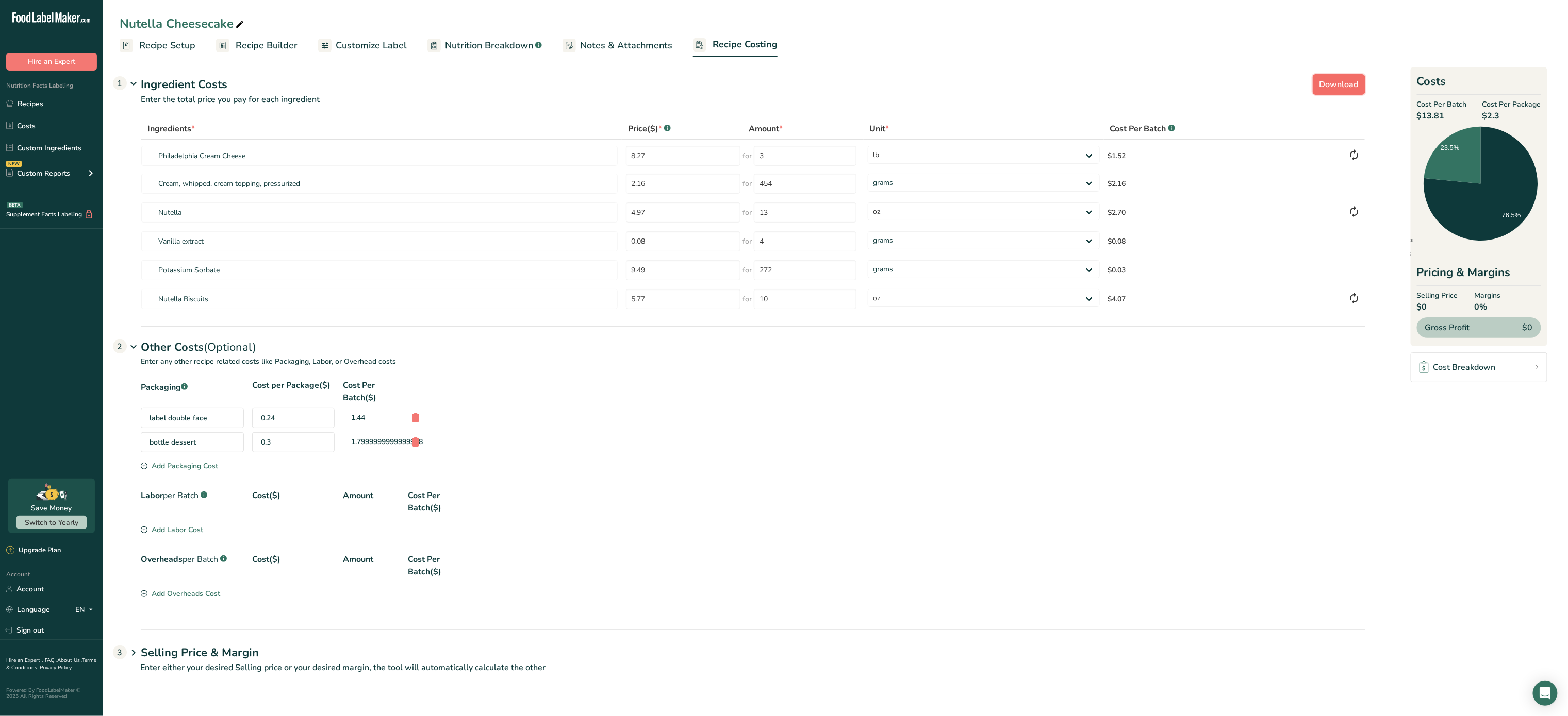
click at [1346, 87] on span "Download" at bounding box center [1339, 84] width 39 height 12
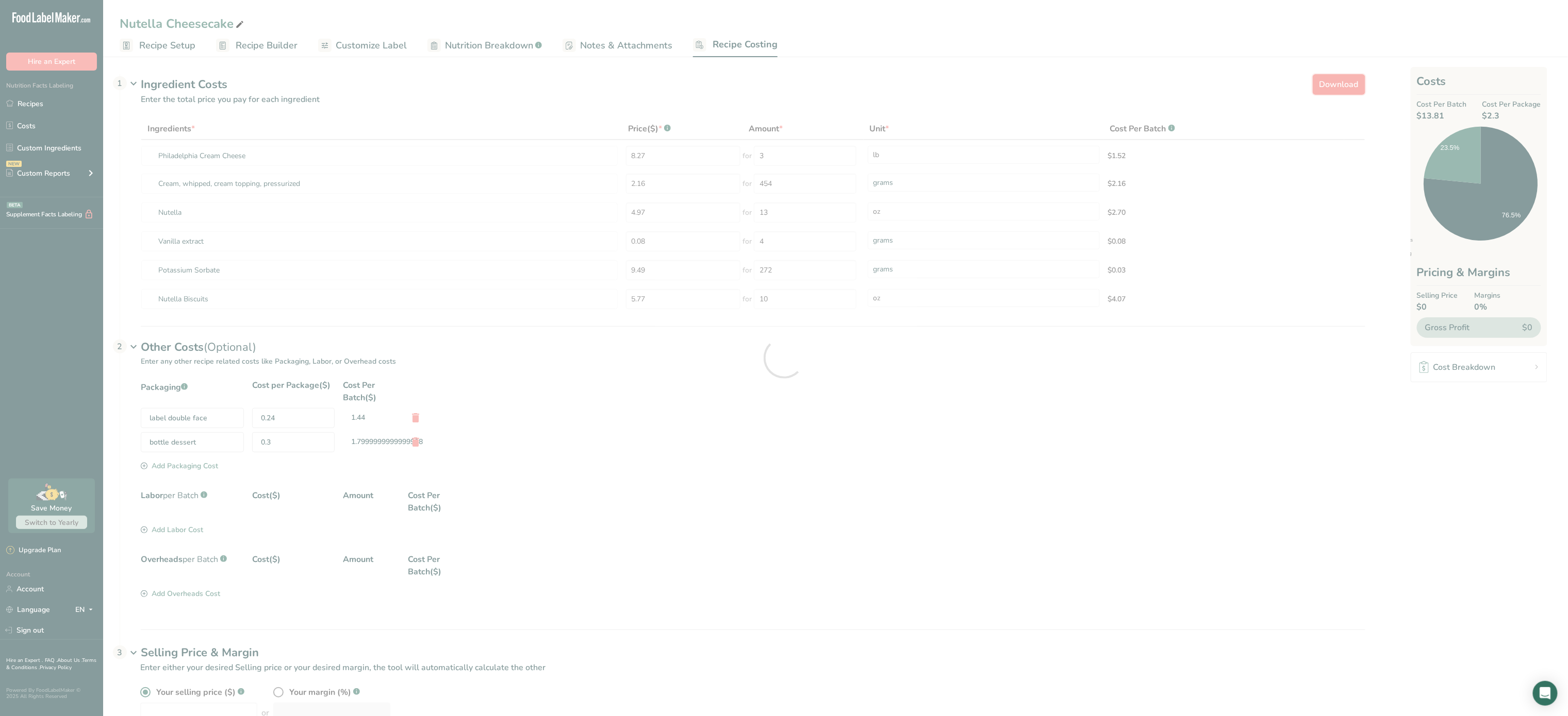
select select "12"
select select "5"
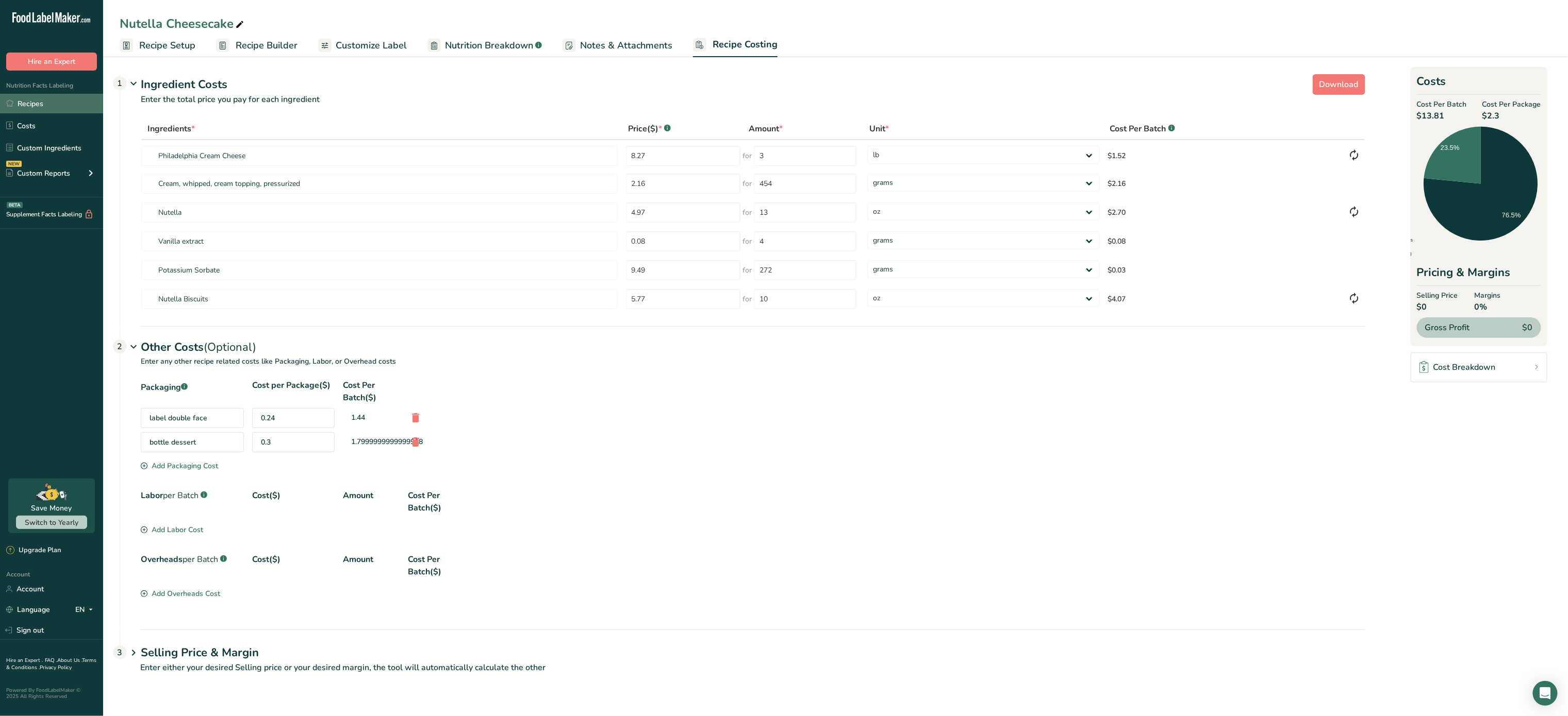
click at [37, 104] on link "Recipes" at bounding box center [51, 104] width 103 height 20
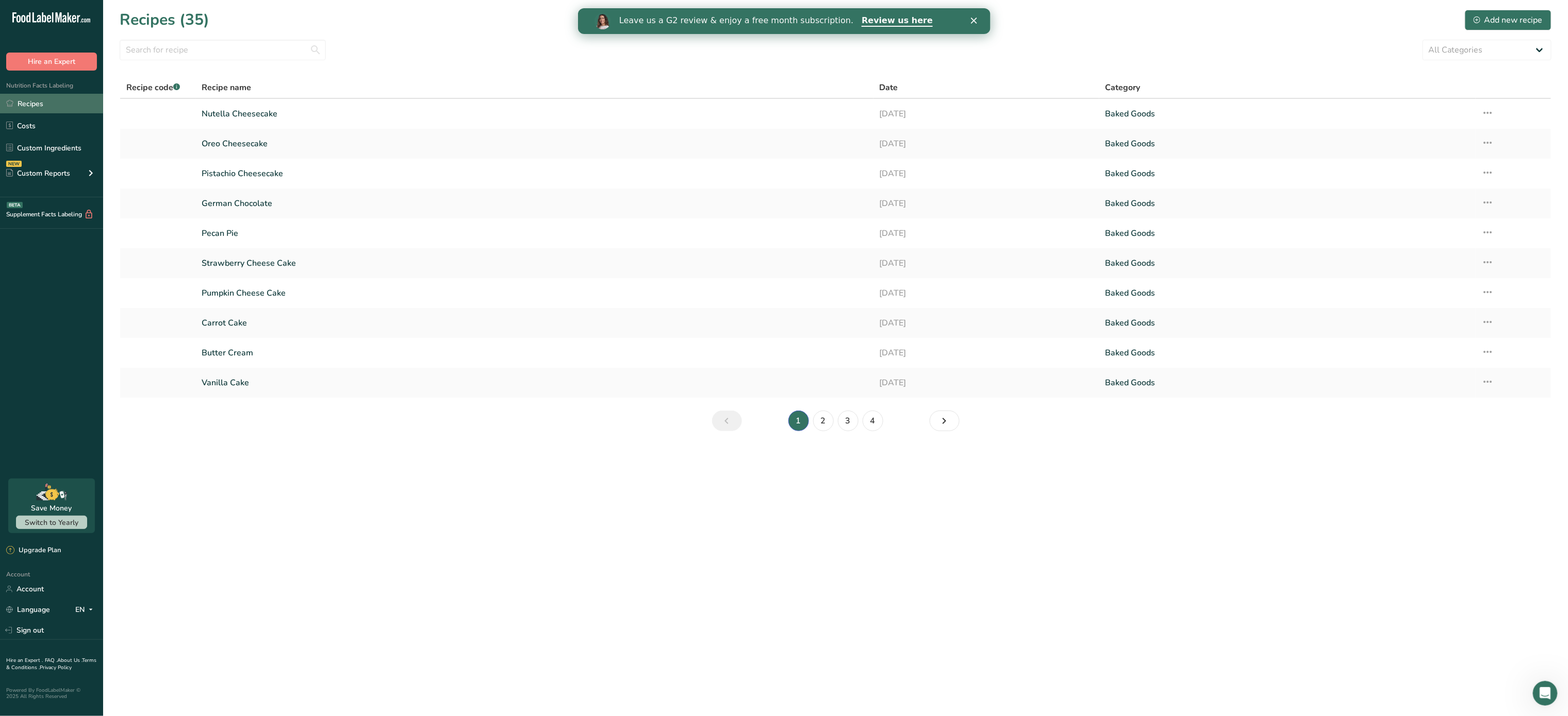
click at [37, 104] on link "Recipes" at bounding box center [51, 104] width 103 height 20
click at [51, 99] on link "Recipes" at bounding box center [51, 104] width 103 height 20
click at [1529, 19] on div "Add new recipe" at bounding box center [1508, 20] width 69 height 12
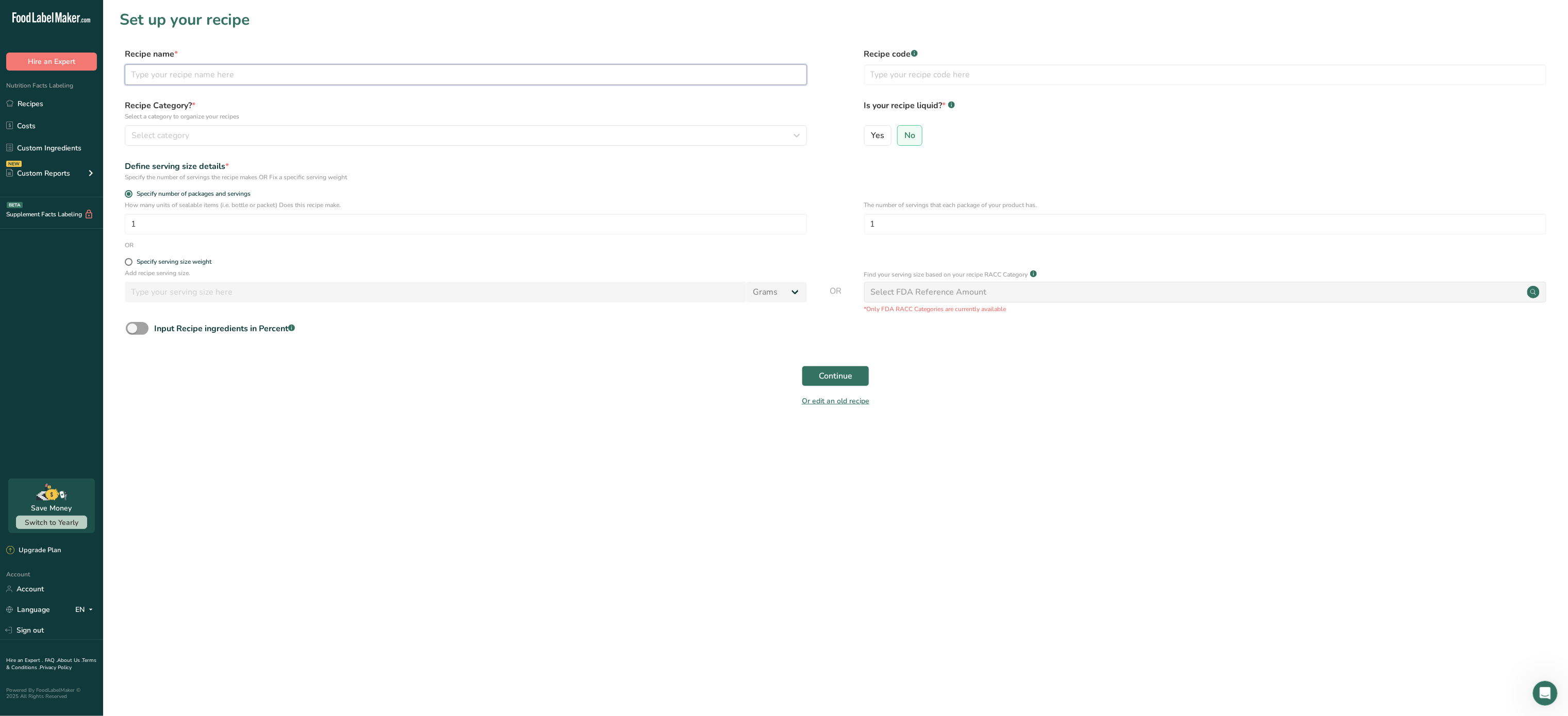
click at [390, 77] on input "text" at bounding box center [466, 74] width 682 height 20
click at [254, 67] on input "text" at bounding box center [466, 74] width 682 height 20
type input "Banana Cheesecake"
click at [194, 137] on div "Select category" at bounding box center [463, 135] width 662 height 12
click at [197, 211] on div "Baked Goods" at bounding box center [253, 208] width 257 height 19
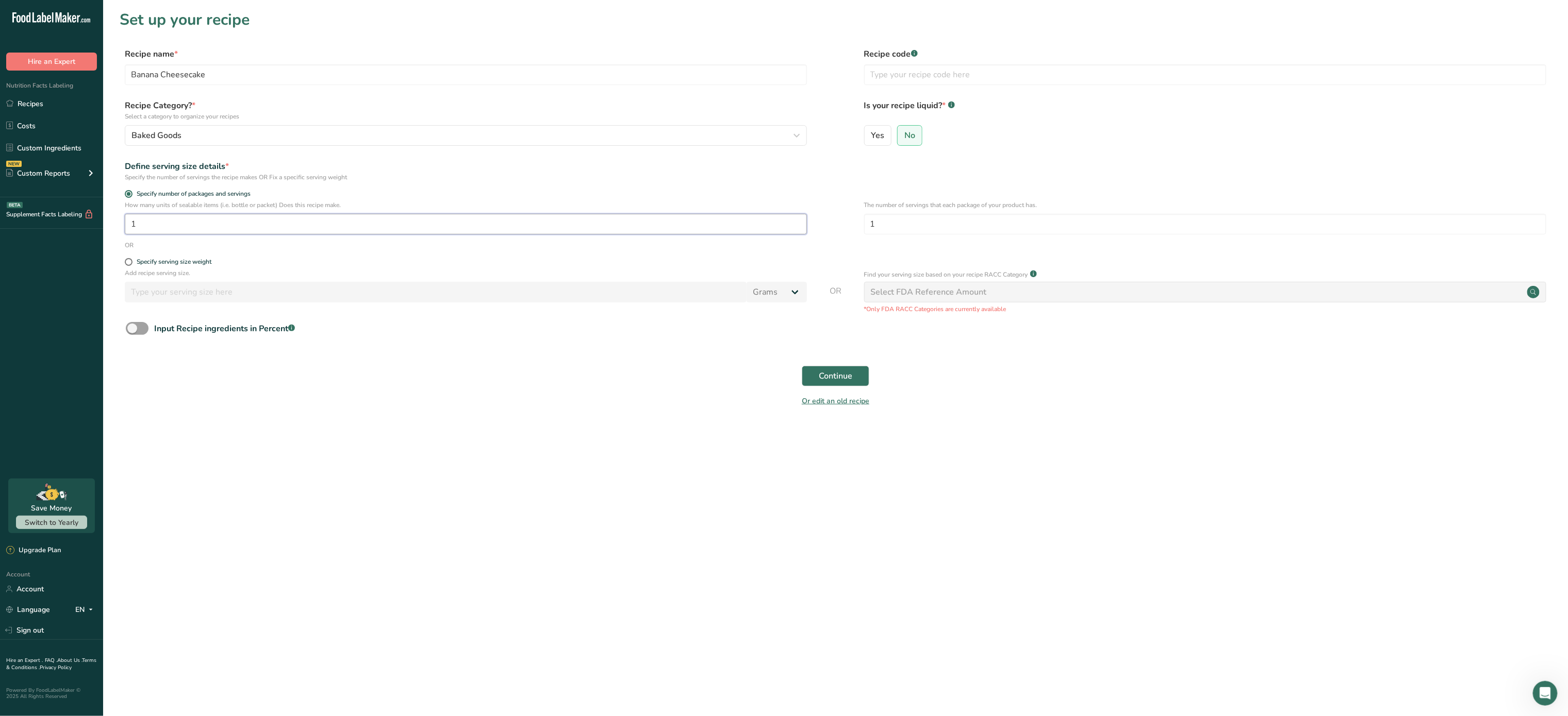
click at [190, 226] on input "1" at bounding box center [466, 223] width 682 height 20
type input "6"
click at [858, 375] on button "Continue" at bounding box center [835, 375] width 68 height 20
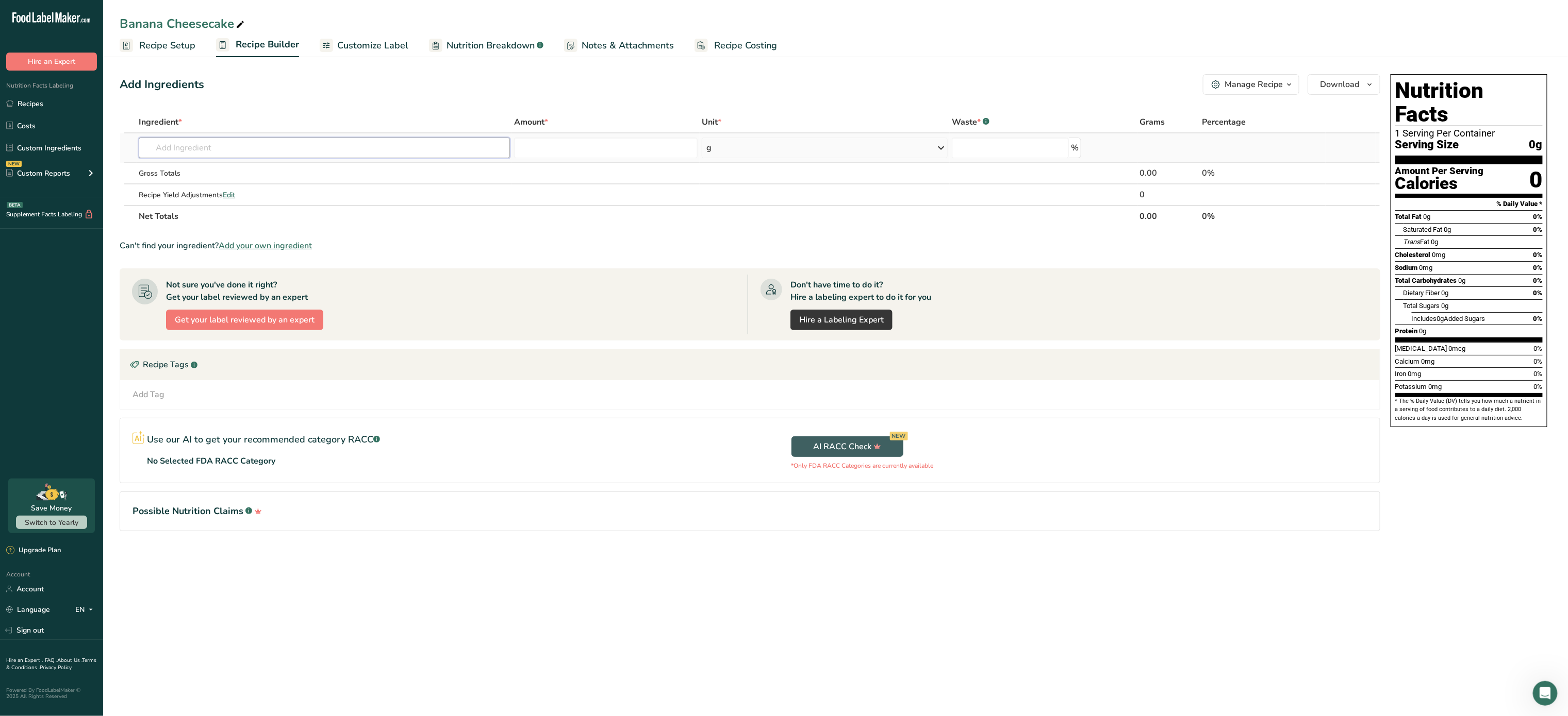
click at [226, 155] on input "text" at bounding box center [324, 147] width 371 height 20
type input "wafer"
click at [229, 187] on p "18213 Cookies, vanilla wafers, higher fat" at bounding box center [218, 186] width 143 height 11
type input "Cookies, vanilla wafers, higher fat"
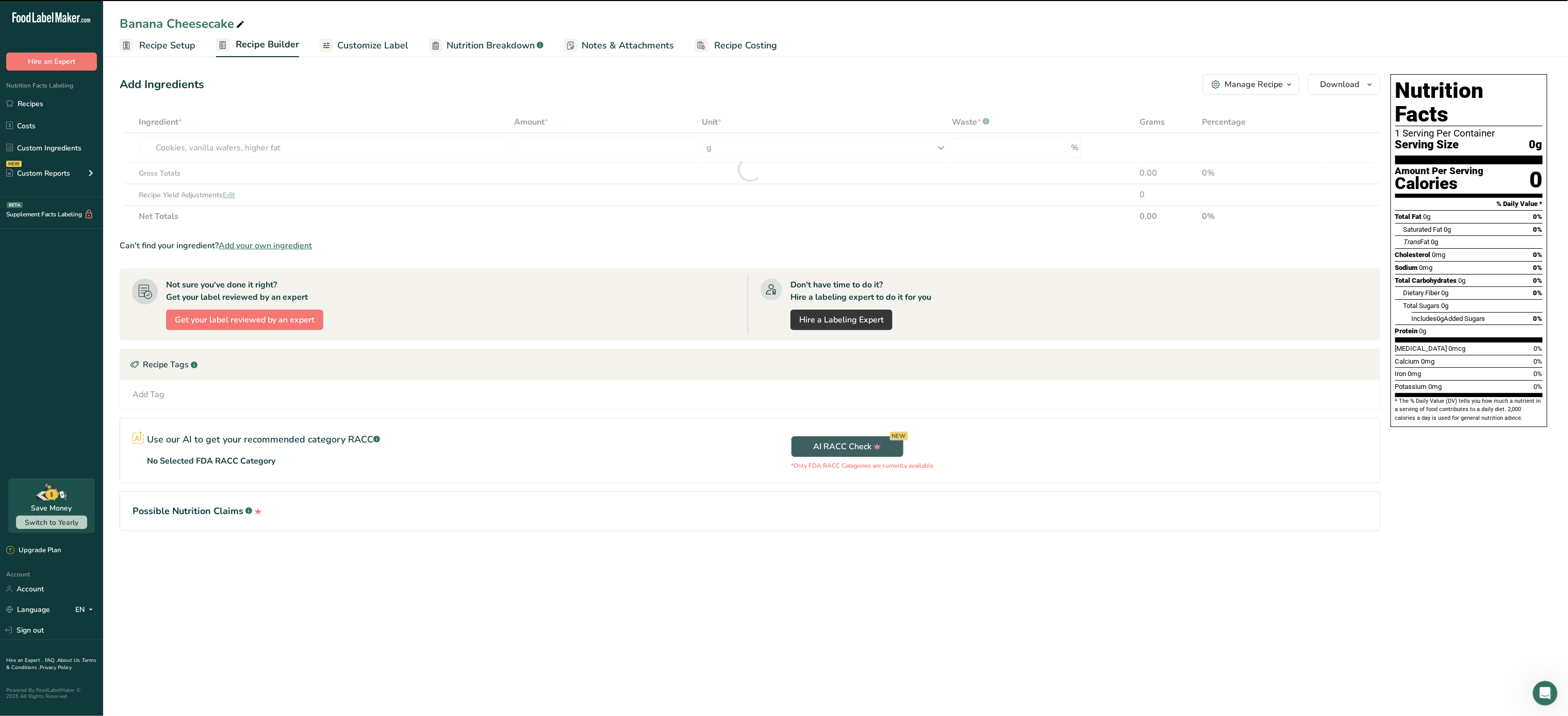
type input "0"
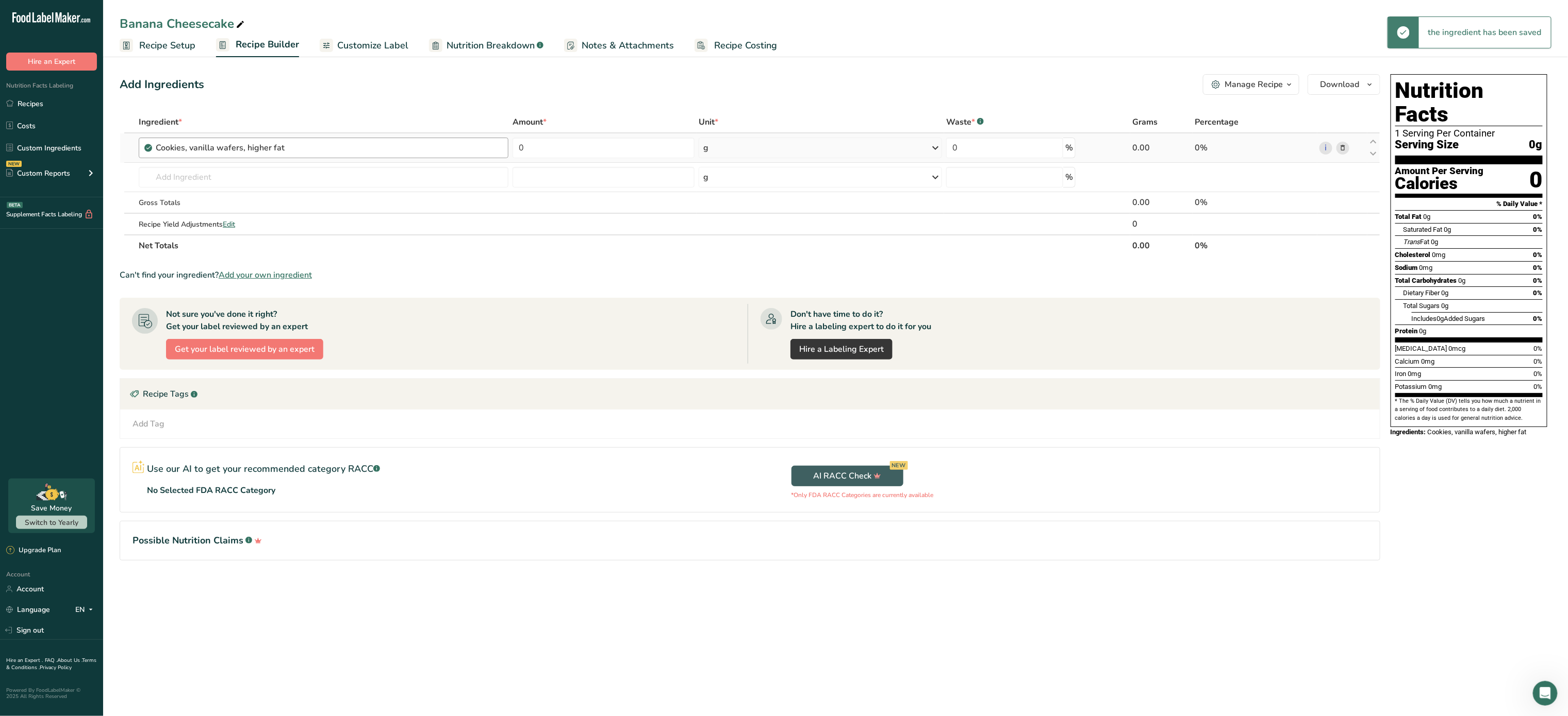
click at [462, 153] on div "Cookies, vanilla wafers, higher fat" at bounding box center [329, 147] width 346 height 12
click at [1337, 145] on span at bounding box center [1342, 147] width 12 height 12
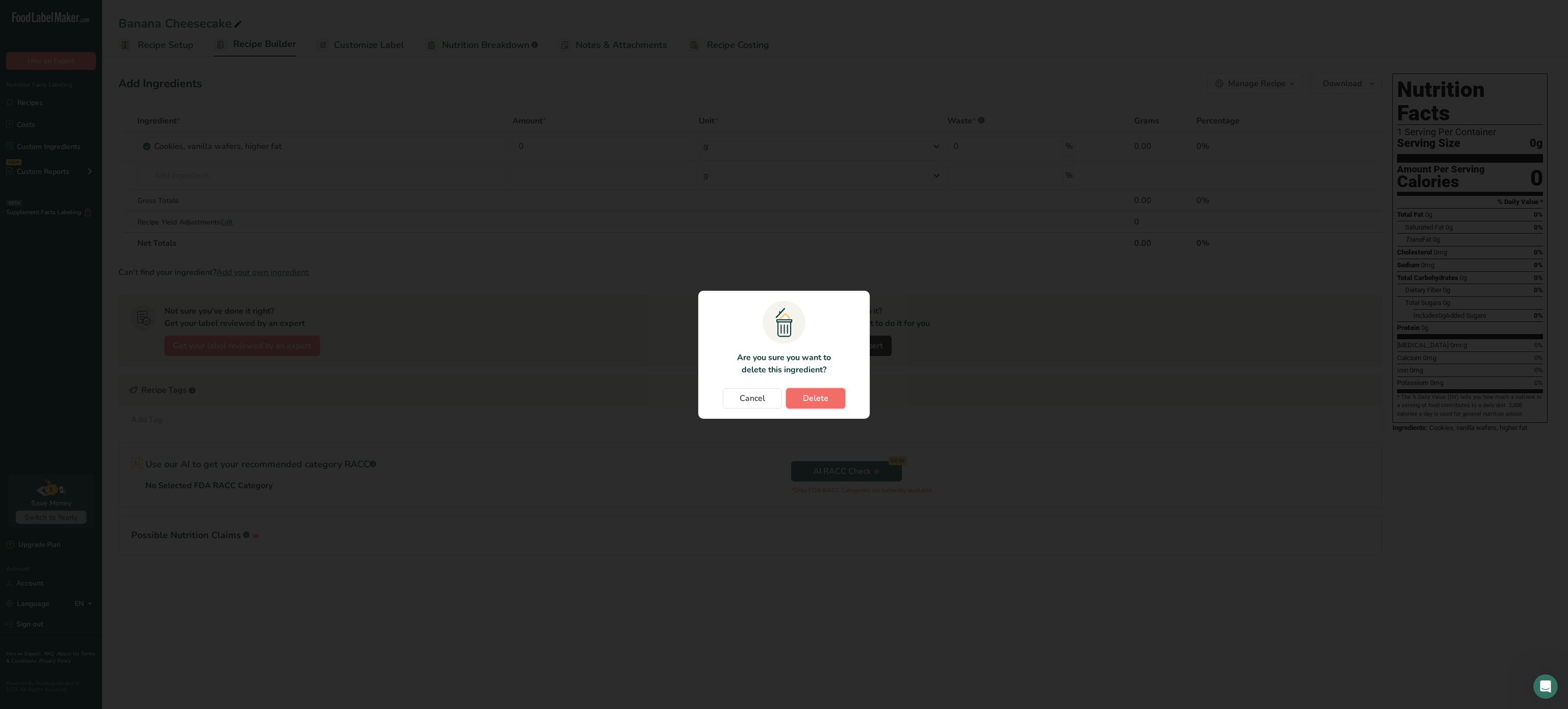
click at [816, 392] on span "Delete" at bounding box center [816, 398] width 25 height 12
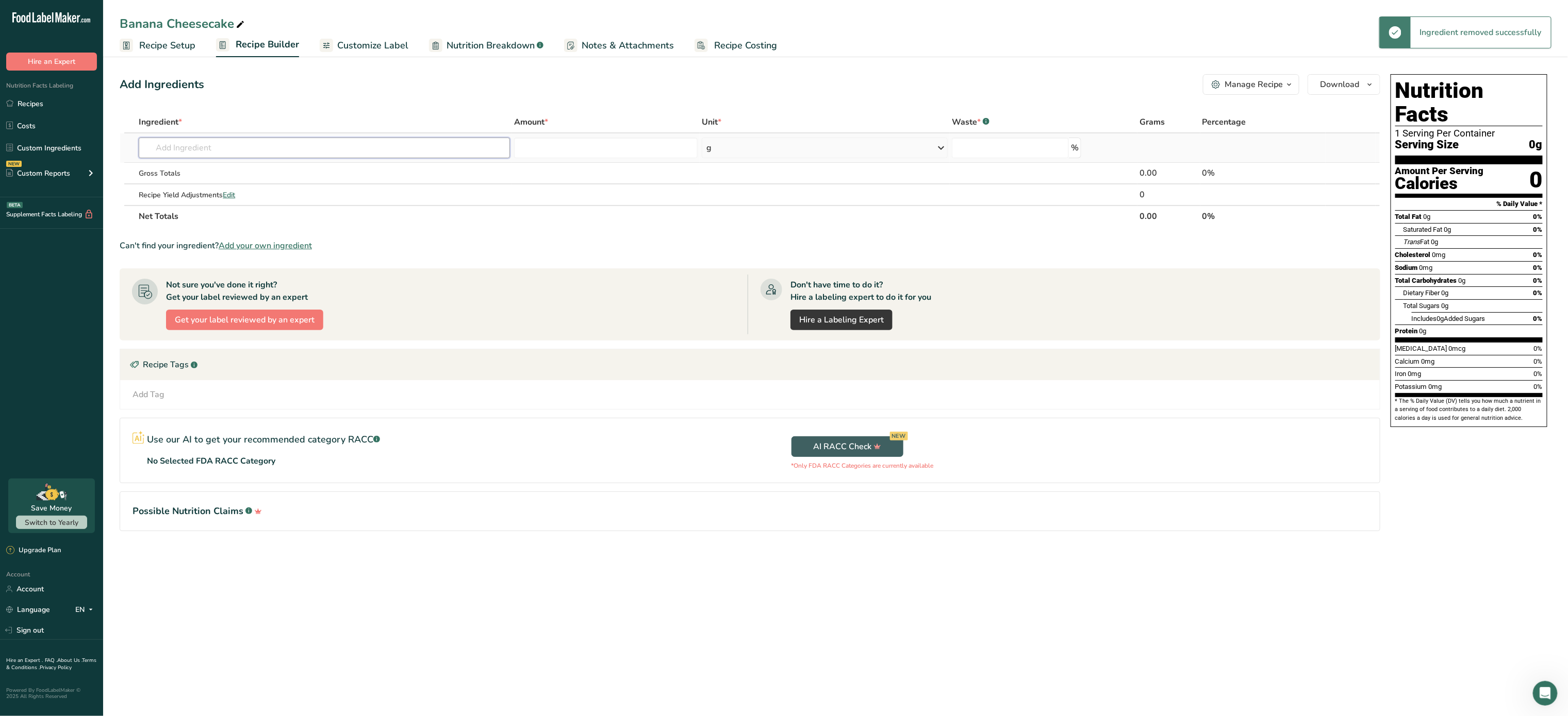
click at [220, 140] on input "text" at bounding box center [324, 147] width 371 height 20
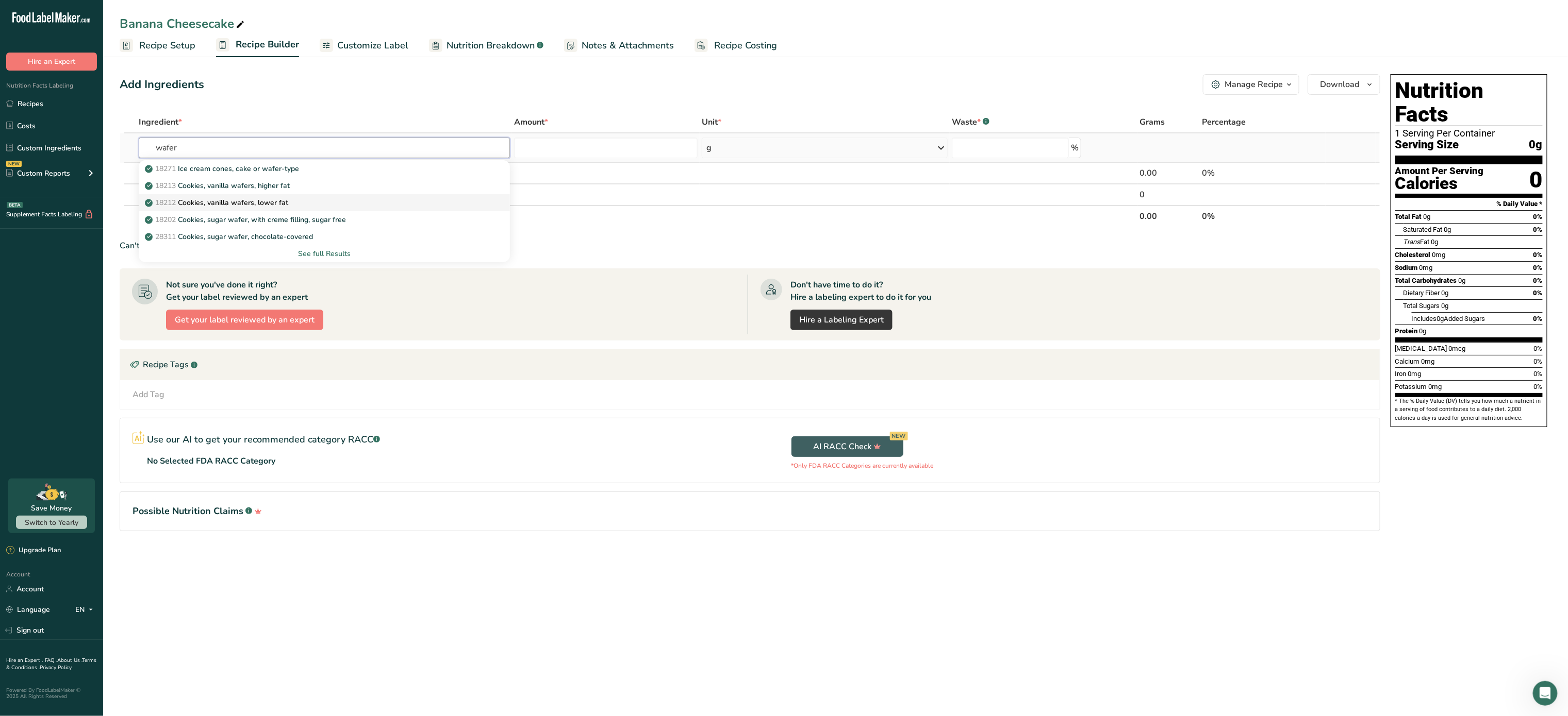
type input "wafer"
click at [266, 201] on p "18212 Cookies, vanilla wafers, lower fat" at bounding box center [217, 202] width 141 height 11
type input "Cookies, vanilla wafers, lower fat"
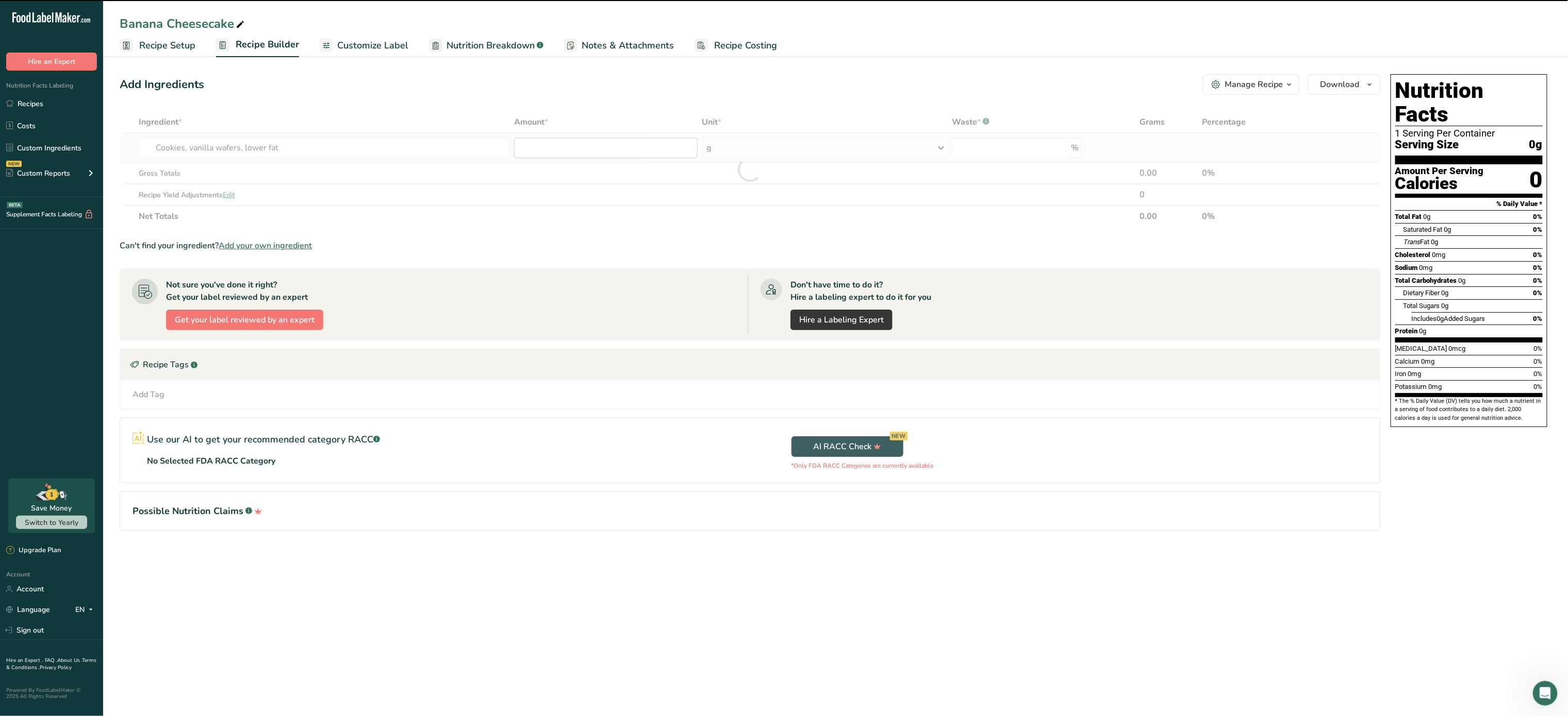
type input "0"
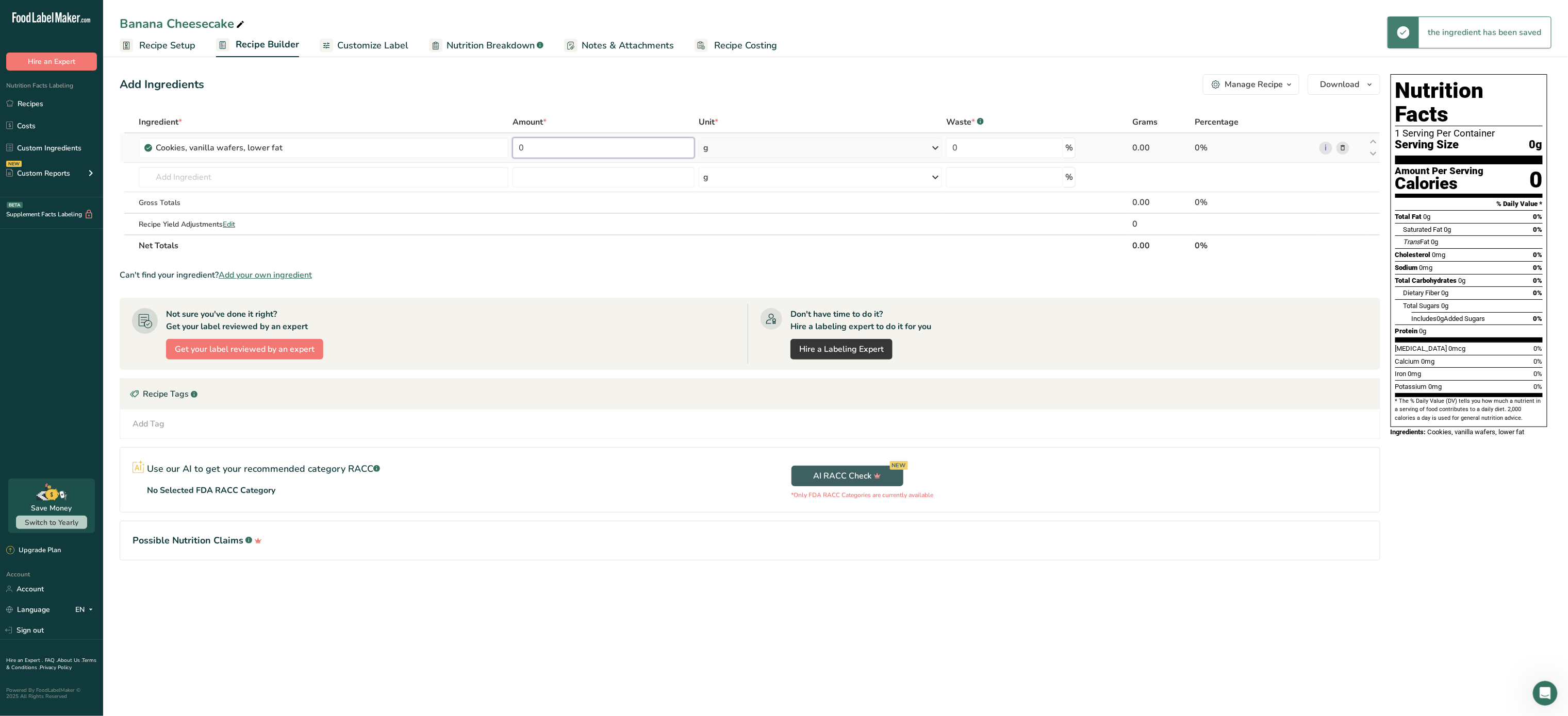
click at [536, 150] on input "0" at bounding box center [603, 147] width 182 height 20
type input "200"
click at [427, 176] on div "Ingredient * Amount * Unit * Waste * .a-a{fill:#347362;}.b-a{fill:#fff;} Grams …" at bounding box center [749, 184] width 1260 height 145
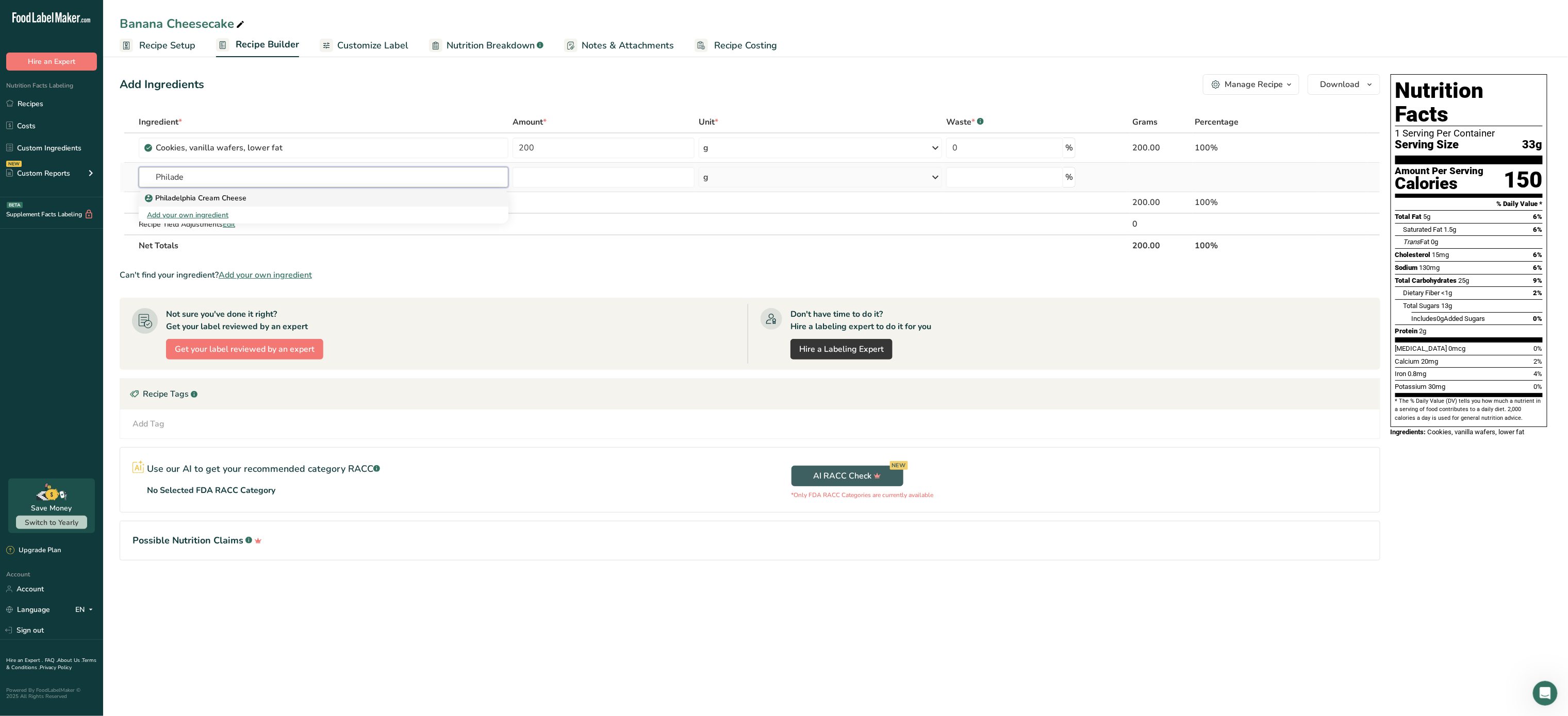
type input "Philade"
click at [289, 202] on div "Philadelphia Cream Cheese" at bounding box center [315, 198] width 336 height 11
type input "Philadelphia Cream Cheese"
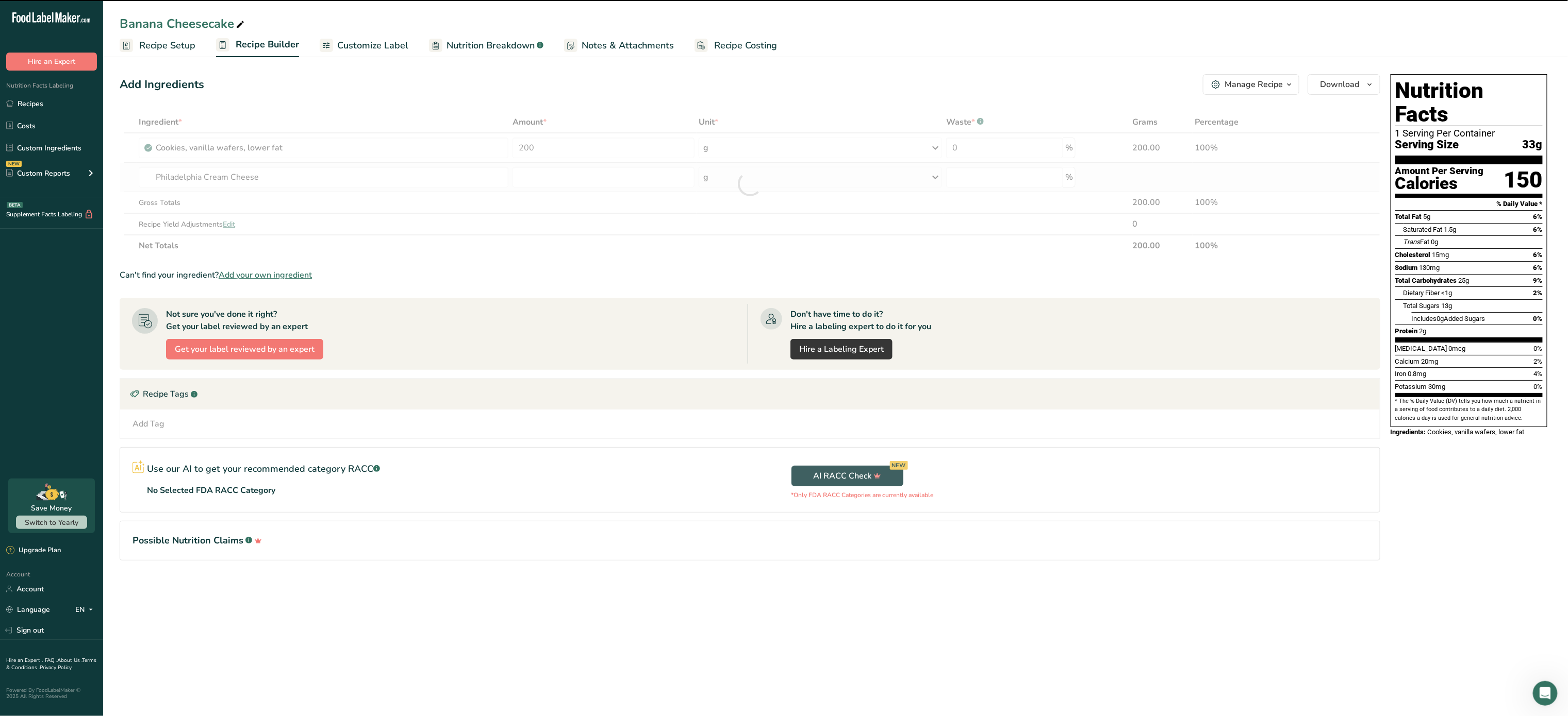
type input "0"
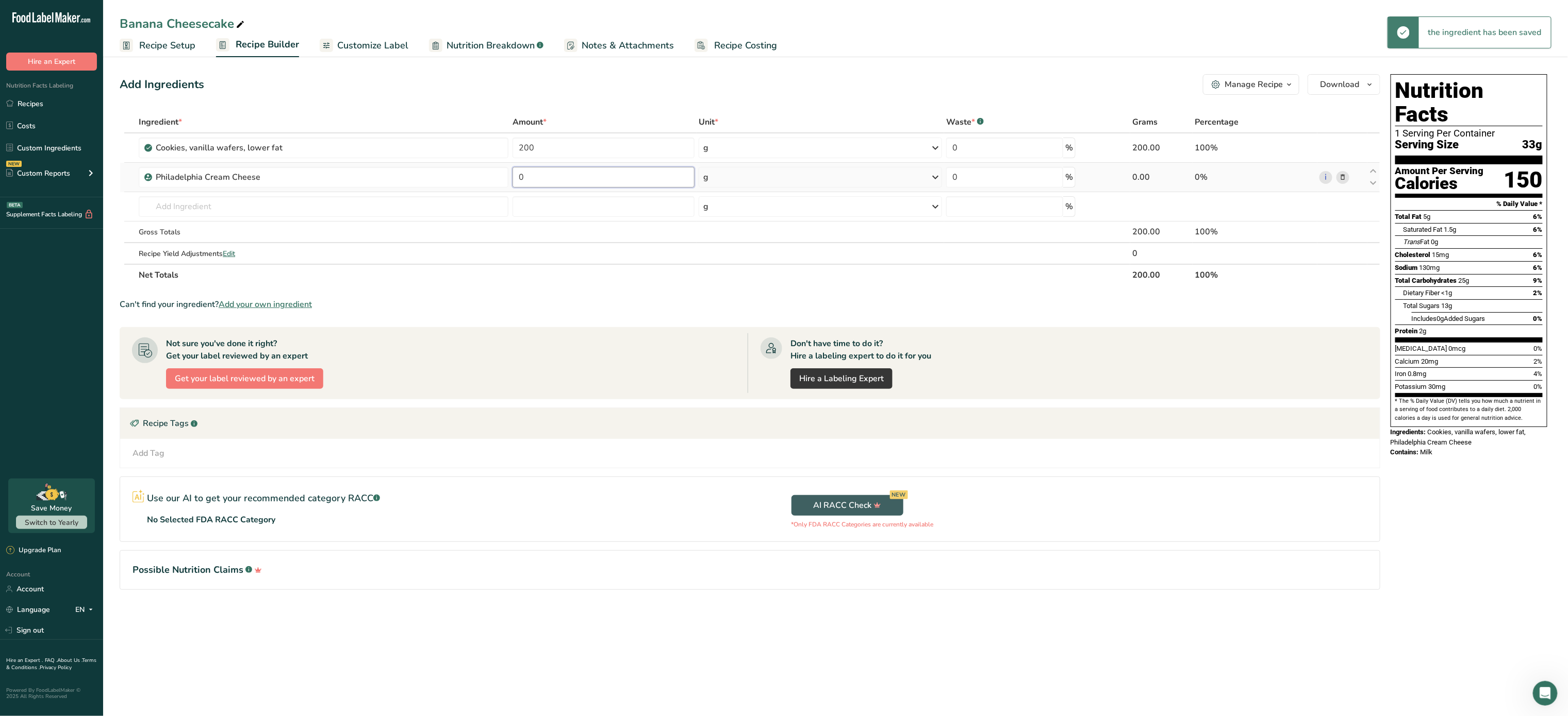
click at [551, 181] on input "0" at bounding box center [603, 177] width 182 height 20
type input "200"
click at [345, 204] on div "Ingredient * Amount * Unit * Waste * .a-a{fill:#347362;}.b-a{fill:#fff;} Grams …" at bounding box center [749, 199] width 1260 height 174
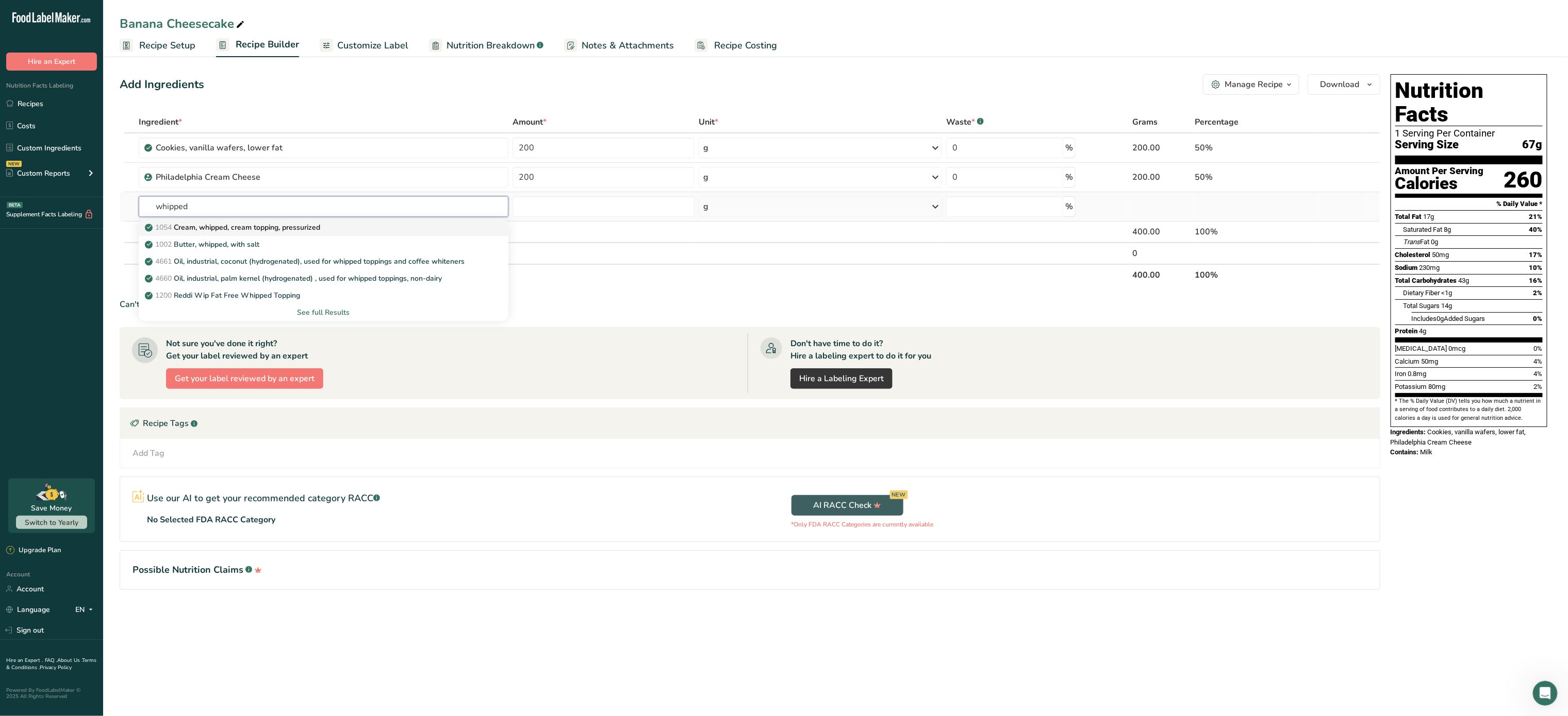
type input "whipped"
click at [314, 226] on p "1054 Cream, whipped, cream topping, pressurized" at bounding box center [233, 227] width 173 height 11
type input "Cream, whipped, cream topping, pressurized"
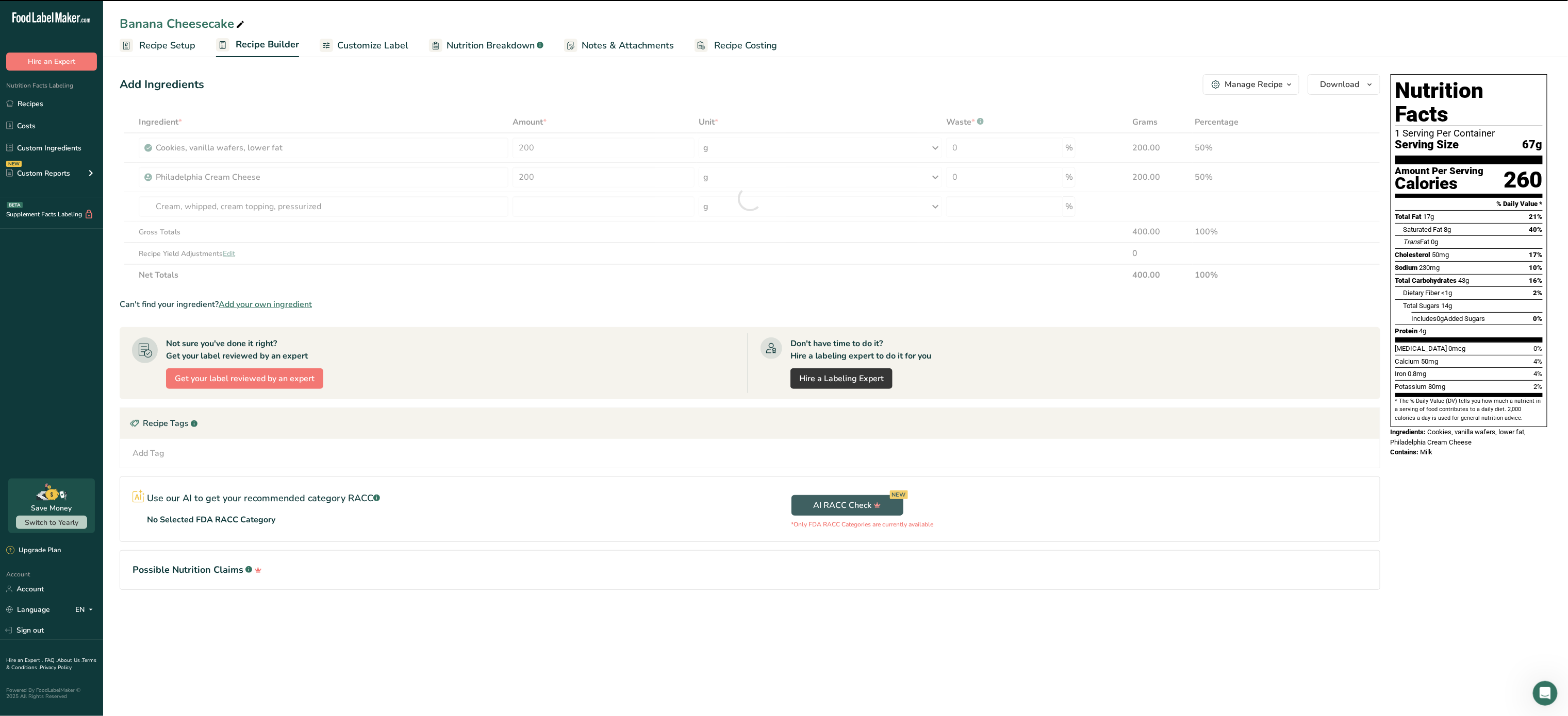
click at [553, 199] on div at bounding box center [749, 199] width 1260 height 174
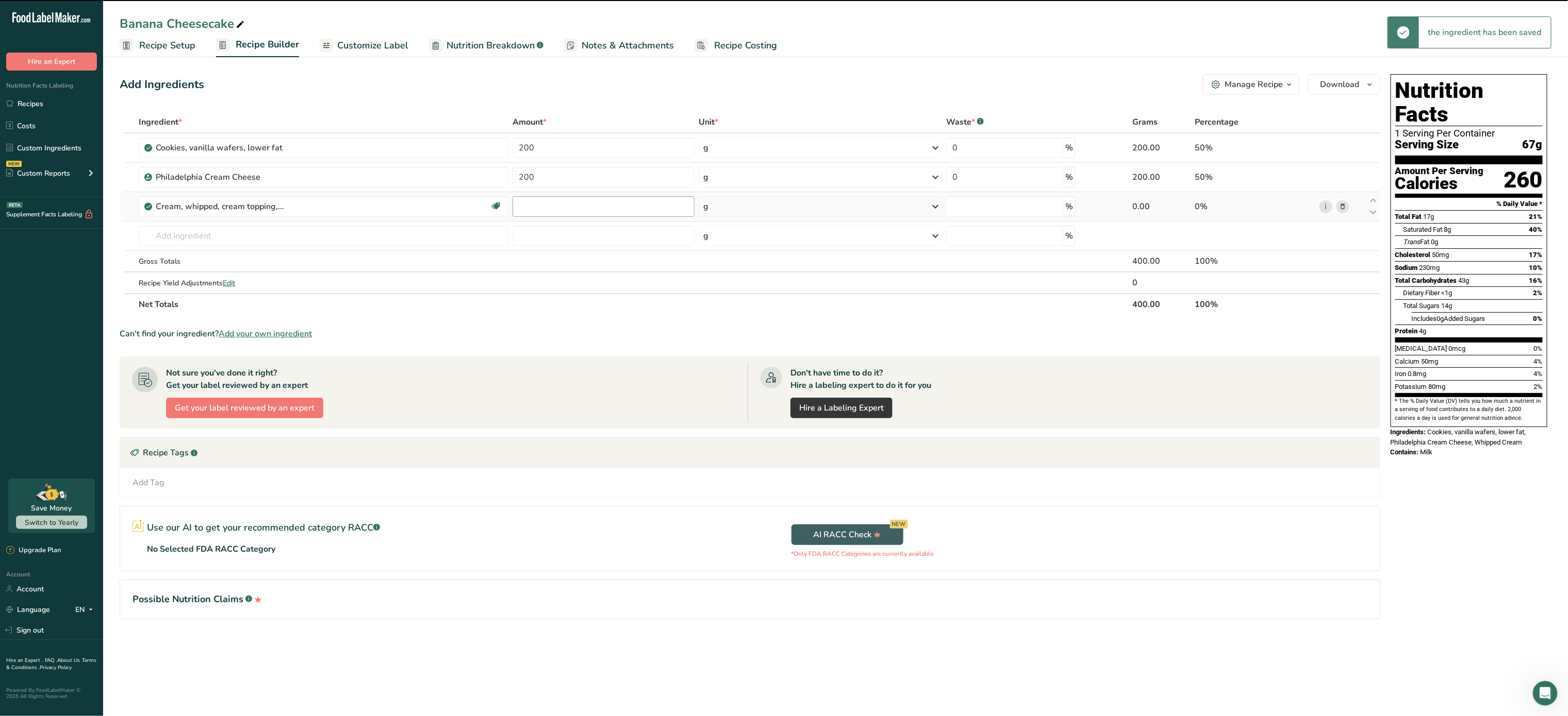
type input "0"
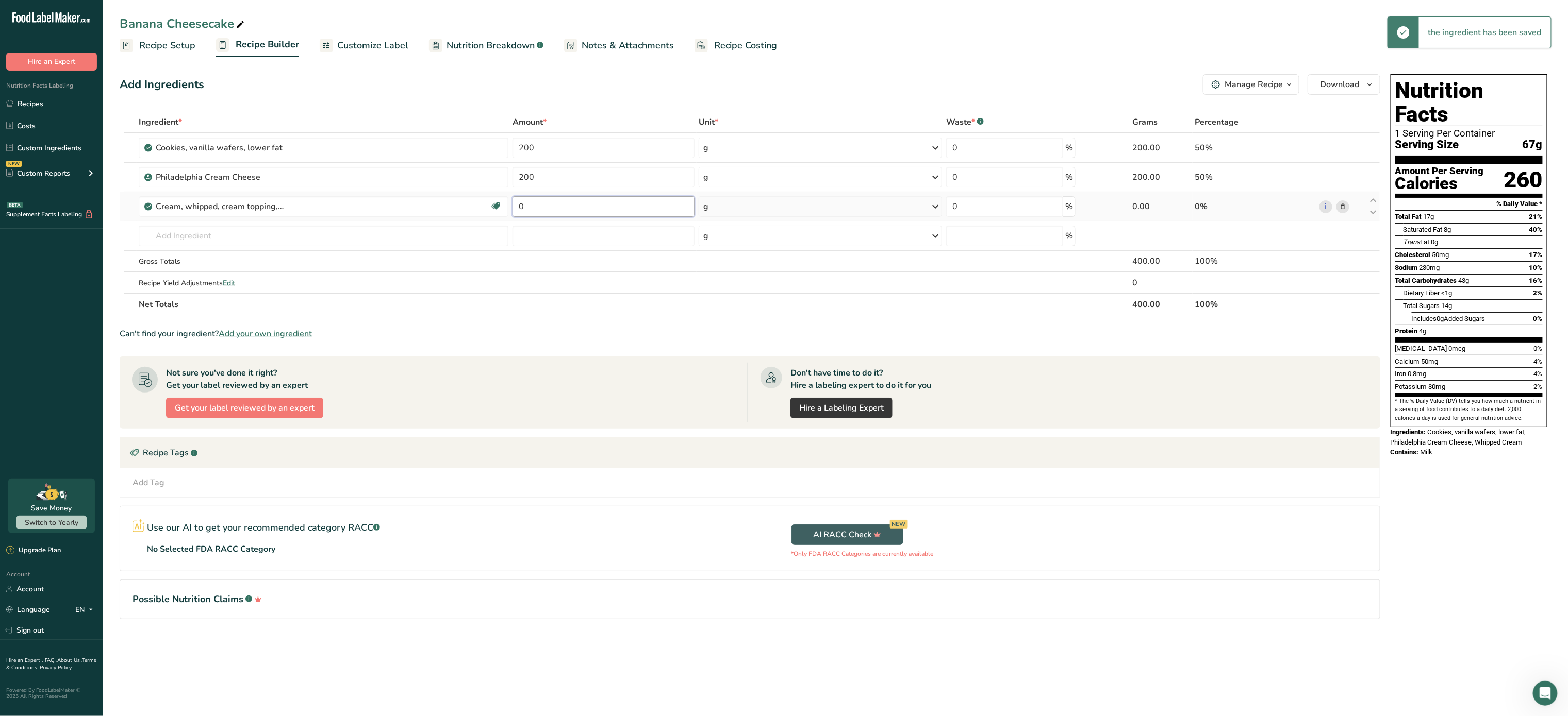
click at [551, 209] on input "0" at bounding box center [603, 206] width 182 height 20
type input "454"
click at [427, 242] on div "Ingredient * Amount * Unit * Waste * .a-a{fill:#347362;}.b-a{fill:#fff;} Grams …" at bounding box center [749, 213] width 1260 height 204
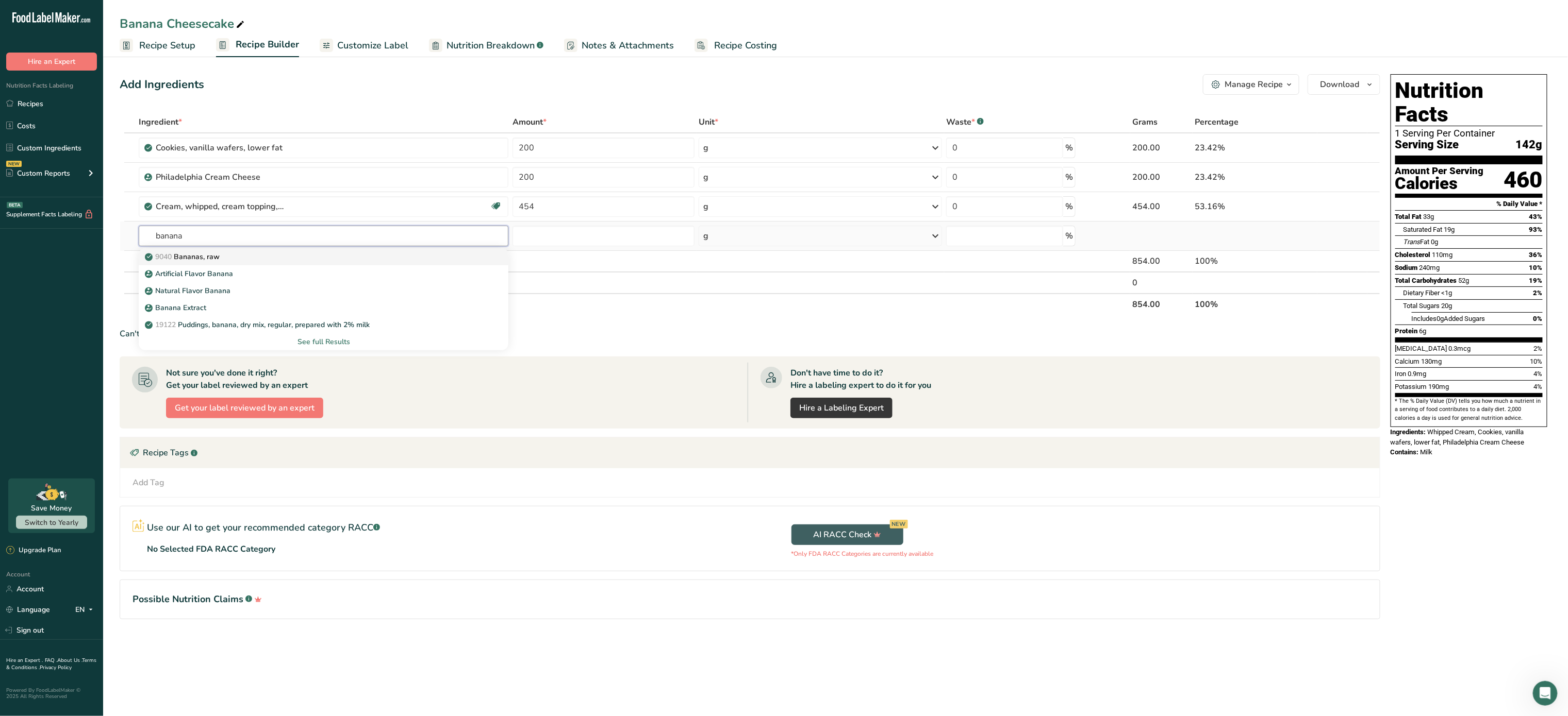
type input "banana"
click at [225, 252] on div "9040 Bananas, raw" at bounding box center [315, 256] width 336 height 11
type input "Bananas, raw"
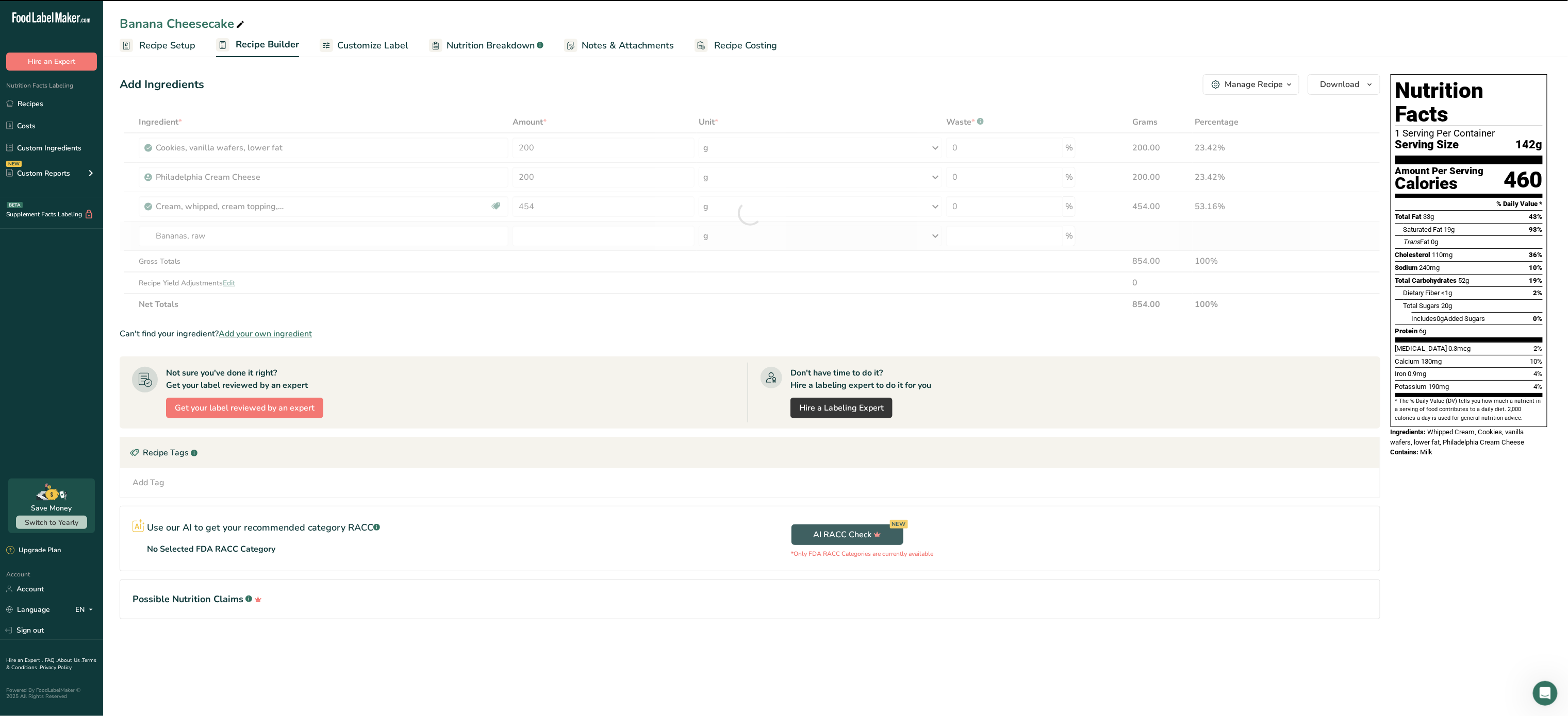
type input "0"
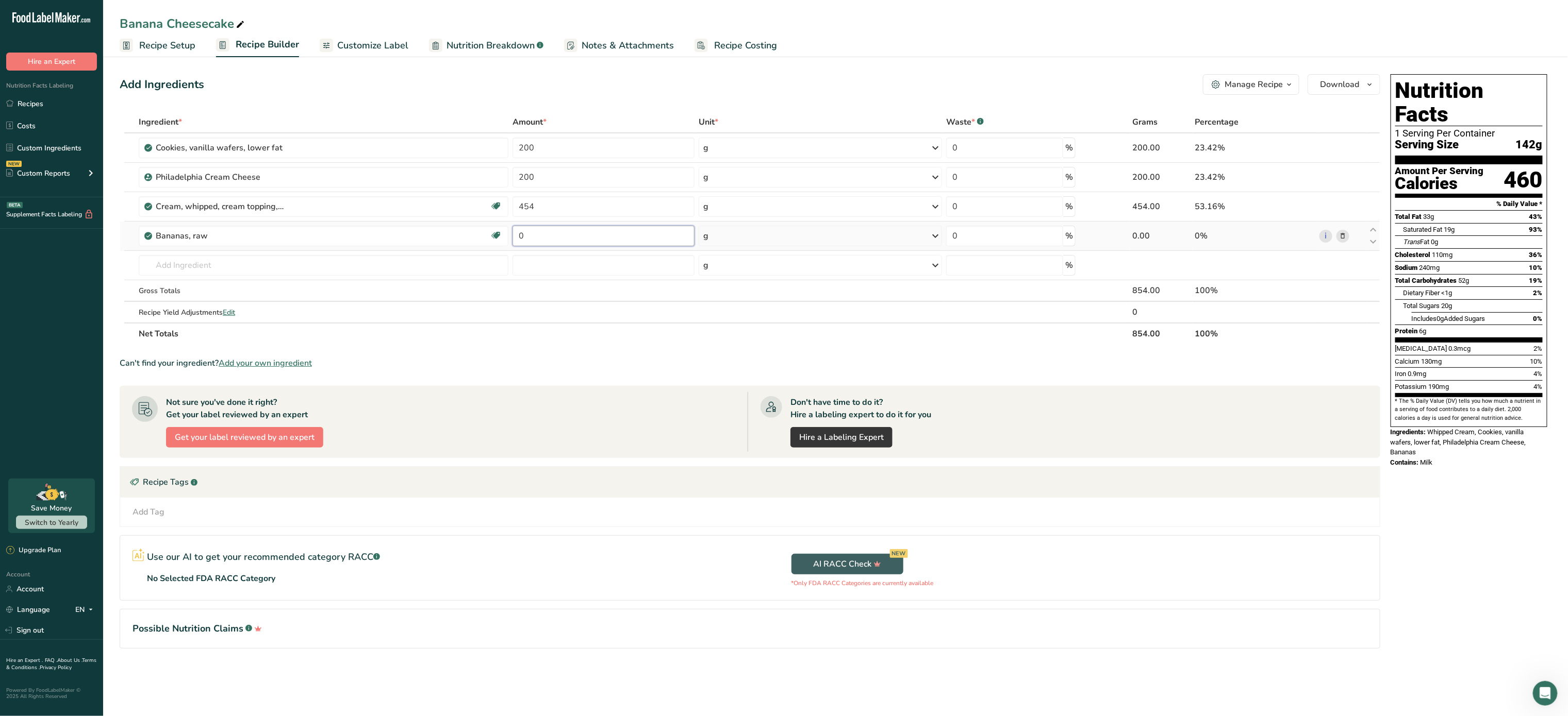
click at [545, 245] on input "0" at bounding box center [603, 235] width 182 height 20
type input "0.5"
click at [752, 234] on div "Ingredient * Amount * Unit * Waste * .a-a{fill:#347362;}.b-a{fill:#fff;} Grams …" at bounding box center [749, 228] width 1260 height 233
click at [752, 234] on div "g" at bounding box center [819, 235] width 243 height 20
click at [761, 271] on div "1 cup, mashed" at bounding box center [762, 271] width 115 height 15
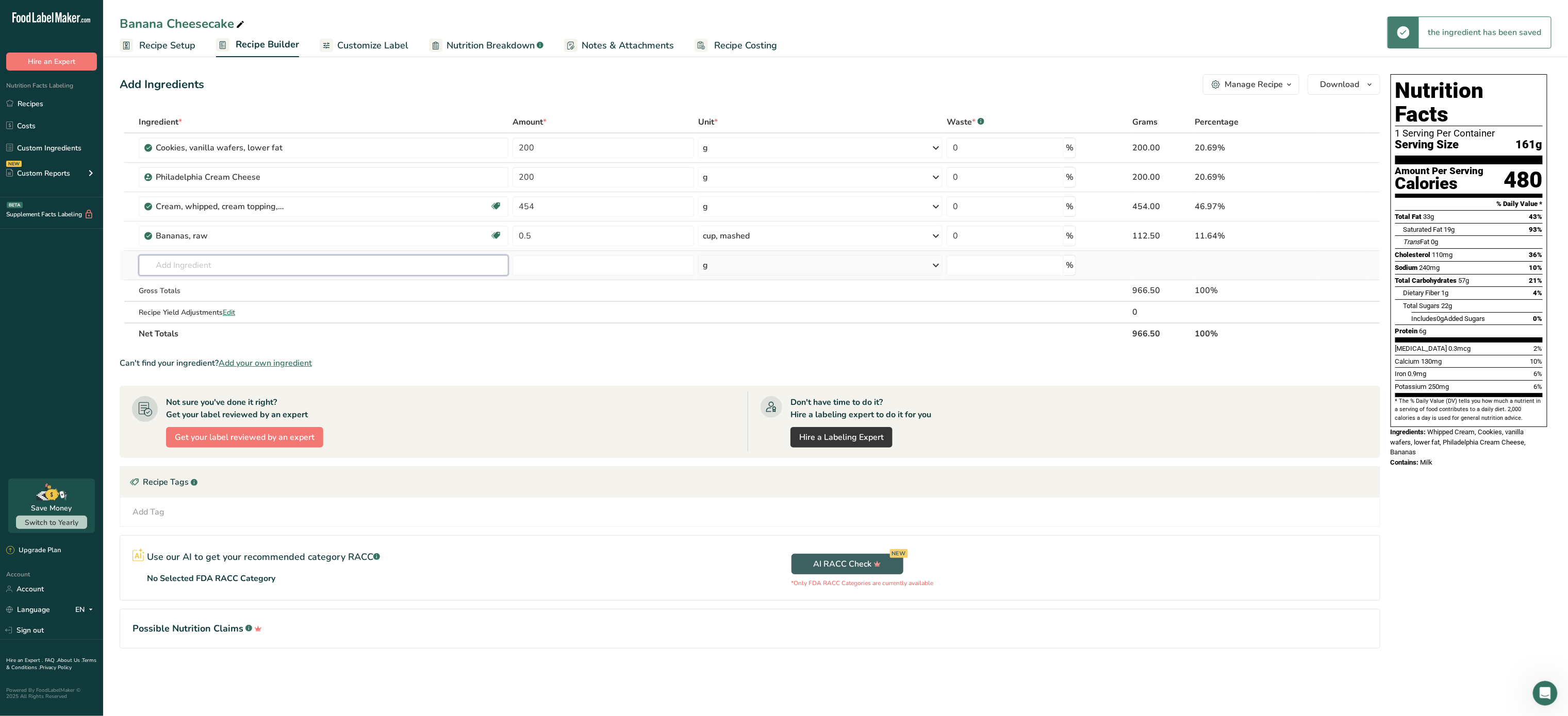
click at [390, 272] on input "text" at bounding box center [323, 265] width 369 height 20
type input "vainilla"
click at [259, 317] on div "2050 Vanilla extract" at bounding box center [315, 320] width 336 height 11
type input "Vanilla extract"
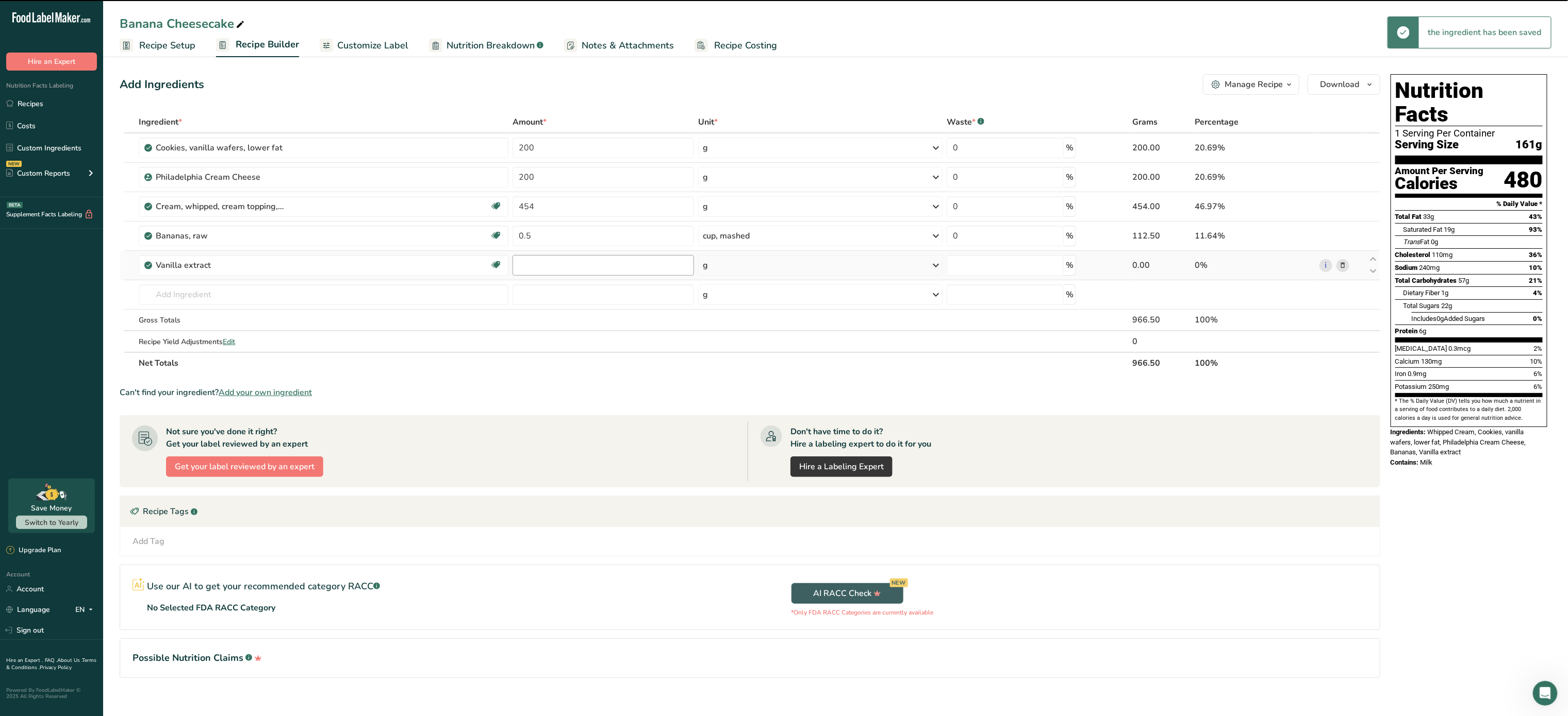
type input "0"
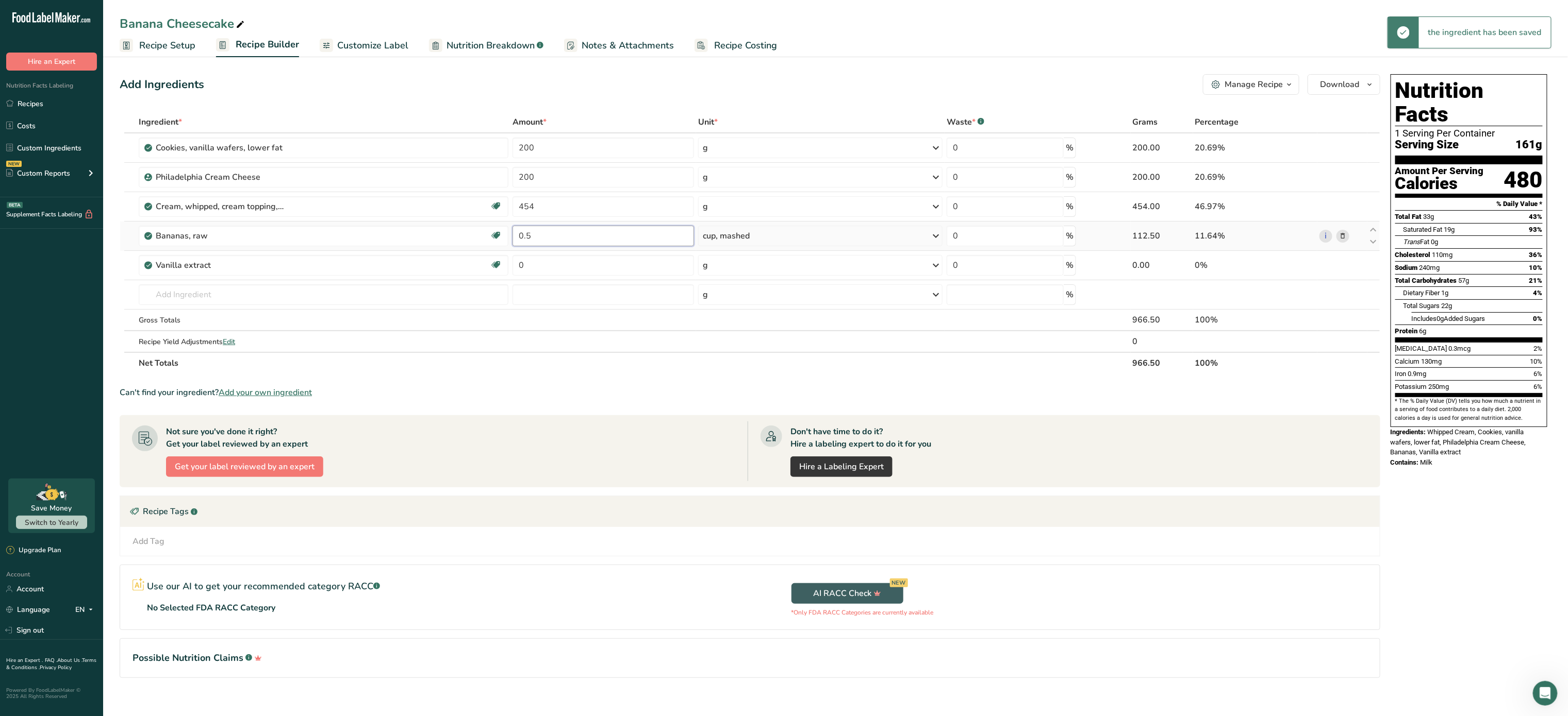
click at [571, 228] on input "0.5" at bounding box center [603, 235] width 182 height 20
type input "0"
type input "1"
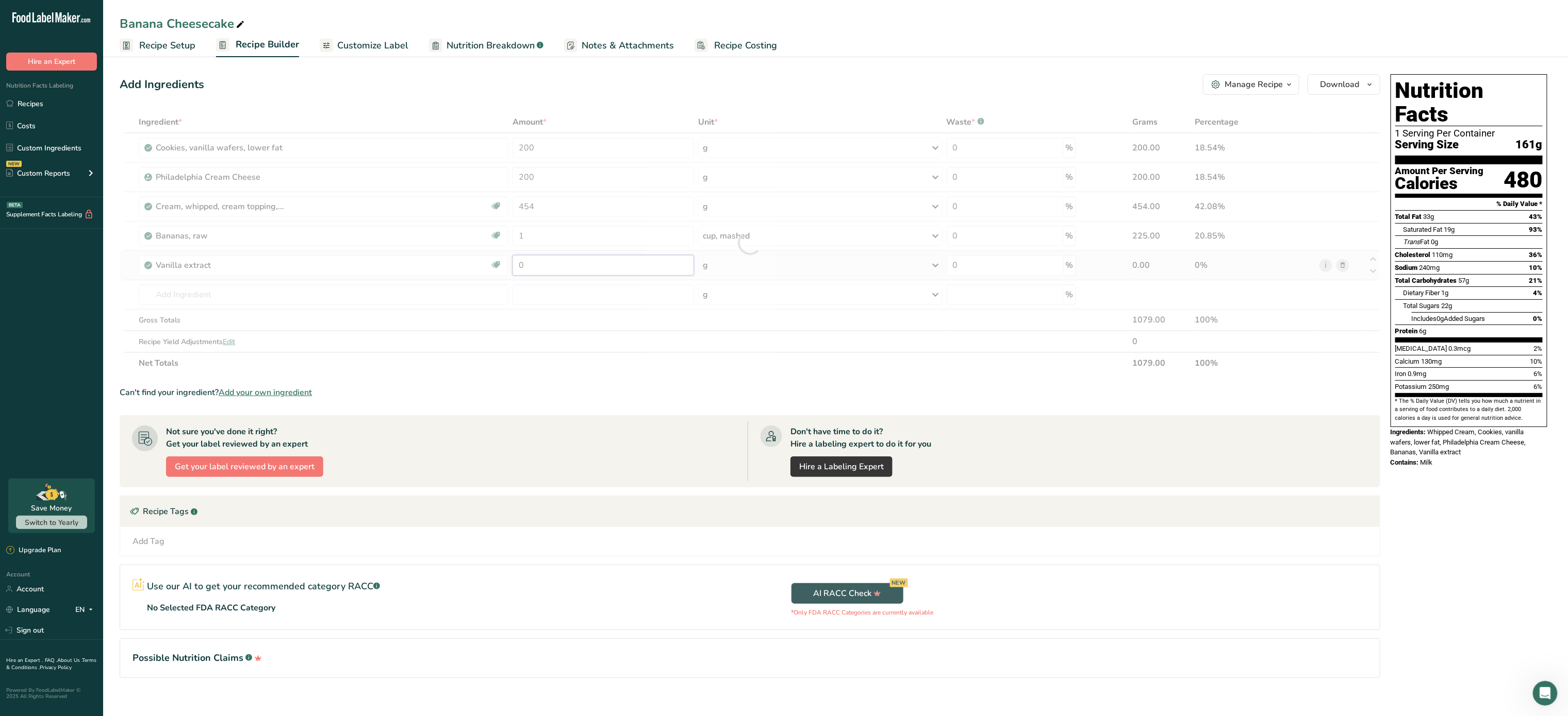
click at [557, 265] on div "Ingredient * Amount * Unit * Waste * .a-a{fill:#347362;}.b-a{fill:#fff;} Grams …" at bounding box center [749, 242] width 1260 height 262
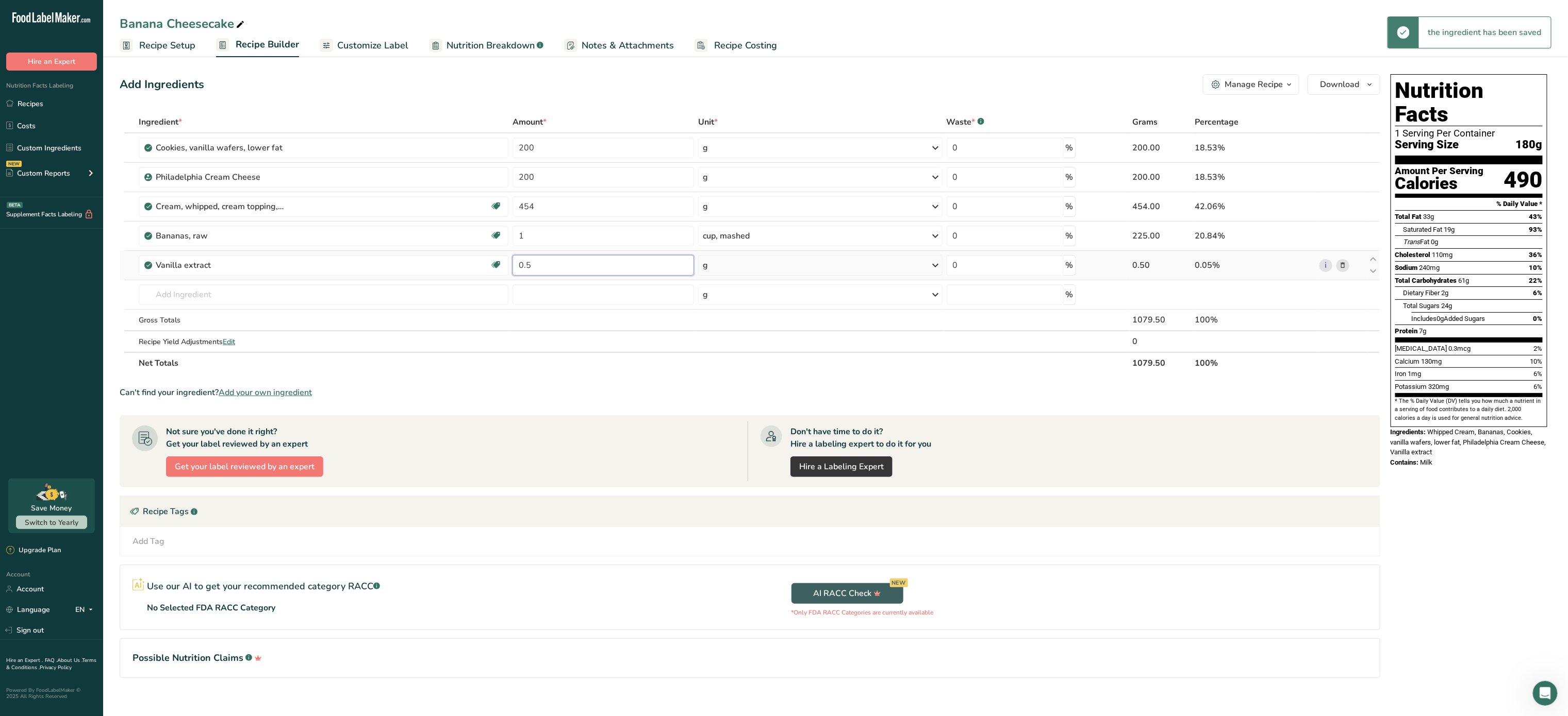
type input "0"
type input "1"
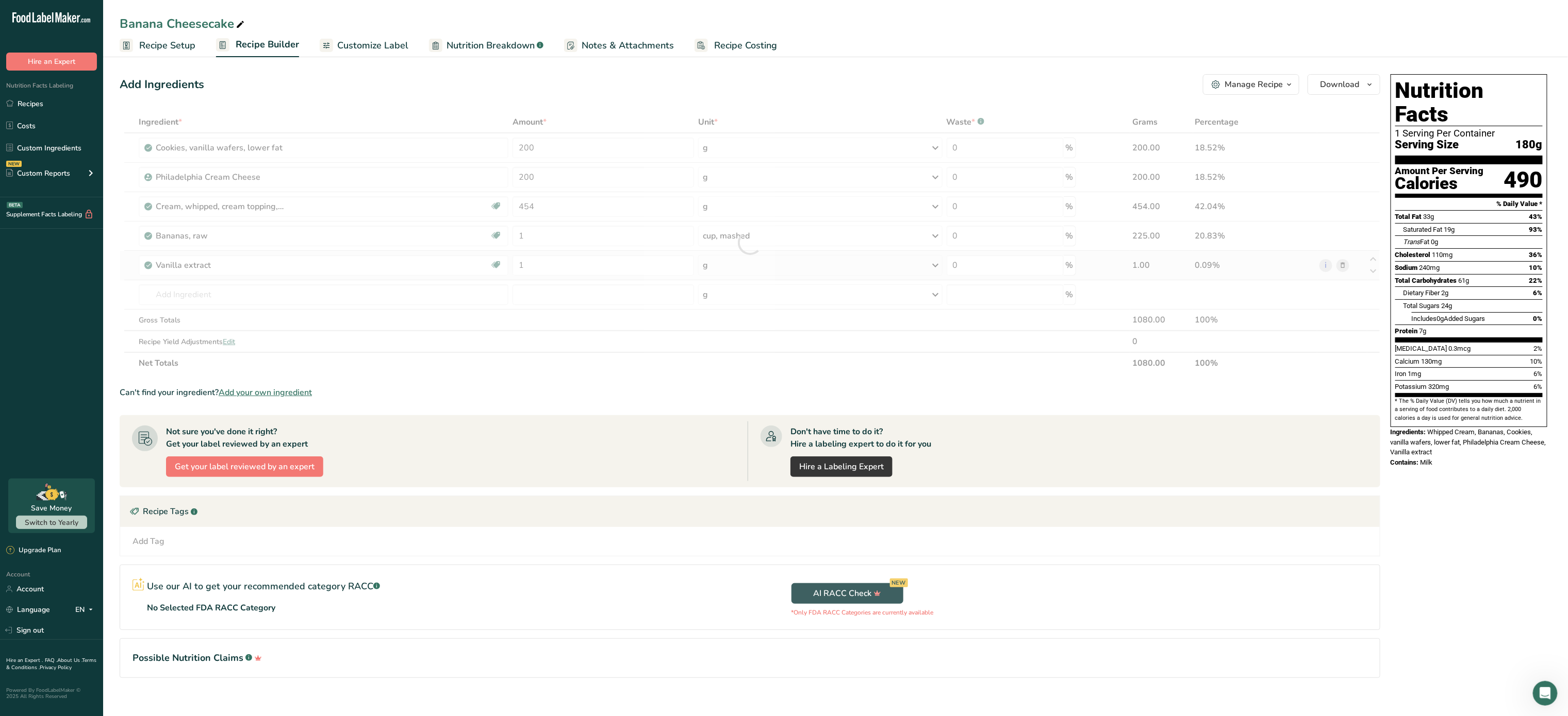
click at [841, 268] on div "Ingredient * Amount * Unit * Waste * .a-a{fill:#347362;}.b-a{fill:#fff;} Grams …" at bounding box center [749, 242] width 1260 height 262
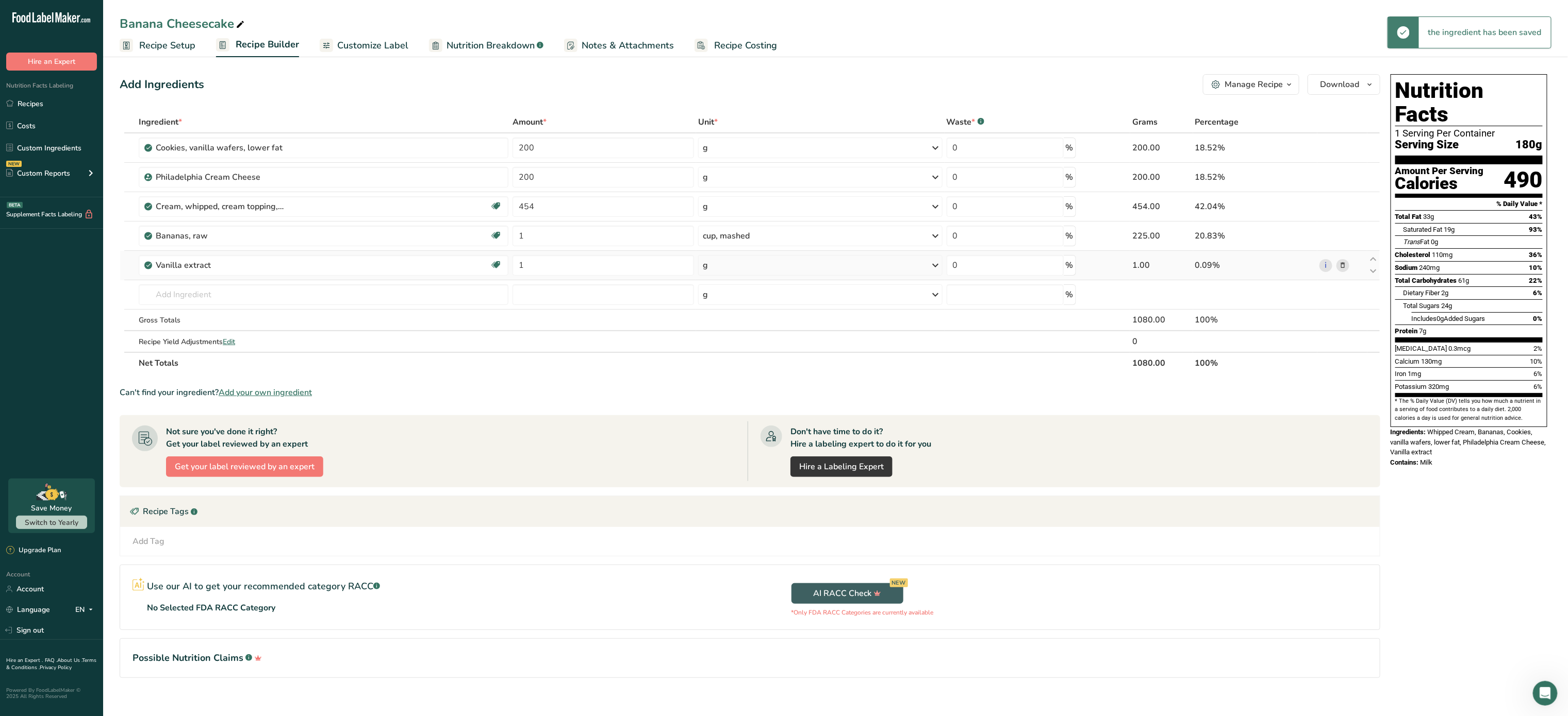
click at [841, 268] on div "g" at bounding box center [820, 265] width 244 height 20
click at [749, 302] on div "1 tsp" at bounding box center [747, 300] width 87 height 15
click at [407, 296] on input "text" at bounding box center [323, 294] width 369 height 20
type input "1"
type input "sorbato"
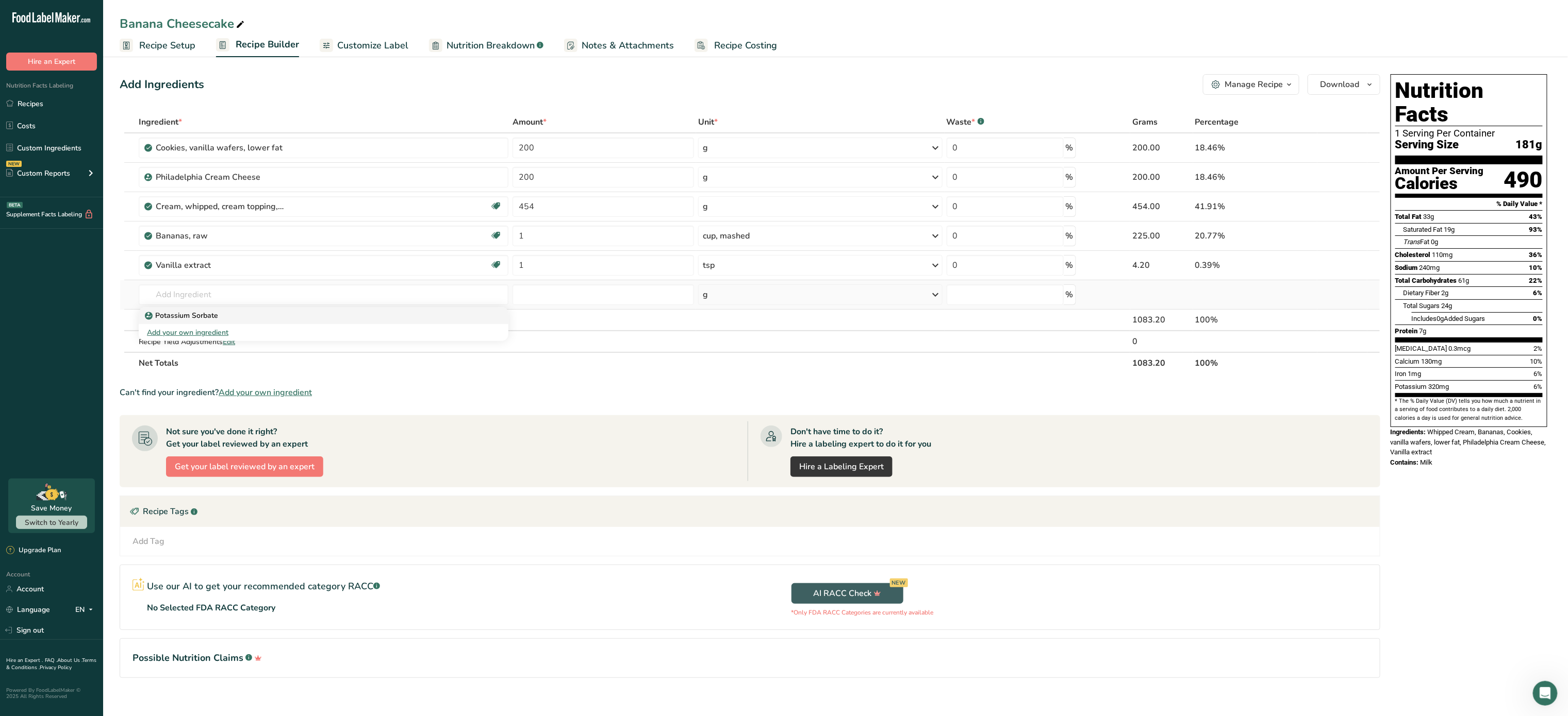
click at [314, 321] on div "Potassium Sorbate" at bounding box center [315, 315] width 336 height 11
type input "Potassium Sorbate"
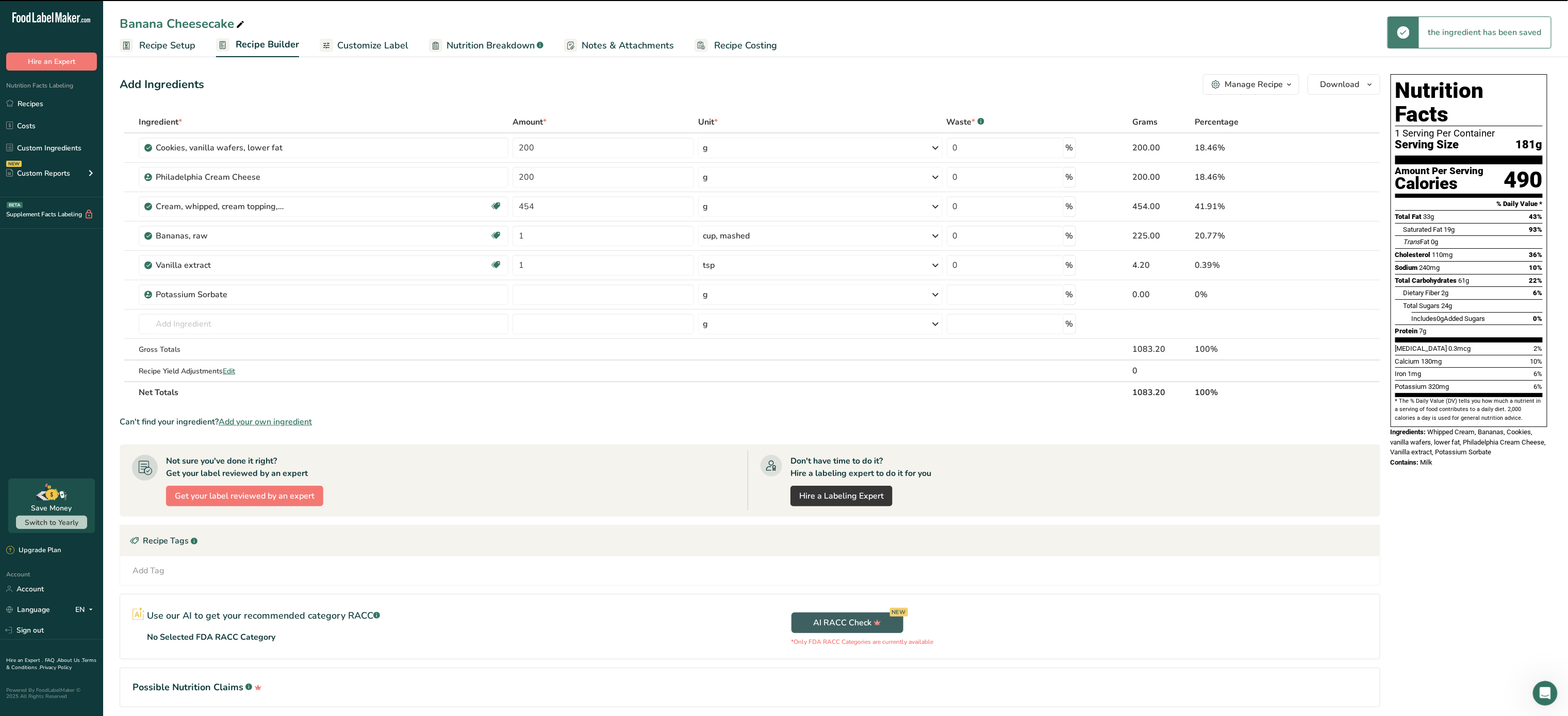
type input "0"
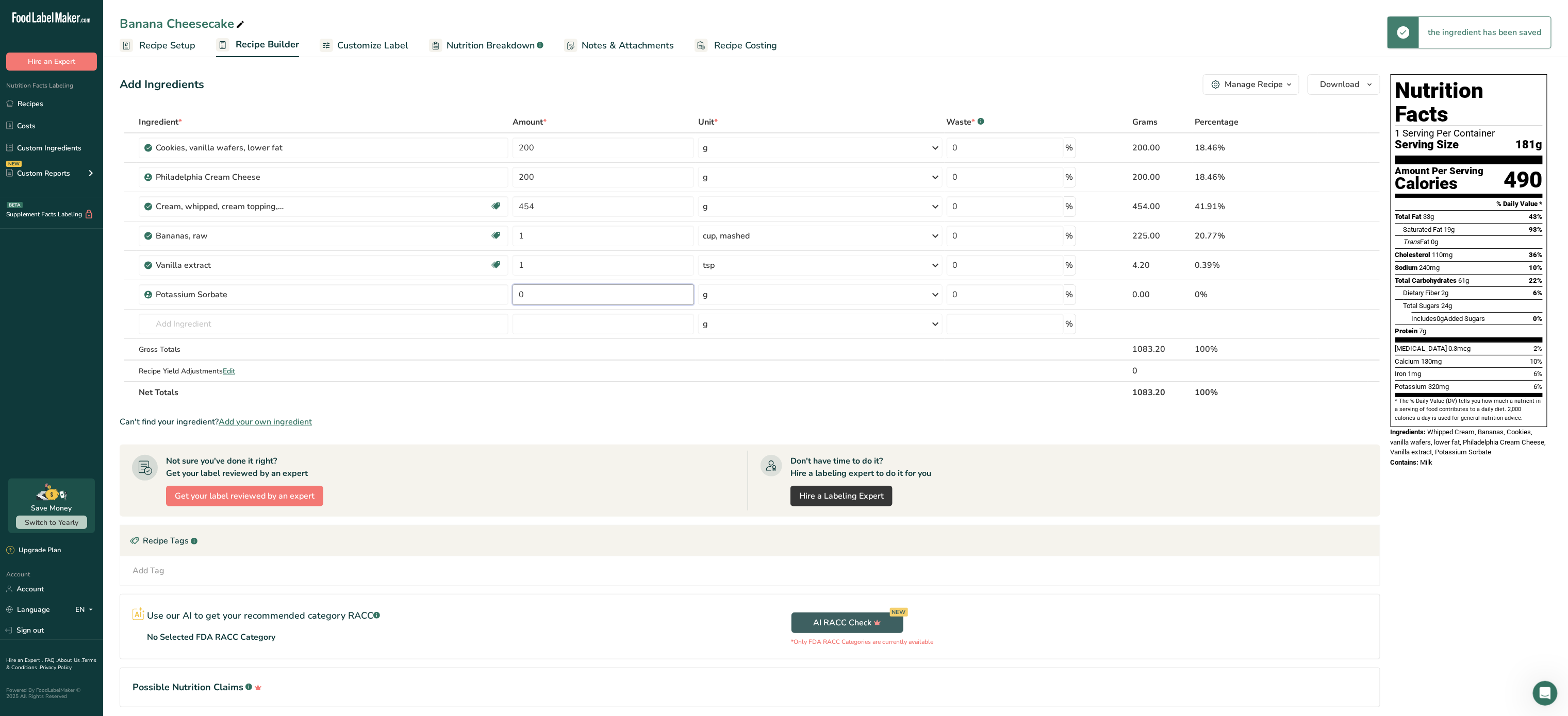
click at [552, 295] on input "0" at bounding box center [603, 294] width 182 height 20
type input "1"
click at [387, 323] on div "Ingredient * Amount * Unit * Waste * .a-a{fill:#347362;}.b-a{fill:#fff;} Grams …" at bounding box center [749, 257] width 1260 height 292
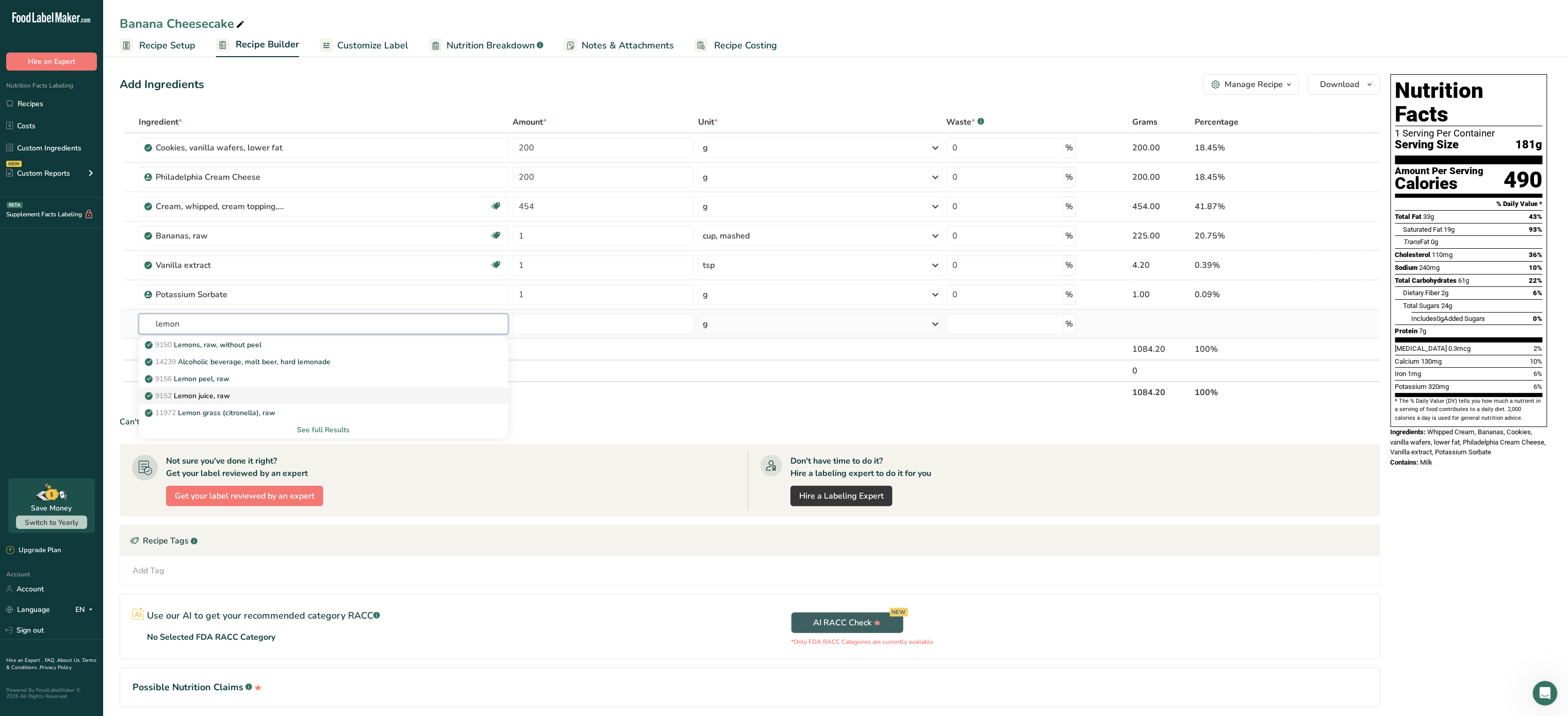
type input "lemon"
click at [327, 396] on div "9152 Lemon juice, raw" at bounding box center [315, 396] width 336 height 11
type input "Lemon juice, raw"
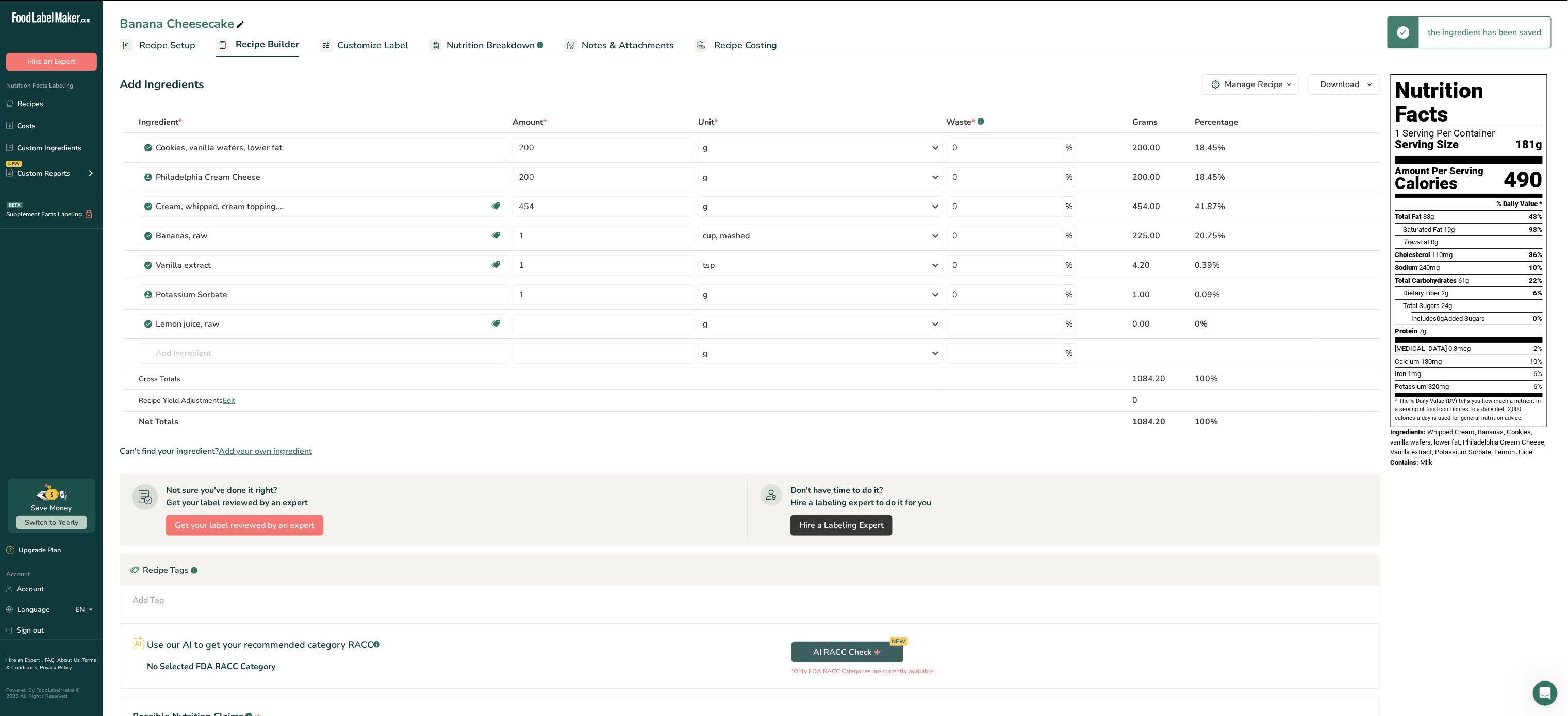
type input "0"
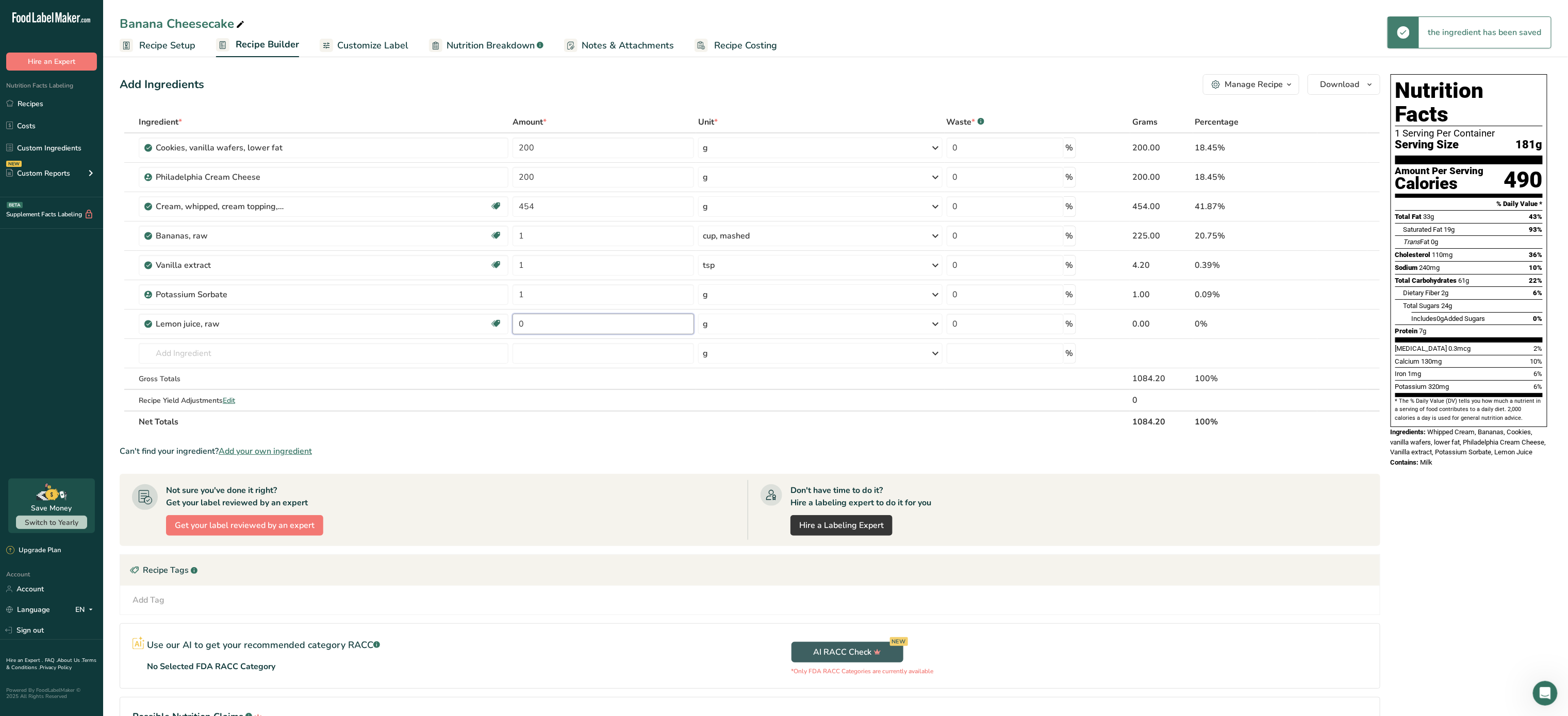
click at [556, 329] on input "0" at bounding box center [603, 323] width 182 height 20
type input "0.5"
click at [792, 321] on div "Ingredient * Amount * Unit * Waste * .a-a{fill:#347362;}.b-a{fill:#fff;} Grams …" at bounding box center [749, 272] width 1260 height 322
click at [792, 321] on div "g" at bounding box center [820, 323] width 244 height 20
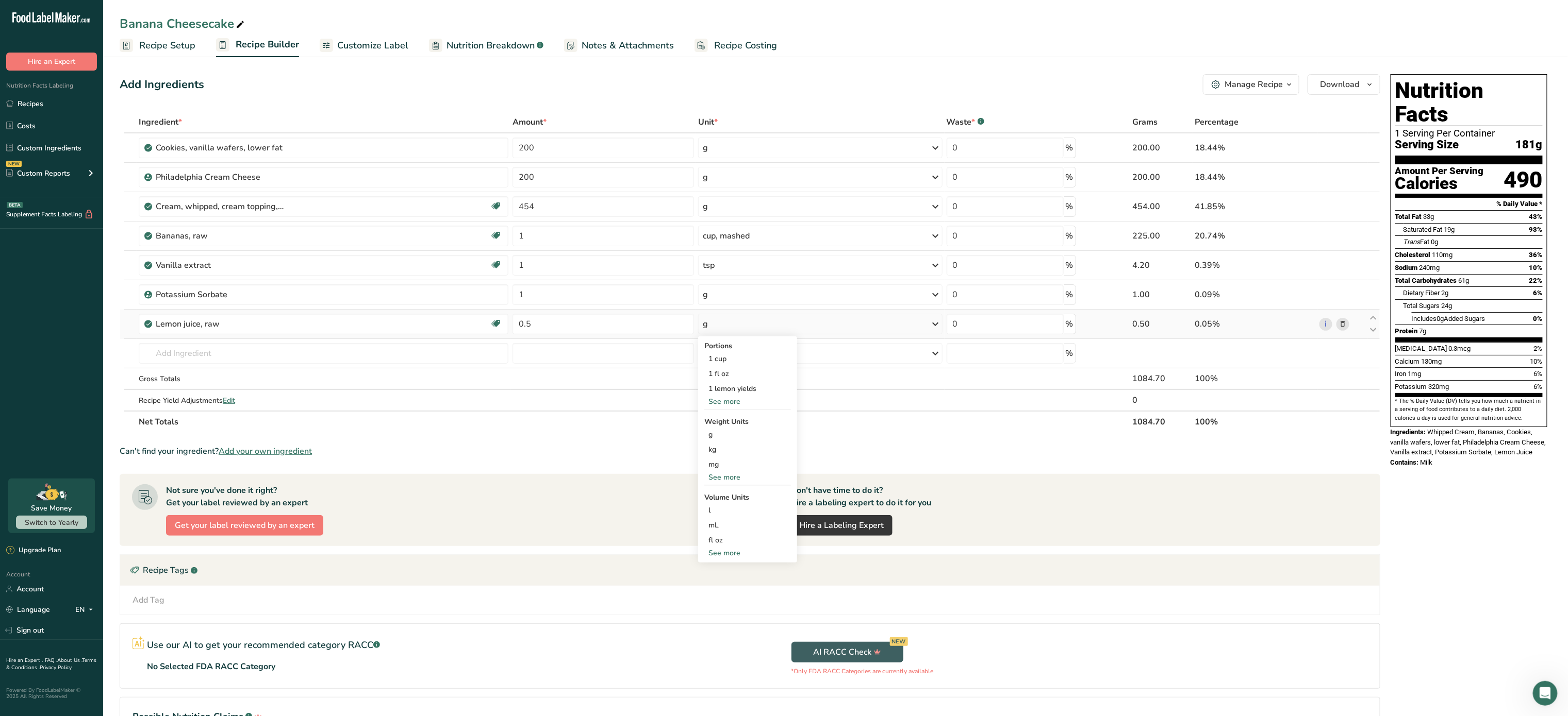
click at [722, 476] on div "See more" at bounding box center [747, 478] width 87 height 11
click at [724, 595] on div "See more" at bounding box center [747, 598] width 87 height 11
select select "22"
click at [731, 614] on div "tsp" at bounding box center [747, 615] width 78 height 11
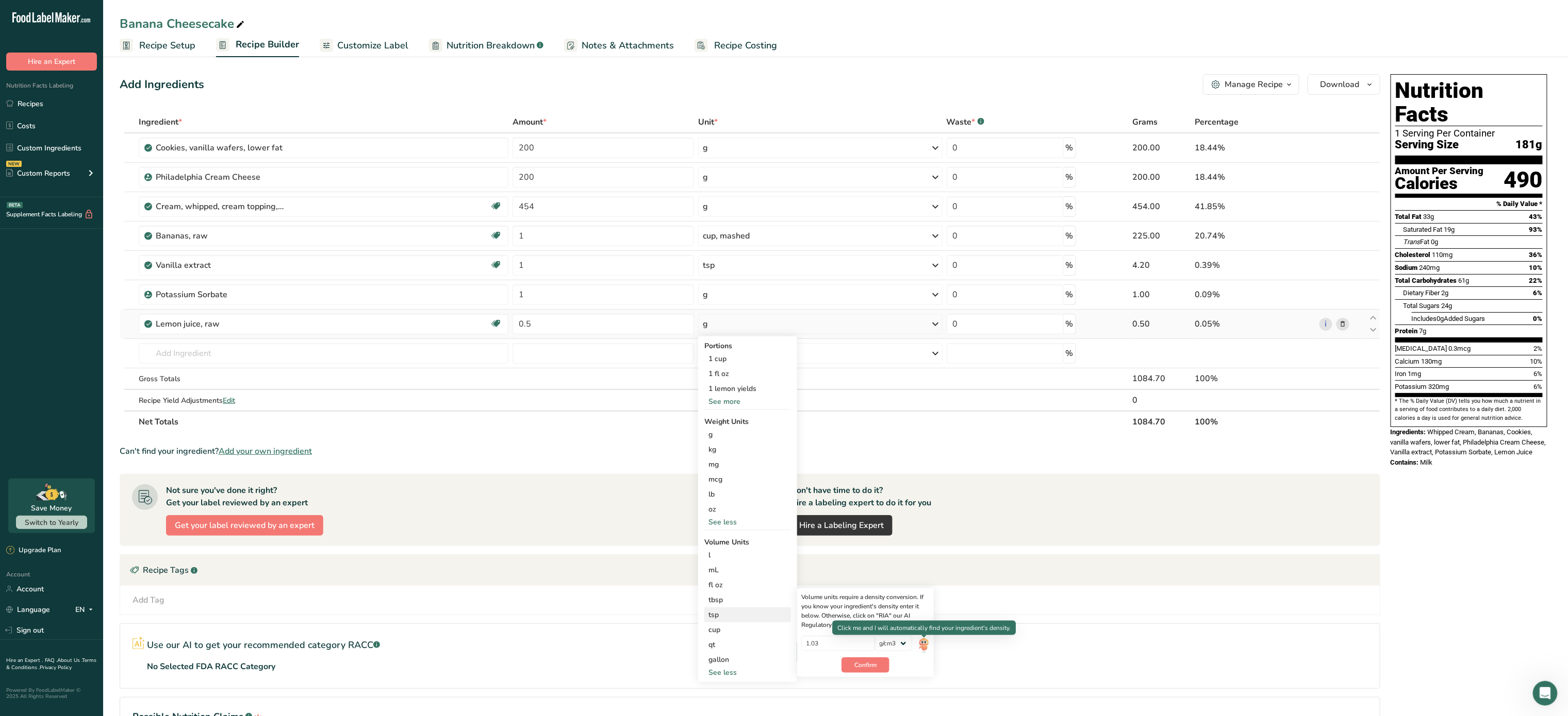
click at [924, 647] on img at bounding box center [923, 645] width 11 height 18
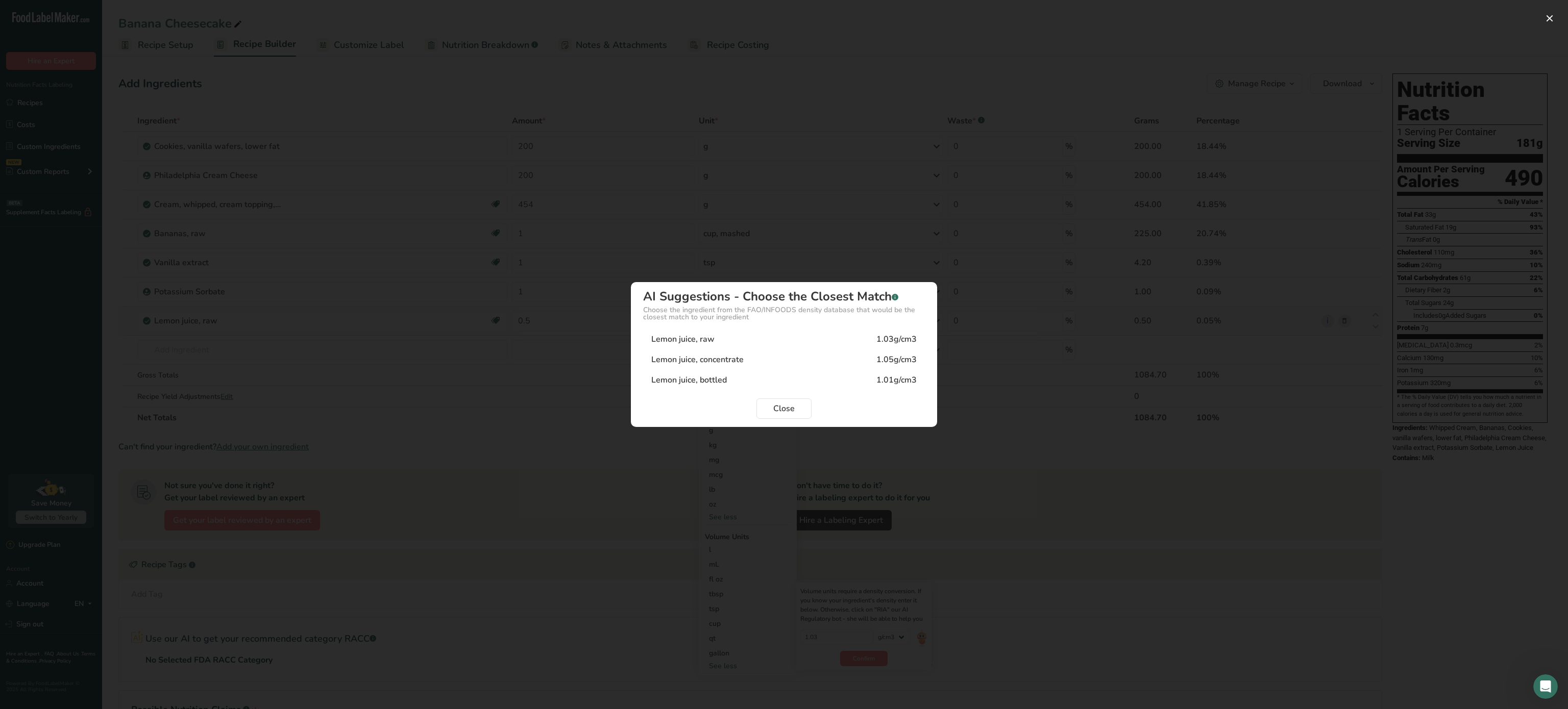
click at [761, 337] on div "Lemon juice, raw 1.03g/cm3" at bounding box center [784, 339] width 282 height 20
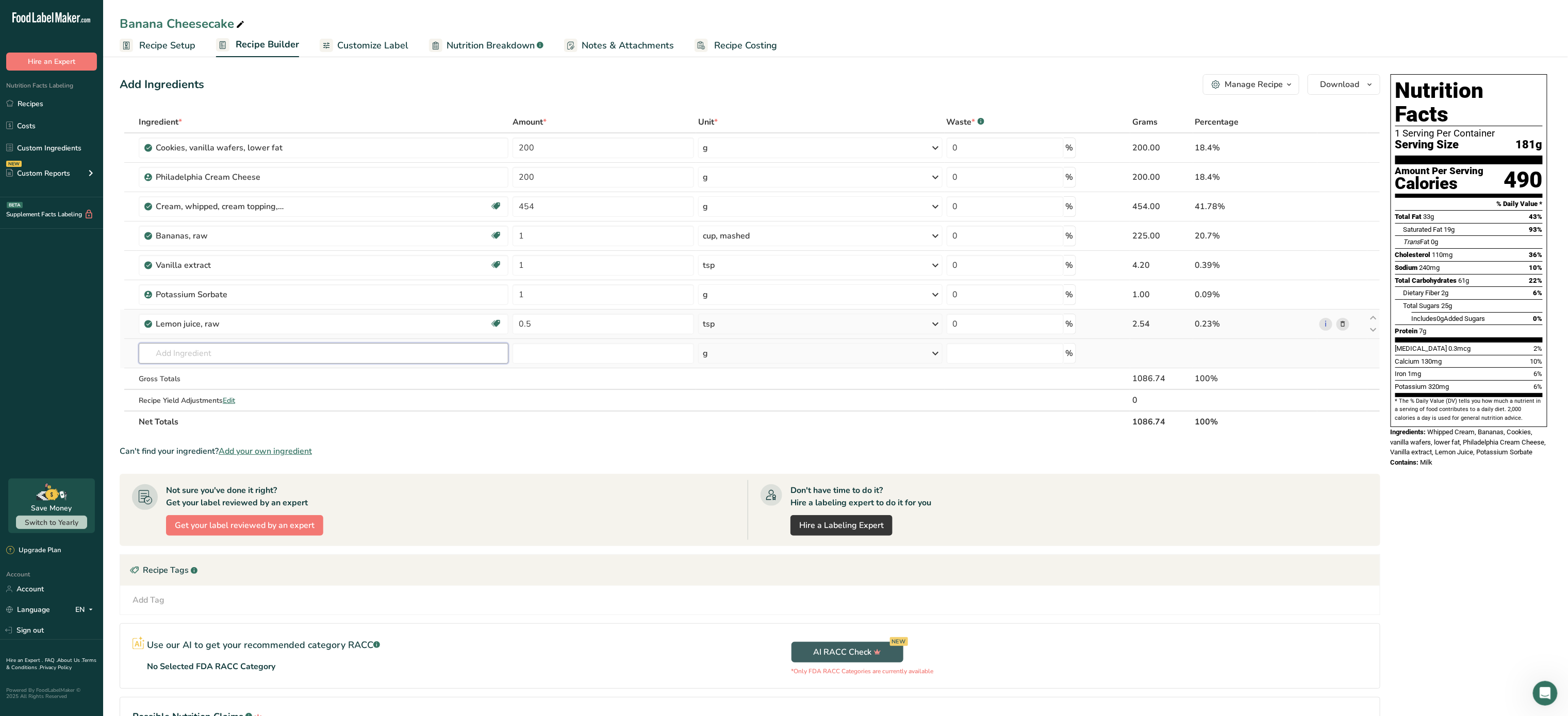
click at [297, 363] on input "text" at bounding box center [323, 353] width 369 height 20
type input "sugar"
click at [258, 439] on div "19335 Sugars, granulated" at bounding box center [315, 442] width 336 height 11
type input "Sugars, granulated"
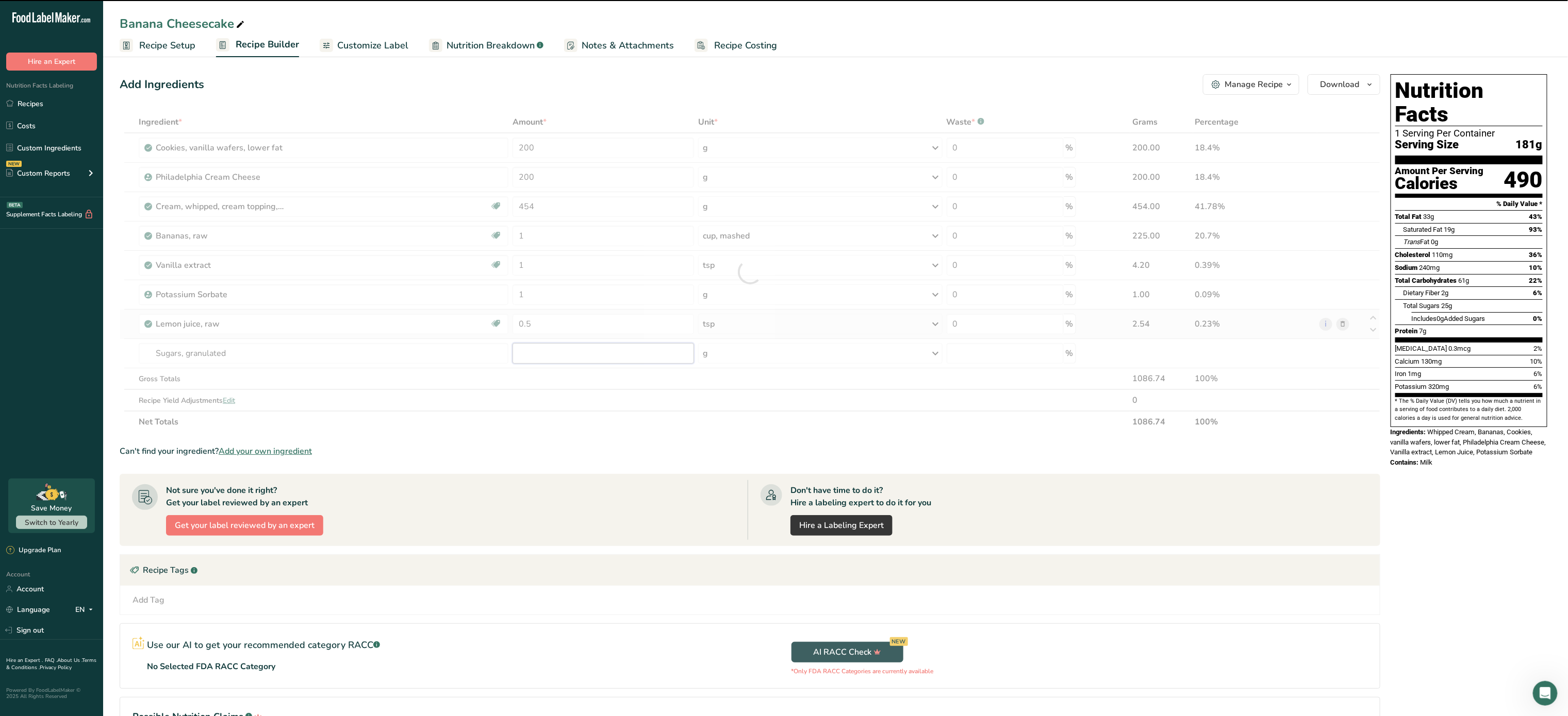
click at [546, 350] on input "number" at bounding box center [603, 353] width 182 height 20
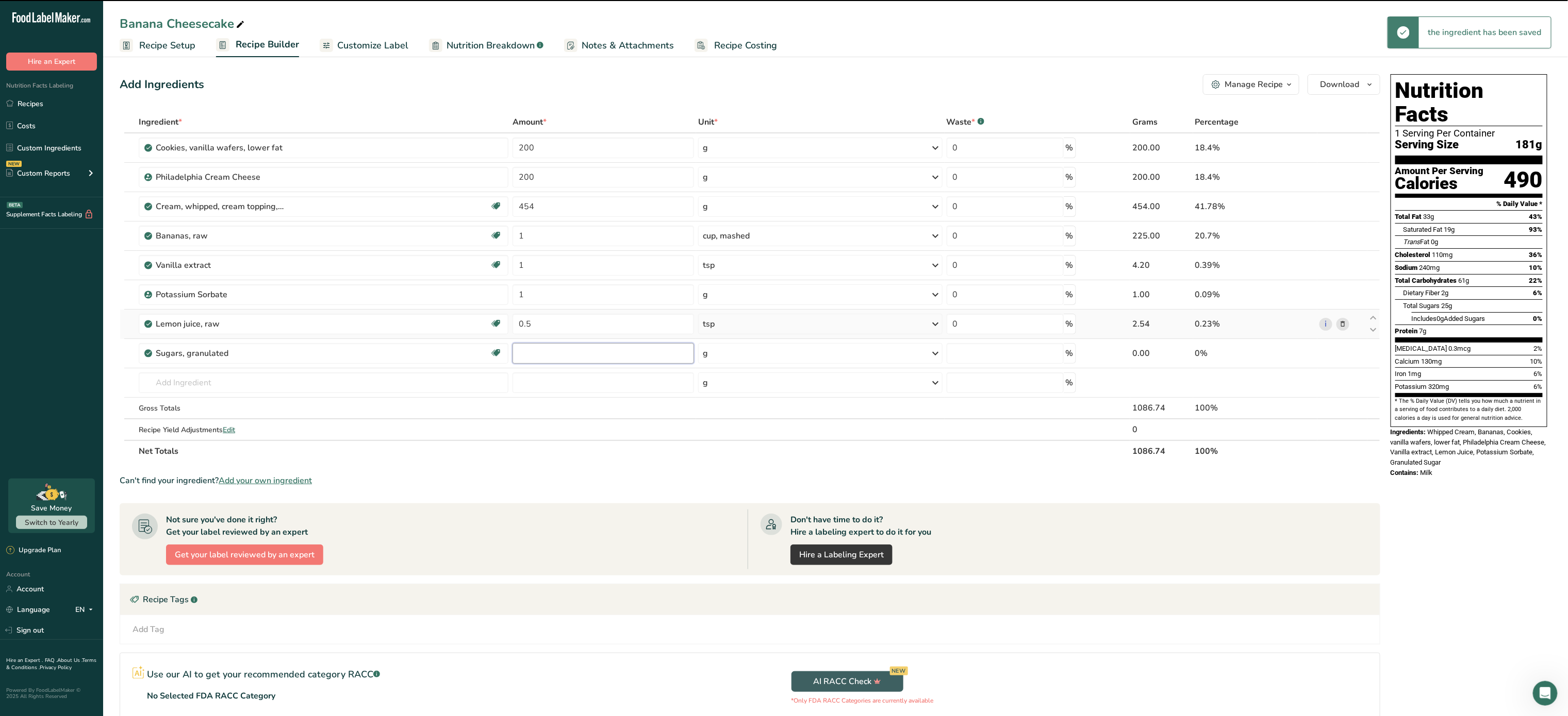
type input "0"
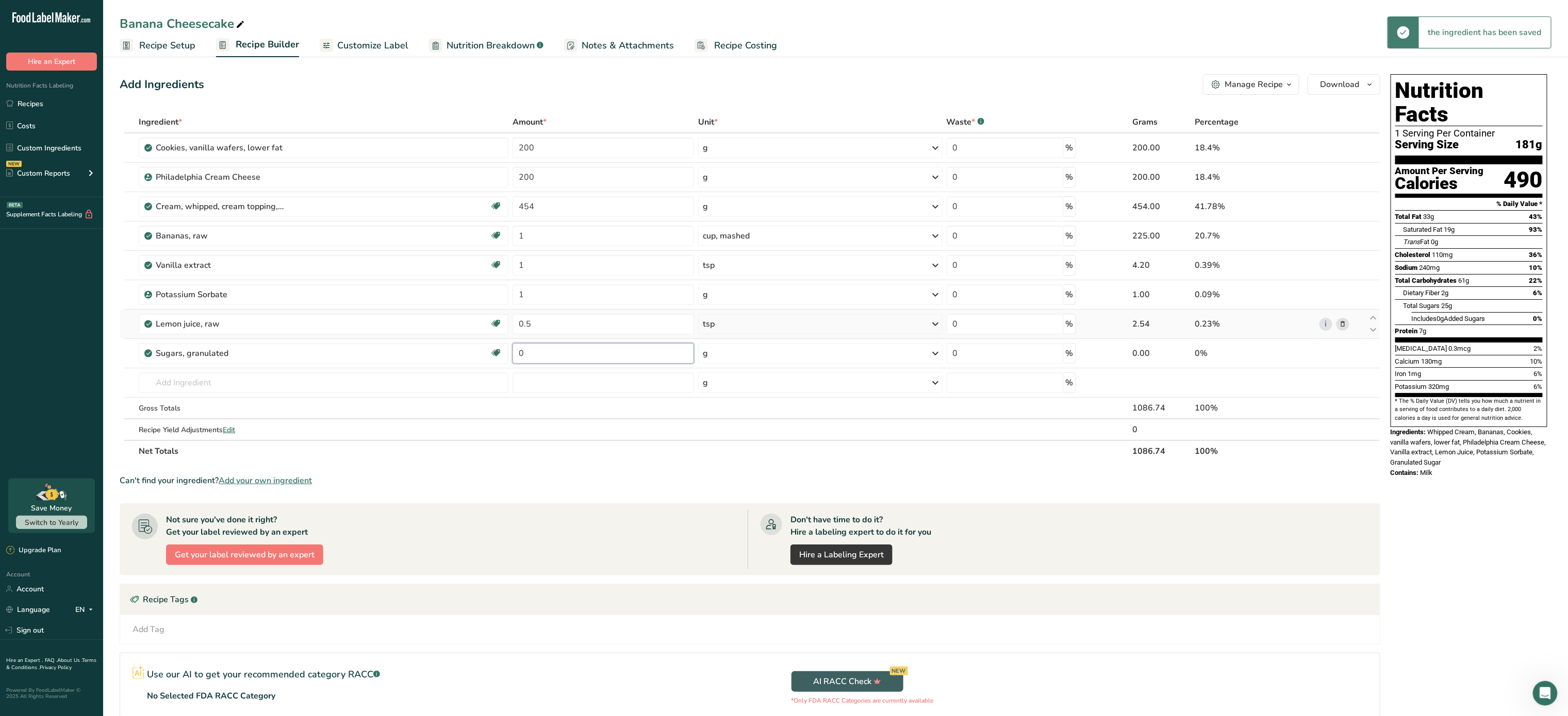
click at [546, 350] on input "0" at bounding box center [603, 353] width 182 height 20
type input "0.25"
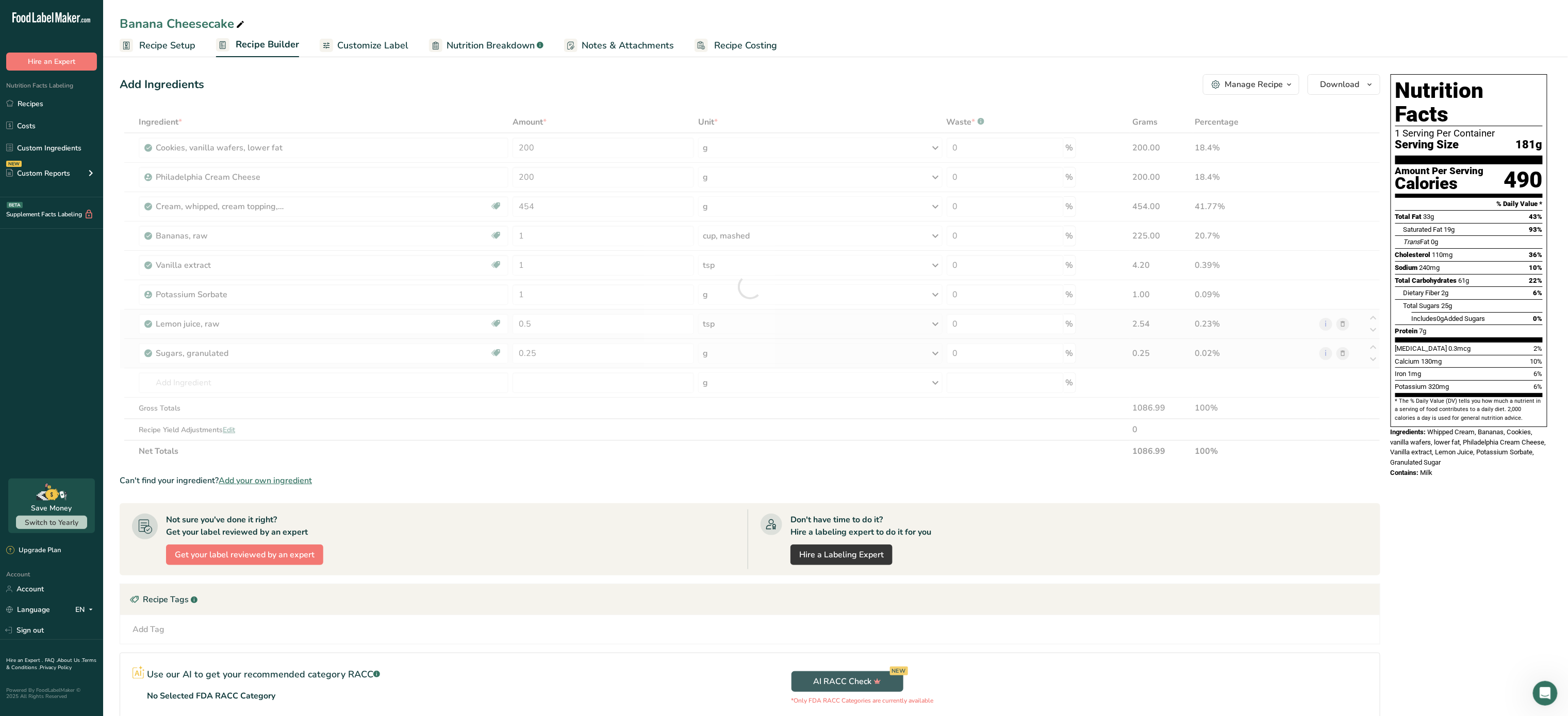
click at [752, 353] on div "Ingredient * Amount * Unit * Waste * .a-a{fill:#347362;}.b-a{fill:#fff;} Grams …" at bounding box center [749, 287] width 1260 height 351
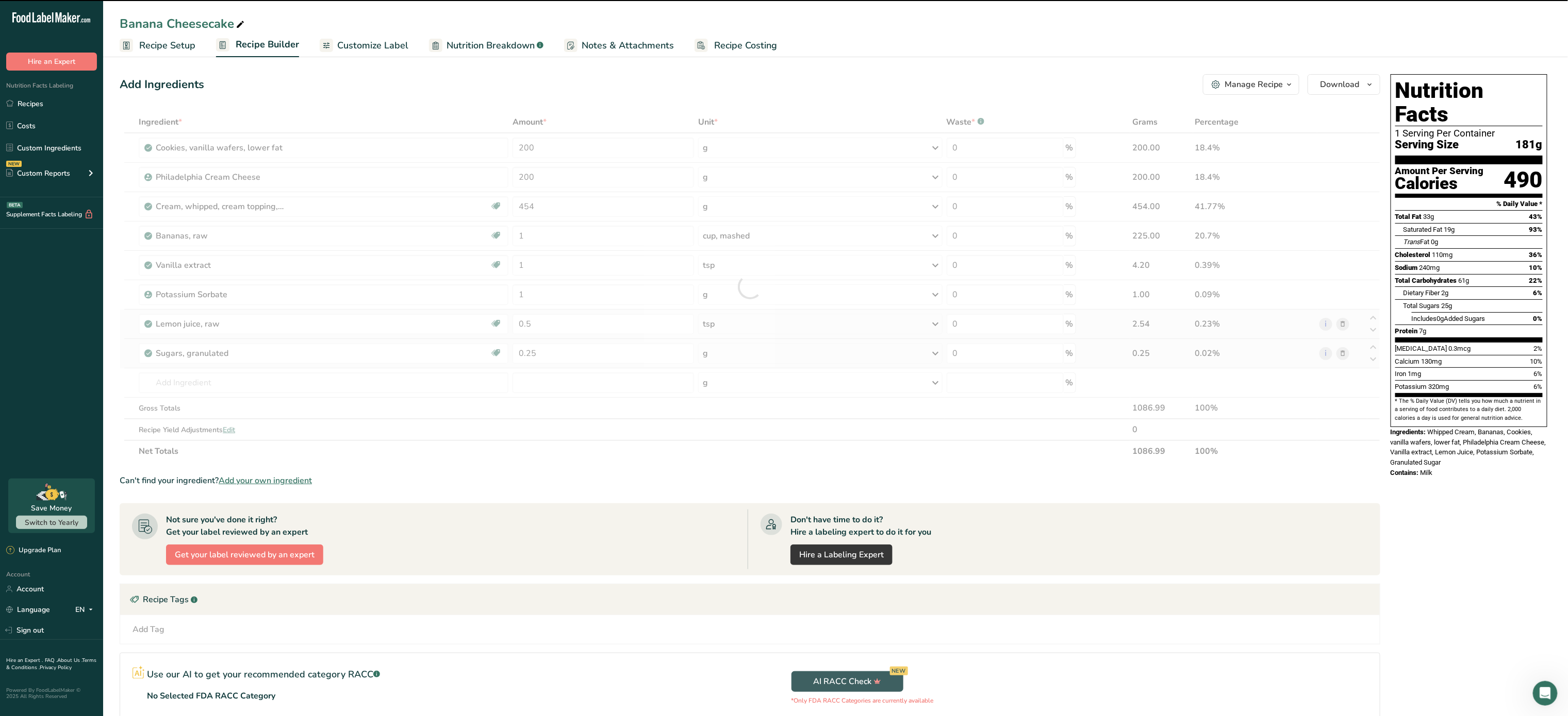
click at [752, 353] on div "g" at bounding box center [820, 353] width 244 height 20
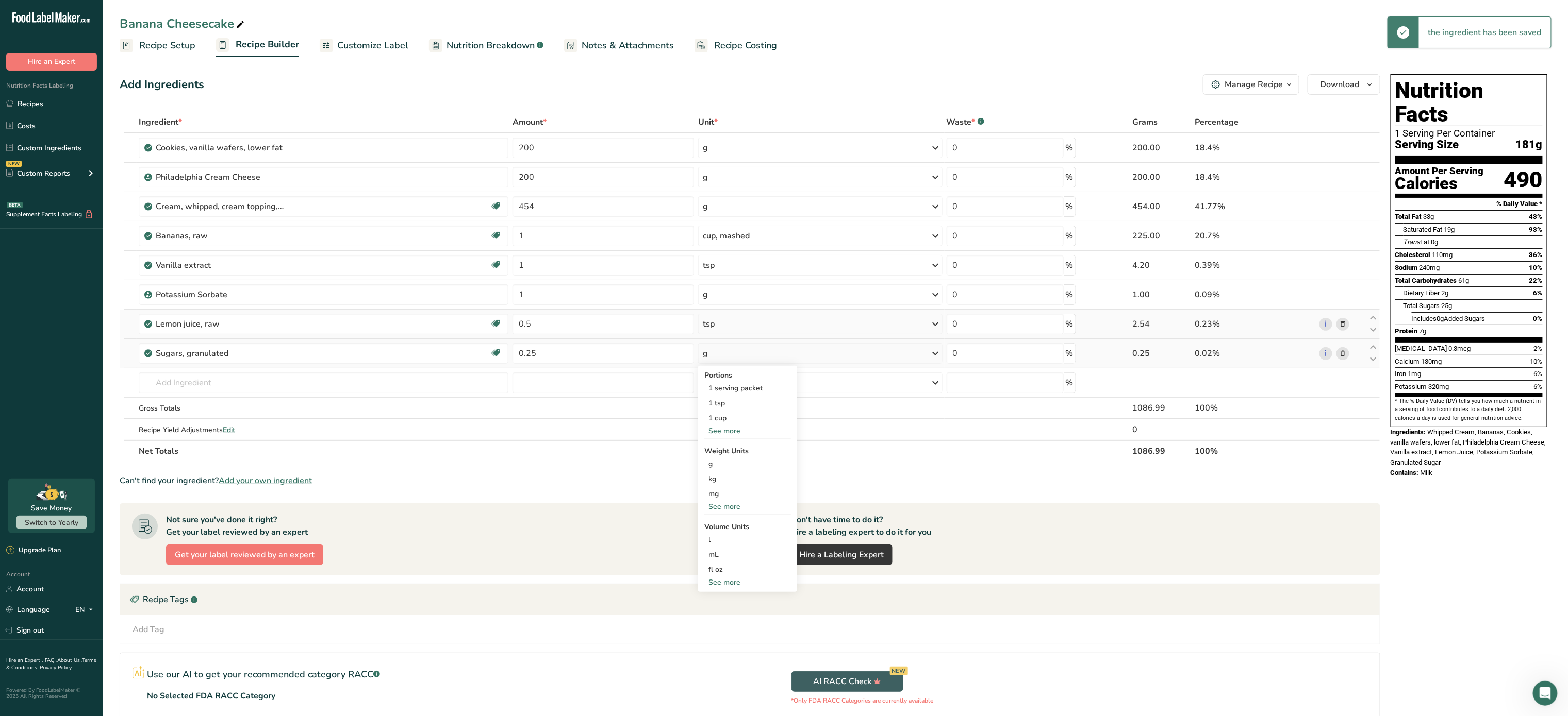
click at [752, 353] on div "g" at bounding box center [820, 353] width 244 height 20
click at [737, 414] on div "1 cup" at bounding box center [747, 418] width 87 height 15
click at [245, 379] on input "text" at bounding box center [323, 382] width 369 height 20
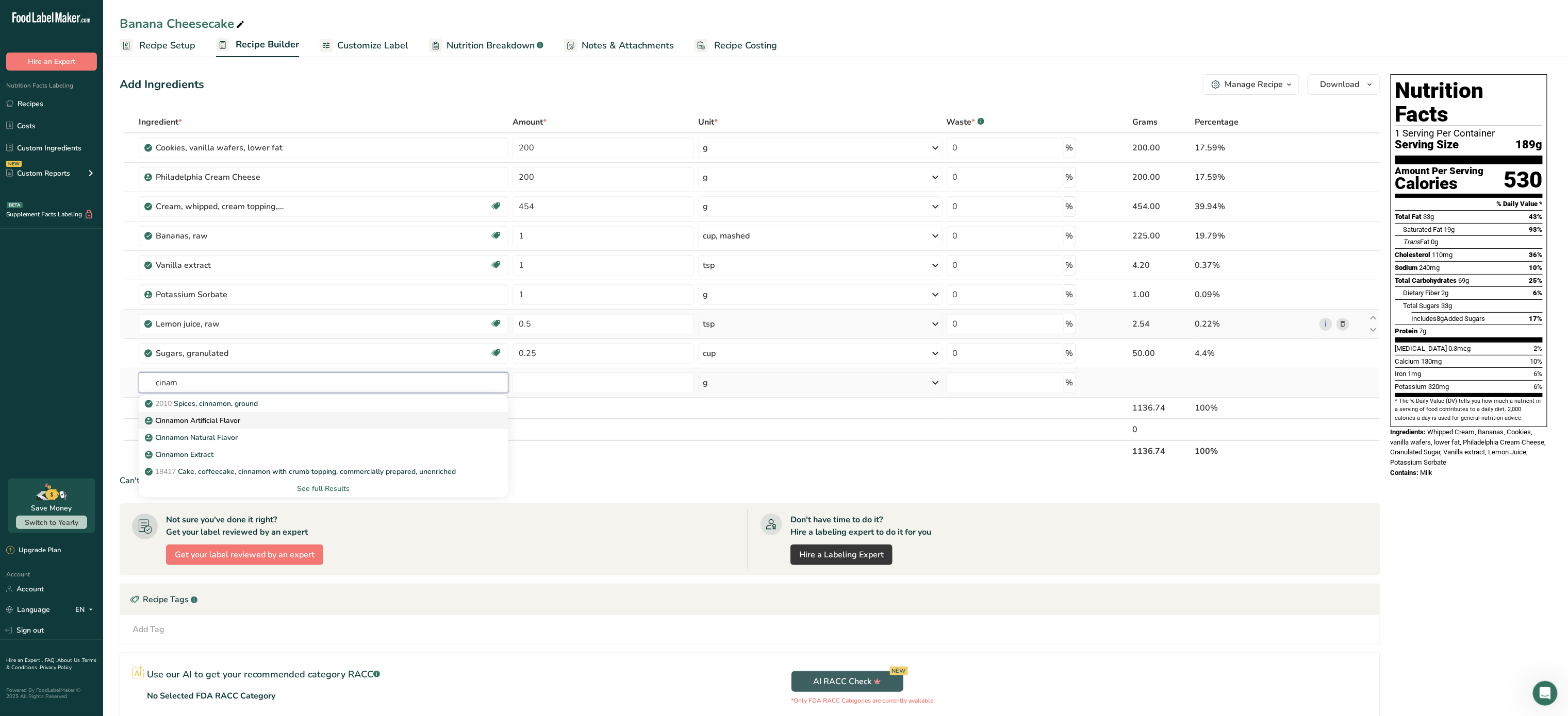
type input "cinam"
click at [243, 417] on div "Cinnamon Artificial Flavor" at bounding box center [315, 420] width 336 height 11
type input "Cinnamon Artificial Flavor"
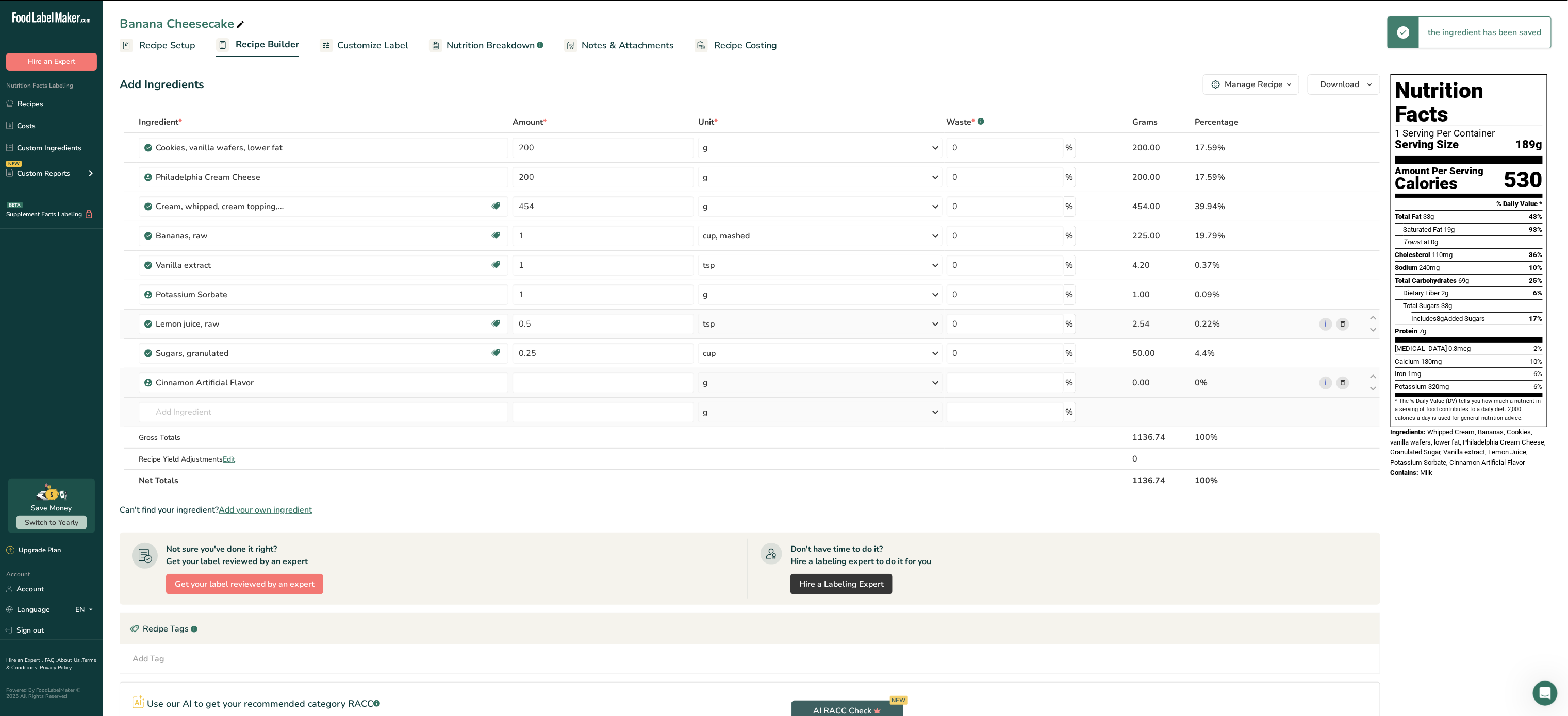
type input "0"
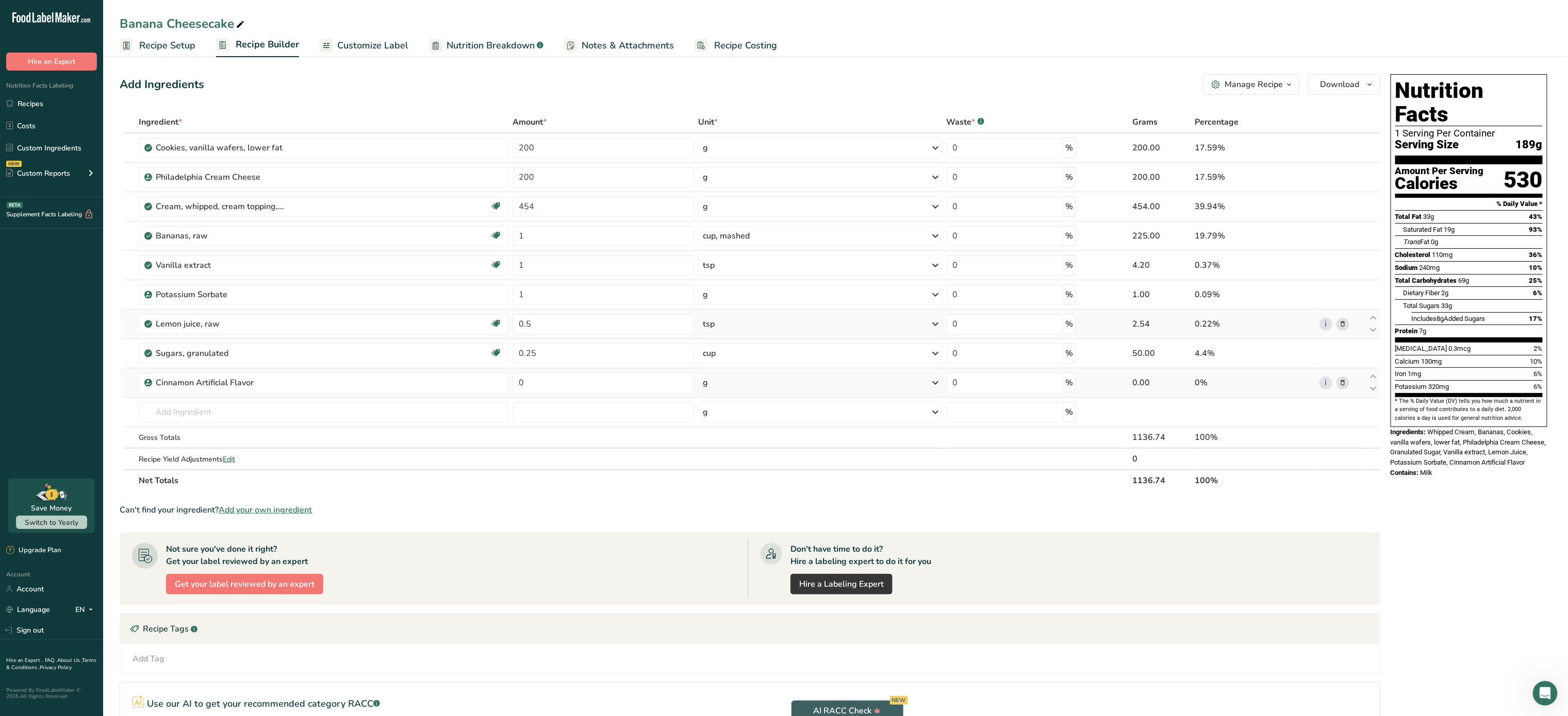
click at [1340, 386] on icon at bounding box center [1342, 383] width 8 height 11
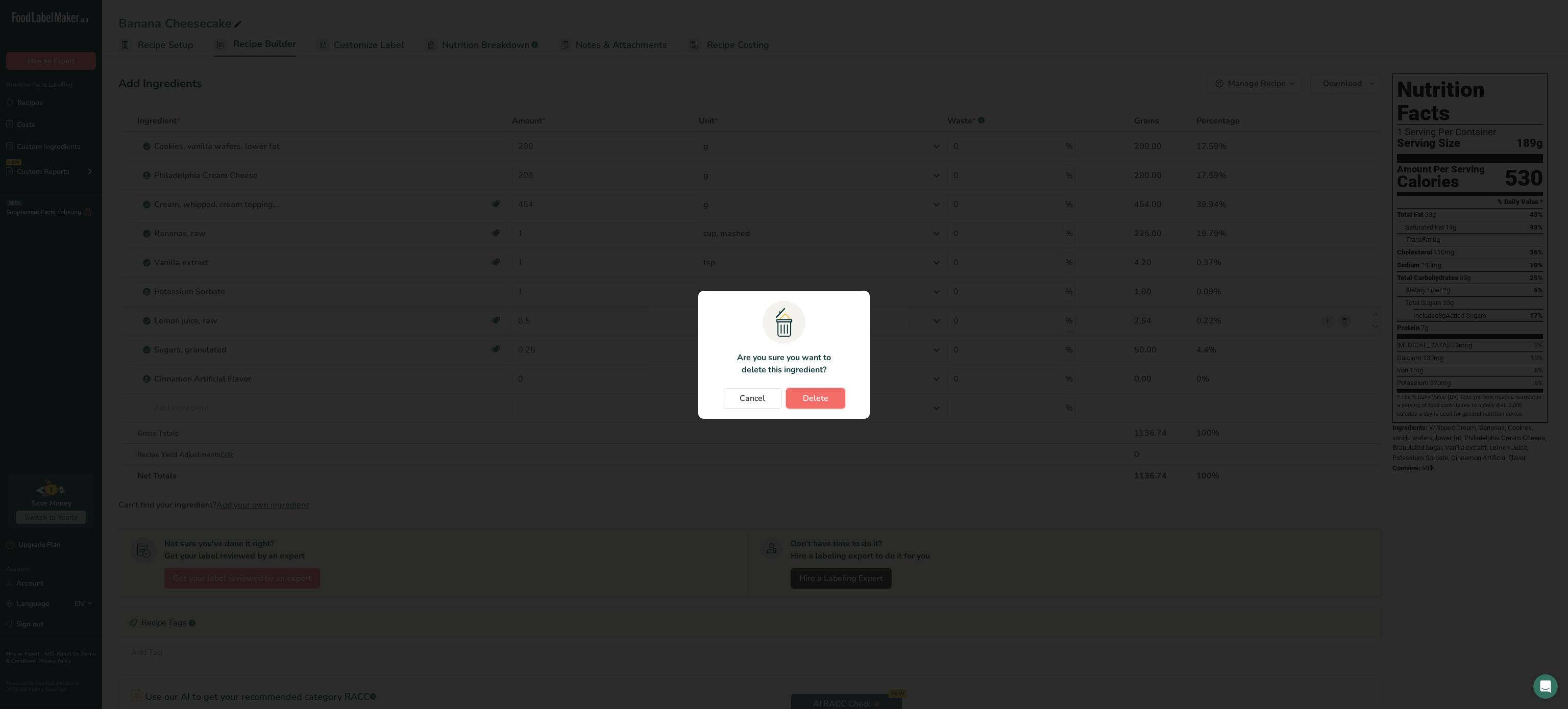
click at [828, 392] on button "Delete" at bounding box center [815, 398] width 59 height 20
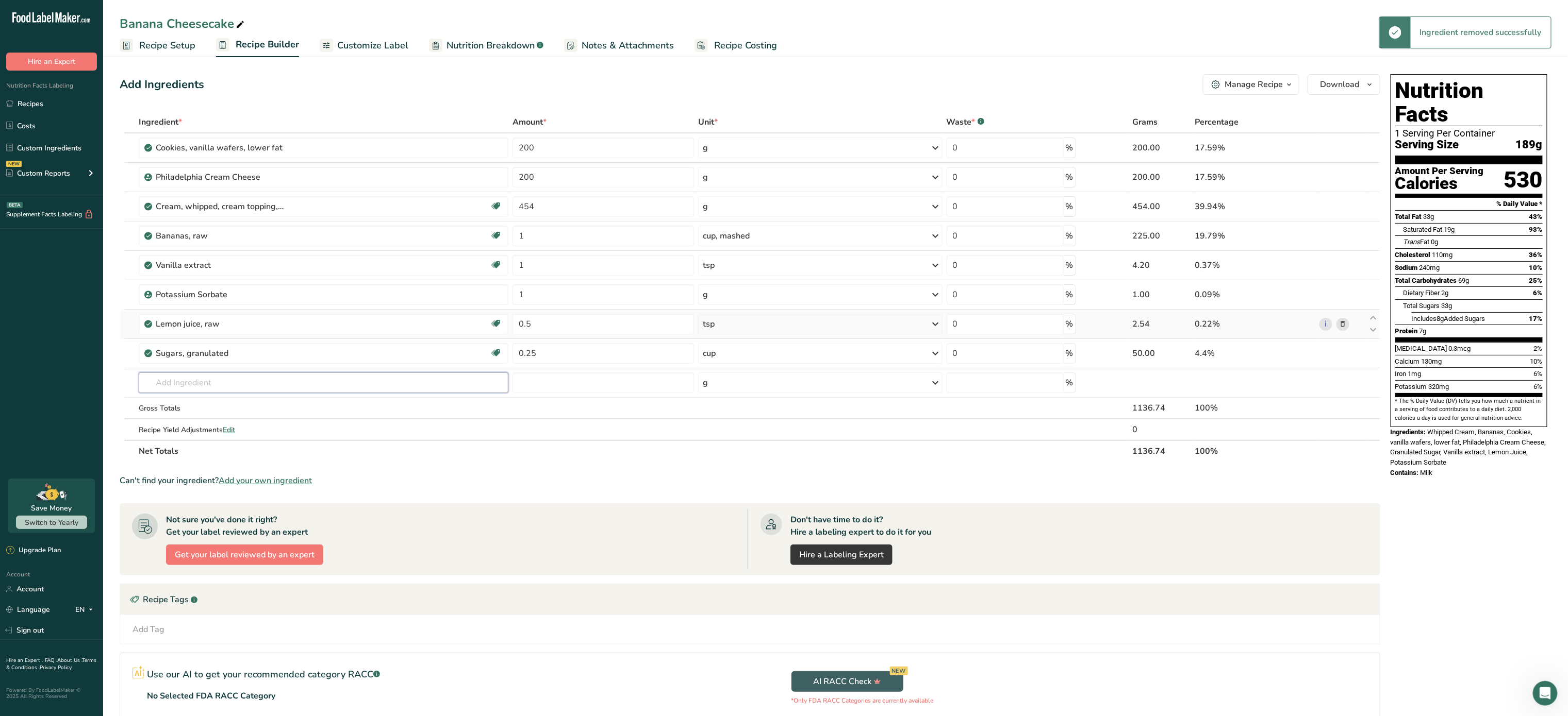
click at [237, 387] on input "text" at bounding box center [323, 382] width 369 height 20
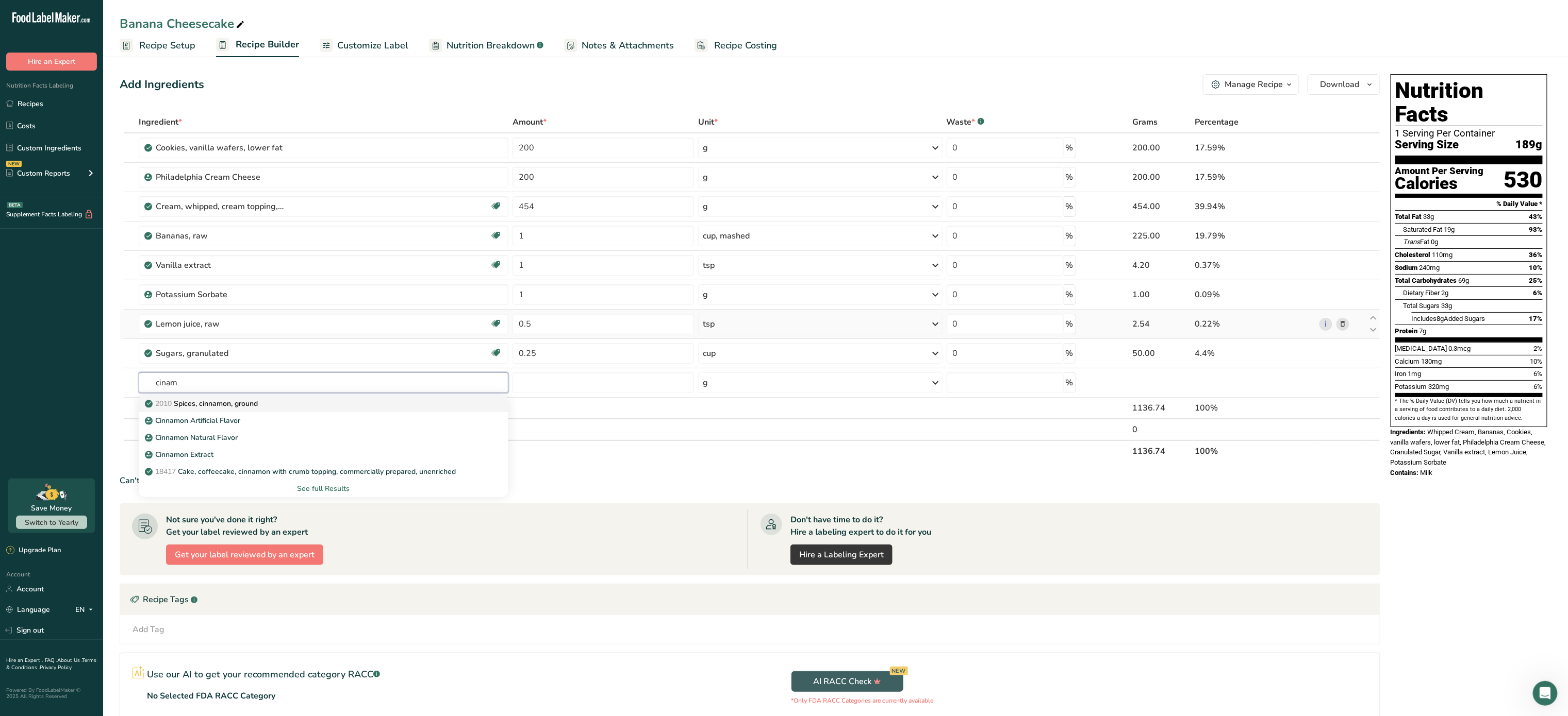
type input "cinam"
click at [251, 401] on p "2010 Spices, cinnamon, ground" at bounding box center [202, 404] width 111 height 11
type input "Spices, cinnamon, ground"
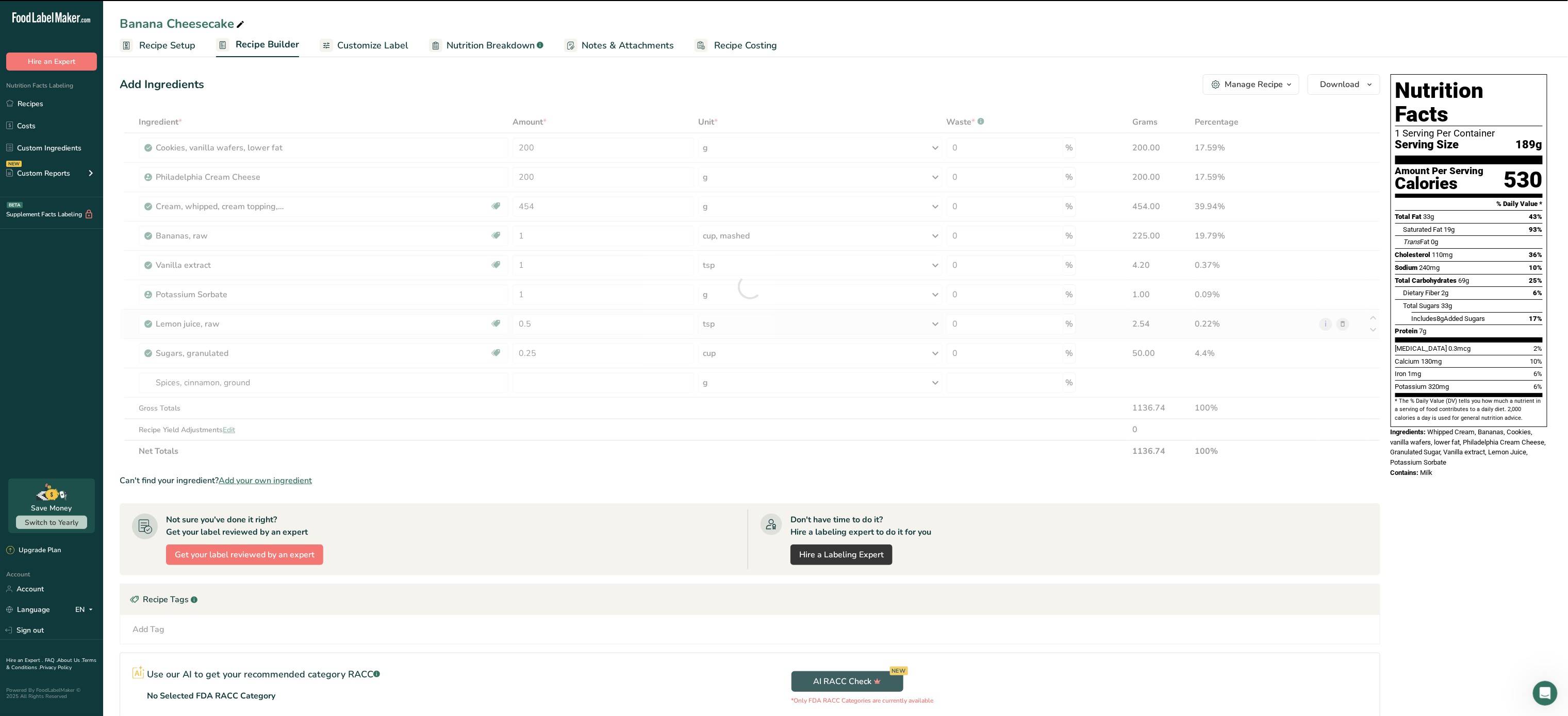
type input "0"
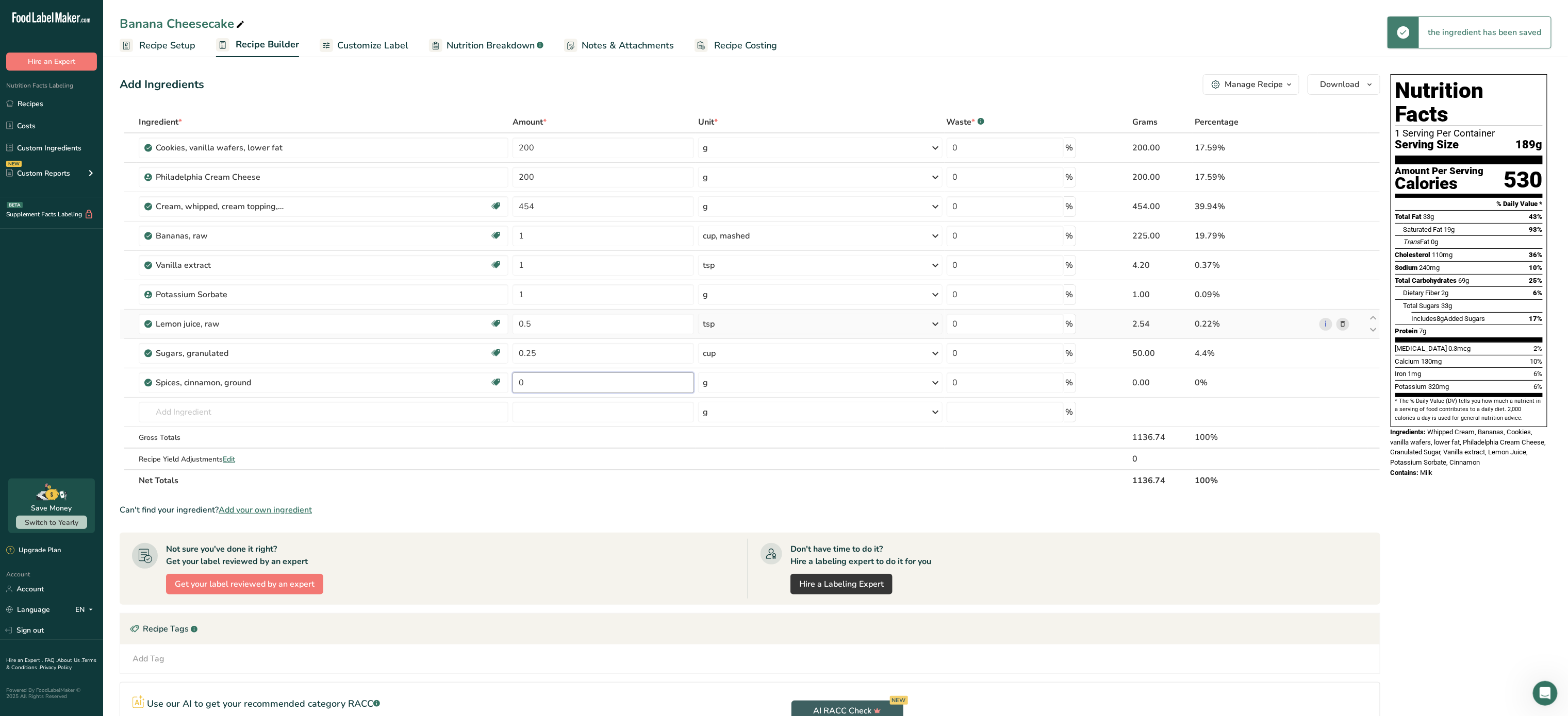
click at [548, 387] on input "0" at bounding box center [603, 382] width 182 height 20
type input "1"
type input "0.25"
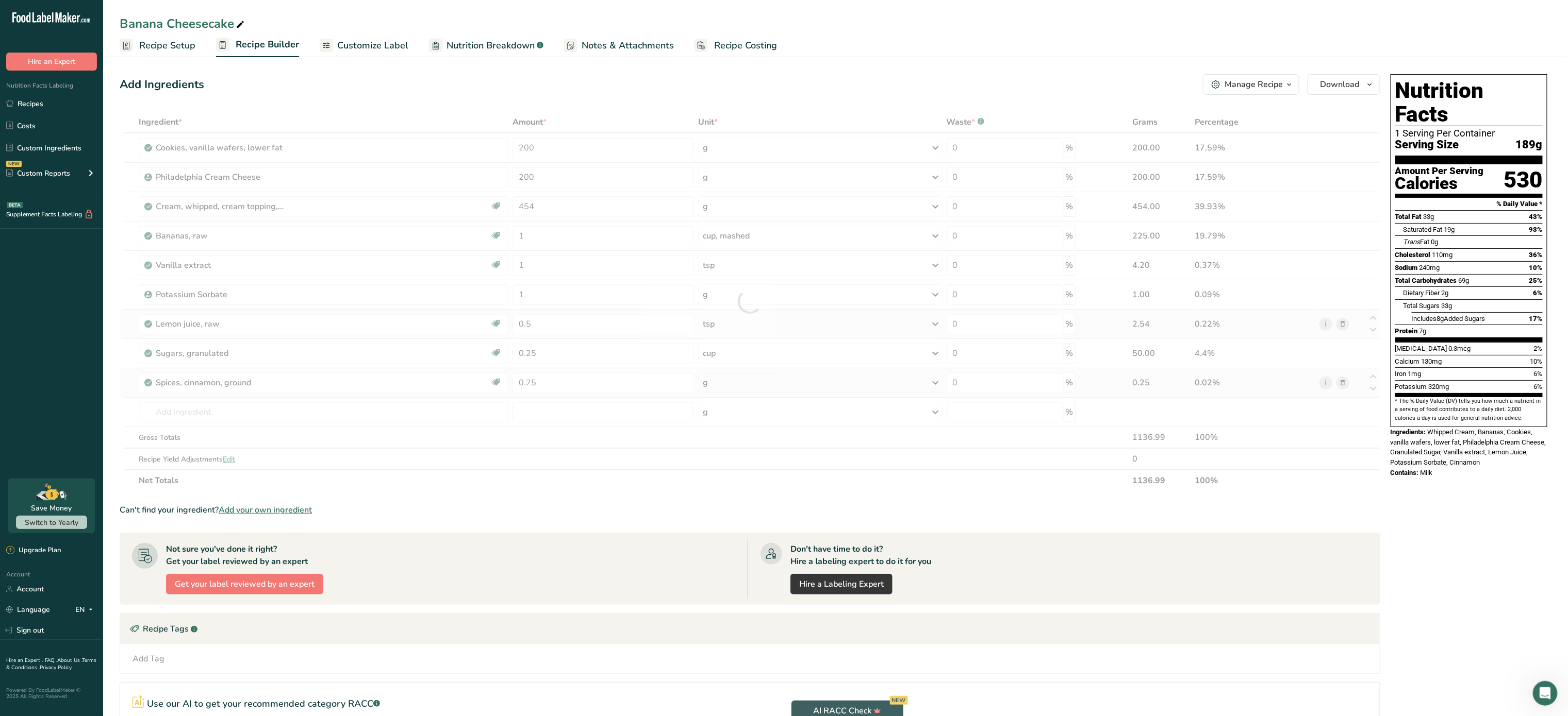
click at [732, 387] on div "Ingredient * Amount * Unit * Waste * .a-a{fill:#347362;}.b-a{fill:#fff;} Grams …" at bounding box center [749, 302] width 1260 height 381
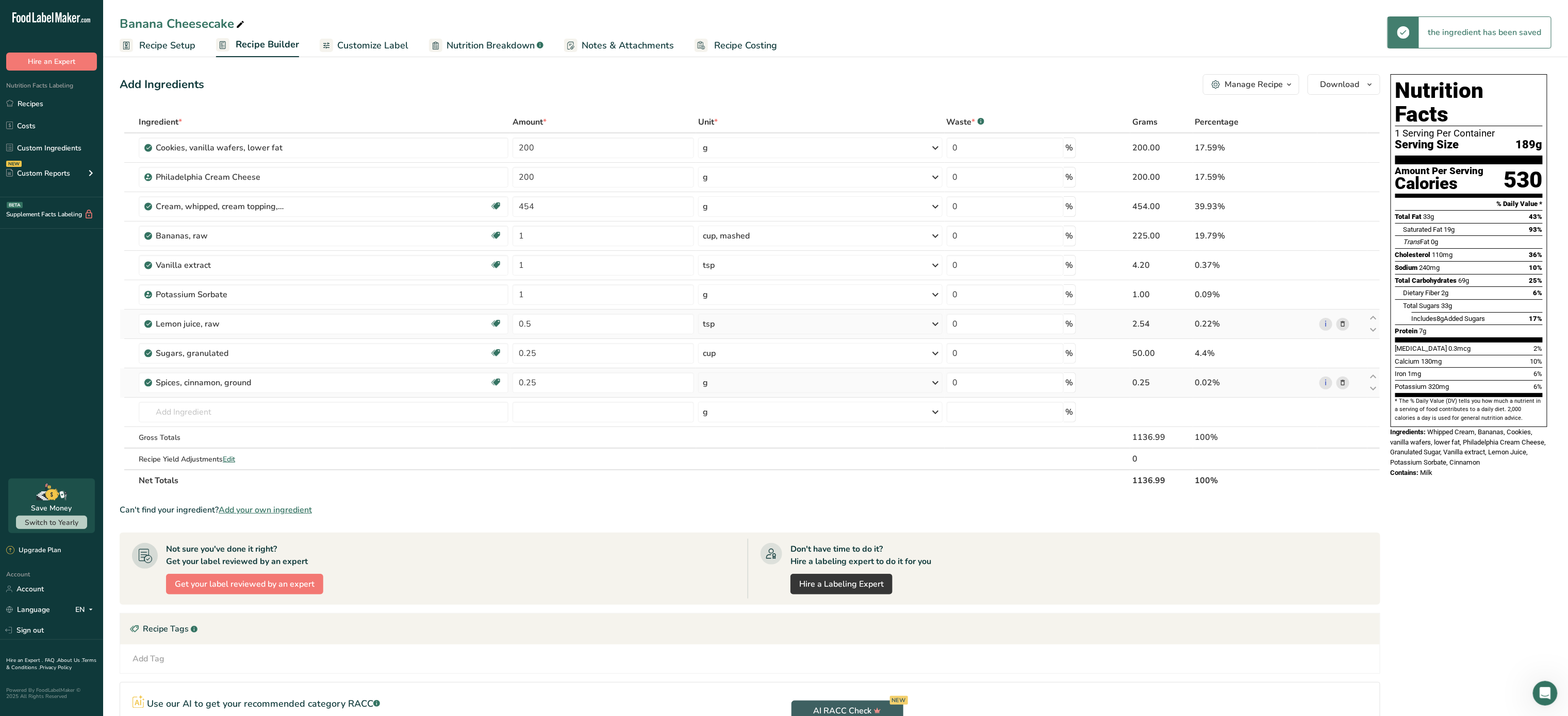
click at [732, 387] on div "g" at bounding box center [820, 382] width 244 height 20
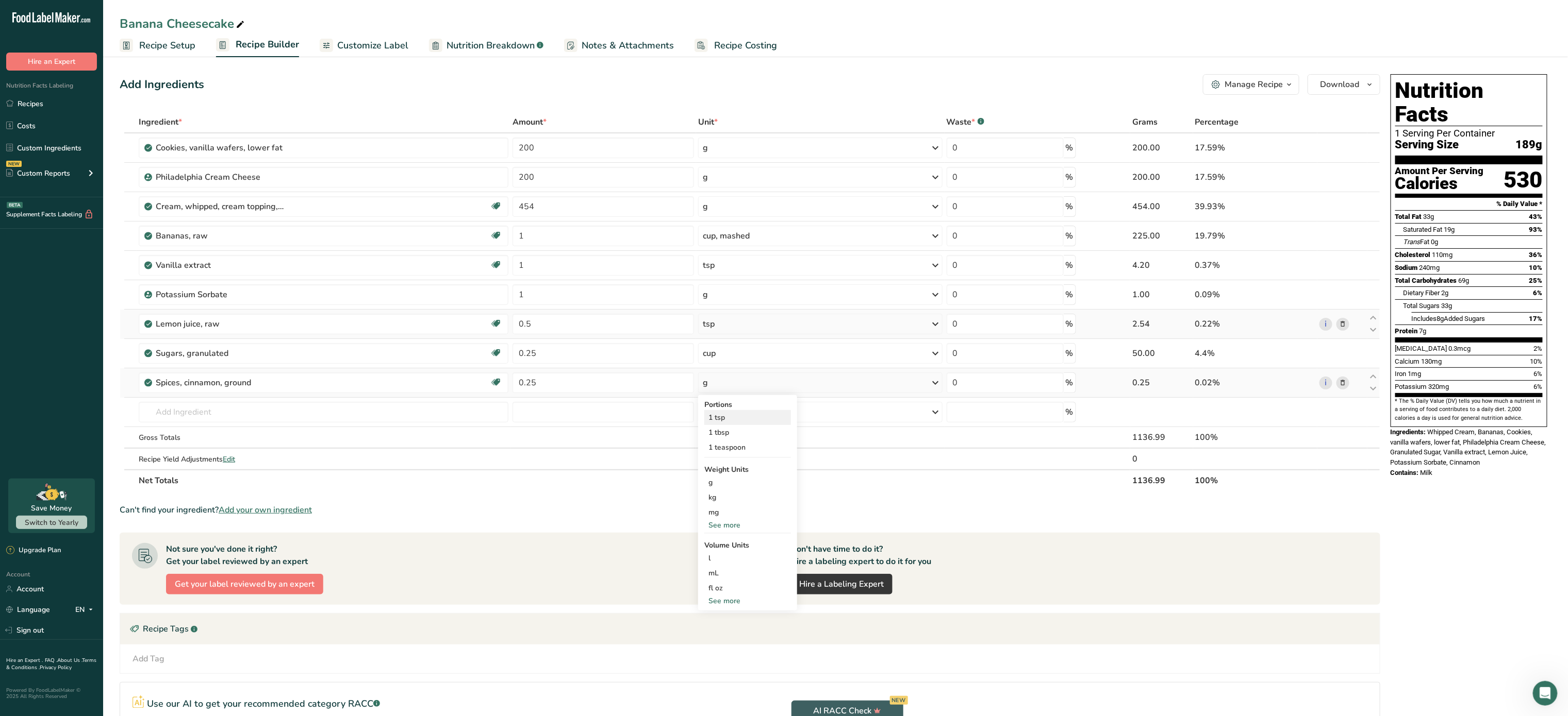
click at [734, 417] on div "1 tsp" at bounding box center [747, 417] width 87 height 15
click at [1276, 83] on div "Manage Recipe" at bounding box center [1253, 84] width 58 height 12
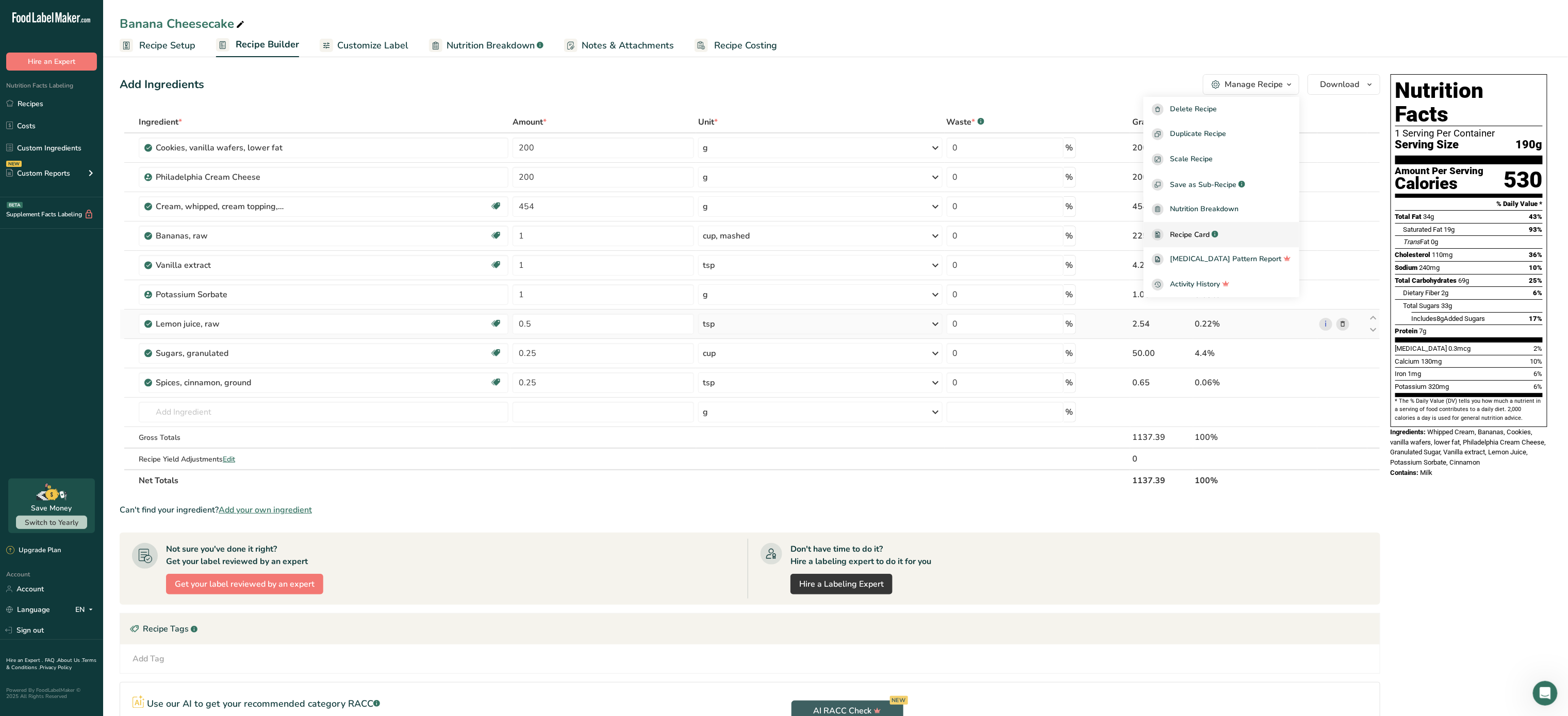
click at [1246, 241] on link "Recipe Card .a-a{fill:#347362;}.b-a{fill:#fff;}" at bounding box center [1221, 235] width 156 height 26
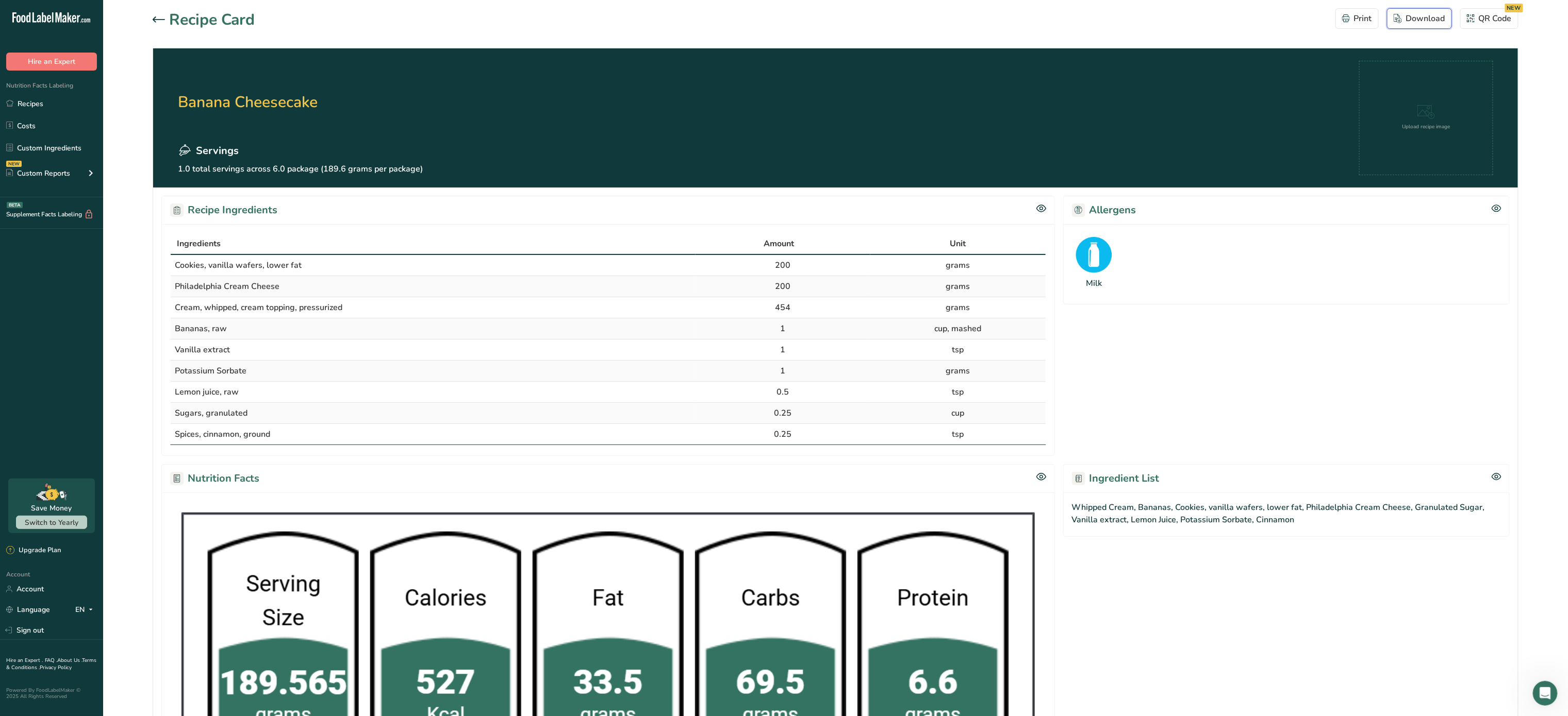
click at [1421, 9] on button "Download" at bounding box center [1419, 18] width 65 height 20
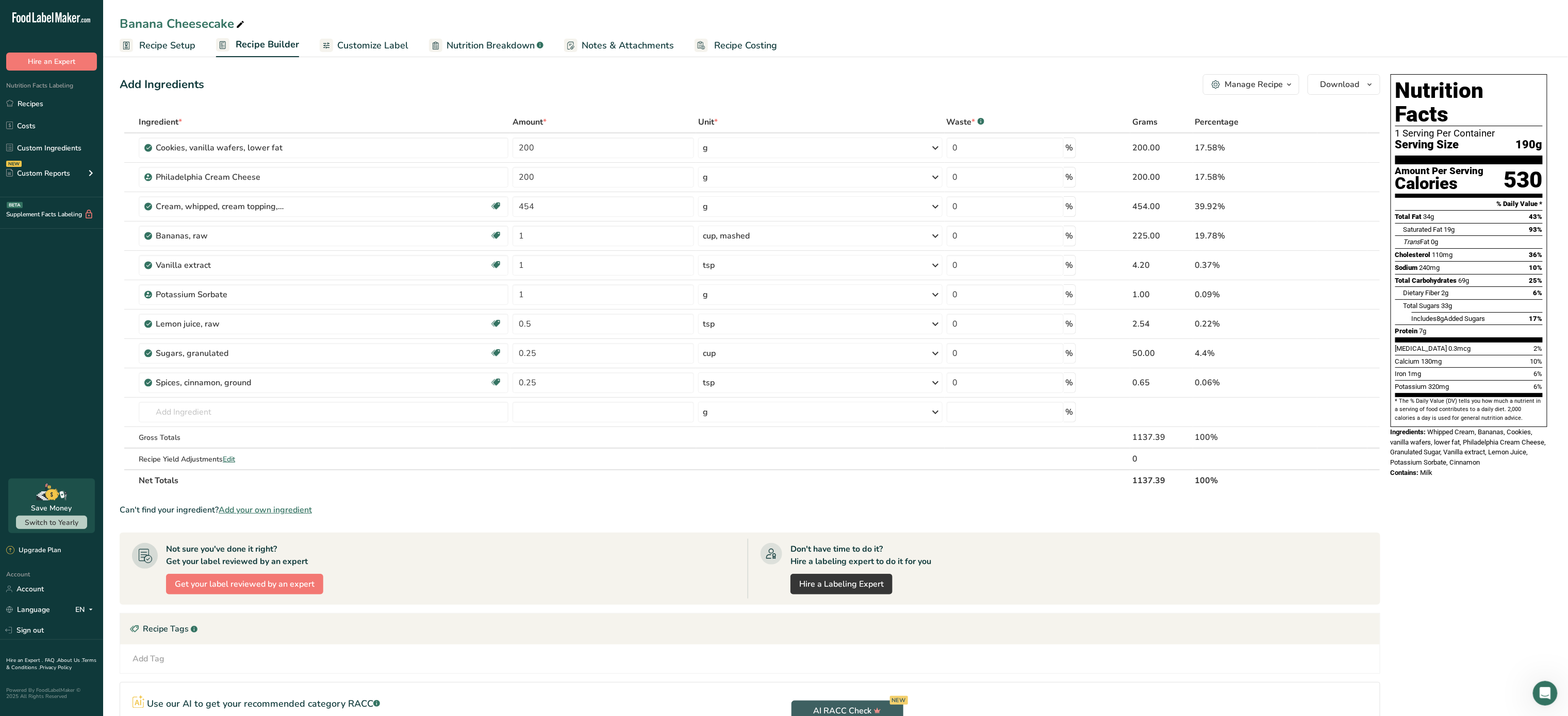
click at [1259, 78] on div "Manage Recipe" at bounding box center [1253, 84] width 58 height 12
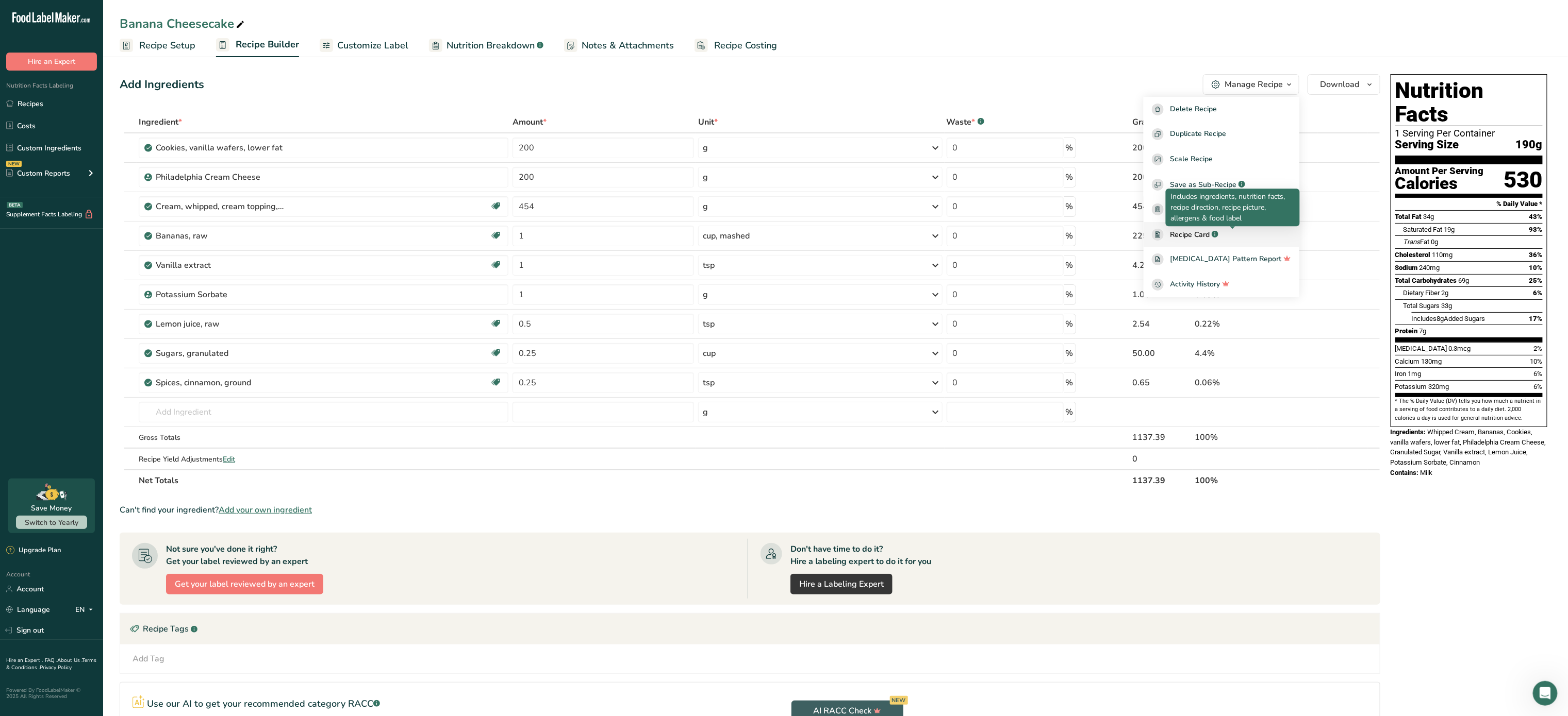
click at [1218, 234] on rect at bounding box center [1214, 234] width 7 height 7
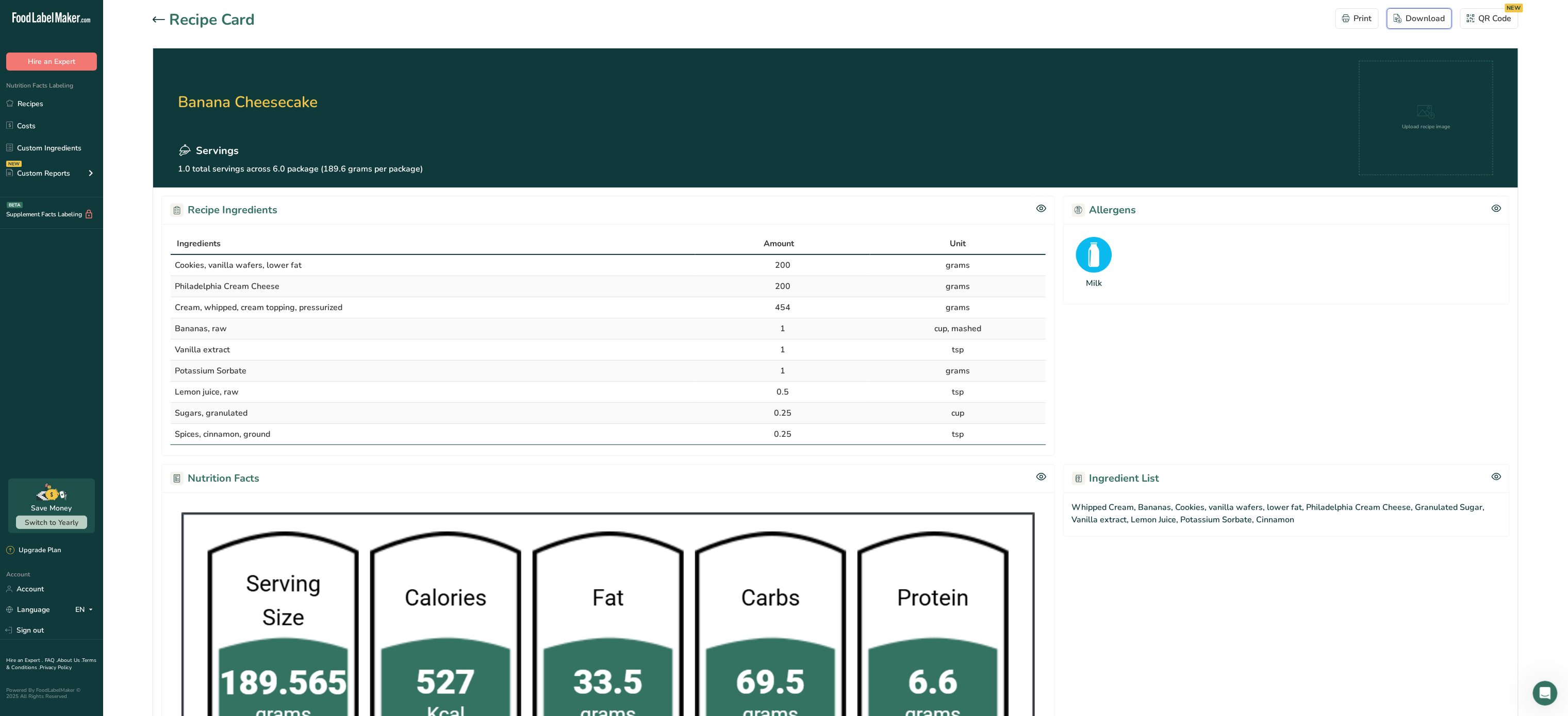
click at [1423, 26] on button "Download" at bounding box center [1419, 18] width 65 height 20
click at [156, 17] on icon at bounding box center [159, 20] width 12 height 6
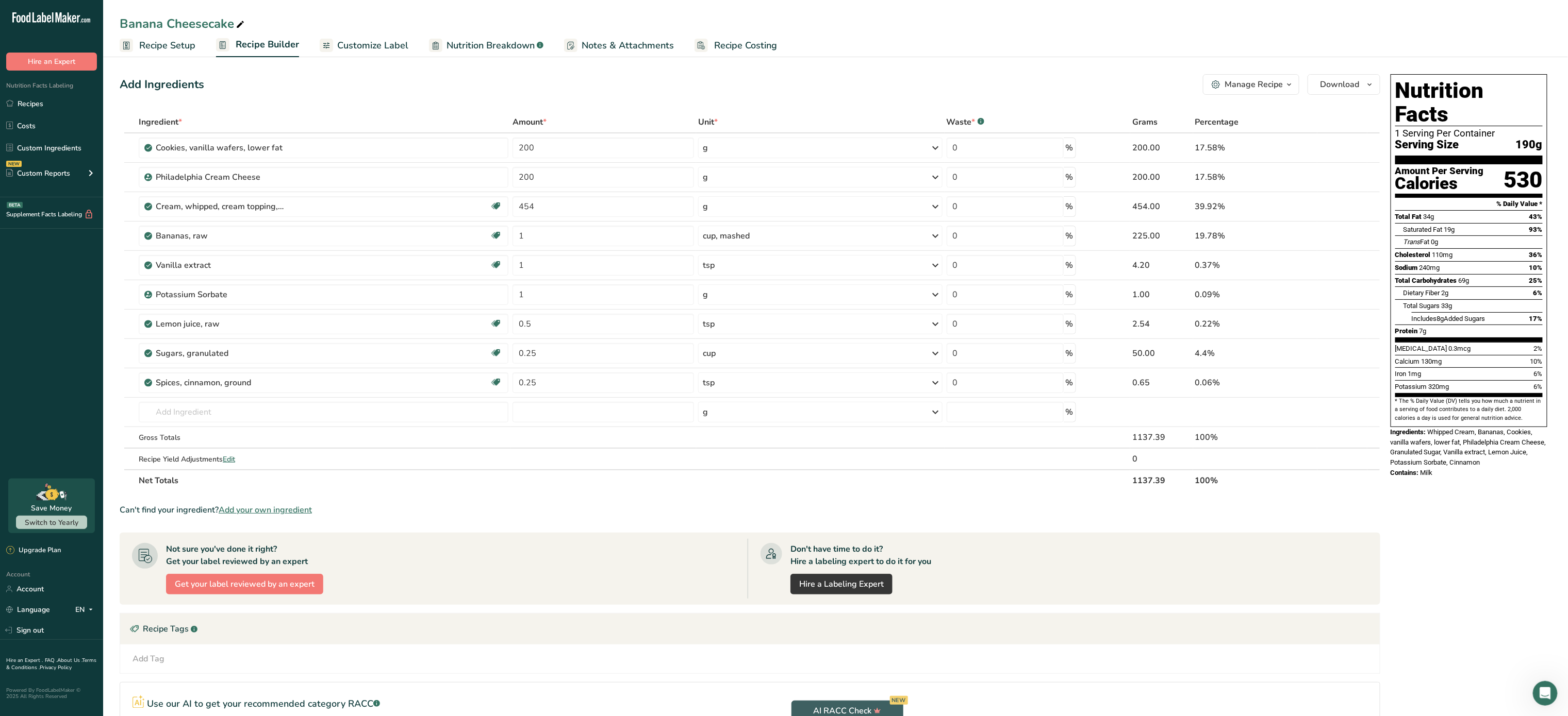
click at [369, 46] on span "Customize Label" at bounding box center [372, 45] width 71 height 14
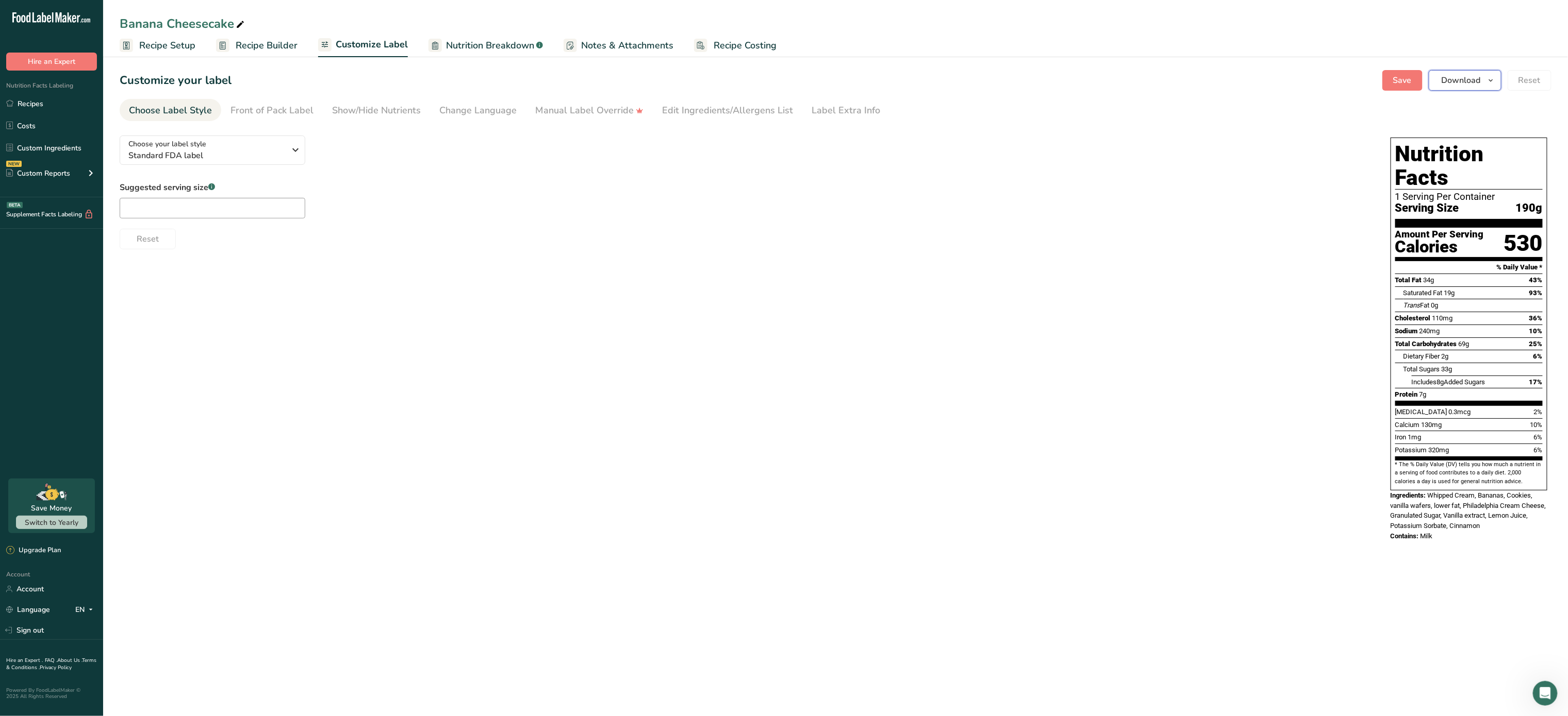
click at [1465, 77] on span "Download" at bounding box center [1461, 80] width 39 height 12
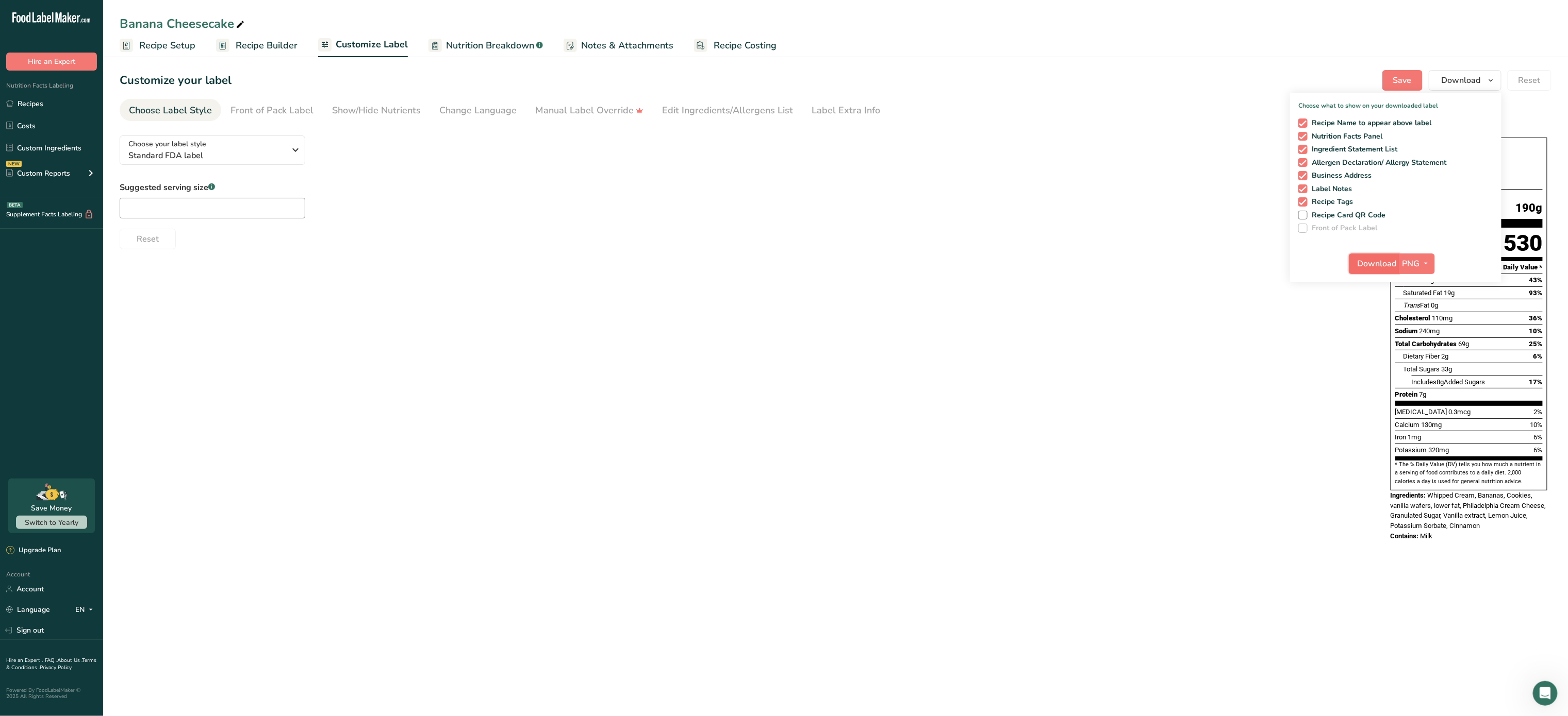
click at [1381, 261] on span "Download" at bounding box center [1377, 264] width 39 height 12
click at [284, 151] on span "Standard FDA label" at bounding box center [207, 156] width 157 height 12
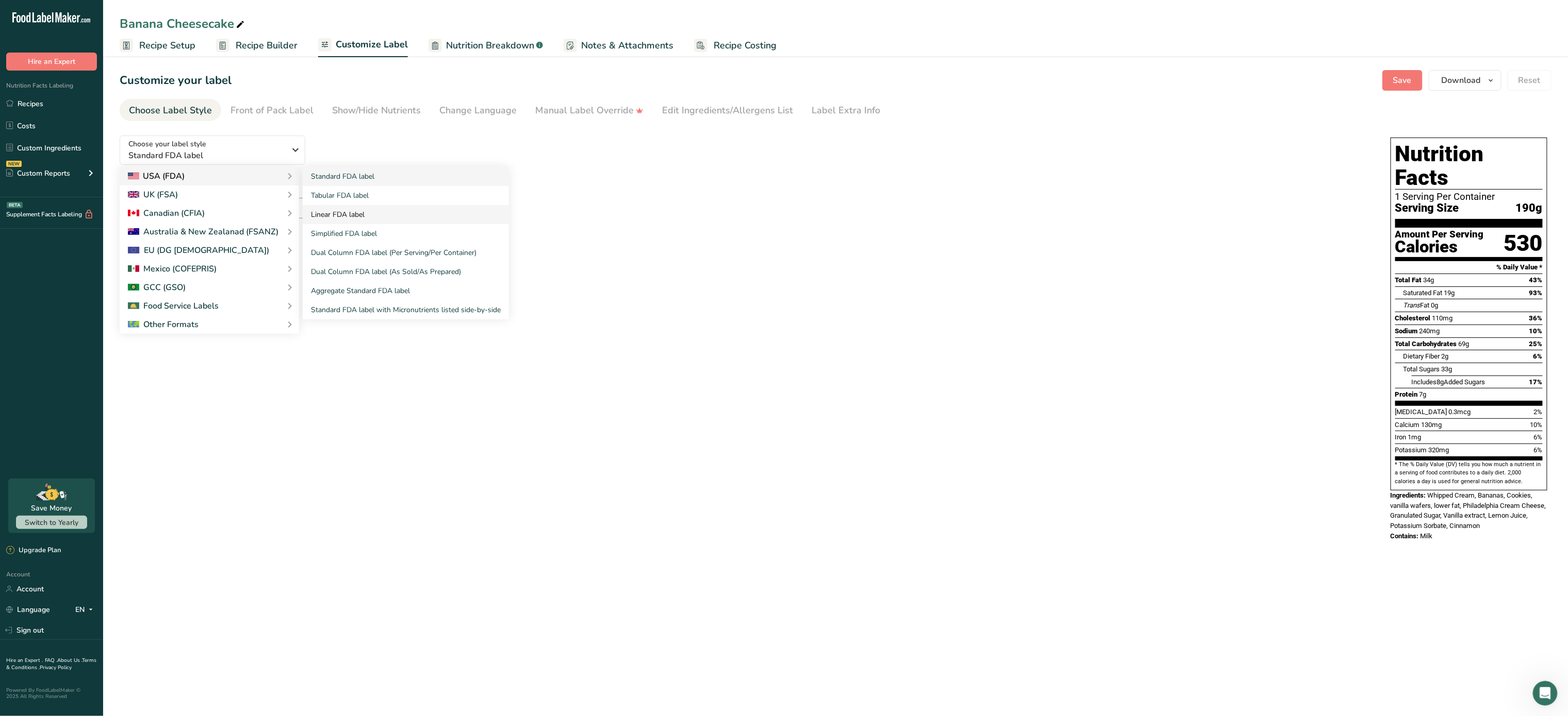
click at [370, 212] on link "Linear FDA label" at bounding box center [406, 214] width 206 height 19
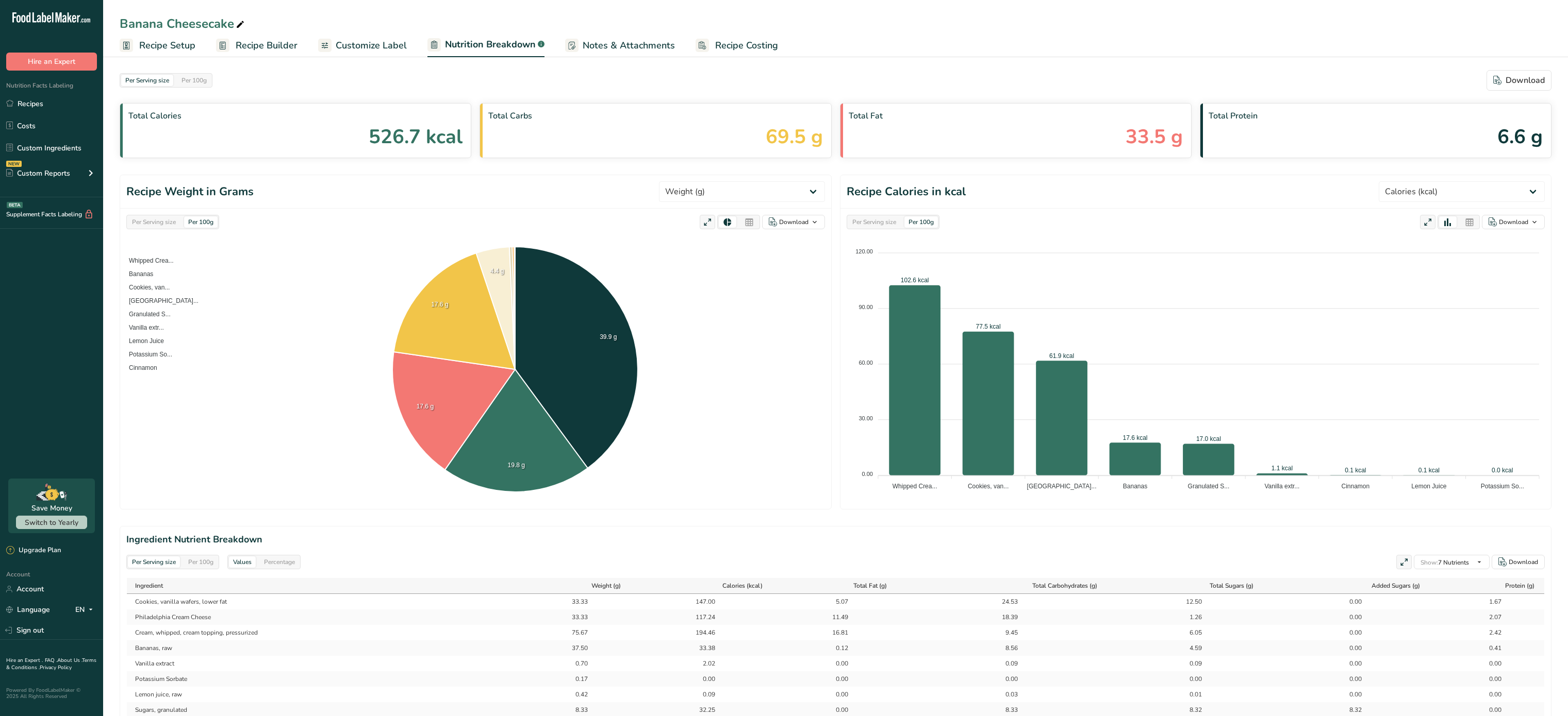
select select "Calories"
click at [1525, 74] on div "Download" at bounding box center [1518, 80] width 52 height 12
click at [740, 32] on div "Banana Cheesecake" at bounding box center [835, 23] width 1465 height 19
click at [740, 42] on span "Recipe Costing" at bounding box center [746, 45] width 63 height 14
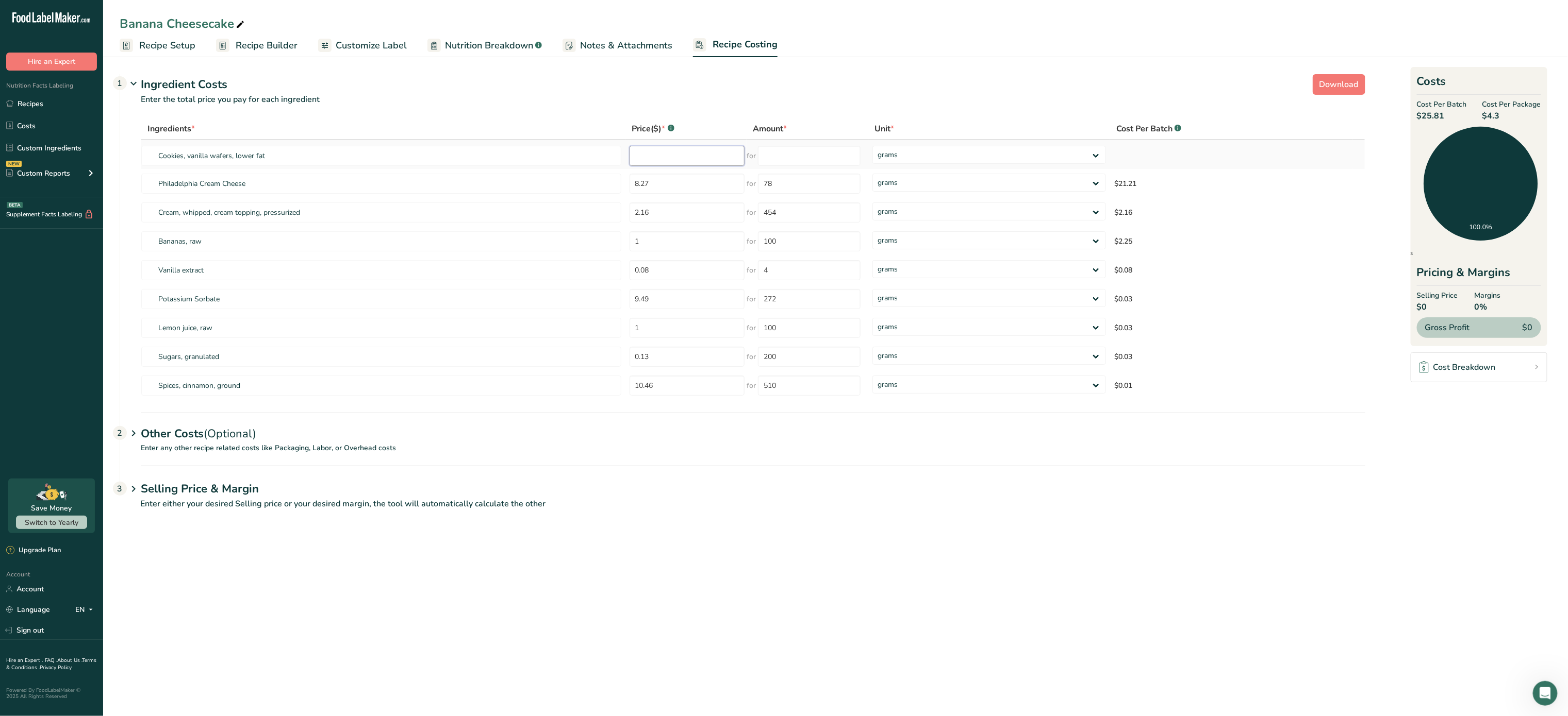
click at [679, 155] on input "number" at bounding box center [687, 156] width 115 height 20
type input "2.87"
click at [789, 159] on input "number" at bounding box center [809, 156] width 102 height 20
type input "300"
click at [692, 187] on div "Ingredients * Price($) * .a-a{fill:#347362;}.b-a{fill:#fff;} Amount * Unit * Co…" at bounding box center [752, 259] width 1224 height 282
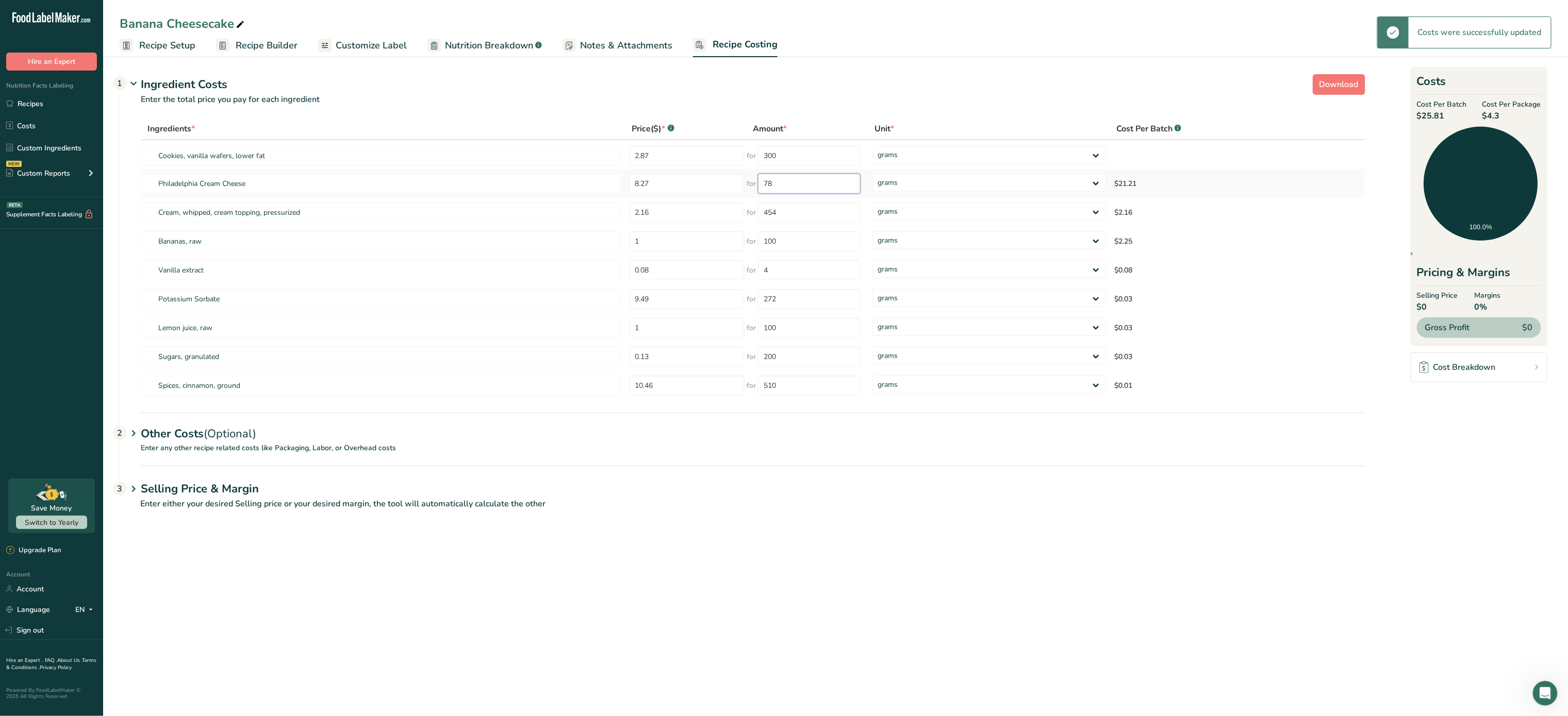
click at [807, 181] on input "78" at bounding box center [809, 184] width 102 height 20
type input "7"
type input "3"
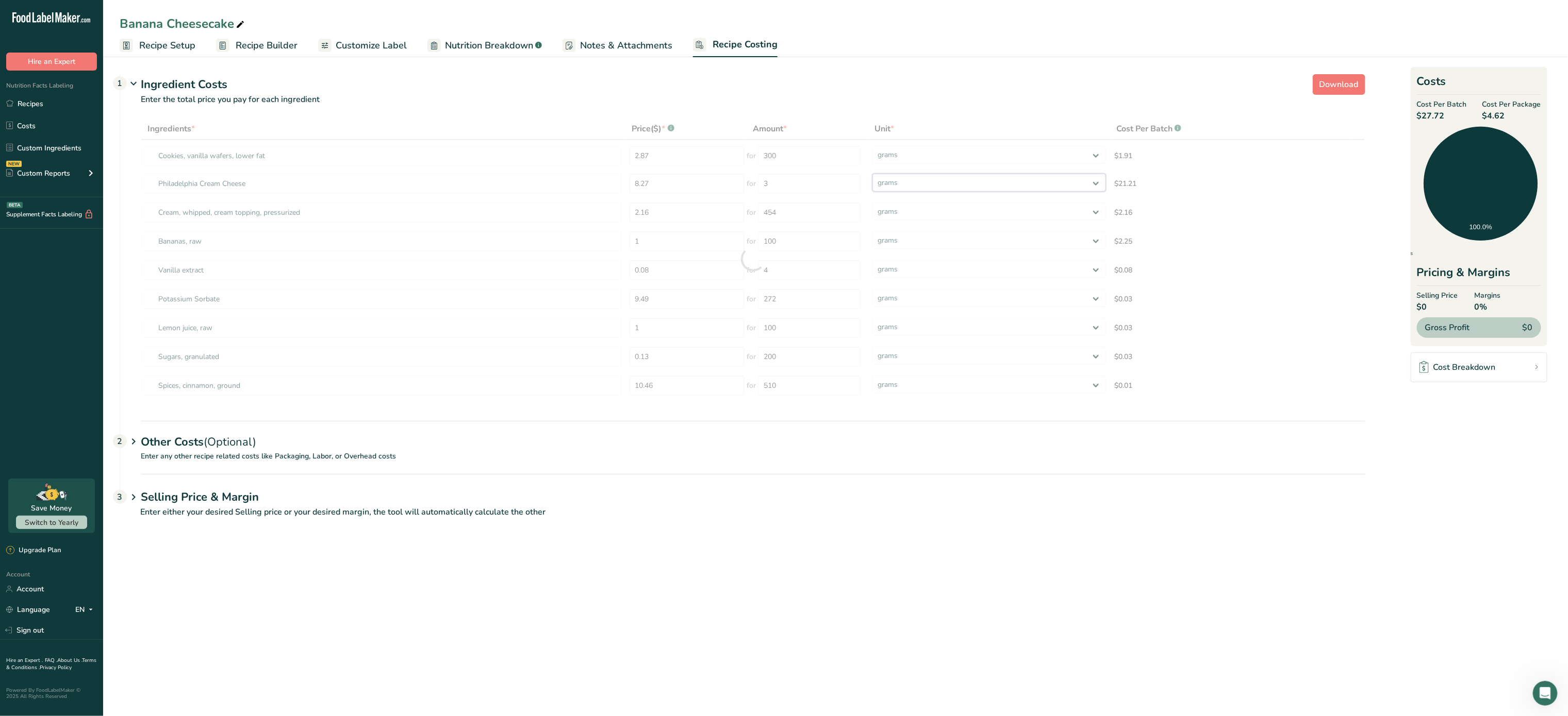
click at [946, 182] on div "Ingredients * Price($) * .a-a{fill:#347362;}.b-a{fill:#fff;} Amount * Unit * Co…" at bounding box center [752, 259] width 1224 height 282
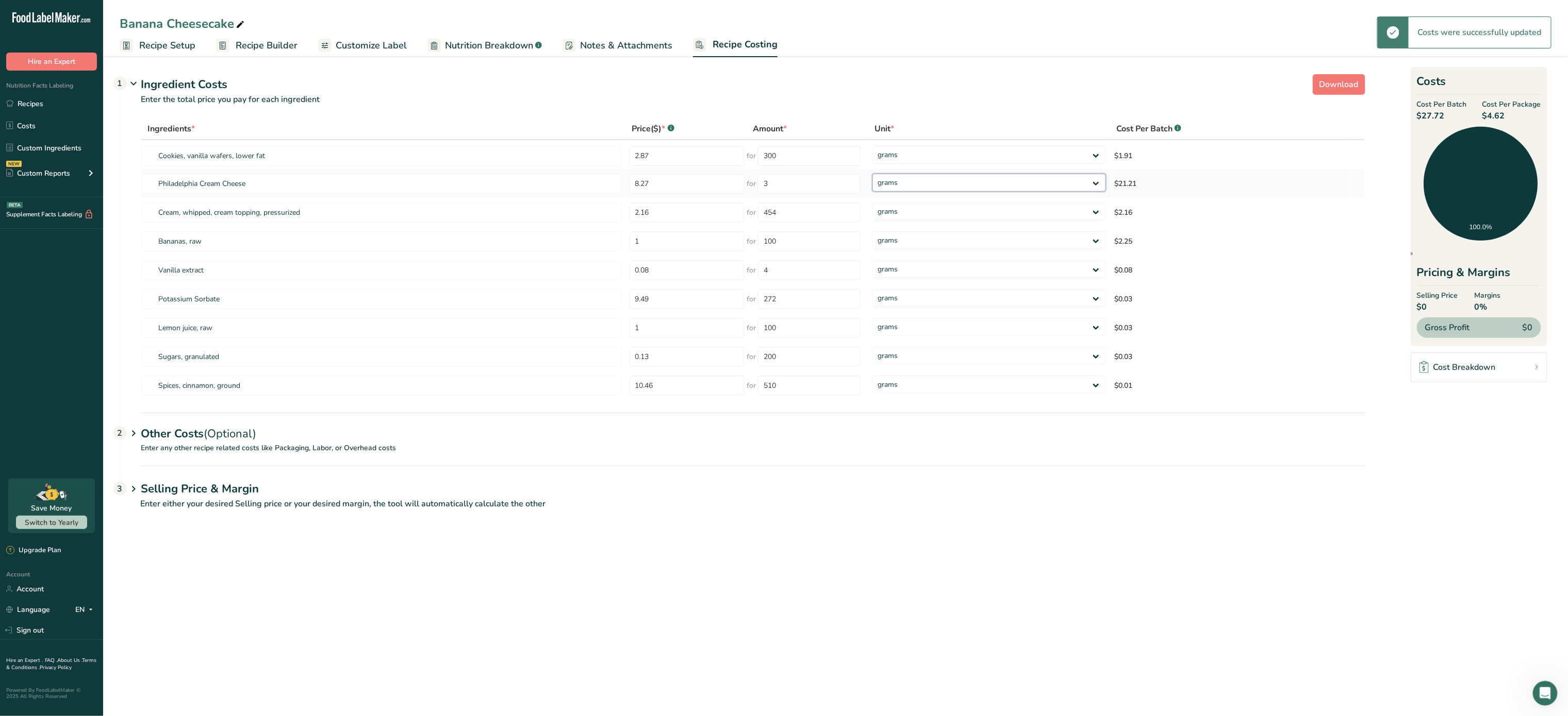
select select "12"
click at [872, 174] on select "grams kg mg mcg lb oz" at bounding box center [989, 183] width 233 height 18
select select "12"
click at [266, 448] on p "Enter any other recipe related costs like Packaging, Labor, or Overhead costs" at bounding box center [743, 454] width 1245 height 23
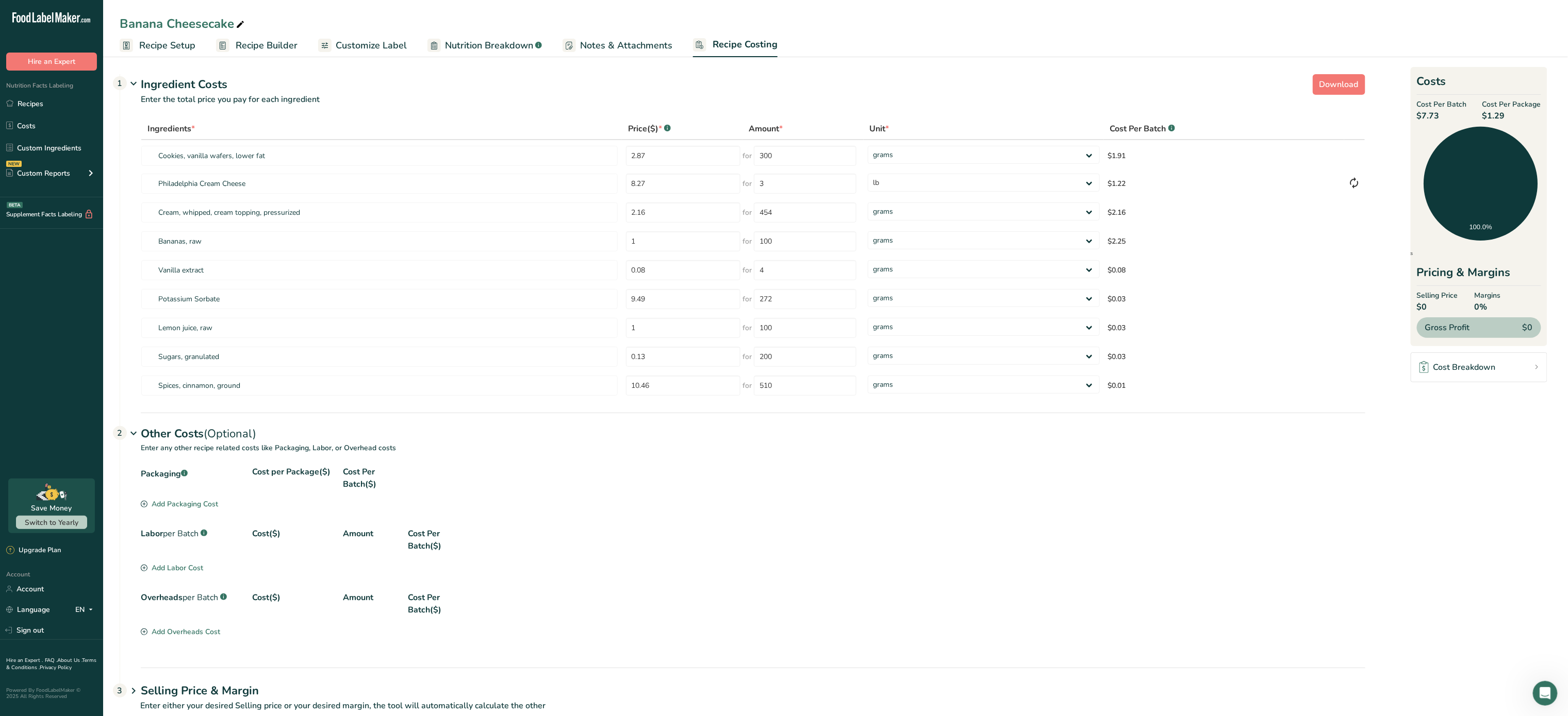
click at [167, 499] on div "Packaging .a-a{fill:#347362;}.b-a{fill:#fff;} Cost per Package($) Cost Per Batc…" at bounding box center [752, 482] width 1224 height 33
click at [167, 508] on div "Add Packaging Cost" at bounding box center [179, 504] width 77 height 11
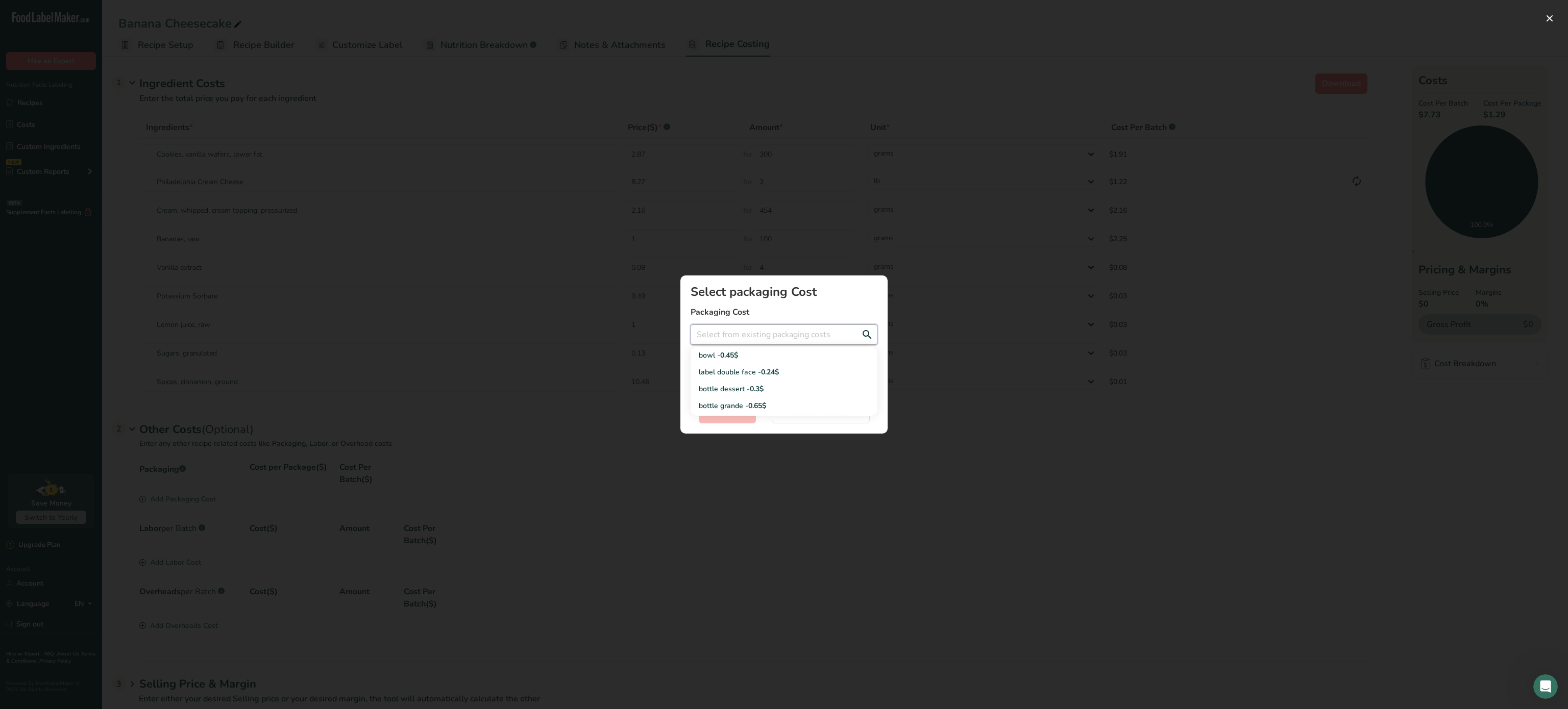
click at [781, 338] on input "Add New Recipe Cost Modal" at bounding box center [784, 334] width 187 height 20
click at [764, 369] on span "0.24$" at bounding box center [770, 372] width 18 height 10
type input "label double face - 0.24$"
click at [737, 411] on span "Select" at bounding box center [728, 413] width 24 height 12
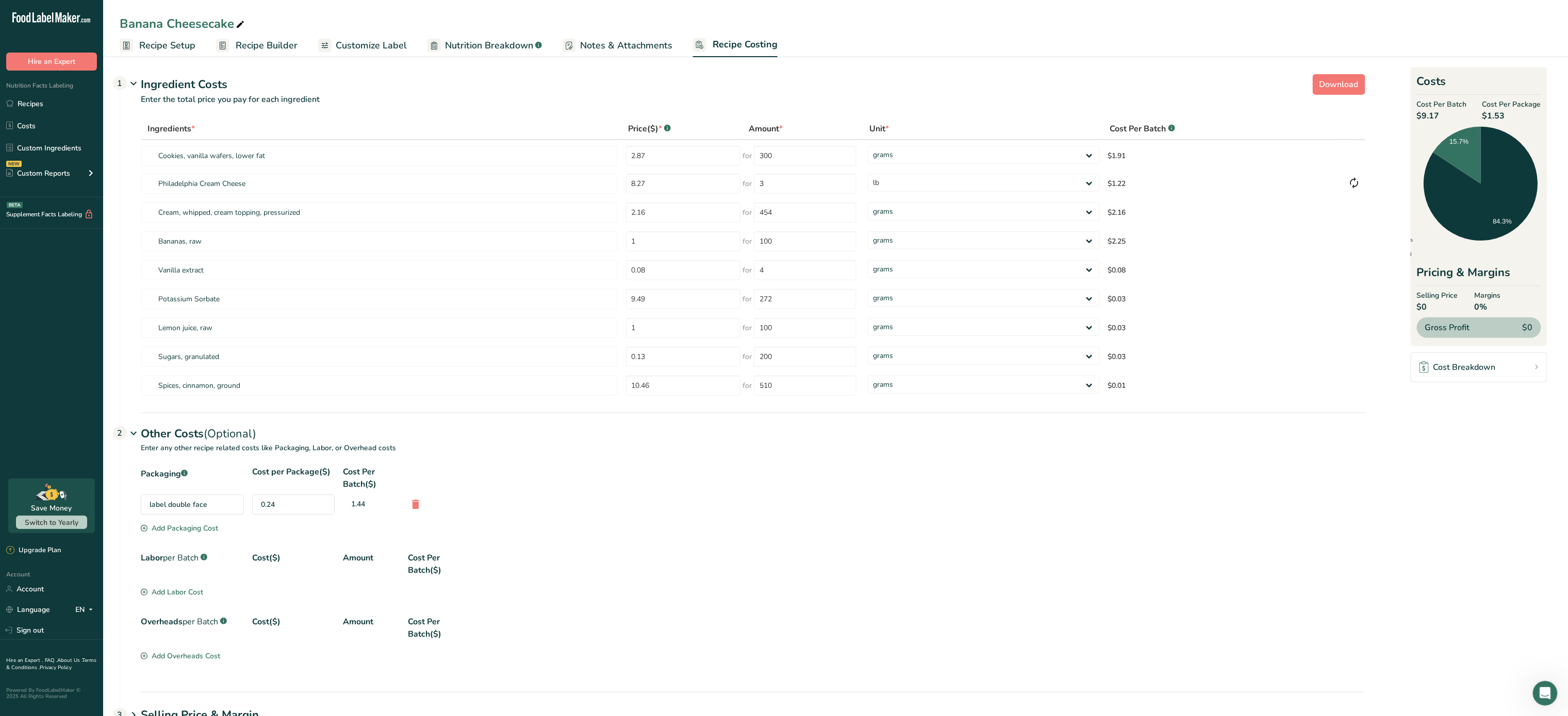
click at [190, 529] on div "Add Packaging Cost" at bounding box center [179, 528] width 77 height 11
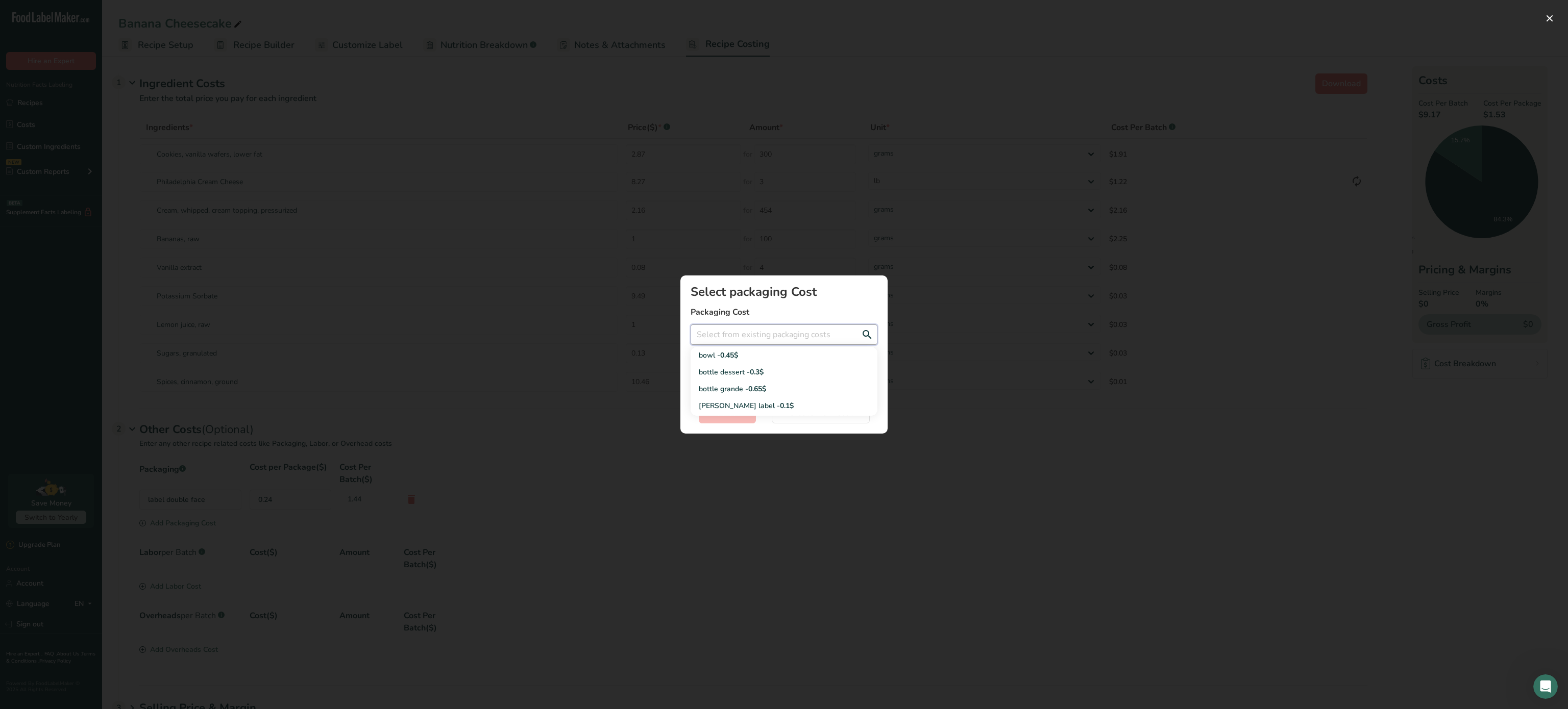
click at [803, 342] on input "Add New Recipe Cost Modal" at bounding box center [784, 334] width 187 height 20
click at [781, 385] on div "bottle grande - 0.65$" at bounding box center [775, 389] width 154 height 10
click at [793, 343] on input "bottle grande - 0.65$" at bounding box center [784, 334] width 187 height 20
click at [764, 375] on span "0.3$" at bounding box center [757, 372] width 13 height 10
type input "bottle dessert - 0.3$"
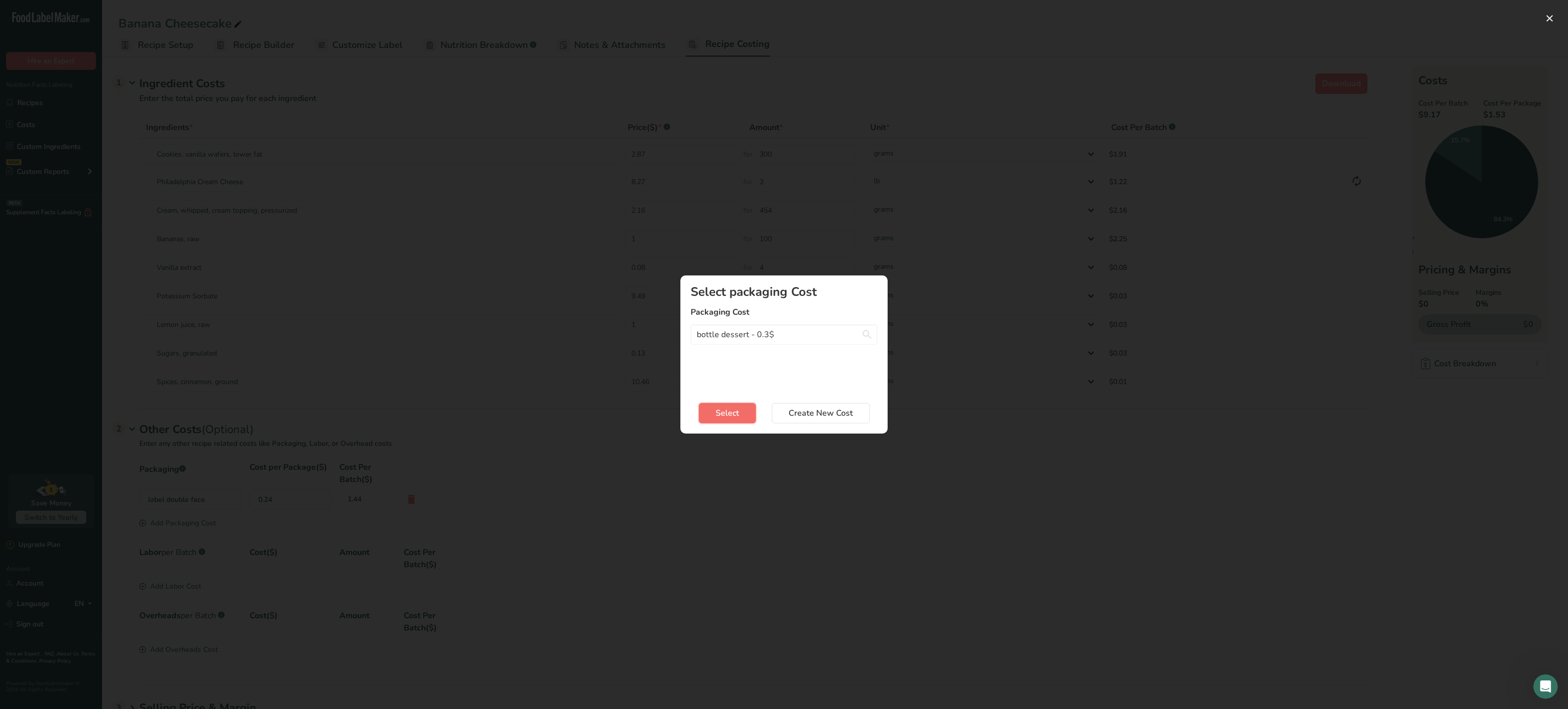
click at [723, 410] on span "Select" at bounding box center [728, 413] width 24 height 12
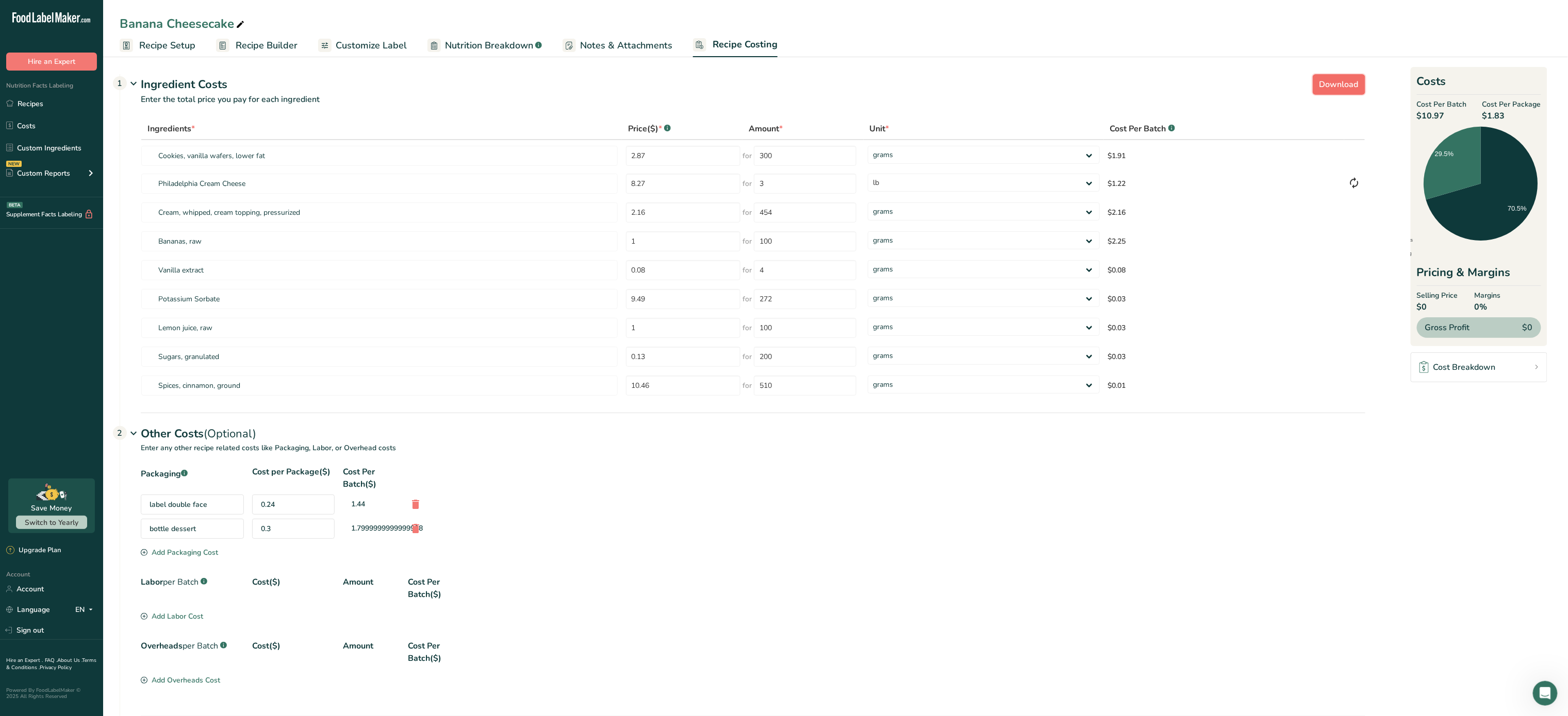
click at [1345, 80] on span "Download" at bounding box center [1339, 84] width 39 height 12
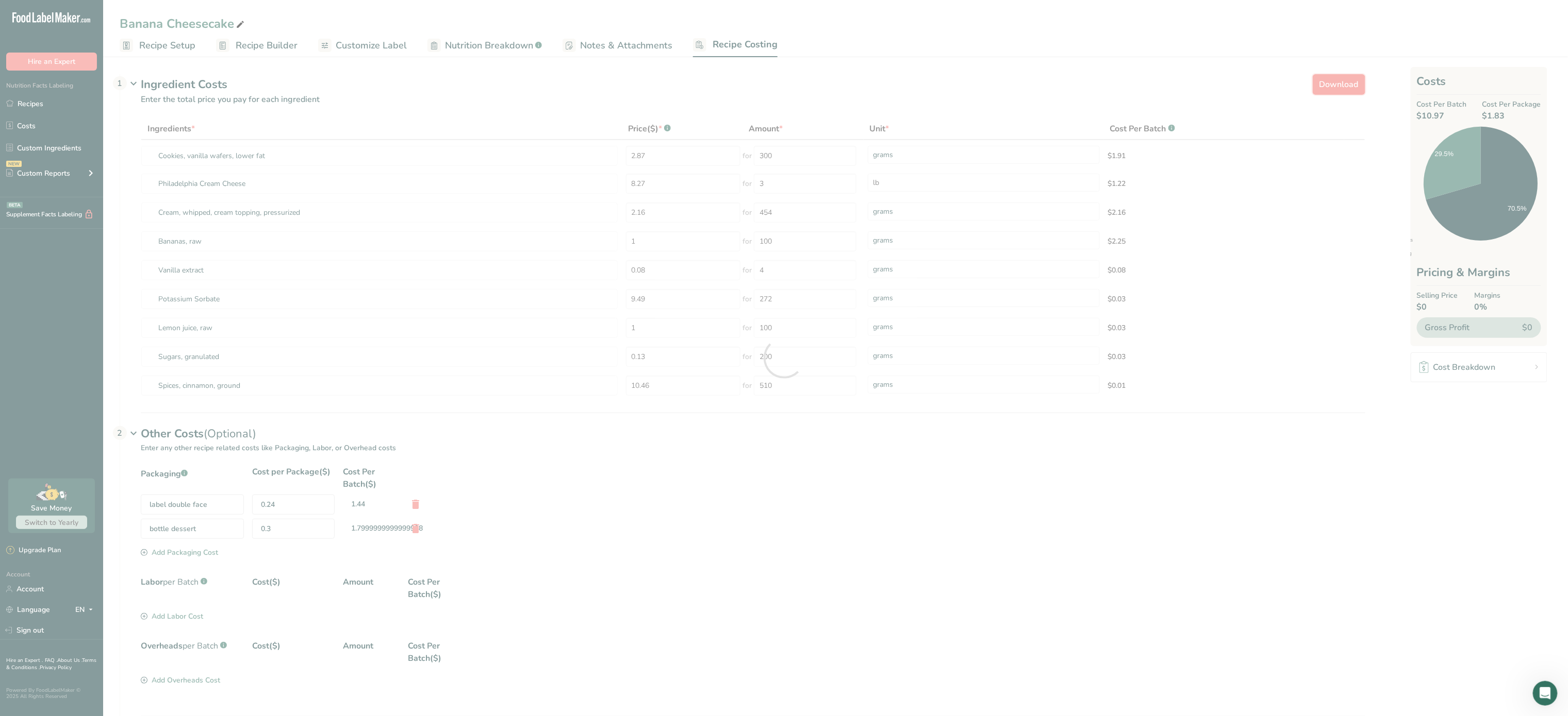
select select "12"
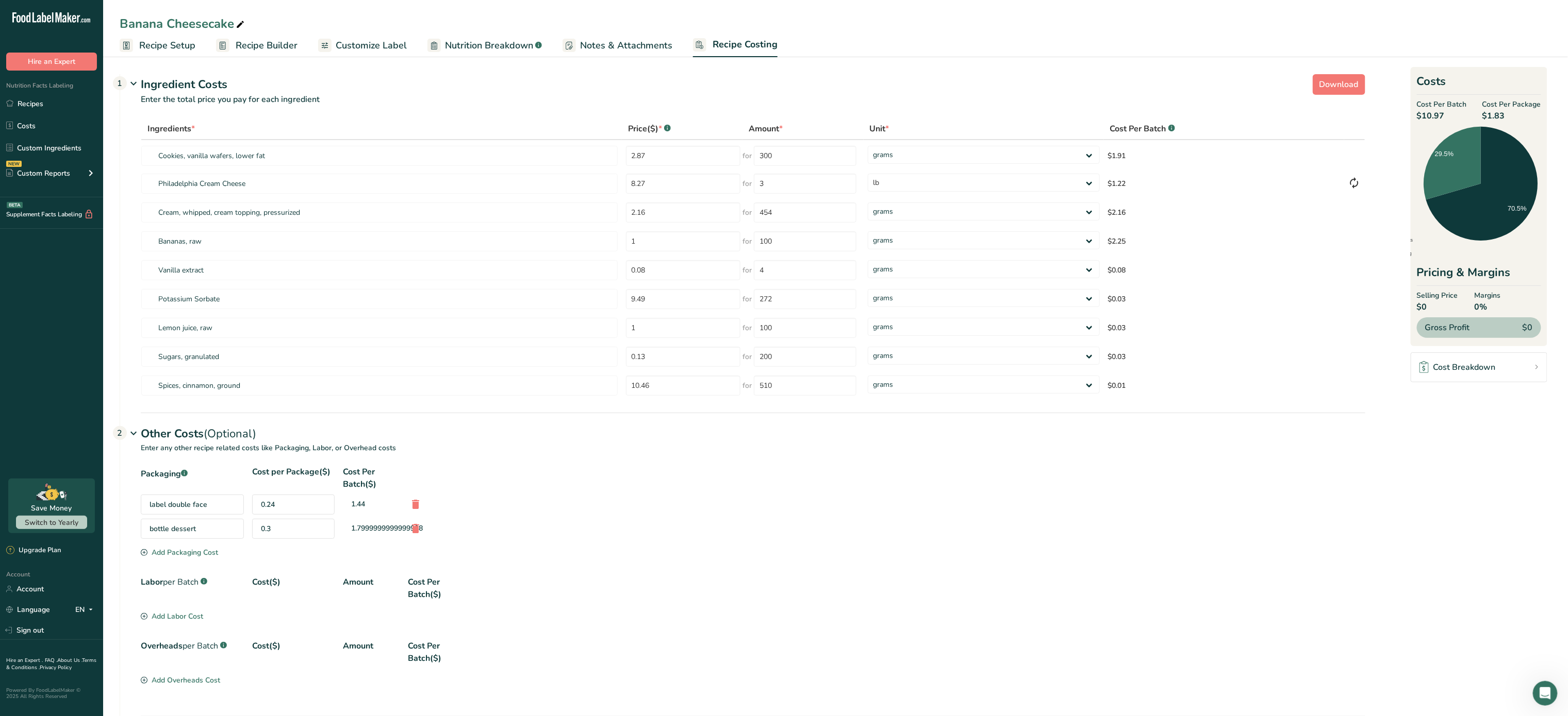
click at [957, 502] on div "label double face 0.24 1.44" at bounding box center [752, 505] width 1224 height 20
